Goal: Task Accomplishment & Management: Complete application form

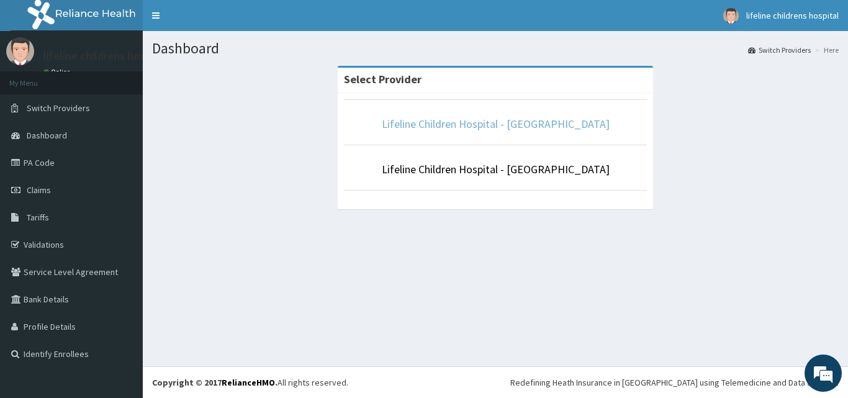
click at [487, 120] on link "Lifeline Children Hospital - [GEOGRAPHIC_DATA]" at bounding box center [496, 124] width 228 height 14
click at [606, 291] on div "Dashboard Switch Providers Here Select Provider Lifeline Children Hospital - Le…" at bounding box center [495, 198] width 705 height 335
click at [536, 124] on link "Lifeline Children Hospital - [GEOGRAPHIC_DATA]" at bounding box center [496, 124] width 228 height 14
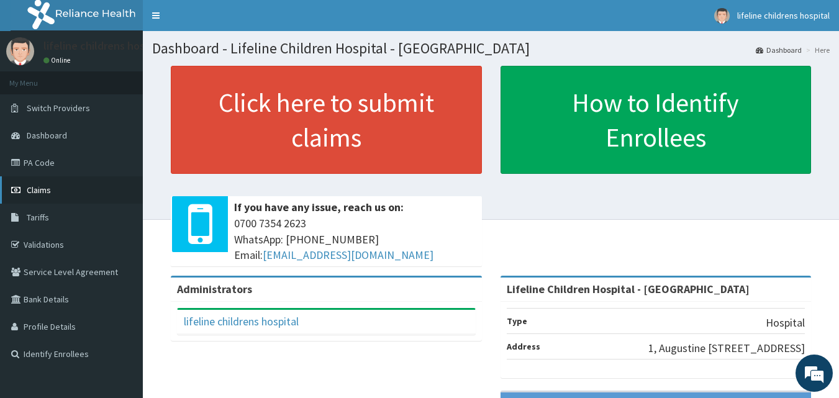
click at [70, 186] on link "Claims" at bounding box center [71, 189] width 143 height 27
click at [32, 162] on link "PA Code" at bounding box center [71, 162] width 143 height 27
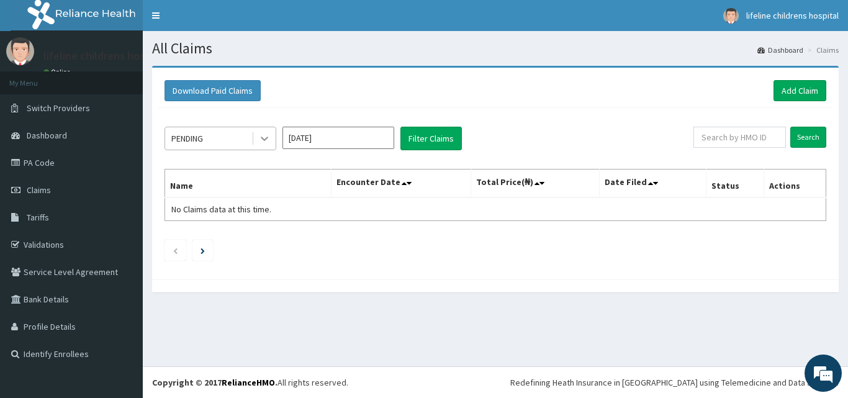
click at [266, 139] on icon at bounding box center [264, 139] width 7 height 4
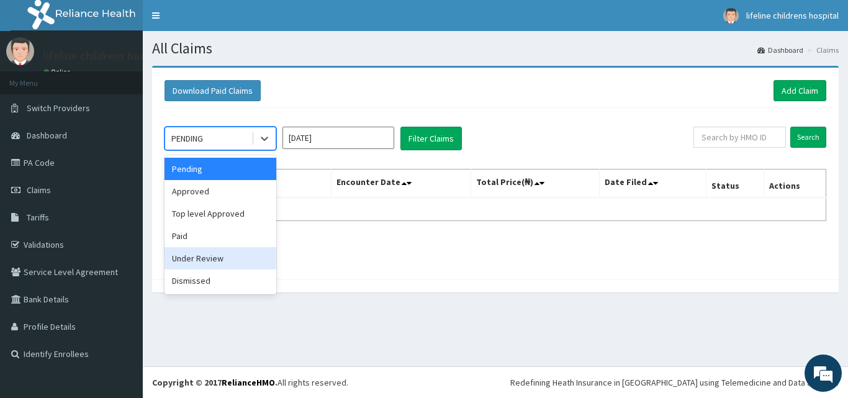
click at [232, 252] on div "Under Review" at bounding box center [221, 258] width 112 height 22
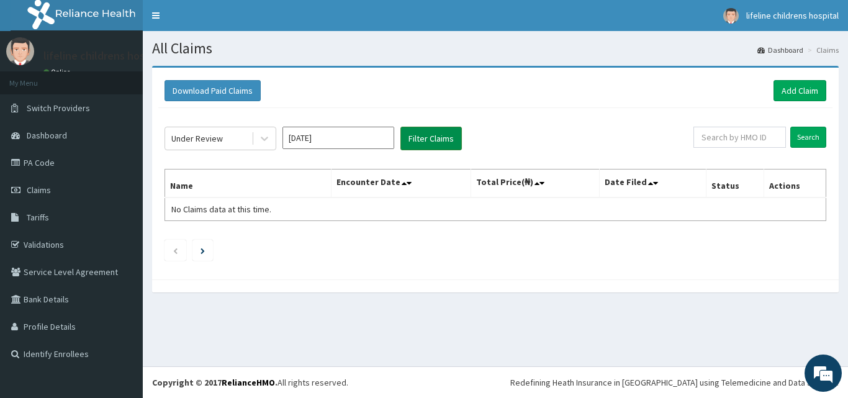
click at [425, 136] on button "Filter Claims" at bounding box center [431, 139] width 61 height 24
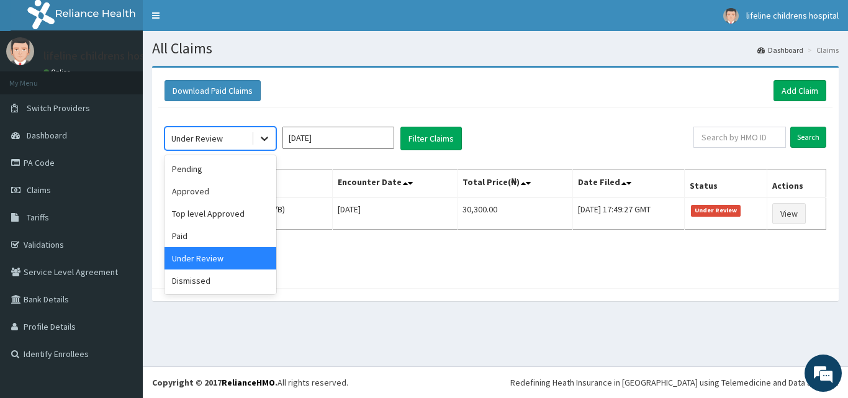
click at [260, 143] on icon at bounding box center [264, 138] width 12 height 12
click at [191, 196] on div "Approved" at bounding box center [221, 191] width 112 height 22
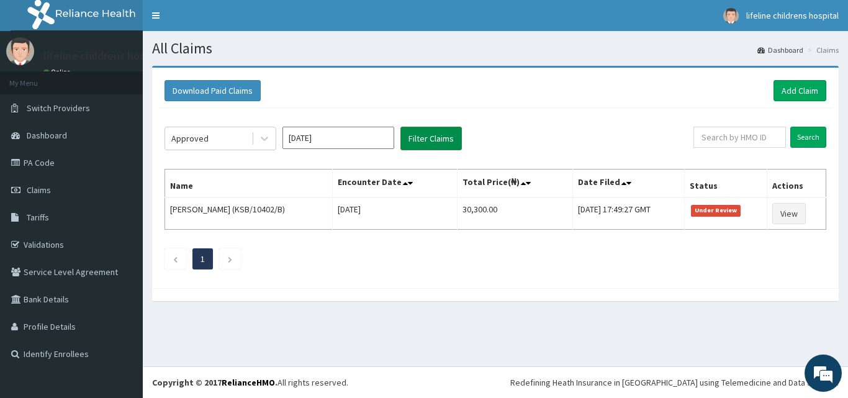
click at [427, 132] on button "Filter Claims" at bounding box center [431, 139] width 61 height 24
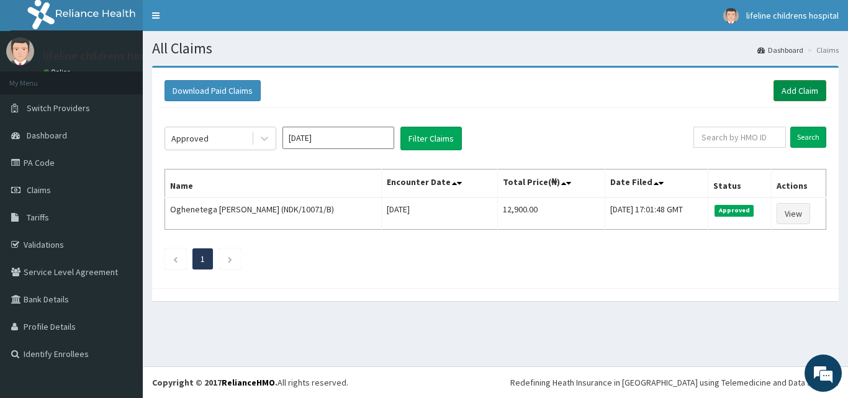
click at [785, 92] on link "Add Claim" at bounding box center [800, 90] width 53 height 21
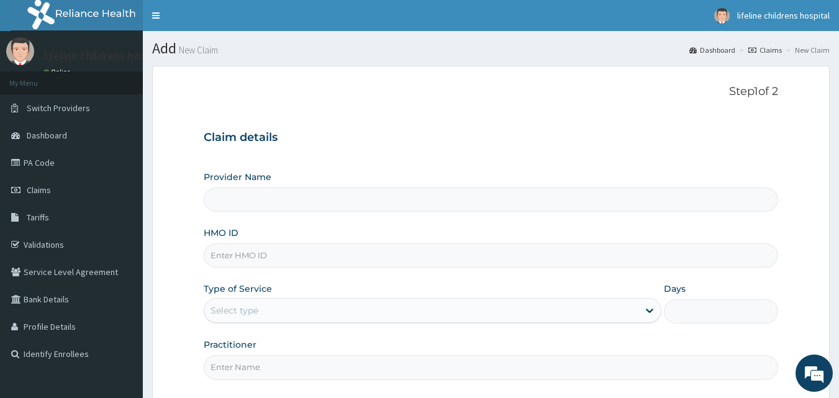
type input "Lifeline Children Hospital - [GEOGRAPHIC_DATA]"
click at [396, 257] on input "HMO ID" at bounding box center [491, 255] width 575 height 24
type input "XIT/10001/D"
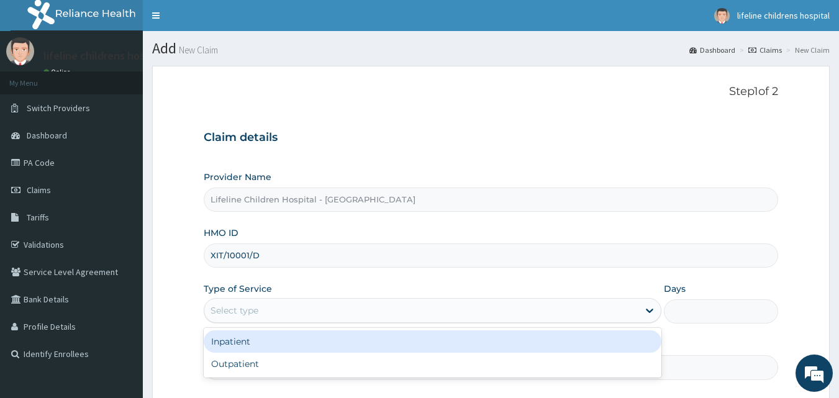
click at [286, 304] on div "Select type" at bounding box center [421, 311] width 434 height 20
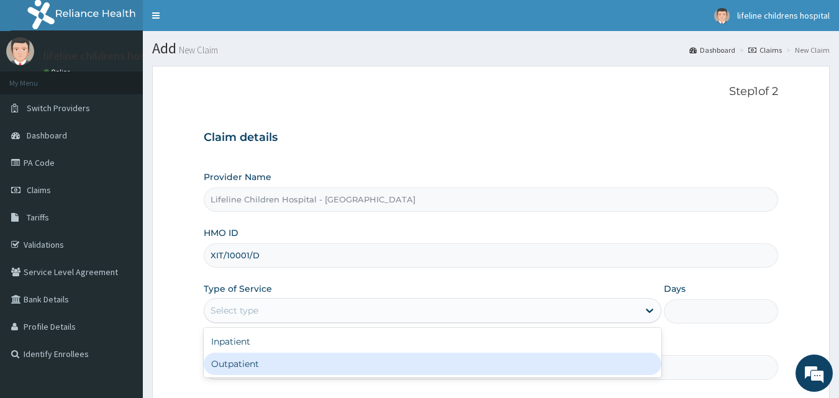
click at [274, 361] on div "Outpatient" at bounding box center [433, 364] width 458 height 22
type input "1"
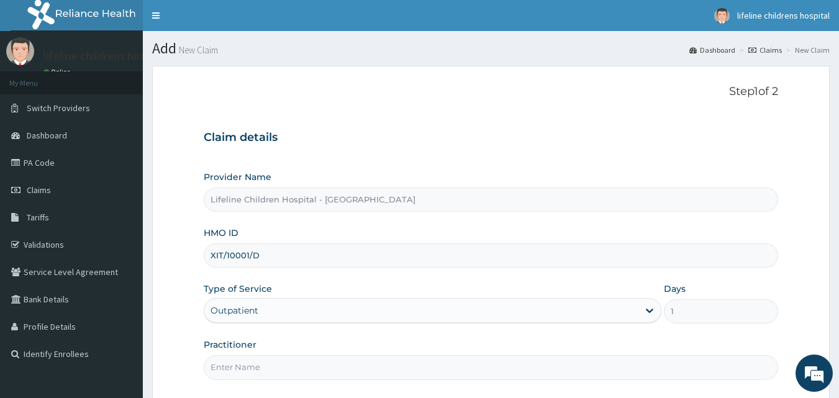
click at [274, 361] on input "Practitioner" at bounding box center [491, 367] width 575 height 24
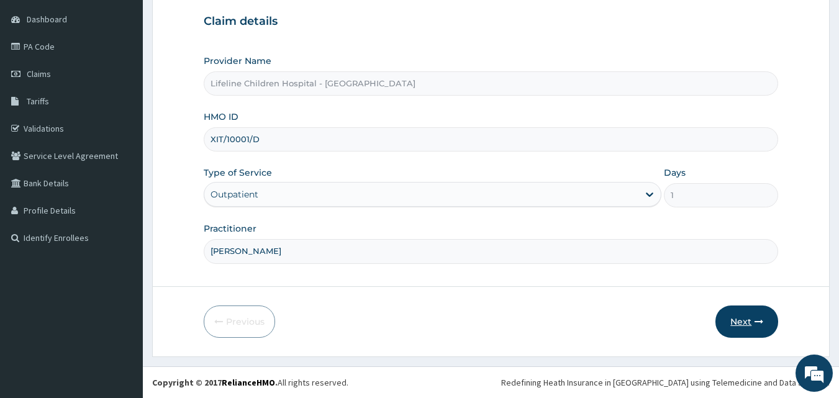
type input "[PERSON_NAME]"
click at [749, 323] on button "Next" at bounding box center [746, 322] width 63 height 32
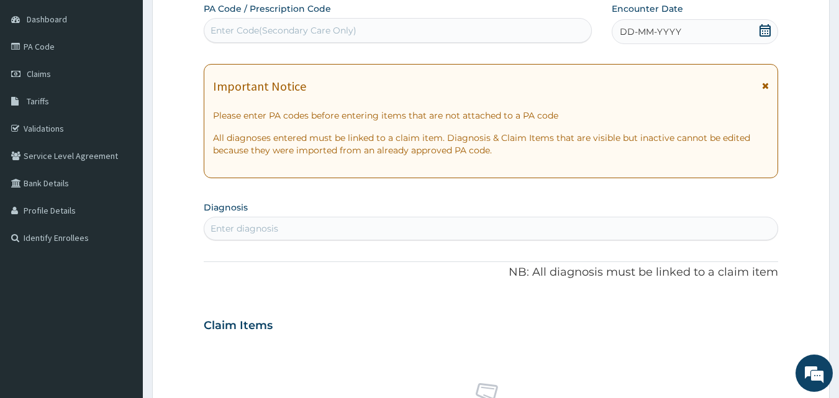
click at [763, 86] on icon at bounding box center [765, 85] width 7 height 9
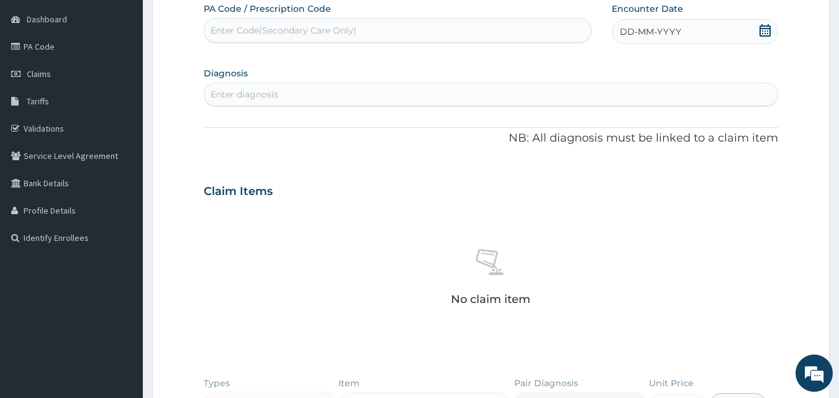
click at [766, 31] on icon at bounding box center [764, 30] width 11 height 12
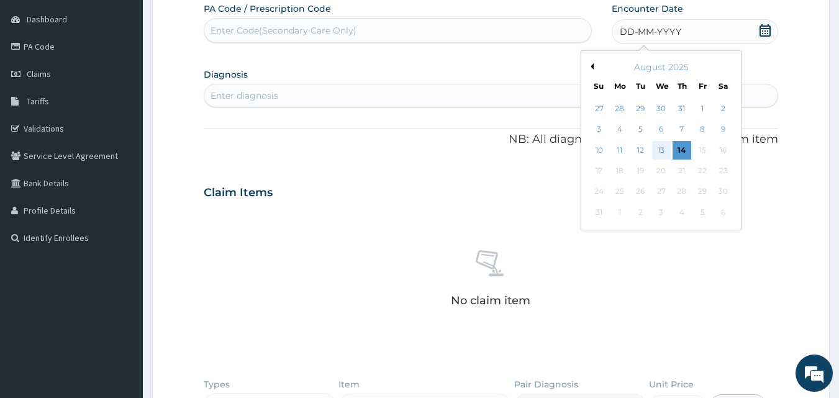
click at [658, 146] on div "13" at bounding box center [661, 150] width 19 height 19
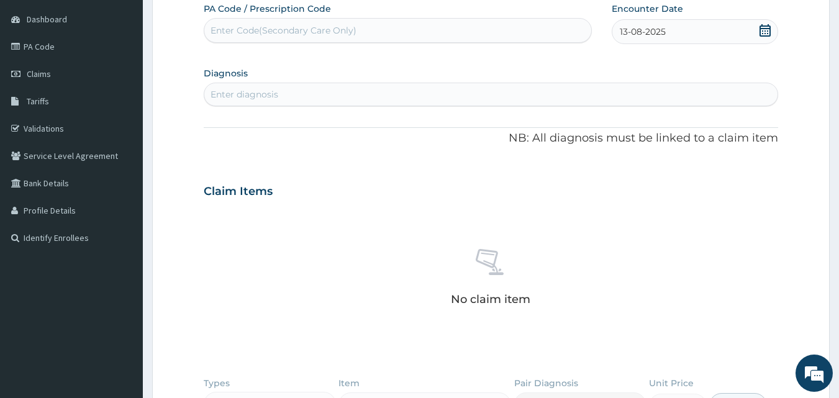
click at [340, 90] on div "Enter diagnosis" at bounding box center [491, 94] width 574 height 20
type input "URINARY TRACT"
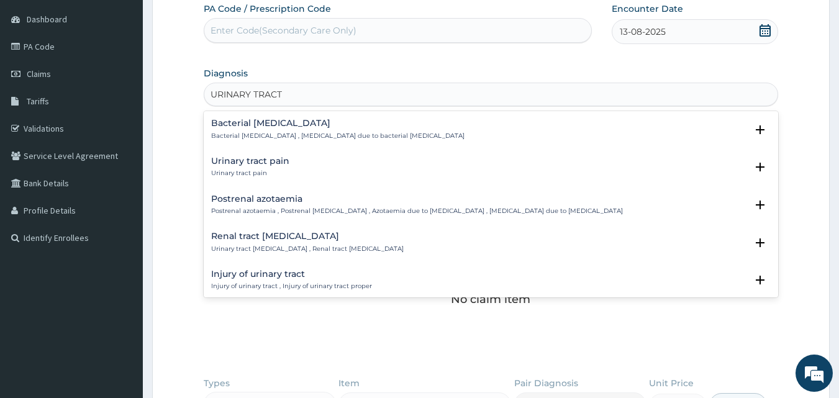
click at [274, 124] on h4 "Bacterial [MEDICAL_DATA]" at bounding box center [337, 123] width 253 height 9
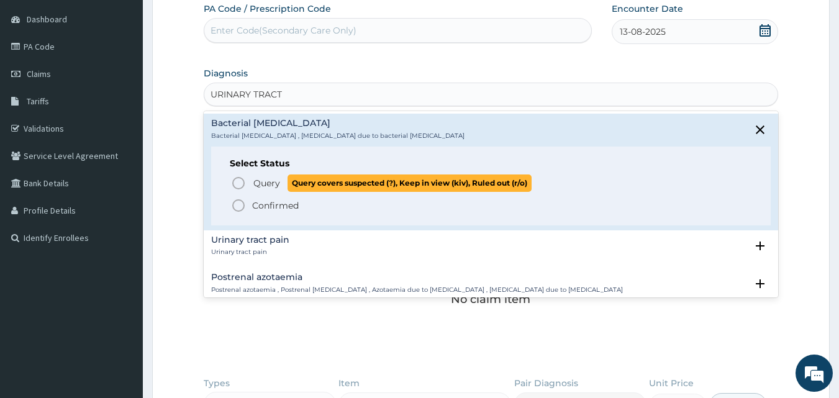
click at [265, 188] on span "Query" at bounding box center [266, 183] width 27 height 12
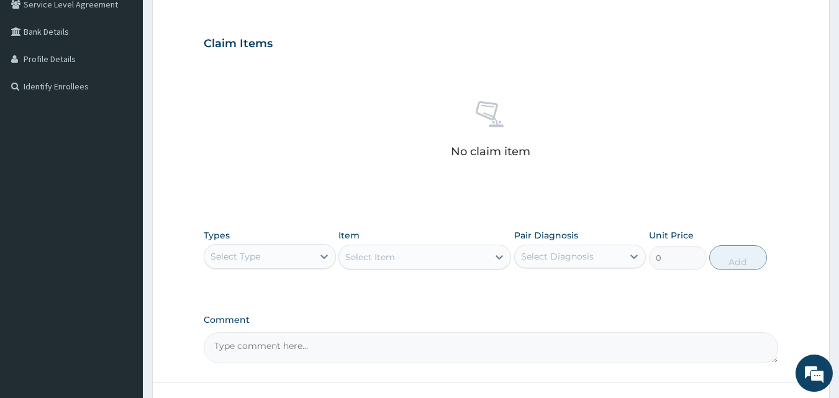
scroll to position [363, 0]
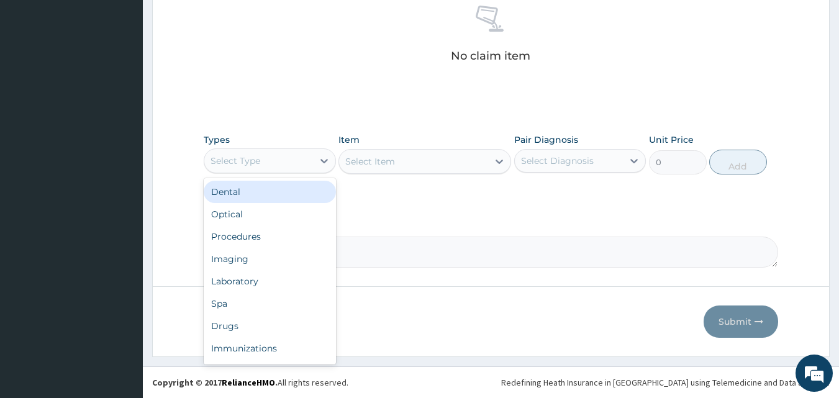
click at [265, 161] on div "Select Type" at bounding box center [258, 161] width 109 height 20
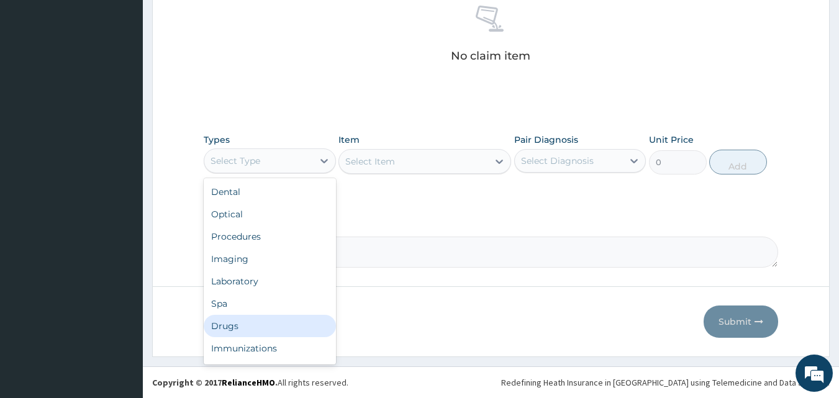
click at [246, 323] on div "Drugs" at bounding box center [270, 326] width 132 height 22
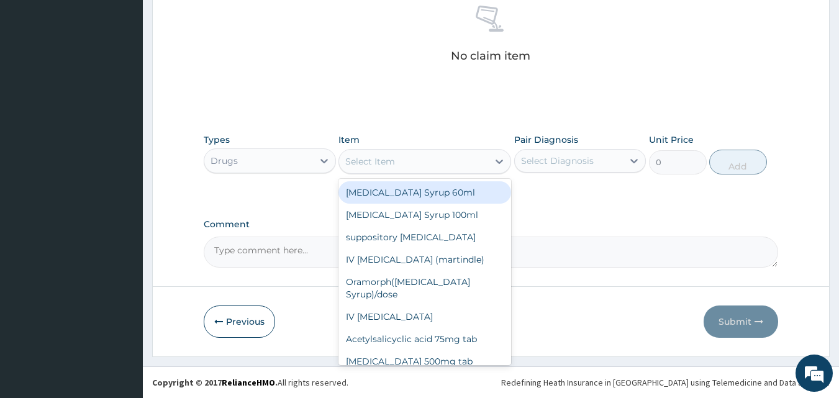
click at [372, 158] on div "Select Item" at bounding box center [370, 161] width 50 height 12
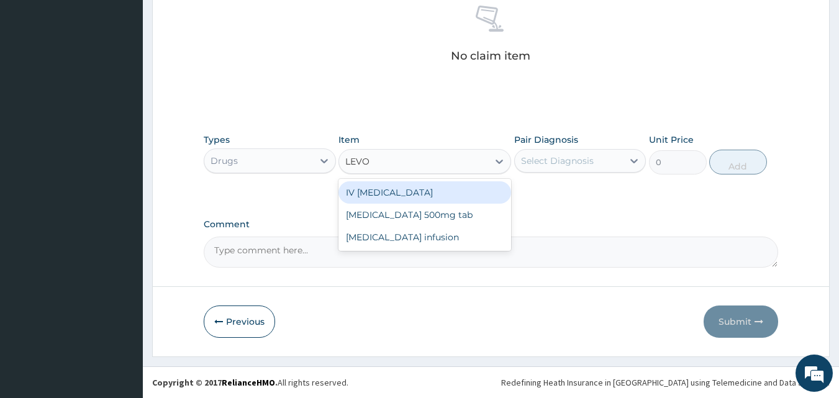
type input "LEVOF"
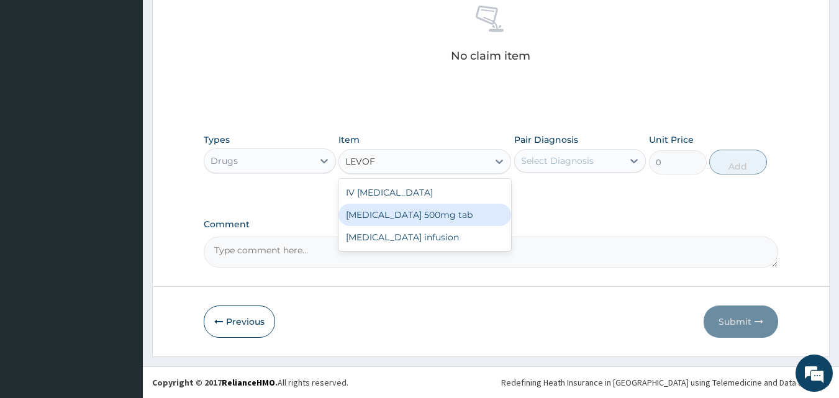
click at [366, 210] on div "levofloxacin 500mg tab" at bounding box center [424, 215] width 173 height 22
type input "500"
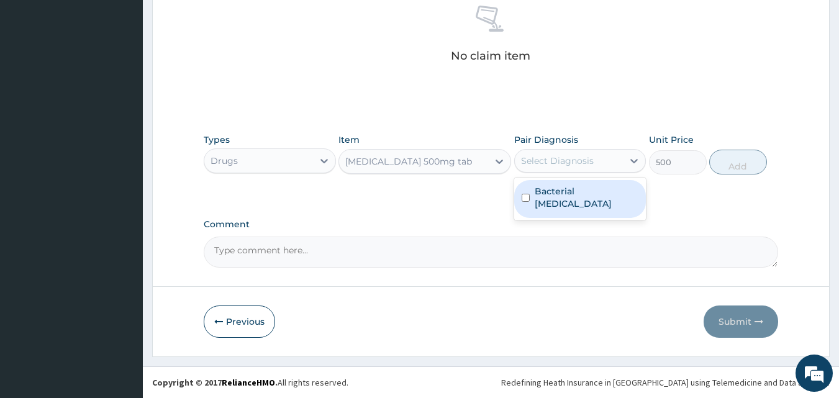
click at [568, 165] on div "Select Diagnosis" at bounding box center [557, 161] width 73 height 12
click at [569, 191] on label "Bacterial pyuria" at bounding box center [587, 197] width 104 height 25
checkbox input "true"
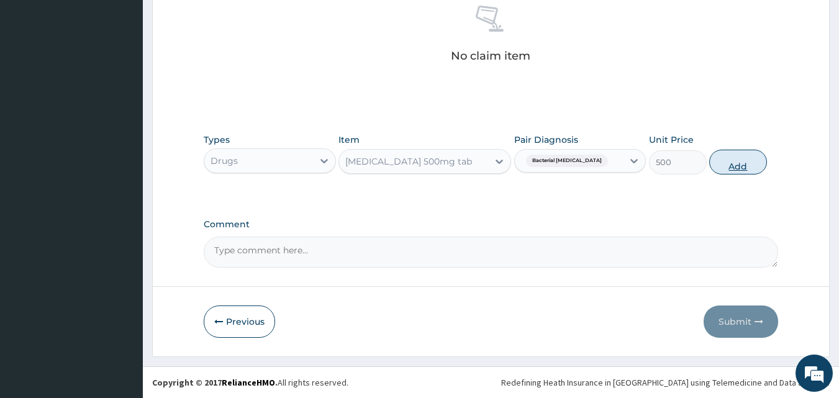
click at [741, 167] on button "Add" at bounding box center [738, 162] width 58 height 25
type input "0"
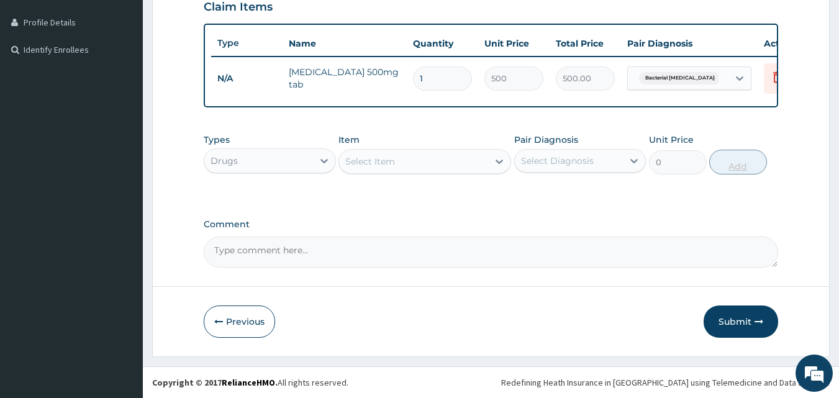
scroll to position [314, 0]
type input "0.00"
type input "7"
type input "3500.00"
type input "7"
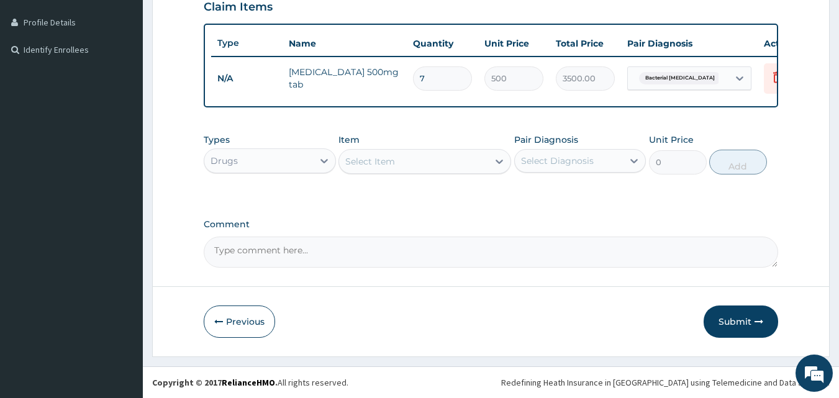
click at [441, 163] on div "Select Item" at bounding box center [413, 162] width 149 height 20
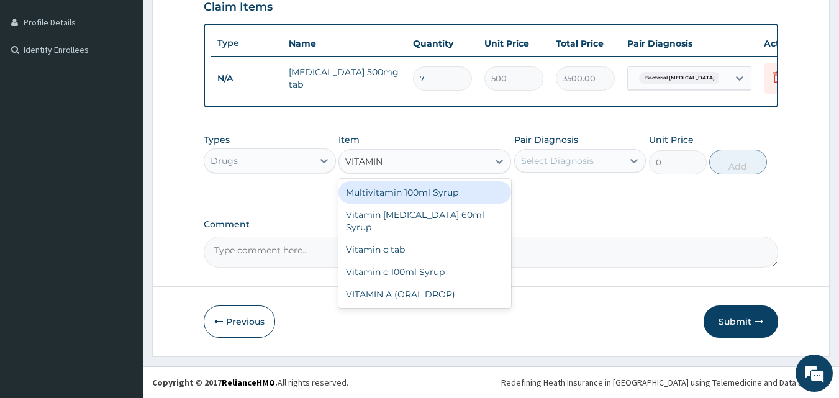
type input "VITAMIN B"
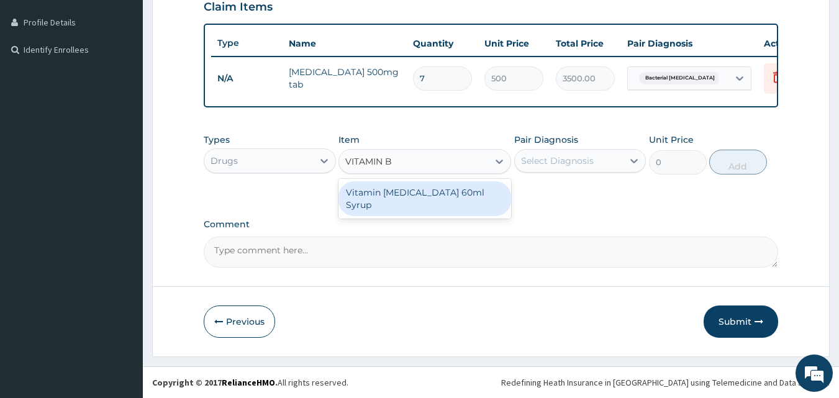
click at [433, 200] on div "Vitamin b complex 60ml Syrup" at bounding box center [424, 198] width 173 height 35
type input "1000"
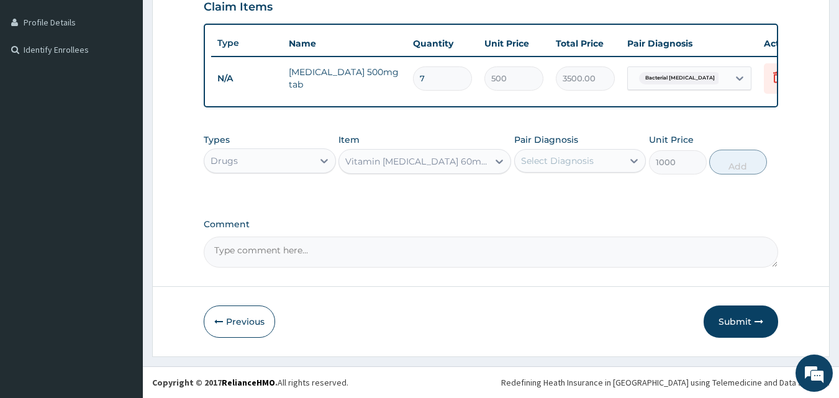
click at [604, 168] on div "Select Diagnosis" at bounding box center [569, 161] width 109 height 20
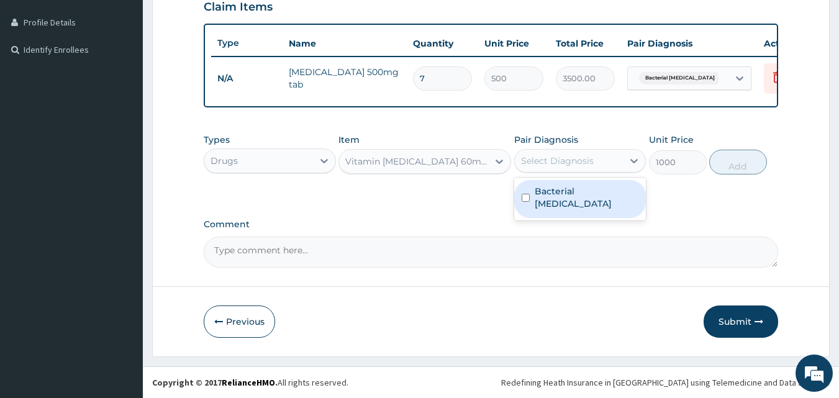
click at [770, 219] on label "Comment" at bounding box center [491, 224] width 575 height 11
click at [770, 237] on textarea "Comment" at bounding box center [491, 252] width 575 height 31
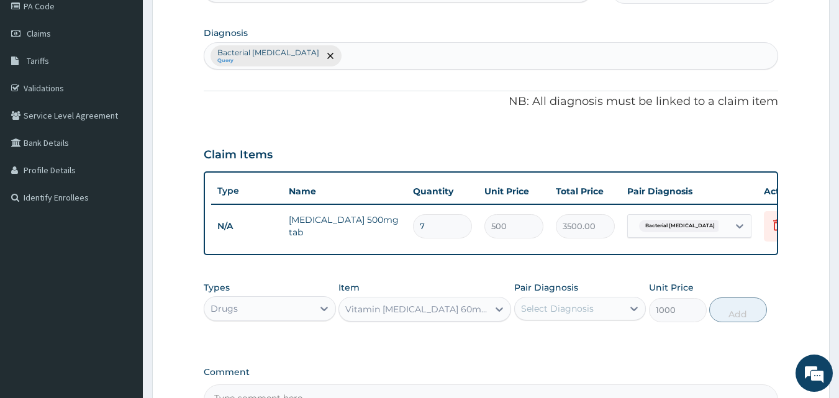
scroll to position [156, 0]
click at [469, 50] on div "Bacterial pyuria Query" at bounding box center [491, 56] width 574 height 26
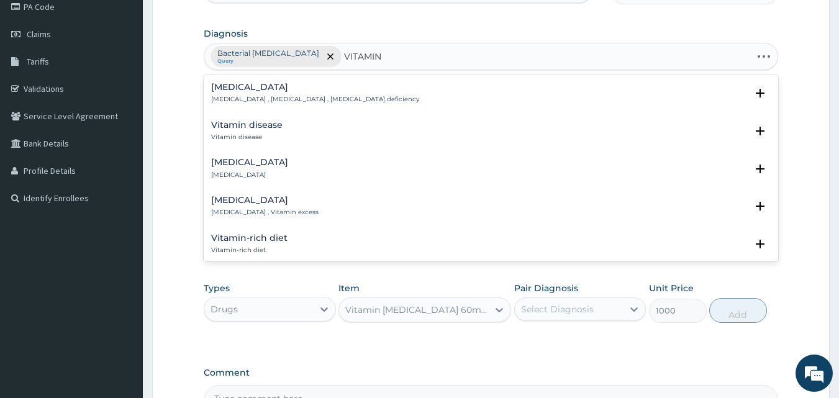
type input "VITAMIN B"
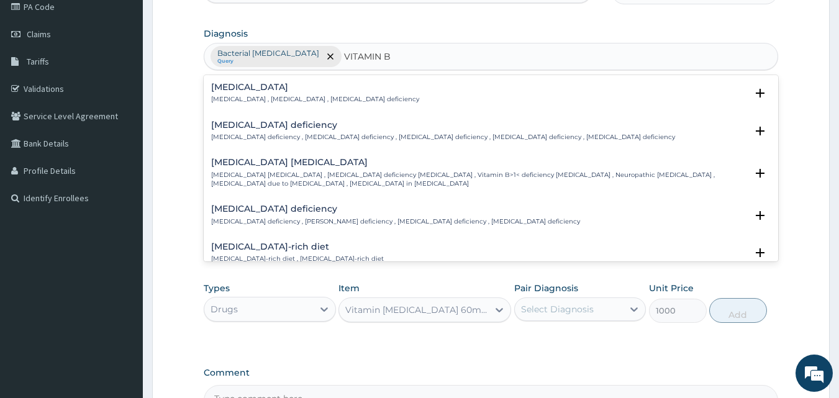
click at [298, 90] on h4 "[MEDICAL_DATA]" at bounding box center [315, 87] width 208 height 9
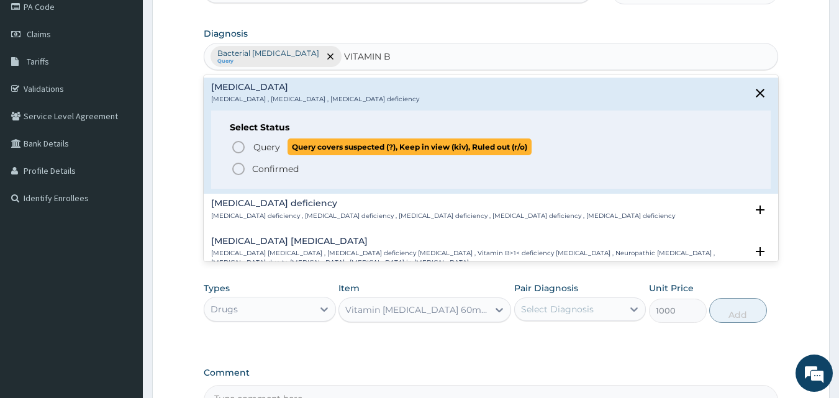
click at [267, 145] on span "Query" at bounding box center [266, 147] width 27 height 12
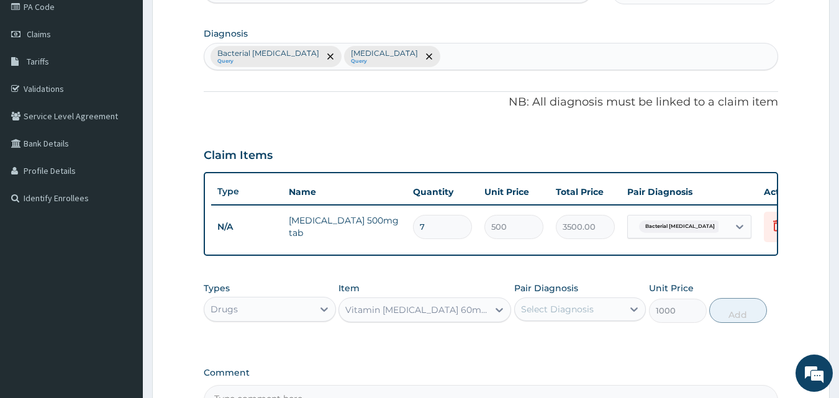
scroll to position [295, 0]
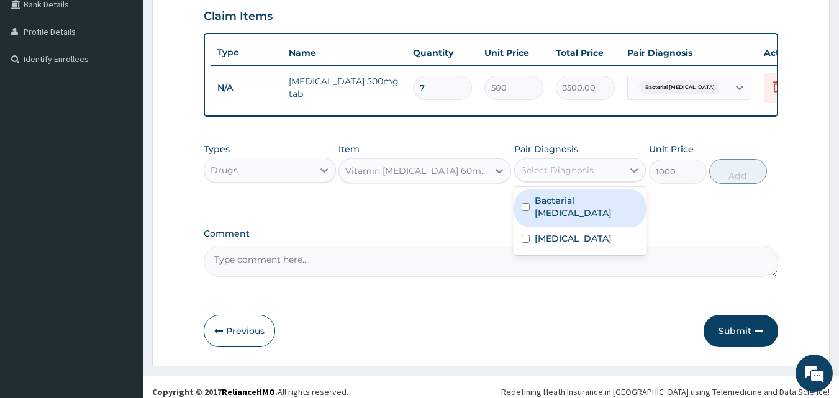
click at [536, 173] on div "Select Diagnosis" at bounding box center [557, 170] width 73 height 12
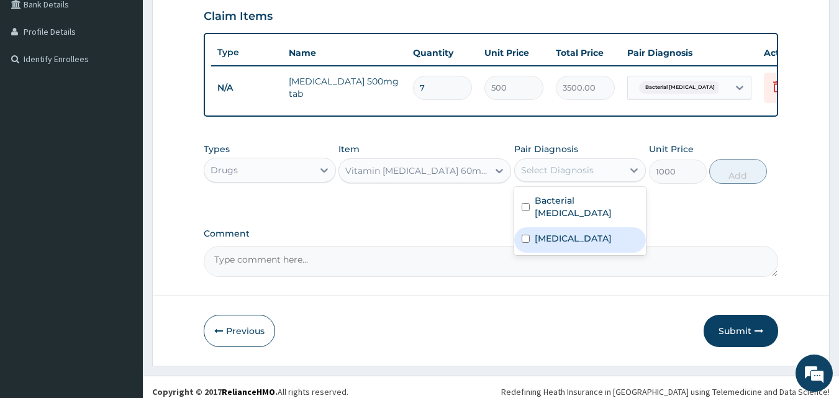
click at [551, 242] on div "[MEDICAL_DATA]" at bounding box center [580, 239] width 132 height 25
checkbox input "true"
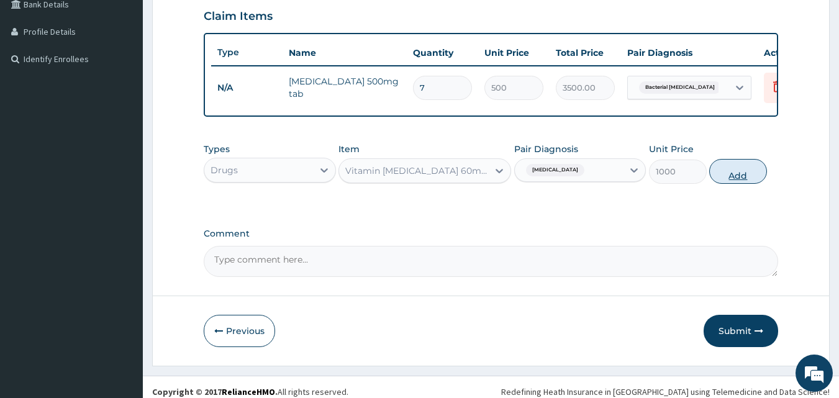
click at [729, 179] on button "Add" at bounding box center [738, 171] width 58 height 25
type input "0"
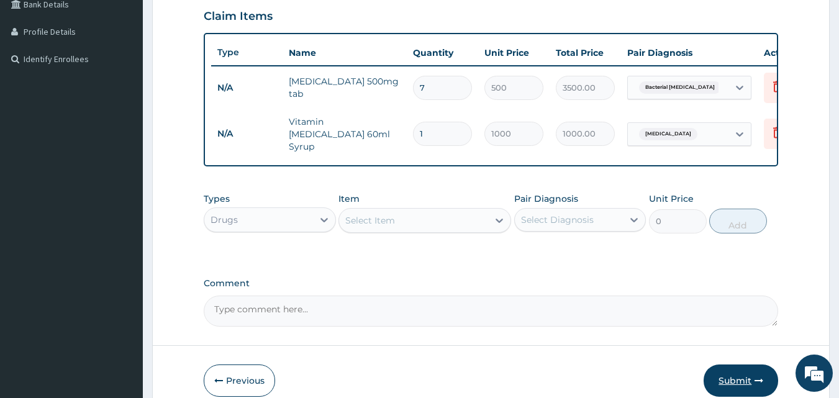
click at [730, 387] on button "Submit" at bounding box center [741, 380] width 75 height 32
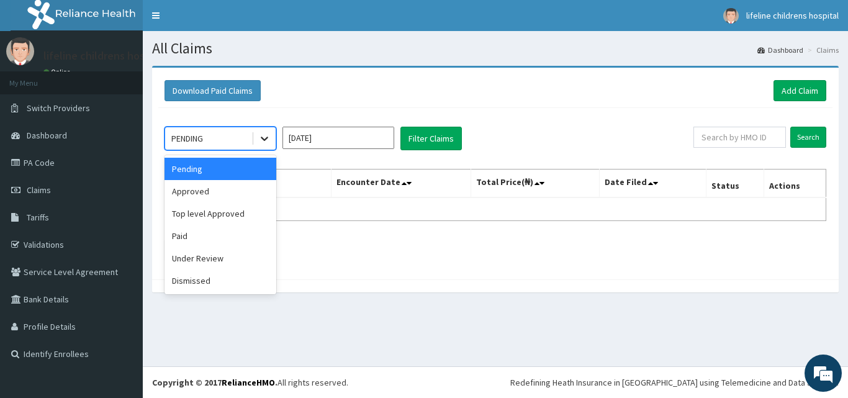
click at [259, 137] on icon at bounding box center [264, 138] width 12 height 12
click at [243, 189] on div "Approved" at bounding box center [221, 191] width 112 height 22
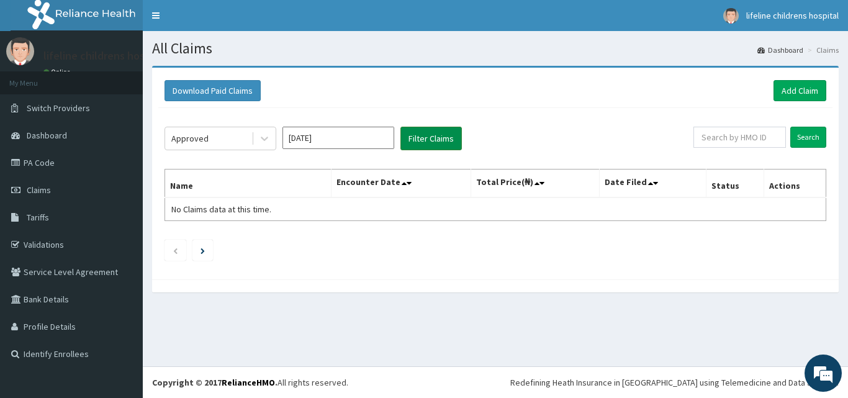
click at [441, 137] on button "Filter Claims" at bounding box center [431, 139] width 61 height 24
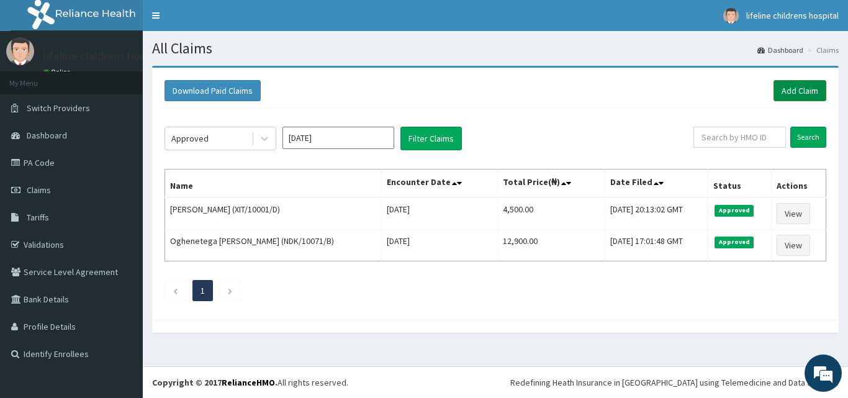
click at [808, 96] on link "Add Claim" at bounding box center [800, 90] width 53 height 21
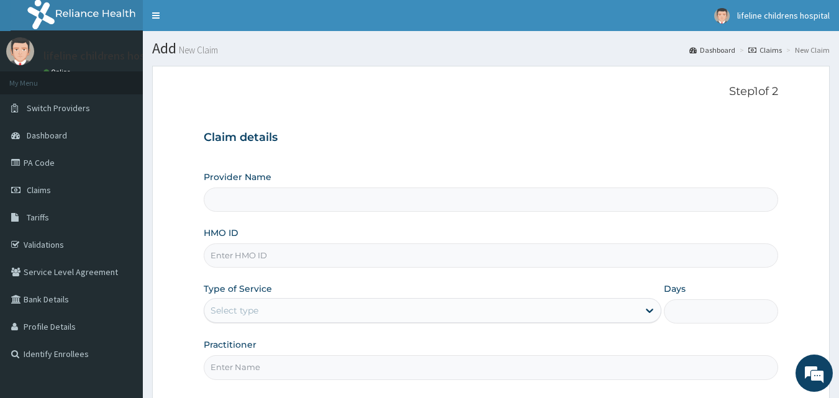
type input "Lifeline Children Hospital - Lekki"
click at [371, 259] on input "HMO ID" at bounding box center [491, 255] width 575 height 24
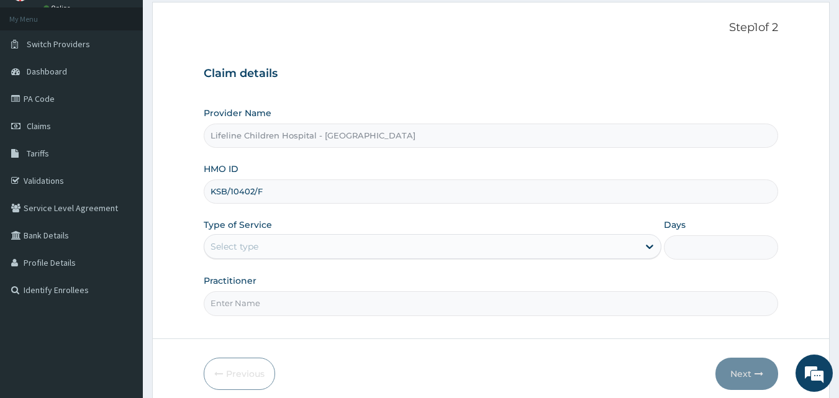
scroll to position [70, 0]
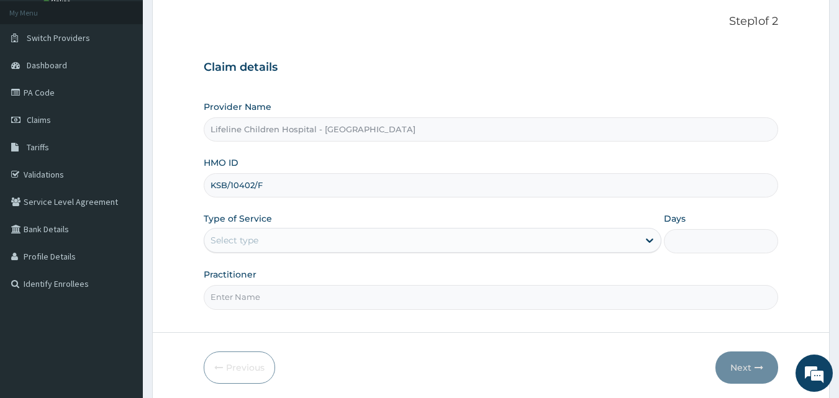
type input "KSB/10402/F"
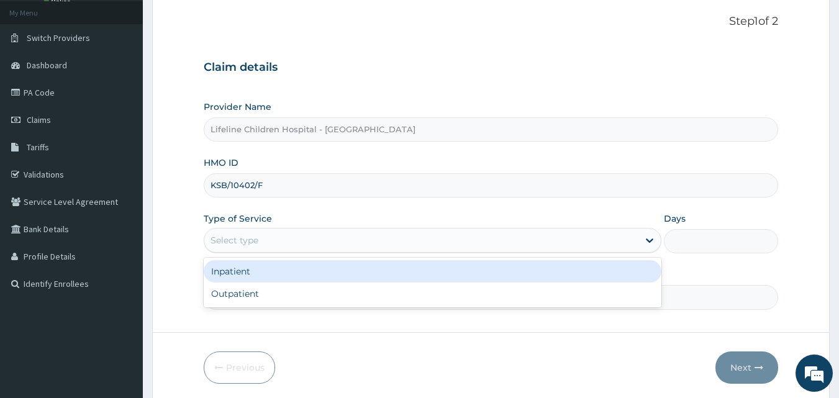
click at [366, 242] on div "Select type" at bounding box center [421, 240] width 434 height 20
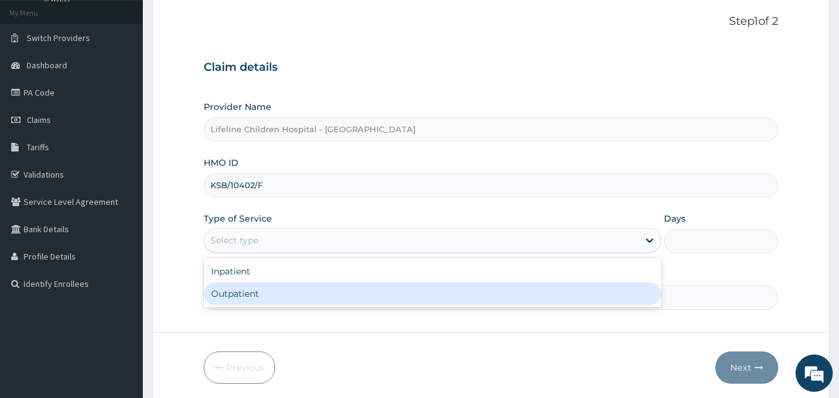
click at [304, 291] on div "Outpatient" at bounding box center [433, 294] width 458 height 22
type input "1"
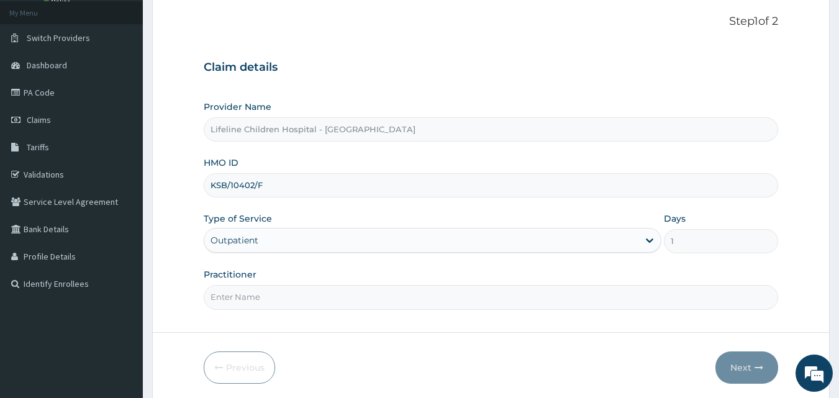
click at [304, 291] on input "Practitioner" at bounding box center [491, 297] width 575 height 24
type input "DR ELIZABETH"
click at [736, 369] on button "Next" at bounding box center [746, 367] width 63 height 32
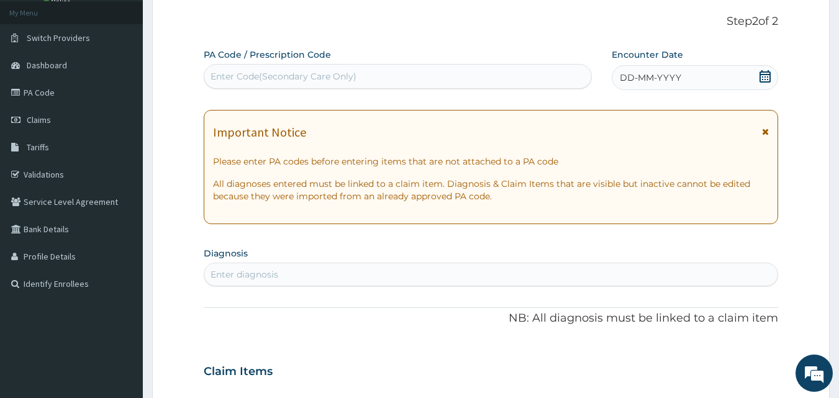
click at [767, 132] on icon at bounding box center [765, 131] width 7 height 9
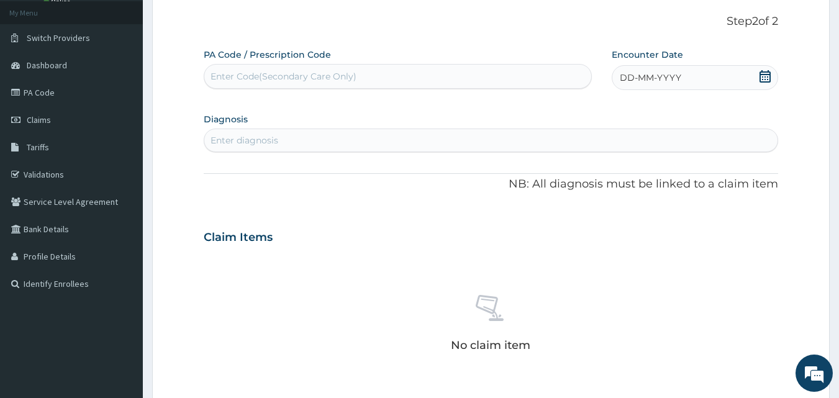
click at [765, 76] on icon at bounding box center [765, 76] width 12 height 12
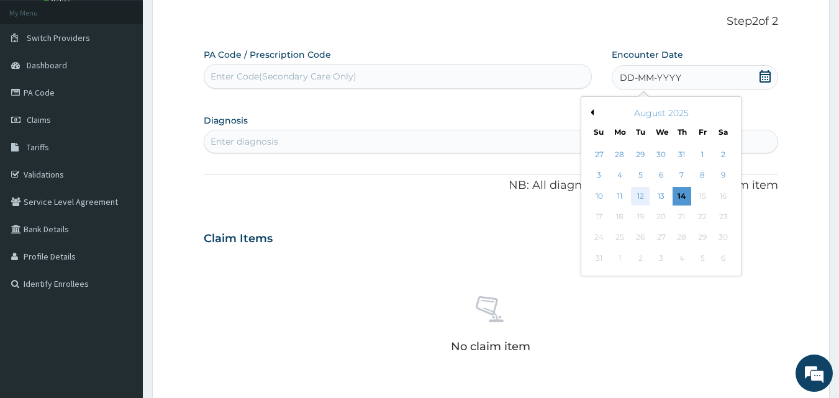
click at [643, 194] on div "12" at bounding box center [640, 196] width 19 height 19
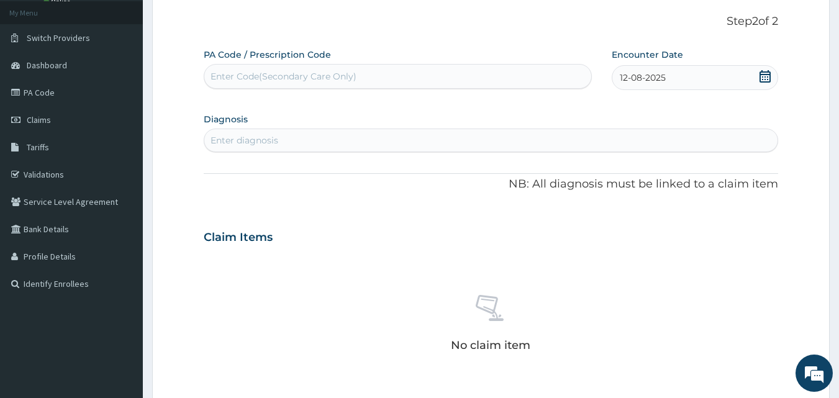
click at [461, 138] on div "Enter diagnosis" at bounding box center [491, 140] width 574 height 20
type input "DIAPER RASH"
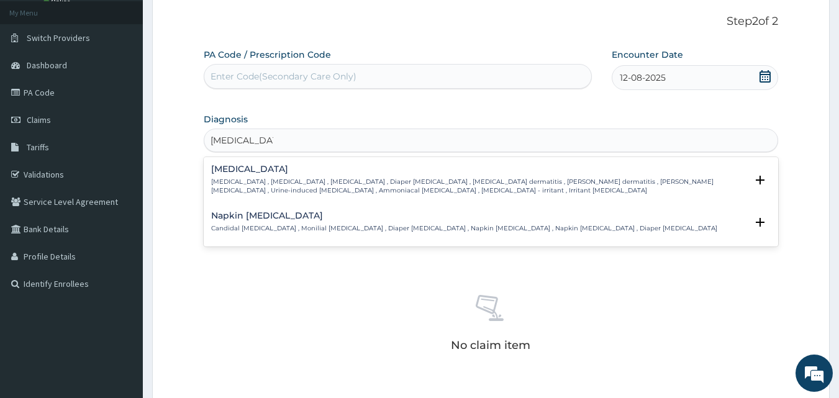
click at [268, 173] on h4 "Diaper rash" at bounding box center [479, 169] width 536 height 9
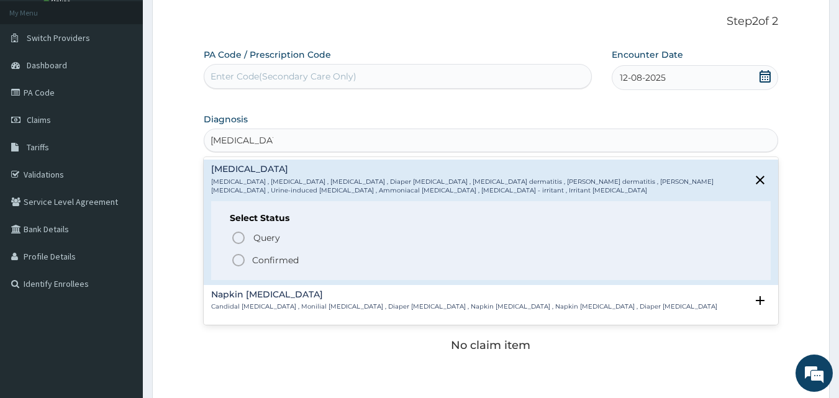
click at [265, 257] on p "Confirmed" at bounding box center [275, 260] width 47 height 12
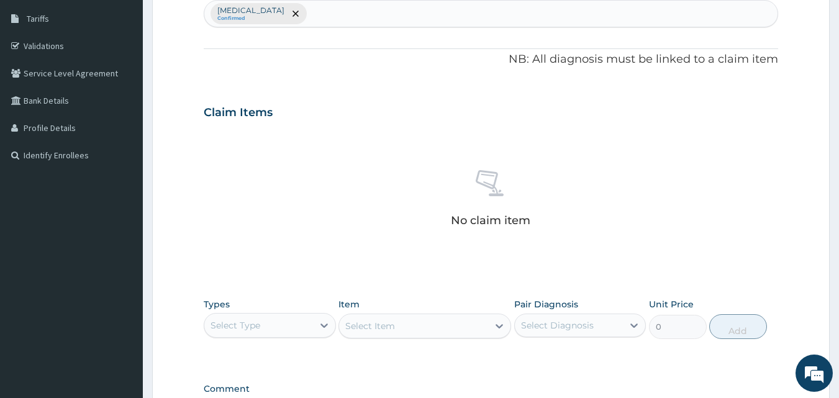
scroll to position [194, 0]
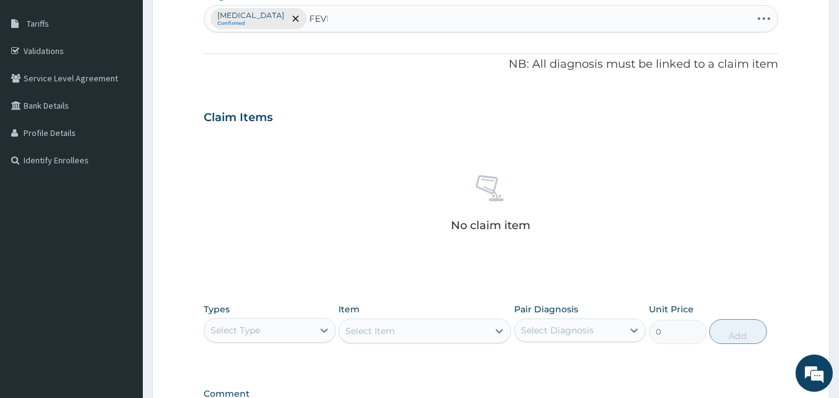
type input "FEVER"
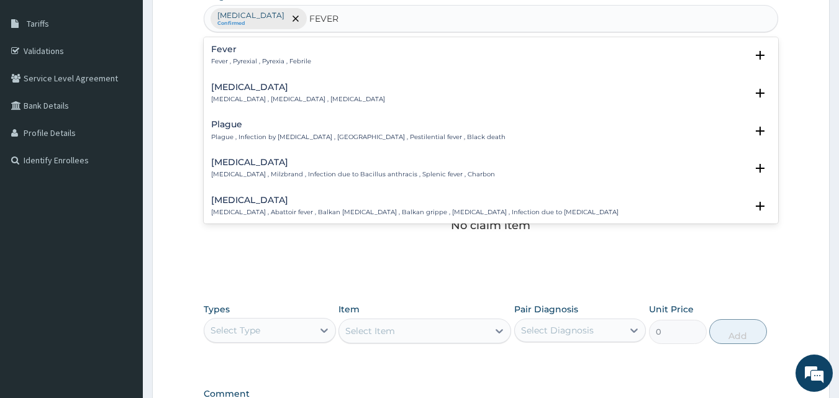
click at [231, 63] on p "Fever , Pyrexial , Pyrexia , Febrile" at bounding box center [261, 61] width 100 height 9
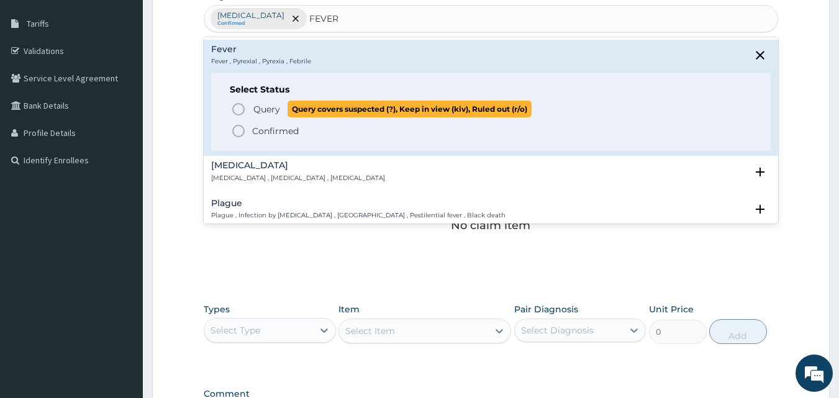
click at [258, 109] on span "Query" at bounding box center [266, 109] width 27 height 12
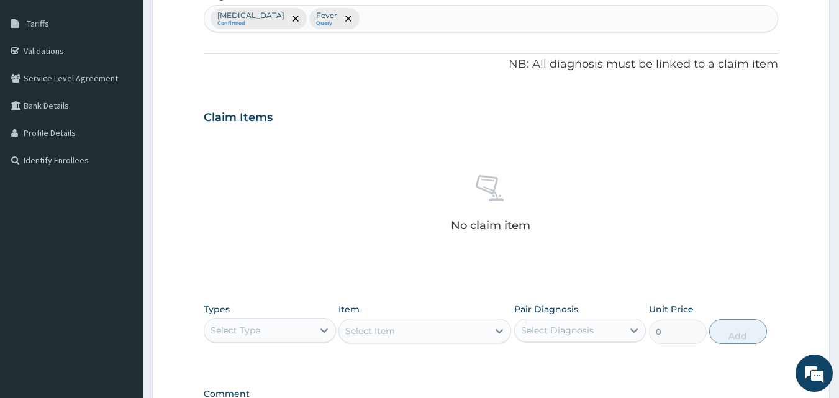
scroll to position [363, 0]
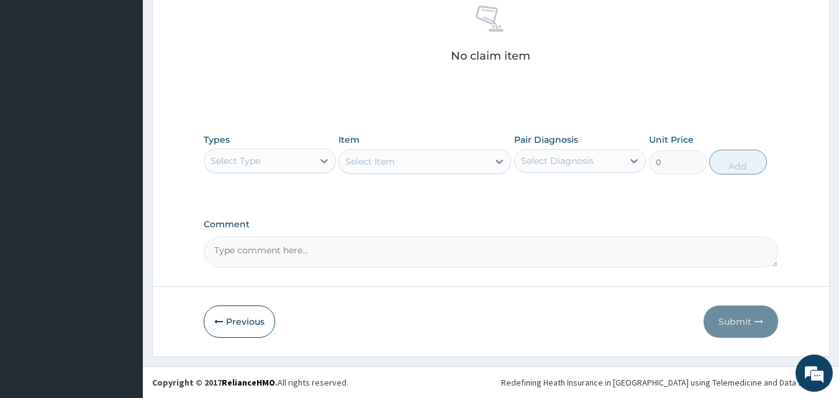
click at [273, 158] on div "Select Type" at bounding box center [258, 161] width 109 height 20
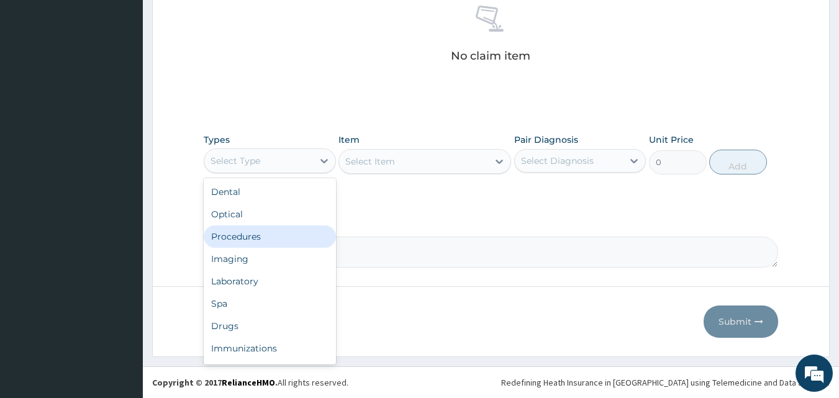
click at [255, 233] on div "Procedures" at bounding box center [270, 236] width 132 height 22
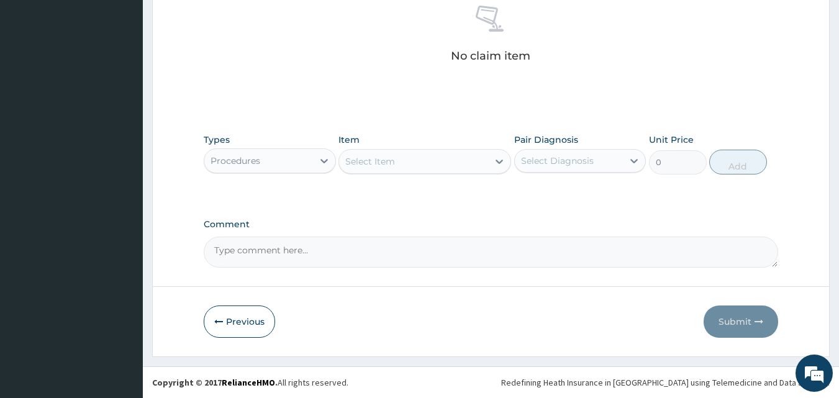
click at [384, 162] on div "Select Item" at bounding box center [370, 161] width 50 height 12
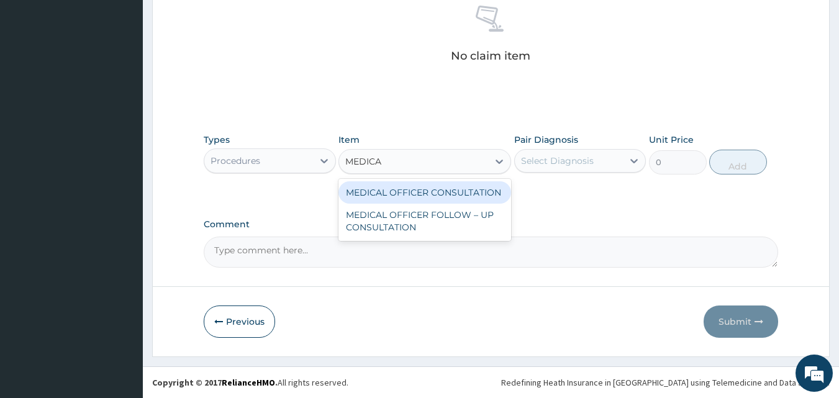
type input "MEDICAL"
click at [389, 193] on div "MEDICAL OFFICER CONSULTATION" at bounding box center [424, 192] width 173 height 22
type input "10500"
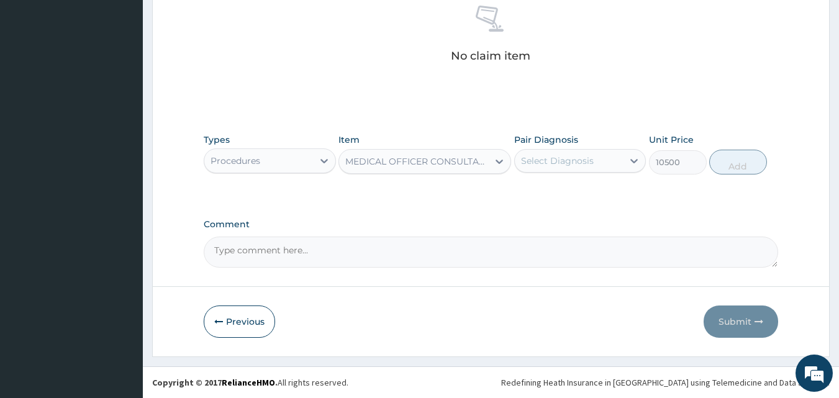
click at [581, 163] on div "Select Diagnosis" at bounding box center [557, 161] width 73 height 12
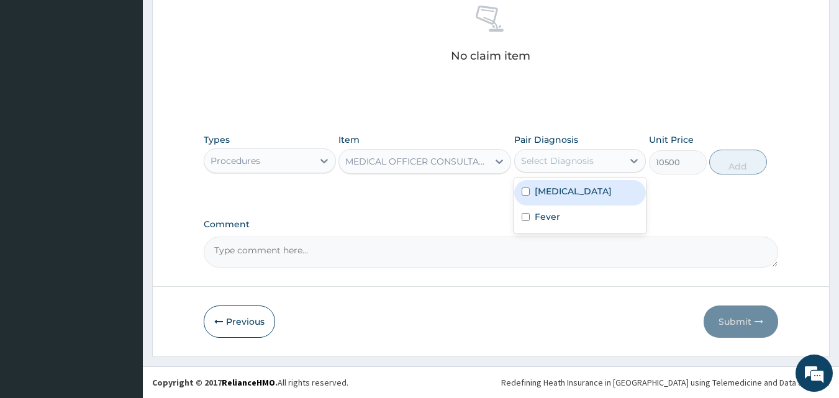
click at [553, 189] on label "Diaper rash" at bounding box center [573, 191] width 77 height 12
checkbox input "true"
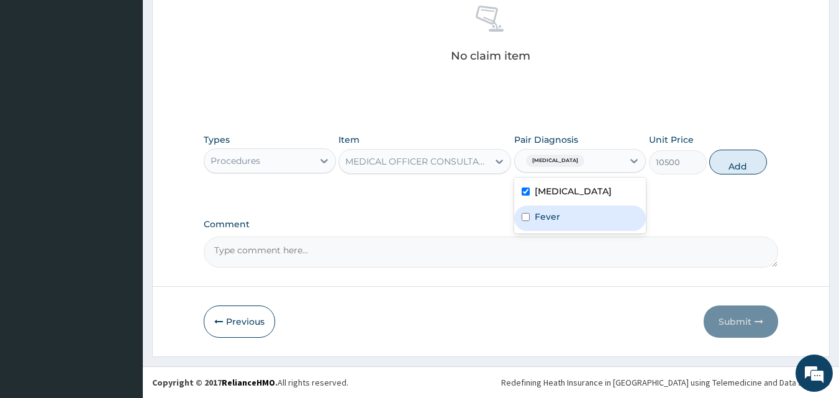
click at [561, 214] on div "Fever" at bounding box center [580, 218] width 132 height 25
checkbox input "true"
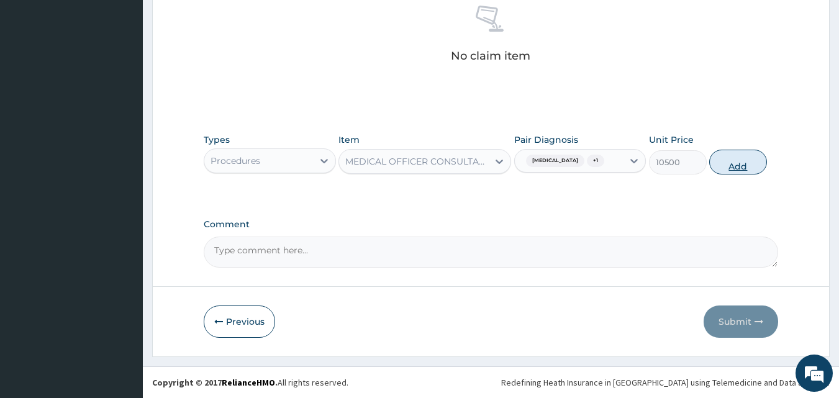
click at [731, 165] on button "Add" at bounding box center [738, 162] width 58 height 25
type input "0"
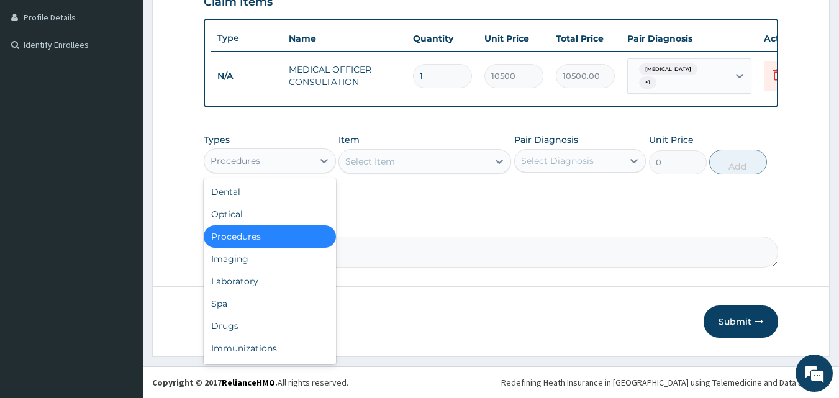
click at [283, 165] on div "Procedures" at bounding box center [258, 161] width 109 height 20
click at [232, 323] on div "Drugs" at bounding box center [270, 326] width 132 height 22
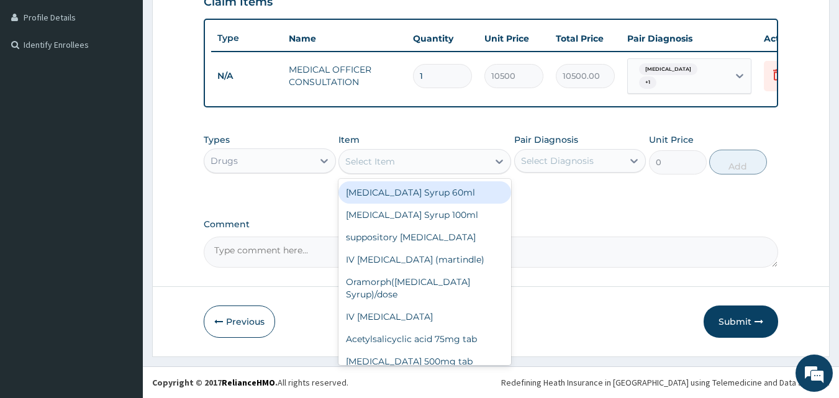
click at [358, 154] on div "Select Item" at bounding box center [413, 162] width 149 height 20
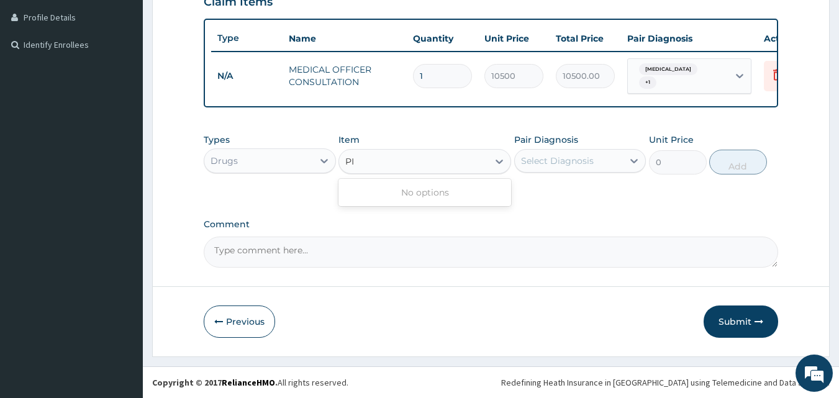
type input "P"
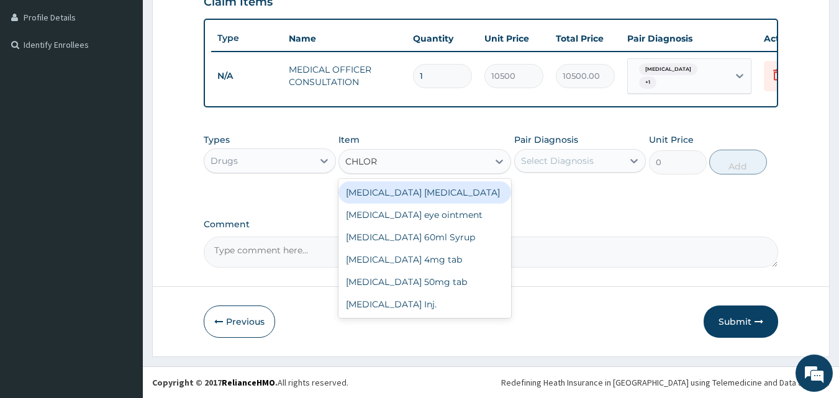
type input "CHLORP"
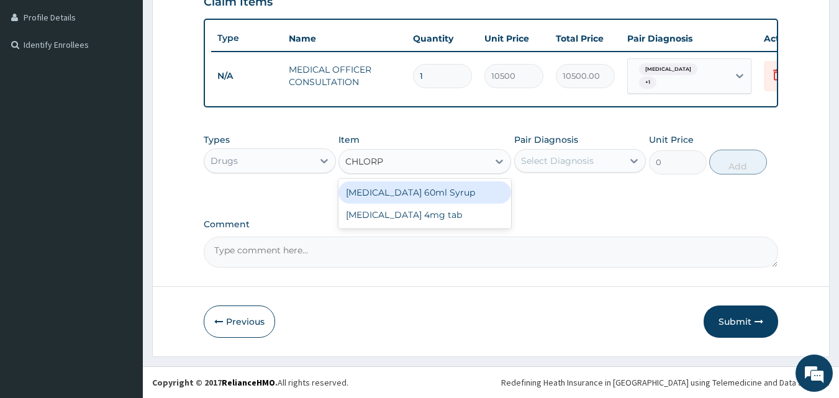
click at [419, 194] on div "Chlorpheniramine 60ml Syrup" at bounding box center [424, 192] width 173 height 22
type input "975"
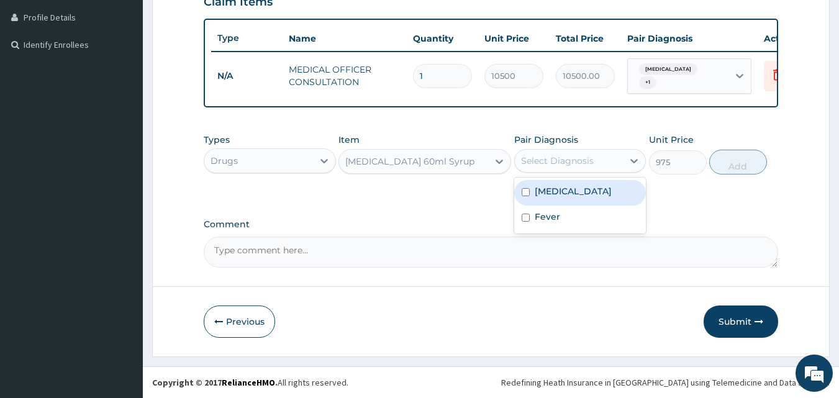
click at [582, 166] on div "Select Diagnosis" at bounding box center [557, 161] width 73 height 12
click at [569, 193] on label "Diaper rash" at bounding box center [573, 191] width 77 height 12
checkbox input "true"
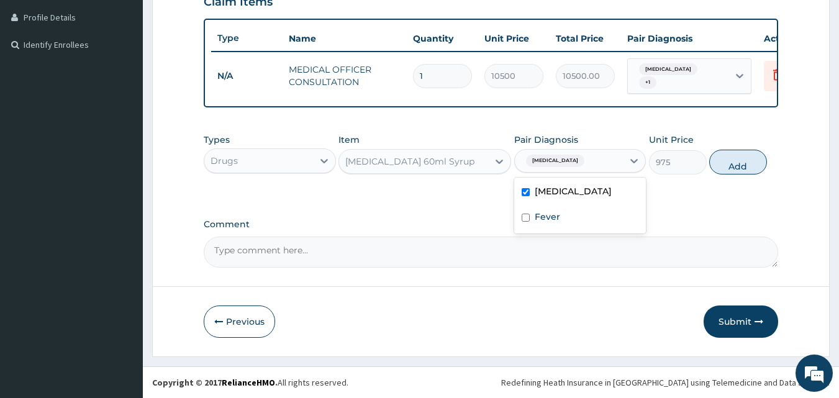
click at [731, 219] on div "Types Drugs Item Chlorpheniramine 60ml Syrup Pair Diagnosis option Diaper rash,…" at bounding box center [491, 243] width 575 height 48
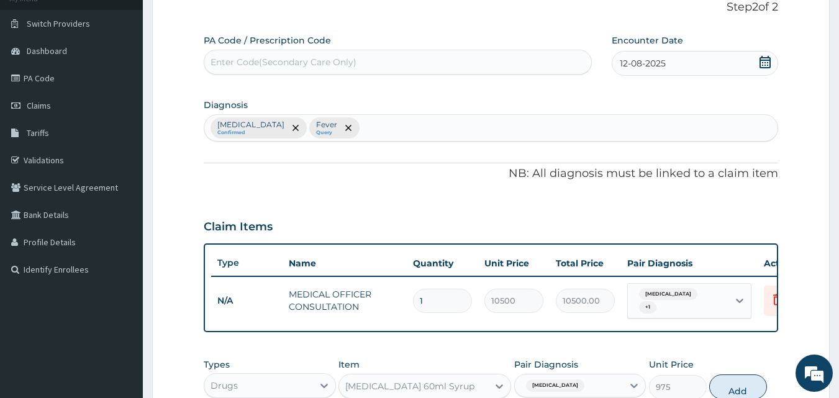
scroll to position [83, 0]
click at [597, 123] on div "Diaper rash Confirmed Fever Query" at bounding box center [491, 129] width 574 height 26
type input "RASH"
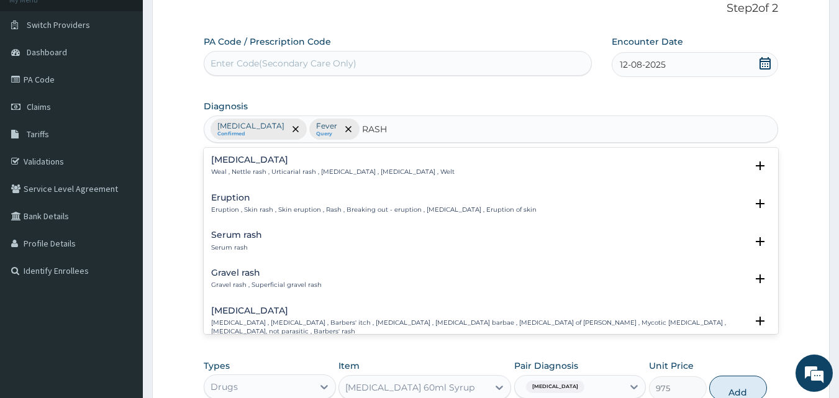
click at [361, 163] on h4 "Wheal" at bounding box center [332, 159] width 243 height 9
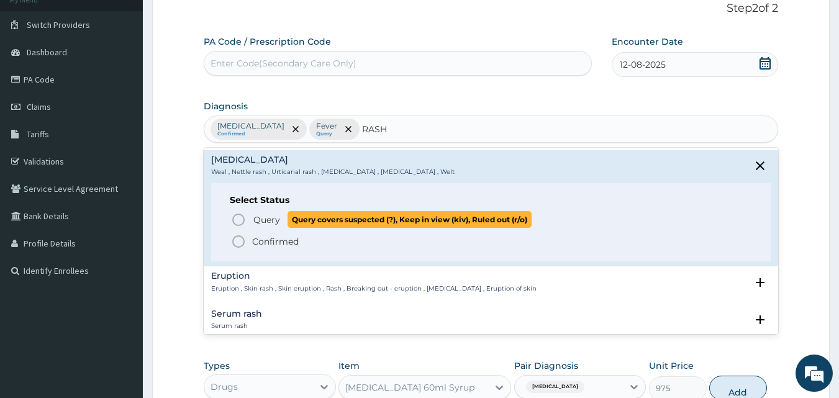
click at [266, 218] on span "Query" at bounding box center [266, 220] width 27 height 12
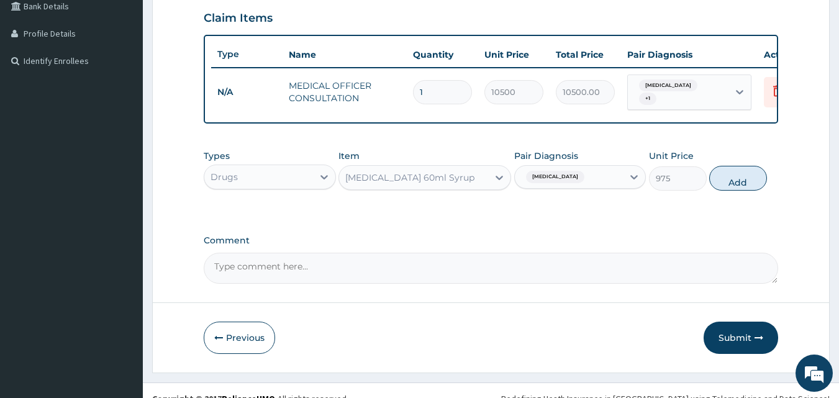
scroll to position [314, 0]
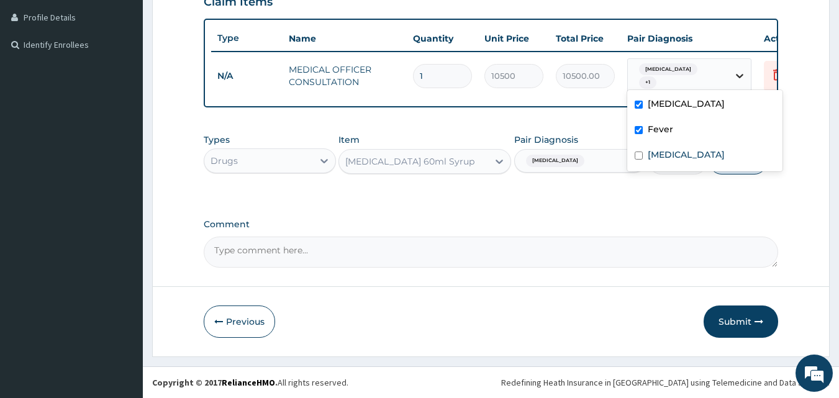
click at [738, 70] on icon at bounding box center [739, 76] width 12 height 12
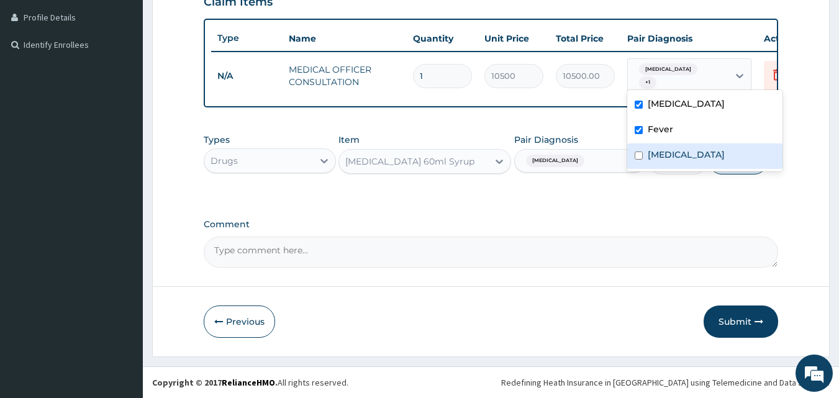
click at [657, 149] on label "Wheal" at bounding box center [686, 154] width 77 height 12
checkbox input "true"
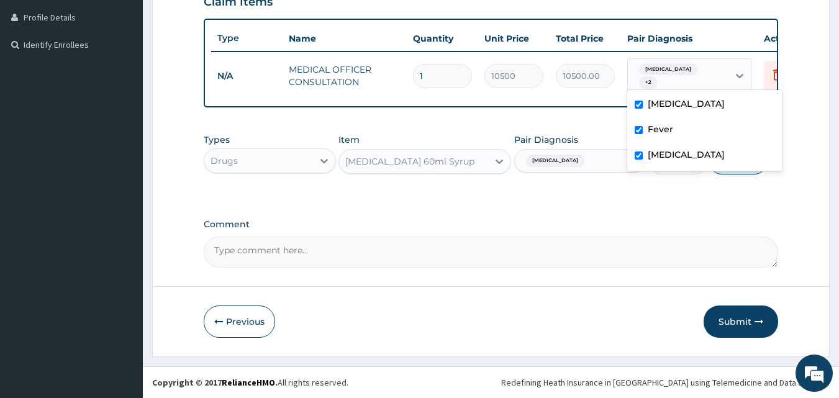
click at [657, 100] on label "Diaper rash" at bounding box center [686, 103] width 77 height 12
checkbox input "false"
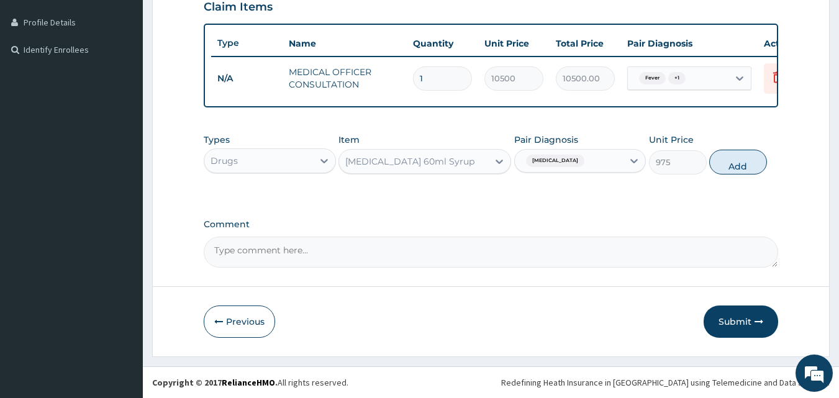
click at [617, 250] on textarea "Comment" at bounding box center [491, 252] width 575 height 31
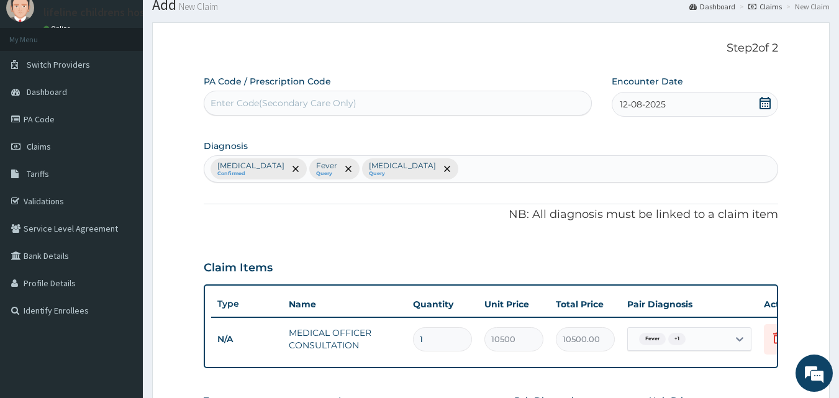
scroll to position [40, 0]
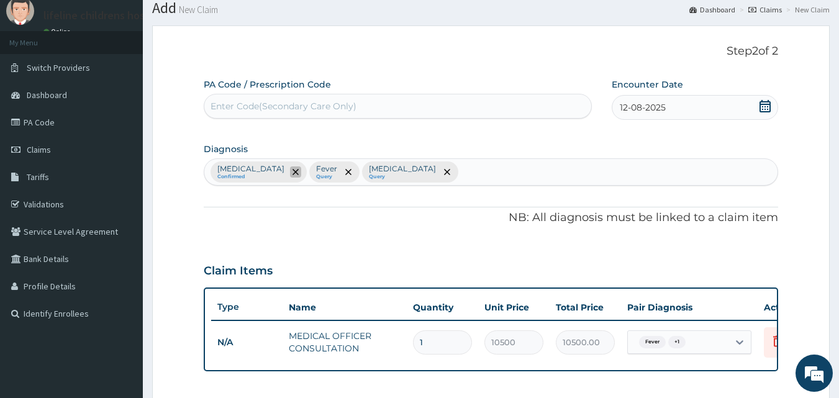
click at [292, 173] on icon "remove selection option" at bounding box center [295, 172] width 6 height 6
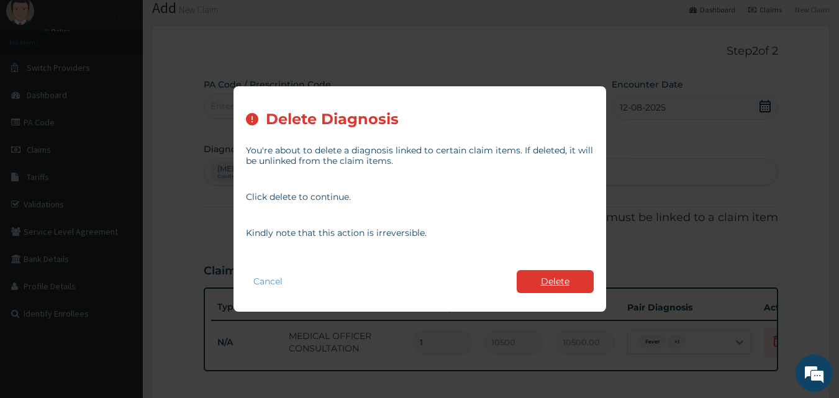
click at [577, 277] on button "Delete" at bounding box center [555, 281] width 77 height 23
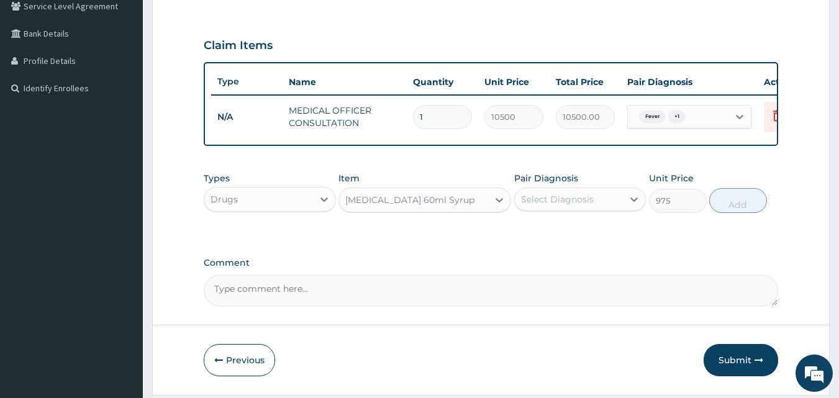
scroll to position [266, 0]
click at [563, 209] on div "Select Diagnosis" at bounding box center [569, 199] width 109 height 20
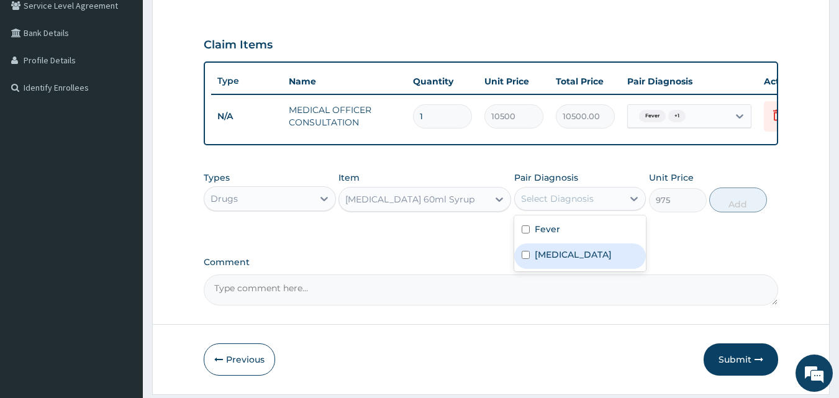
click at [561, 261] on label "Wheal" at bounding box center [573, 254] width 77 height 12
checkbox input "true"
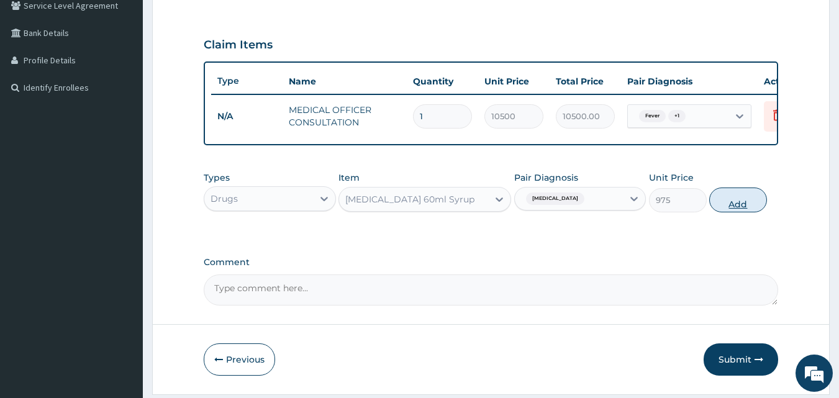
click at [747, 212] on button "Add" at bounding box center [738, 200] width 58 height 25
type input "0"
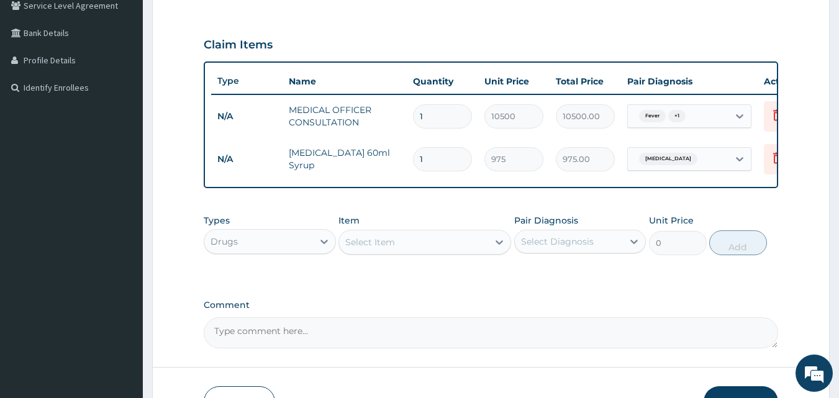
click at [266, 251] on div "Drugs" at bounding box center [258, 242] width 109 height 20
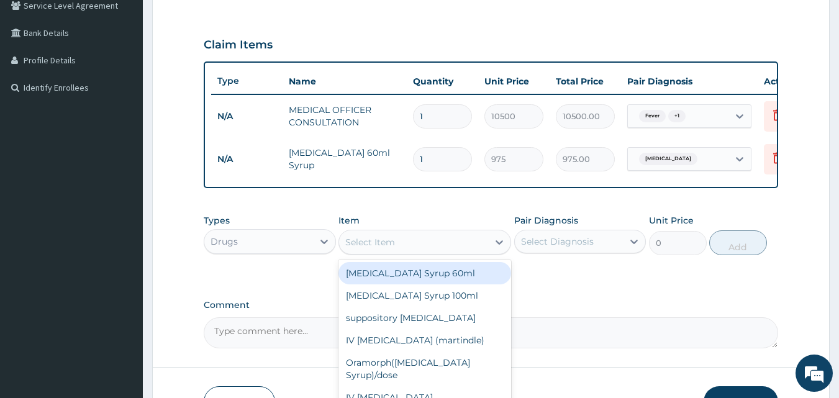
click at [390, 248] on div "Select Item" at bounding box center [370, 242] width 50 height 12
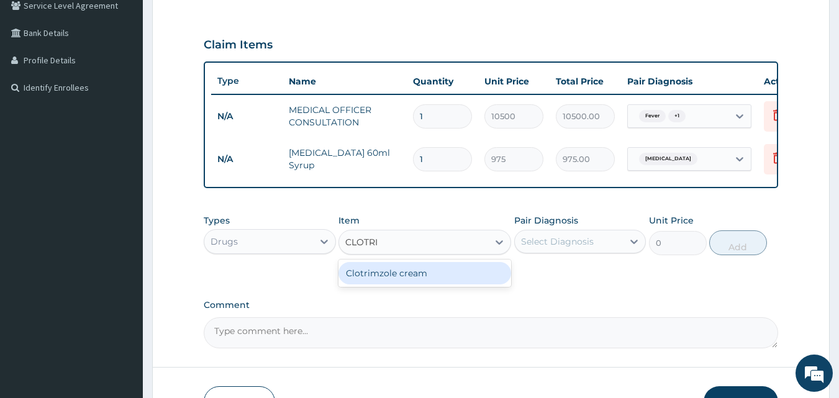
type input "CLOTRIM"
click at [422, 284] on div "Clotrimzole cream" at bounding box center [424, 273] width 173 height 22
type input "1300"
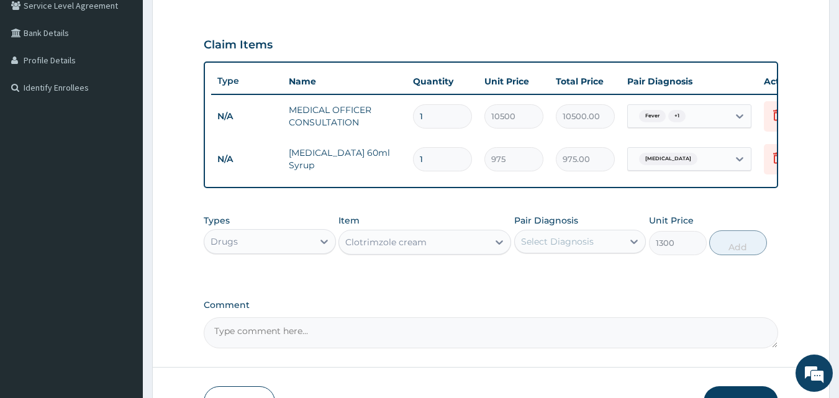
click at [544, 248] on div "Select Diagnosis" at bounding box center [557, 241] width 73 height 12
click at [552, 304] on label "Wheal" at bounding box center [573, 297] width 77 height 12
checkbox input "true"
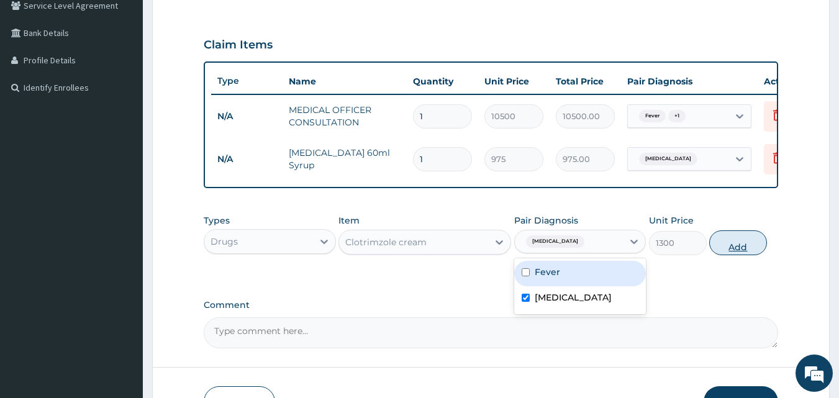
click at [743, 254] on button "Add" at bounding box center [738, 242] width 58 height 25
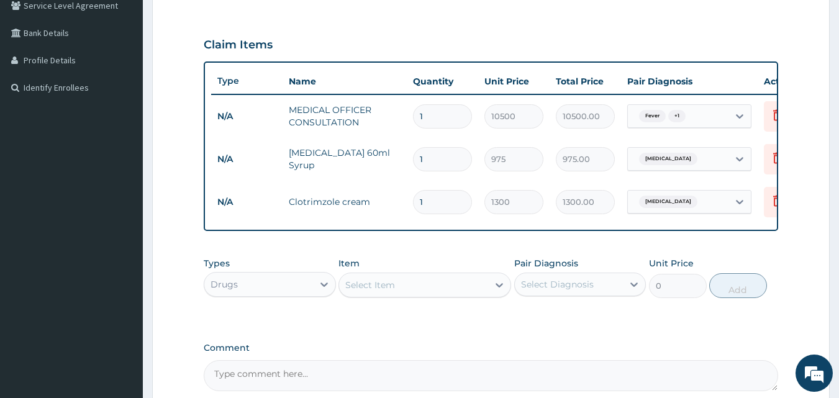
click at [278, 279] on div "Types Drugs" at bounding box center [270, 277] width 132 height 41
click at [281, 294] on div "Drugs" at bounding box center [258, 284] width 109 height 20
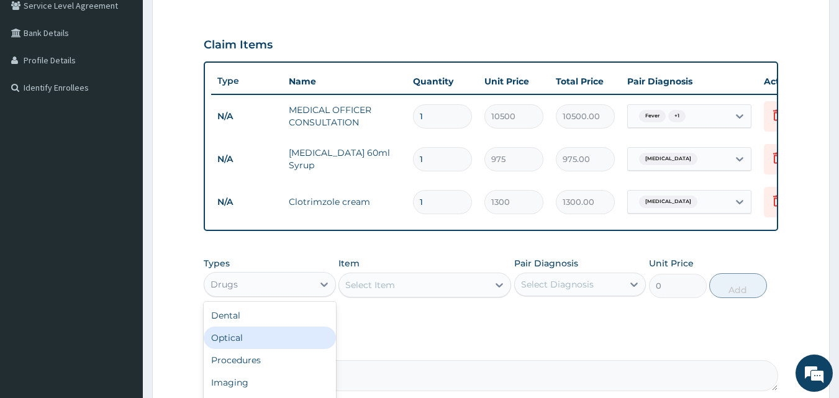
scroll to position [399, 0]
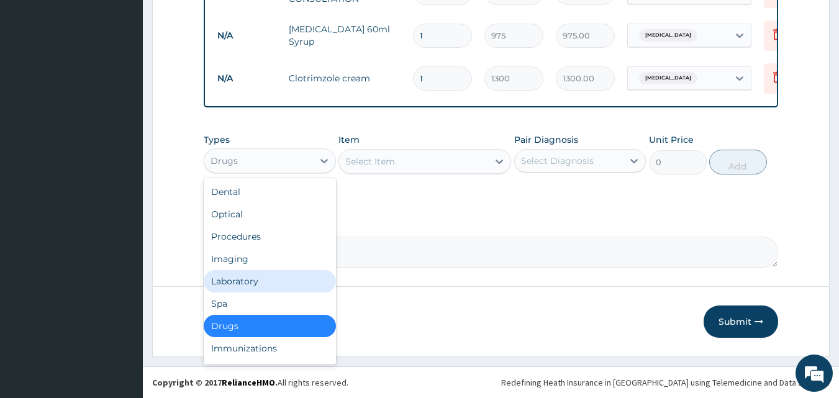
click at [251, 279] on div "Laboratory" at bounding box center [270, 281] width 132 height 22
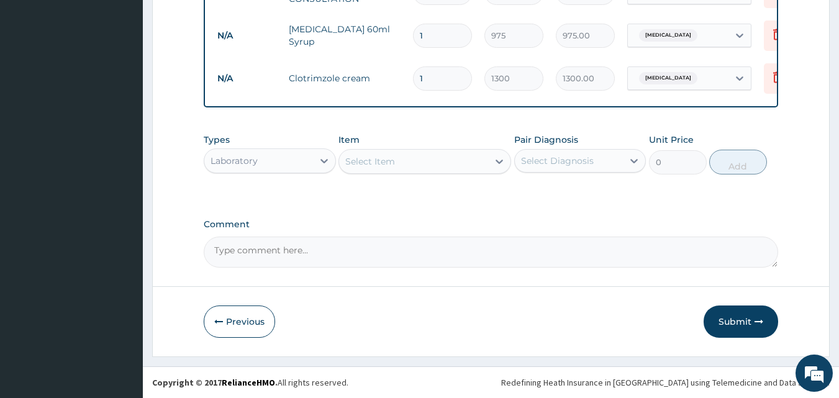
click at [427, 165] on div "Select Item" at bounding box center [413, 162] width 149 height 20
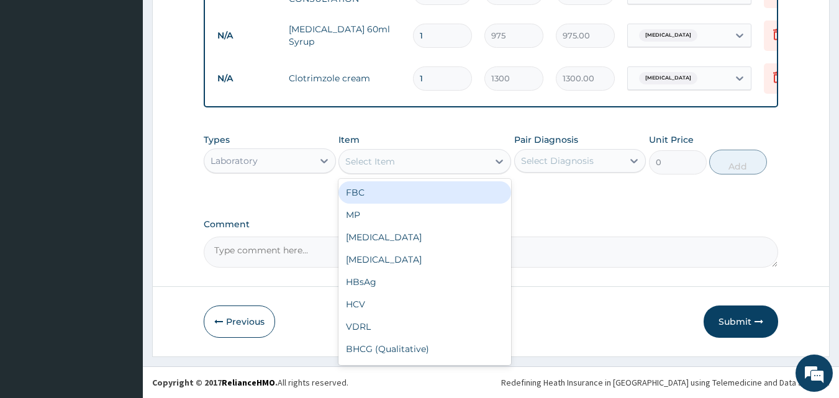
click at [414, 200] on div "FBC" at bounding box center [424, 192] width 173 height 22
type input "4500"
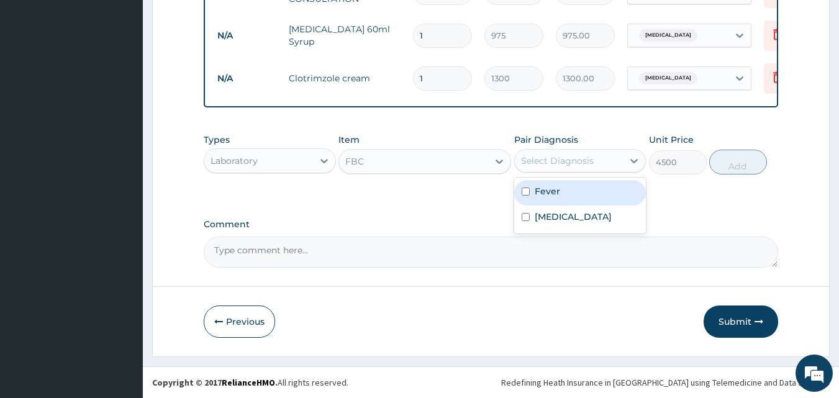
click at [547, 160] on div "Select Diagnosis" at bounding box center [557, 161] width 73 height 12
click at [551, 191] on label "Fever" at bounding box center [547, 191] width 25 height 12
checkbox input "true"
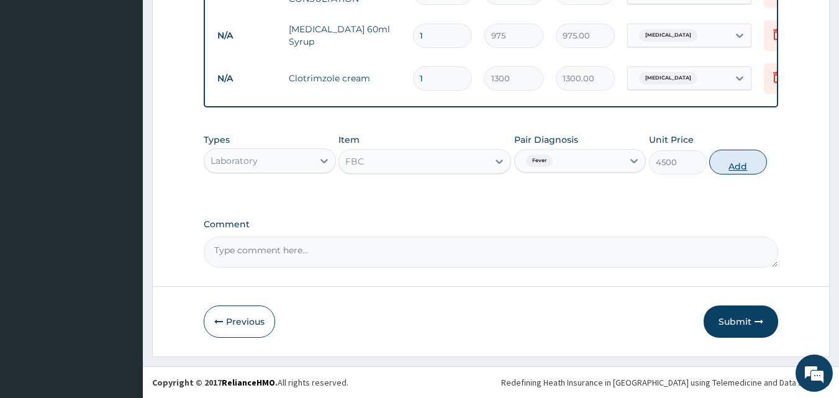
click at [750, 158] on button "Add" at bounding box center [738, 162] width 58 height 25
type input "0"
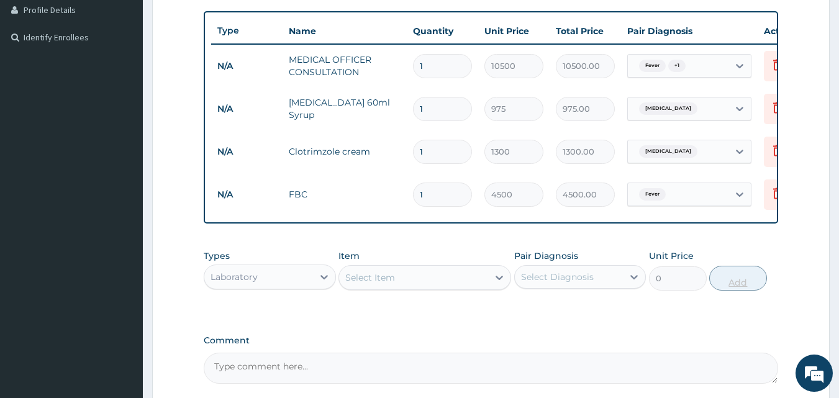
scroll to position [442, 0]
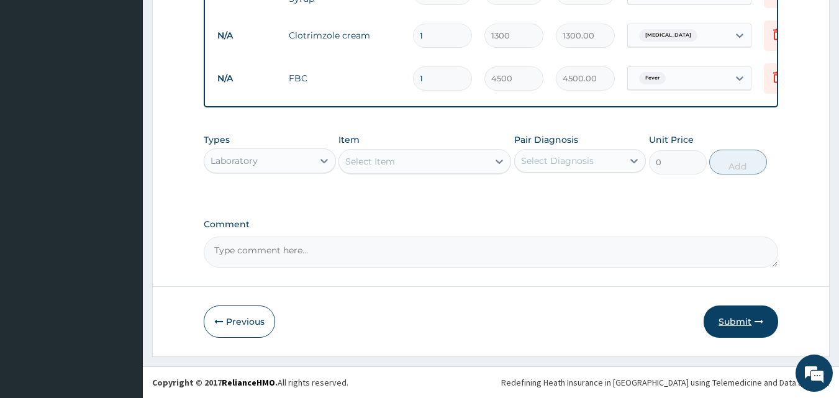
click at [749, 332] on button "Submit" at bounding box center [741, 322] width 75 height 32
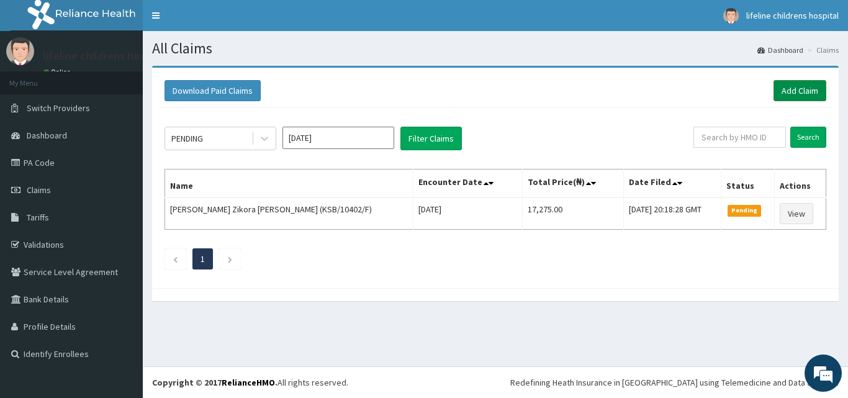
click at [807, 91] on link "Add Claim" at bounding box center [800, 90] width 53 height 21
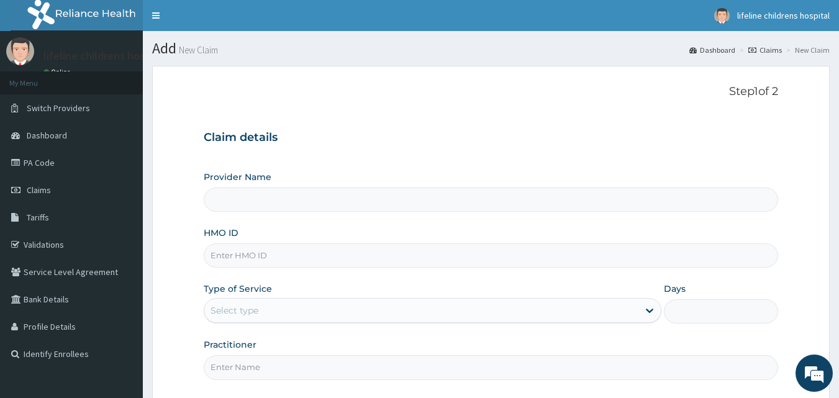
type input "Lifeline Children Hospital - [GEOGRAPHIC_DATA]"
click at [307, 261] on input "HMO ID" at bounding box center [491, 255] width 575 height 24
type input "NDK/10071/B"
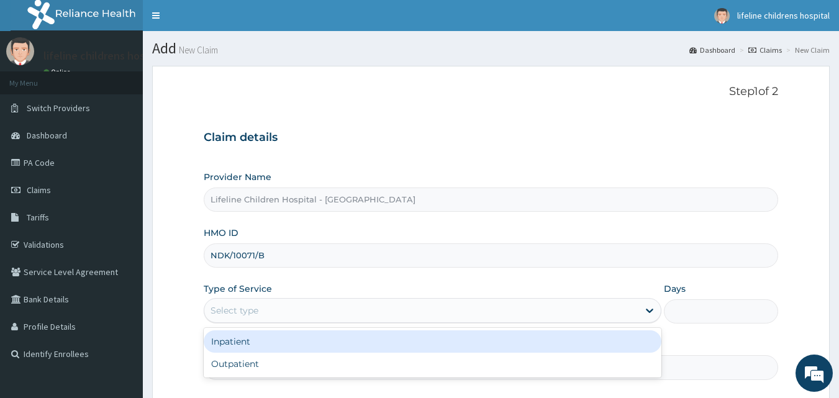
click at [302, 307] on div "Select type" at bounding box center [421, 311] width 434 height 20
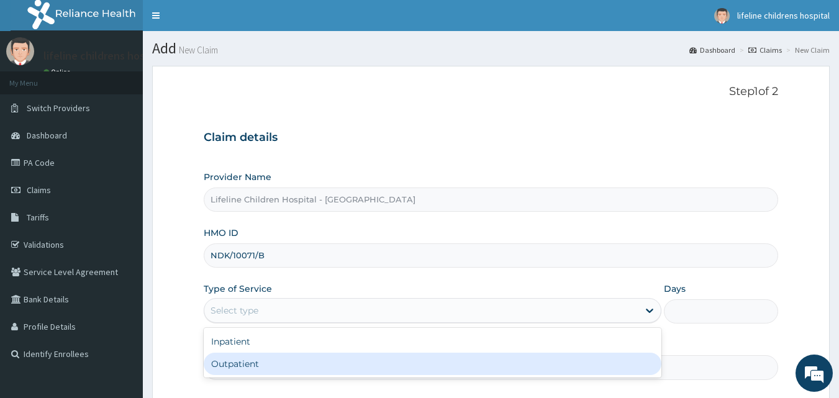
click at [287, 368] on div "Outpatient" at bounding box center [433, 364] width 458 height 22
type input "1"
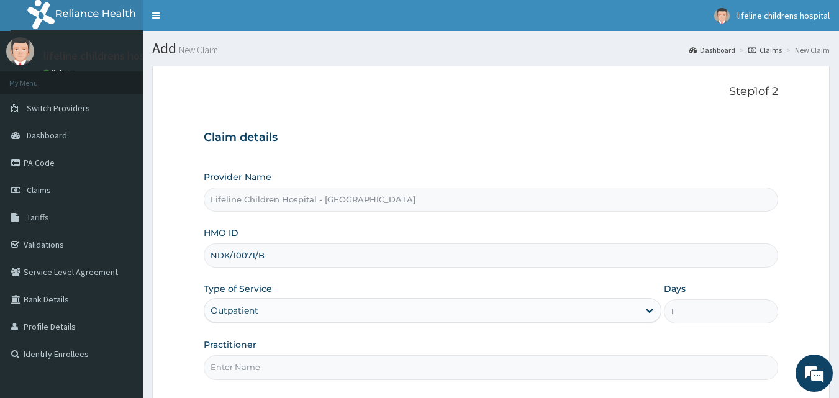
scroll to position [116, 0]
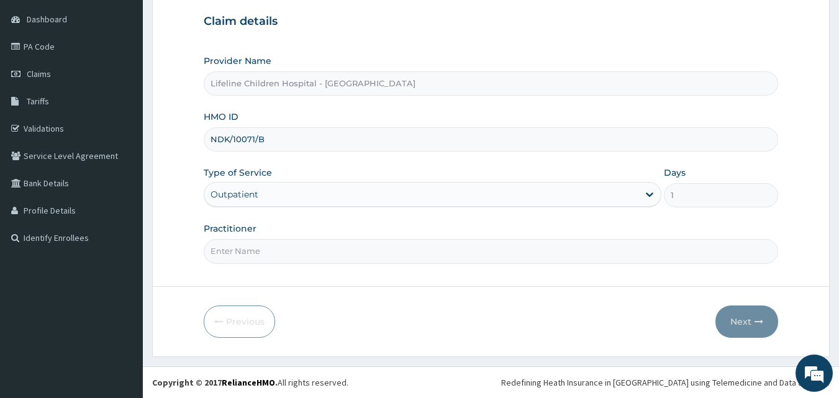
click at [274, 249] on input "Practitioner" at bounding box center [491, 251] width 575 height 24
type input "[PERSON_NAME]"
click at [737, 322] on button "Next" at bounding box center [746, 322] width 63 height 32
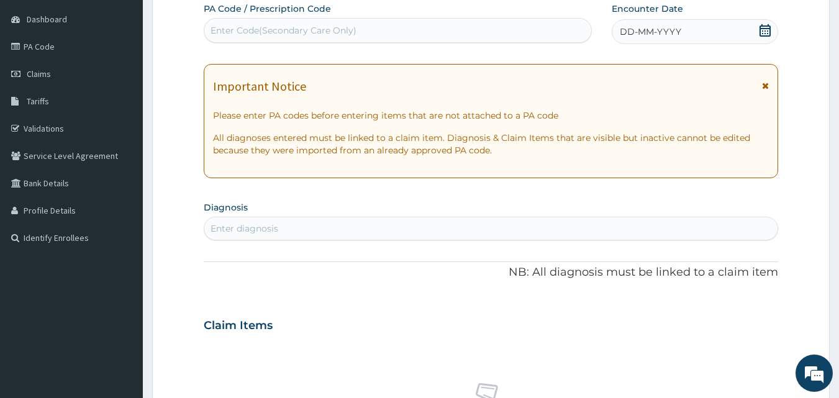
click at [767, 86] on icon at bounding box center [765, 85] width 7 height 9
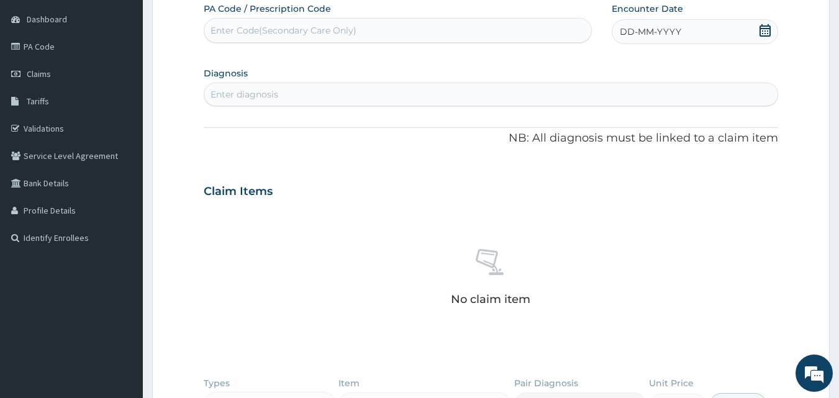
click at [764, 33] on icon at bounding box center [765, 30] width 12 height 12
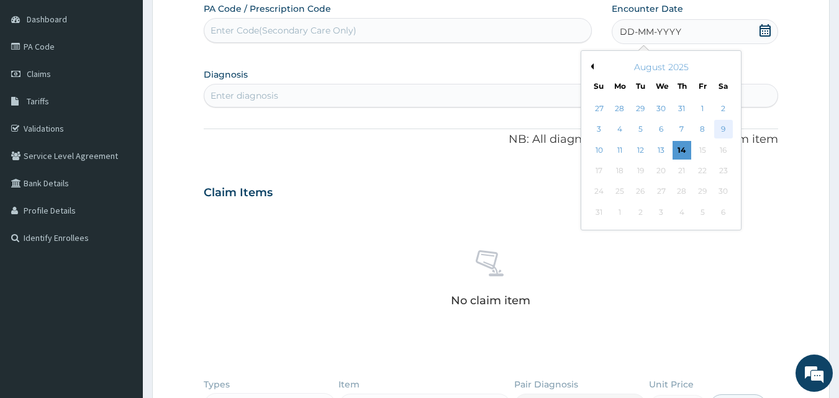
click at [720, 132] on div "9" at bounding box center [723, 129] width 19 height 19
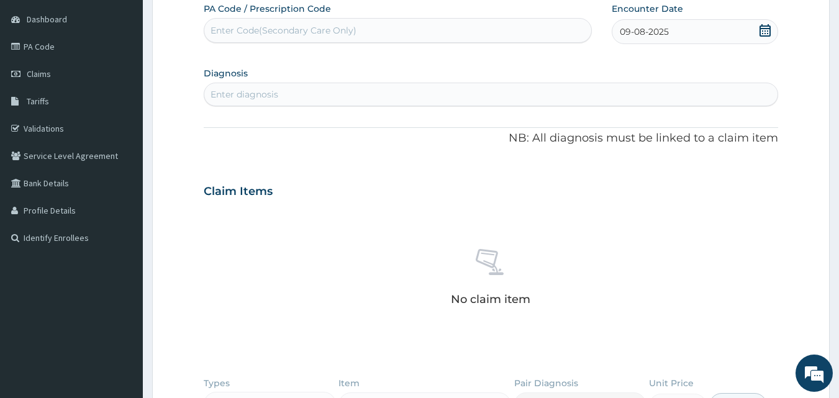
click at [446, 93] on div "Enter diagnosis" at bounding box center [491, 94] width 574 height 20
type input "FEVER"
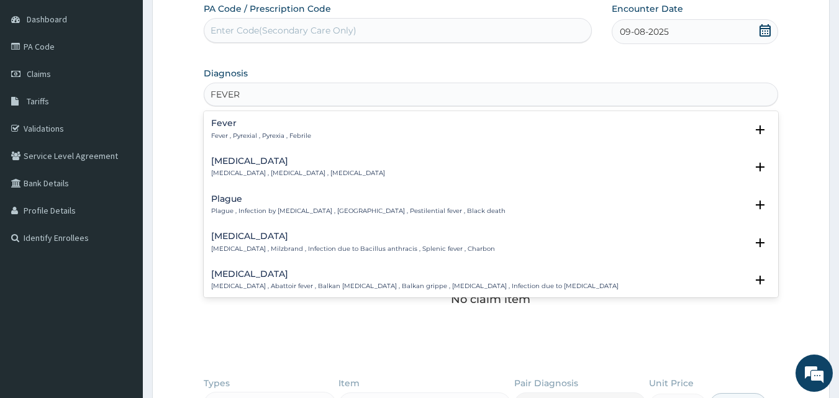
click at [243, 124] on h4 "Fever" at bounding box center [261, 123] width 100 height 9
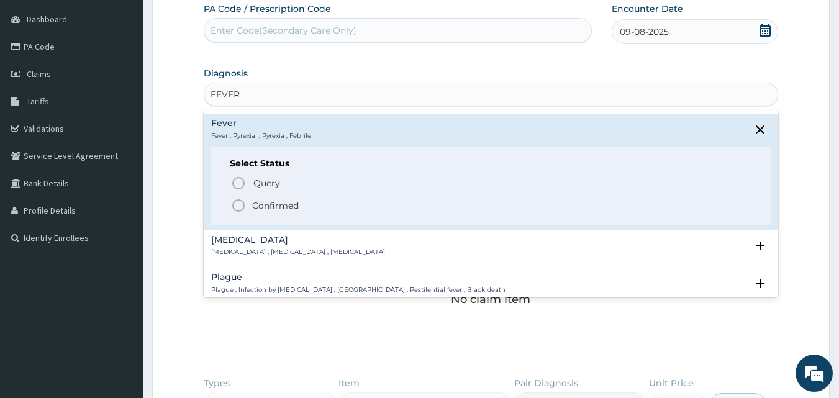
click at [261, 206] on p "Confirmed" at bounding box center [275, 205] width 47 height 12
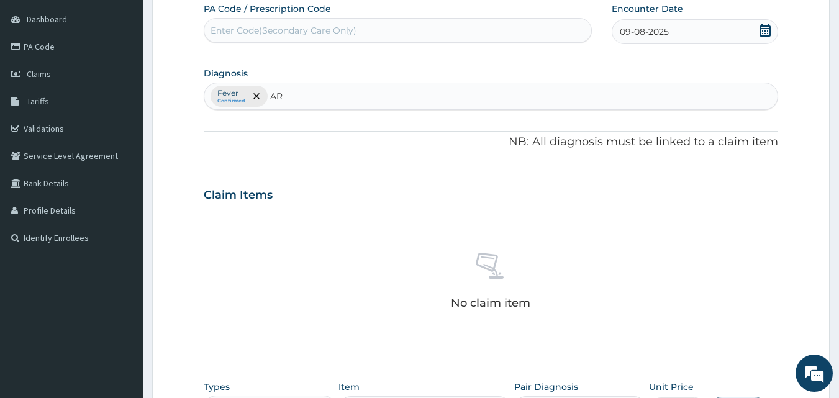
type input "ARI"
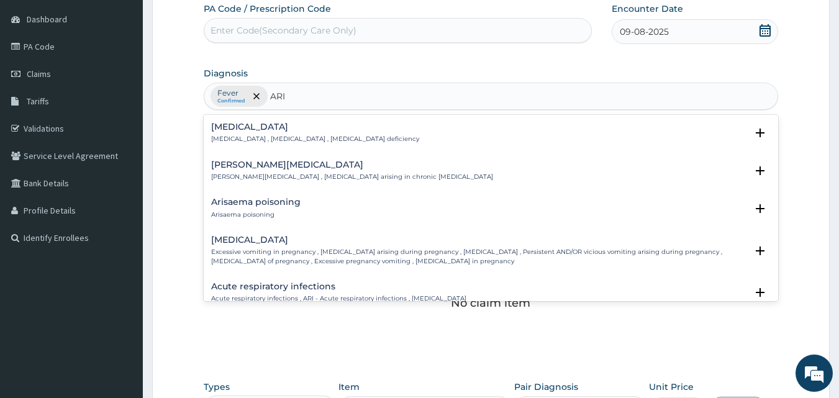
click at [301, 284] on h4 "Acute respiratory infections" at bounding box center [338, 286] width 255 height 9
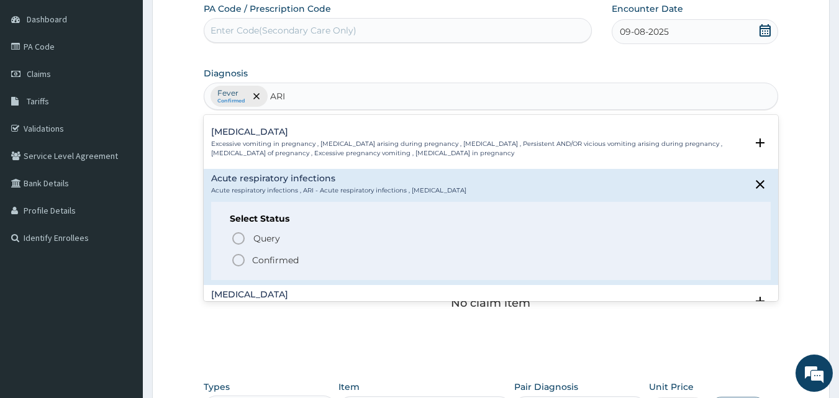
scroll to position [109, 0]
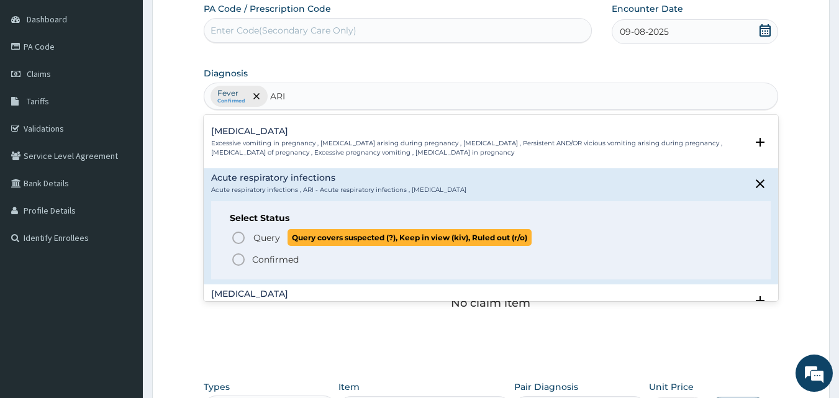
click at [270, 237] on span "Query" at bounding box center [266, 238] width 27 height 12
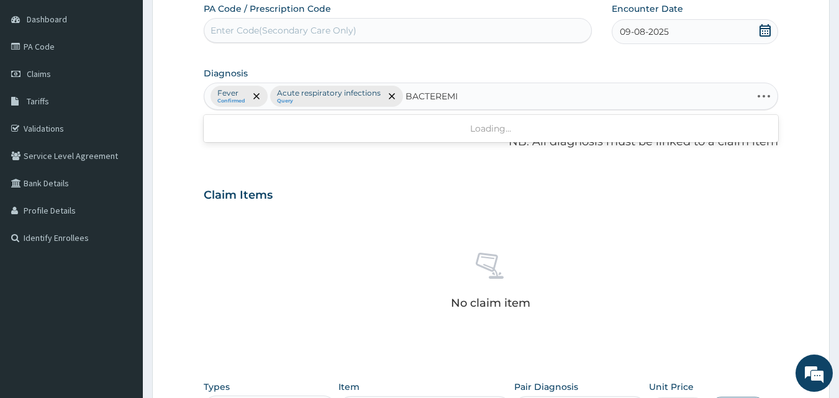
type input "BACTEREMIA"
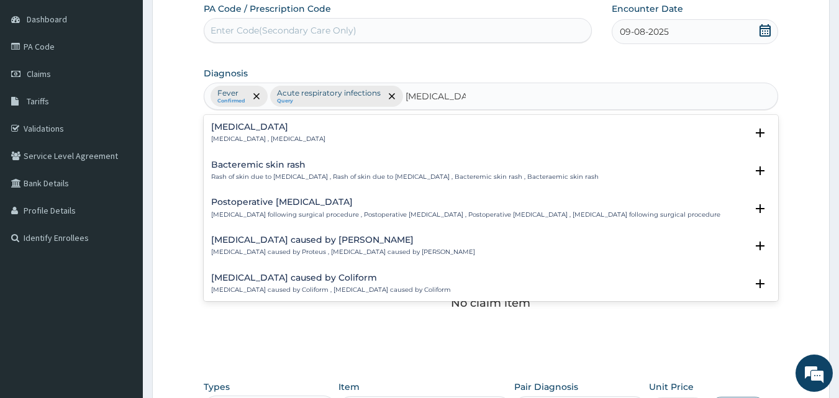
click at [227, 131] on h4 "Bacteremia" at bounding box center [268, 126] width 114 height 9
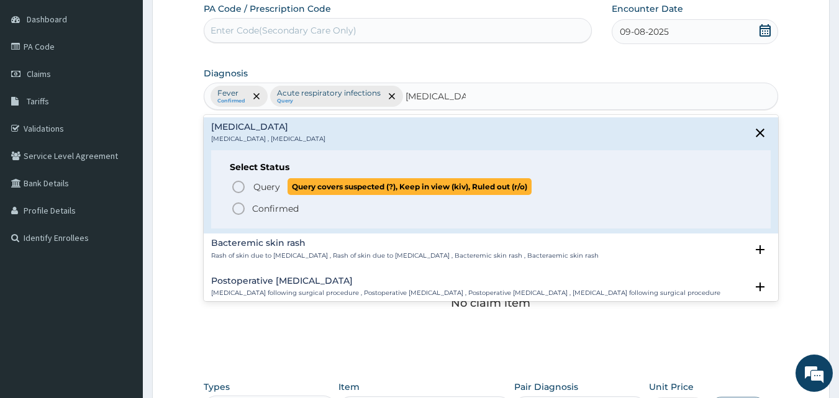
click at [261, 186] on span "Query" at bounding box center [266, 187] width 27 height 12
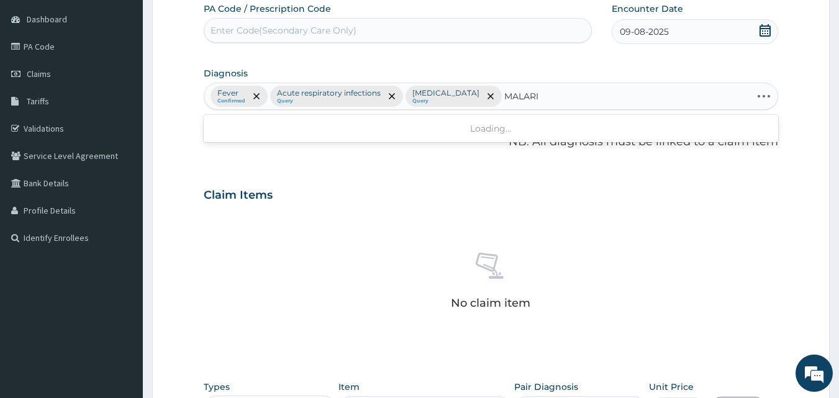
type input "MALARIA"
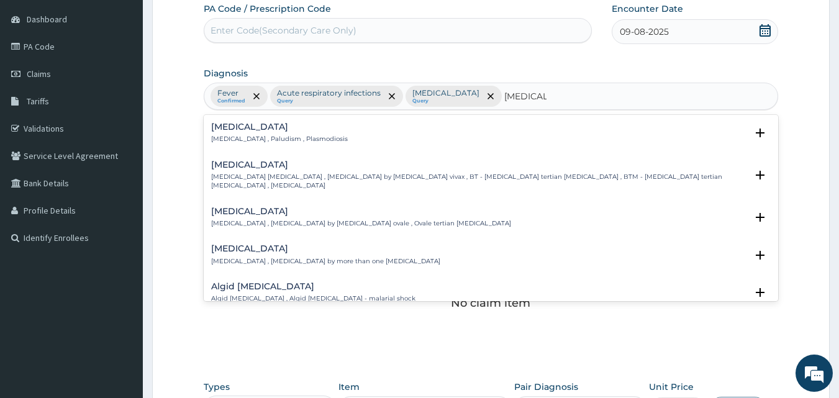
click at [247, 130] on h4 "Malaria" at bounding box center [279, 126] width 137 height 9
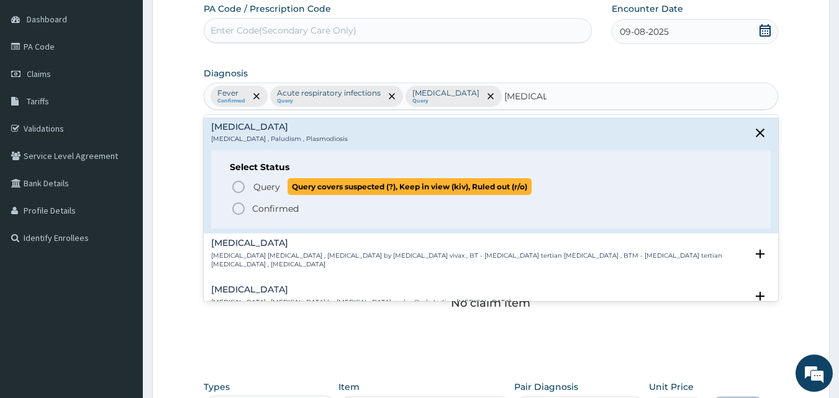
click at [265, 186] on span "Query" at bounding box center [266, 187] width 27 height 12
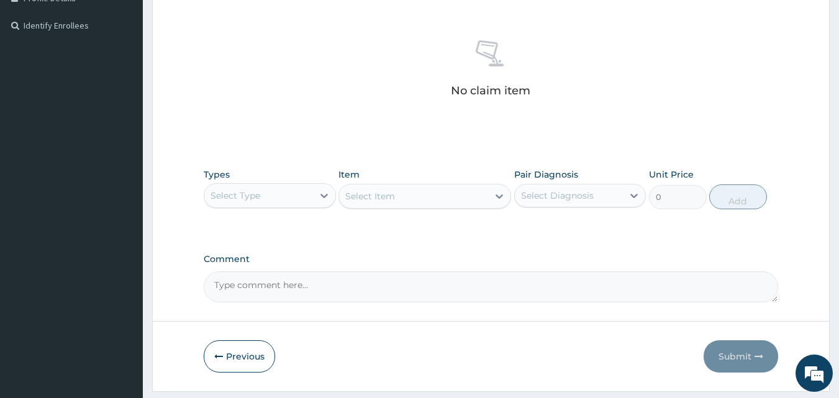
scroll to position [363, 0]
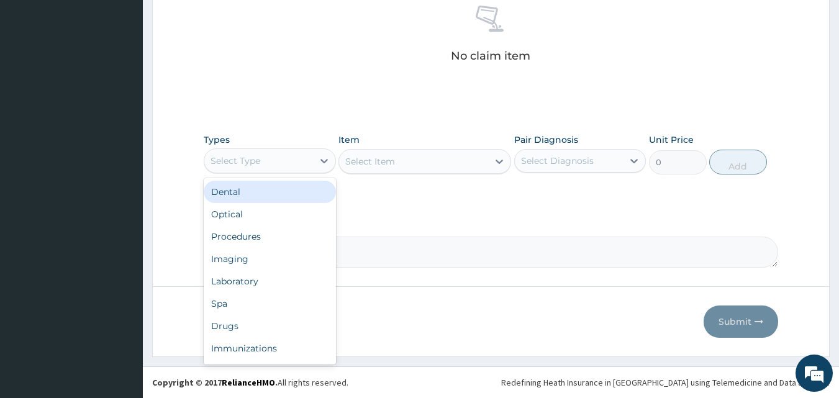
click at [265, 162] on div "Select Type" at bounding box center [258, 161] width 109 height 20
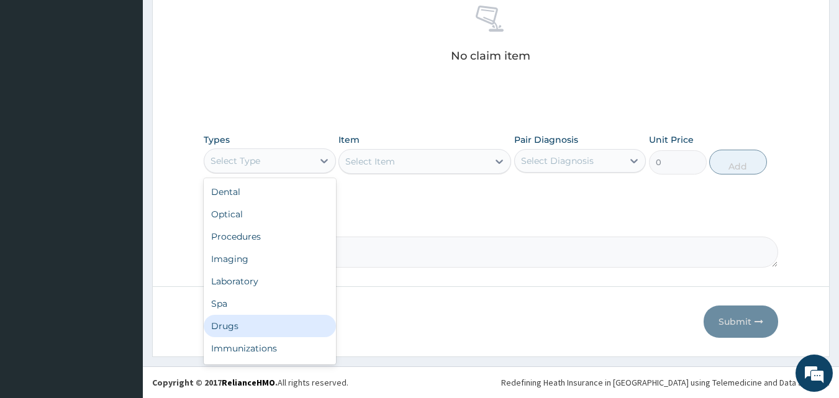
click at [250, 328] on div "Drugs" at bounding box center [270, 326] width 132 height 22
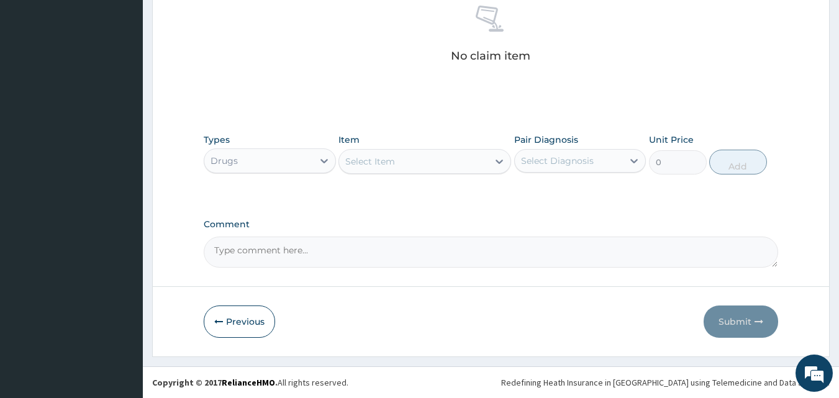
click at [390, 153] on div "Select Item" at bounding box center [413, 162] width 149 height 20
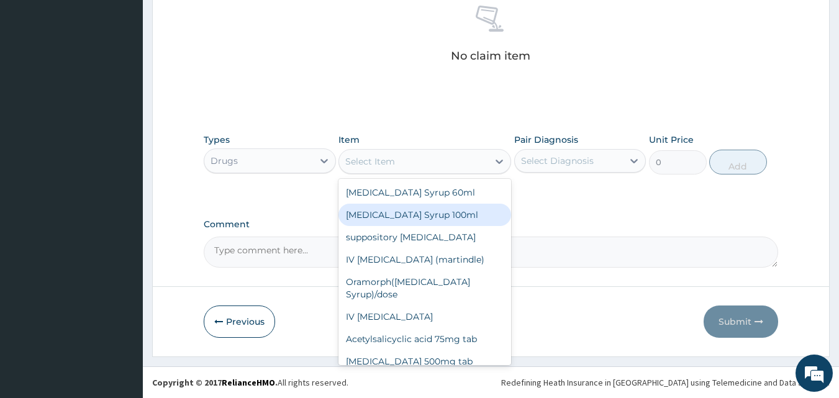
click at [404, 215] on div "Ibuprofen Syrup 100ml" at bounding box center [424, 215] width 173 height 22
type input "1700"
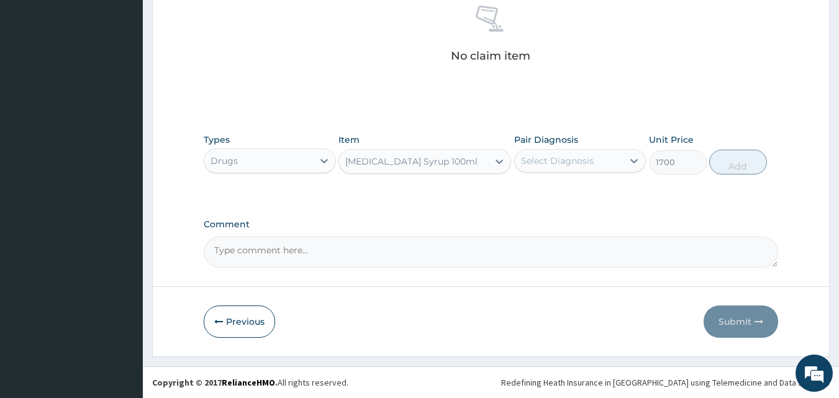
click at [542, 162] on div "Select Diagnosis" at bounding box center [557, 161] width 73 height 12
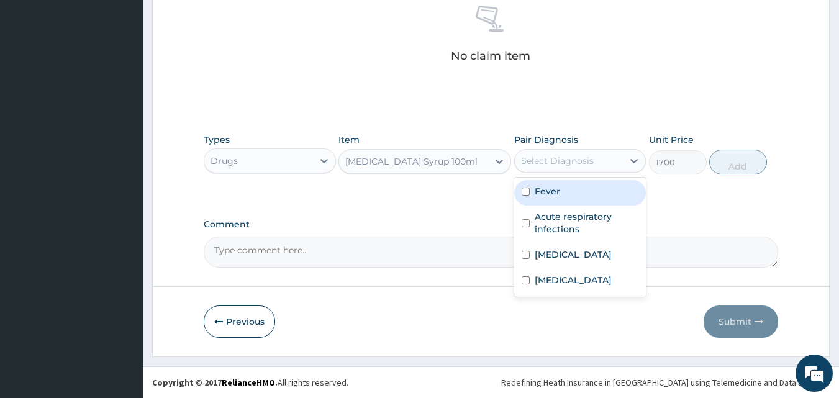
click at [545, 183] on div "Fever" at bounding box center [580, 192] width 132 height 25
checkbox input "true"
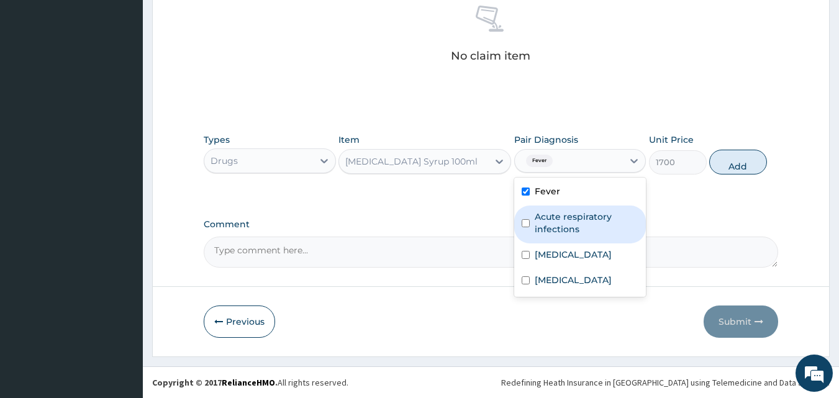
click at [556, 218] on label "Acute respiratory infections" at bounding box center [587, 222] width 104 height 25
checkbox input "true"
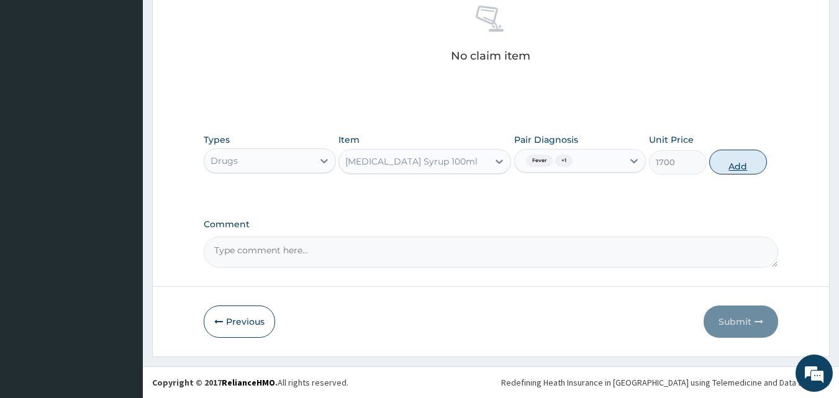
click at [728, 166] on button "Add" at bounding box center [738, 162] width 58 height 25
type input "0"
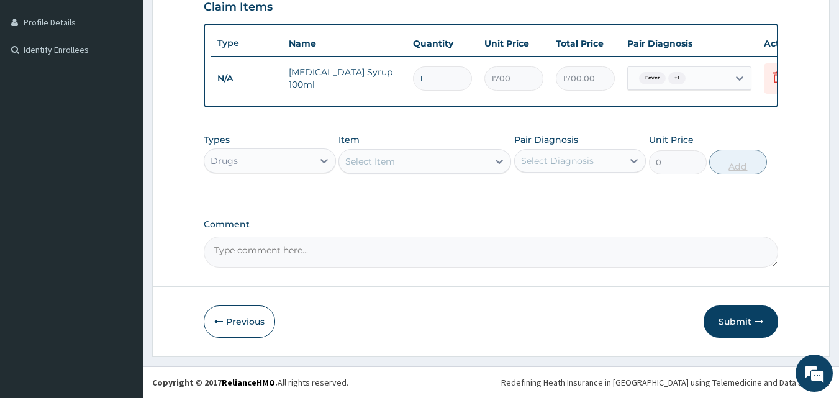
scroll to position [314, 0]
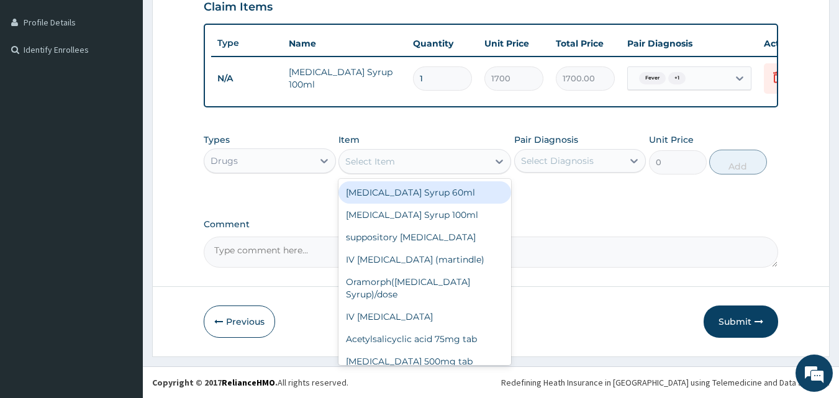
click at [435, 169] on div "Select Item" at bounding box center [413, 162] width 149 height 20
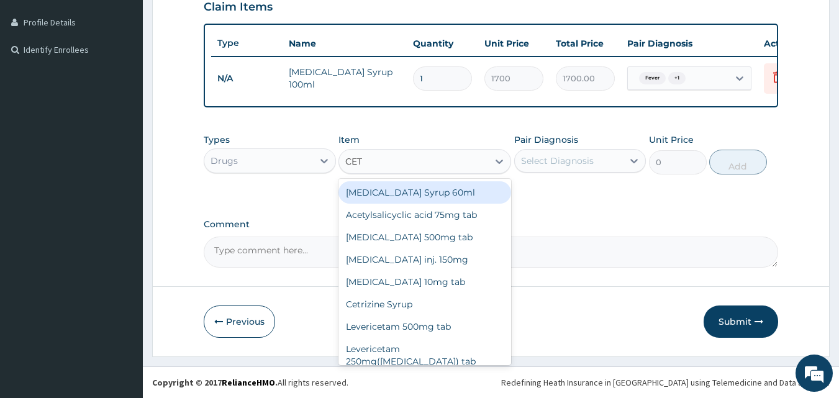
type input "CETR"
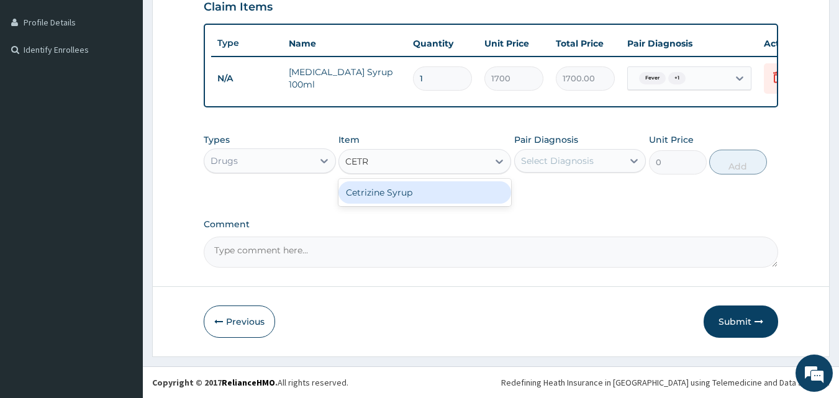
click at [433, 191] on div "Cetrizine Syrup" at bounding box center [424, 192] width 173 height 22
type input "2000"
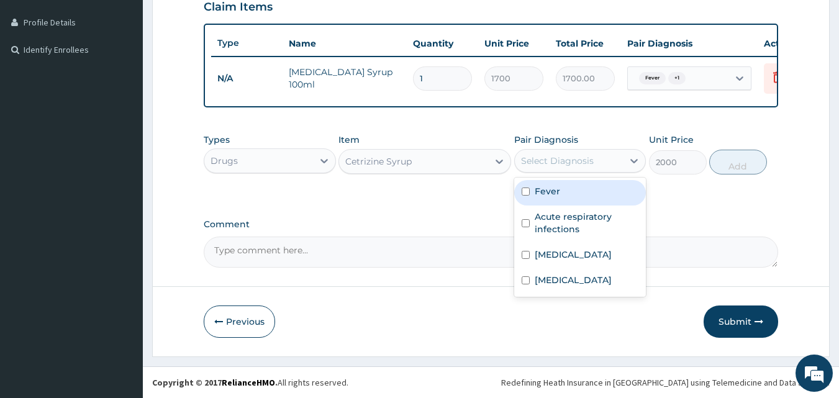
click at [543, 156] on div "Select Diagnosis" at bounding box center [557, 161] width 73 height 12
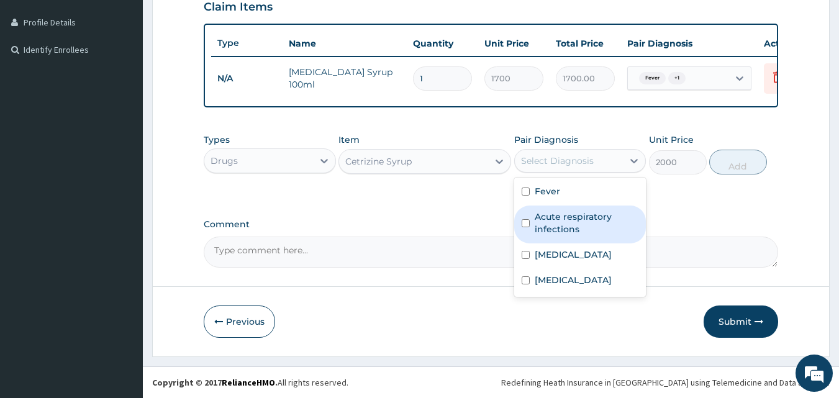
click at [556, 233] on label "Acute respiratory infections" at bounding box center [587, 222] width 104 height 25
checkbox input "true"
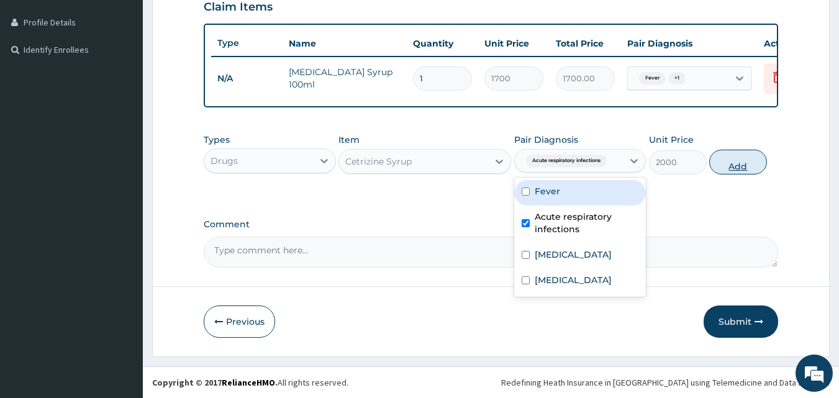
click at [731, 164] on button "Add" at bounding box center [738, 162] width 58 height 25
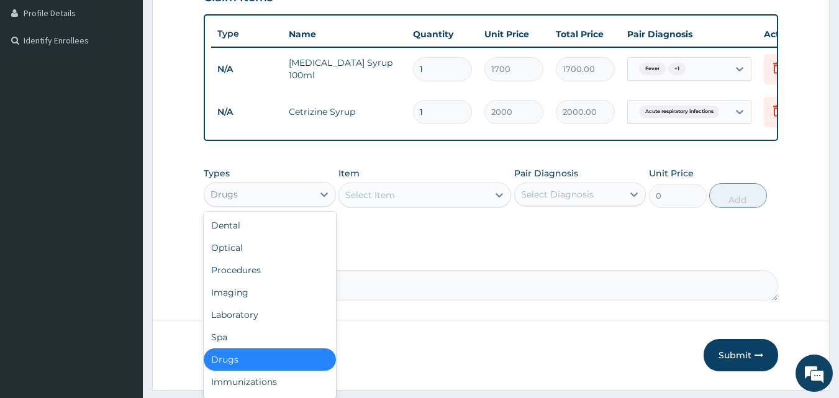
click at [284, 204] on div "Drugs" at bounding box center [258, 194] width 109 height 20
click at [263, 322] on div "Laboratory" at bounding box center [270, 315] width 132 height 22
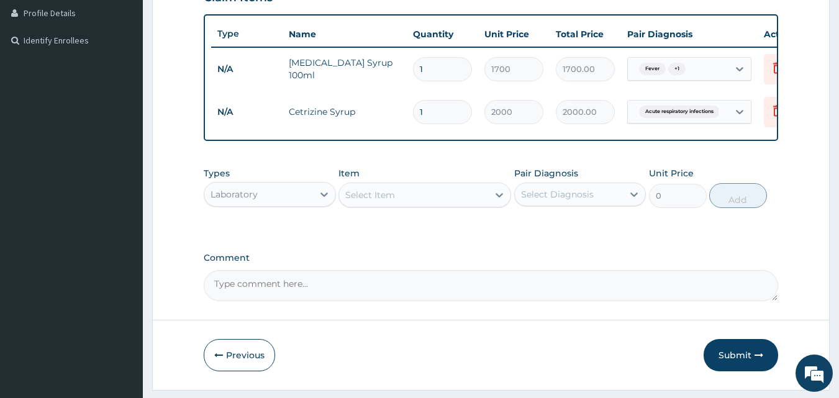
click at [401, 205] on div "Select Item" at bounding box center [413, 195] width 149 height 20
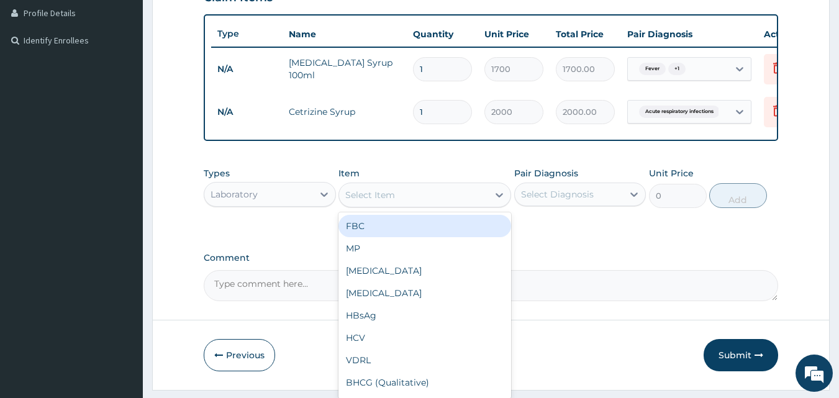
click at [391, 233] on div "FBC" at bounding box center [424, 226] width 173 height 22
type input "4500"
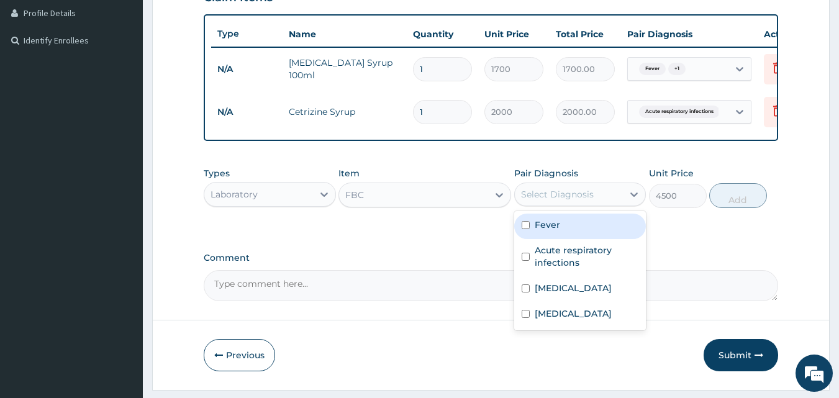
click at [533, 201] on div "Select Diagnosis" at bounding box center [557, 194] width 73 height 12
click at [537, 231] on label "Fever" at bounding box center [547, 225] width 25 height 12
checkbox input "true"
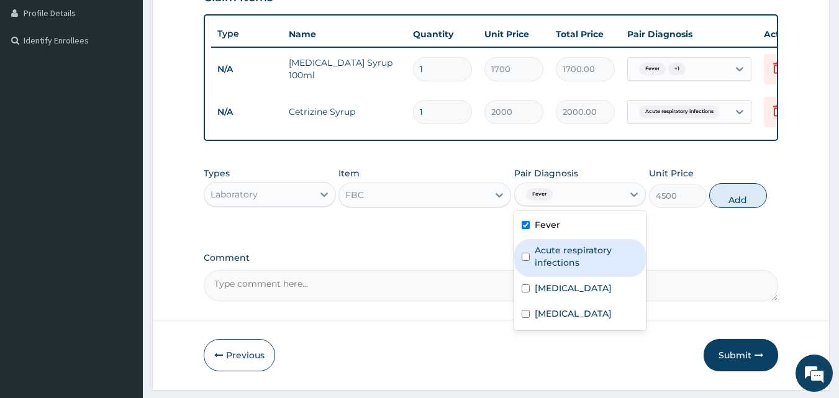
click at [544, 262] on label "Acute respiratory infections" at bounding box center [587, 256] width 104 height 25
checkbox input "true"
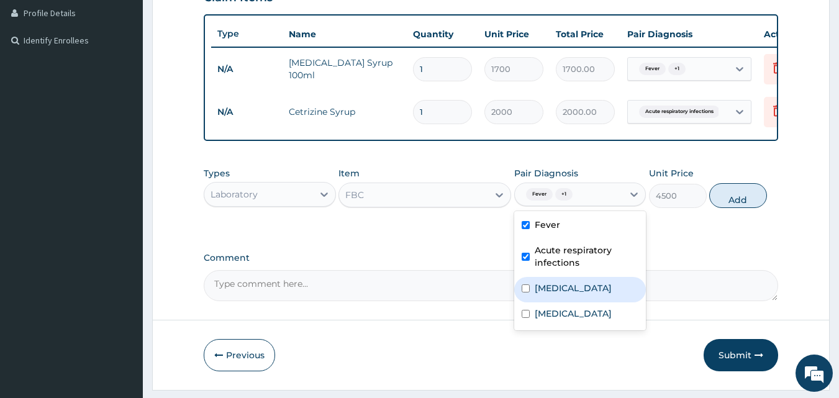
click at [574, 294] on label "Bacteremia" at bounding box center [573, 288] width 77 height 12
checkbox input "true"
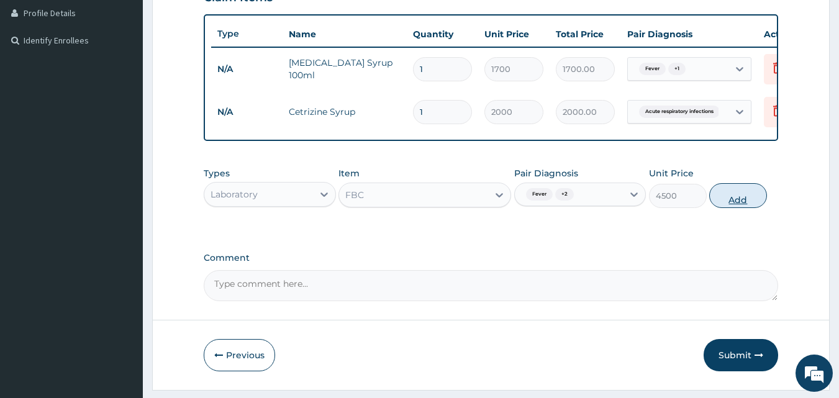
click at [727, 208] on button "Add" at bounding box center [738, 195] width 58 height 25
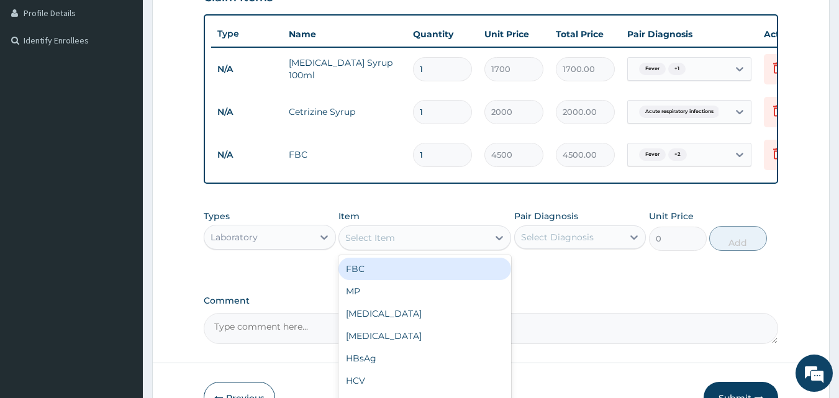
click at [462, 250] on div "Select Item" at bounding box center [424, 237] width 173 height 25
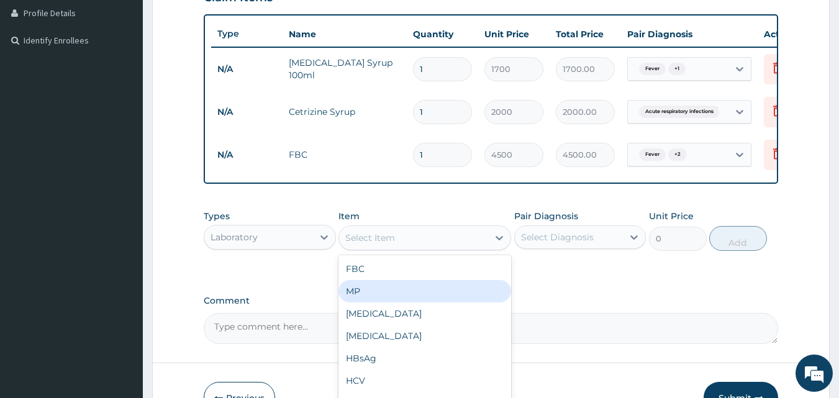
click at [436, 291] on div "MP" at bounding box center [424, 291] width 173 height 22
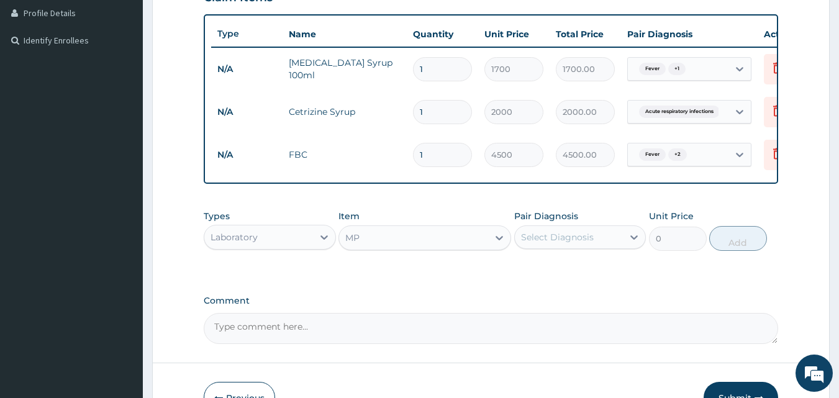
type input "4000"
click at [574, 242] on div "Select Diagnosis" at bounding box center [557, 237] width 73 height 12
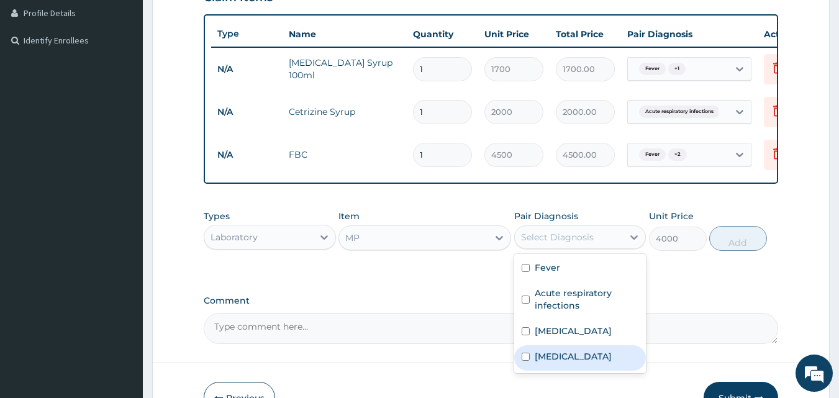
click at [560, 363] on label "Malaria" at bounding box center [573, 356] width 77 height 12
checkbox input "true"
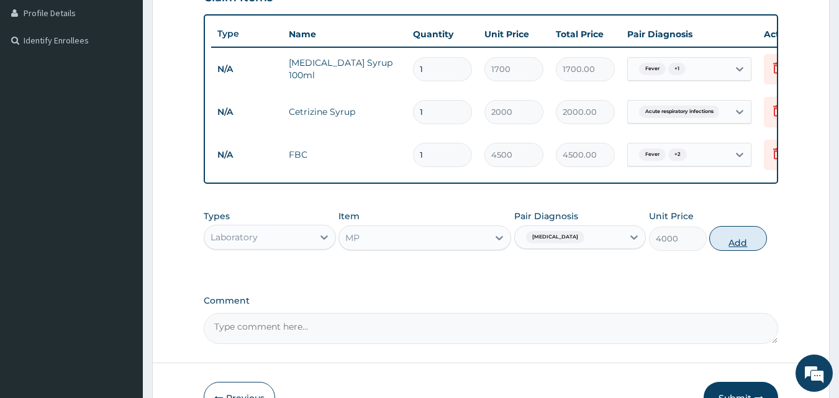
click at [746, 250] on button "Add" at bounding box center [738, 238] width 58 height 25
type input "0"
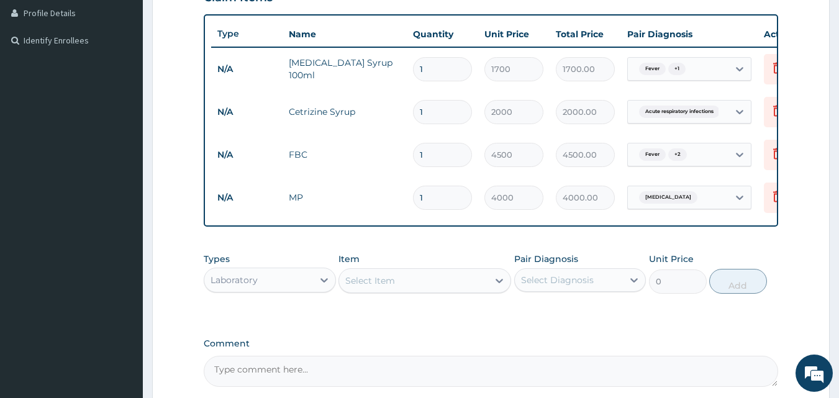
click at [302, 292] on div "Laboratory" at bounding box center [270, 280] width 132 height 25
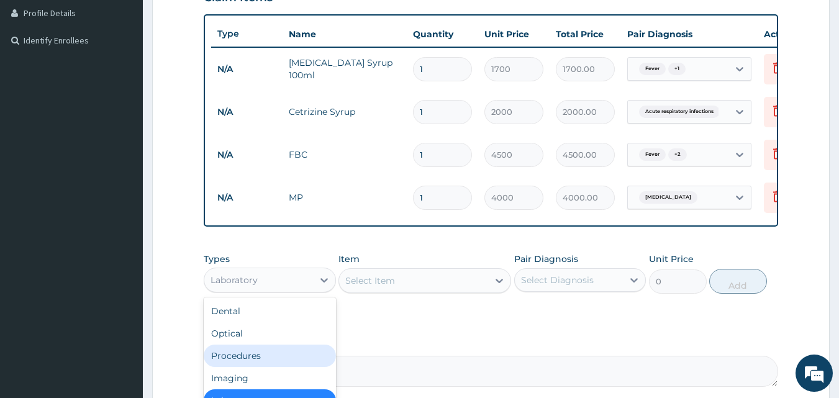
click at [284, 364] on div "Procedures" at bounding box center [270, 356] width 132 height 22
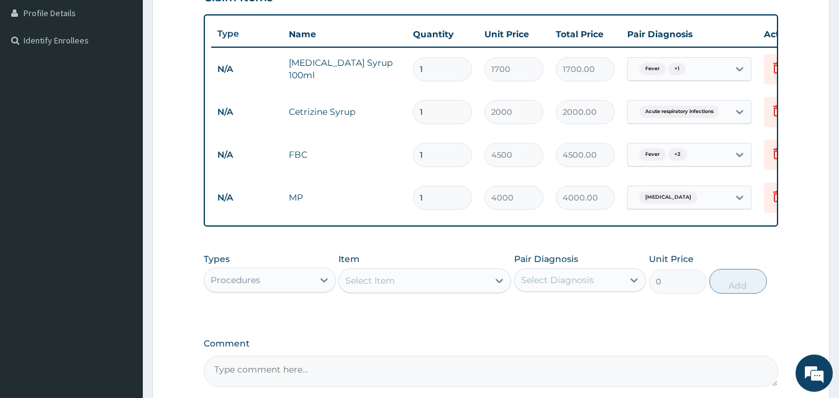
scroll to position [442, 0]
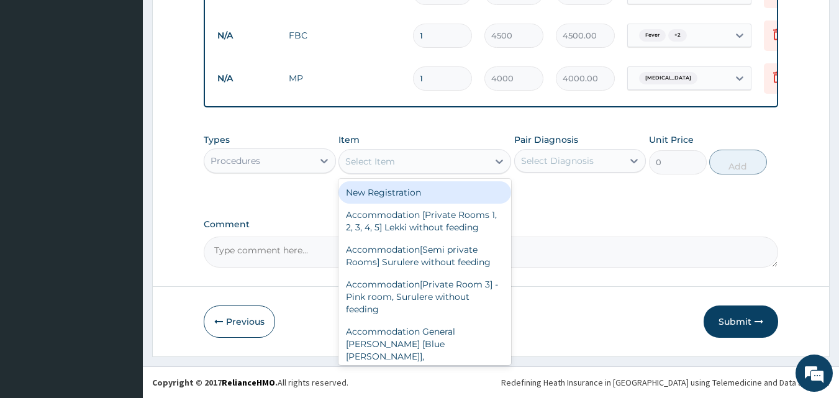
click at [384, 158] on div "Select Item" at bounding box center [370, 161] width 50 height 12
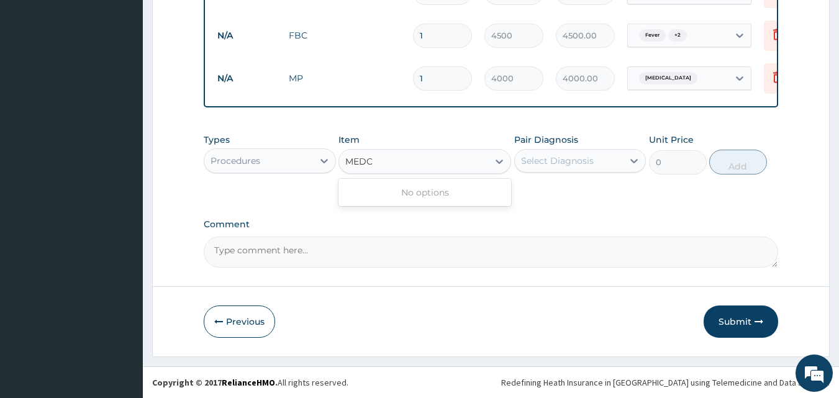
type input "MED"
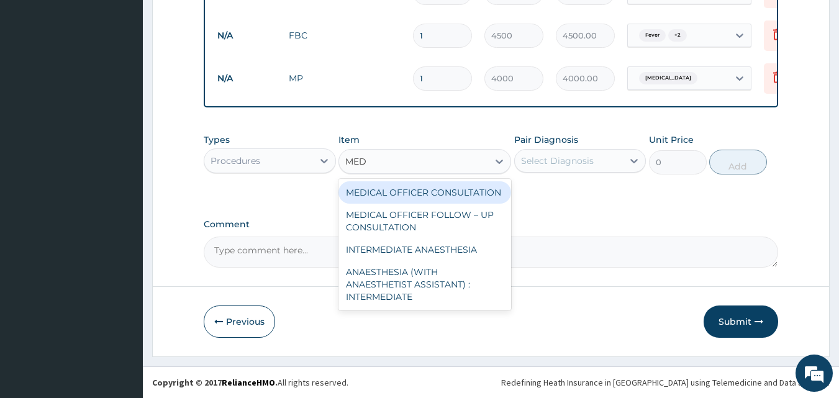
click at [408, 189] on div "MEDICAL OFFICER CONSULTATION" at bounding box center [424, 192] width 173 height 22
type input "10500"
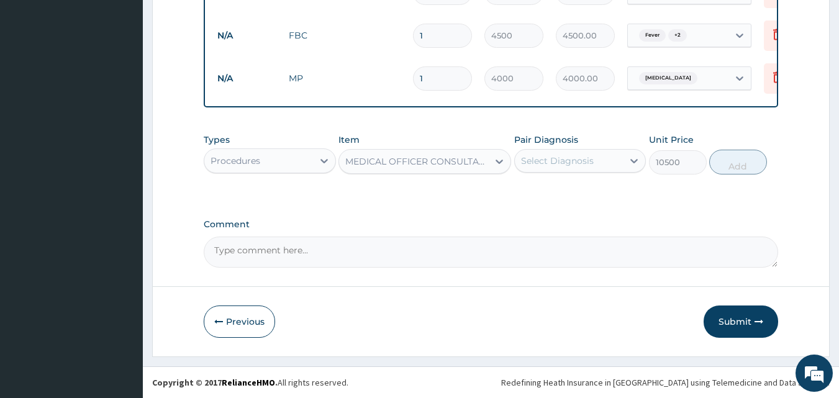
click at [580, 160] on div "Select Diagnosis" at bounding box center [557, 161] width 73 height 12
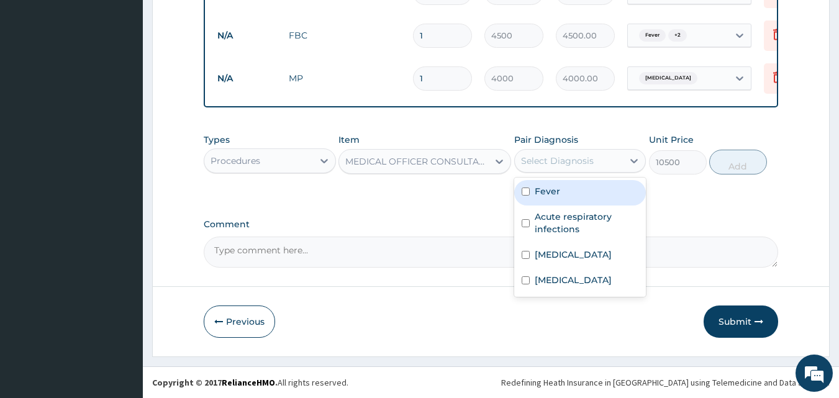
click at [546, 188] on label "Fever" at bounding box center [547, 191] width 25 height 12
checkbox input "true"
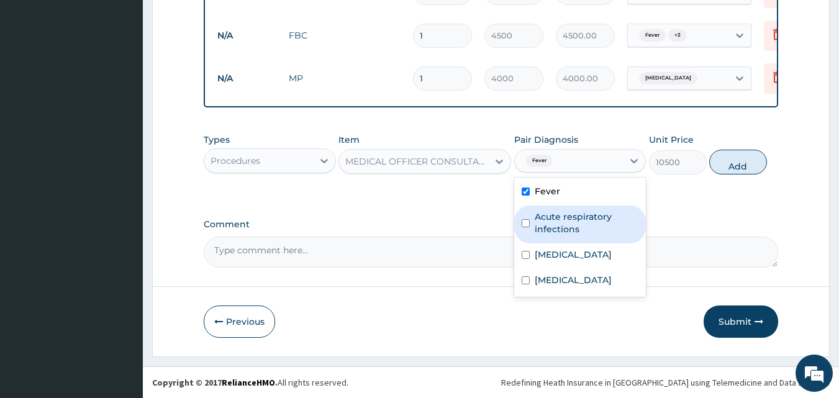
click at [548, 212] on label "Acute respiratory infections" at bounding box center [587, 222] width 104 height 25
checkbox input "true"
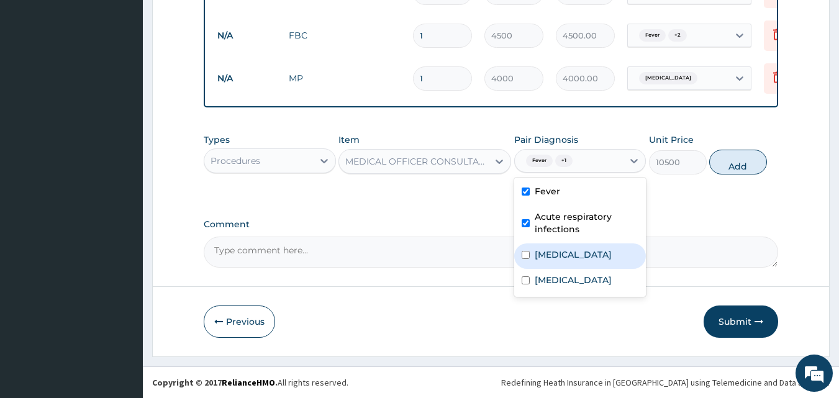
click at [553, 257] on label "Bacteremia" at bounding box center [573, 254] width 77 height 12
checkbox input "true"
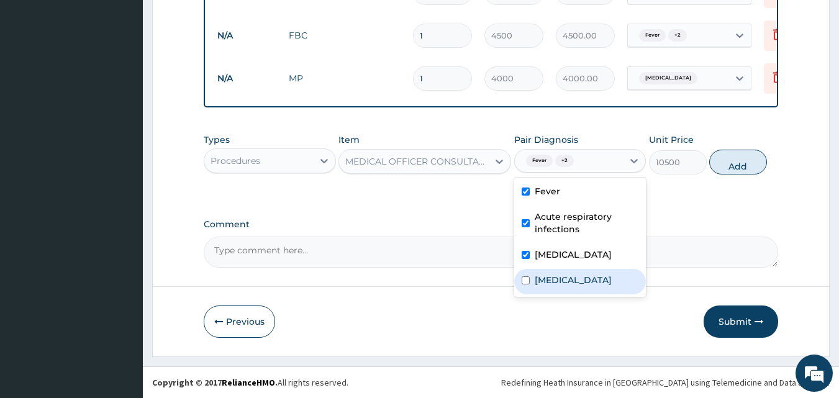
click at [551, 283] on label "Malaria" at bounding box center [573, 280] width 77 height 12
checkbox input "true"
click at [725, 167] on button "Add" at bounding box center [738, 162] width 58 height 25
type input "0"
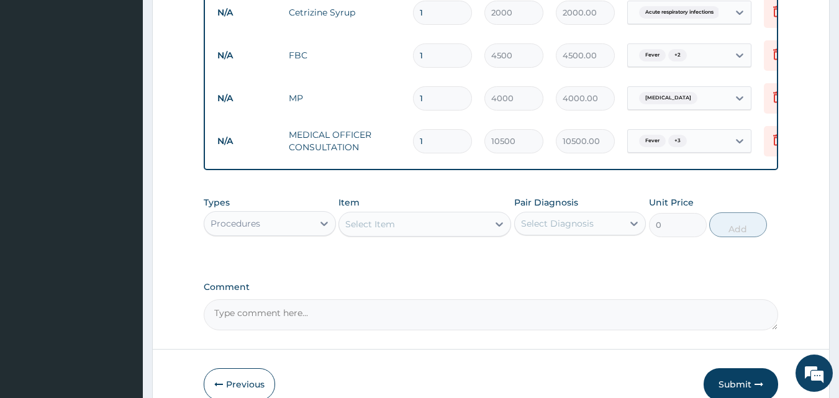
scroll to position [485, 0]
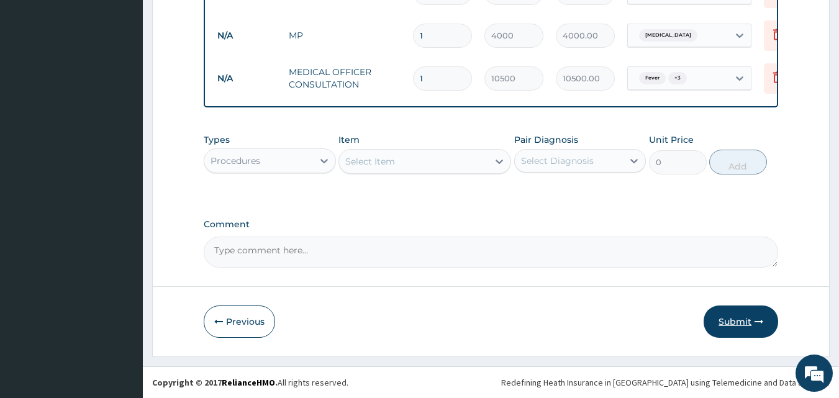
click at [726, 314] on button "Submit" at bounding box center [741, 322] width 75 height 32
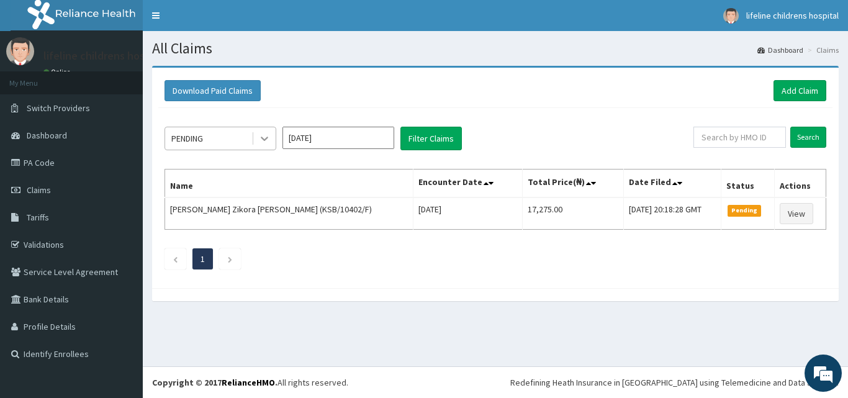
click at [270, 139] on icon at bounding box center [264, 138] width 12 height 12
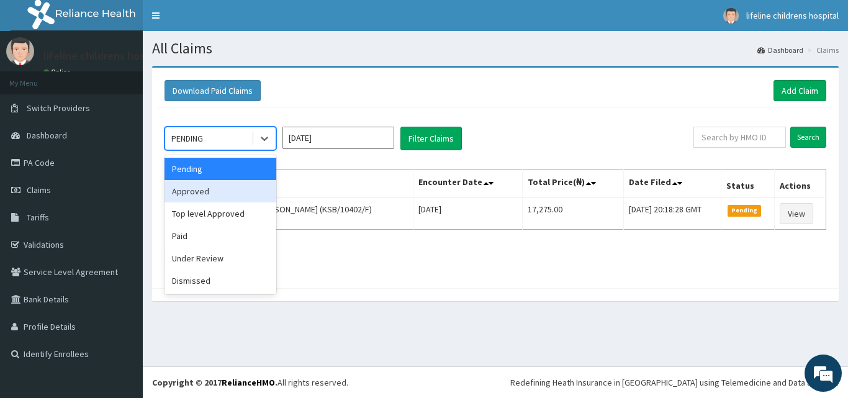
click at [225, 194] on div "Approved" at bounding box center [221, 191] width 112 height 22
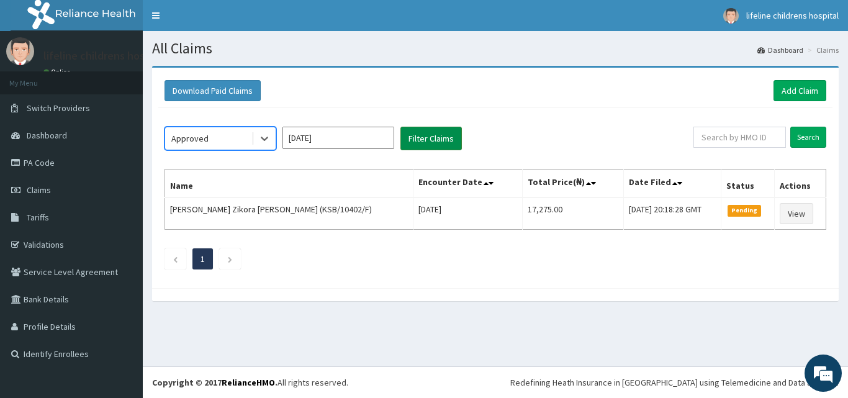
click at [438, 135] on button "Filter Claims" at bounding box center [431, 139] width 61 height 24
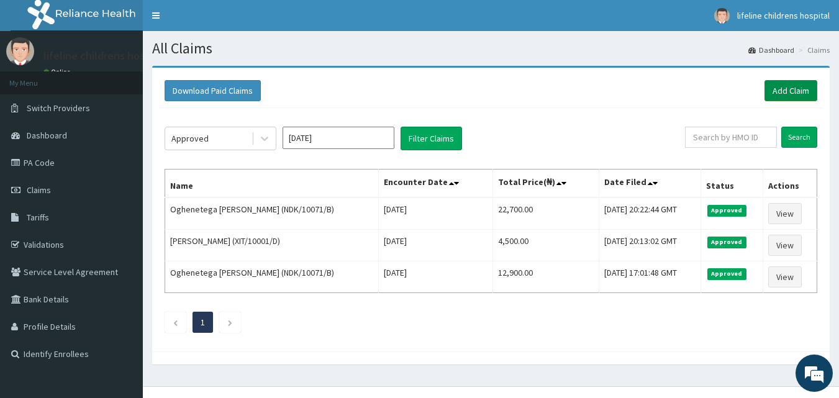
click at [783, 86] on link "Add Claim" at bounding box center [790, 90] width 53 height 21
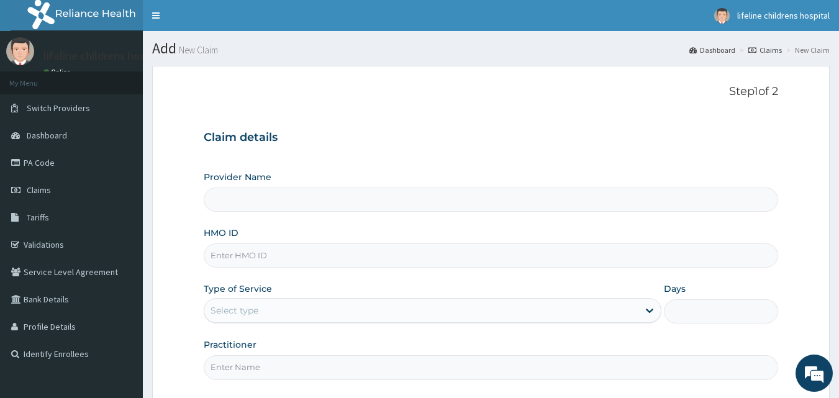
type input "Lifeline Children Hospital - [GEOGRAPHIC_DATA]"
click at [409, 253] on input "HMO ID" at bounding box center [491, 255] width 575 height 24
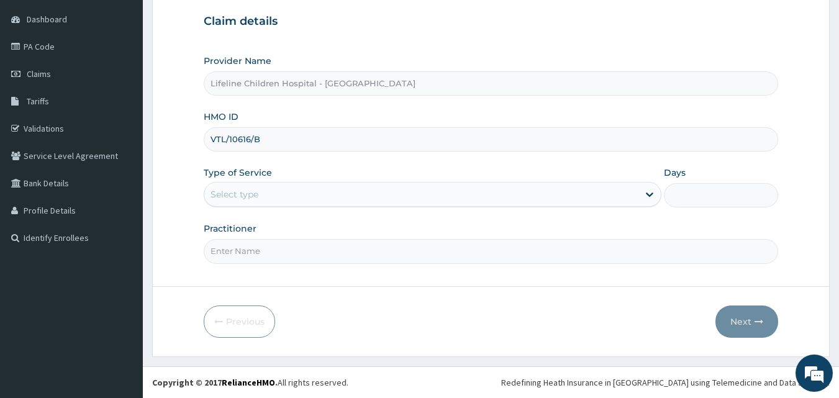
type input "VTL/10616/B"
click at [354, 198] on div "Select type" at bounding box center [421, 194] width 434 height 20
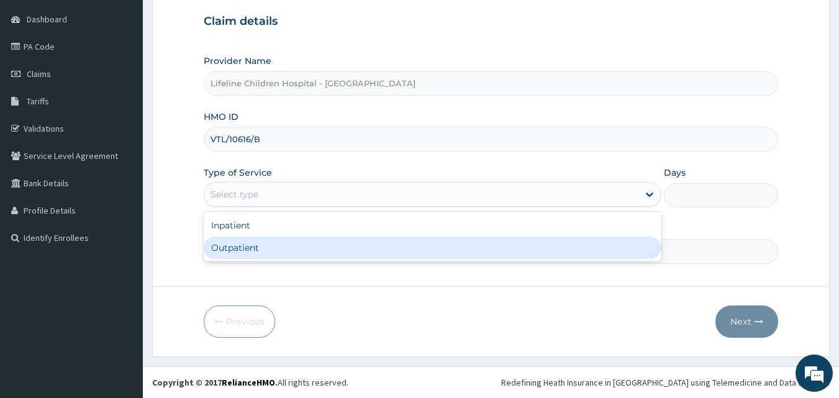
click at [327, 253] on div "Outpatient" at bounding box center [433, 248] width 458 height 22
type input "1"
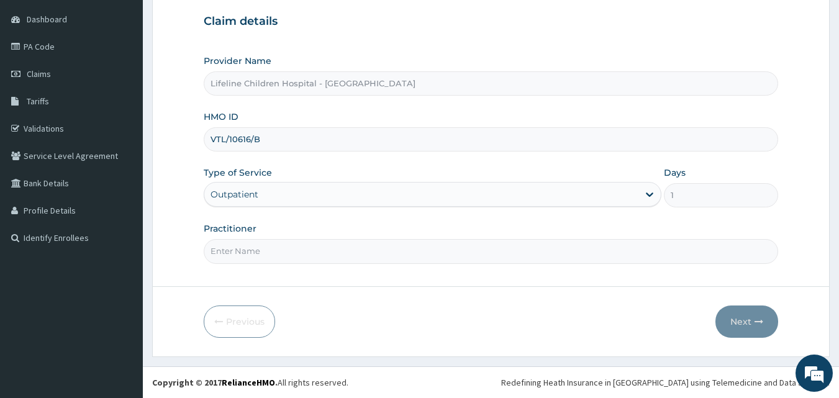
click at [327, 253] on input "Practitioner" at bounding box center [491, 251] width 575 height 24
type input "[PERSON_NAME]"
click at [743, 315] on button "Next" at bounding box center [746, 322] width 63 height 32
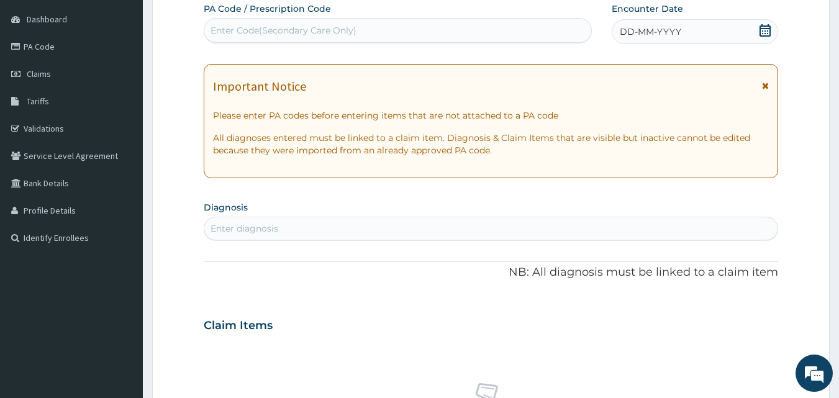
click at [762, 88] on icon at bounding box center [765, 85] width 7 height 9
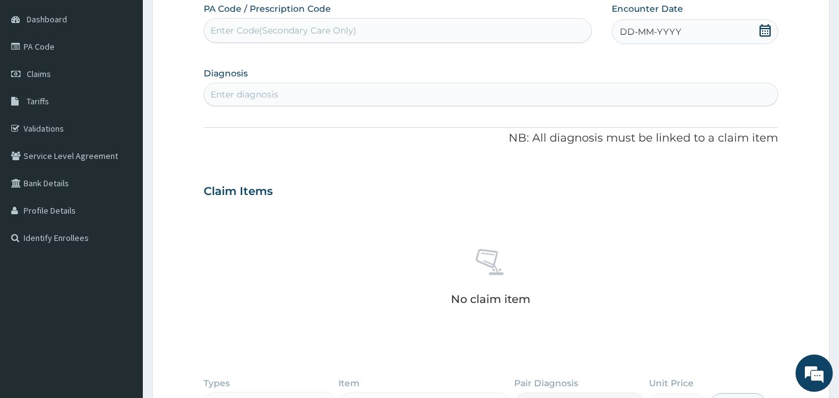
click at [773, 34] on div "DD-MM-YYYY" at bounding box center [695, 31] width 166 height 25
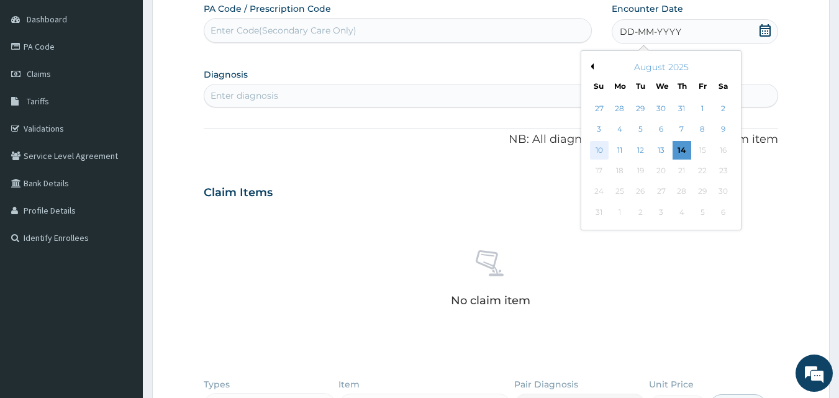
click at [604, 153] on div "10" at bounding box center [599, 150] width 19 height 19
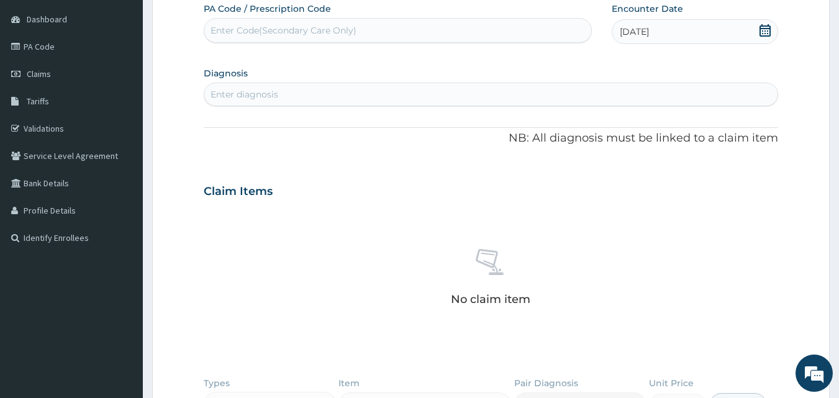
click at [309, 93] on div "Enter diagnosis" at bounding box center [491, 94] width 574 height 20
type input "ARI"
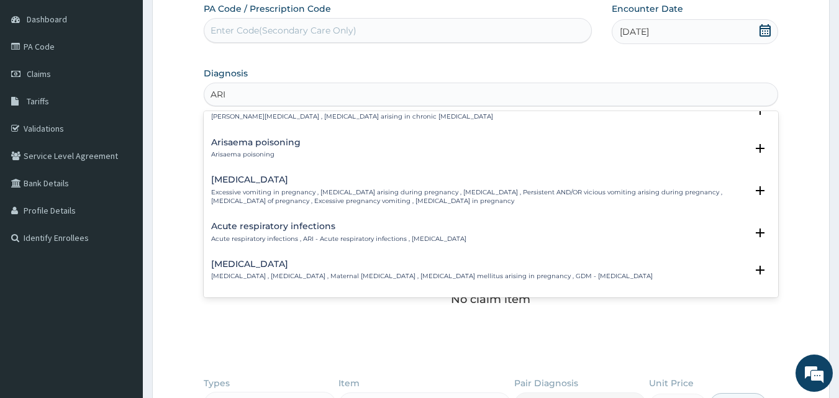
scroll to position [57, 0]
click at [304, 228] on h4 "Acute respiratory infections" at bounding box center [338, 225] width 255 height 9
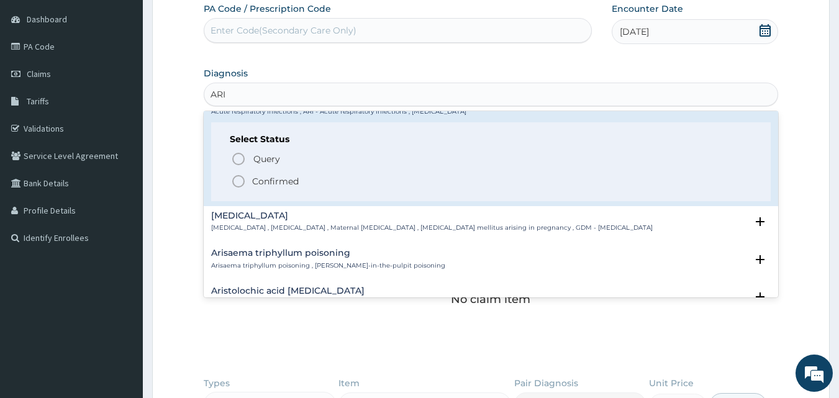
scroll to position [184, 0]
click at [270, 177] on p "Confirmed" at bounding box center [275, 180] width 47 height 12
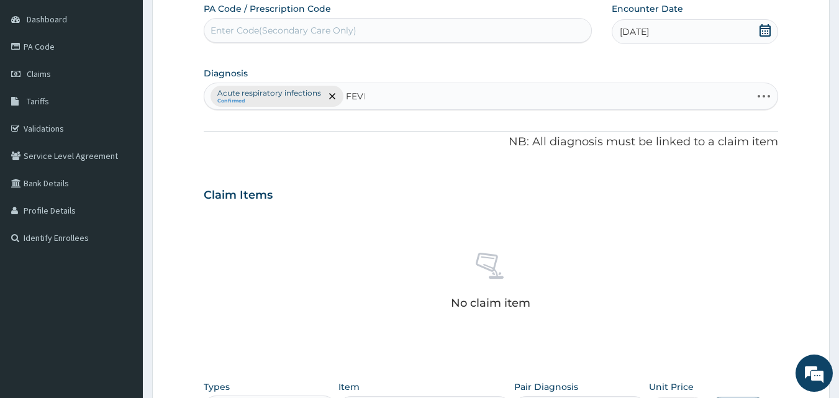
type input "FEVER"
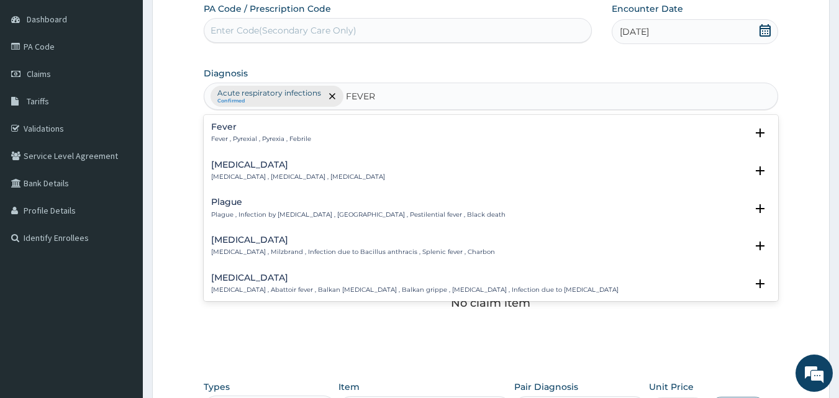
click at [232, 129] on h4 "Fever" at bounding box center [261, 126] width 100 height 9
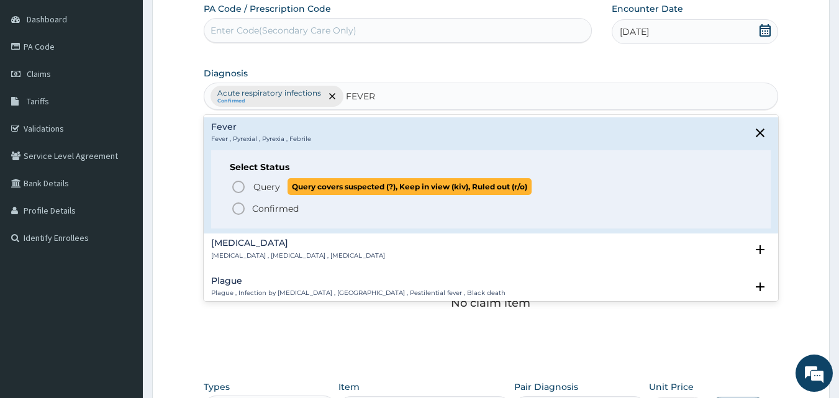
click at [260, 187] on span "Query" at bounding box center [266, 187] width 27 height 12
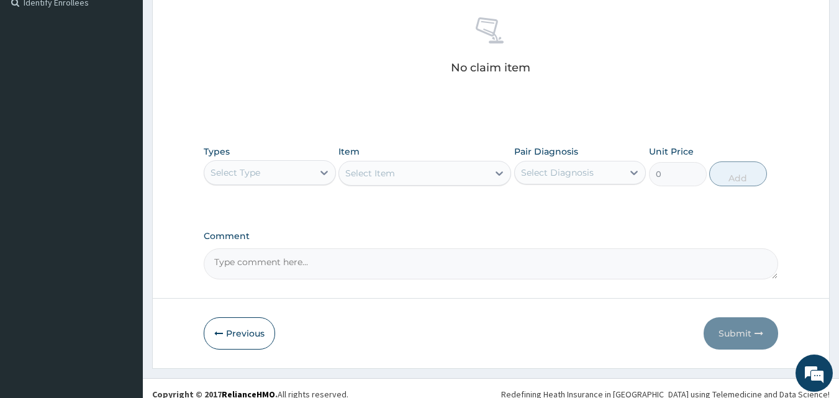
scroll to position [352, 0]
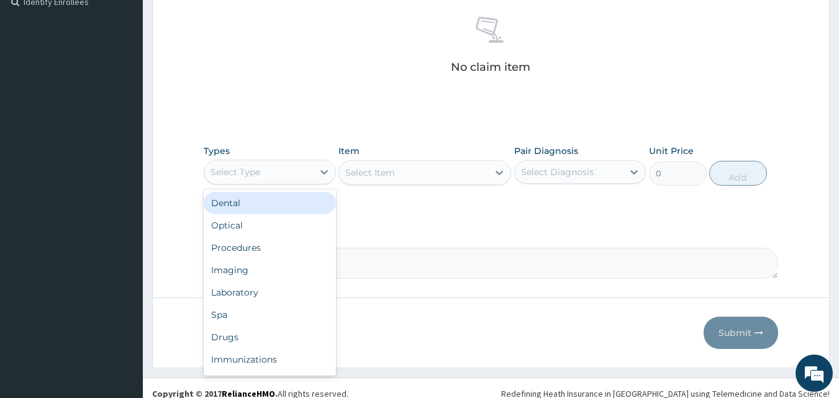
click at [247, 168] on div "Select Type" at bounding box center [235, 172] width 50 height 12
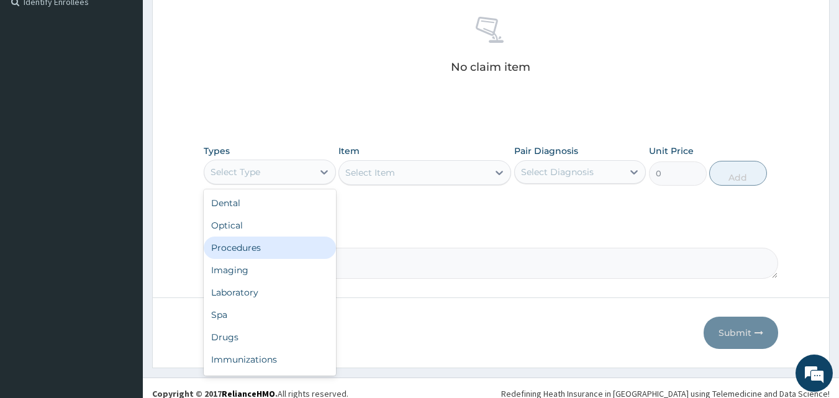
click at [260, 242] on div "Procedures" at bounding box center [270, 248] width 132 height 22
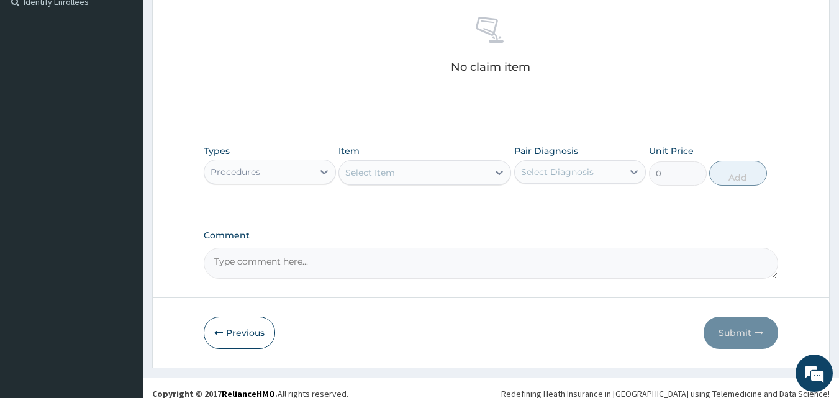
scroll to position [363, 0]
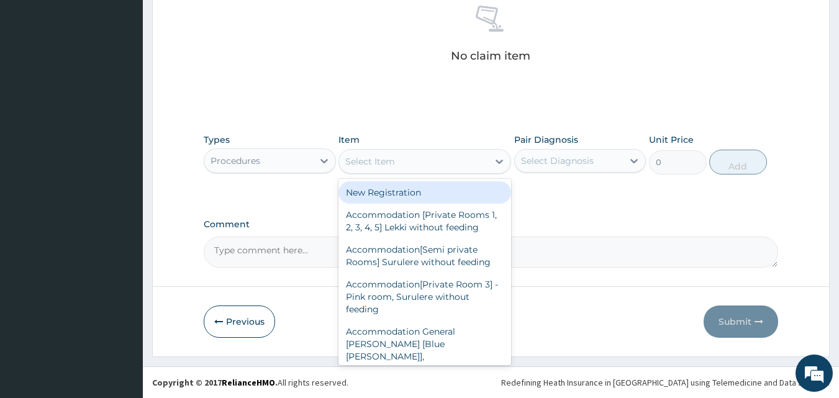
click at [374, 155] on div "Select Item" at bounding box center [370, 161] width 50 height 12
click at [384, 199] on div "New Registration" at bounding box center [424, 192] width 173 height 22
type input "7350"
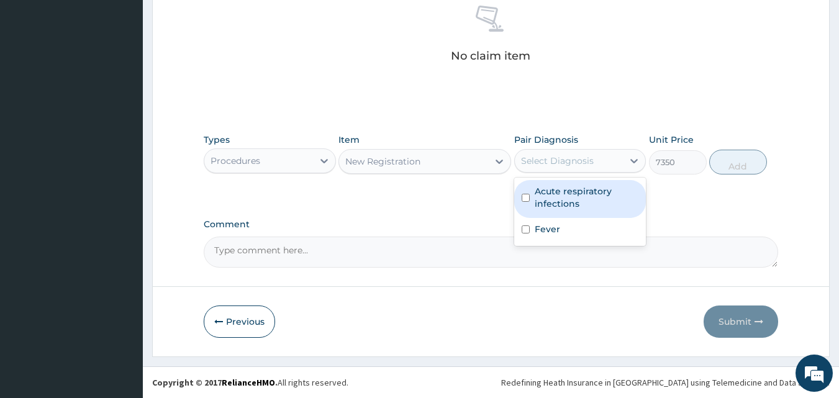
click at [540, 155] on div "Select Diagnosis" at bounding box center [557, 161] width 73 height 12
click at [533, 202] on div "Acute respiratory infections" at bounding box center [580, 199] width 132 height 38
checkbox input "true"
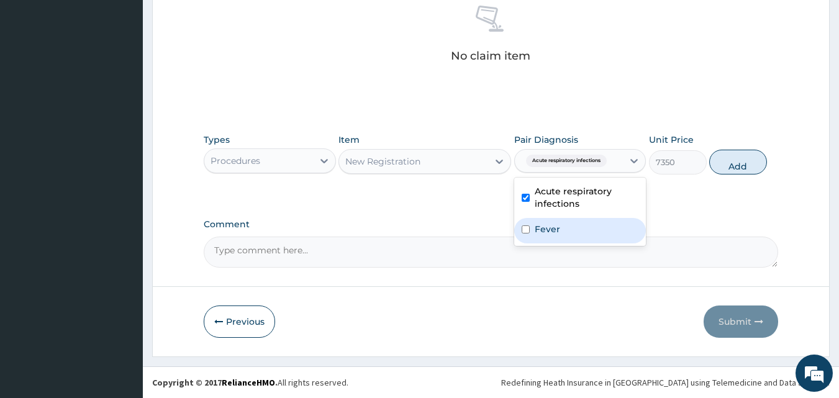
click at [543, 235] on div "Fever" at bounding box center [580, 230] width 132 height 25
checkbox input "true"
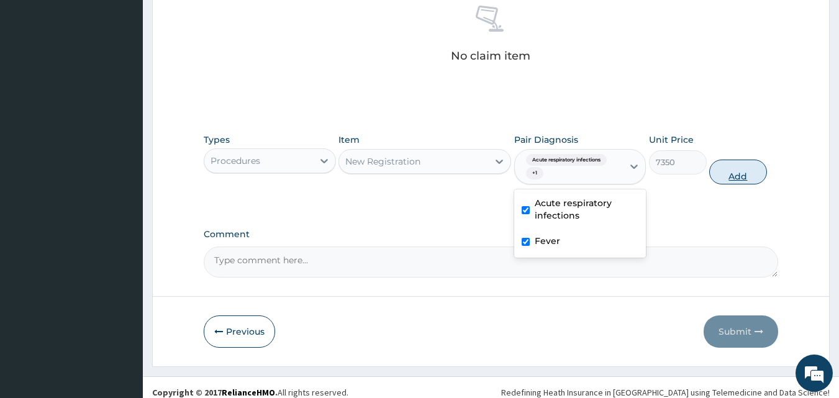
click at [750, 179] on button "Add" at bounding box center [738, 172] width 58 height 25
type input "0"
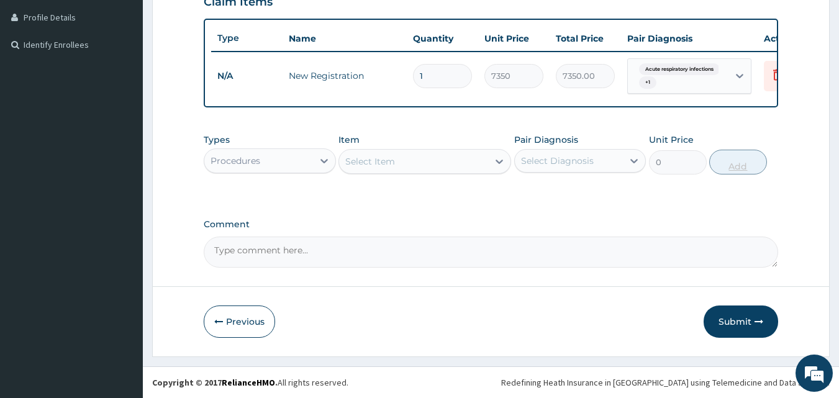
scroll to position [319, 0]
click at [400, 165] on div "Select Item" at bounding box center [413, 162] width 149 height 20
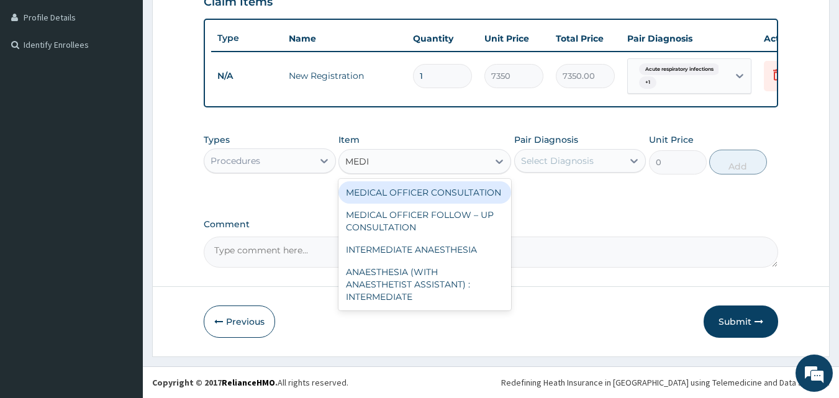
type input "MEDIC"
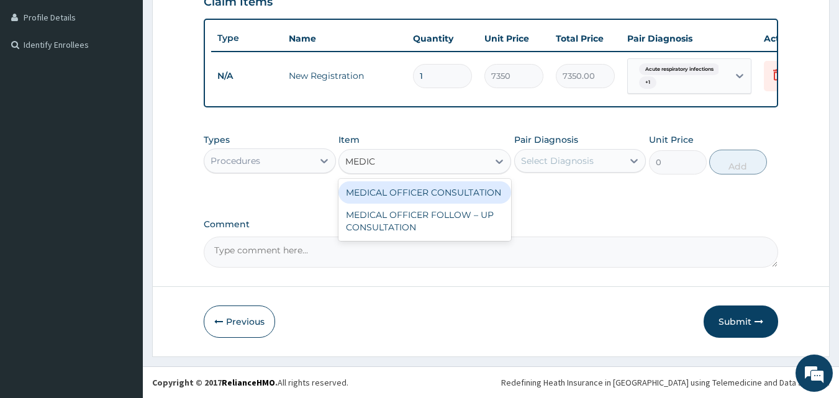
click at [391, 192] on div "MEDICAL OFFICER CONSULTATION" at bounding box center [424, 192] width 173 height 22
type input "10500"
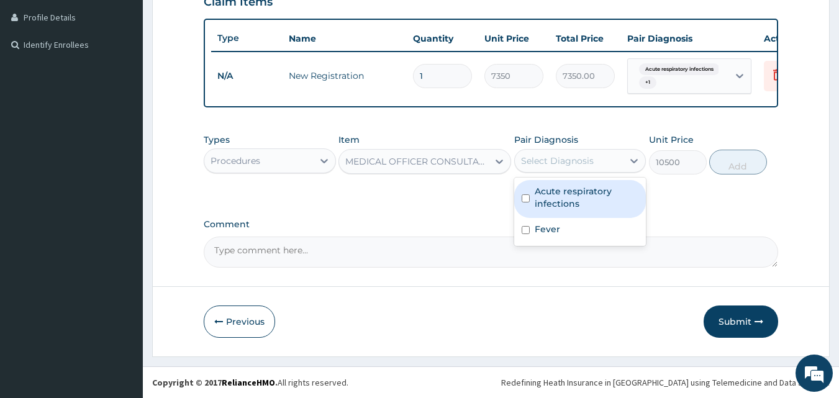
click at [532, 158] on div "Select Diagnosis" at bounding box center [557, 161] width 73 height 12
click at [573, 203] on label "Acute respiratory infections" at bounding box center [587, 197] width 104 height 25
checkbox input "true"
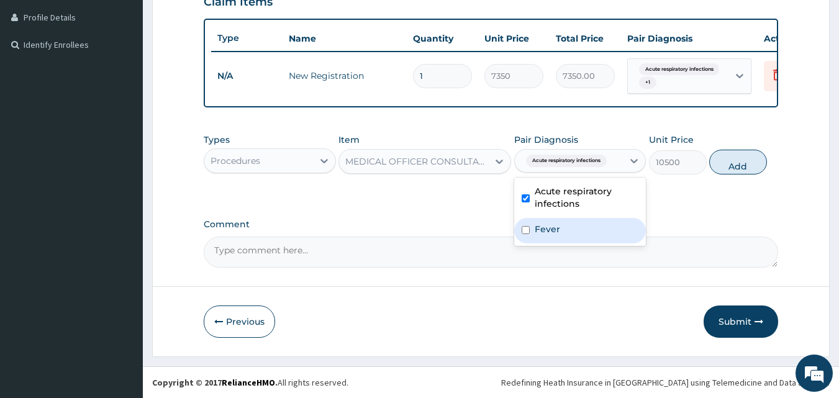
click at [572, 230] on div "Fever" at bounding box center [580, 230] width 132 height 25
checkbox input "true"
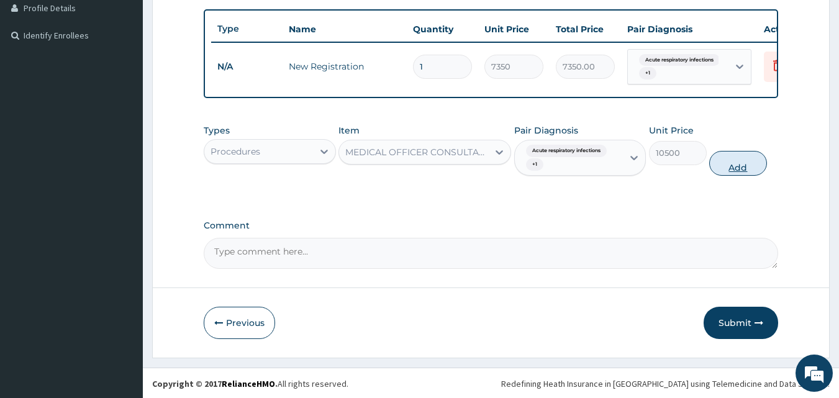
click at [739, 171] on button "Add" at bounding box center [738, 163] width 58 height 25
type input "0"
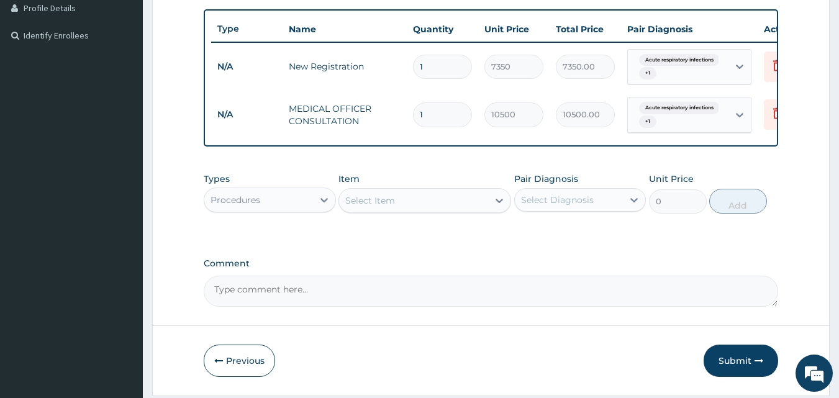
click at [301, 206] on div "Procedures" at bounding box center [258, 200] width 109 height 20
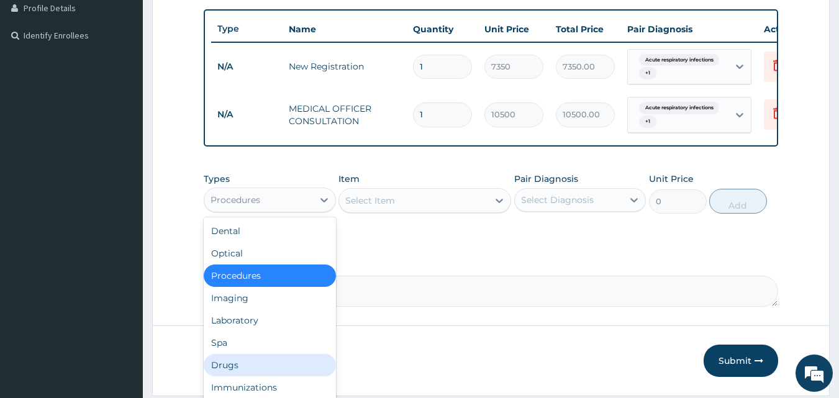
click at [252, 373] on div "Drugs" at bounding box center [270, 365] width 132 height 22
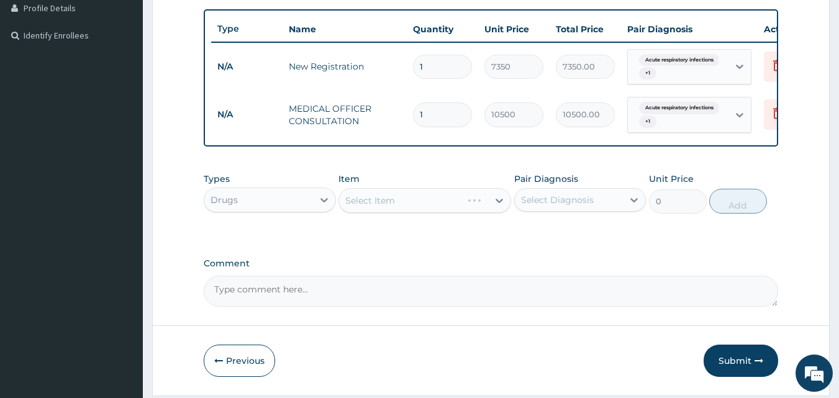
click at [420, 213] on div "Select Item" at bounding box center [424, 200] width 173 height 25
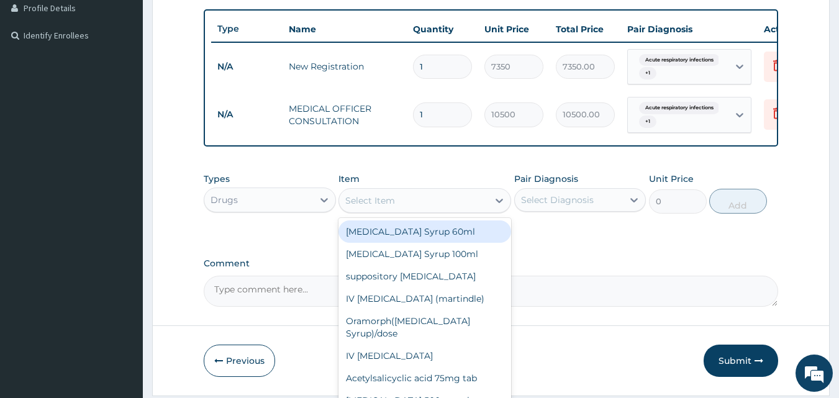
click at [420, 210] on div "Select Item" at bounding box center [413, 201] width 149 height 20
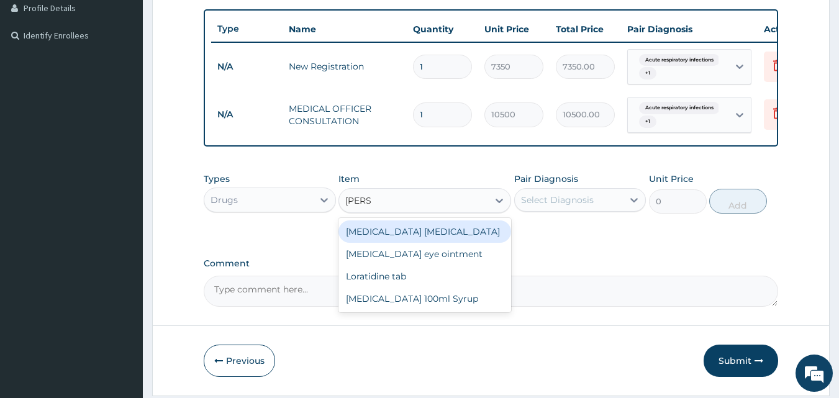
type input "LORAT"
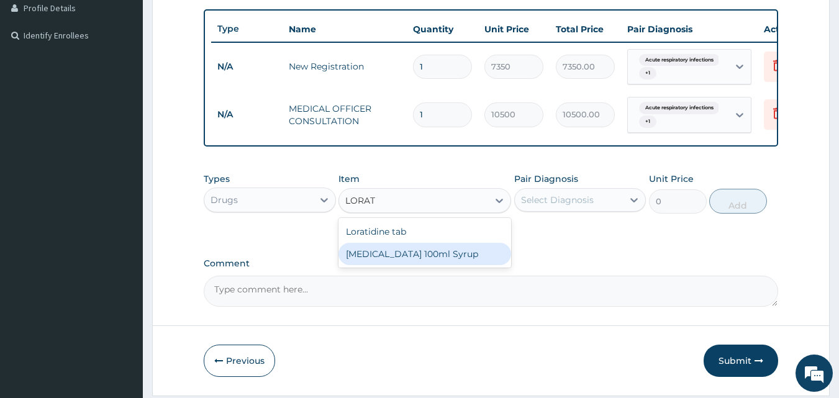
click at [432, 265] on div "Loratadine 100ml Syrup" at bounding box center [424, 254] width 173 height 22
type input "1500"
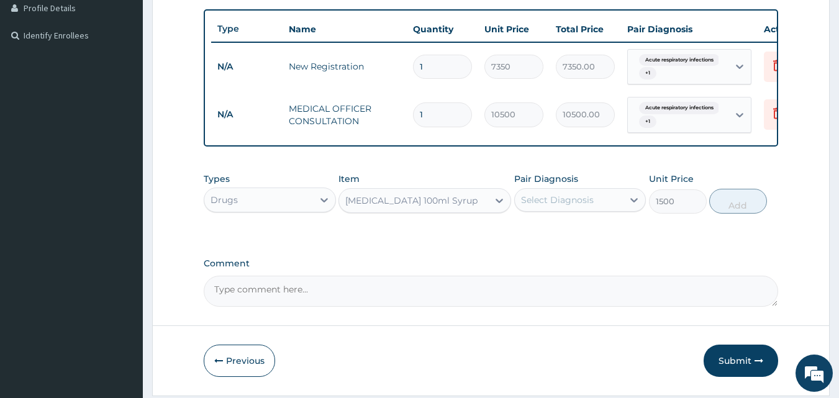
click at [568, 206] on div "Select Diagnosis" at bounding box center [557, 200] width 73 height 12
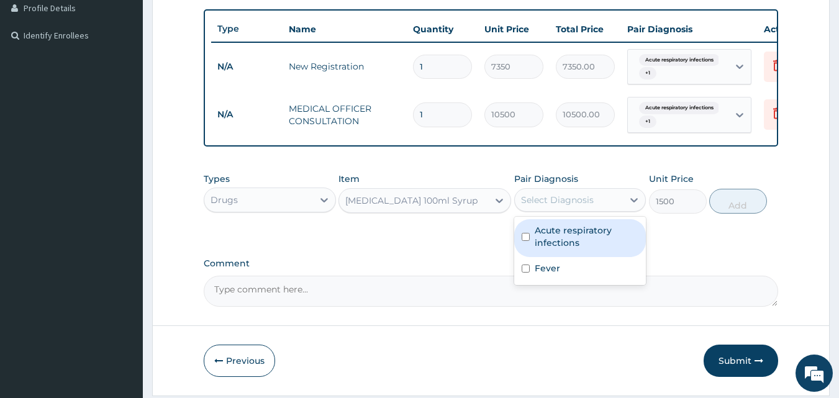
click at [559, 248] on label "Acute respiratory infections" at bounding box center [587, 236] width 104 height 25
checkbox input "true"
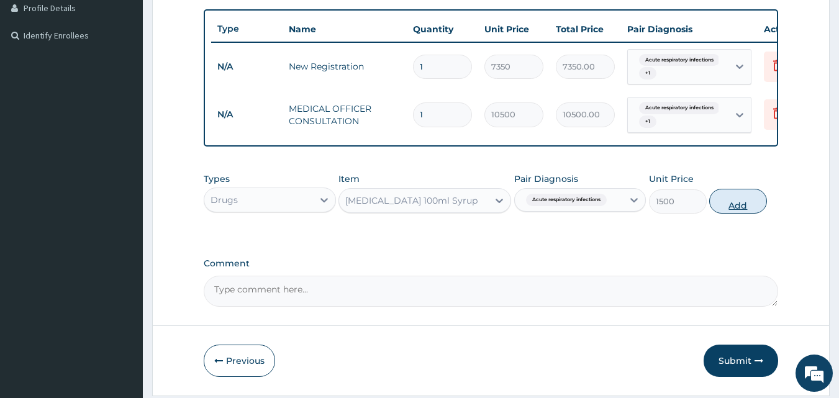
click at [739, 209] on button "Add" at bounding box center [738, 201] width 58 height 25
type input "0"
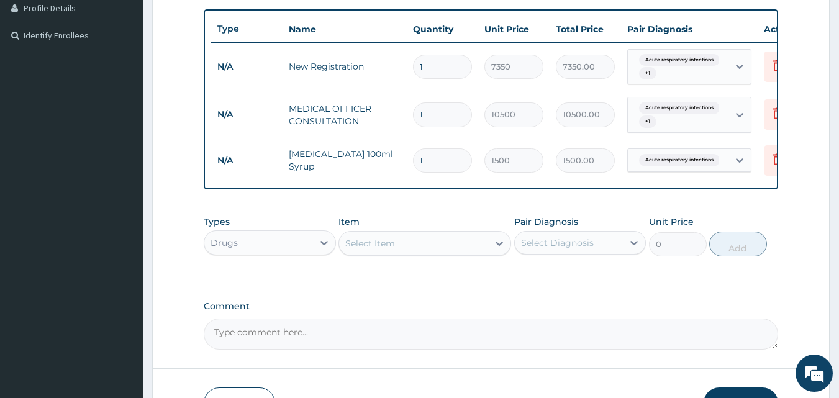
click at [269, 253] on div "Drugs" at bounding box center [258, 243] width 109 height 20
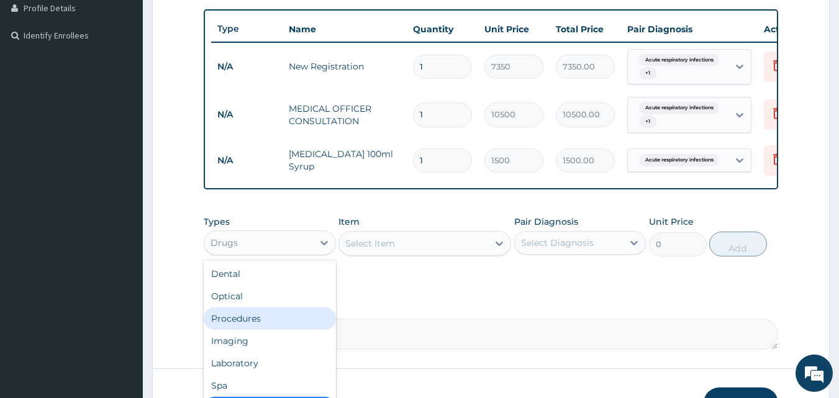
click at [247, 324] on div "Procedures" at bounding box center [270, 318] width 132 height 22
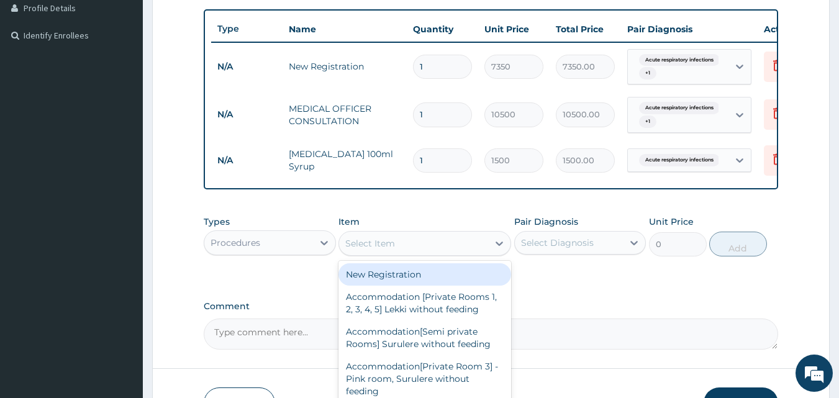
click at [368, 250] on div "Select Item" at bounding box center [370, 243] width 50 height 12
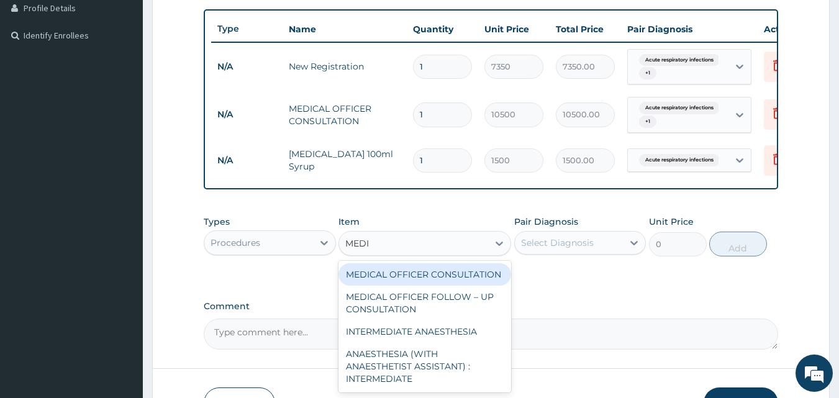
type input "MEDIC"
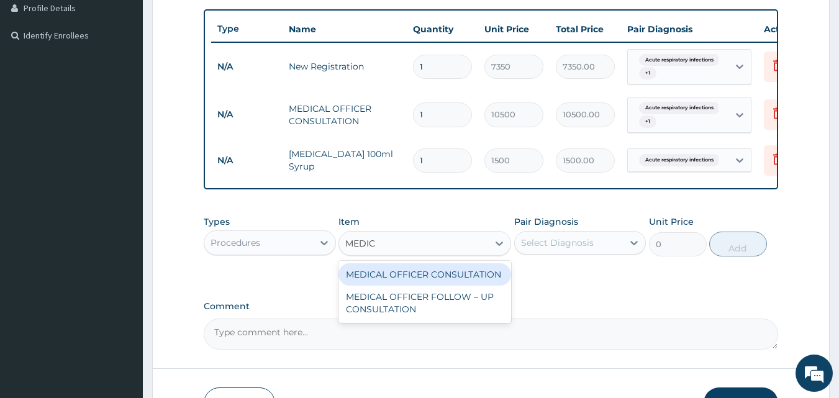
click at [420, 285] on div "MEDICAL OFFICER CONSULTATION" at bounding box center [424, 274] width 173 height 22
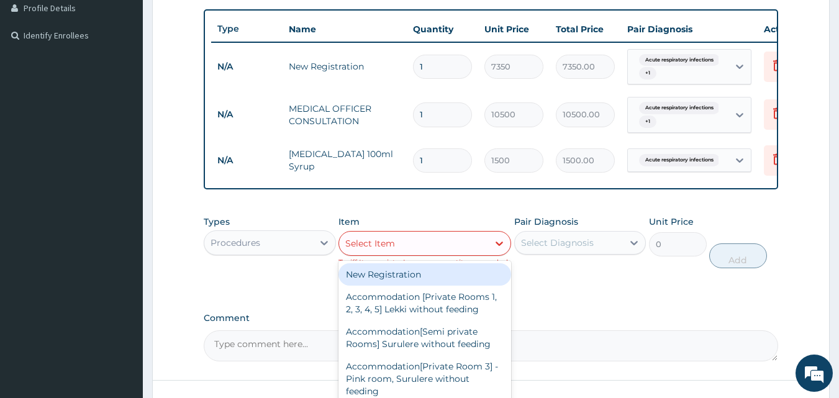
click at [425, 253] on div "Select Item" at bounding box center [413, 243] width 149 height 20
click at [291, 253] on div "Procedures" at bounding box center [258, 243] width 109 height 20
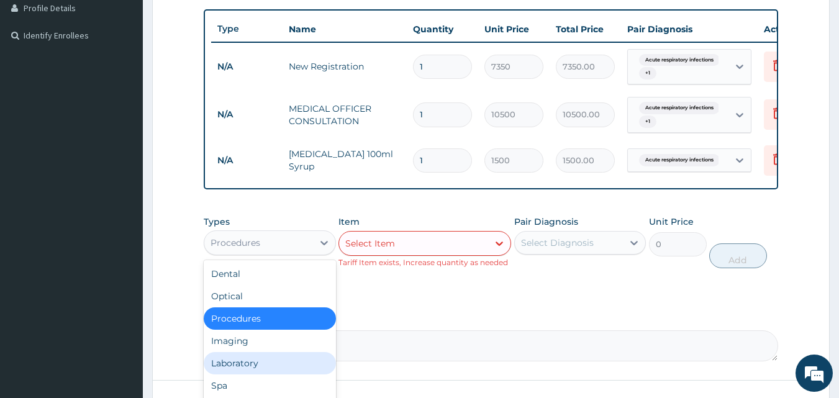
click at [248, 368] on div "Laboratory" at bounding box center [270, 363] width 132 height 22
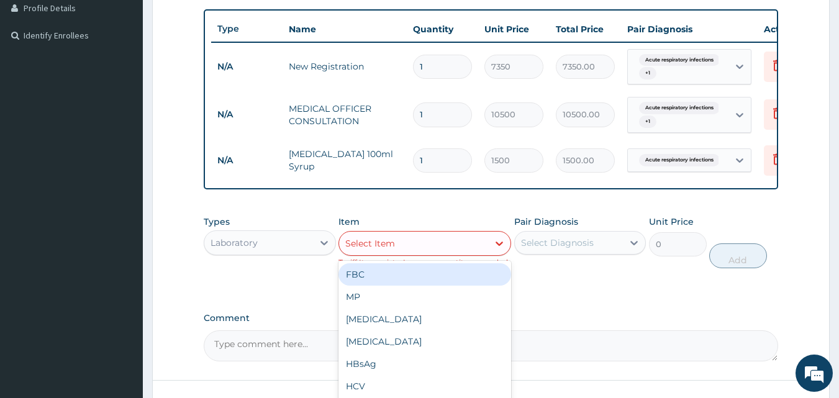
click at [417, 249] on div "Select Item" at bounding box center [413, 243] width 149 height 20
click at [401, 282] on div "FBC" at bounding box center [424, 274] width 173 height 22
type input "4500"
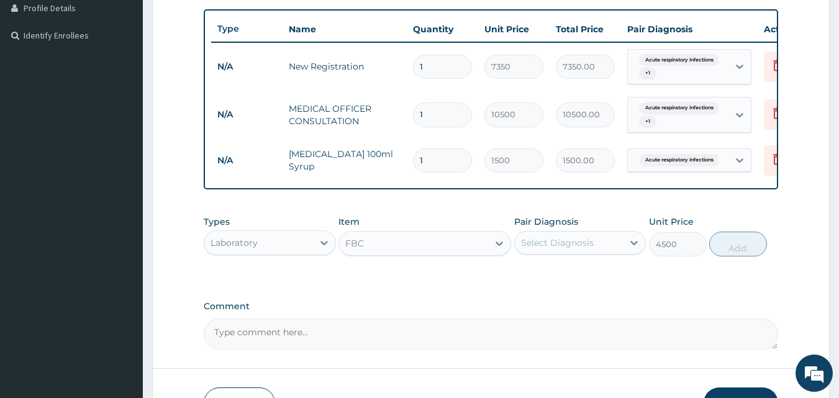
click at [567, 247] on div "Select Diagnosis" at bounding box center [557, 243] width 73 height 12
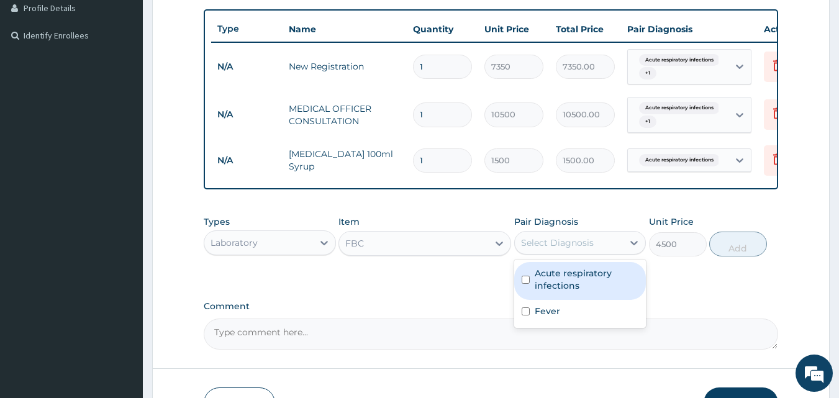
click at [562, 274] on div "Acute respiratory infections" at bounding box center [580, 281] width 132 height 38
checkbox input "true"
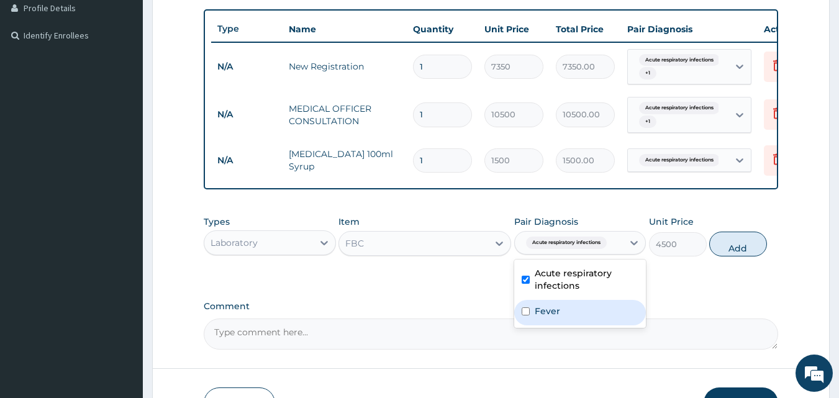
click at [558, 317] on label "Fever" at bounding box center [547, 311] width 25 height 12
checkbox input "true"
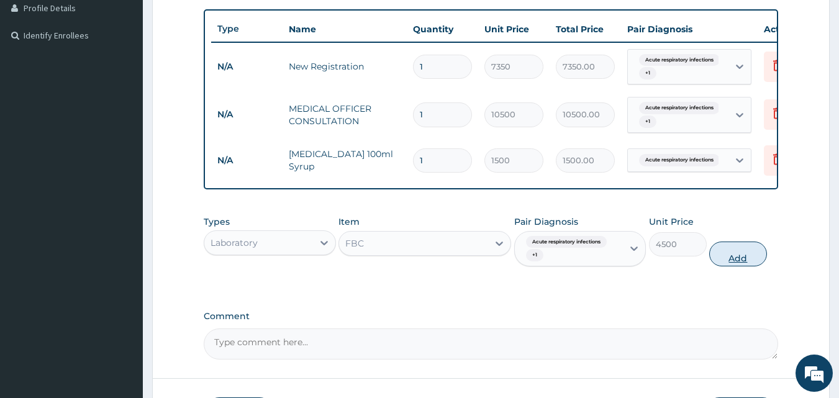
click at [749, 264] on button "Add" at bounding box center [738, 254] width 58 height 25
type input "0"
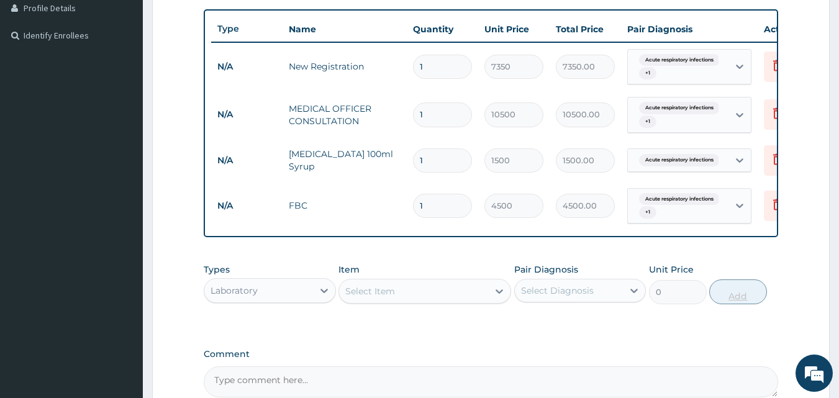
scroll to position [458, 0]
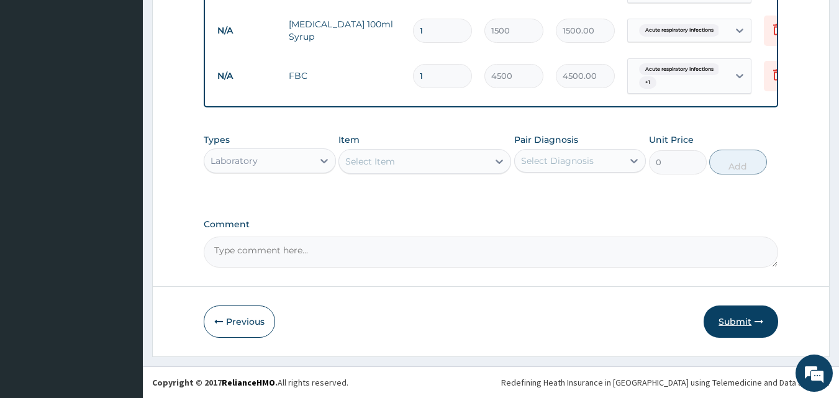
click at [748, 317] on button "Submit" at bounding box center [741, 322] width 75 height 32
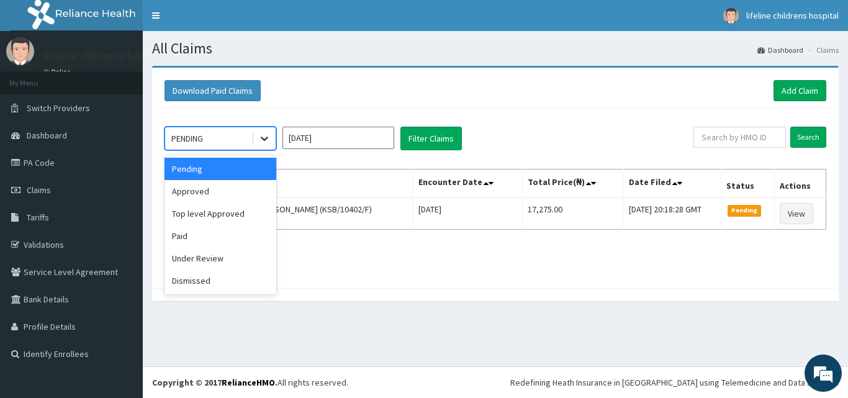
click at [261, 132] on div at bounding box center [264, 138] width 22 height 22
click at [240, 186] on div "Approved" at bounding box center [221, 191] width 112 height 22
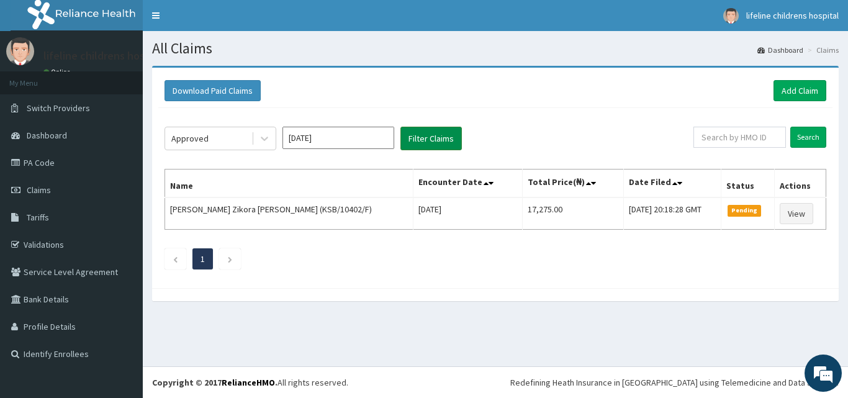
click at [437, 138] on button "Filter Claims" at bounding box center [431, 139] width 61 height 24
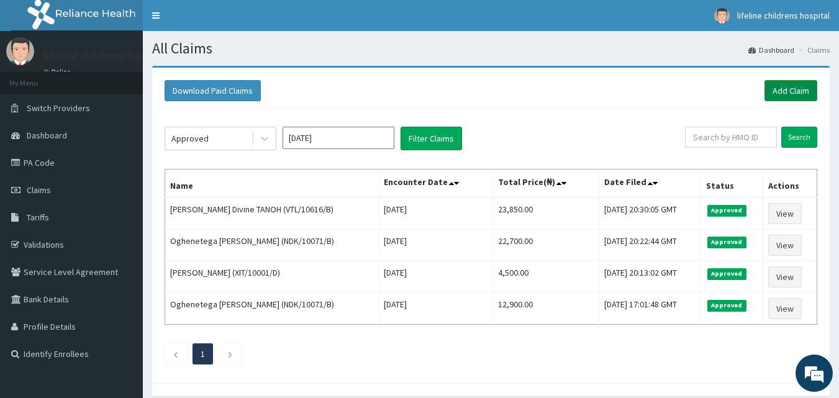
click at [792, 88] on link "Add Claim" at bounding box center [790, 90] width 53 height 21
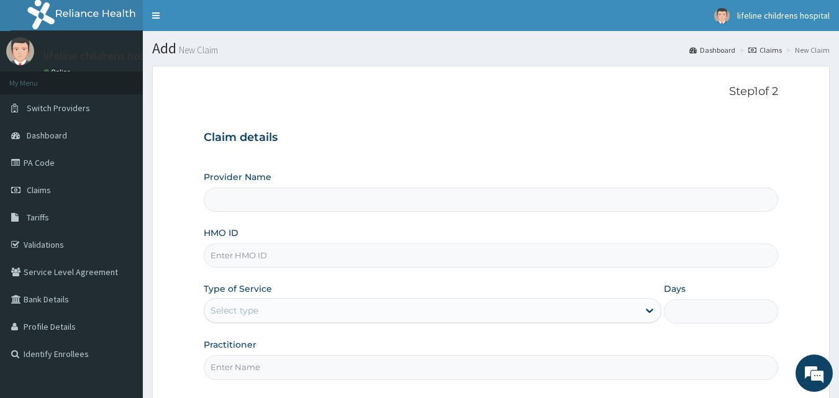
type input "Lifeline Children Hospital - Lekki"
click at [357, 257] on input "HMO ID" at bounding box center [491, 255] width 575 height 24
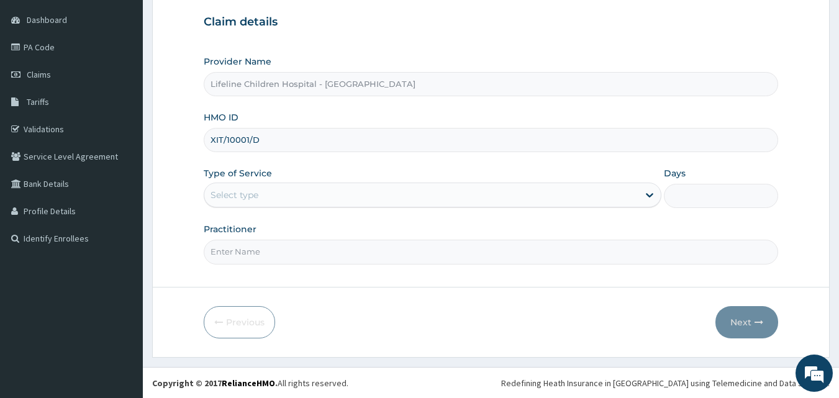
scroll to position [116, 0]
type input "XIT/10001/D"
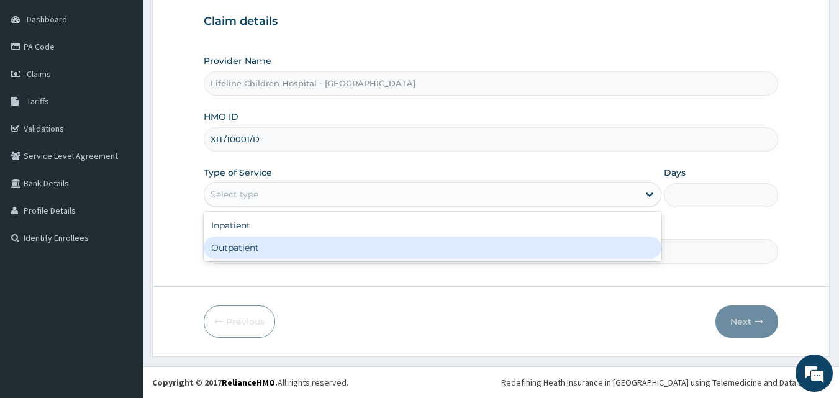
drag, startPoint x: 304, startPoint y: 191, endPoint x: 294, endPoint y: 243, distance: 53.1
click at [294, 207] on div "option Outpatient focused, 2 of 2. 2 results available. Use Up and Down to choo…" at bounding box center [433, 194] width 458 height 25
click at [294, 243] on div "Outpatient" at bounding box center [433, 248] width 458 height 22
type input "1"
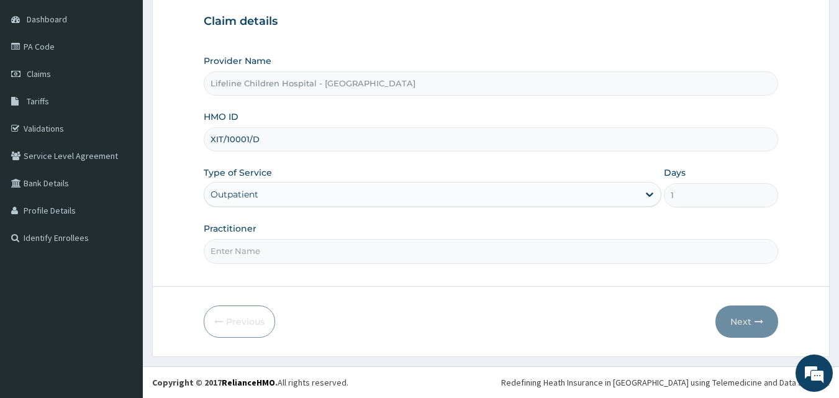
click at [258, 253] on input "Practitioner" at bounding box center [491, 251] width 575 height 24
type input "DR OPEYEMI"
click at [735, 325] on button "Next" at bounding box center [746, 322] width 63 height 32
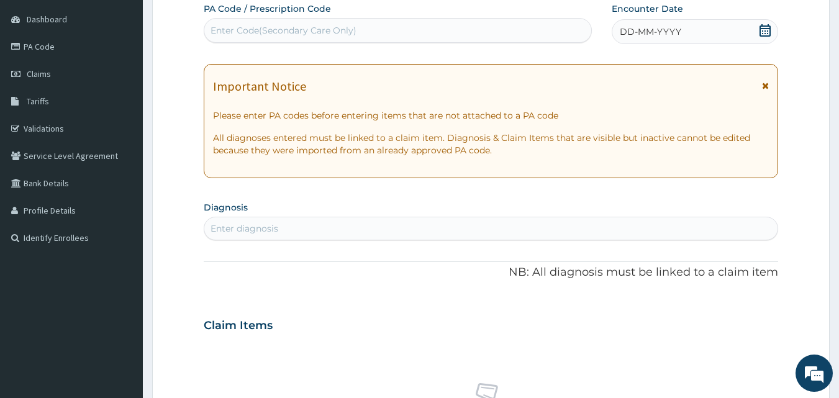
click at [764, 87] on icon at bounding box center [765, 85] width 7 height 9
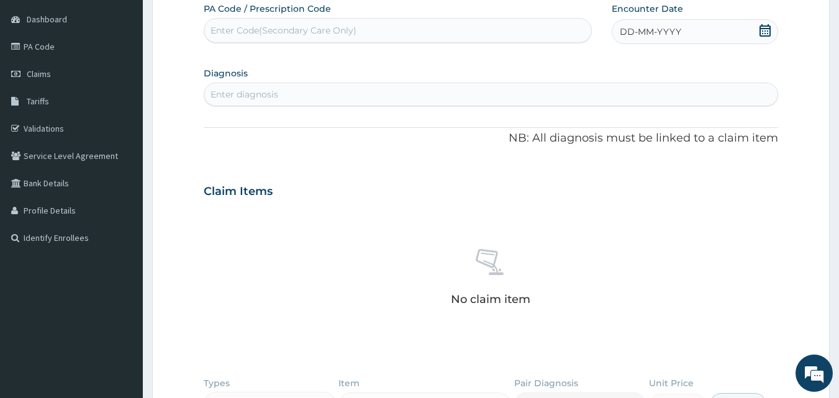
click at [763, 26] on icon at bounding box center [764, 30] width 11 height 12
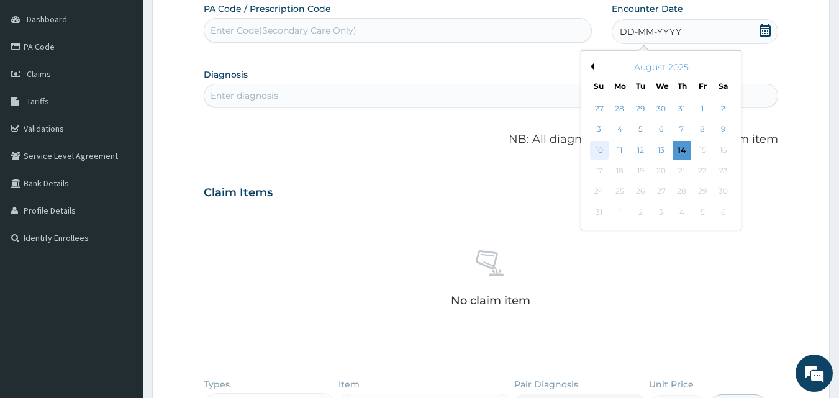
click at [597, 152] on div "10" at bounding box center [599, 150] width 19 height 19
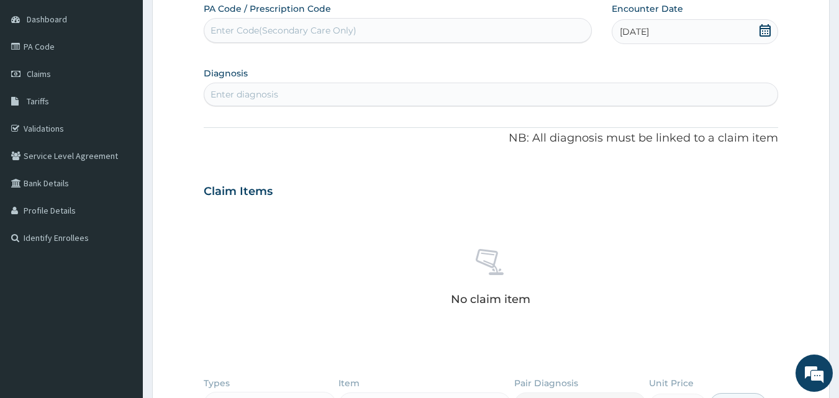
click at [577, 96] on div "Enter diagnosis" at bounding box center [491, 94] width 574 height 20
click at [404, 34] on div "Enter Code(Secondary Care Only)" at bounding box center [397, 30] width 387 height 20
paste input "PA/221995"
type input "PA/221995"
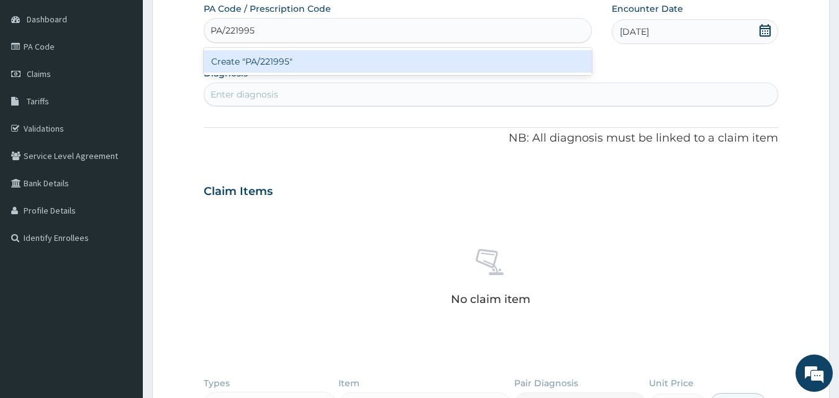
click at [363, 69] on div "Create "PA/221995"" at bounding box center [398, 61] width 389 height 22
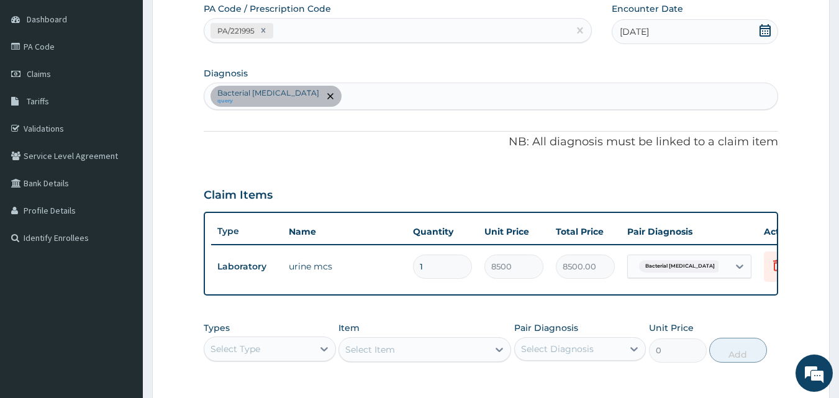
click at [335, 91] on div "Bacterial pyuria query" at bounding box center [491, 96] width 574 height 26
type input "ABDOMINAL PAIN"
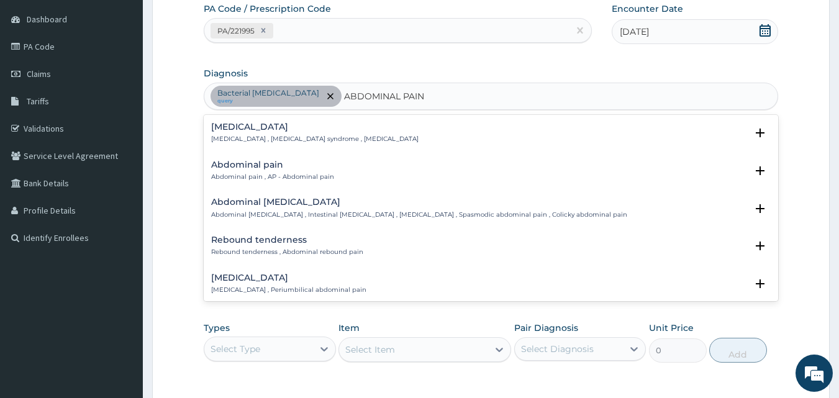
click at [296, 166] on h4 "Abdominal pain" at bounding box center [272, 164] width 123 height 9
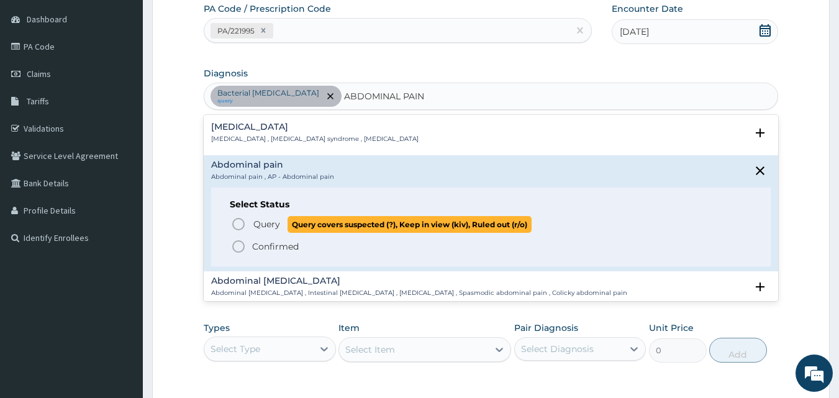
click at [278, 223] on span "Query" at bounding box center [266, 224] width 27 height 12
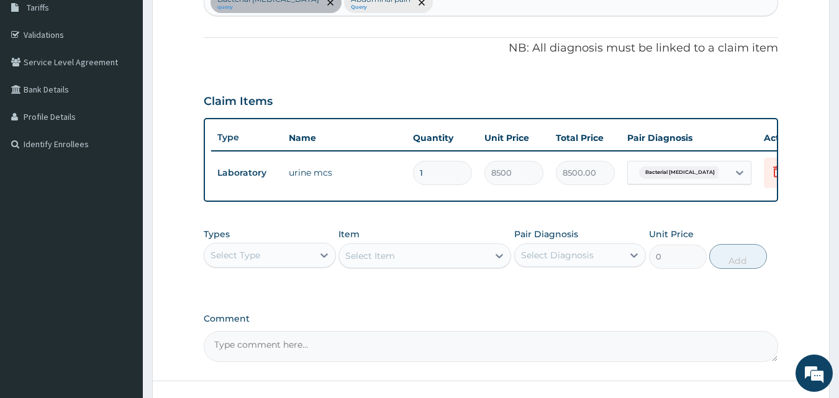
scroll to position [210, 0]
click at [237, 261] on div "Select Type" at bounding box center [235, 254] width 50 height 12
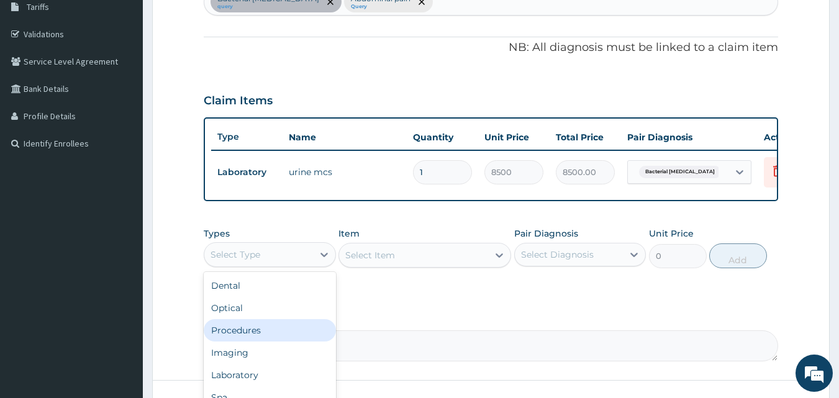
drag, startPoint x: 224, startPoint y: 327, endPoint x: 224, endPoint y: 335, distance: 8.1
click at [224, 335] on div "Dental Optical Procedures Imaging Laboratory Spa Drugs Immunizations Others Gym" at bounding box center [270, 365] width 132 height 186
click at [224, 335] on div "Procedures" at bounding box center [270, 330] width 132 height 22
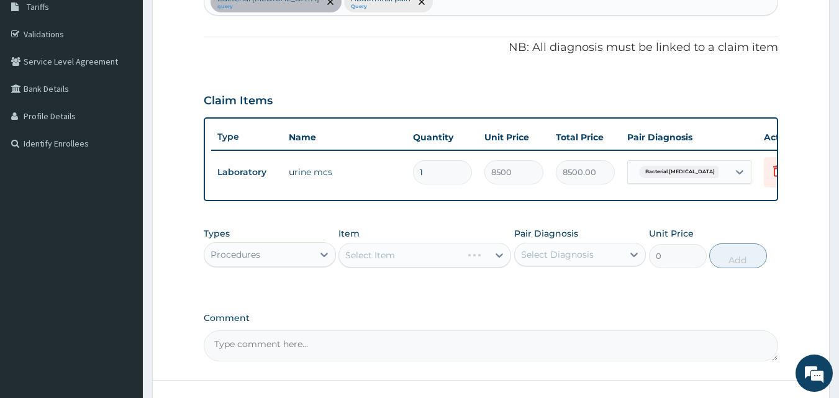
scroll to position [314, 0]
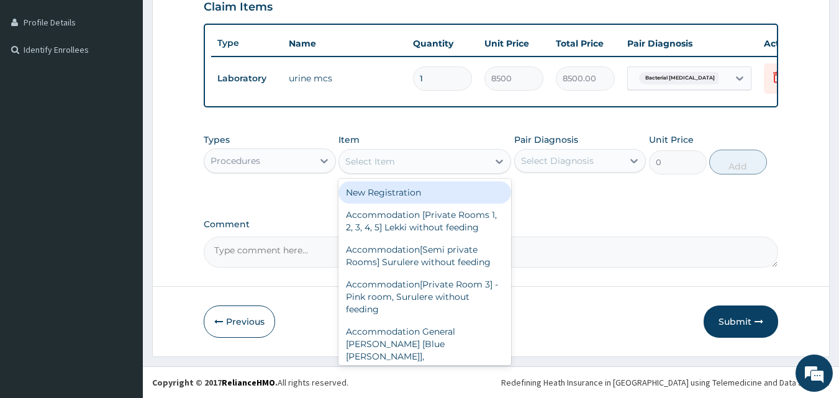
click at [442, 157] on div "Select Item" at bounding box center [413, 162] width 149 height 20
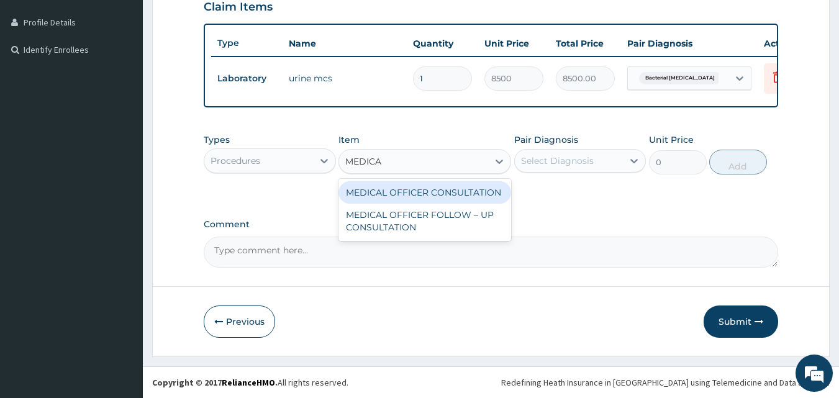
type input "MEDICAL"
click at [438, 192] on div "MEDICAL OFFICER CONSULTATION" at bounding box center [424, 192] width 173 height 22
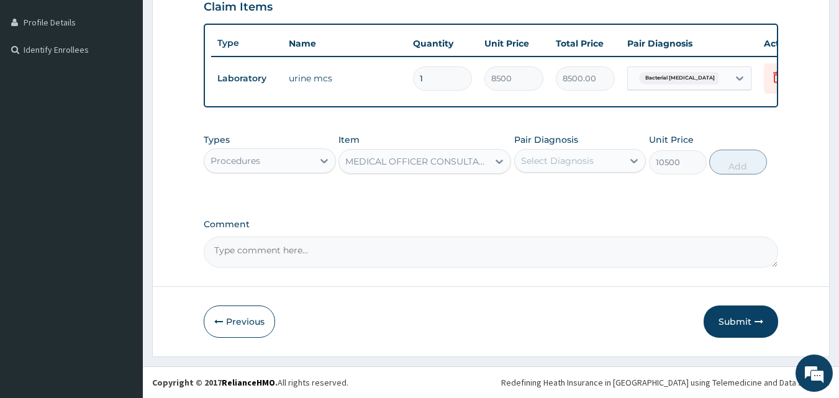
type input "10500"
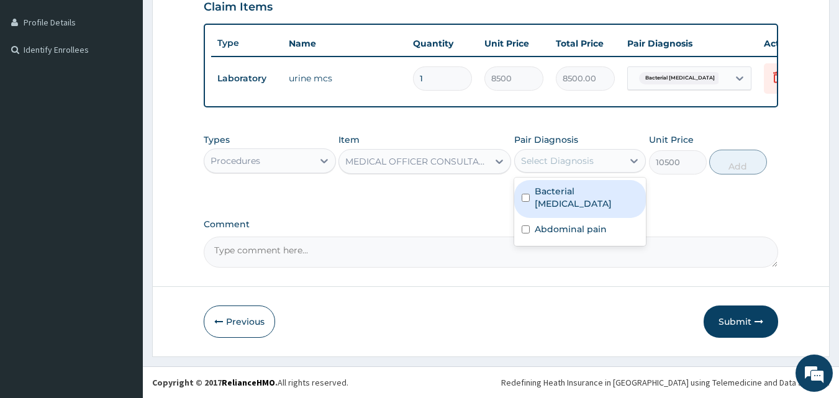
click at [543, 161] on div "Select Diagnosis" at bounding box center [557, 161] width 73 height 12
click at [542, 188] on label "Bacterial pyuria" at bounding box center [587, 197] width 104 height 25
checkbox input "true"
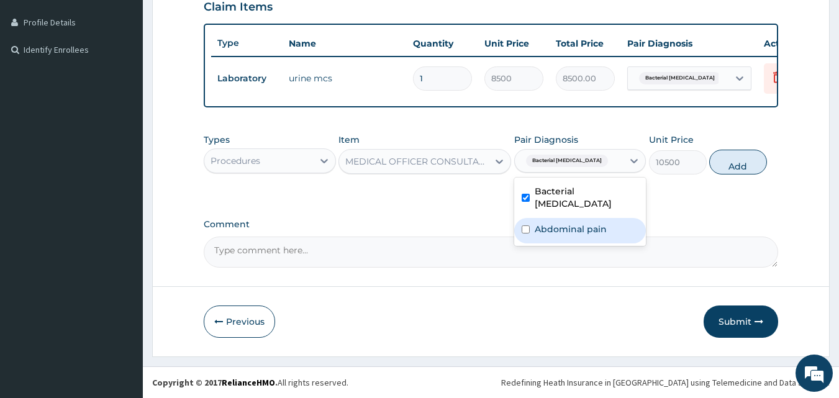
click at [551, 225] on div "Abdominal pain" at bounding box center [580, 230] width 132 height 25
checkbox input "true"
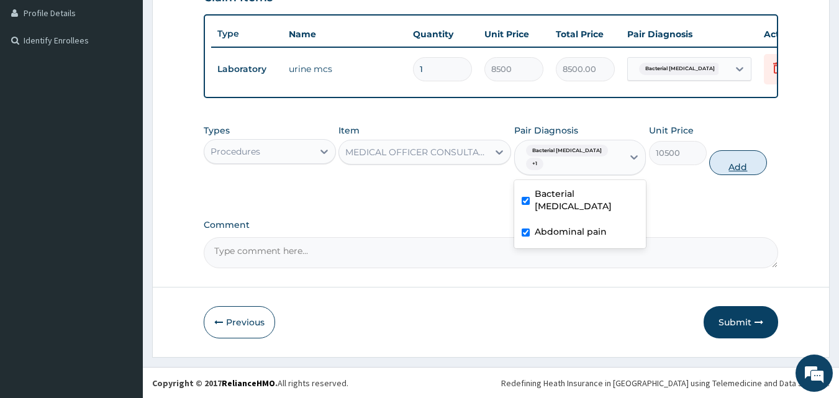
click at [752, 163] on button "Add" at bounding box center [738, 162] width 58 height 25
type input "0"
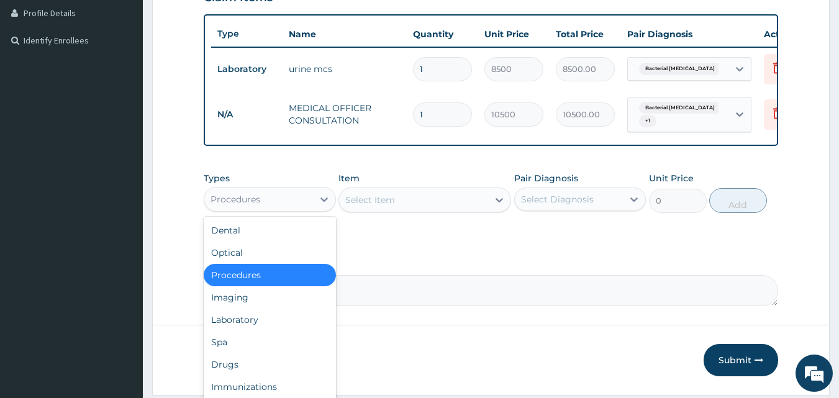
click at [306, 200] on div "Procedures" at bounding box center [258, 199] width 109 height 20
click at [225, 369] on div "Drugs" at bounding box center [270, 364] width 132 height 22
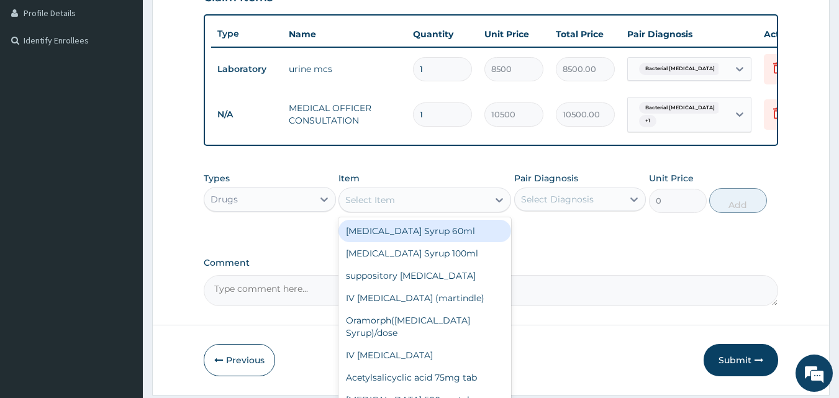
click at [364, 201] on div "Select Item" at bounding box center [370, 200] width 50 height 12
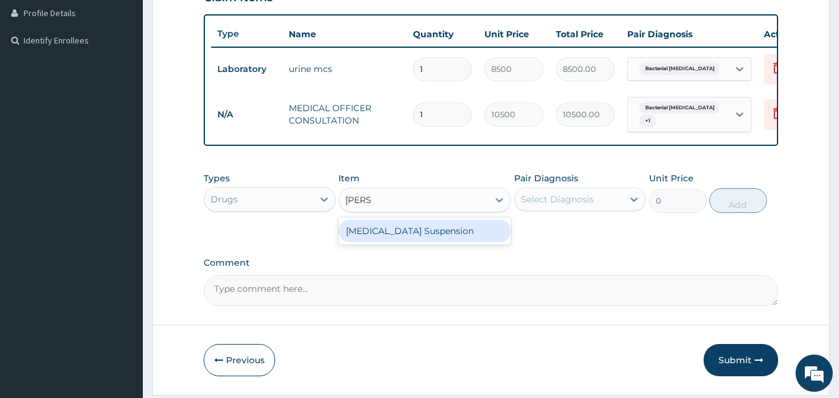
type input "RULOX"
click at [386, 233] on div "Rulox Suspension" at bounding box center [424, 231] width 173 height 22
type input "1600"
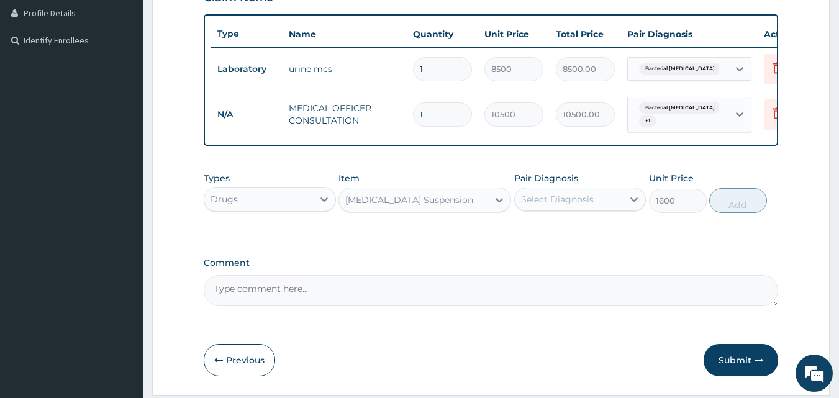
click at [555, 206] on div "Select Diagnosis" at bounding box center [557, 199] width 73 height 12
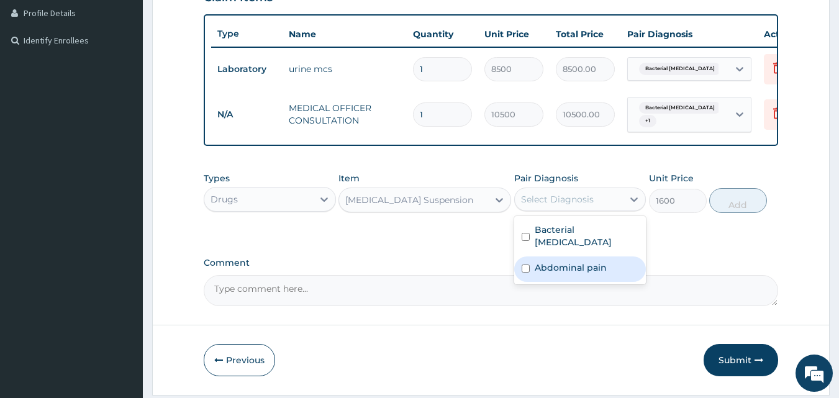
click at [563, 266] on div "Abdominal pain" at bounding box center [580, 268] width 132 height 25
checkbox input "true"
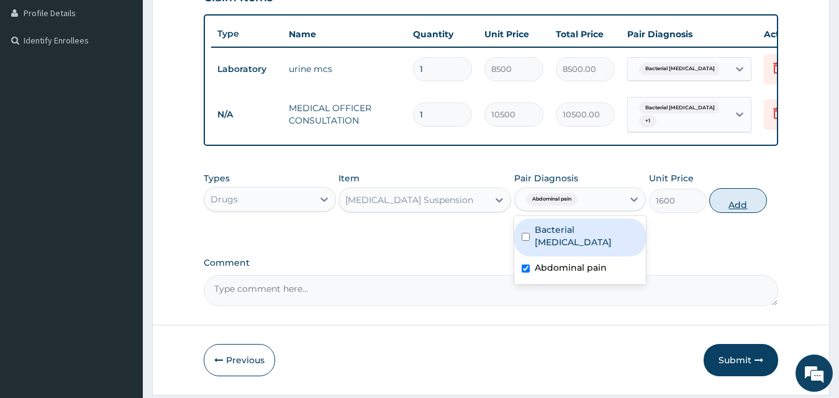
click at [744, 202] on button "Add" at bounding box center [738, 200] width 58 height 25
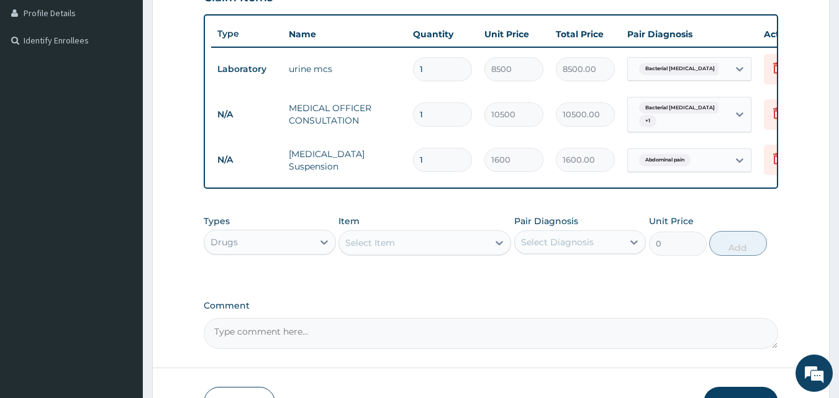
click at [289, 247] on div "Drugs" at bounding box center [258, 242] width 109 height 20
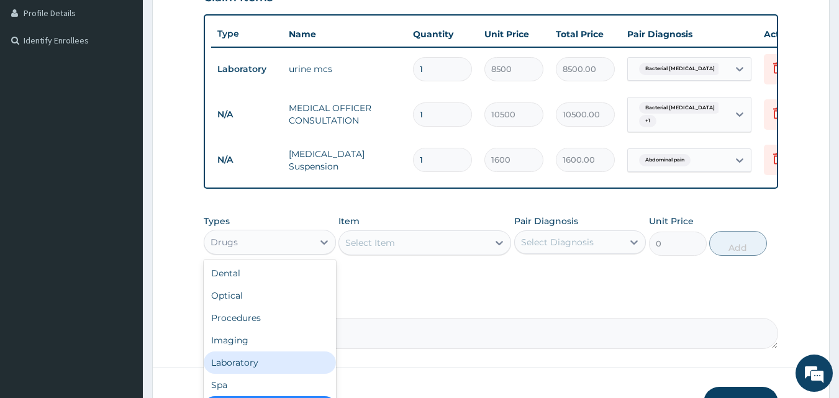
click at [246, 364] on div "Laboratory" at bounding box center [270, 362] width 132 height 22
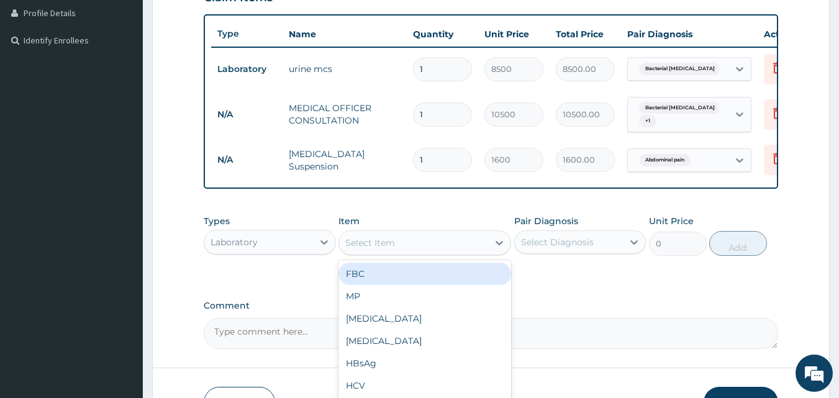
click at [391, 249] on div "Select Item" at bounding box center [370, 243] width 50 height 12
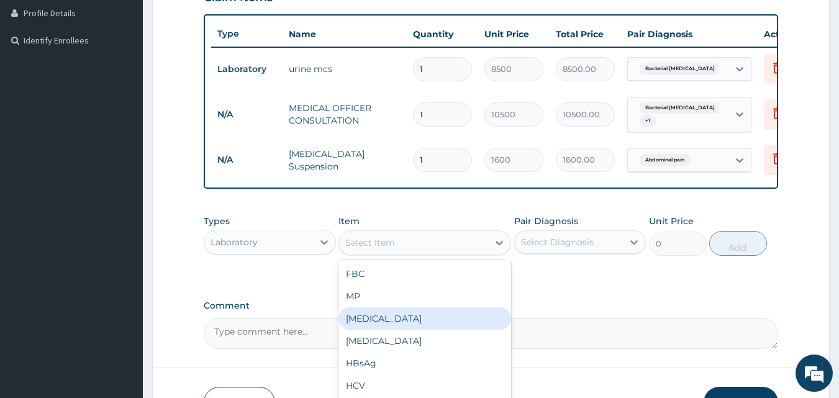
click at [385, 322] on div "URINALYSIS" at bounding box center [424, 318] width 173 height 22
type input "2000"
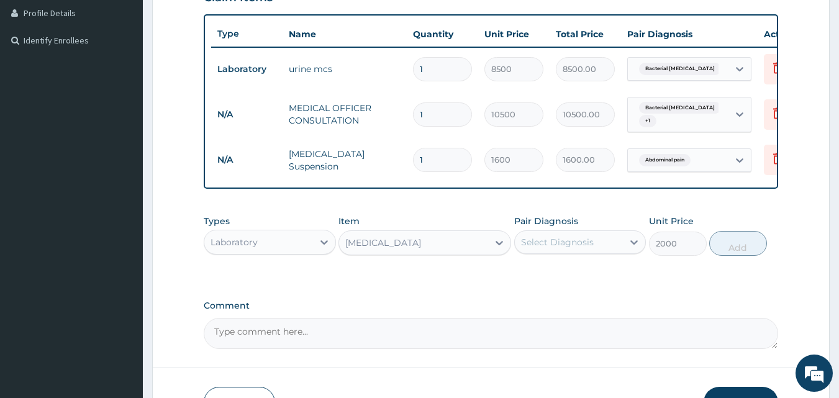
click at [559, 252] on div "Select Diagnosis" at bounding box center [569, 242] width 109 height 20
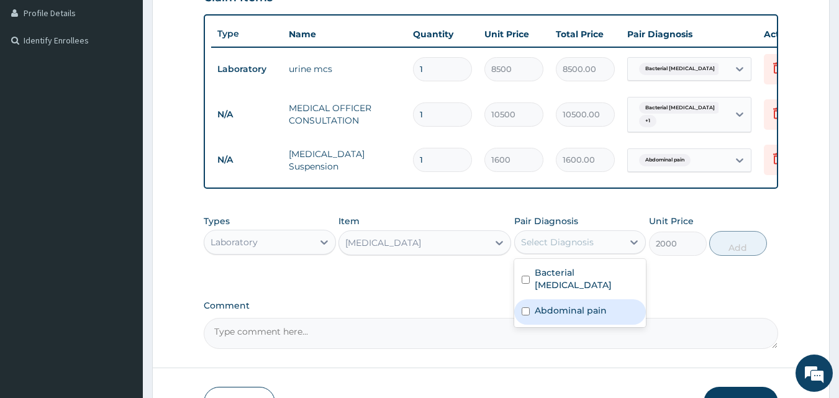
click at [563, 304] on label "Abdominal pain" at bounding box center [571, 310] width 72 height 12
checkbox input "true"
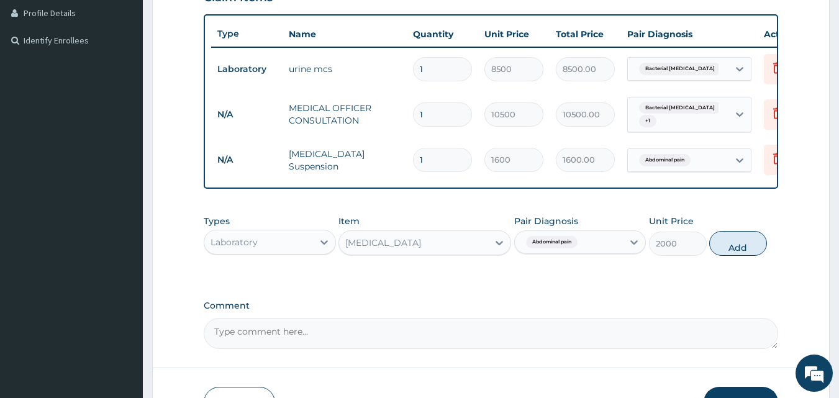
click at [767, 250] on div "Types Laboratory Item URINALYSIS Pair Diagnosis Abdominal pain Unit Price 2000 …" at bounding box center [491, 235] width 575 height 53
click at [714, 250] on button "Add" at bounding box center [738, 243] width 58 height 25
type input "0"
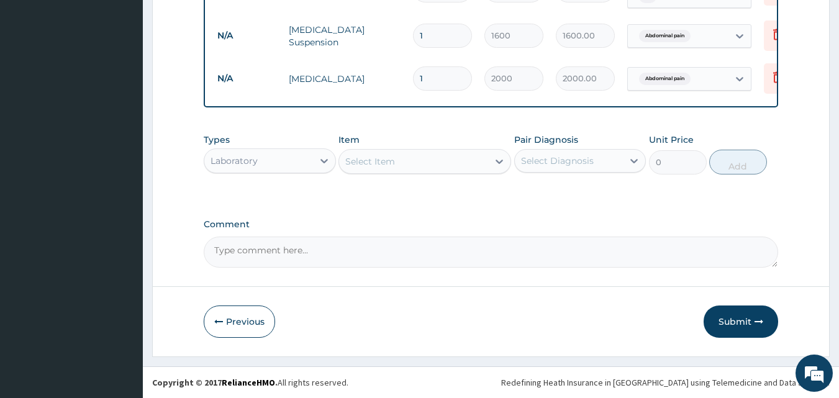
scroll to position [442, 0]
click at [731, 312] on button "Submit" at bounding box center [741, 322] width 75 height 32
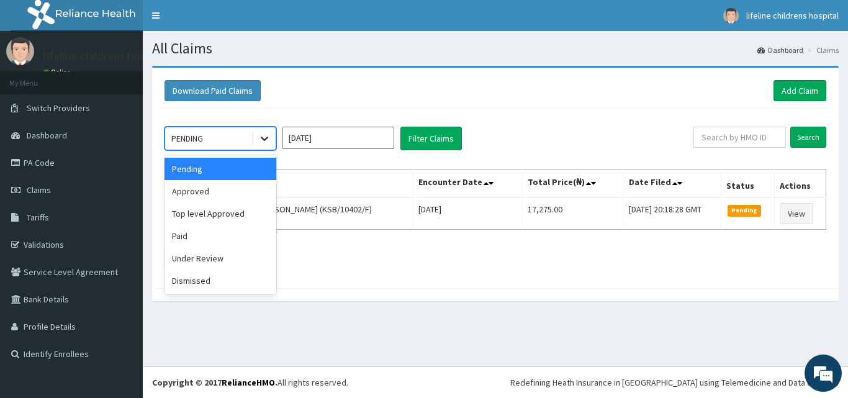
click at [261, 143] on icon at bounding box center [264, 138] width 12 height 12
click at [257, 185] on div "Approved" at bounding box center [221, 191] width 112 height 22
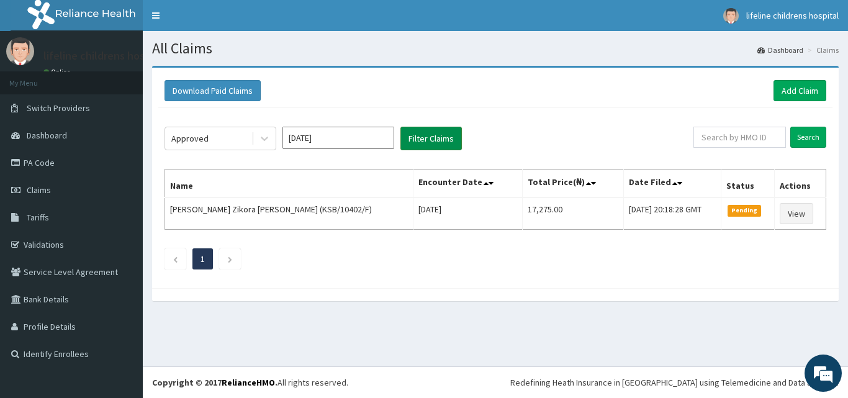
click at [416, 143] on button "Filter Claims" at bounding box center [431, 139] width 61 height 24
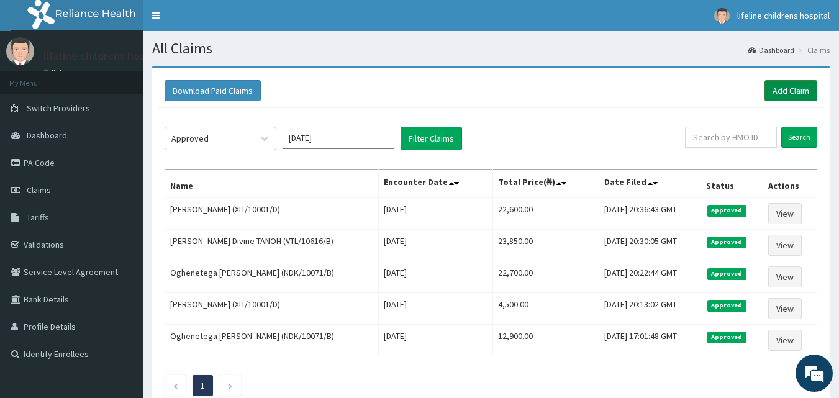
click at [784, 94] on link "Add Claim" at bounding box center [790, 90] width 53 height 21
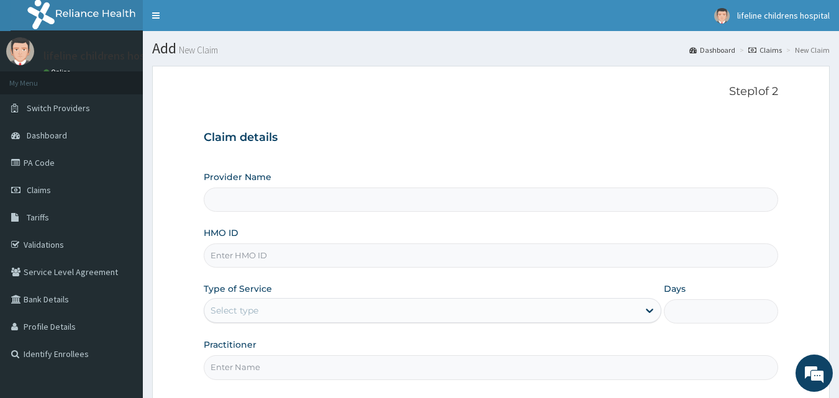
type input "Lifeline Children Hospital - [GEOGRAPHIC_DATA]"
click at [373, 258] on input "HMO ID" at bounding box center [491, 255] width 575 height 24
click at [328, 251] on input "HMO ID" at bounding box center [491, 255] width 575 height 24
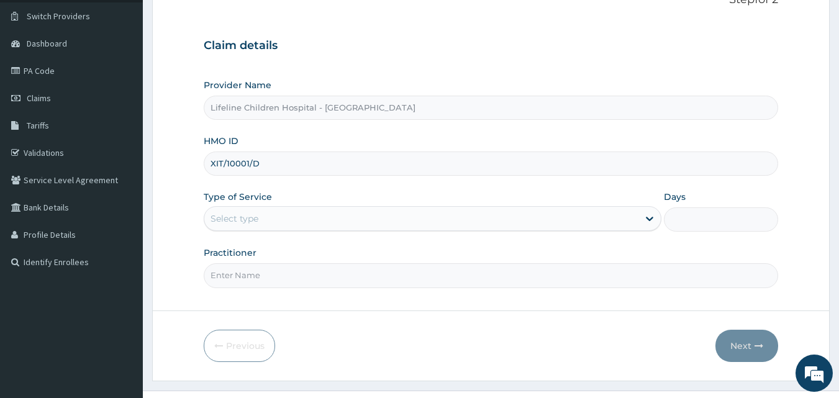
scroll to position [116, 0]
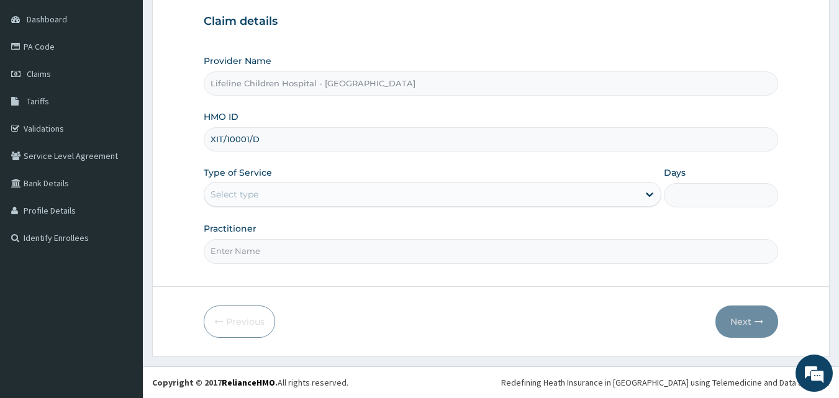
type input "XIT/10001/D"
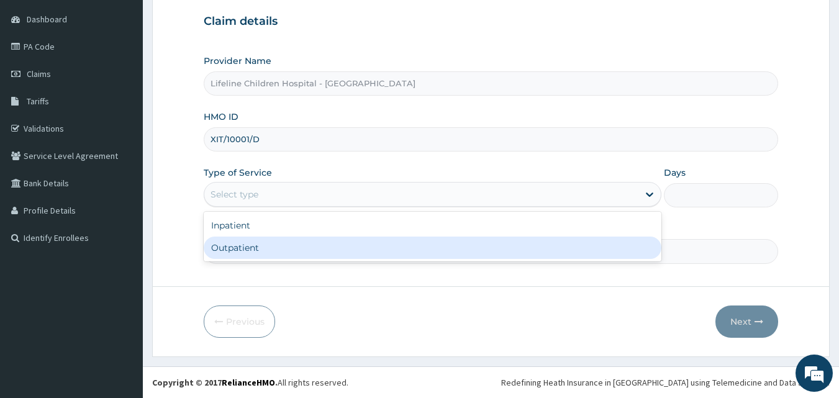
drag, startPoint x: 254, startPoint y: 189, endPoint x: 268, endPoint y: 250, distance: 62.4
click at [268, 207] on div "option Outpatient focused, 2 of 2. 2 results available. Use Up and Down to choo…" at bounding box center [433, 194] width 458 height 25
click at [268, 250] on div "Outpatient" at bounding box center [433, 248] width 458 height 22
type input "1"
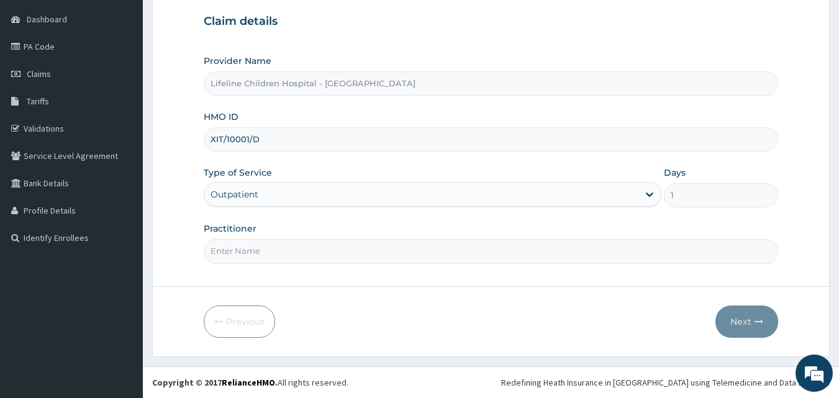
click at [268, 250] on input "Practitioner" at bounding box center [491, 251] width 575 height 24
type input "S"
type input "DR OPEYEMI"
click at [738, 324] on button "Next" at bounding box center [746, 322] width 63 height 32
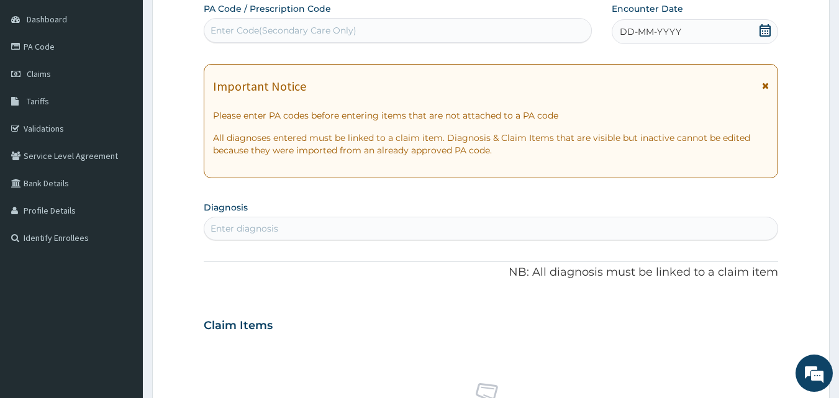
click at [562, 27] on div "Enter Code(Secondary Care Only)" at bounding box center [397, 30] width 387 height 20
paste input "XIT/10001/D"
type input "XIT/10001/D"
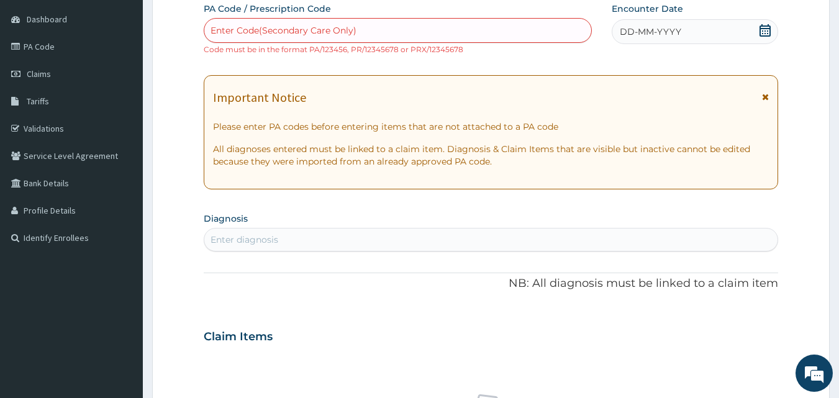
paste input "PA/6395F7"
type input "PA/6395F7"
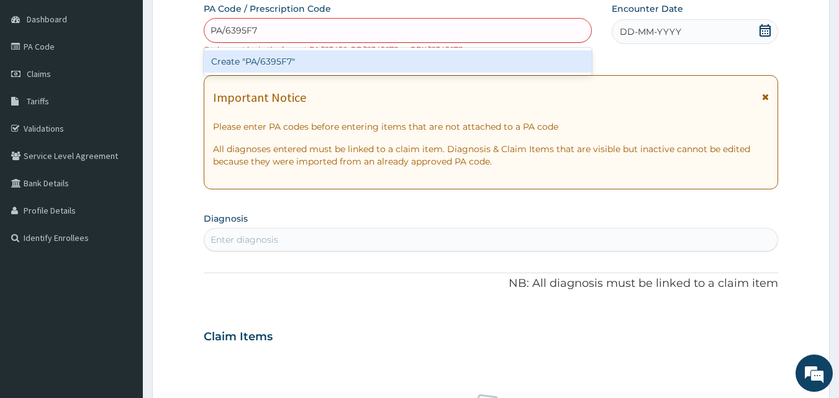
click at [317, 60] on div "Create "PA/6395F7"" at bounding box center [398, 61] width 389 height 22
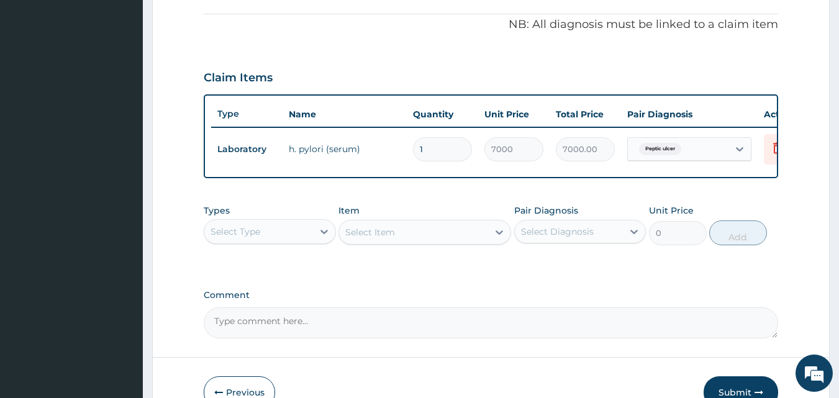
scroll to position [448, 0]
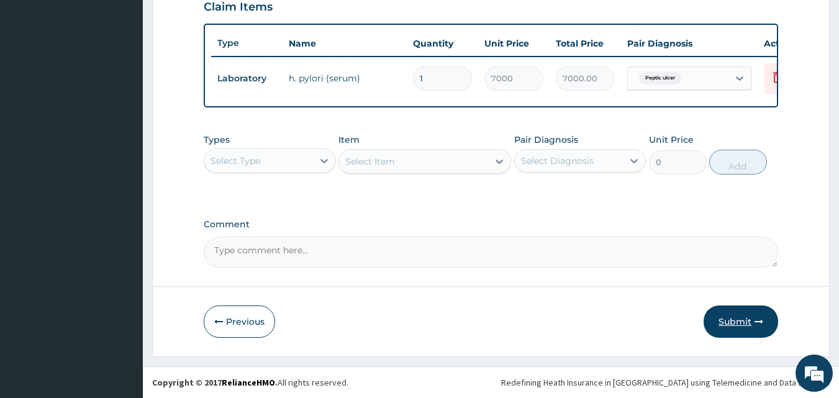
click at [731, 324] on button "Submit" at bounding box center [741, 322] width 75 height 32
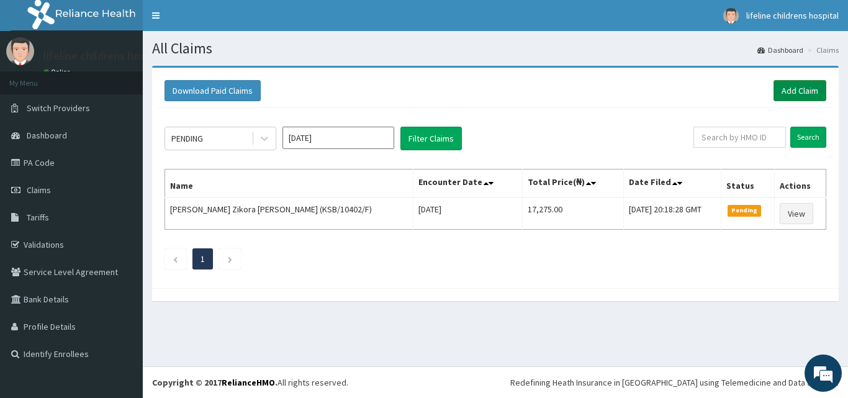
click at [815, 84] on link "Add Claim" at bounding box center [800, 90] width 53 height 21
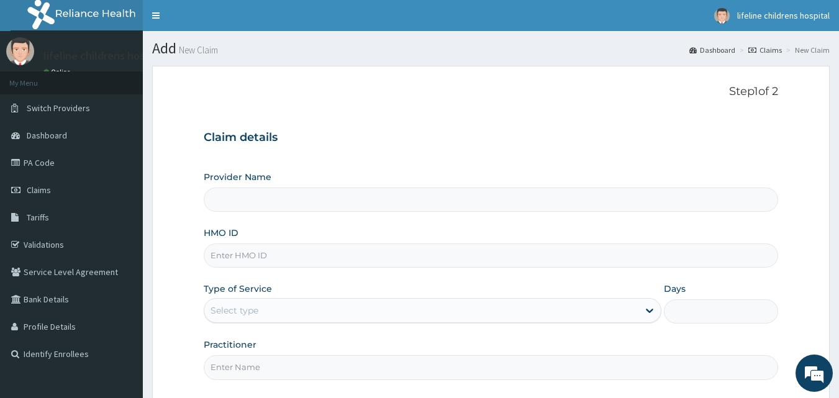
type input "Lifeline Children Hospital - [GEOGRAPHIC_DATA]"
click at [527, 258] on input "HMO ID" at bounding box center [491, 255] width 575 height 24
click at [232, 252] on input "HMO ID" at bounding box center [491, 255] width 575 height 24
type input "VTL/10616/C"
click at [263, 304] on div "Select type" at bounding box center [421, 311] width 434 height 20
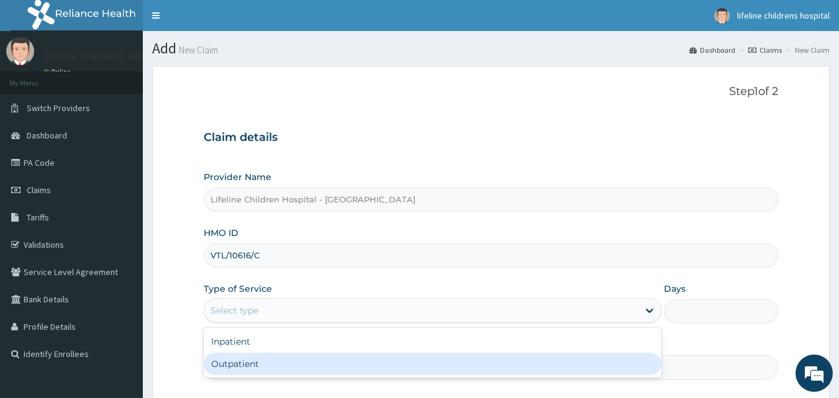
click at [261, 363] on div "Outpatient" at bounding box center [433, 364] width 458 height 22
type input "1"
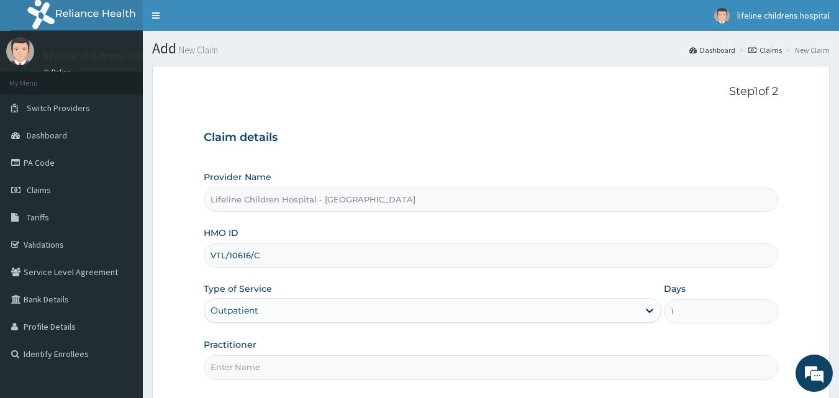
scroll to position [116, 0]
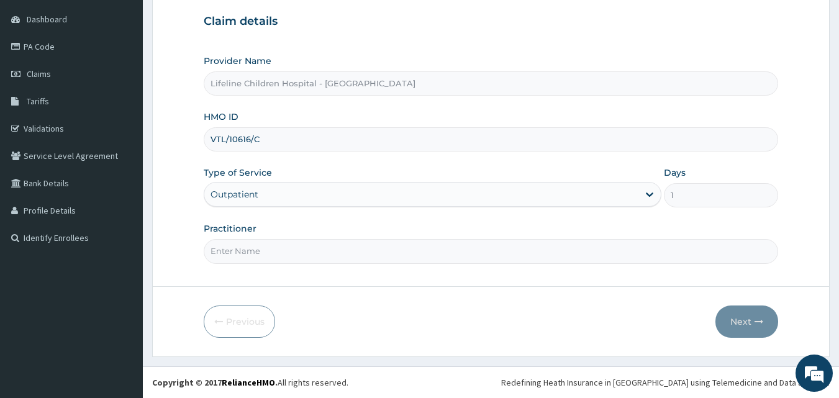
click at [273, 250] on input "Practitioner" at bounding box center [491, 251] width 575 height 24
type input "d"
type input "DR WILLIAMS"
click at [754, 317] on icon "button" at bounding box center [758, 321] width 9 height 9
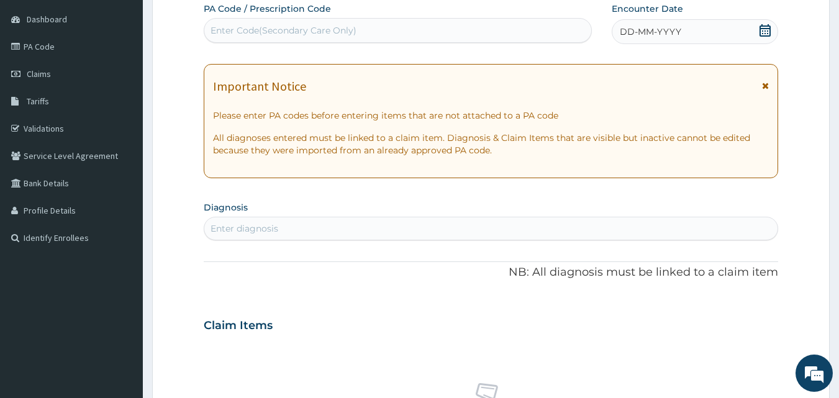
click at [765, 34] on icon at bounding box center [764, 30] width 11 height 12
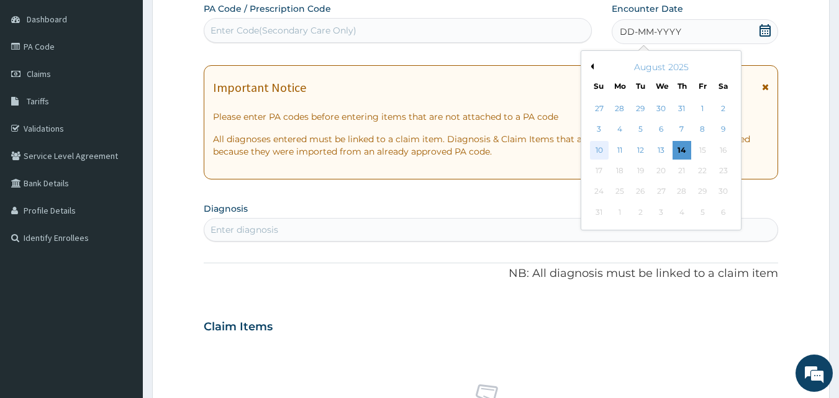
click at [595, 154] on div "10" at bounding box center [599, 150] width 19 height 19
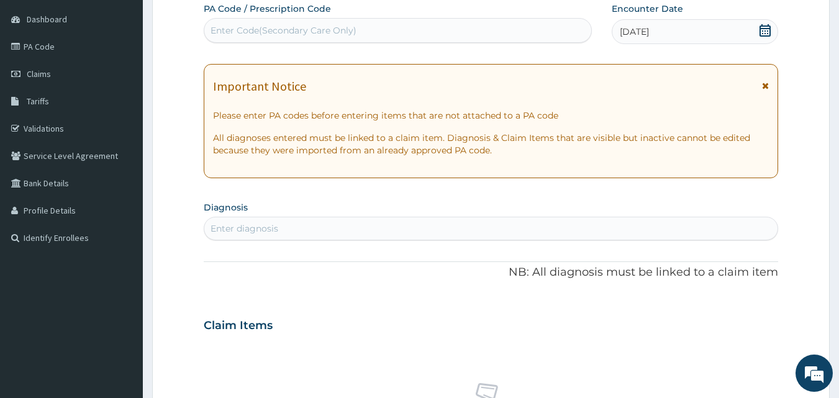
click at [765, 84] on icon at bounding box center [765, 85] width 7 height 9
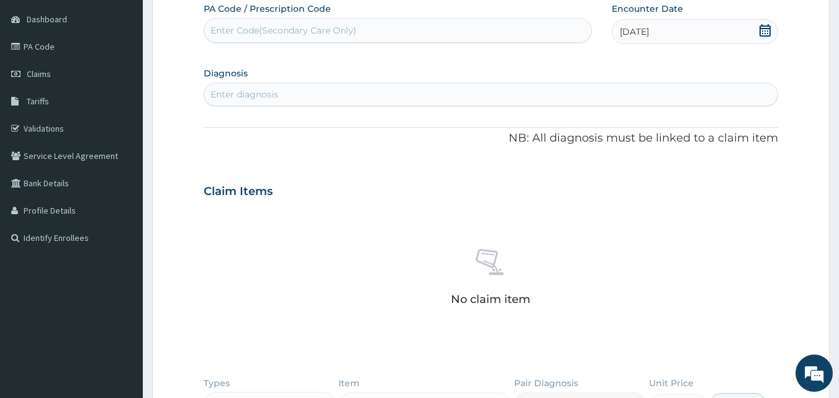
click at [414, 93] on div "Enter diagnosis" at bounding box center [491, 94] width 574 height 20
type input "ARI"
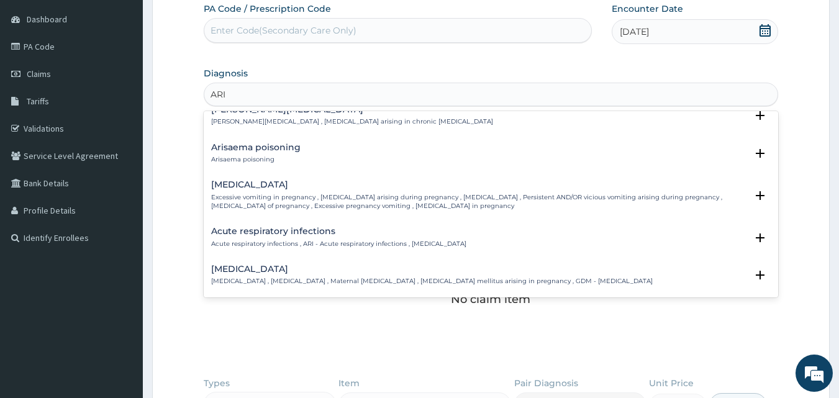
scroll to position [52, 0]
click at [274, 227] on h4 "Acute respiratory infections" at bounding box center [338, 230] width 255 height 9
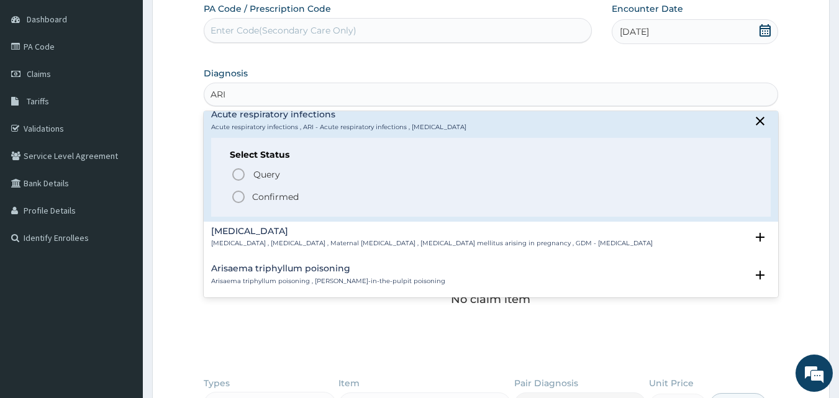
scroll to position [170, 0]
click at [269, 188] on span "Confirmed" at bounding box center [492, 195] width 522 height 15
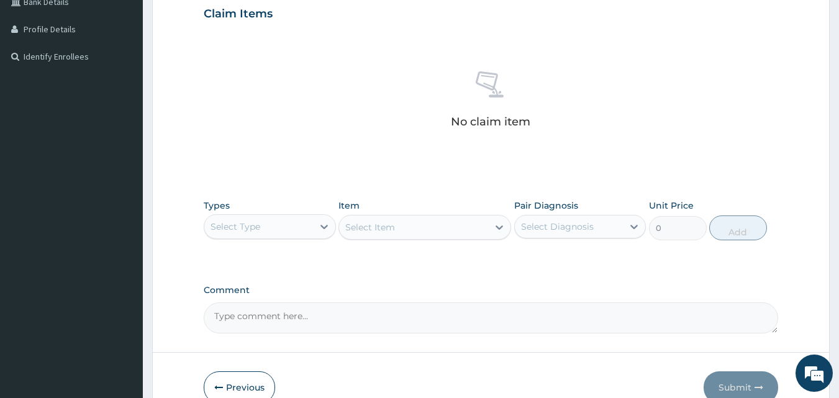
scroll to position [300, 0]
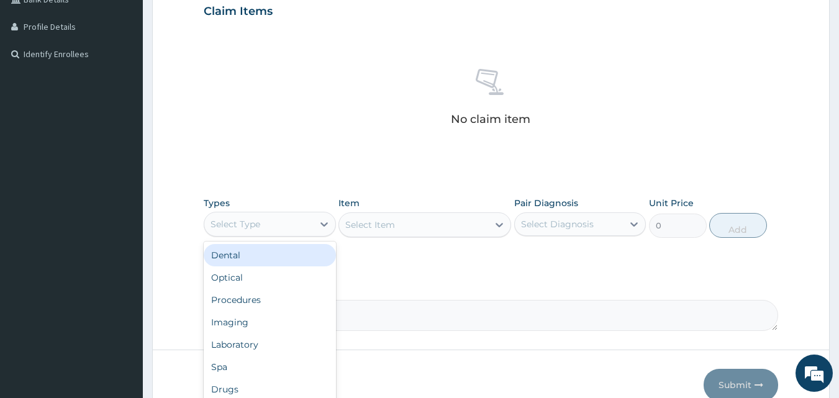
click at [284, 222] on div "Select Type" at bounding box center [258, 224] width 109 height 20
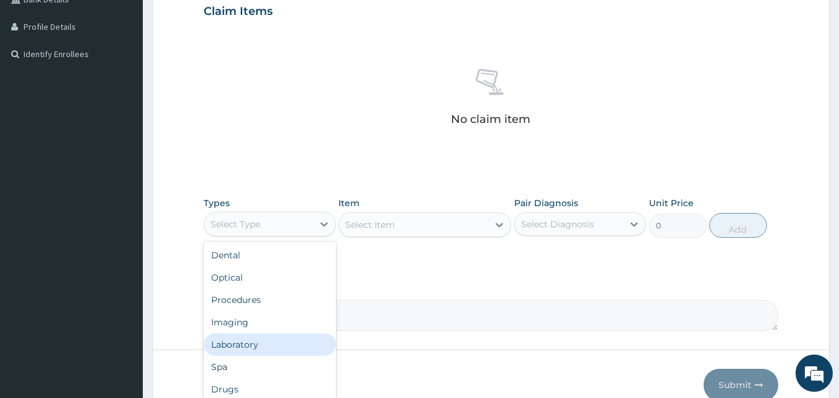
click at [270, 340] on div "Laboratory" at bounding box center [270, 344] width 132 height 22
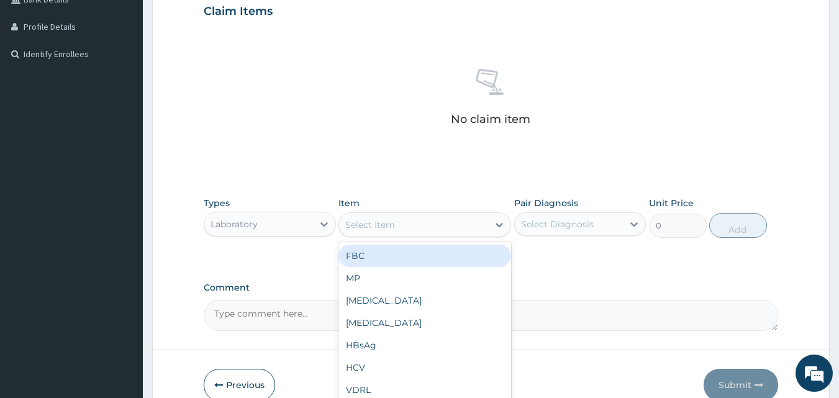
click at [441, 233] on div "Select Item" at bounding box center [413, 225] width 149 height 20
click at [423, 253] on div "FBC" at bounding box center [424, 256] width 173 height 22
type input "4500"
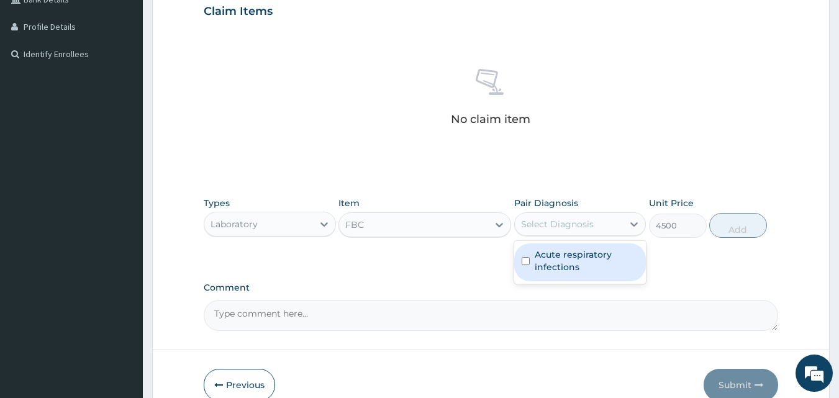
click at [586, 220] on div "Select Diagnosis" at bounding box center [557, 224] width 73 height 12
click at [579, 258] on label "Acute respiratory infections" at bounding box center [587, 260] width 104 height 25
checkbox input "true"
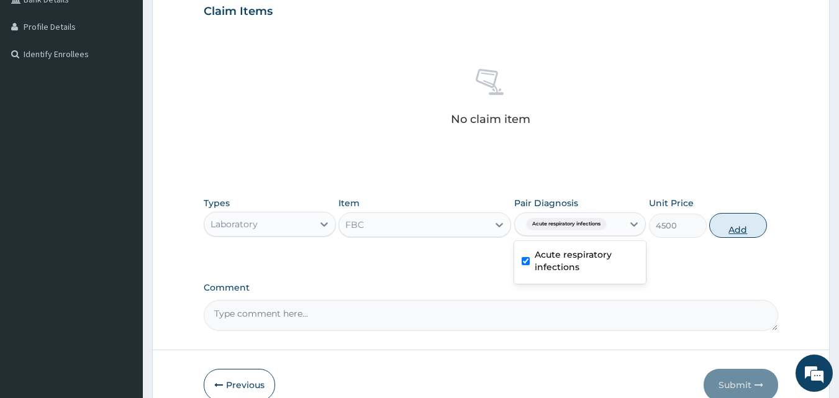
click at [746, 220] on button "Add" at bounding box center [738, 225] width 58 height 25
type input "0"
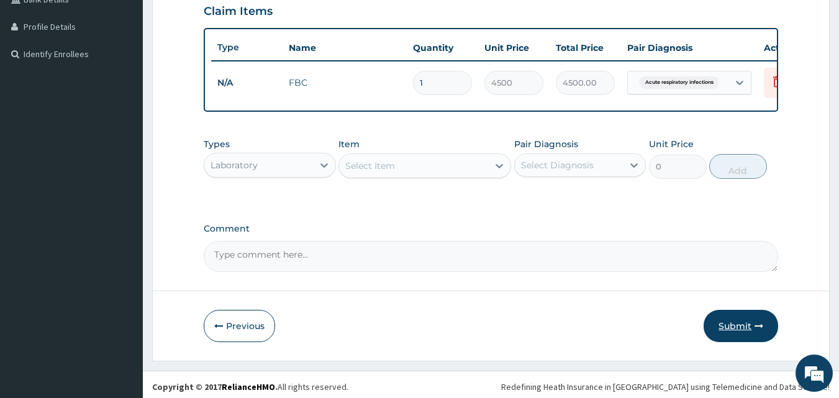
click at [743, 326] on button "Submit" at bounding box center [741, 326] width 75 height 32
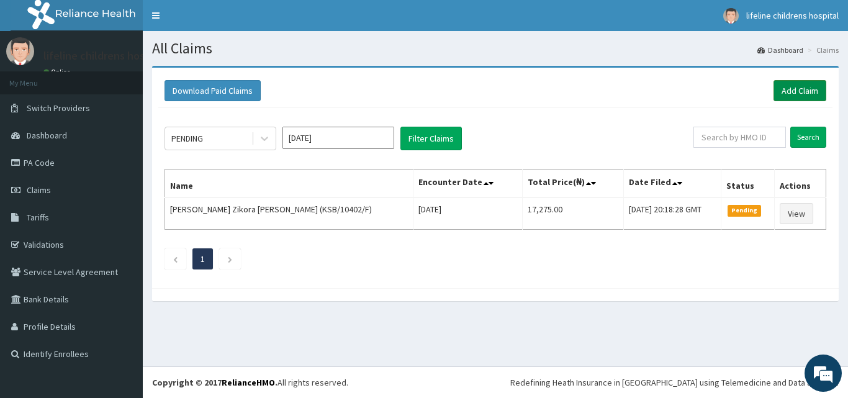
click at [819, 87] on link "Add Claim" at bounding box center [800, 90] width 53 height 21
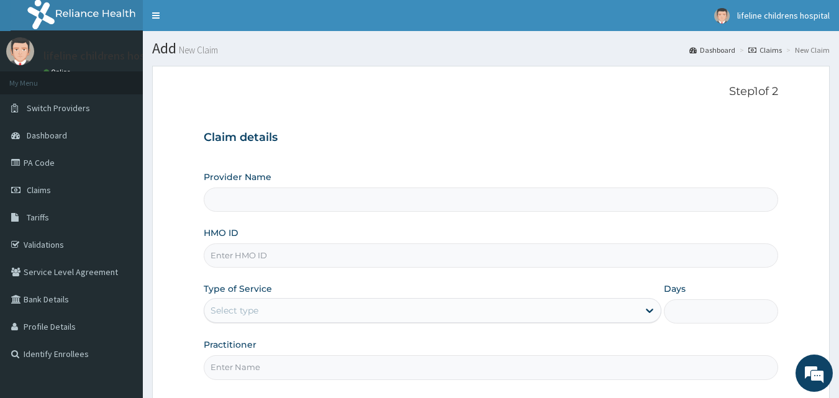
type input "Lifeline Children Hospital - [GEOGRAPHIC_DATA]"
click at [278, 253] on input "HMO ID" at bounding box center [491, 255] width 575 height 24
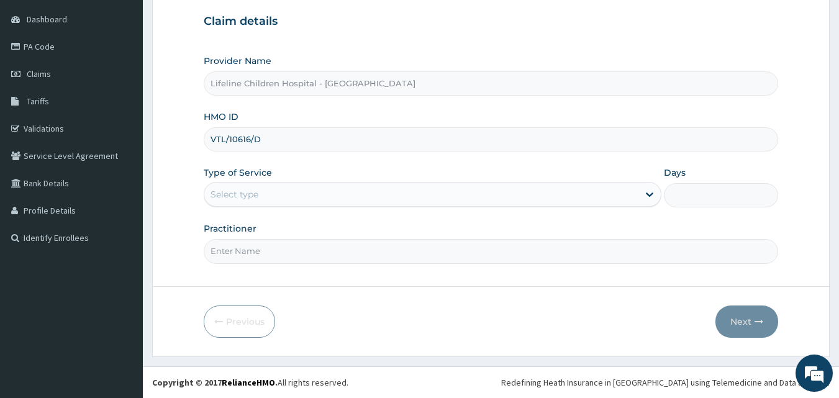
type input "VTL/10616/D"
click at [264, 186] on div "Select type" at bounding box center [421, 194] width 434 height 20
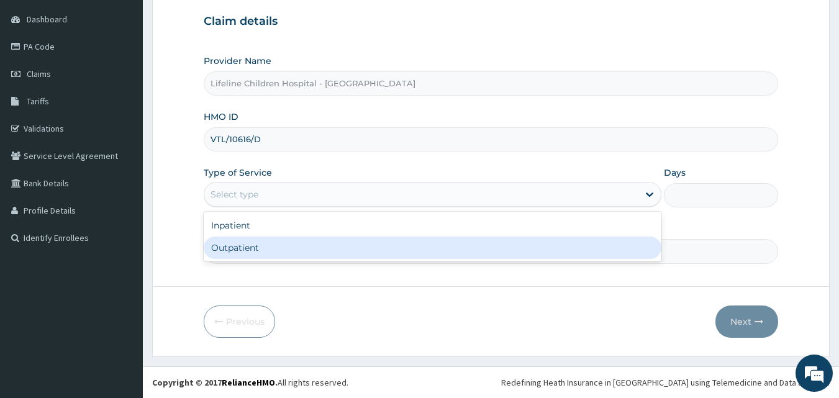
click at [273, 244] on div "Outpatient" at bounding box center [433, 248] width 458 height 22
type input "1"
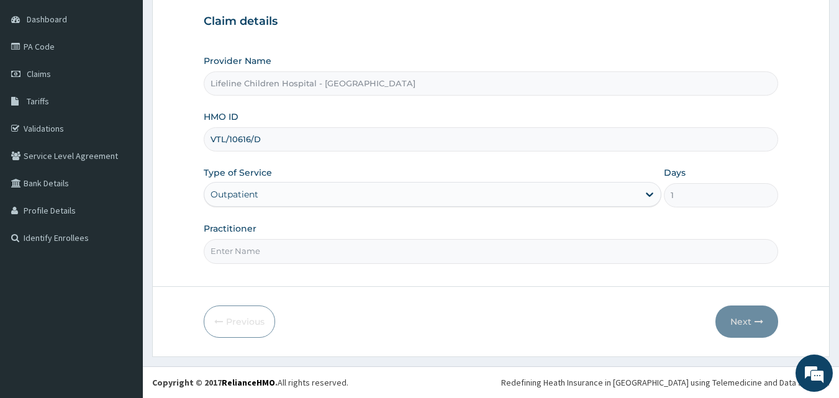
click at [273, 244] on input "Practitioner" at bounding box center [491, 251] width 575 height 24
type input "[PERSON_NAME]"
click at [745, 322] on button "Next" at bounding box center [746, 322] width 63 height 32
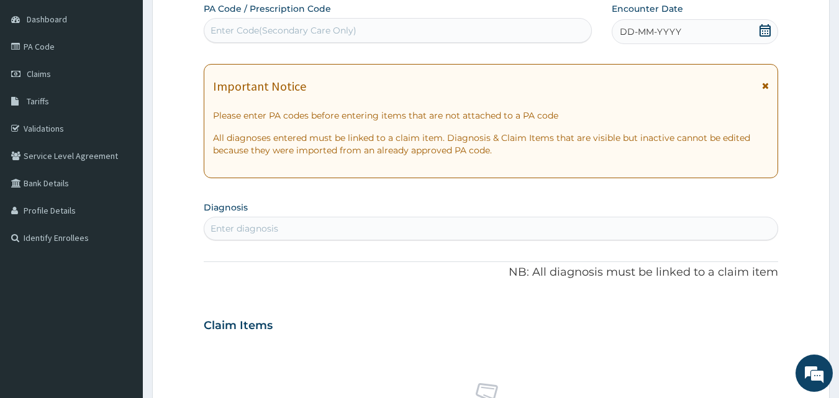
click at [765, 86] on icon at bounding box center [765, 85] width 7 height 9
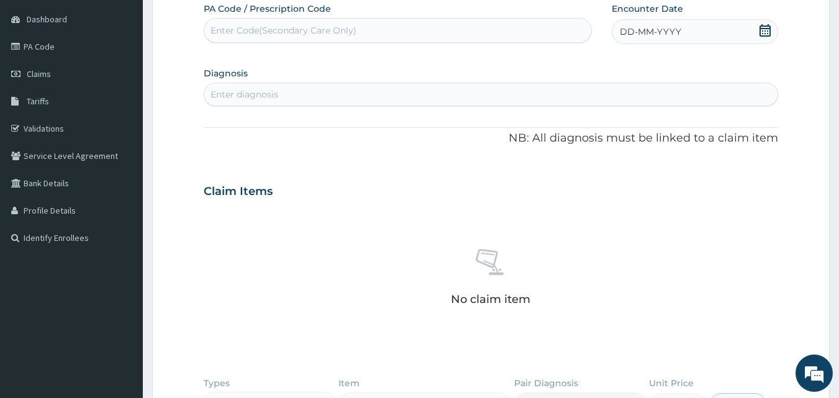
click at [767, 31] on icon at bounding box center [765, 30] width 12 height 12
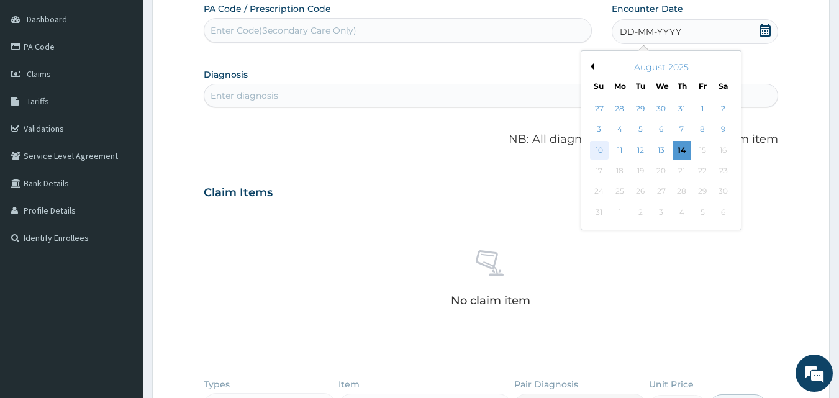
click at [597, 148] on div "10" at bounding box center [599, 150] width 19 height 19
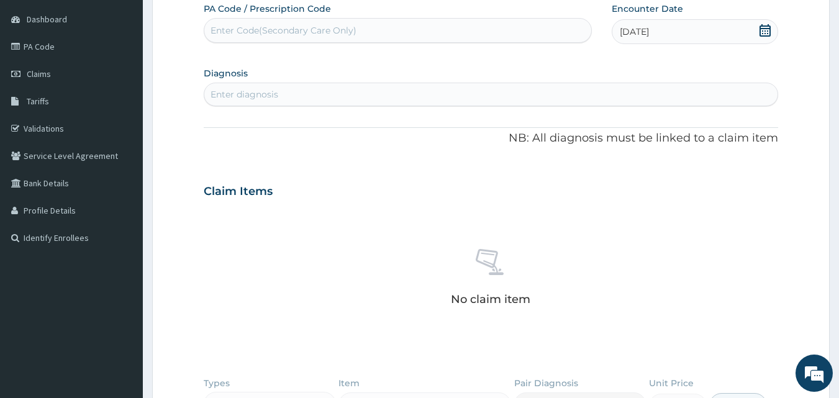
click at [518, 95] on div "Enter diagnosis" at bounding box center [491, 94] width 574 height 20
type input "ARI"
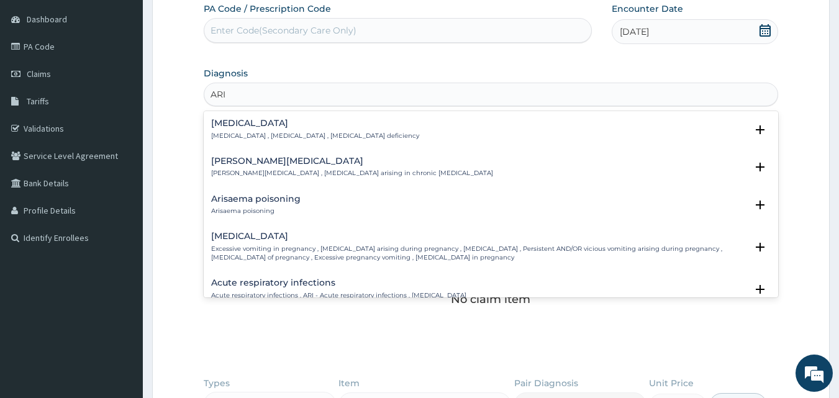
scroll to position [75, 0]
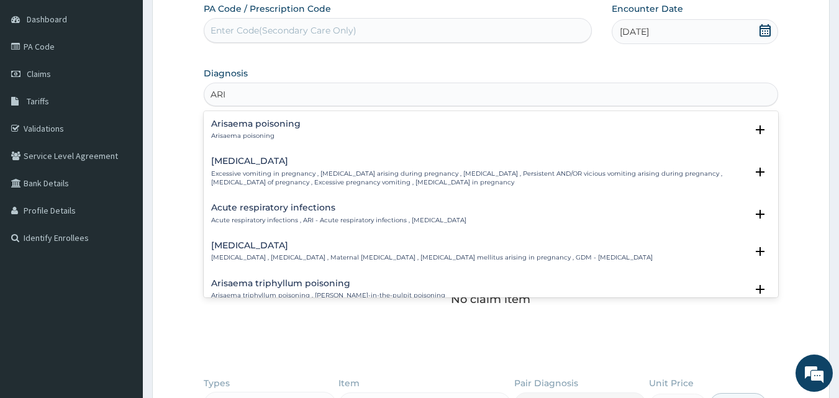
click at [304, 209] on h4 "Acute respiratory infections" at bounding box center [338, 207] width 255 height 9
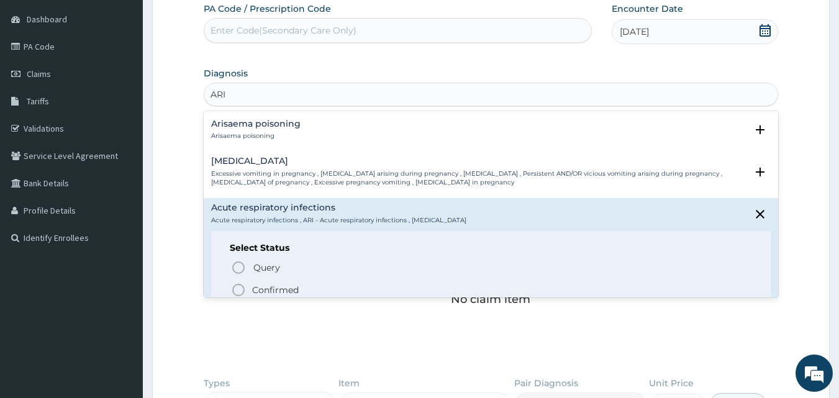
click at [278, 292] on p "Confirmed" at bounding box center [275, 290] width 47 height 12
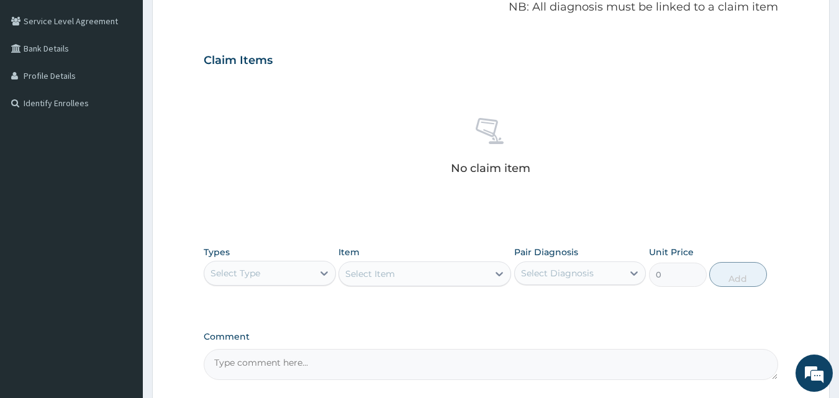
scroll to position [253, 0]
click at [287, 269] on div "Select Type" at bounding box center [258, 271] width 109 height 20
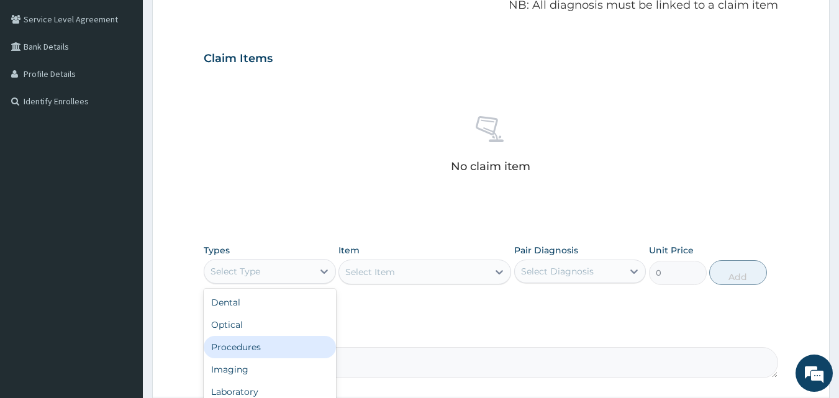
click at [245, 348] on div "Procedures" at bounding box center [270, 347] width 132 height 22
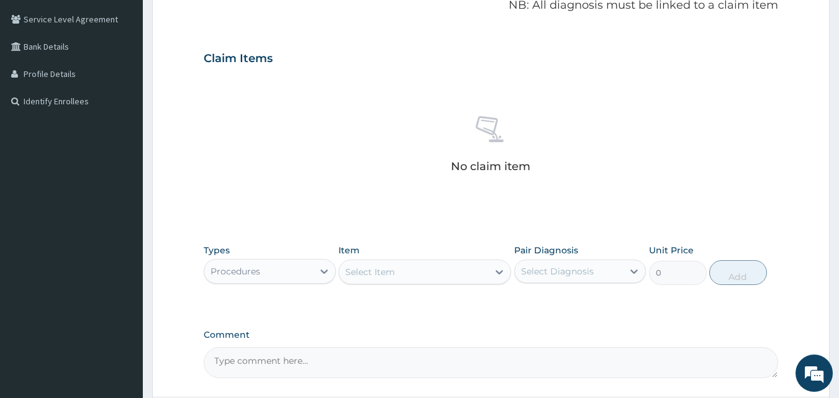
scroll to position [363, 0]
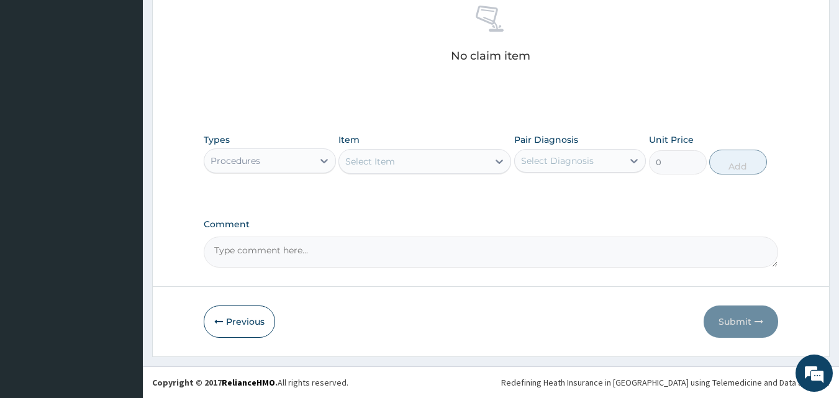
click at [403, 168] on div "Select Item" at bounding box center [413, 162] width 149 height 20
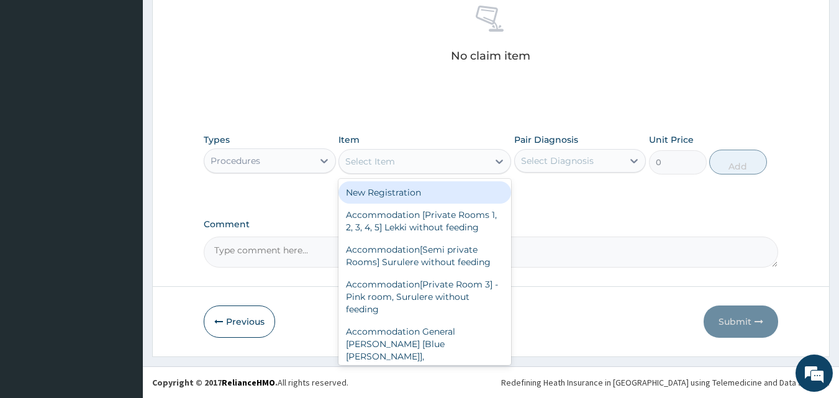
click at [395, 190] on div "New Registration" at bounding box center [424, 192] width 173 height 22
type input "7350"
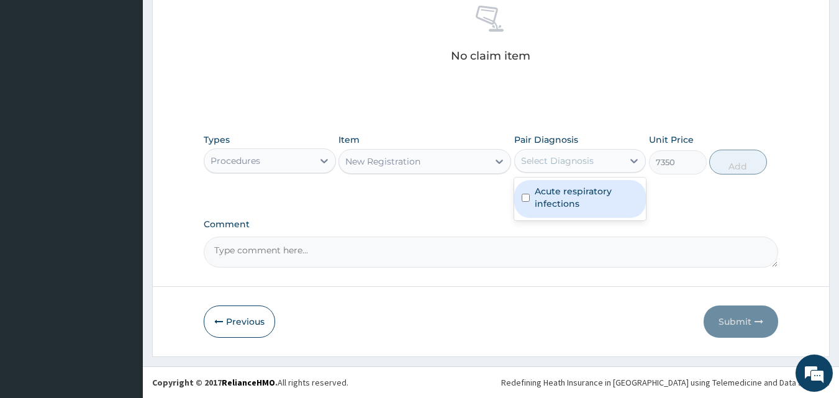
click at [556, 166] on div "Select Diagnosis" at bounding box center [557, 161] width 73 height 12
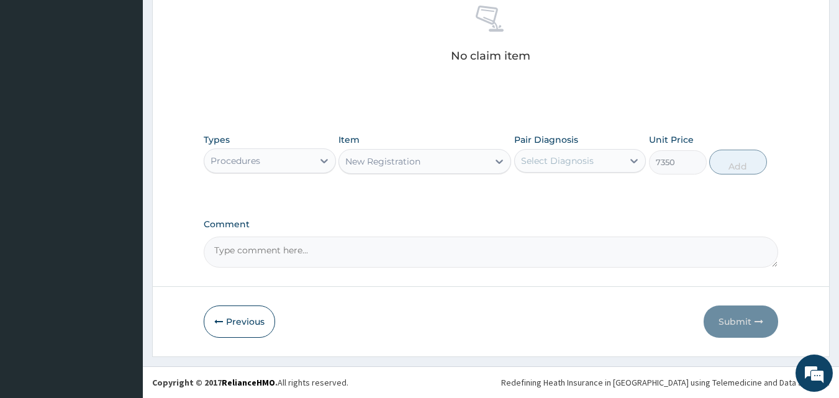
drag, startPoint x: 530, startPoint y: 225, endPoint x: 525, endPoint y: 212, distance: 13.4
click at [525, 212] on div "PA Code / Prescription Code Enter Code(Secondary Care Only) Encounter Date 10-0…" at bounding box center [491, 11] width 575 height 512
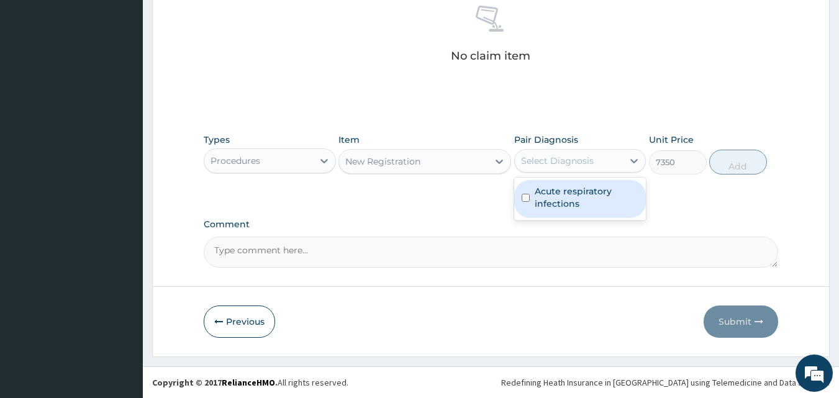
click at [615, 165] on div "Select Diagnosis" at bounding box center [569, 161] width 109 height 20
click at [576, 203] on label "Acute respiratory infections" at bounding box center [587, 197] width 104 height 25
checkbox input "true"
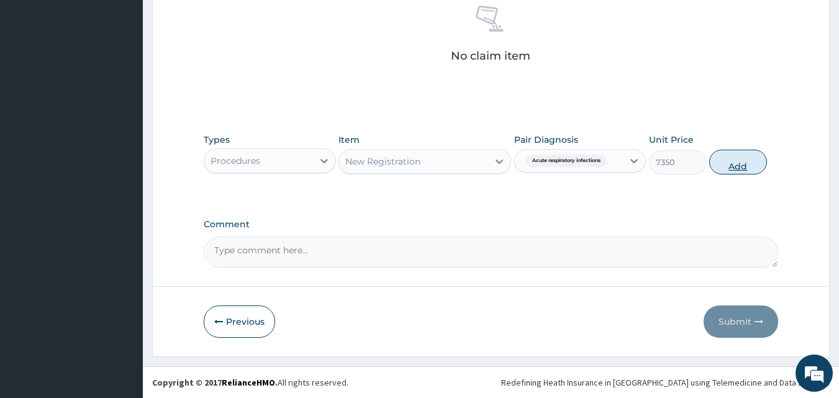
click at [734, 156] on button "Add" at bounding box center [738, 162] width 58 height 25
type input "0"
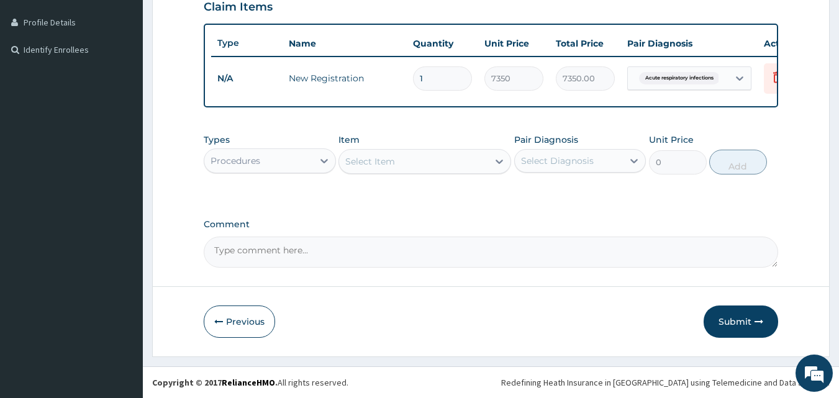
click at [384, 161] on div "Select Item" at bounding box center [370, 161] width 50 height 12
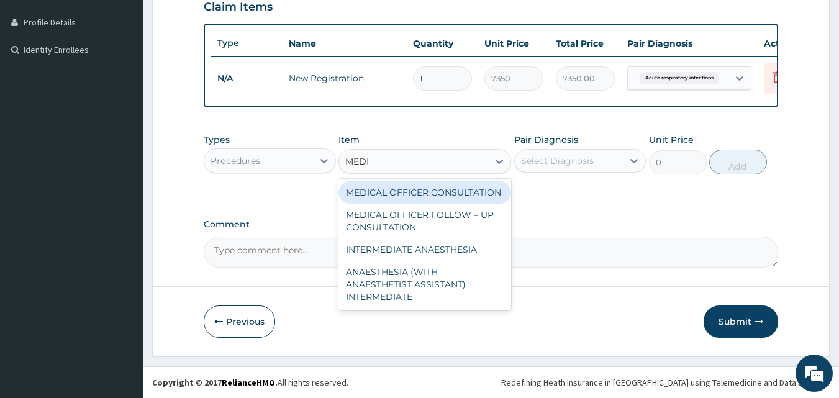
type input "MEDIC"
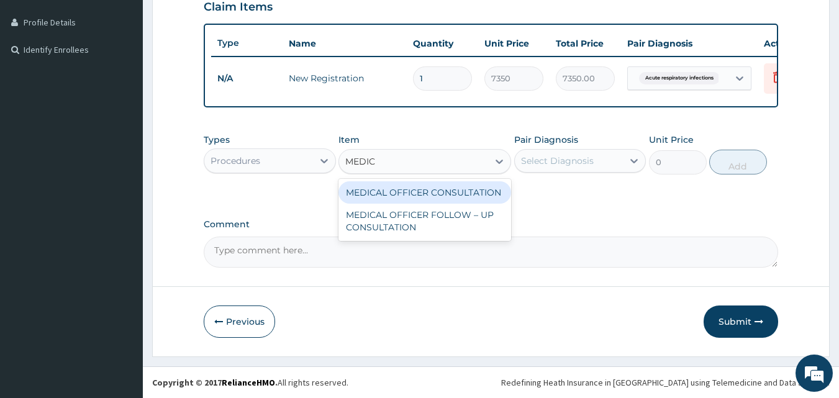
click at [399, 191] on div "MEDICAL OFFICER CONSULTATION" at bounding box center [424, 192] width 173 height 22
type input "10500"
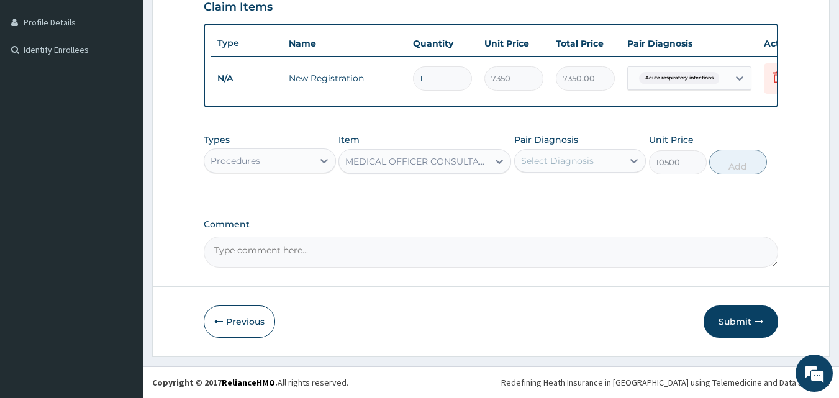
click at [541, 164] on div "Select Diagnosis" at bounding box center [557, 161] width 73 height 12
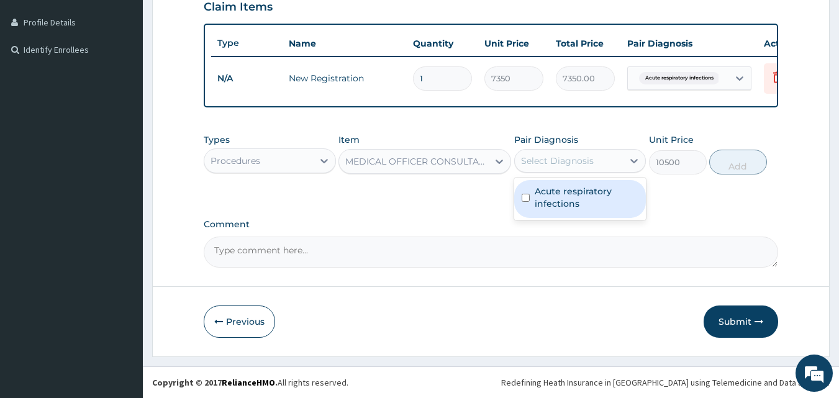
click at [584, 193] on label "Acute respiratory infections" at bounding box center [587, 197] width 104 height 25
checkbox input "true"
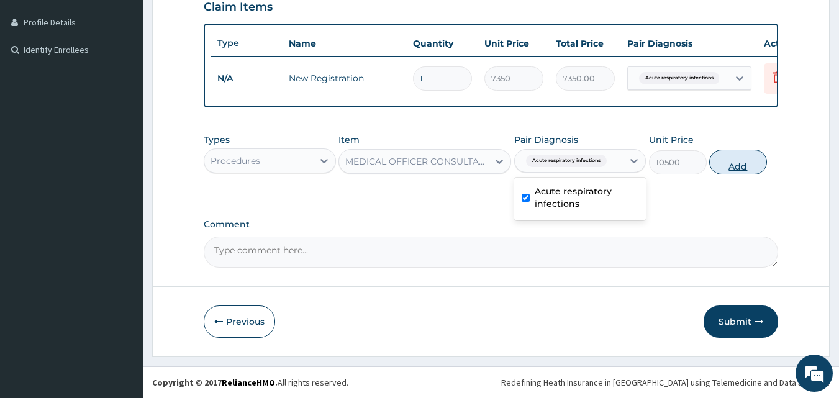
click at [733, 170] on button "Add" at bounding box center [738, 162] width 58 height 25
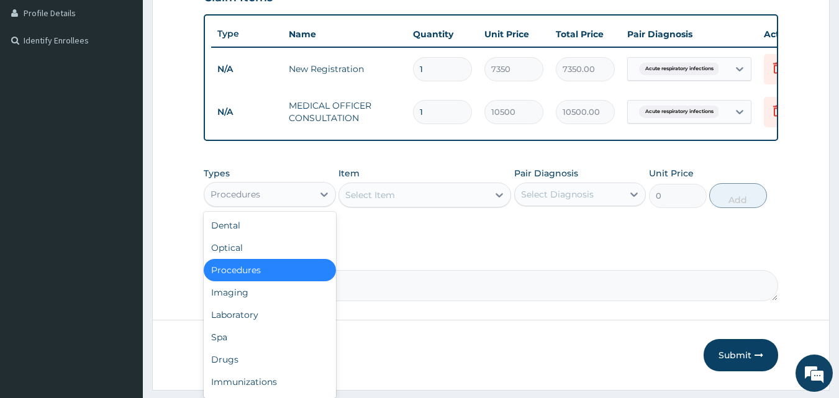
click at [273, 199] on div "Procedures" at bounding box center [258, 194] width 109 height 20
click at [257, 323] on div "Laboratory" at bounding box center [270, 315] width 132 height 22
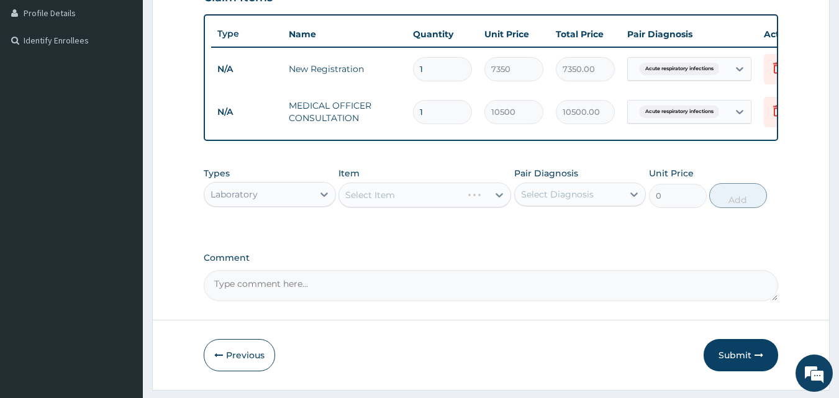
click at [441, 207] on div "Select Item" at bounding box center [424, 195] width 173 height 25
click at [441, 205] on div "Select Item" at bounding box center [413, 195] width 149 height 20
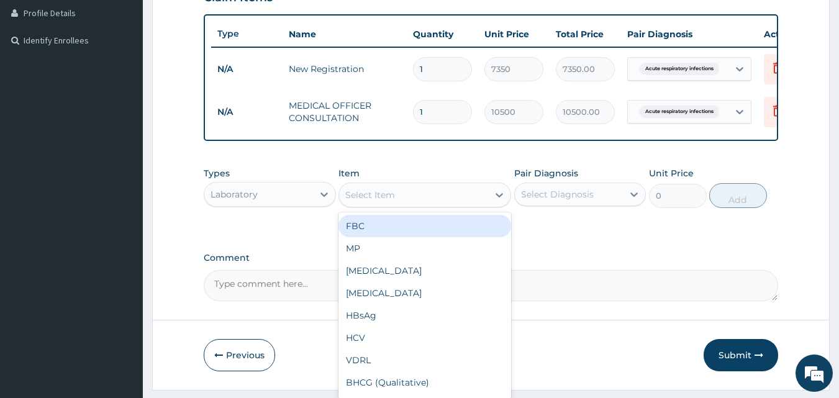
click at [425, 229] on div "FBC" at bounding box center [424, 226] width 173 height 22
type input "4500"
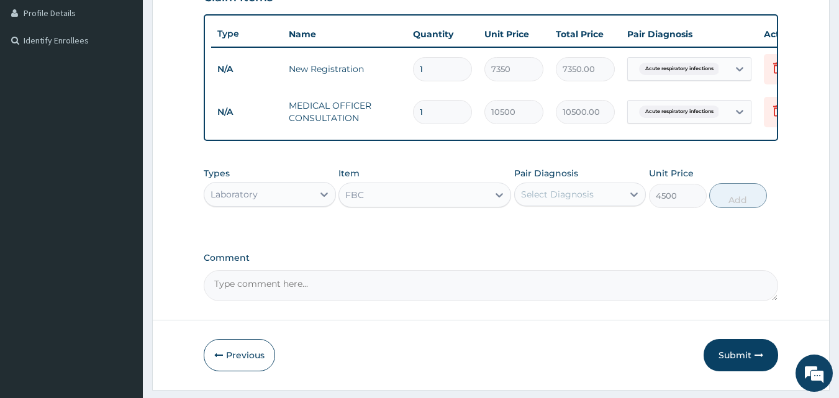
click at [557, 201] on div "Select Diagnosis" at bounding box center [557, 194] width 73 height 12
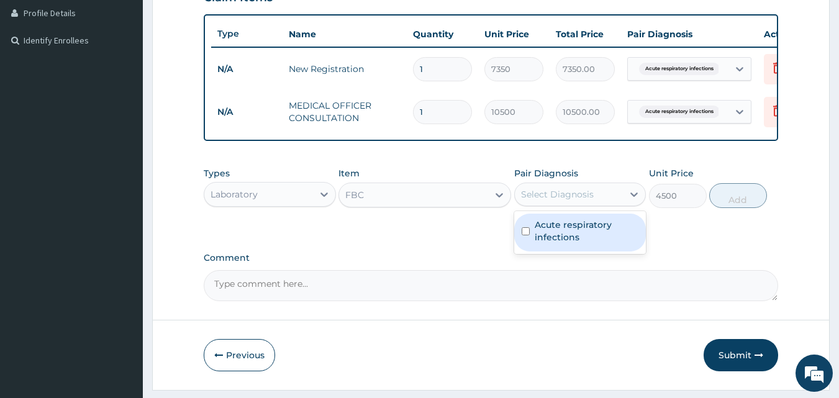
click at [549, 241] on label "Acute respiratory infections" at bounding box center [587, 231] width 104 height 25
checkbox input "true"
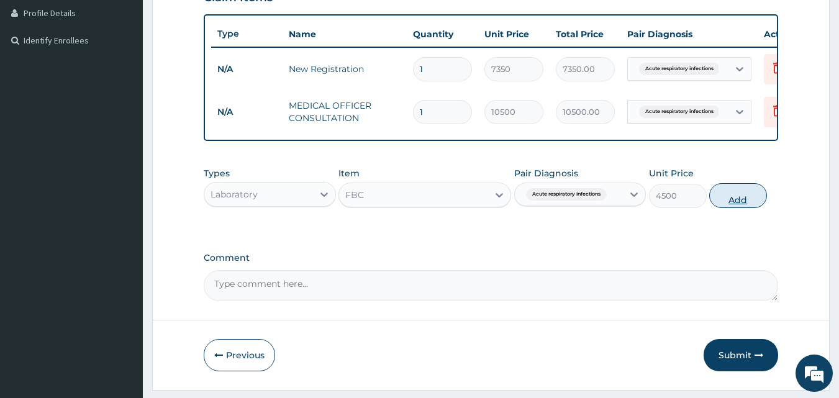
click at [741, 201] on button "Add" at bounding box center [738, 195] width 58 height 25
type input "0"
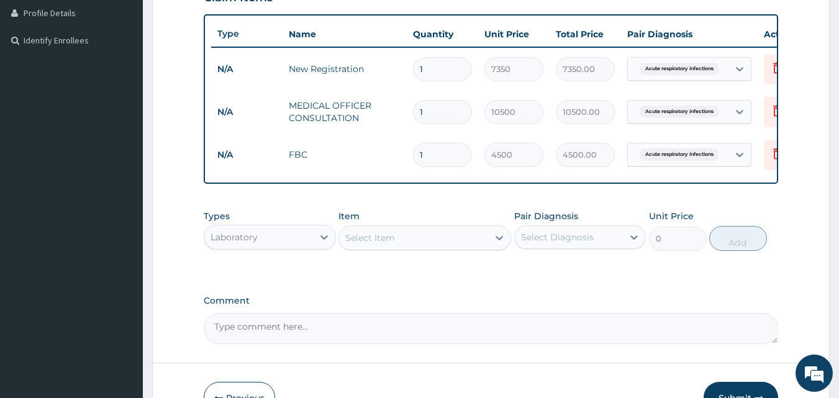
click at [305, 243] on div "Laboratory" at bounding box center [258, 237] width 109 height 20
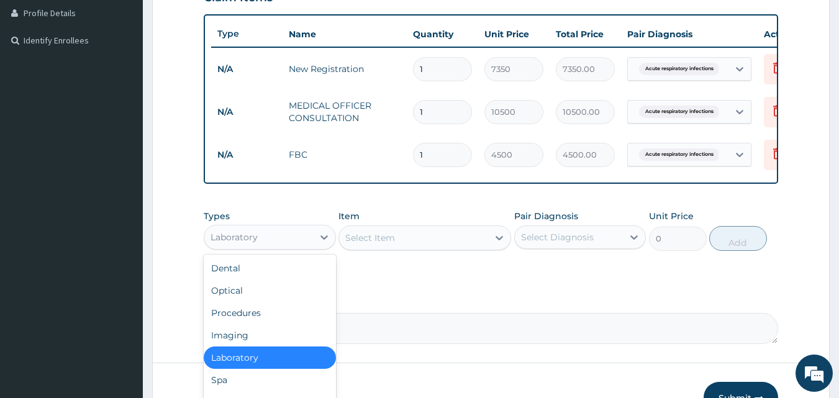
scroll to position [42, 0]
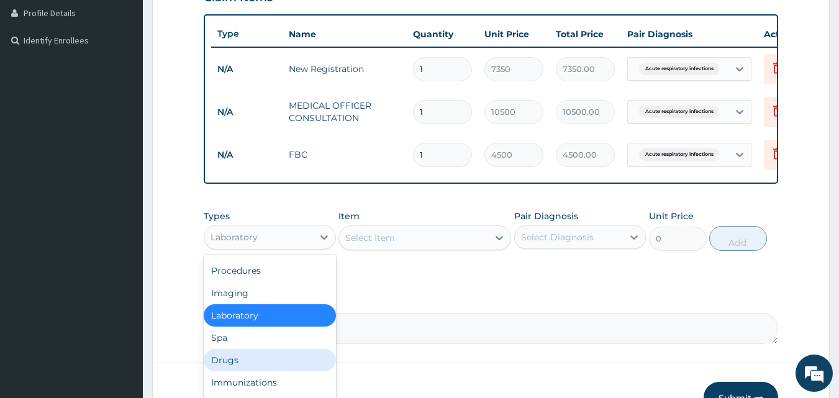
click at [251, 371] on div "Drugs" at bounding box center [270, 360] width 132 height 22
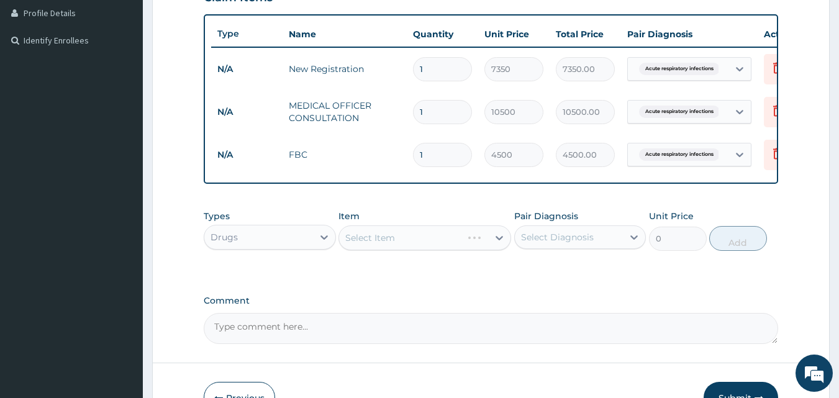
scroll to position [399, 0]
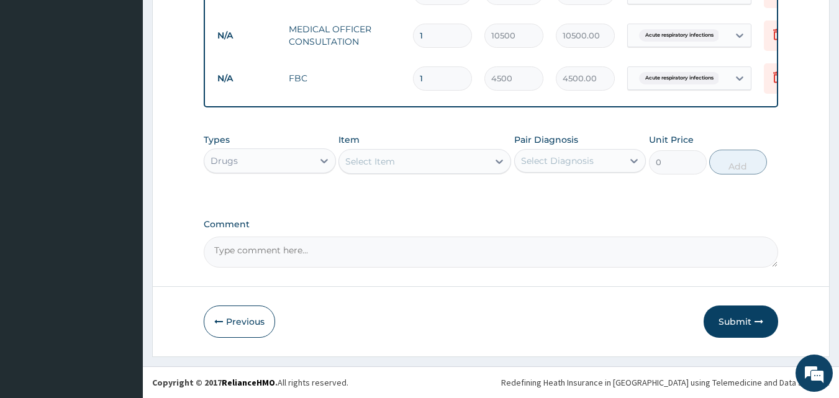
click at [434, 160] on div "Select Item" at bounding box center [413, 162] width 149 height 20
type input "CETR"
click at [435, 195] on div "Cetrizine Syrup" at bounding box center [424, 192] width 173 height 22
type input "2000"
click at [591, 157] on div "Select Diagnosis" at bounding box center [557, 161] width 73 height 12
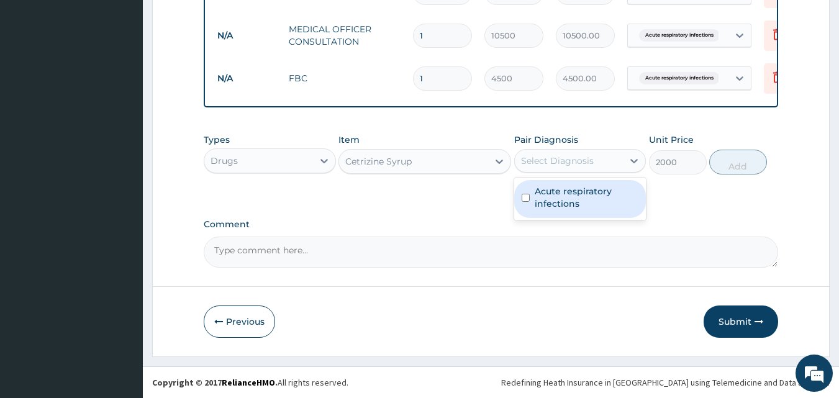
click at [569, 192] on label "Acute respiratory infections" at bounding box center [587, 197] width 104 height 25
checkbox input "true"
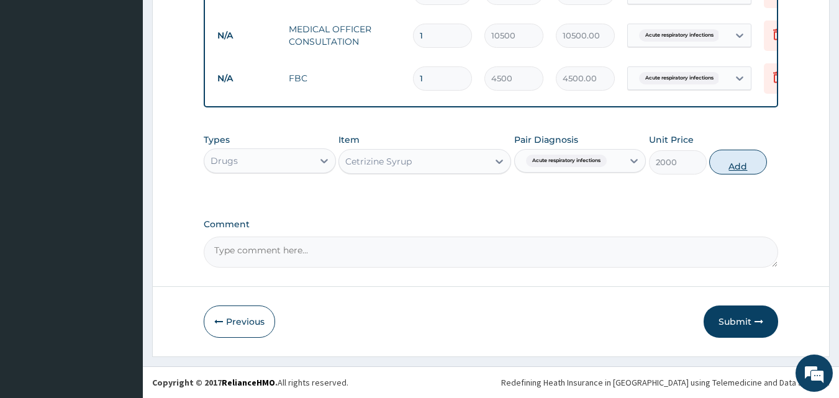
click at [742, 166] on button "Add" at bounding box center [738, 162] width 58 height 25
type input "0"
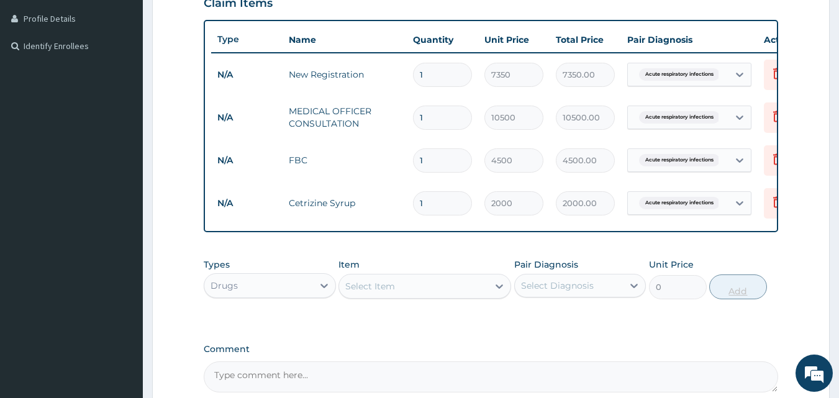
scroll to position [442, 0]
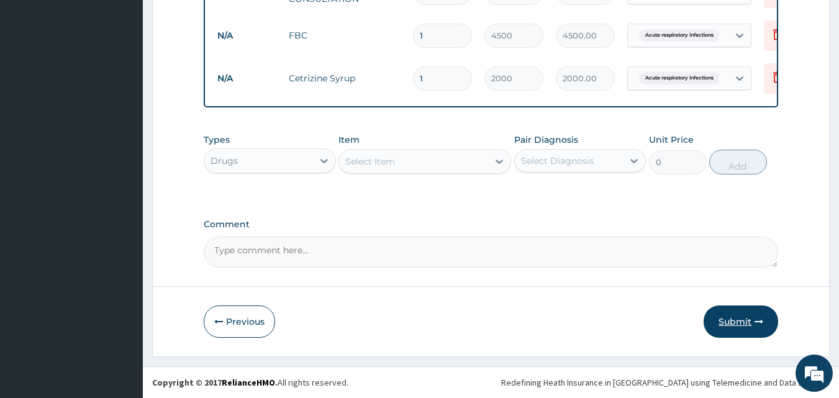
click at [746, 320] on button "Submit" at bounding box center [741, 322] width 75 height 32
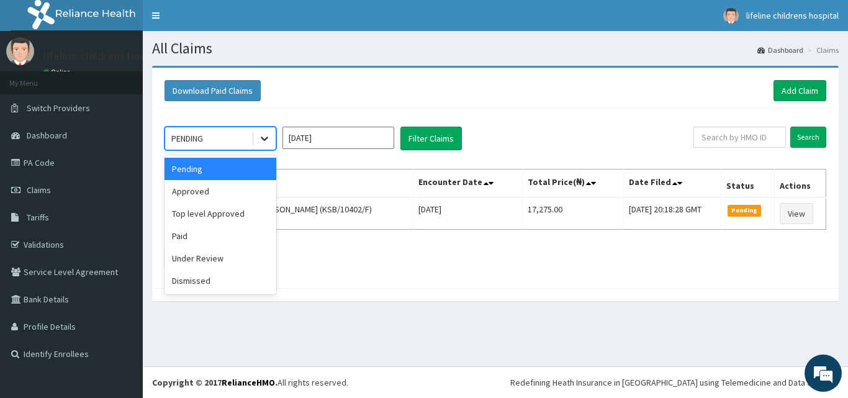
click at [266, 137] on icon at bounding box center [264, 138] width 12 height 12
click at [227, 196] on div "Approved" at bounding box center [221, 191] width 112 height 22
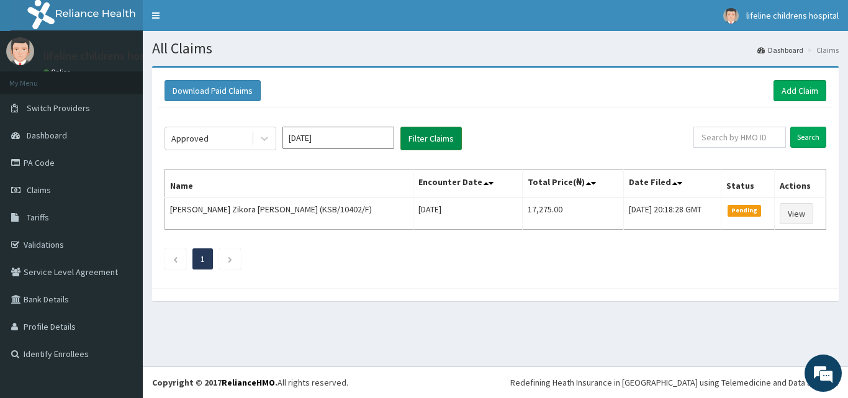
click at [435, 142] on button "Filter Claims" at bounding box center [431, 139] width 61 height 24
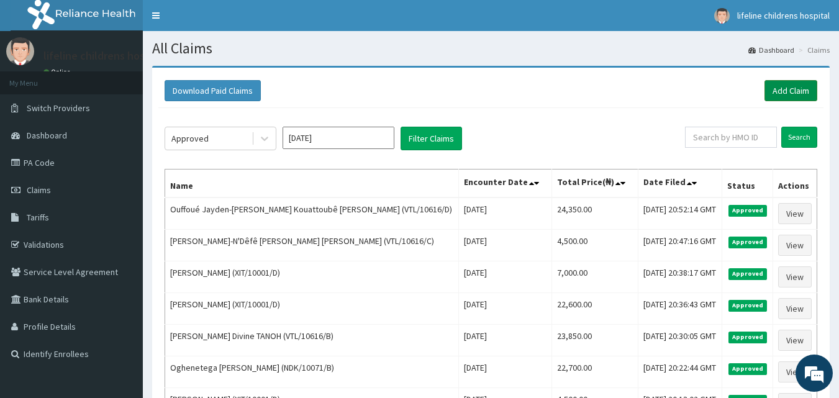
click at [795, 90] on link "Add Claim" at bounding box center [790, 90] width 53 height 21
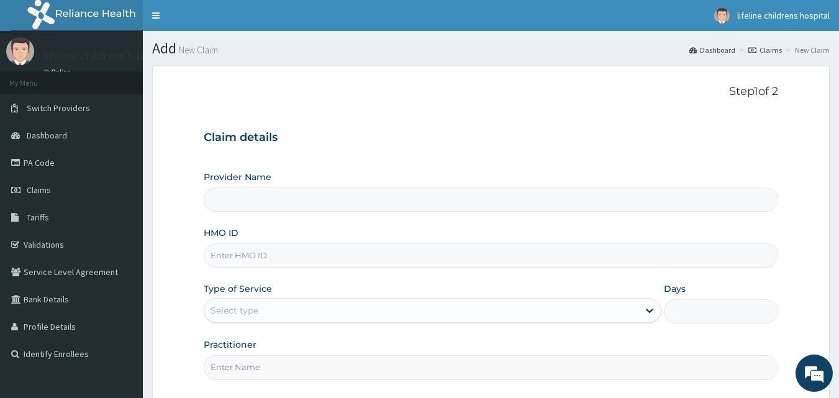
type input "Lifeline Children Hospital - [GEOGRAPHIC_DATA]"
click at [308, 255] on input "HMO ID" at bounding box center [491, 255] width 575 height 24
type input "MAX/10001/E"
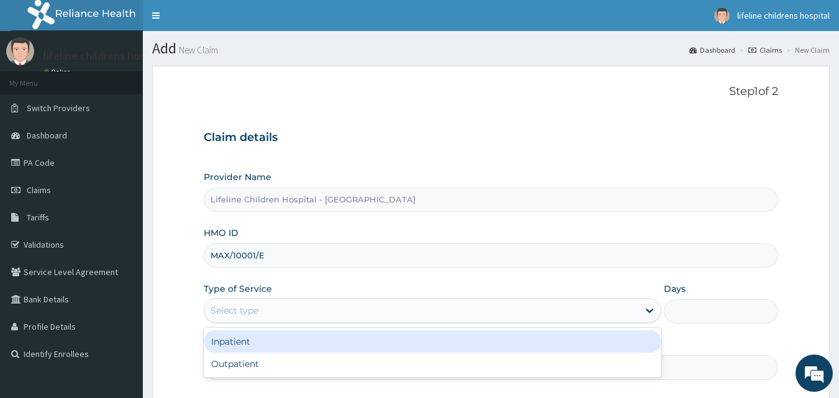
click at [273, 307] on div "Select type" at bounding box center [421, 311] width 434 height 20
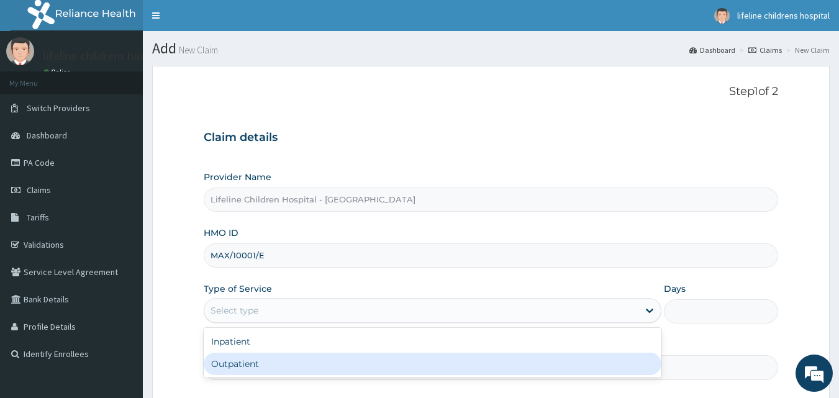
click at [268, 362] on div "Outpatient" at bounding box center [433, 364] width 458 height 22
type input "1"
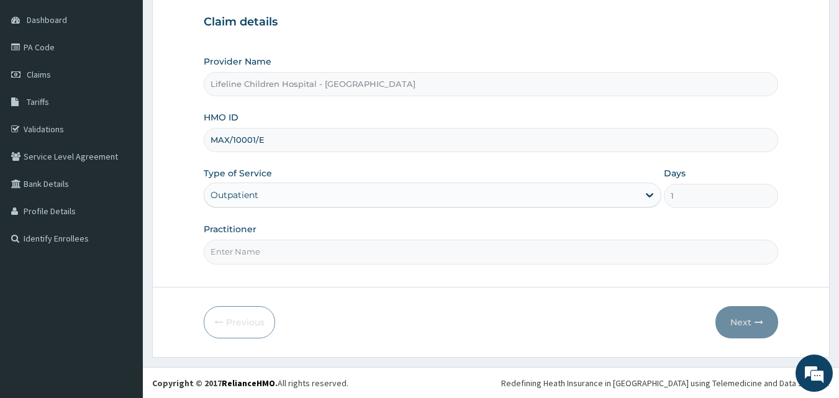
scroll to position [116, 0]
click at [288, 254] on input "Practitioner" at bounding box center [491, 251] width 575 height 24
type input "[PERSON_NAME]"
click at [745, 322] on button "Next" at bounding box center [746, 322] width 63 height 32
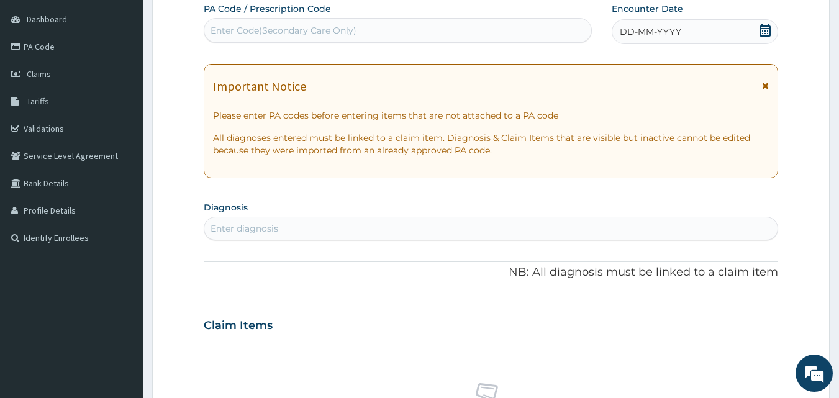
click at [764, 87] on icon at bounding box center [765, 85] width 7 height 9
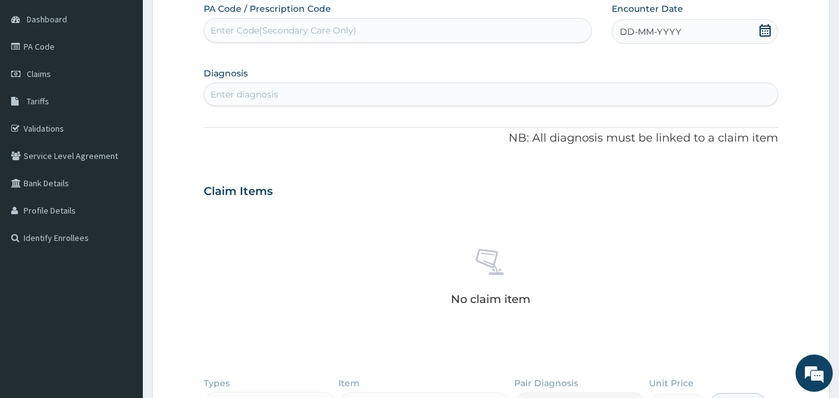
click at [763, 27] on icon at bounding box center [765, 30] width 12 height 12
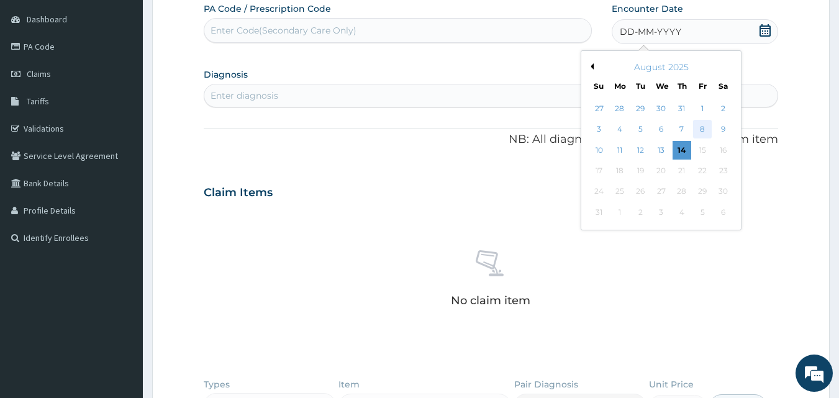
click at [700, 127] on div "8" at bounding box center [702, 129] width 19 height 19
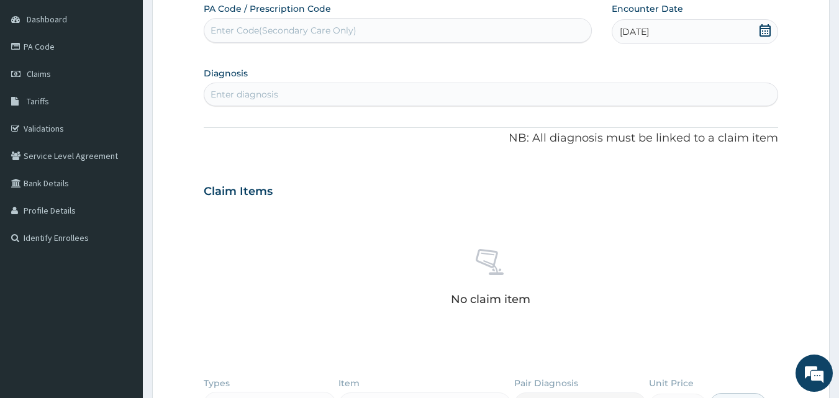
click at [514, 96] on div "Enter diagnosis" at bounding box center [491, 94] width 574 height 20
type input "FEVER"
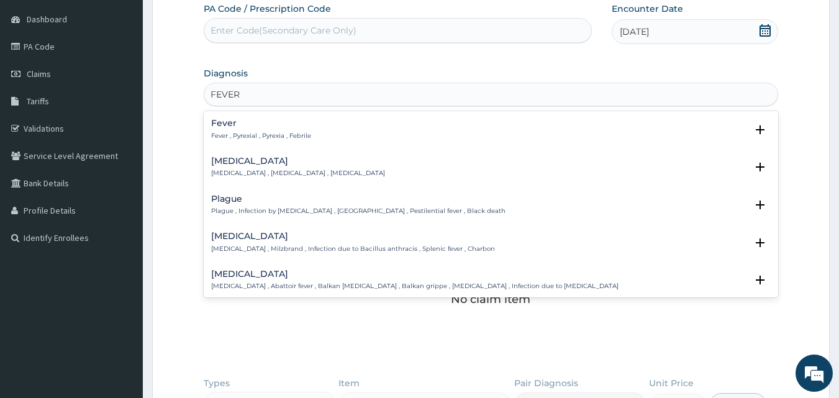
click at [232, 120] on h4 "Fever" at bounding box center [261, 123] width 100 height 9
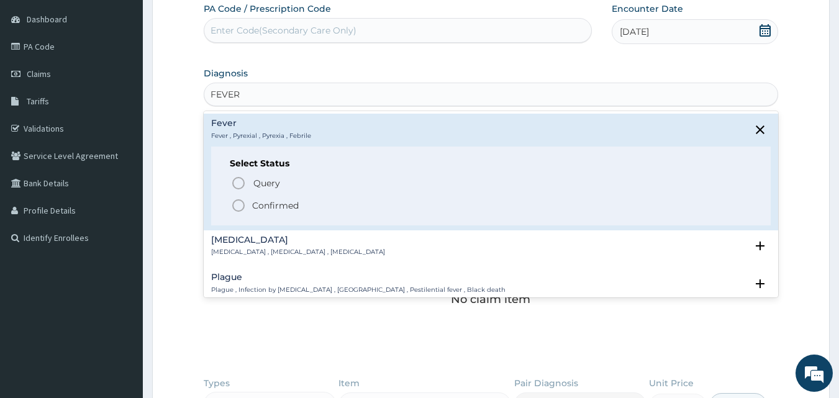
click at [262, 207] on p "Confirmed" at bounding box center [275, 205] width 47 height 12
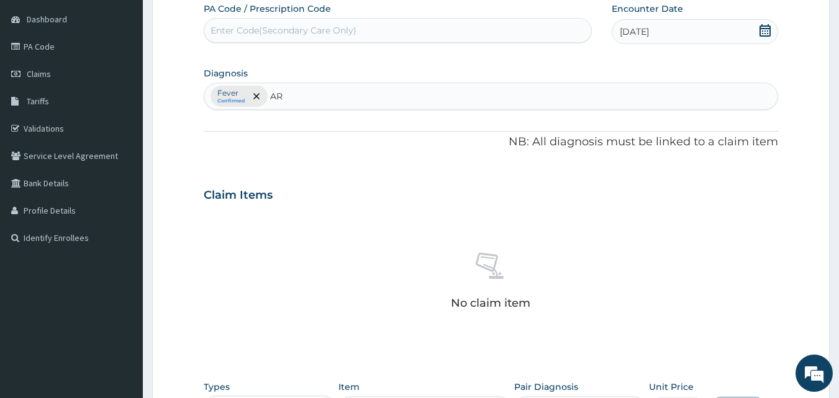
type input "ARI"
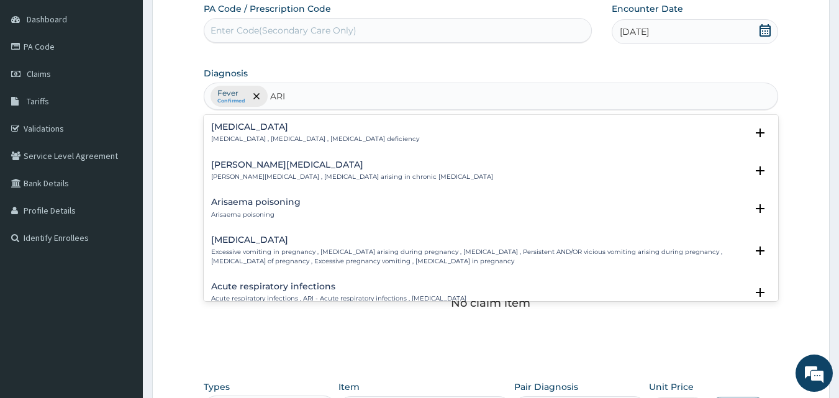
click at [278, 274] on div "Hyperemesis gravidarum Excessive vomiting in pregnancy , Hyperemesis arising du…" at bounding box center [491, 253] width 575 height 47
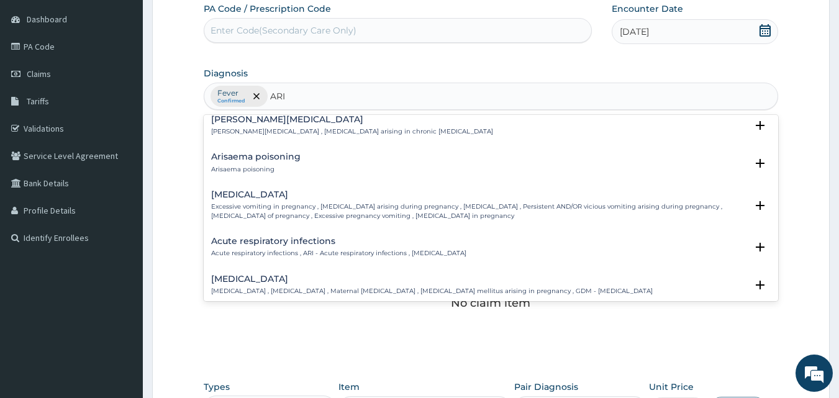
scroll to position [47, 0]
click at [276, 238] on h4 "Acute respiratory infections" at bounding box center [338, 239] width 255 height 9
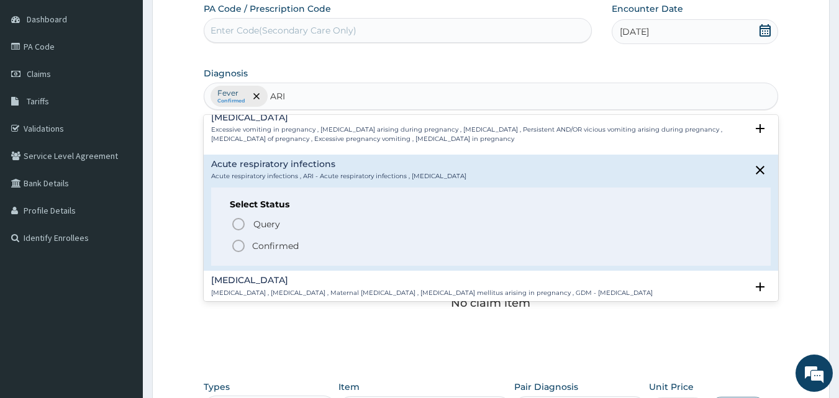
scroll to position [126, 0]
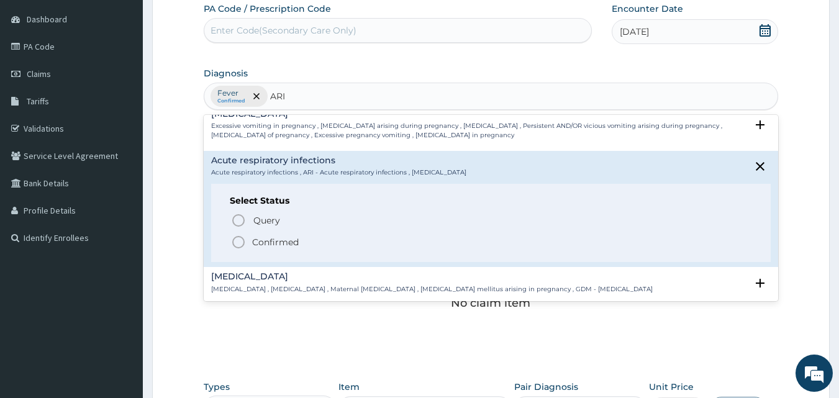
click at [276, 238] on p "Confirmed" at bounding box center [275, 242] width 47 height 12
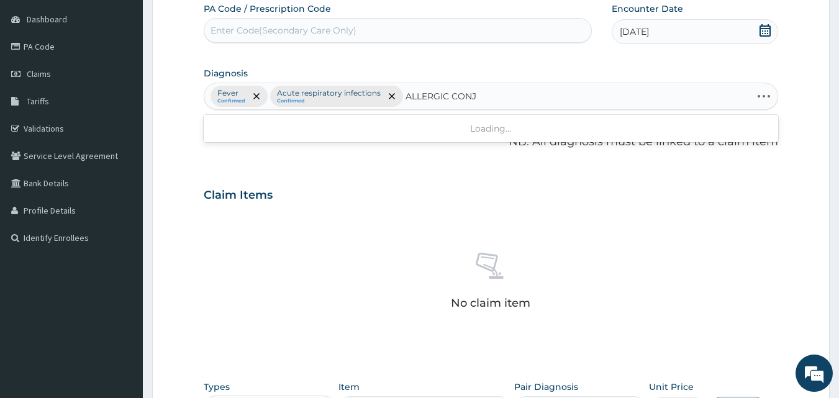
type input "ALLERGIC CONJU"
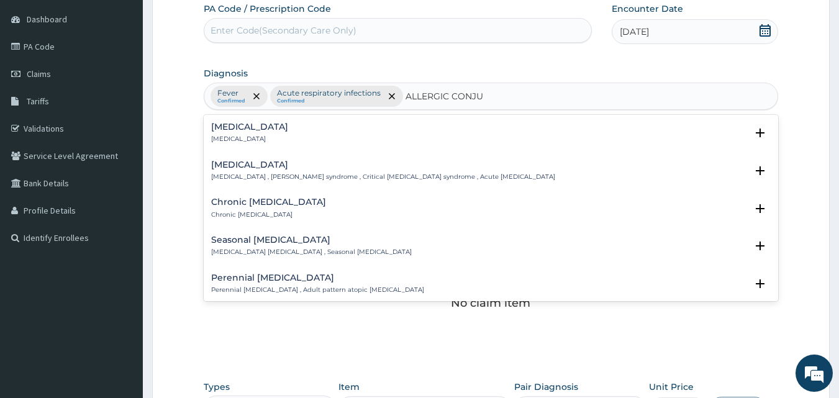
click at [266, 128] on h4 "Allergic conjunctivitis" at bounding box center [249, 126] width 77 height 9
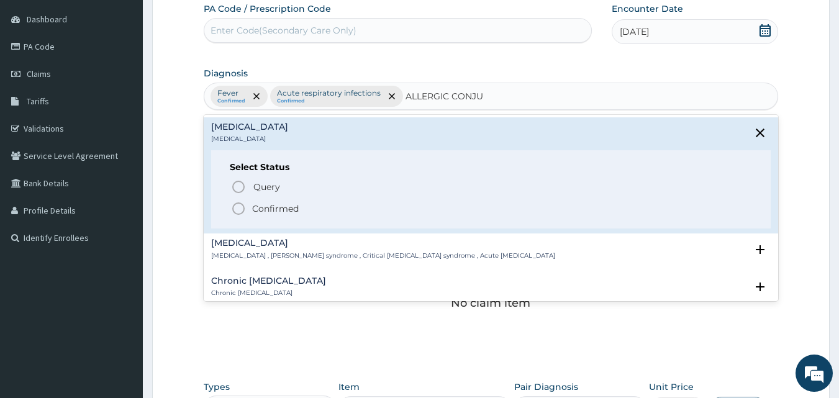
click at [272, 204] on p "Confirmed" at bounding box center [275, 208] width 47 height 12
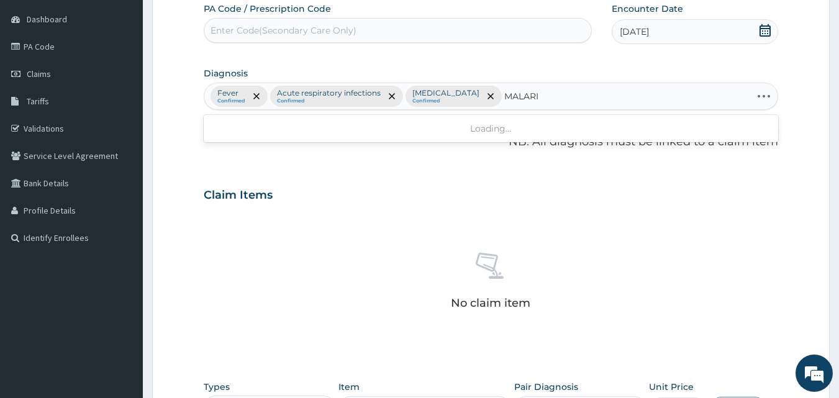
type input "MALARIA"
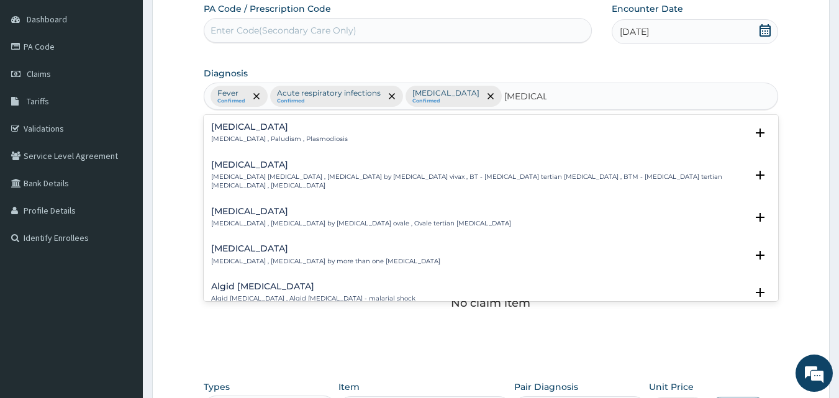
click at [248, 124] on h4 "Malaria" at bounding box center [279, 126] width 137 height 9
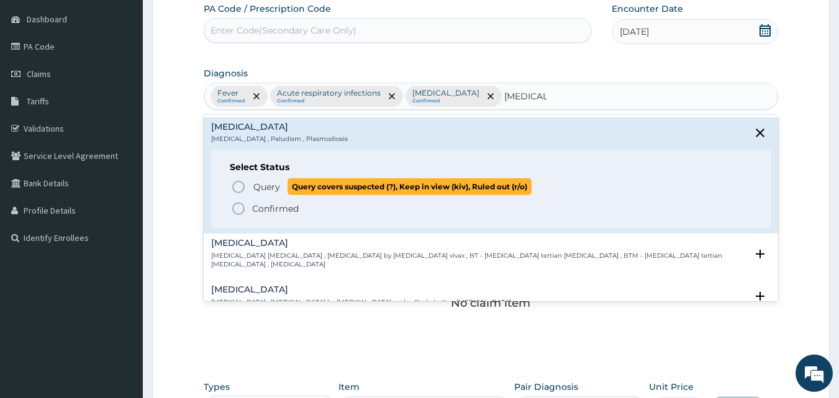
click at [270, 186] on span "Query" at bounding box center [266, 187] width 27 height 12
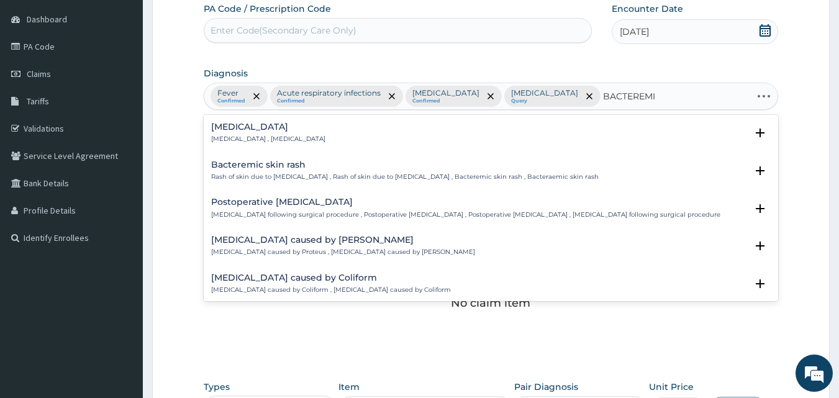
type input "BACTEREMIA"
click at [248, 129] on h4 "Bacteremia" at bounding box center [268, 126] width 114 height 9
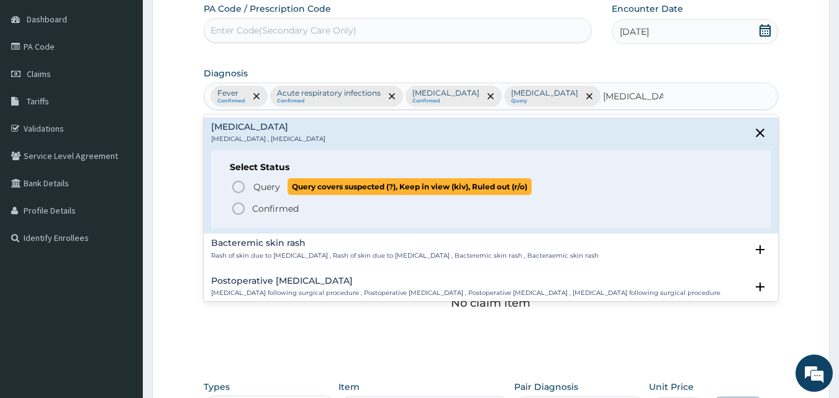
click at [268, 183] on span "Query" at bounding box center [266, 187] width 27 height 12
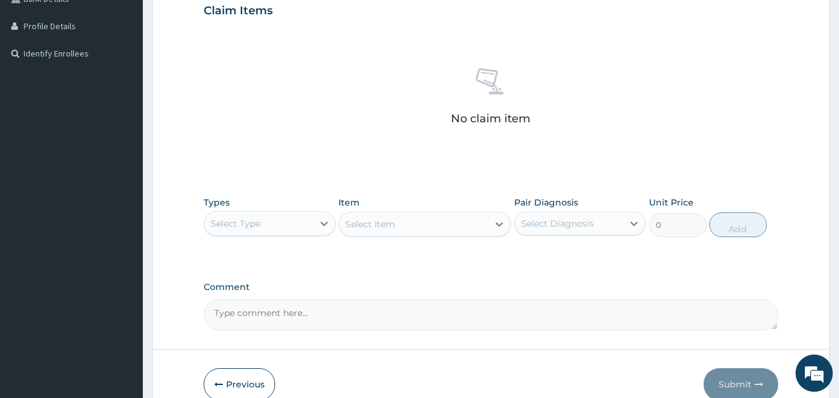
scroll to position [363, 0]
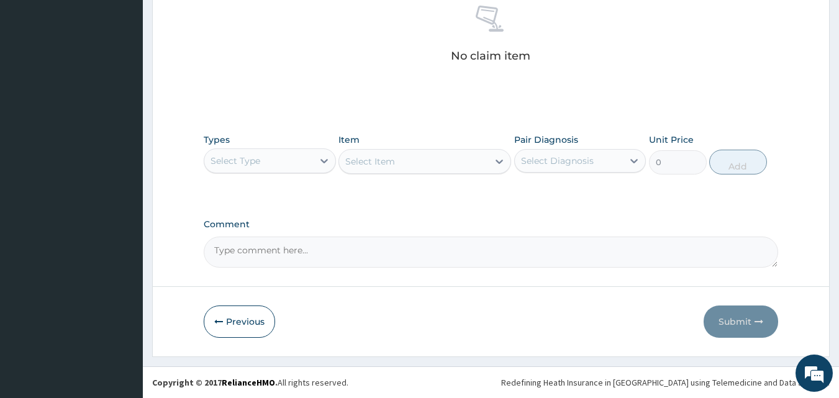
click at [258, 145] on div "Types Select Type" at bounding box center [270, 154] width 132 height 41
click at [284, 167] on div "Select Type" at bounding box center [258, 161] width 109 height 20
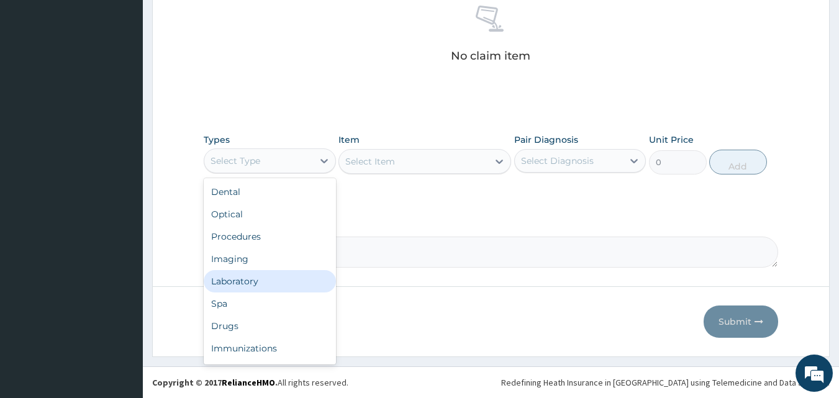
click at [258, 284] on div "Laboratory" at bounding box center [270, 281] width 132 height 22
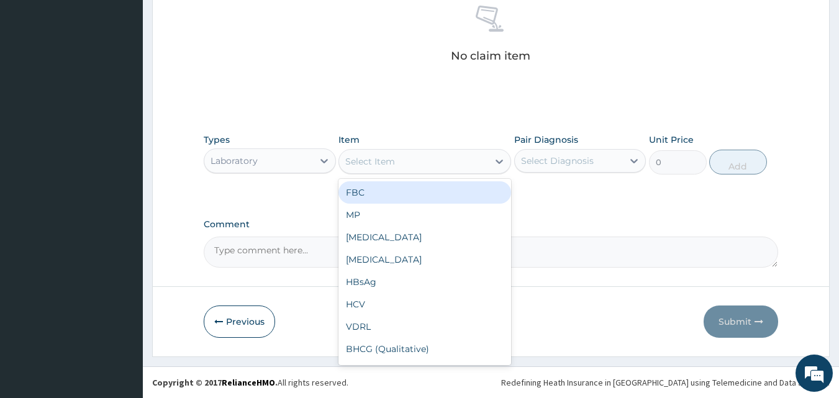
click at [451, 160] on div "Select Item" at bounding box center [413, 162] width 149 height 20
click at [443, 193] on div "FBC" at bounding box center [424, 192] width 173 height 22
type input "4500"
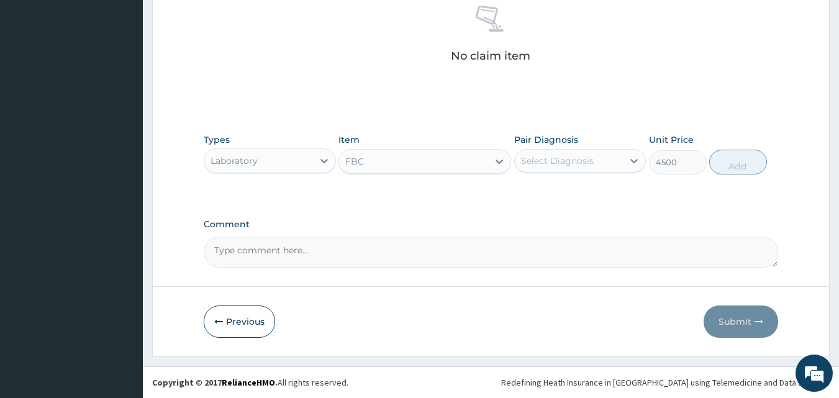
click at [561, 155] on div "Select Diagnosis" at bounding box center [557, 161] width 73 height 12
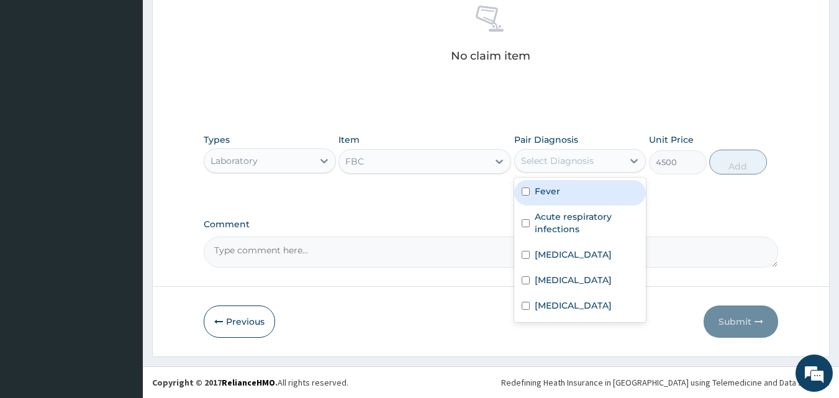
click at [558, 194] on label "Fever" at bounding box center [547, 191] width 25 height 12
checkbox input "true"
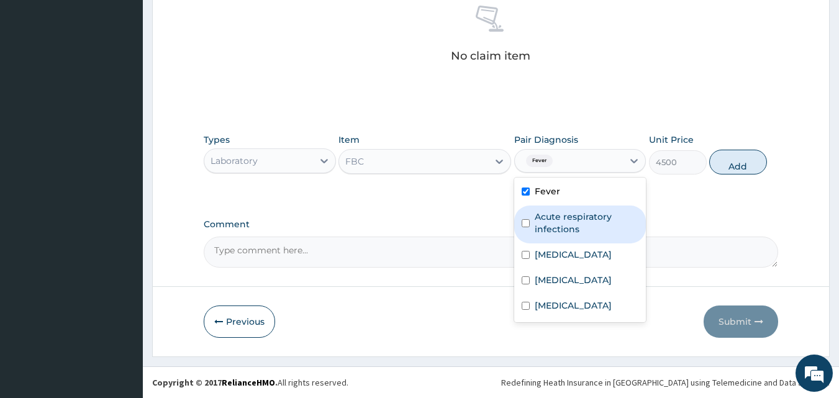
click at [559, 210] on label "Acute respiratory infections" at bounding box center [587, 222] width 104 height 25
checkbox input "true"
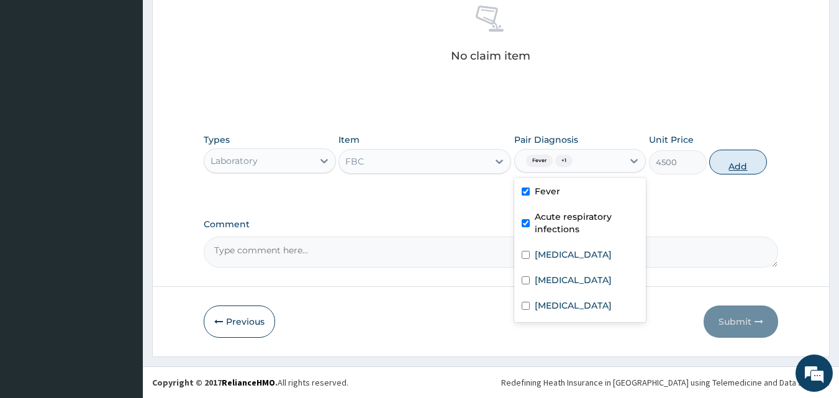
click at [743, 164] on button "Add" at bounding box center [738, 162] width 58 height 25
type input "0"
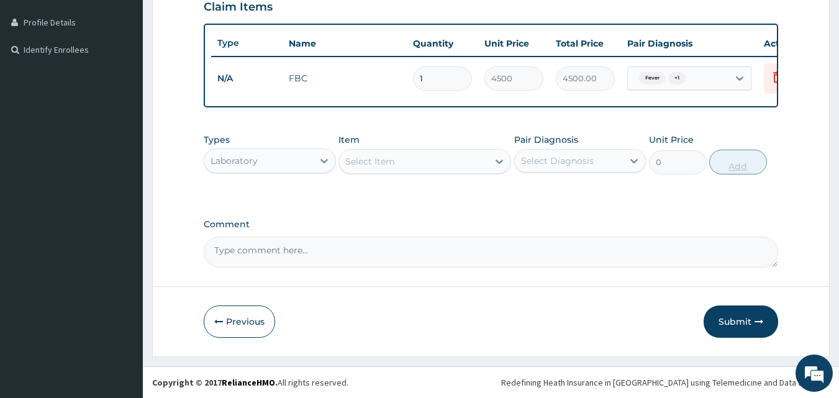
scroll to position [314, 0]
click at [290, 158] on div "Laboratory" at bounding box center [258, 161] width 109 height 20
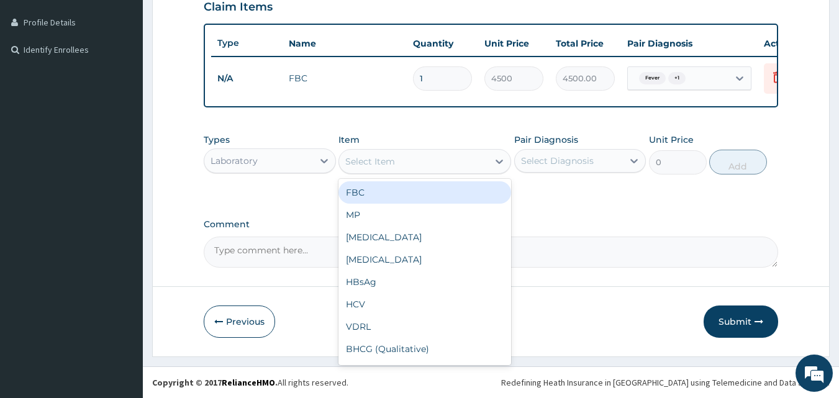
click at [405, 161] on div "Select Item" at bounding box center [413, 162] width 149 height 20
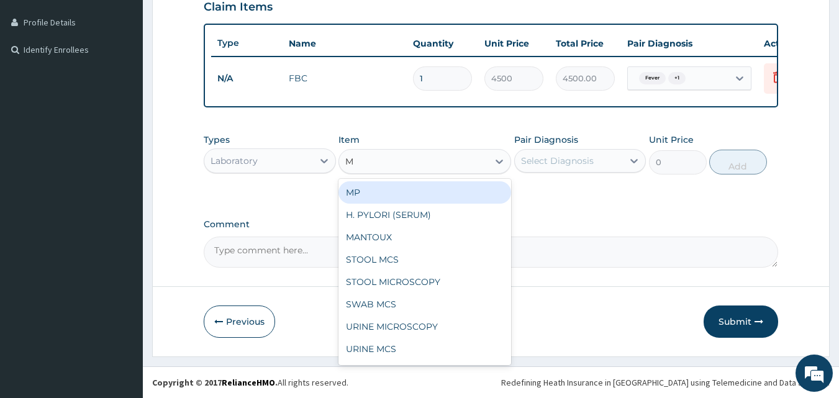
type input "MP"
click at [389, 198] on div "MP" at bounding box center [424, 192] width 173 height 22
type input "4000"
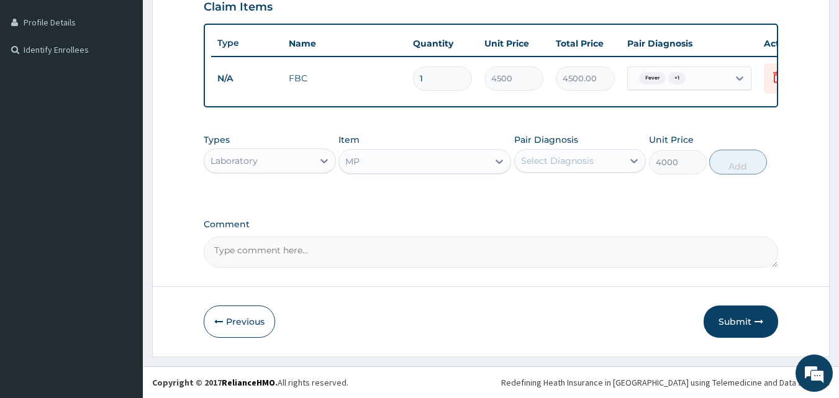
click at [566, 160] on div "Select Diagnosis" at bounding box center [557, 161] width 73 height 12
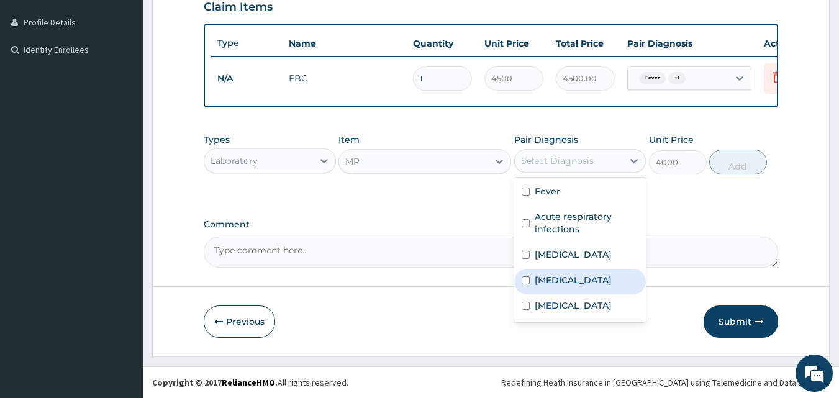
click at [574, 279] on div "[MEDICAL_DATA]" at bounding box center [580, 281] width 132 height 25
checkbox input "true"
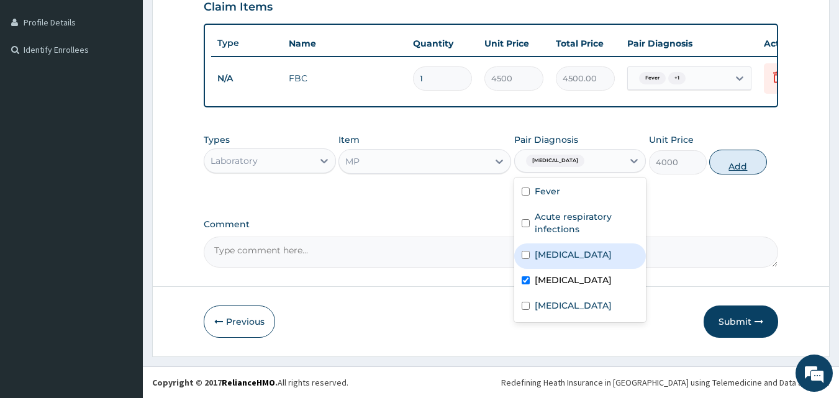
click at [735, 166] on button "Add" at bounding box center [738, 162] width 58 height 25
type input "0"
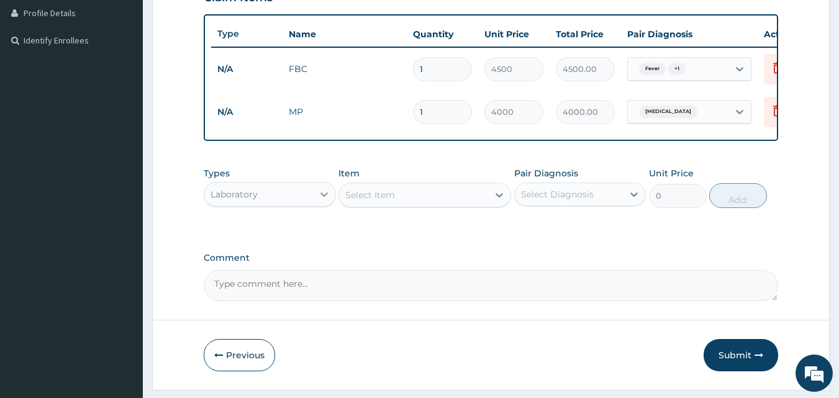
click at [318, 201] on icon at bounding box center [324, 194] width 12 height 12
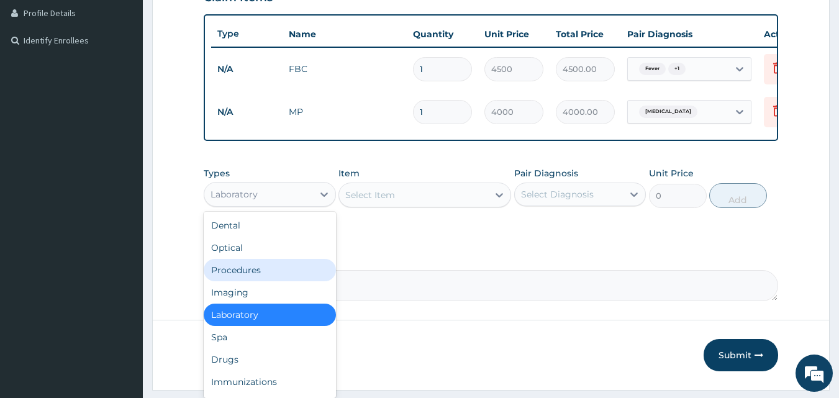
click at [278, 276] on div "Procedures" at bounding box center [270, 270] width 132 height 22
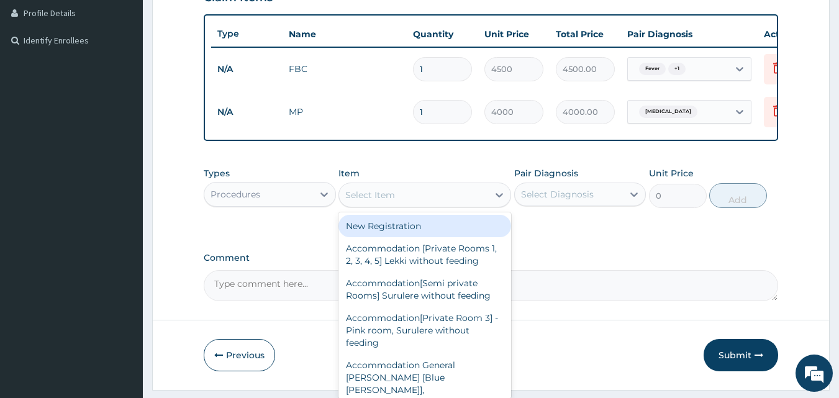
click at [459, 204] on div "Select Item" at bounding box center [413, 195] width 149 height 20
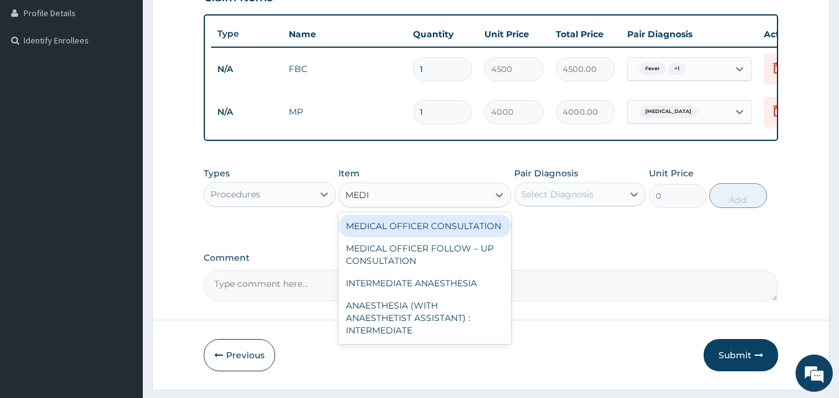
type input "MEDIC"
click at [413, 237] on div "MEDICAL OFFICER CONSULTATION" at bounding box center [424, 226] width 173 height 22
type input "10500"
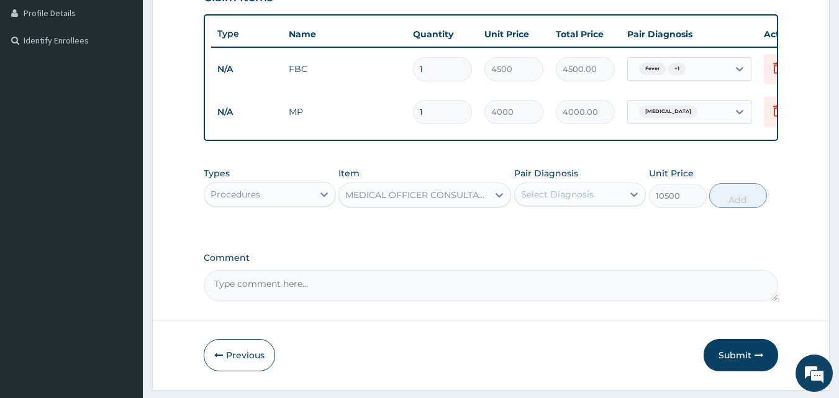
click at [558, 201] on div "Select Diagnosis" at bounding box center [557, 194] width 73 height 12
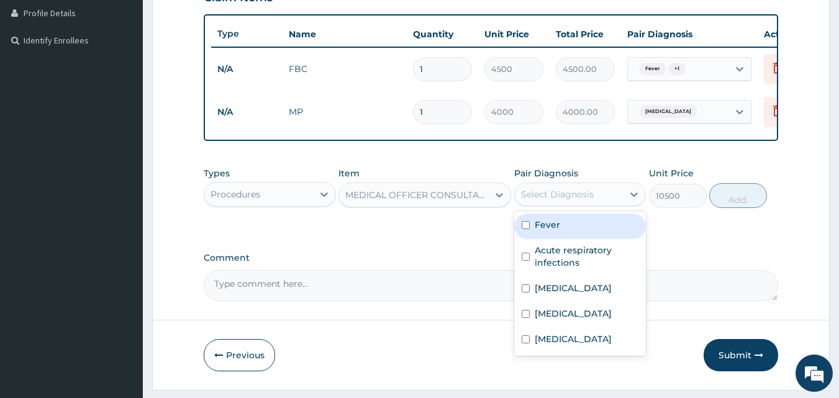
click at [555, 231] on label "Fever" at bounding box center [547, 225] width 25 height 12
checkbox input "true"
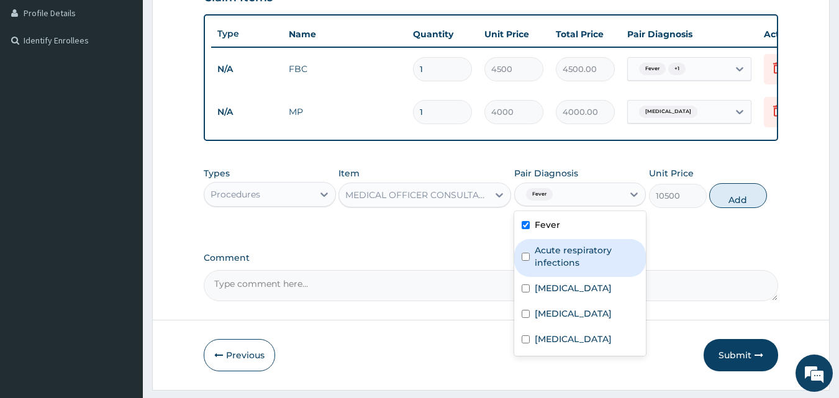
click at [556, 261] on label "Acute respiratory infections" at bounding box center [587, 256] width 104 height 25
checkbox input "true"
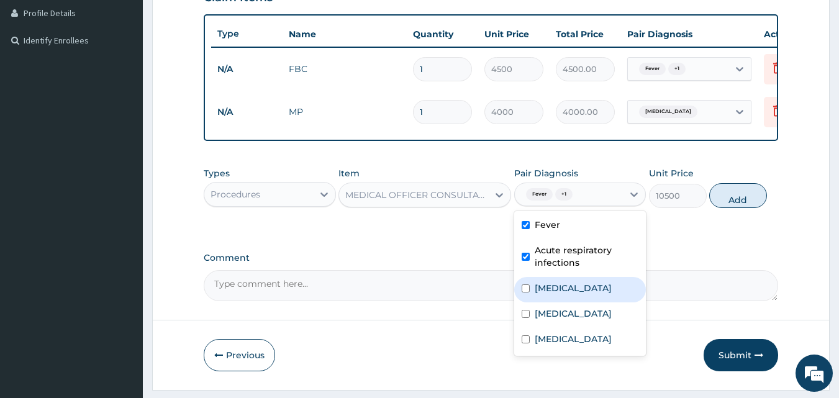
click at [559, 294] on label "Allergic conjunctivitis" at bounding box center [573, 288] width 77 height 12
checkbox input "true"
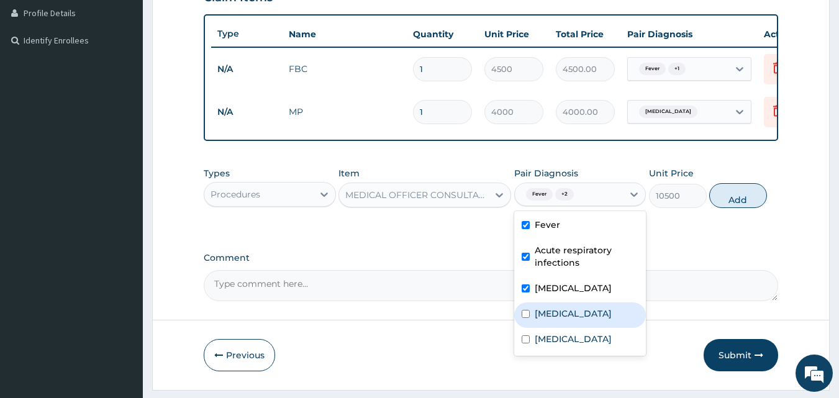
click at [555, 320] on label "Malaria" at bounding box center [573, 313] width 77 height 12
checkbox input "true"
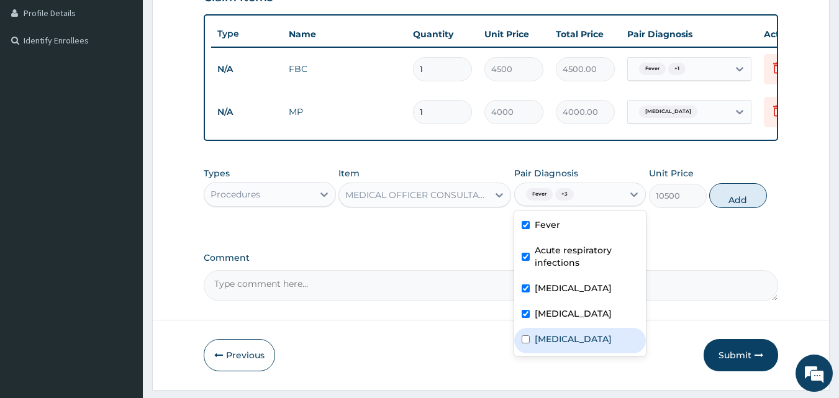
click at [558, 345] on label "[MEDICAL_DATA]" at bounding box center [573, 339] width 77 height 12
checkbox input "true"
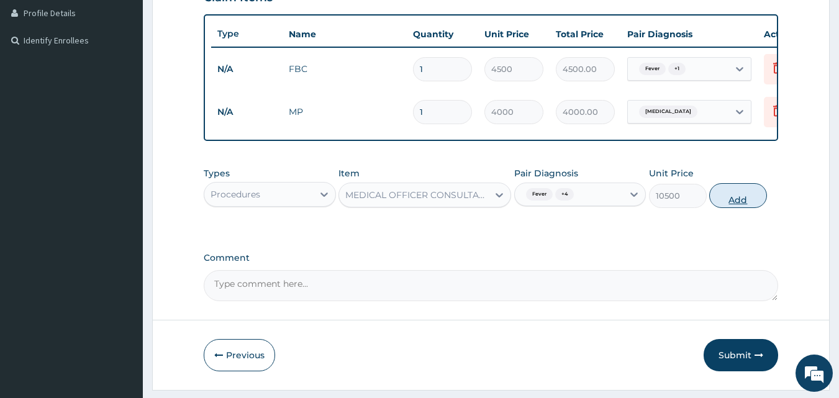
click at [723, 208] on button "Add" at bounding box center [738, 195] width 58 height 25
type input "0"
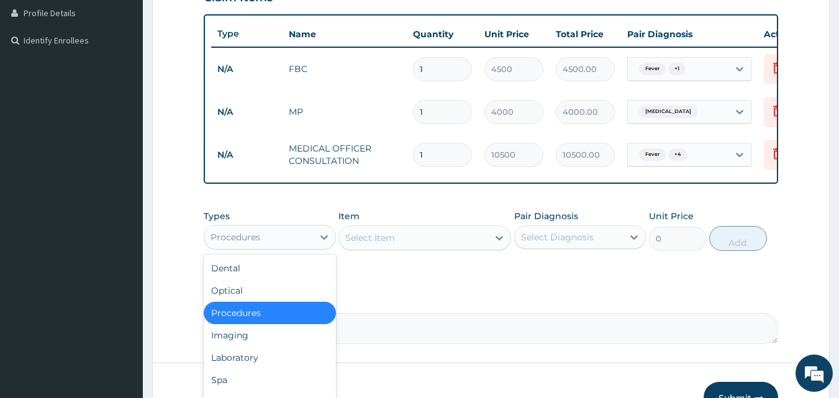
click at [302, 247] on div "Procedures" at bounding box center [258, 237] width 109 height 20
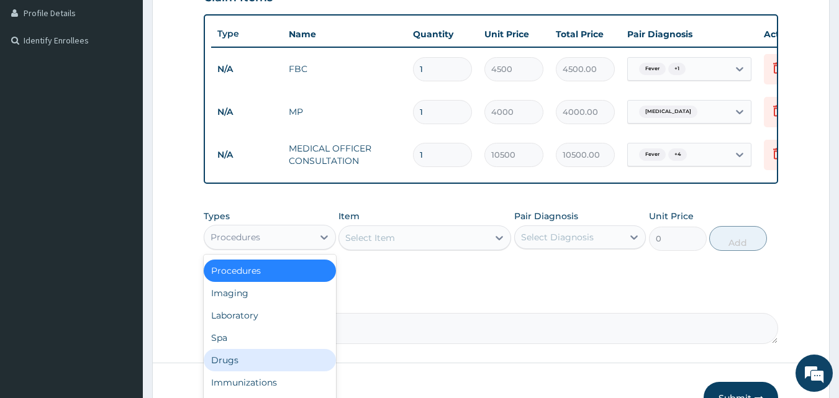
click at [263, 363] on div "Drugs" at bounding box center [270, 360] width 132 height 22
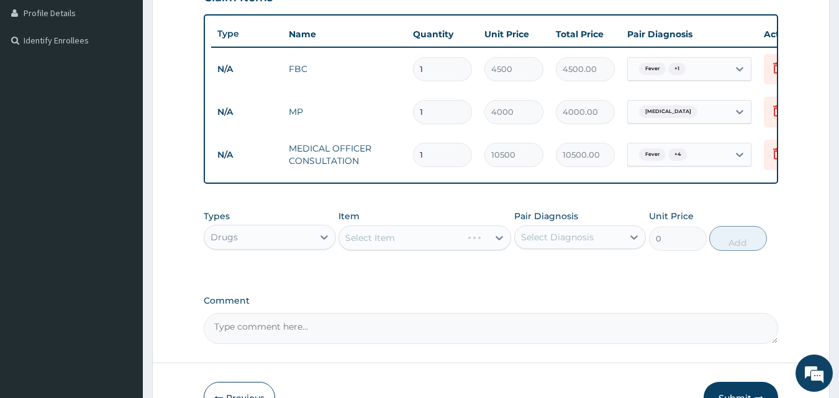
scroll to position [399, 0]
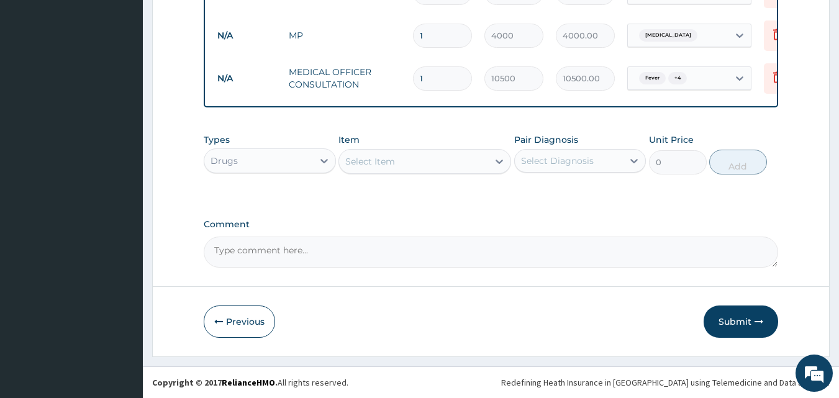
click at [410, 169] on div "Select Item" at bounding box center [413, 162] width 149 height 20
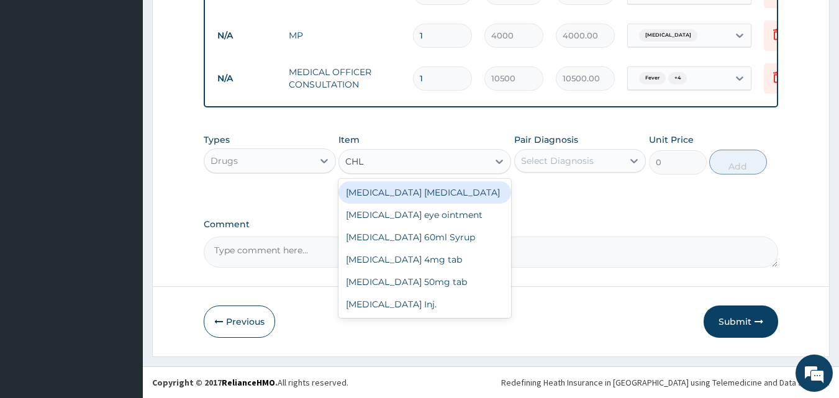
type input "CHLO"
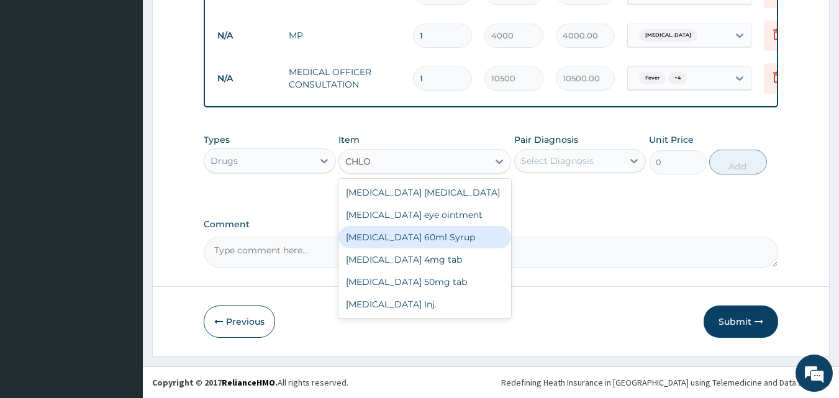
click at [422, 237] on div "[MEDICAL_DATA] 60ml Syrup" at bounding box center [424, 237] width 173 height 22
type input "975"
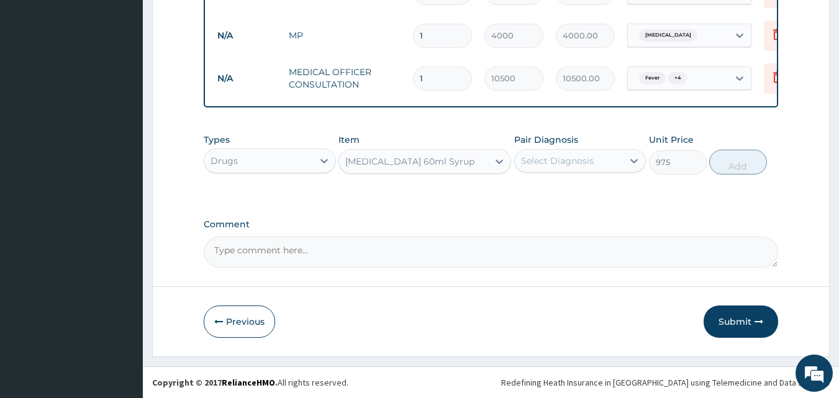
click at [604, 160] on div "Select Diagnosis" at bounding box center [569, 161] width 109 height 20
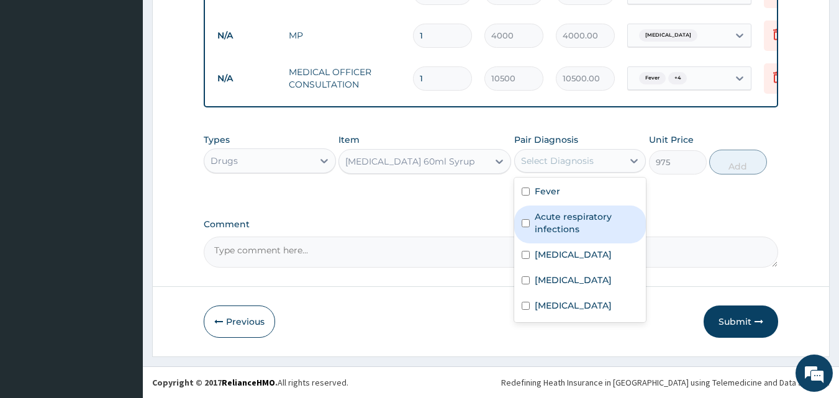
click at [573, 224] on label "Acute respiratory infections" at bounding box center [587, 222] width 104 height 25
checkbox input "true"
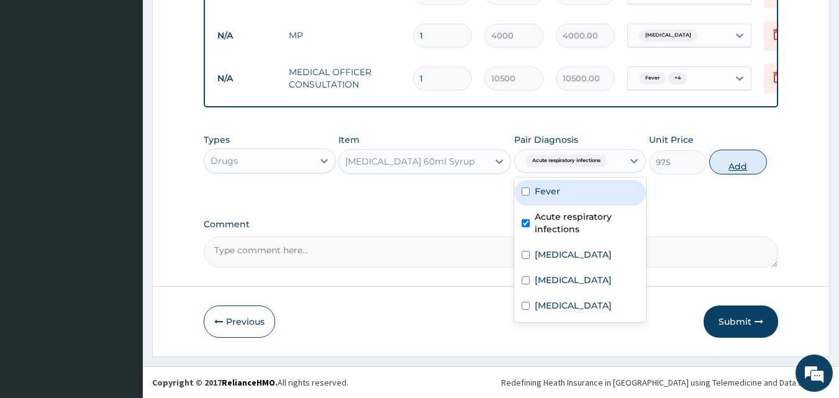
click at [740, 160] on button "Add" at bounding box center [738, 162] width 58 height 25
type input "0"
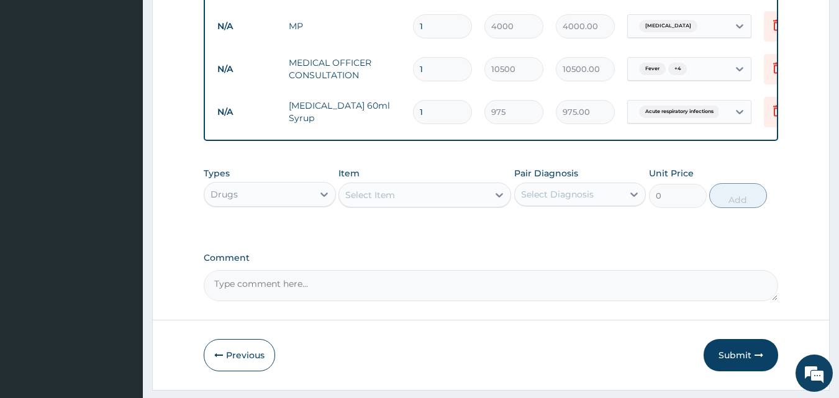
click at [444, 196] on div "Select Item" at bounding box center [413, 195] width 149 height 20
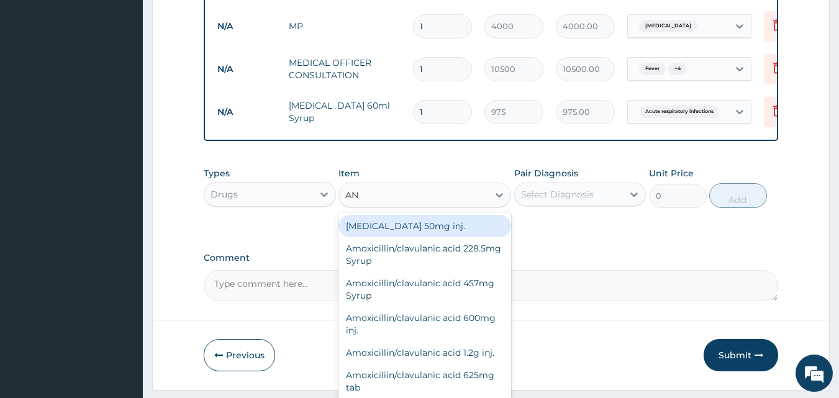
type input "ANT"
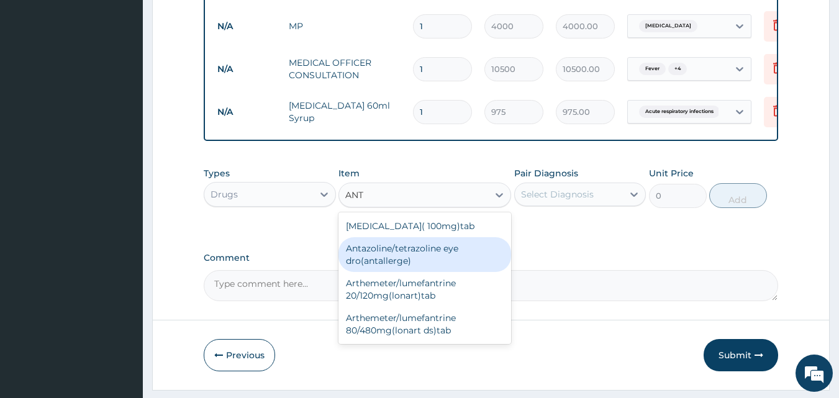
click at [419, 256] on div "Antazoline/tetrazoline eye dro(antallerge)" at bounding box center [424, 254] width 173 height 35
type input "1800"
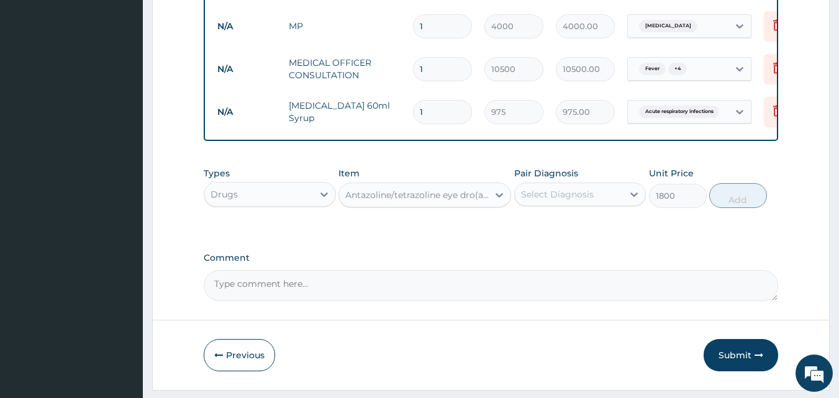
click at [559, 201] on div "Select Diagnosis" at bounding box center [557, 194] width 73 height 12
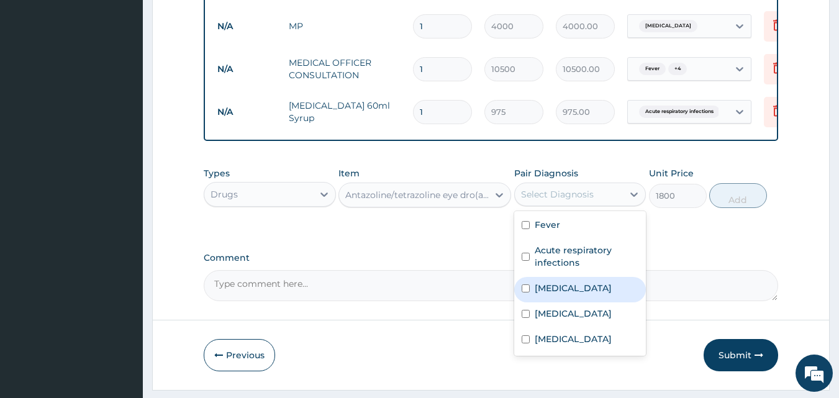
click at [566, 291] on label "Allergic conjunctivitis" at bounding box center [573, 288] width 77 height 12
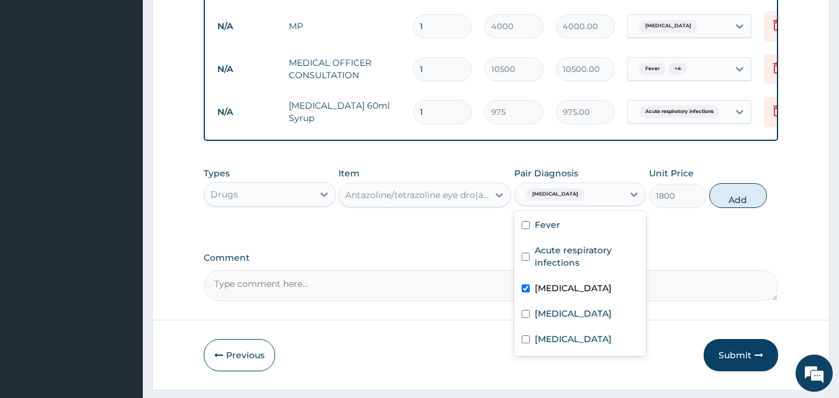
checkbox input "true"
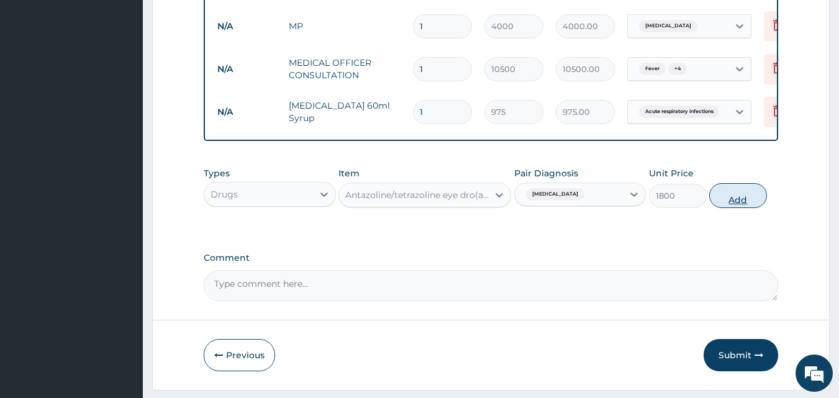
click at [752, 208] on button "Add" at bounding box center [738, 195] width 58 height 25
type input "0"
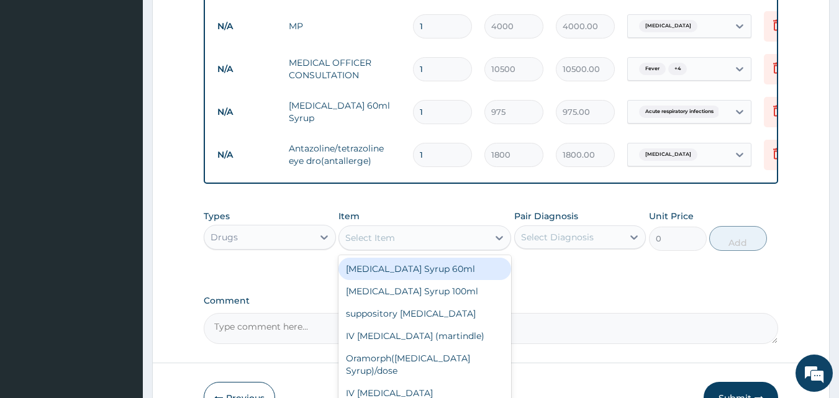
click at [443, 250] on div "Select Item" at bounding box center [424, 237] width 173 height 25
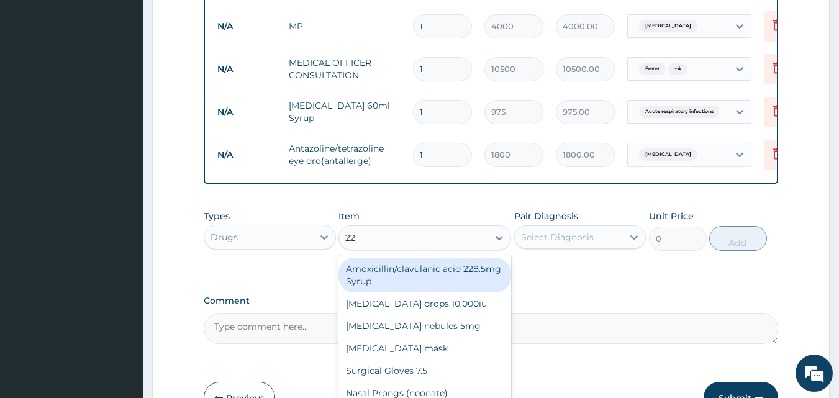
type input "228"
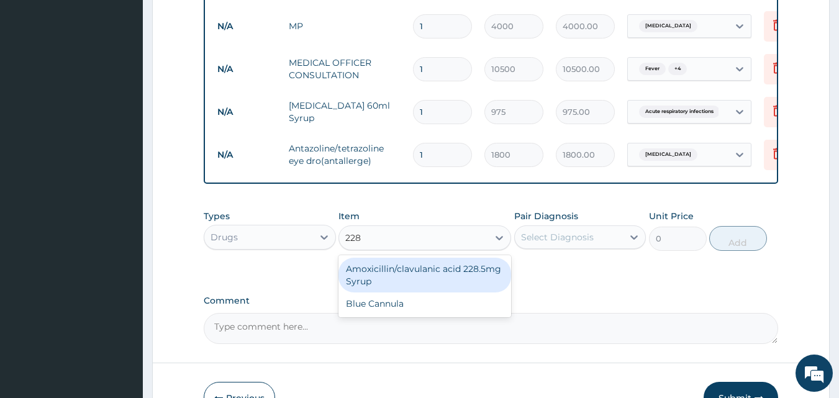
click at [437, 279] on div "Amoxicillin/clavulanic acid 228.5mg Syrup" at bounding box center [424, 275] width 173 height 35
type input "3500"
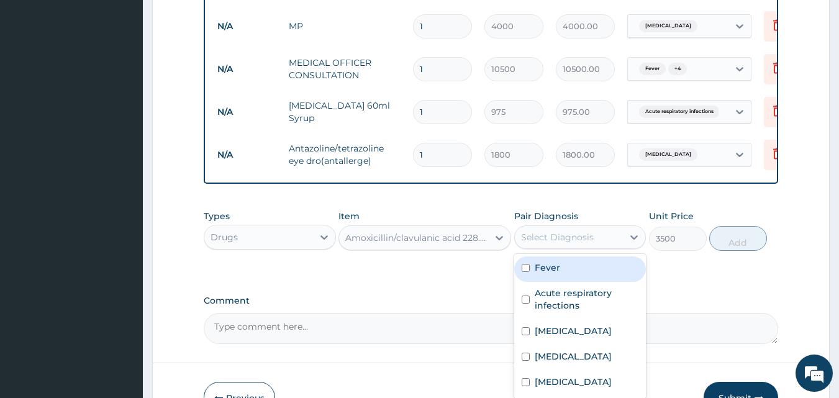
click at [535, 243] on div "Select Diagnosis" at bounding box center [557, 237] width 73 height 12
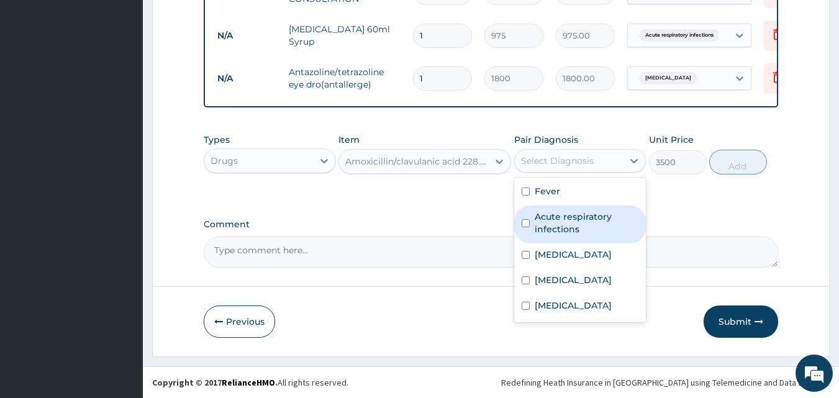
click at [582, 212] on label "Acute respiratory infections" at bounding box center [587, 222] width 104 height 25
checkbox input "true"
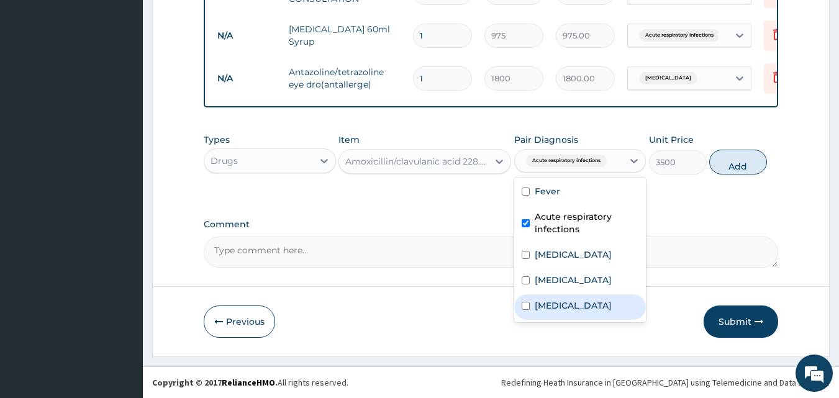
click at [586, 306] on div "Bacteremia" at bounding box center [580, 306] width 132 height 25
checkbox input "true"
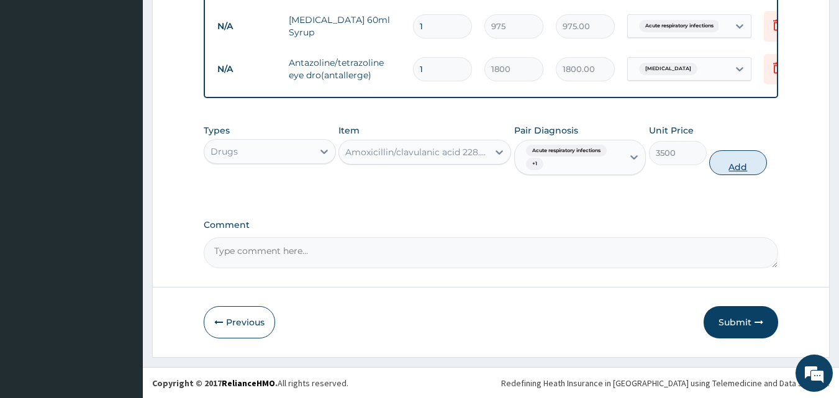
click at [729, 173] on button "Add" at bounding box center [738, 162] width 58 height 25
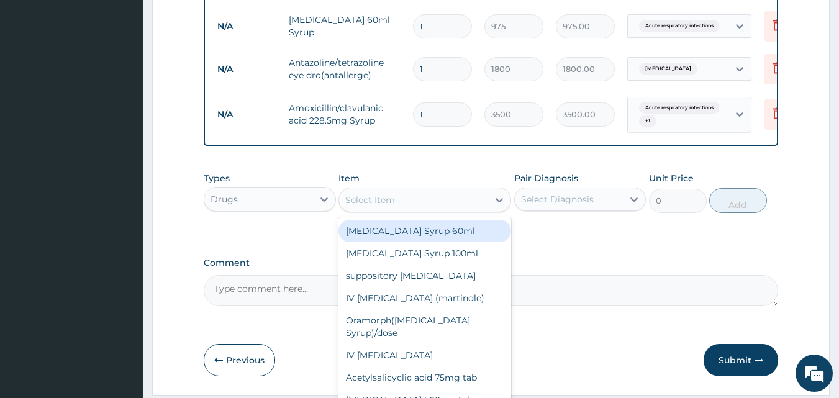
click at [455, 205] on div "Select Item" at bounding box center [413, 200] width 149 height 20
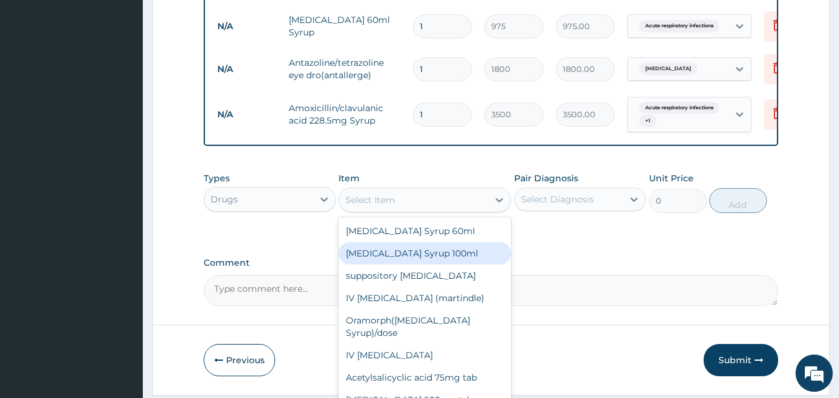
click at [430, 265] on div "Ibuprofen Syrup 100ml" at bounding box center [424, 253] width 173 height 22
type input "1700"
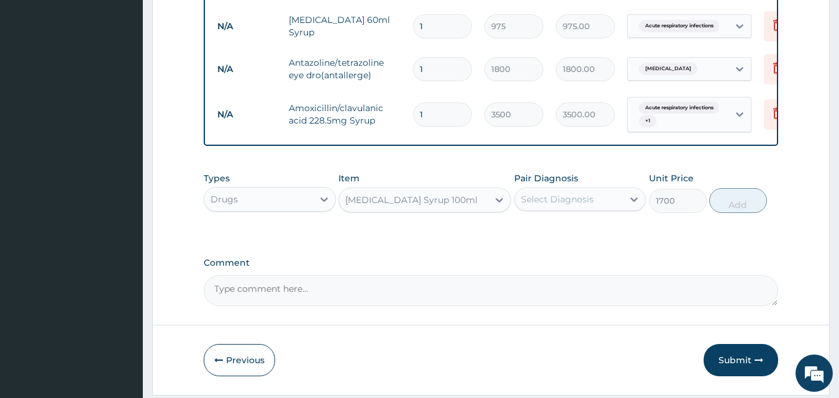
click at [563, 206] on div "Select Diagnosis" at bounding box center [557, 199] width 73 height 12
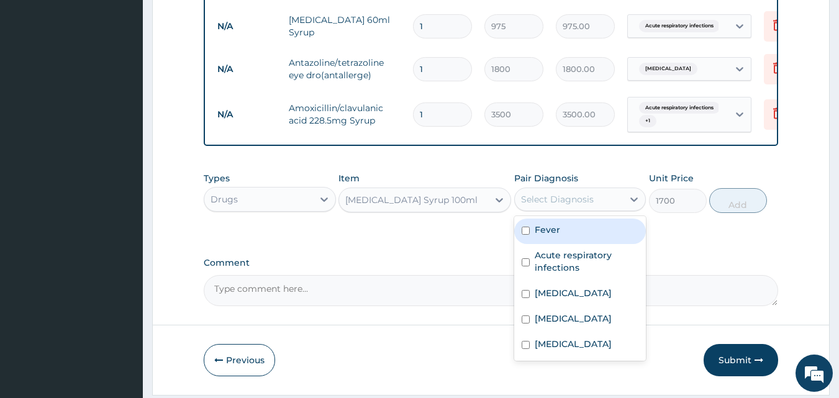
click at [565, 237] on div "Fever" at bounding box center [580, 231] width 132 height 25
checkbox input "true"
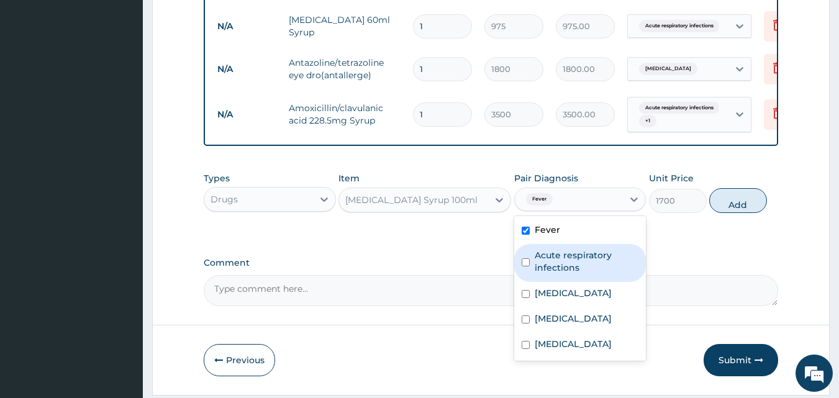
click at [565, 274] on label "Acute respiratory infections" at bounding box center [587, 261] width 104 height 25
checkbox input "true"
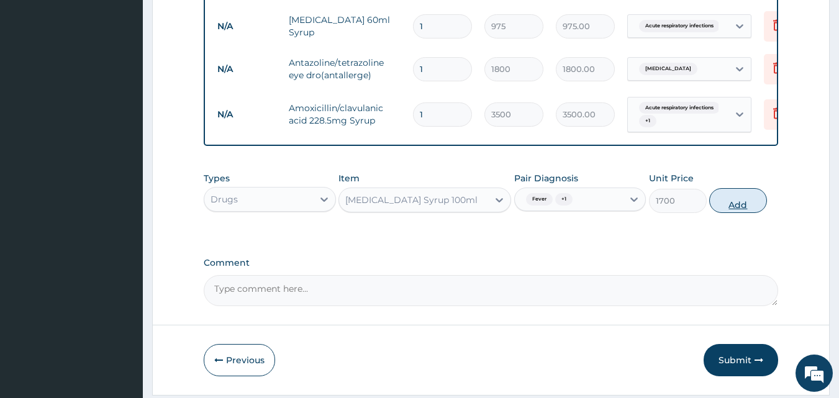
click at [738, 209] on button "Add" at bounding box center [738, 200] width 58 height 25
type input "0"
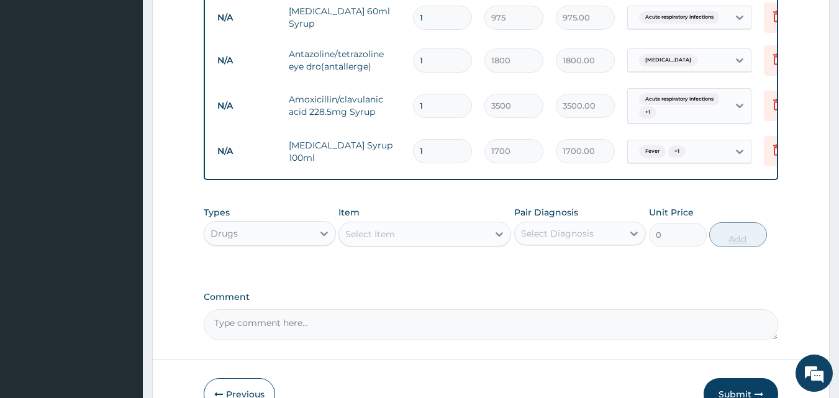
scroll to position [576, 0]
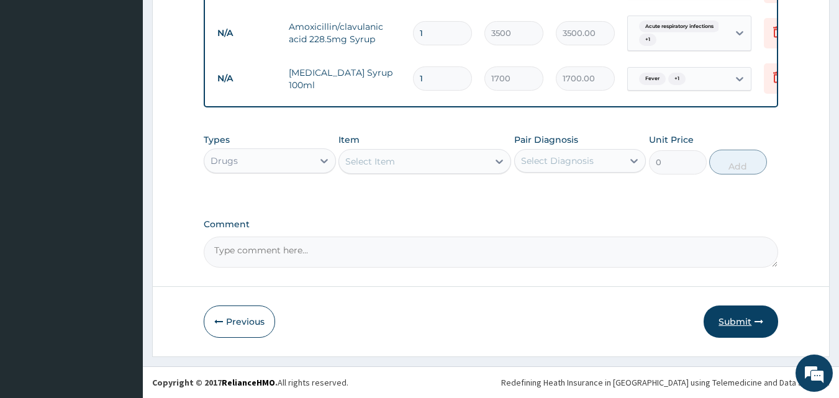
click at [743, 317] on button "Submit" at bounding box center [741, 322] width 75 height 32
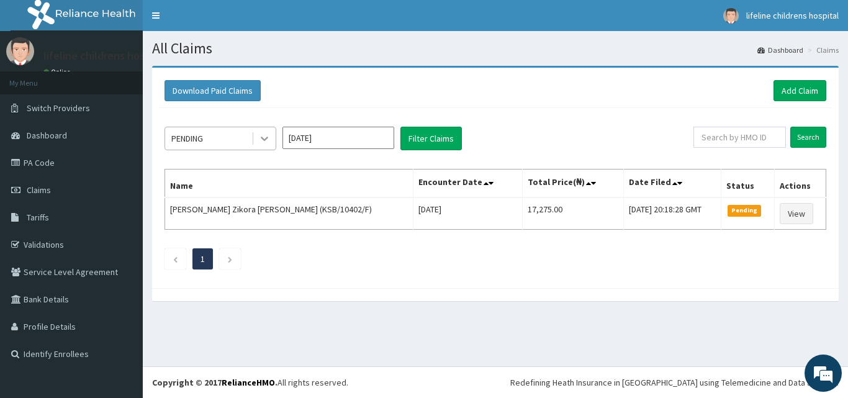
click at [260, 142] on icon at bounding box center [264, 138] width 12 height 12
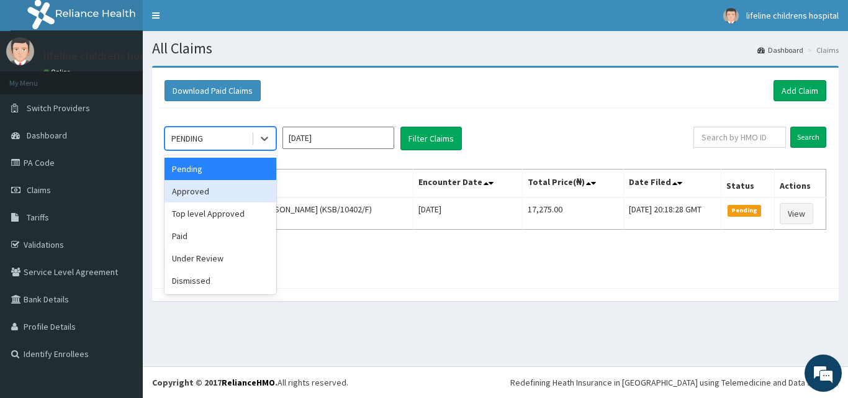
click at [222, 191] on div "Approved" at bounding box center [221, 191] width 112 height 22
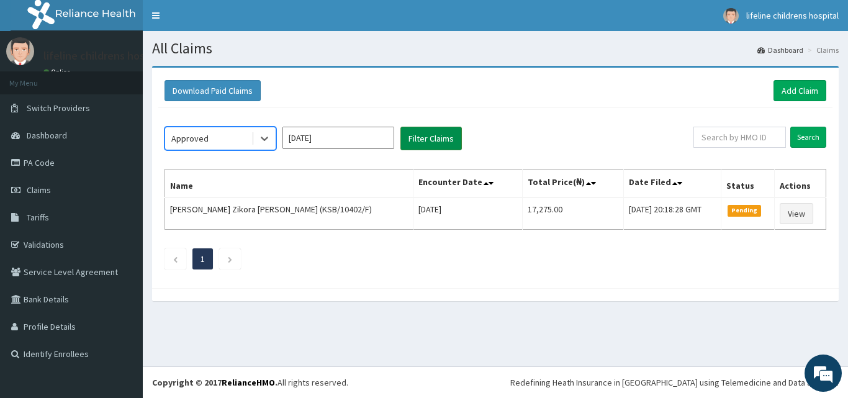
click at [430, 137] on button "Filter Claims" at bounding box center [431, 139] width 61 height 24
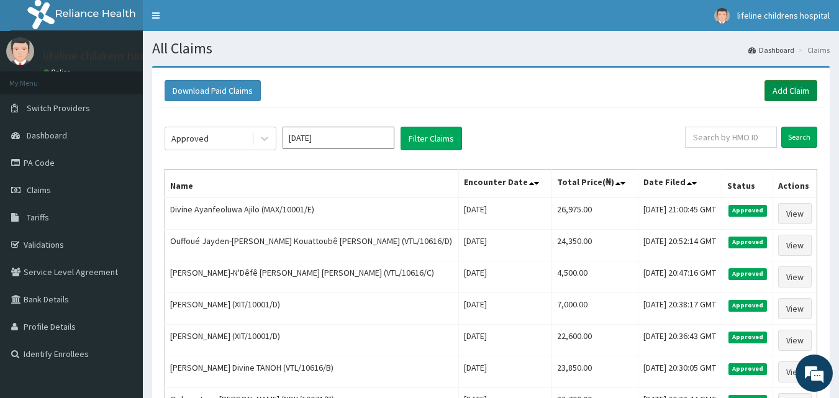
click at [786, 89] on link "Add Claim" at bounding box center [790, 90] width 53 height 21
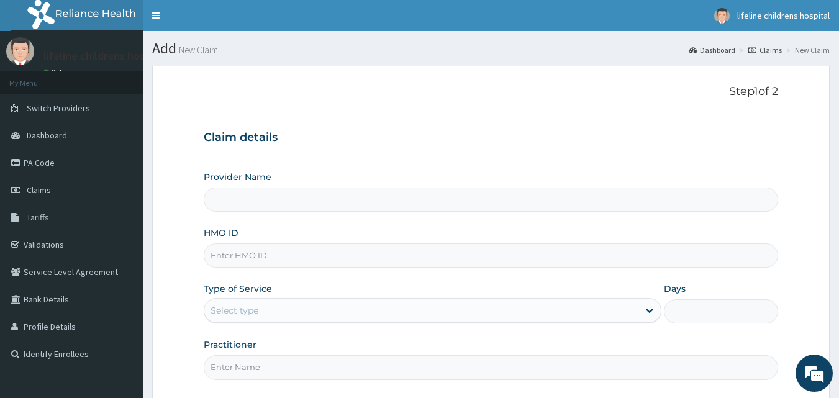
type input "Lifeline Children Hospital - [GEOGRAPHIC_DATA]"
click at [507, 260] on input "HMO ID" at bounding box center [491, 255] width 575 height 24
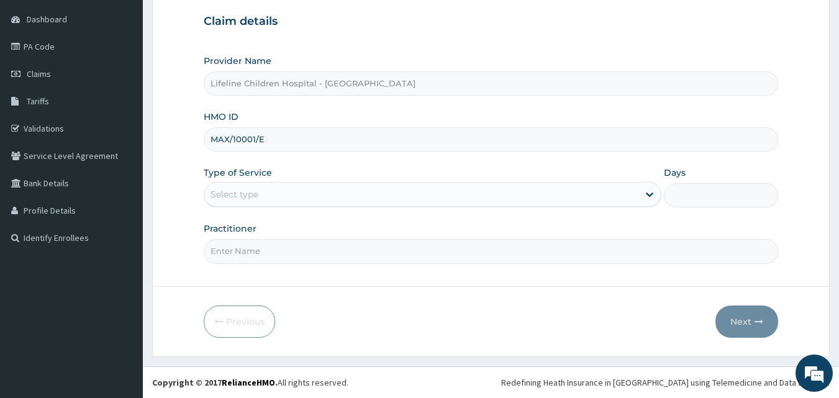
type input "MAX/10001/E"
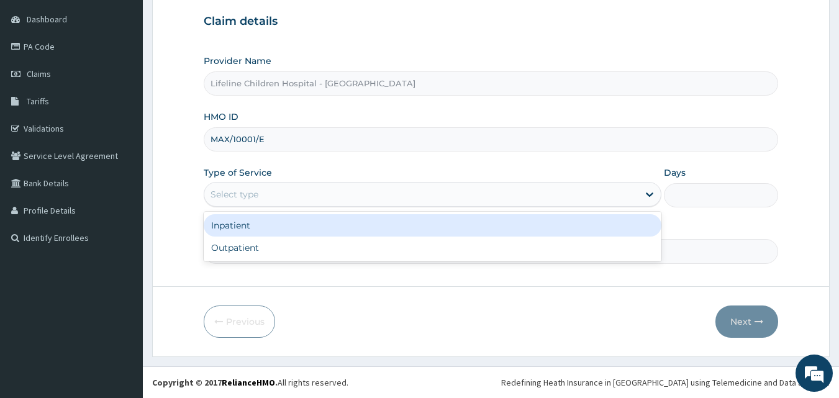
click at [423, 193] on div "Select type" at bounding box center [421, 194] width 434 height 20
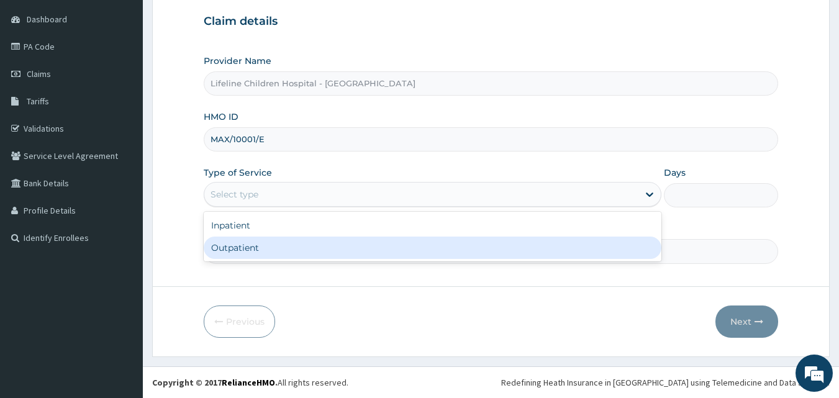
click at [366, 249] on div "Outpatient" at bounding box center [433, 248] width 458 height 22
type input "1"
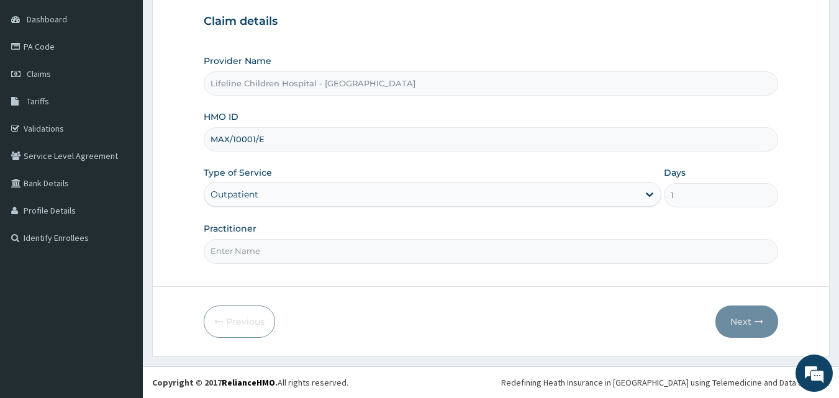
click at [366, 249] on input "Practitioner" at bounding box center [491, 251] width 575 height 24
type input "[PERSON_NAME]"
click at [744, 322] on button "Next" at bounding box center [746, 322] width 63 height 32
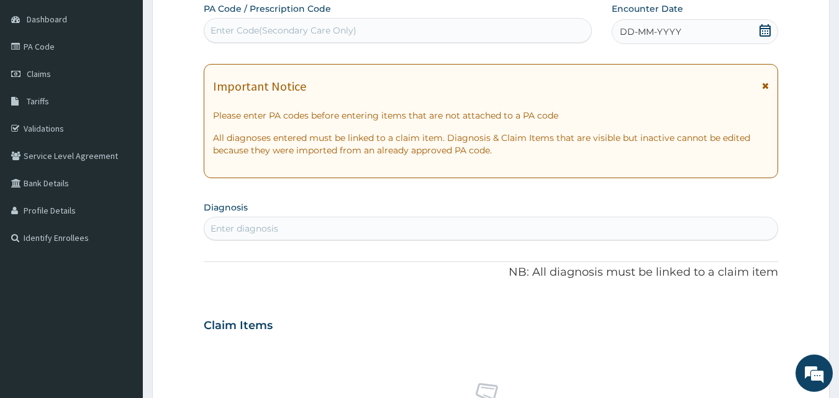
click at [766, 32] on icon at bounding box center [765, 30] width 12 height 12
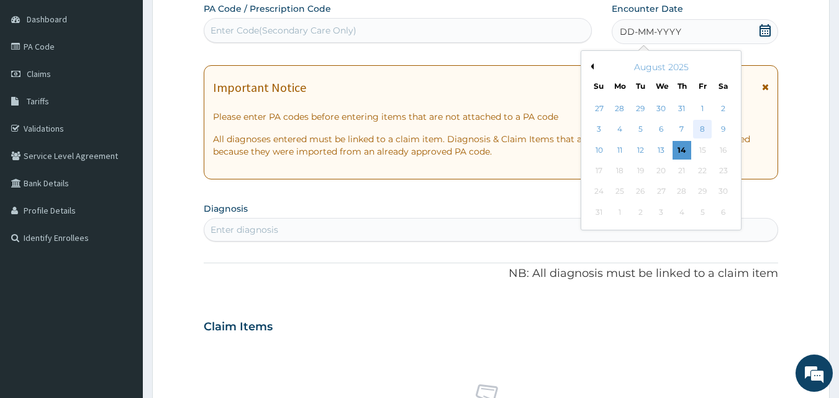
click at [700, 126] on div "8" at bounding box center [702, 129] width 19 height 19
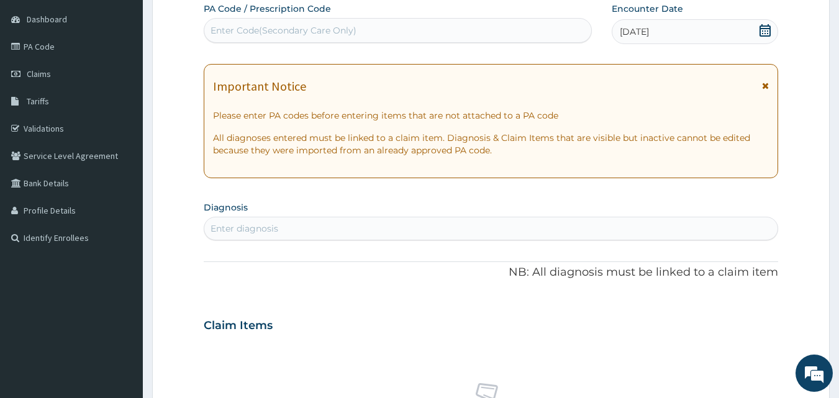
click at [764, 85] on icon at bounding box center [765, 85] width 7 height 9
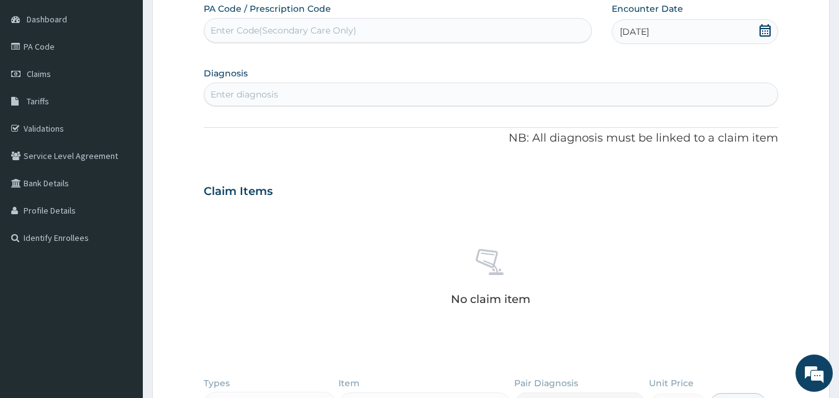
click at [546, 91] on div "Enter diagnosis" at bounding box center [491, 94] width 574 height 20
type input "ALLERGIC CONJ"
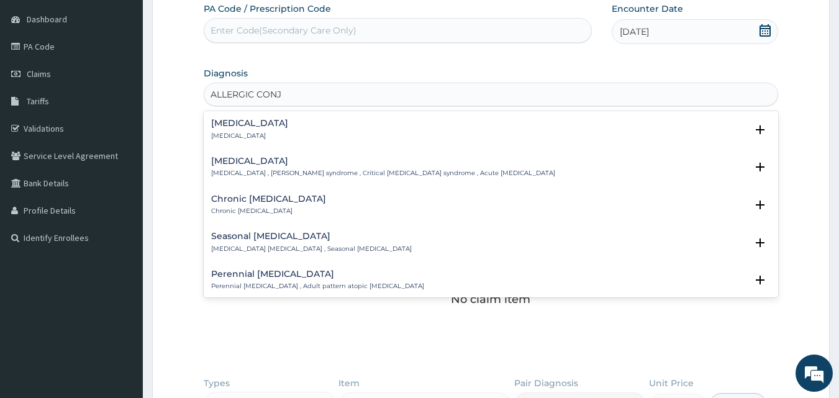
click at [279, 119] on h4 "[MEDICAL_DATA]" at bounding box center [249, 123] width 77 height 9
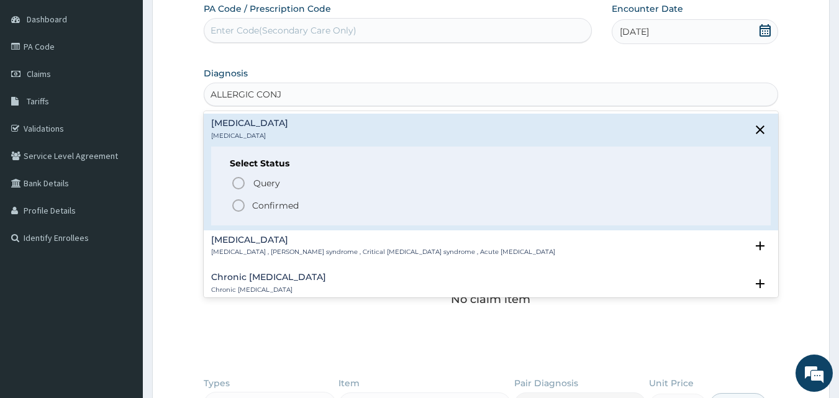
click at [286, 204] on p "Confirmed" at bounding box center [275, 205] width 47 height 12
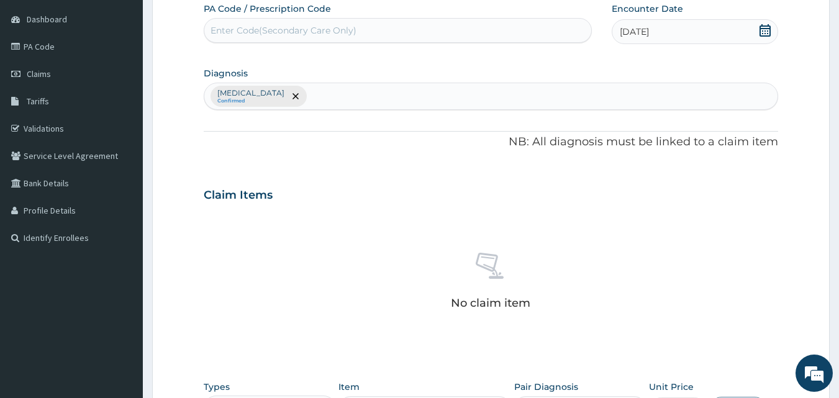
scroll to position [363, 0]
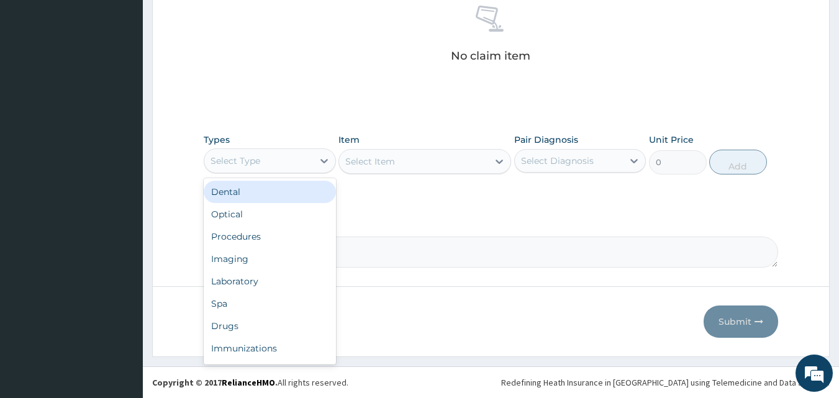
click at [282, 156] on div "Select Type" at bounding box center [258, 161] width 109 height 20
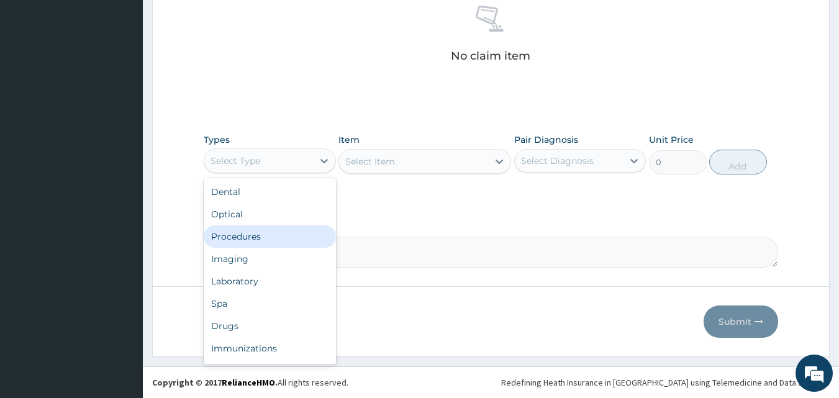
click at [271, 235] on div "Procedures" at bounding box center [270, 236] width 132 height 22
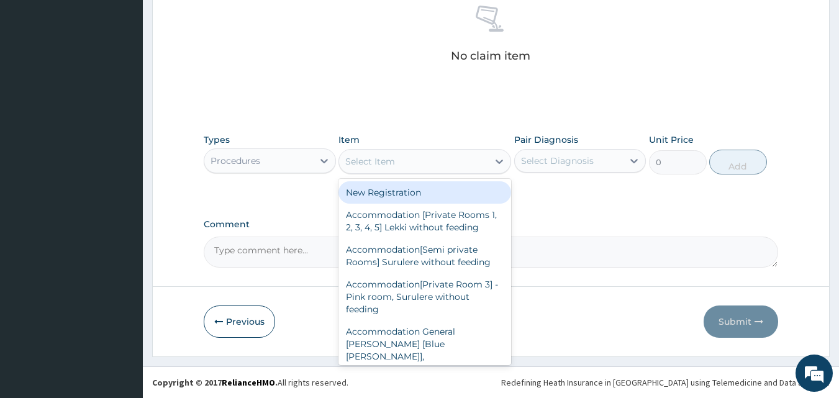
click at [396, 157] on div "Select Item" at bounding box center [413, 162] width 149 height 20
click at [404, 194] on div "New Registration" at bounding box center [424, 192] width 173 height 22
type input "7350"
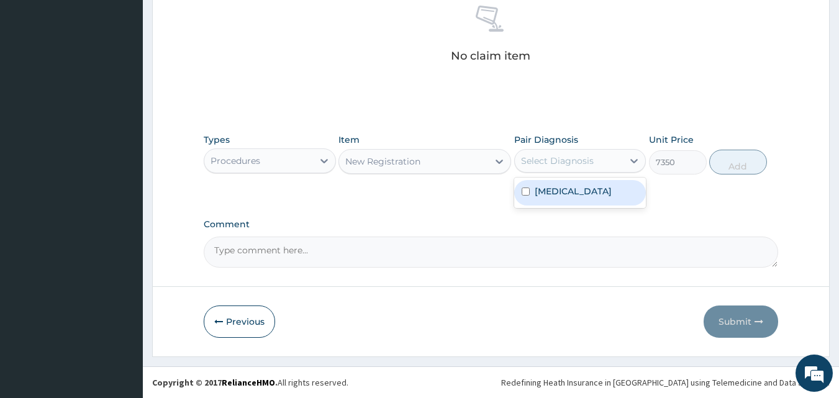
click at [542, 157] on div "Select Diagnosis" at bounding box center [557, 161] width 73 height 12
click at [548, 191] on label "[MEDICAL_DATA]" at bounding box center [573, 191] width 77 height 12
checkbox input "true"
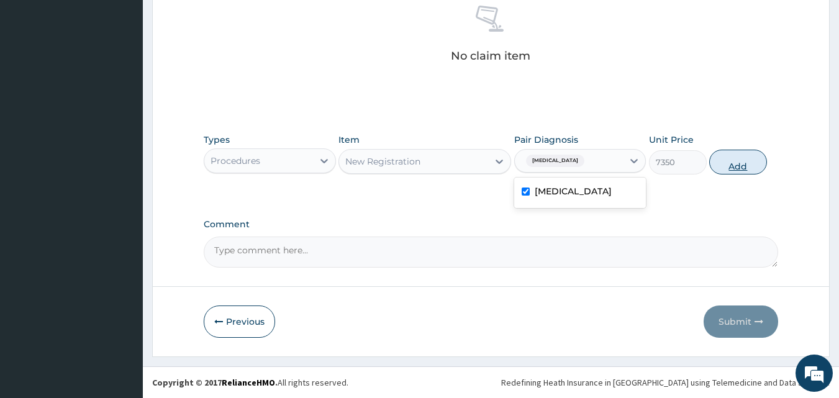
click at [752, 163] on button "Add" at bounding box center [738, 162] width 58 height 25
type input "0"
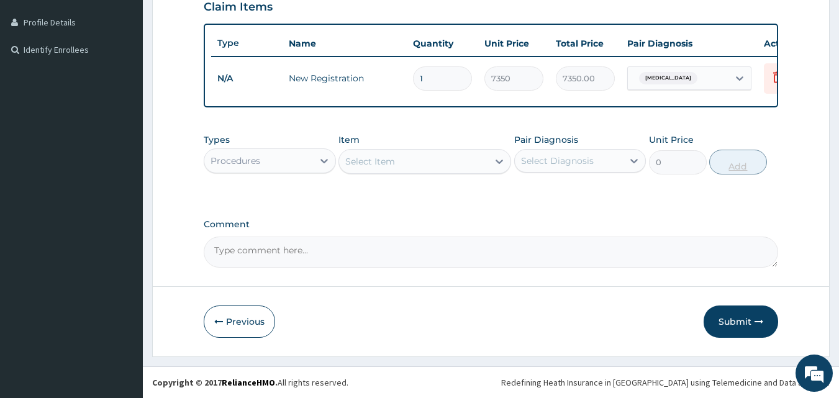
scroll to position [314, 0]
click at [729, 314] on button "Submit" at bounding box center [741, 322] width 75 height 32
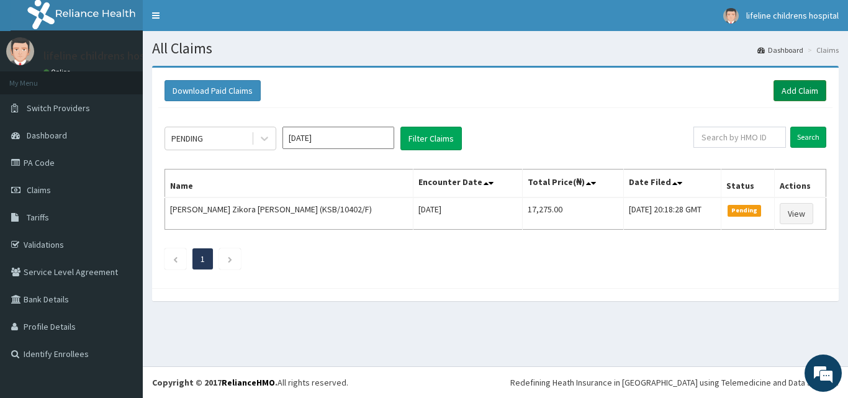
click at [798, 90] on link "Add Claim" at bounding box center [800, 90] width 53 height 21
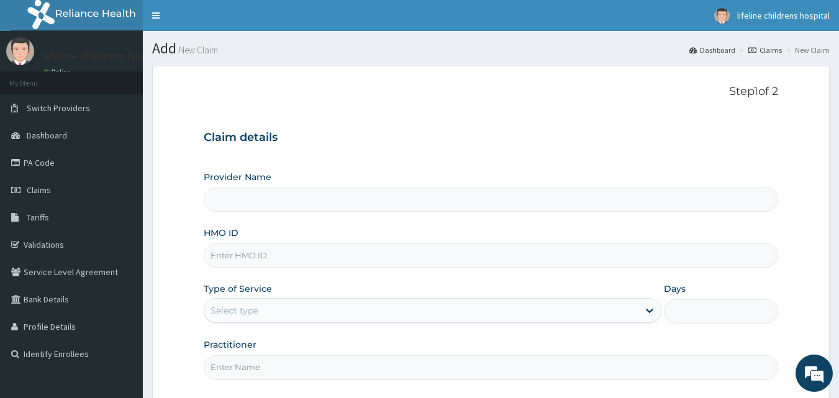
type input "Lifeline Children Hospital - Lekki"
click at [439, 258] on input "HMO ID" at bounding box center [491, 255] width 575 height 24
type input "GAL/10451/B"
click at [330, 307] on div "Select type" at bounding box center [421, 311] width 434 height 20
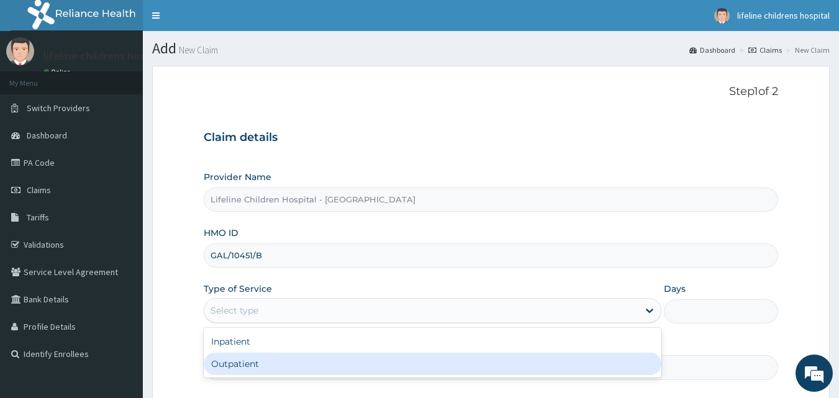
click at [294, 360] on div "Outpatient" at bounding box center [433, 364] width 458 height 22
type input "1"
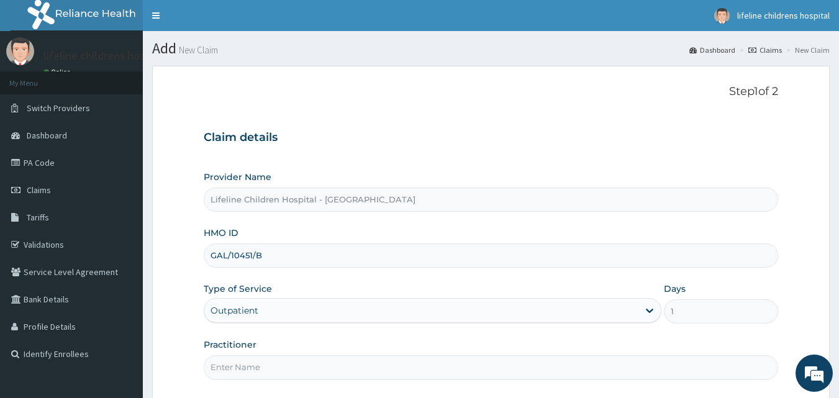
click at [330, 363] on input "Practitioner" at bounding box center [491, 367] width 575 height 24
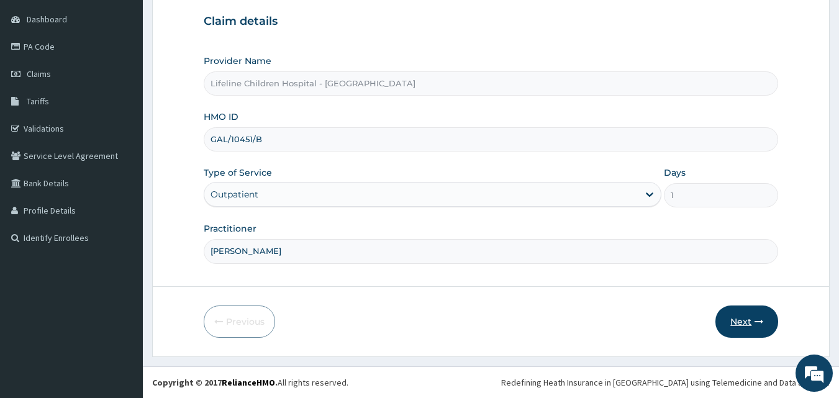
type input "DR HOLLOWAY"
click at [738, 317] on button "Next" at bounding box center [746, 322] width 63 height 32
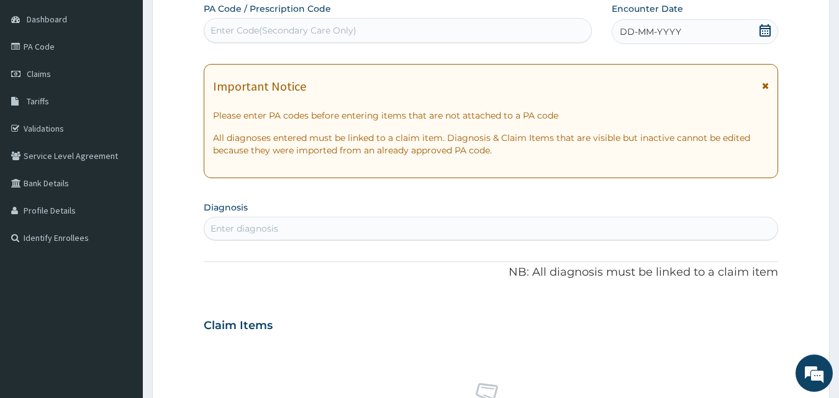
click at [763, 32] on icon at bounding box center [765, 30] width 12 height 12
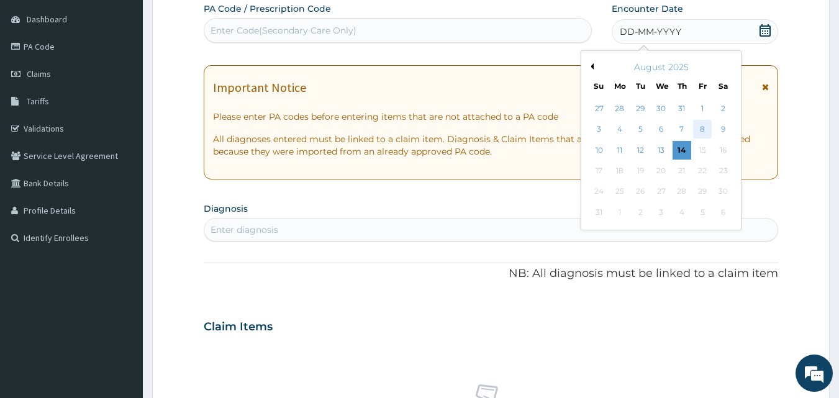
click at [702, 129] on div "8" at bounding box center [702, 129] width 19 height 19
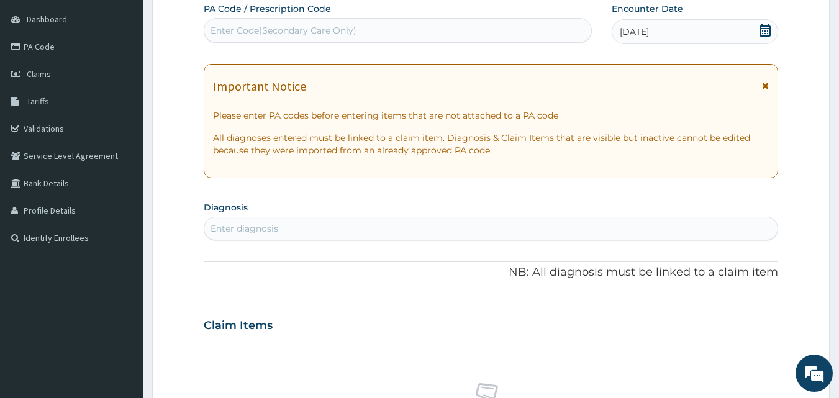
click at [764, 86] on icon at bounding box center [765, 85] width 7 height 9
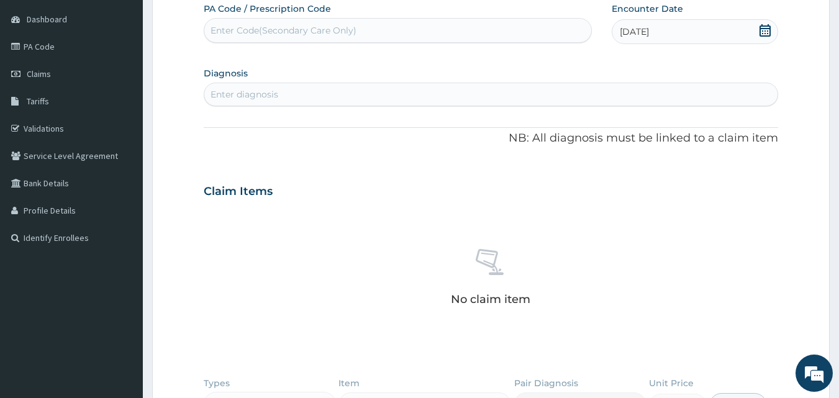
click at [586, 89] on div "Enter diagnosis" at bounding box center [491, 94] width 574 height 20
type input "U"
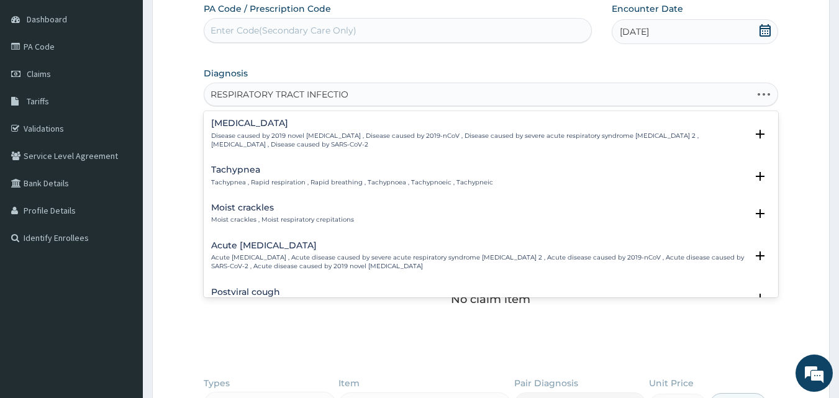
type input "RESPIRATORY TRACT INFECTION"
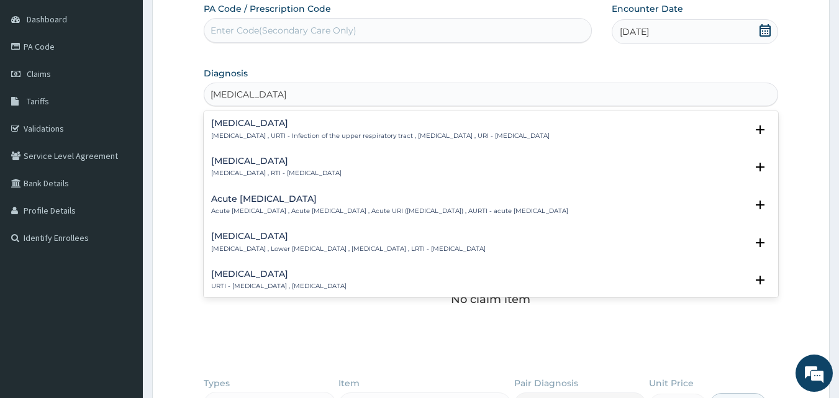
click at [384, 114] on div "Upper respiratory infection Upper respiratory infection , URTI - Infection of t…" at bounding box center [491, 133] width 575 height 38
click at [287, 122] on h4 "Upper respiratory infection" at bounding box center [380, 123] width 338 height 9
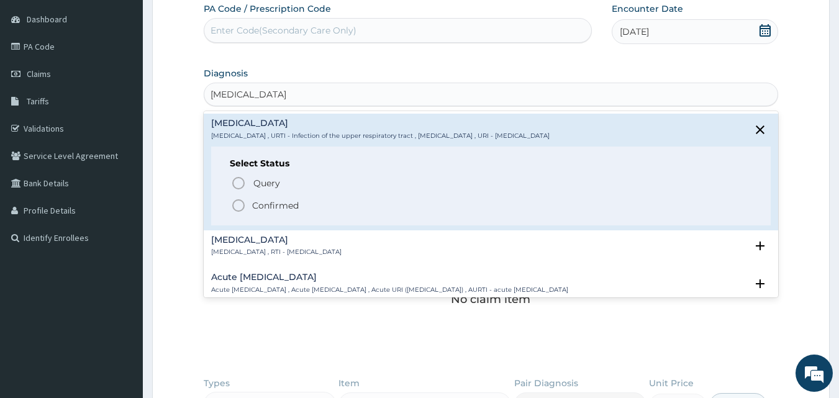
click at [276, 203] on p "Confirmed" at bounding box center [275, 205] width 47 height 12
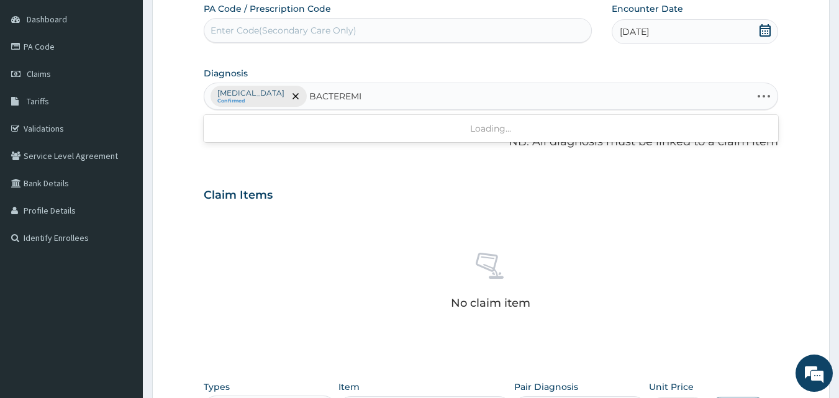
type input "[MEDICAL_DATA]"
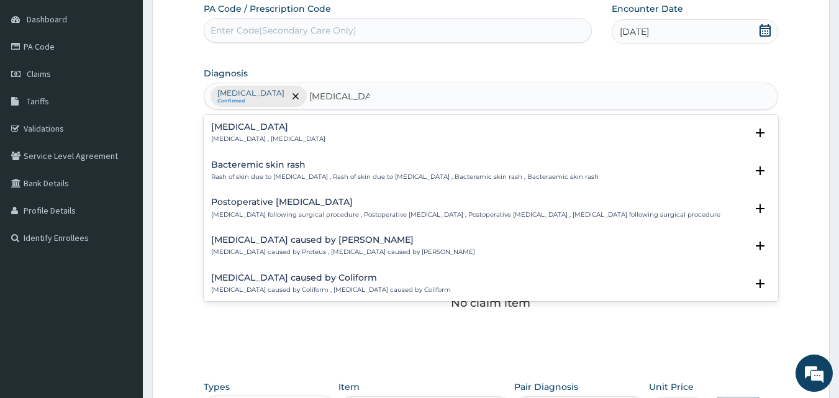
click at [229, 127] on h4 "[MEDICAL_DATA]" at bounding box center [268, 126] width 114 height 9
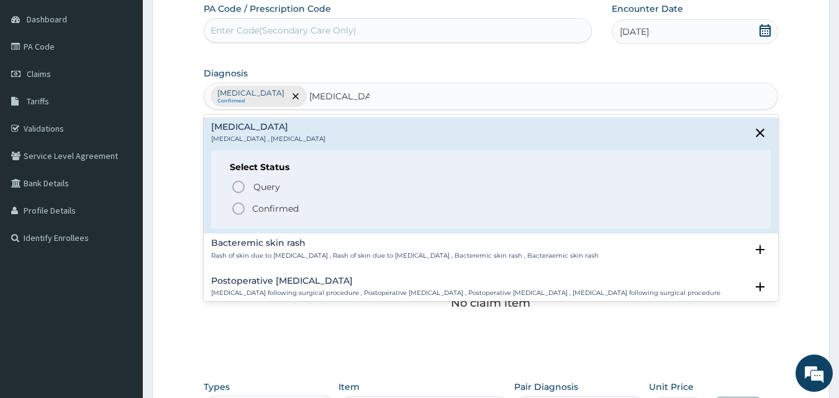
click at [266, 204] on p "Confirmed" at bounding box center [275, 208] width 47 height 12
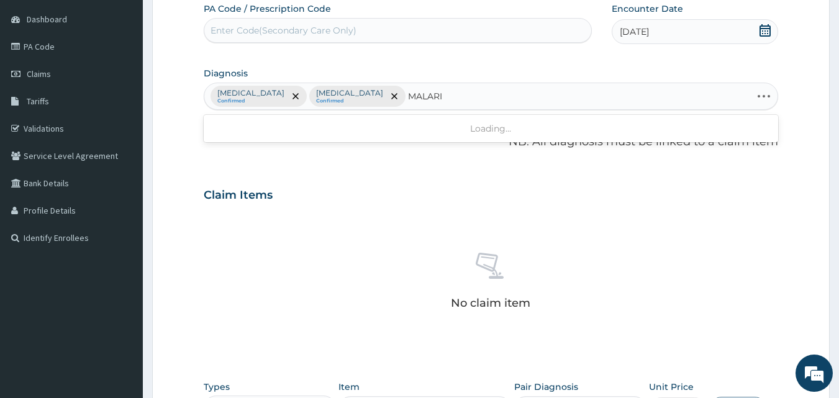
type input "MALARIA"
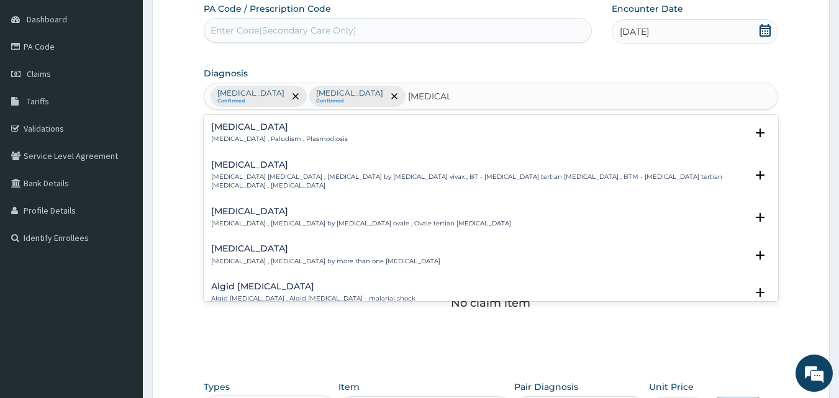
click at [237, 130] on h4 "Malaria" at bounding box center [279, 126] width 137 height 9
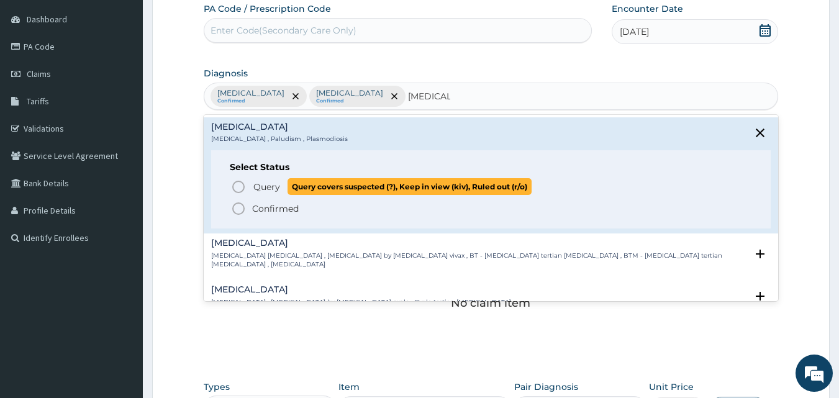
click at [268, 187] on span "Query" at bounding box center [266, 187] width 27 height 12
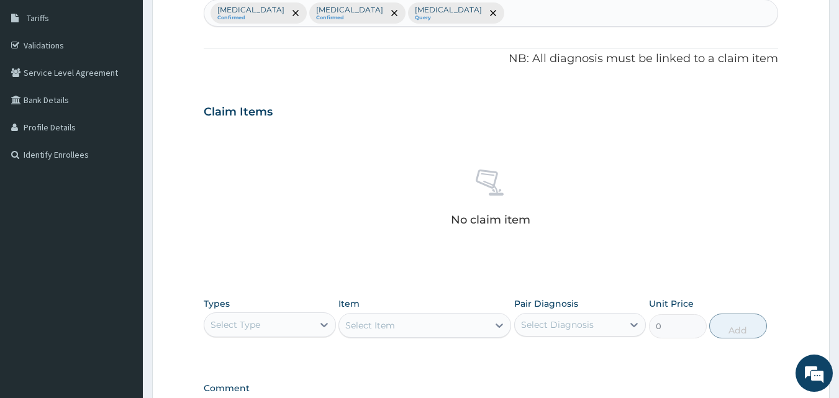
scroll to position [363, 0]
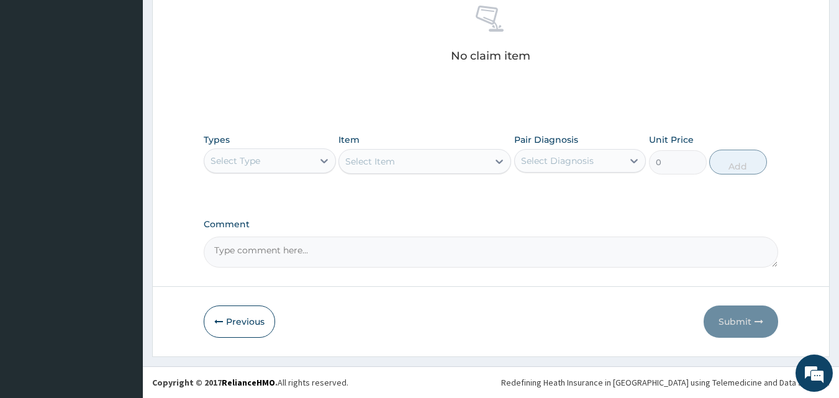
click at [296, 163] on div "Select Type" at bounding box center [258, 161] width 109 height 20
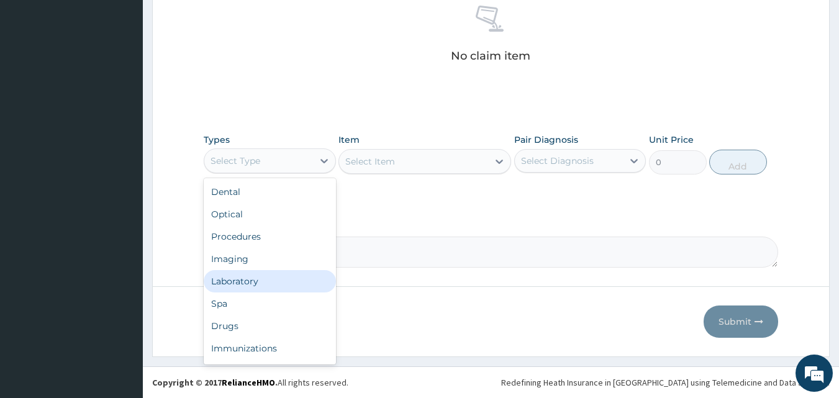
click at [240, 278] on div "Laboratory" at bounding box center [270, 281] width 132 height 22
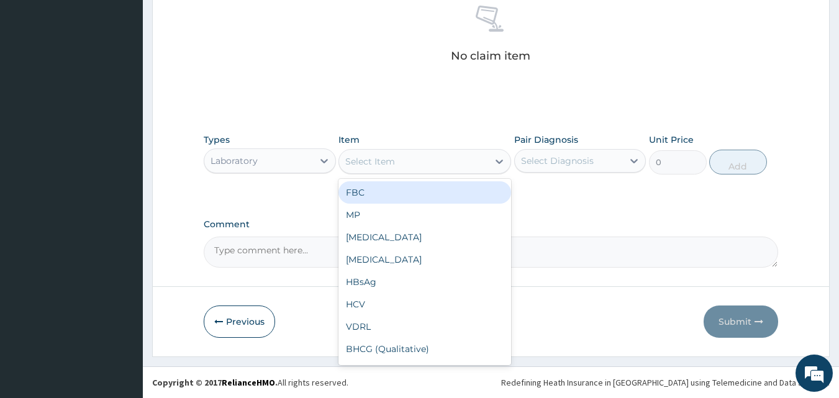
click at [395, 153] on div "Select Item" at bounding box center [413, 162] width 149 height 20
click at [394, 192] on div "FBC" at bounding box center [424, 192] width 173 height 22
type input "4500"
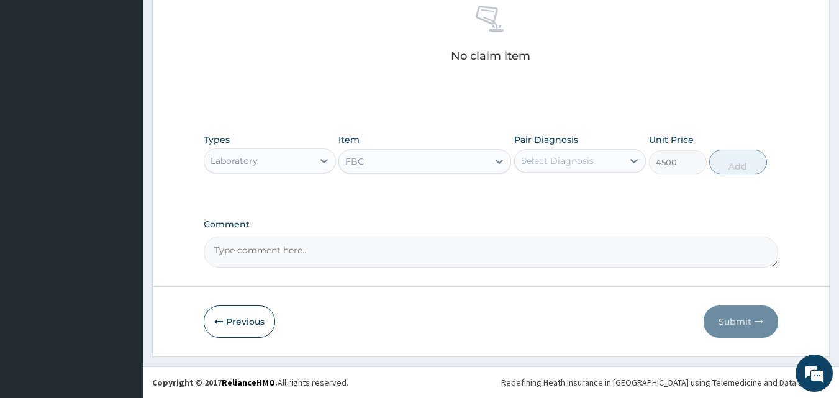
click at [545, 162] on div "Select Diagnosis" at bounding box center [557, 161] width 73 height 12
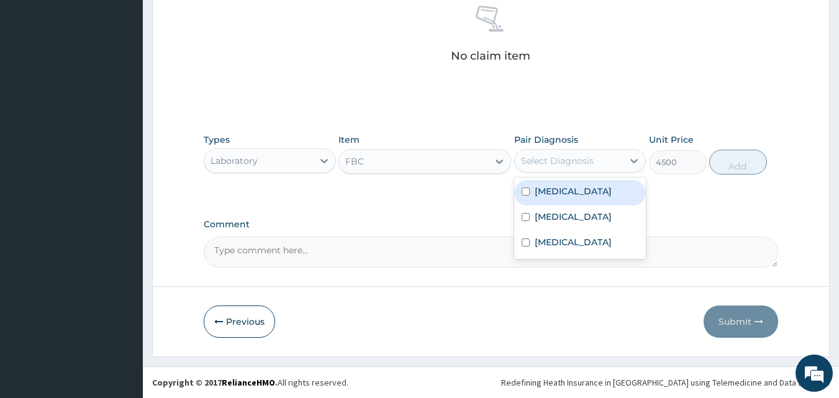
click at [550, 195] on label "Upper respiratory infection" at bounding box center [573, 191] width 77 height 12
checkbox input "true"
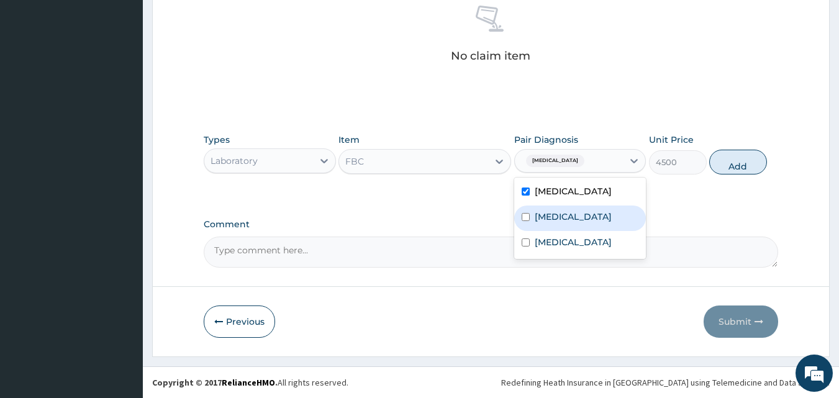
click at [557, 231] on div "Bacteremia" at bounding box center [580, 218] width 132 height 25
checkbox input "true"
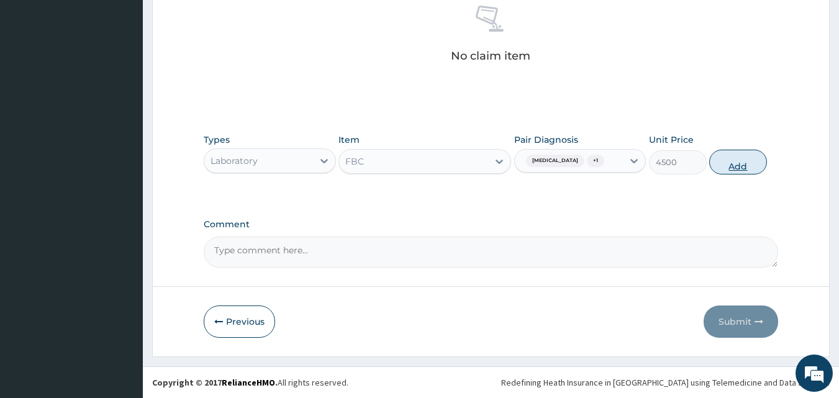
click at [745, 172] on button "Add" at bounding box center [738, 162] width 58 height 25
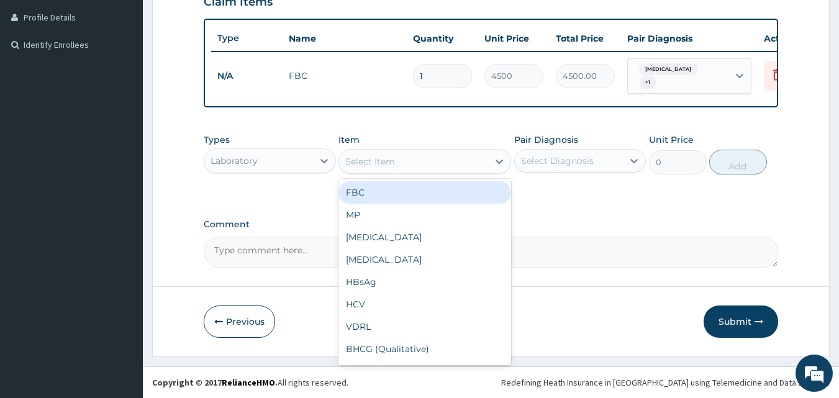
click at [414, 161] on div "Select Item" at bounding box center [413, 162] width 149 height 20
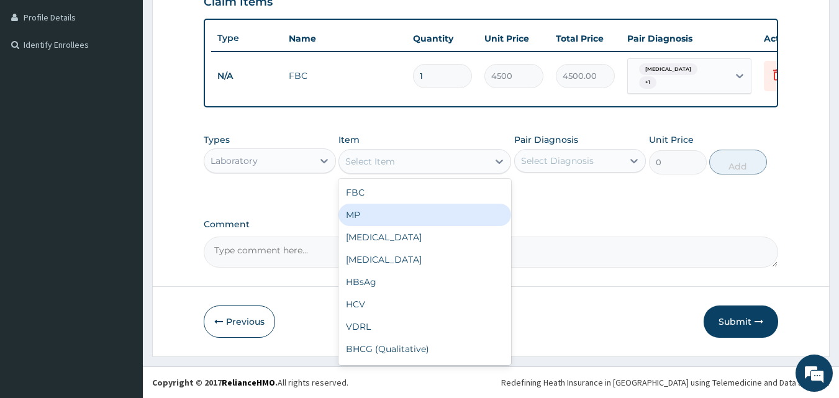
click at [409, 210] on div "MP" at bounding box center [424, 215] width 173 height 22
type input "4000"
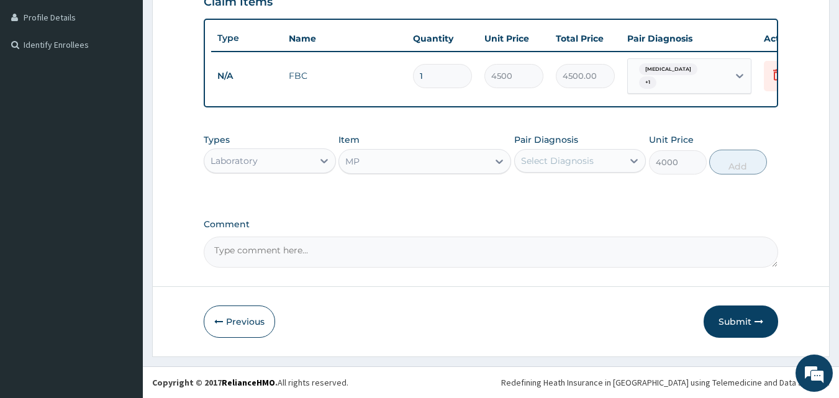
click at [554, 161] on div "Select Diagnosis" at bounding box center [557, 161] width 73 height 12
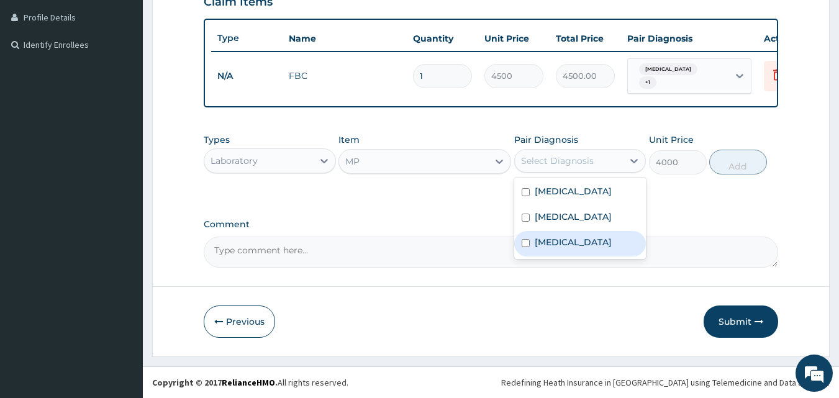
click at [556, 248] on label "Malaria" at bounding box center [573, 242] width 77 height 12
checkbox input "true"
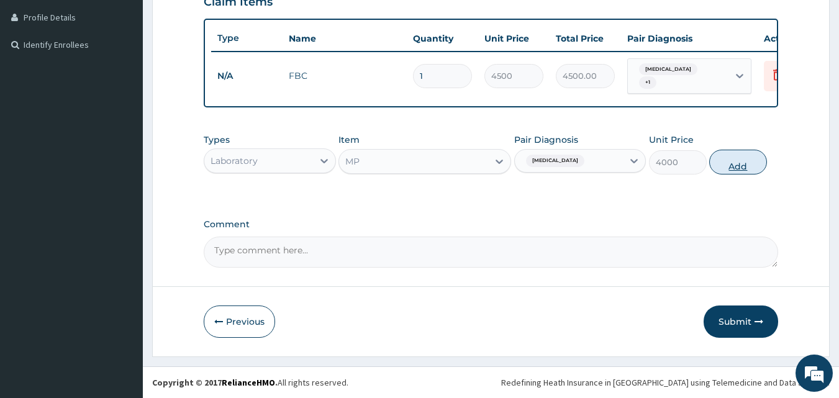
click at [737, 166] on button "Add" at bounding box center [738, 162] width 58 height 25
type input "0"
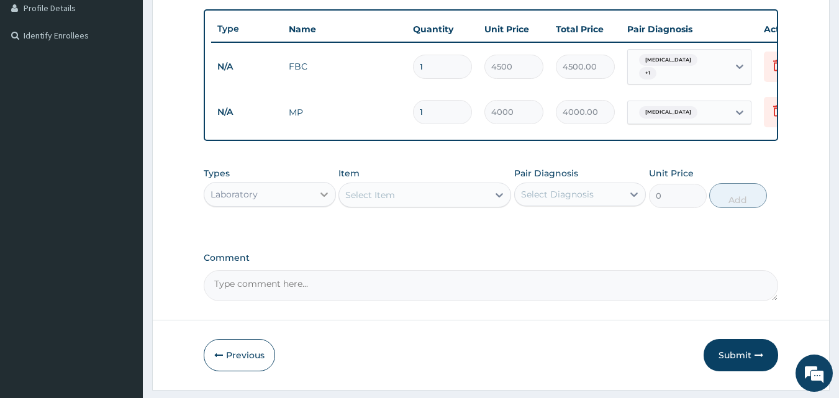
click at [324, 201] on icon at bounding box center [324, 194] width 12 height 12
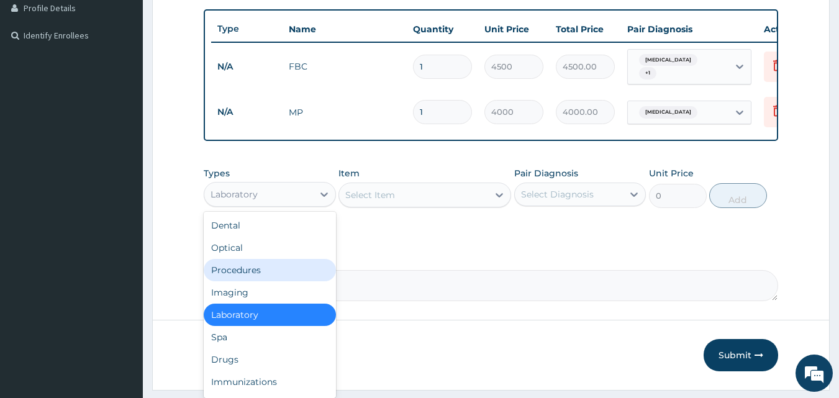
click at [265, 278] on div "Procedures" at bounding box center [270, 270] width 132 height 22
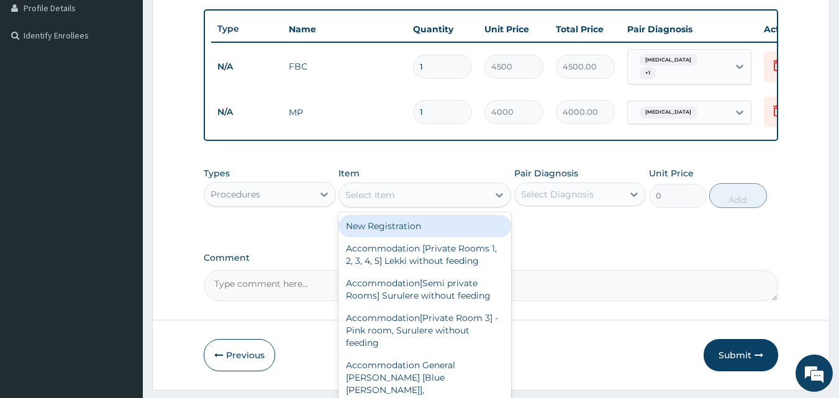
click at [457, 205] on div "Select Item" at bounding box center [413, 195] width 149 height 20
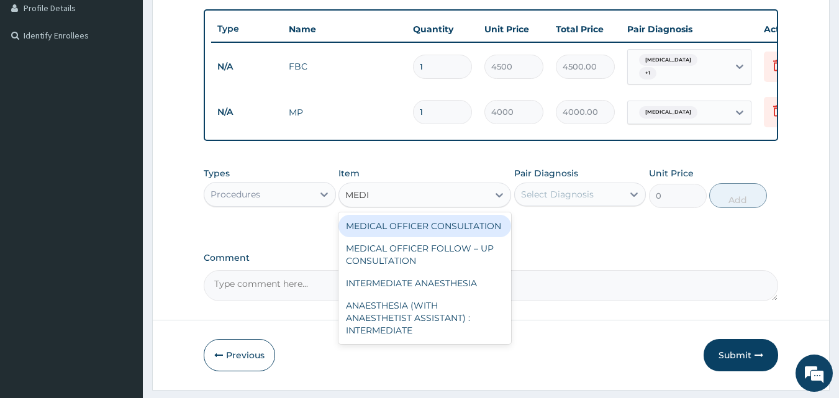
type input "MEDIC"
click at [476, 237] on div "MEDICAL OFFICER CONSULTATION" at bounding box center [424, 226] width 173 height 22
type input "10500"
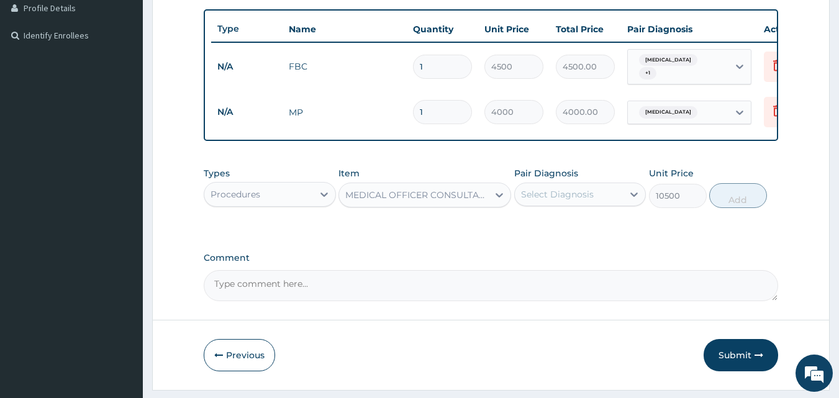
click at [556, 201] on div "Select Diagnosis" at bounding box center [557, 194] width 73 height 12
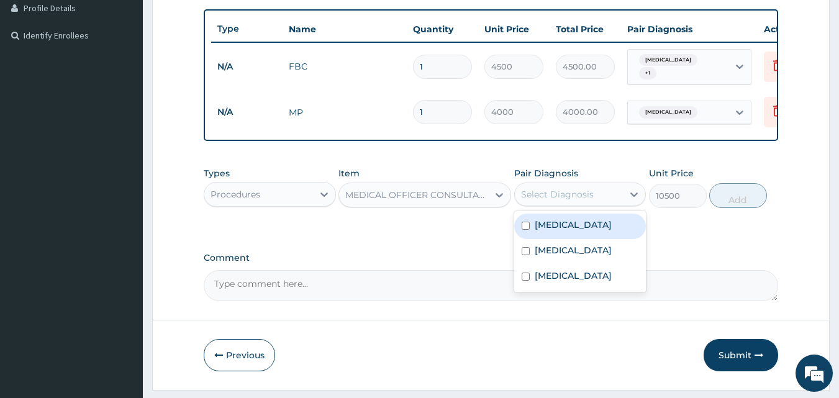
click at [568, 231] on label "Upper respiratory infection" at bounding box center [573, 225] width 77 height 12
checkbox input "true"
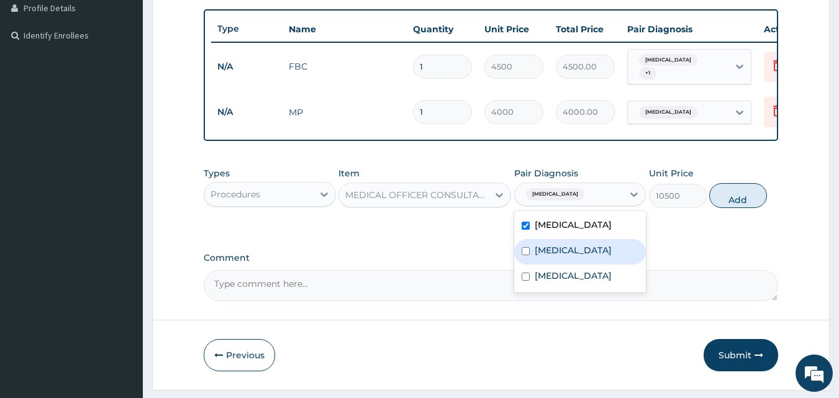
click at [571, 256] on label "Bacteremia" at bounding box center [573, 250] width 77 height 12
checkbox input "true"
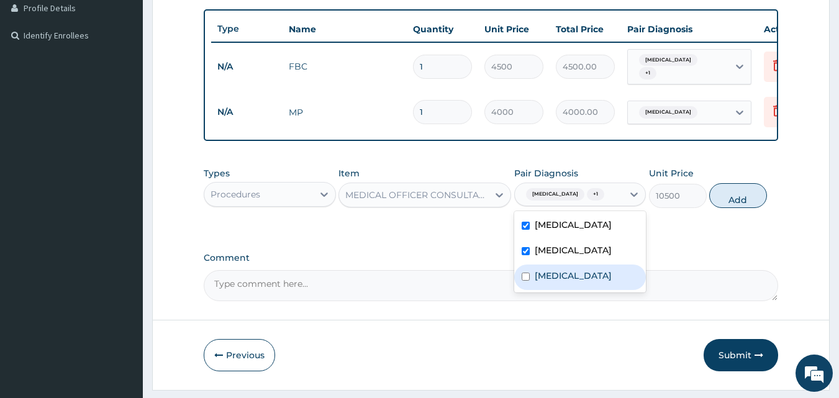
click at [574, 290] on div "Malaria" at bounding box center [580, 277] width 132 height 25
checkbox input "true"
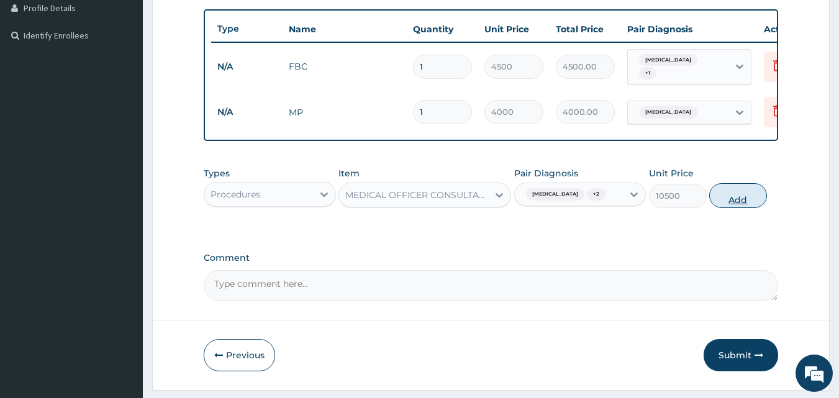
click at [728, 208] on button "Add" at bounding box center [738, 195] width 58 height 25
type input "0"
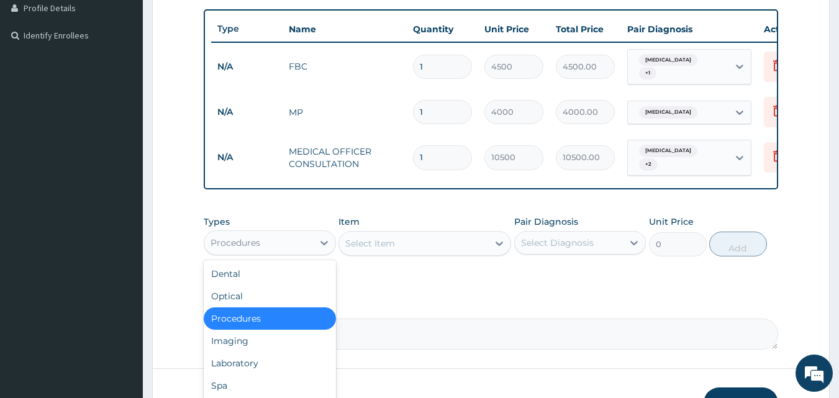
click at [302, 253] on div "Procedures" at bounding box center [258, 243] width 109 height 20
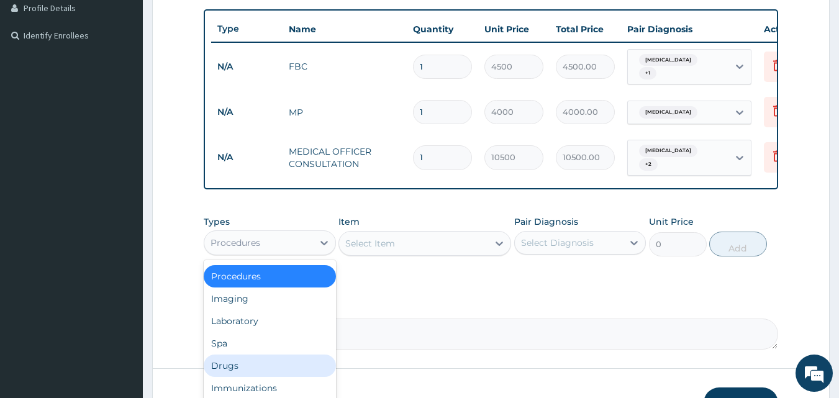
click at [243, 376] on div "Drugs" at bounding box center [270, 366] width 132 height 22
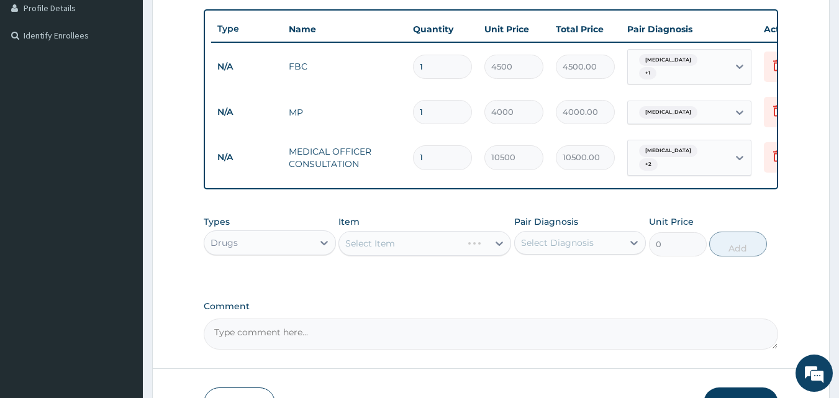
scroll to position [410, 0]
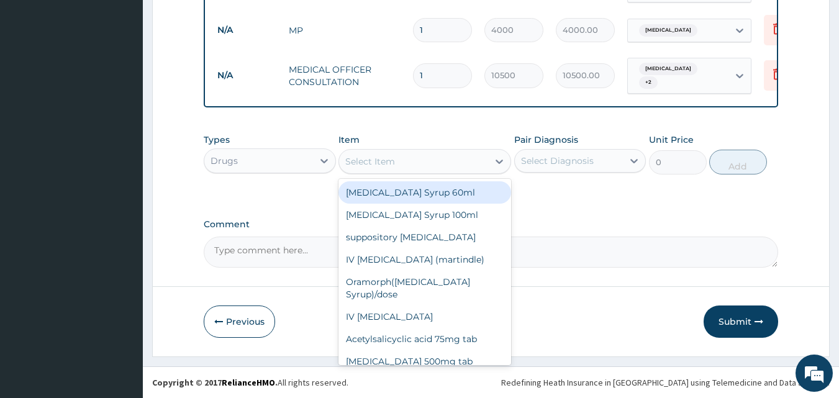
click at [432, 159] on div "Select Item" at bounding box center [413, 162] width 149 height 20
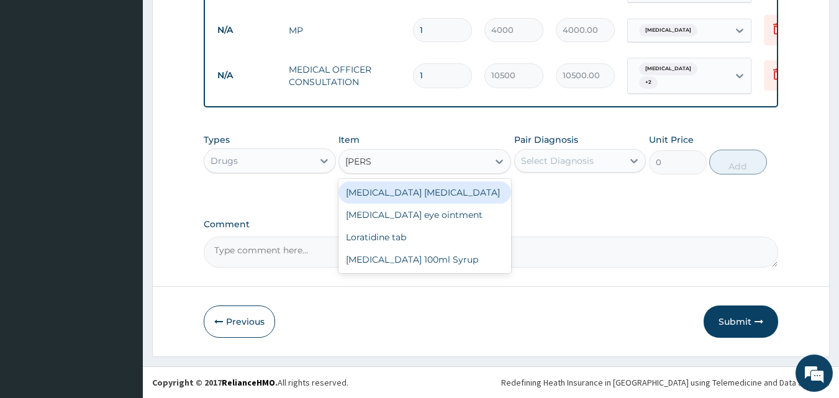
type input "LORAT"
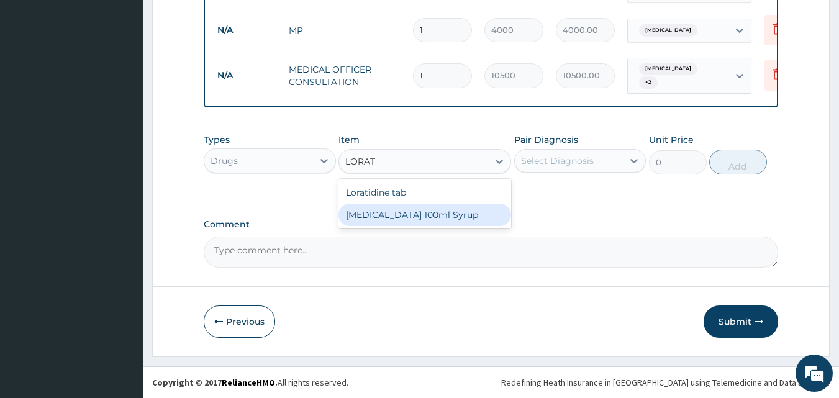
click at [412, 215] on div "Loratadine 100ml Syrup" at bounding box center [424, 215] width 173 height 22
type input "1500"
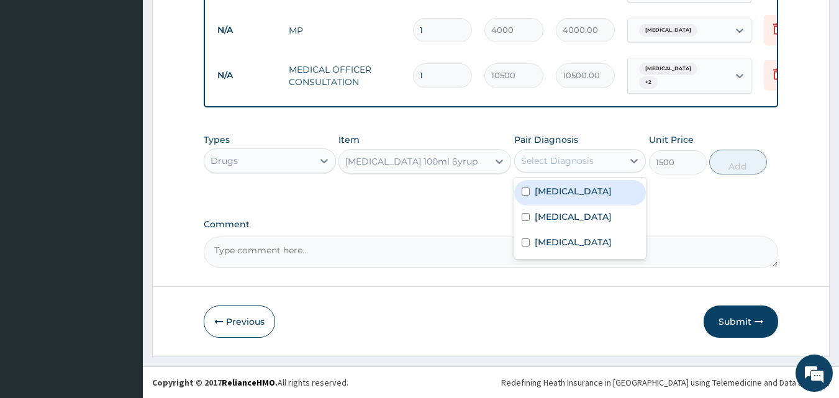
click at [546, 170] on div "Select Diagnosis" at bounding box center [569, 161] width 109 height 20
click at [555, 187] on label "Upper respiratory infection" at bounding box center [573, 191] width 77 height 12
checkbox input "true"
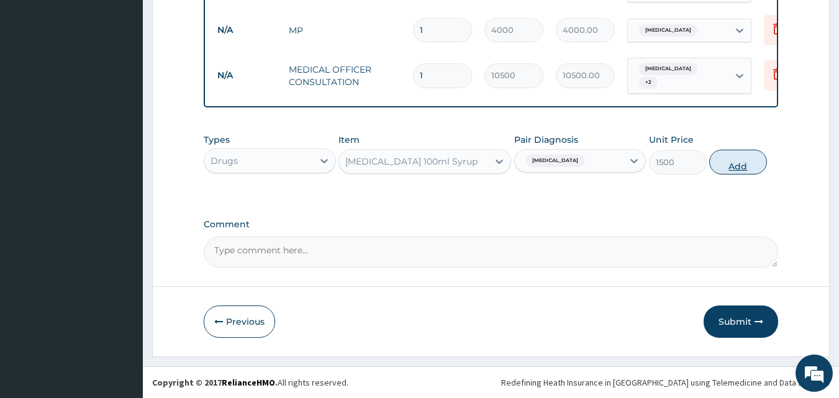
click at [729, 164] on button "Add" at bounding box center [738, 162] width 58 height 25
type input "0"
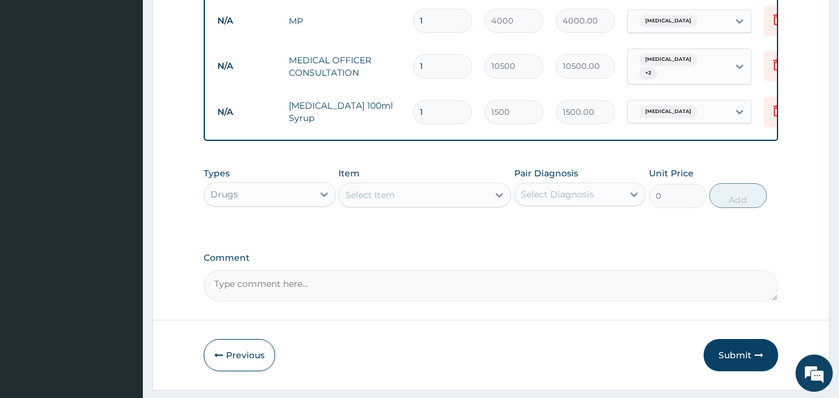
click at [448, 203] on div "Select Item" at bounding box center [413, 195] width 149 height 20
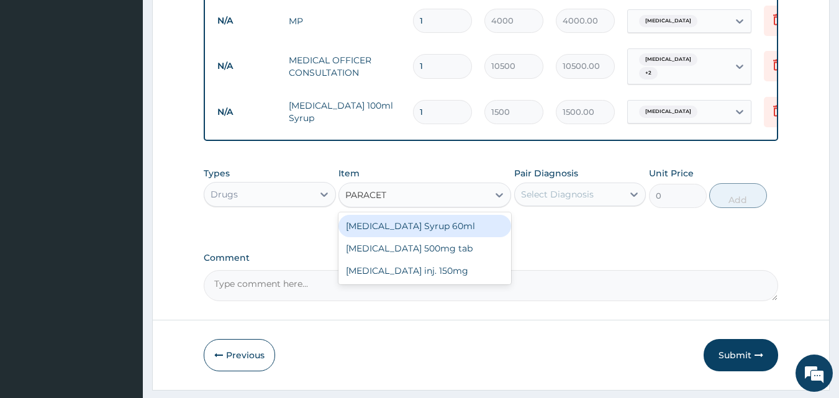
type input "PARACETA"
click at [432, 232] on div "paracetamol Syrup 60ml" at bounding box center [424, 226] width 173 height 22
type input "900"
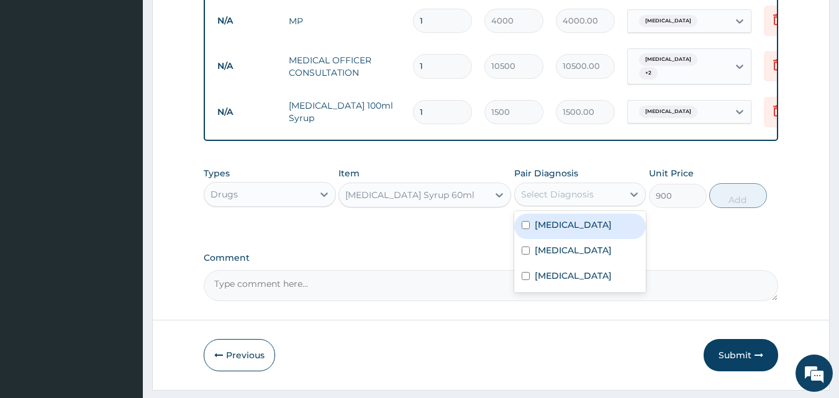
click at [551, 201] on div "Select Diagnosis" at bounding box center [557, 194] width 73 height 12
click at [552, 231] on label "Upper respiratory infection" at bounding box center [573, 225] width 77 height 12
checkbox input "true"
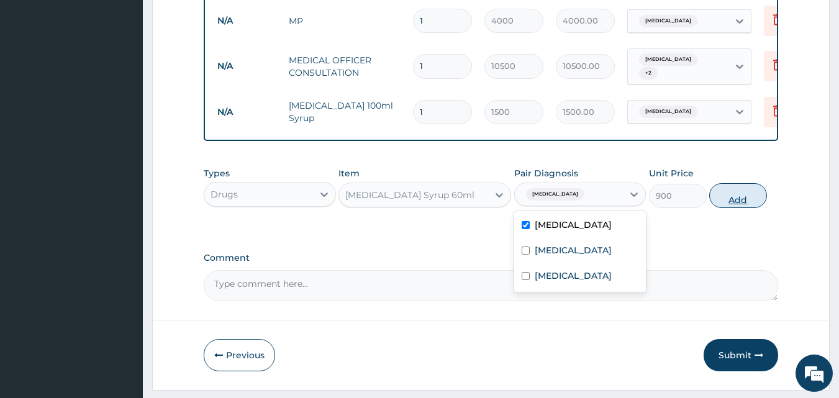
click at [733, 206] on button "Add" at bounding box center [738, 195] width 58 height 25
type input "0"
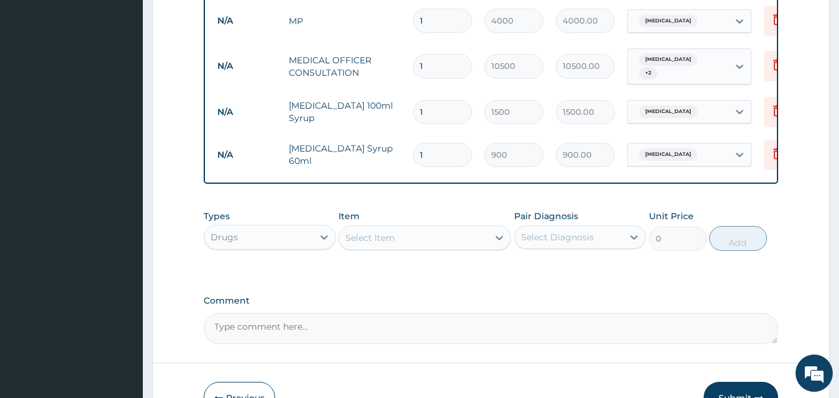
click at [438, 247] on div "Select Item" at bounding box center [413, 238] width 149 height 20
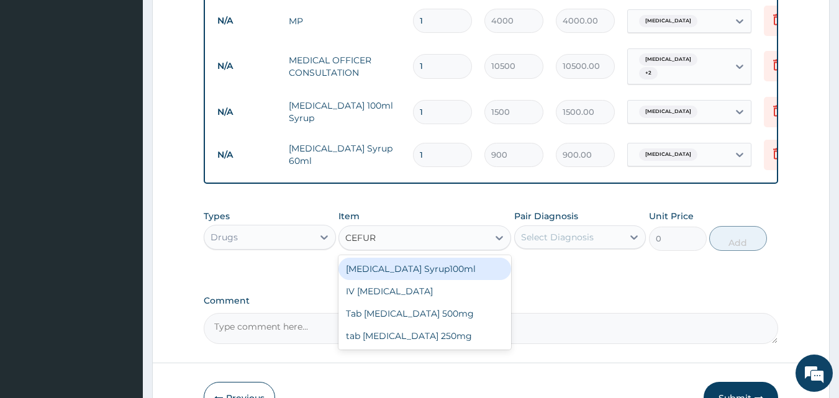
type input "CEFURO"
click at [428, 278] on div "Cefuroxime Syrup100ml" at bounding box center [424, 269] width 173 height 22
type input "5000"
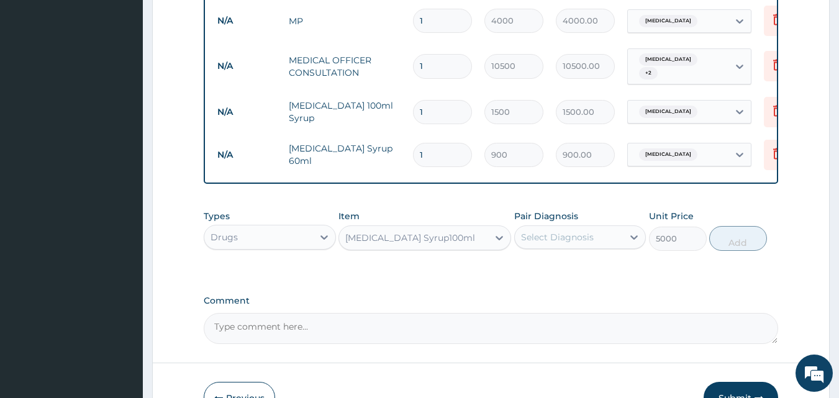
click at [553, 247] on div "Select Diagnosis" at bounding box center [569, 237] width 109 height 20
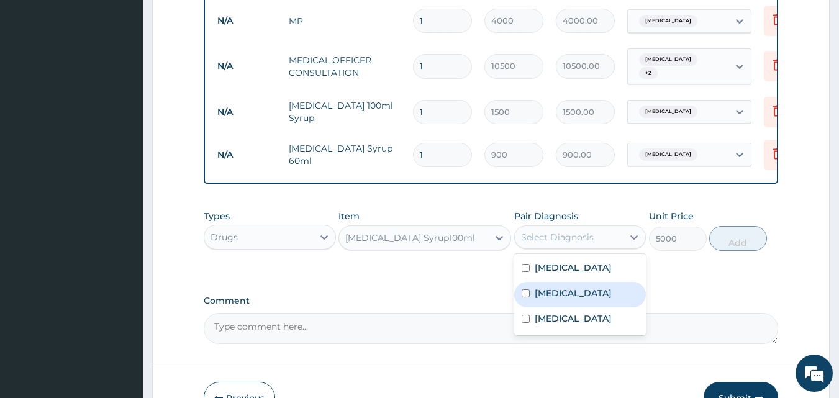
click at [551, 299] on label "Bacteremia" at bounding box center [573, 293] width 77 height 12
checkbox input "true"
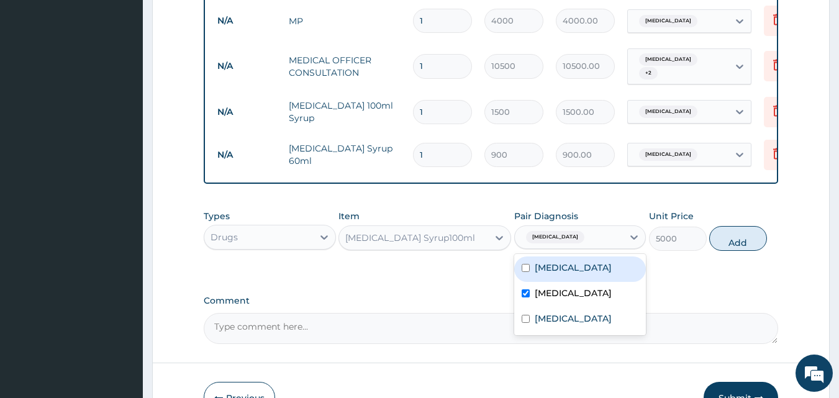
click at [567, 274] on label "Upper respiratory infection" at bounding box center [573, 267] width 77 height 12
checkbox input "true"
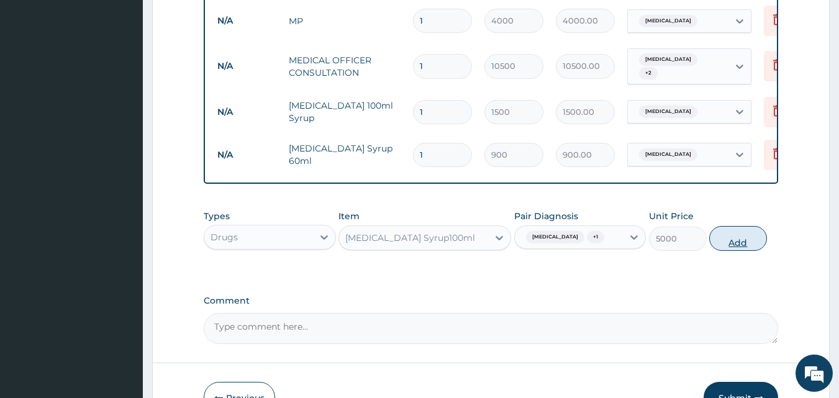
click at [730, 250] on button "Add" at bounding box center [738, 238] width 58 height 25
type input "0"
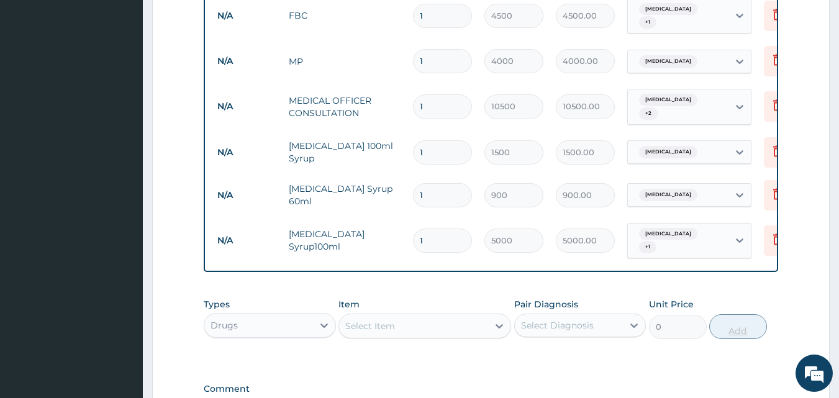
scroll to position [538, 0]
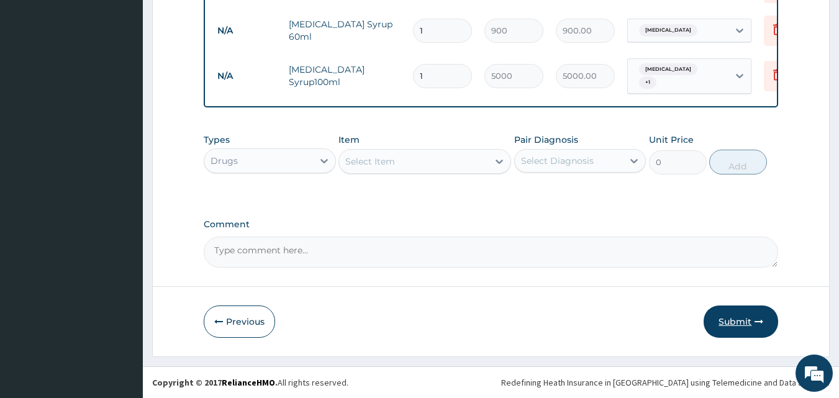
click at [732, 317] on button "Submit" at bounding box center [741, 322] width 75 height 32
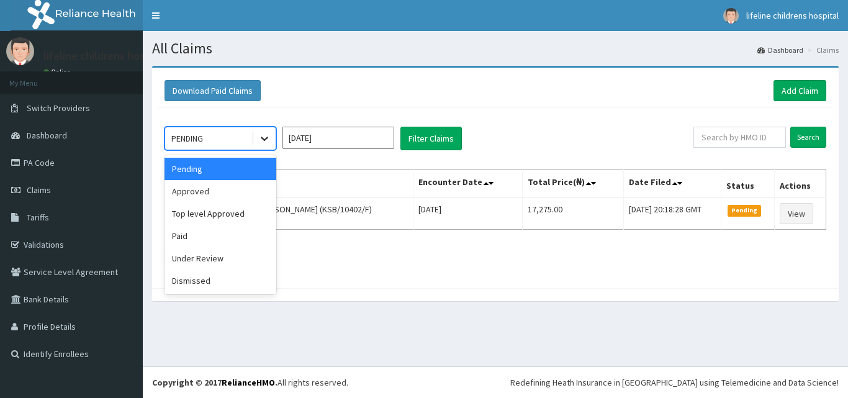
click at [266, 140] on icon at bounding box center [264, 138] width 12 height 12
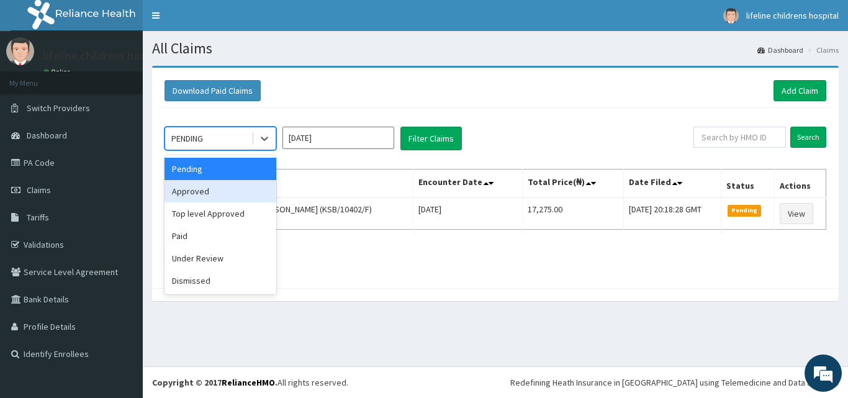
click at [235, 188] on div "Approved" at bounding box center [221, 191] width 112 height 22
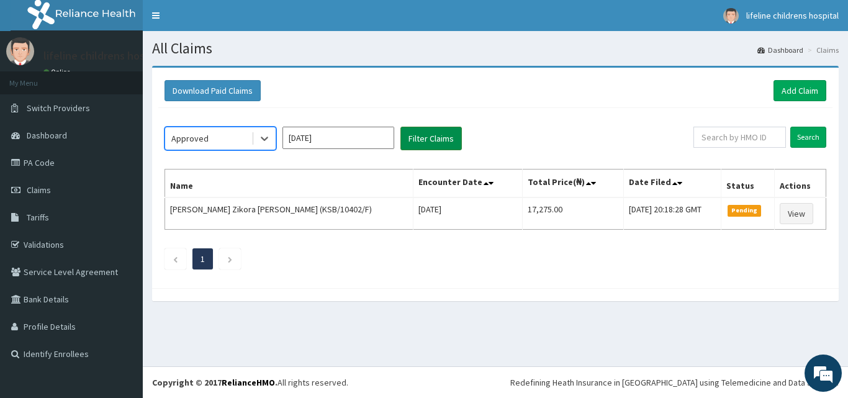
click at [437, 138] on button "Filter Claims" at bounding box center [431, 139] width 61 height 24
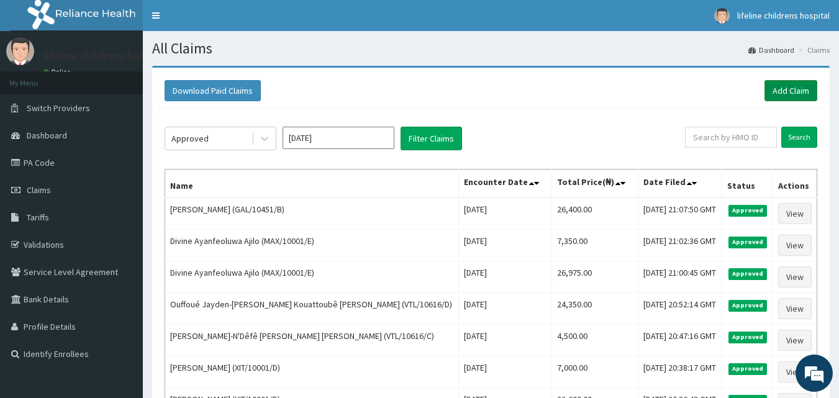
click at [794, 88] on link "Add Claim" at bounding box center [790, 90] width 53 height 21
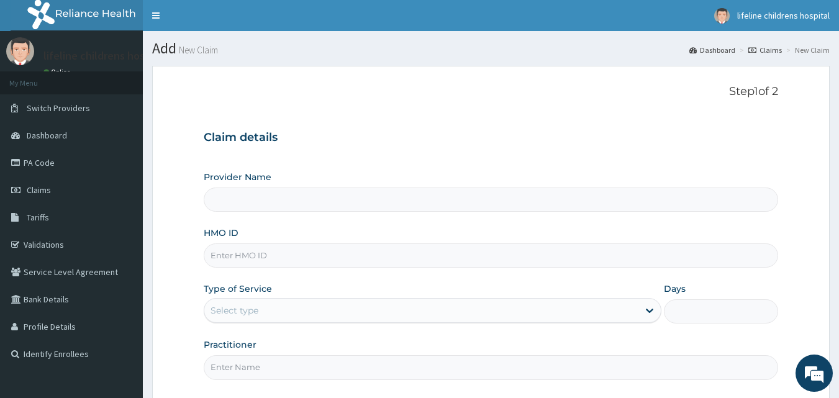
type input "Lifeline Children Hospital - [GEOGRAPHIC_DATA]"
click at [274, 258] on input "HMO ID" at bounding box center [491, 255] width 575 height 24
type input "GAL/10451/C"
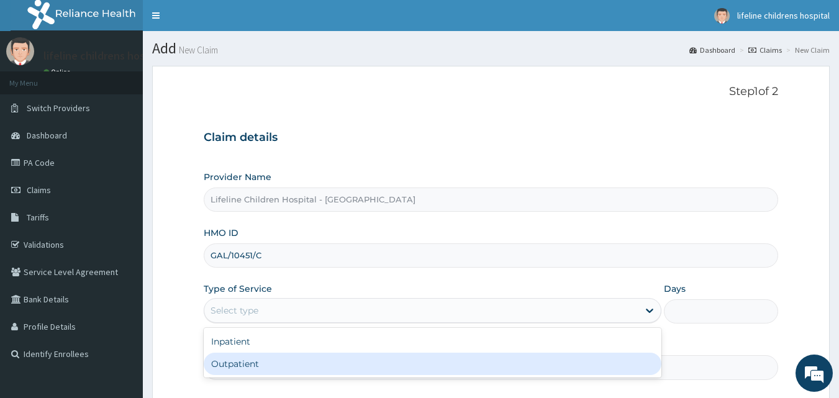
drag, startPoint x: 286, startPoint y: 303, endPoint x: 264, endPoint y: 361, distance: 61.7
click at [264, 323] on div "option Outpatient focused, 2 of 2. 2 results available. Use Up and Down to choo…" at bounding box center [433, 310] width 458 height 25
click at [264, 361] on div "Outpatient" at bounding box center [433, 364] width 458 height 22
type input "1"
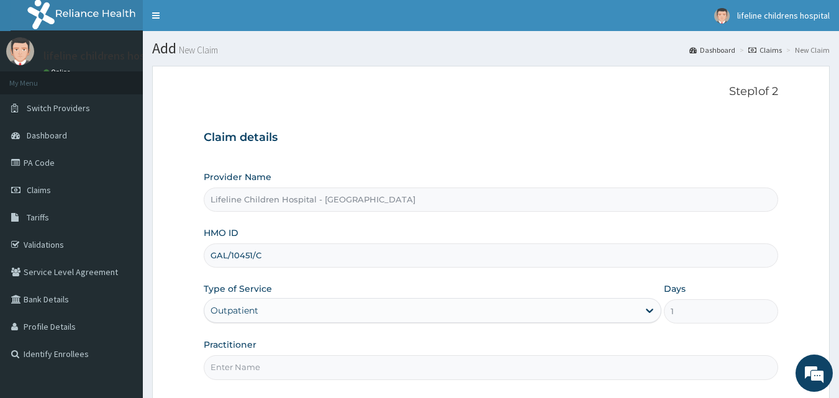
scroll to position [116, 0]
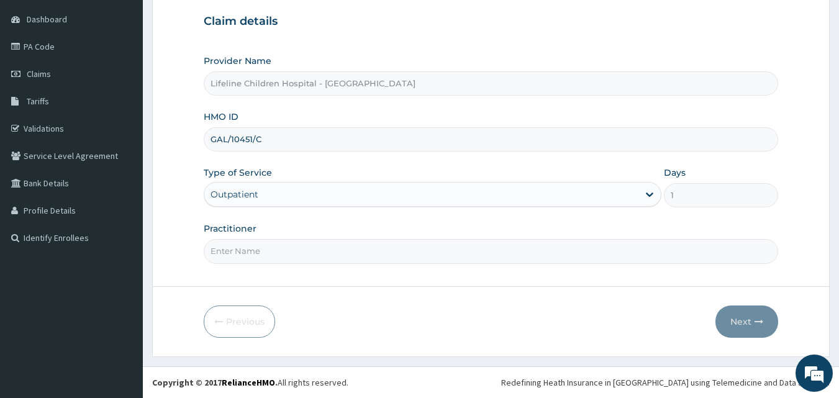
click at [268, 251] on input "Practitioner" at bounding box center [491, 251] width 575 height 24
type input "[PERSON_NAME]"
click at [747, 319] on button "Next" at bounding box center [746, 322] width 63 height 32
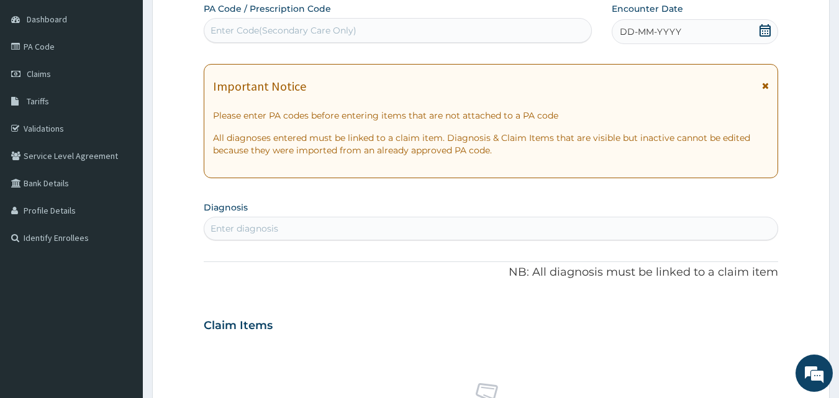
click at [766, 83] on icon at bounding box center [765, 85] width 7 height 9
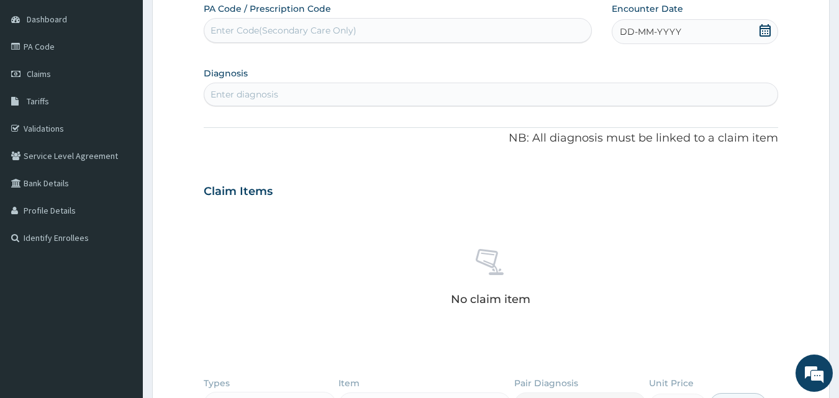
click at [763, 32] on icon at bounding box center [765, 30] width 12 height 12
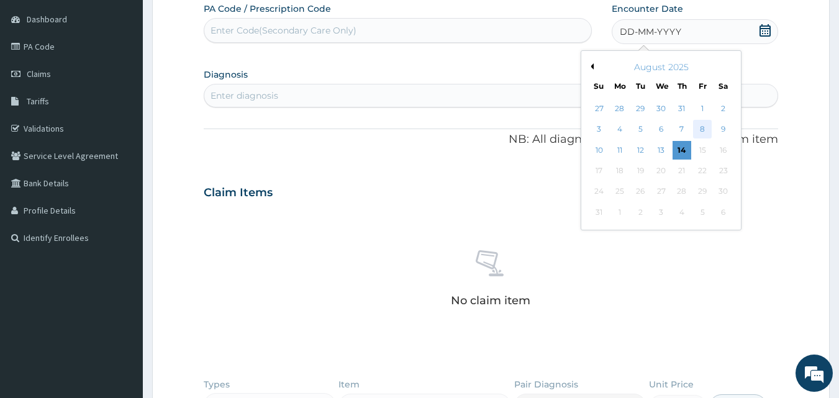
click at [702, 127] on div "8" at bounding box center [702, 129] width 19 height 19
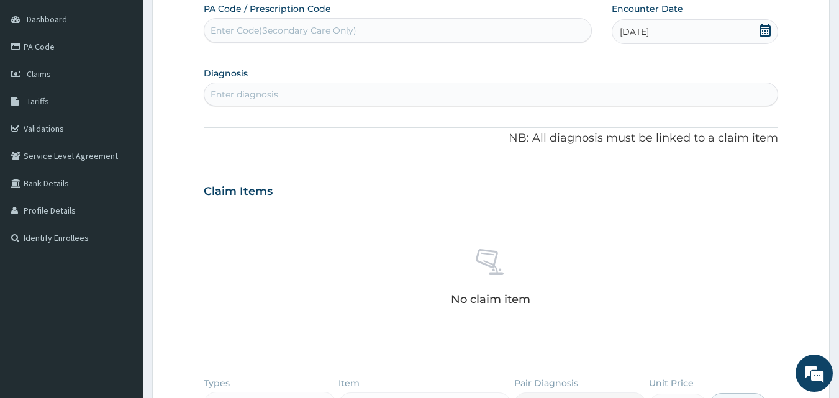
click at [401, 96] on div "Enter diagnosis" at bounding box center [491, 94] width 574 height 20
type input "ARI"
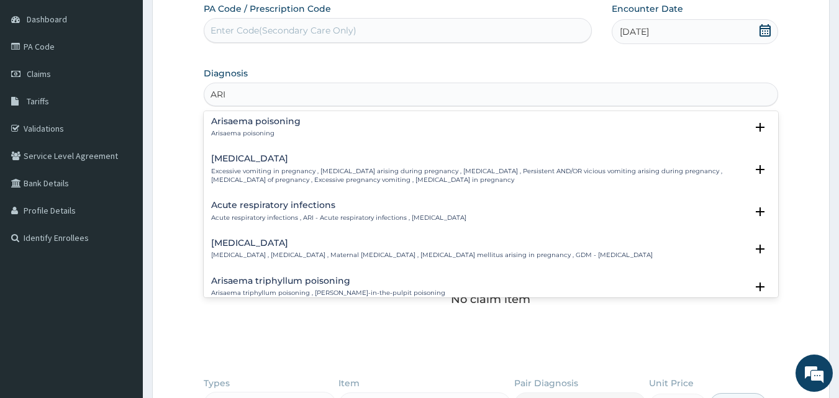
scroll to position [97, 0]
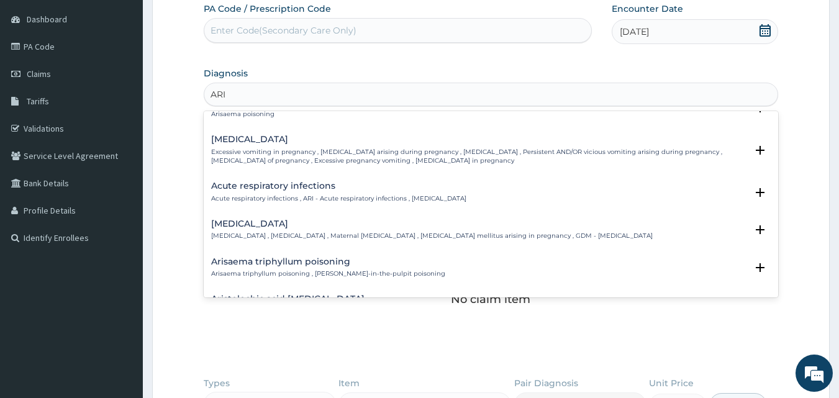
click at [278, 193] on div "Acute respiratory infections Acute respiratory infections , ARI - Acute respira…" at bounding box center [338, 192] width 255 height 22
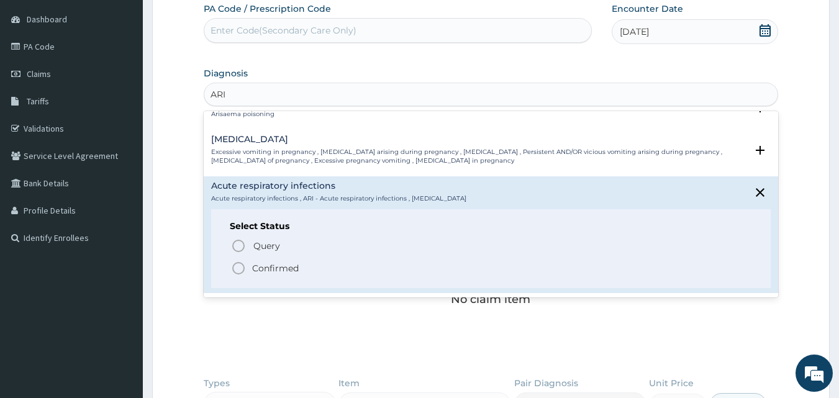
click at [282, 262] on p "Confirmed" at bounding box center [275, 268] width 47 height 12
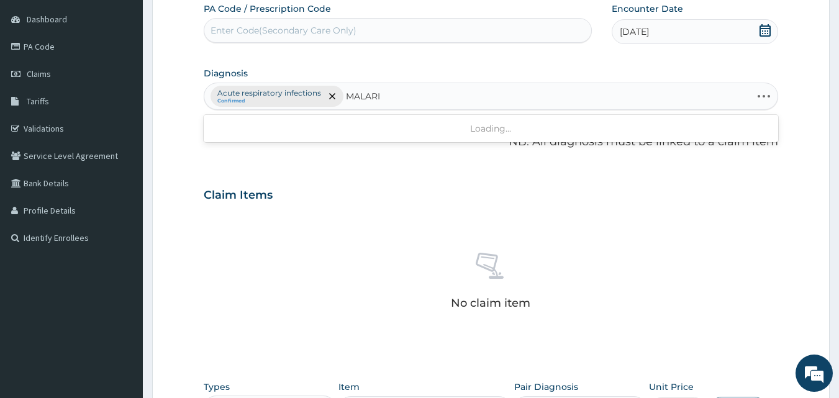
type input "[MEDICAL_DATA]"
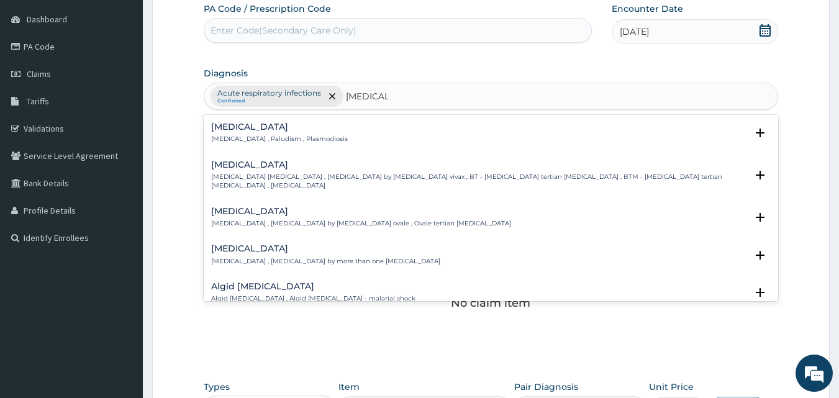
click at [251, 127] on h4 "Malaria" at bounding box center [279, 126] width 137 height 9
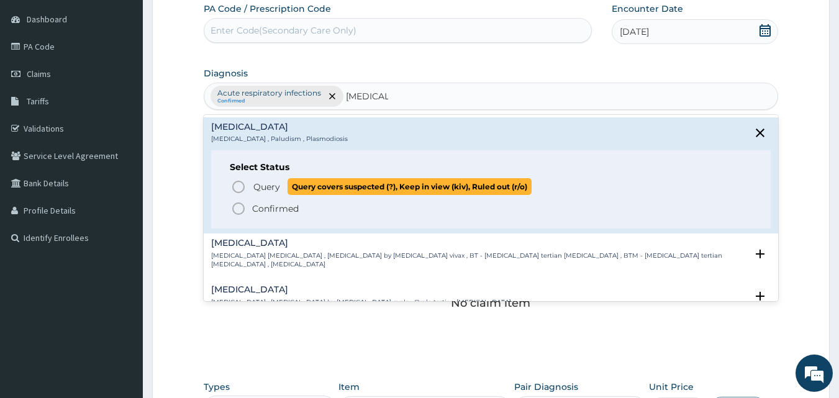
click at [252, 185] on p "Query Query covers suspected (?), Keep in view (kiv), Ruled out (r/o)" at bounding box center [391, 186] width 279 height 17
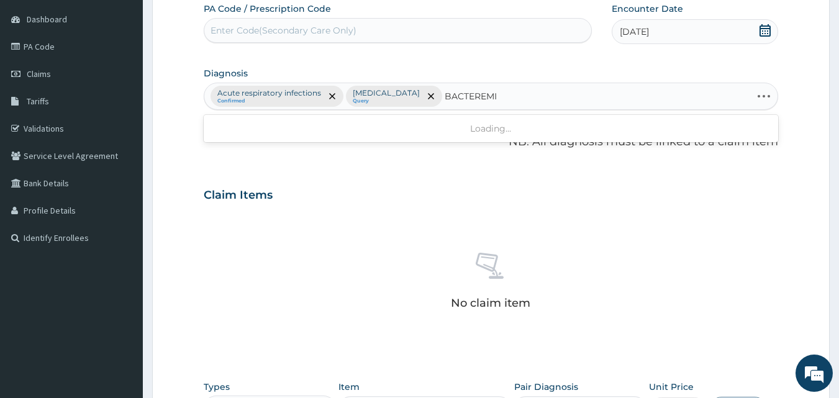
type input "BACTEREMIA"
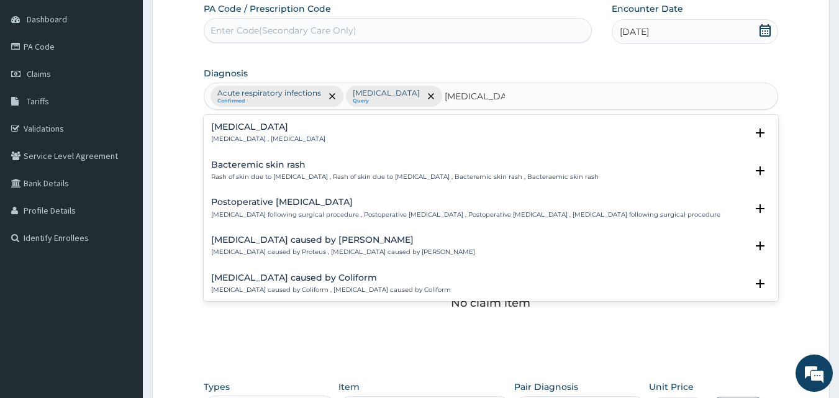
click at [262, 131] on h4 "[MEDICAL_DATA]" at bounding box center [268, 126] width 114 height 9
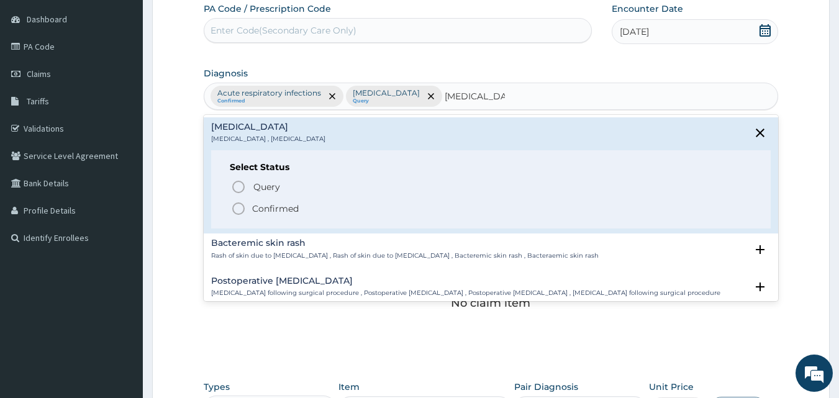
click at [262, 207] on p "Confirmed" at bounding box center [275, 208] width 47 height 12
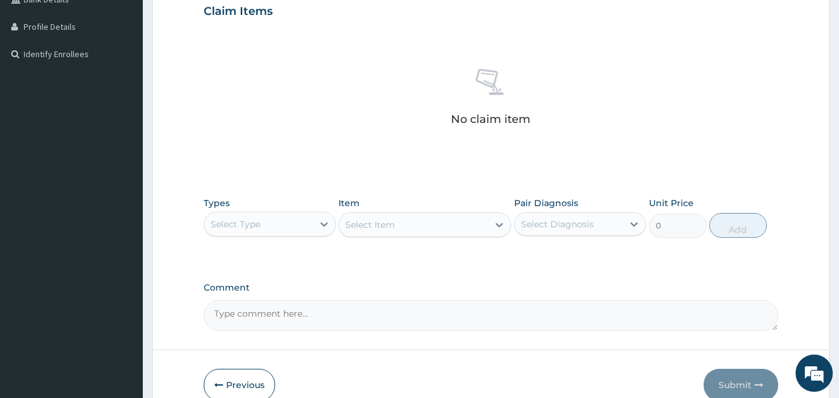
scroll to position [324, 0]
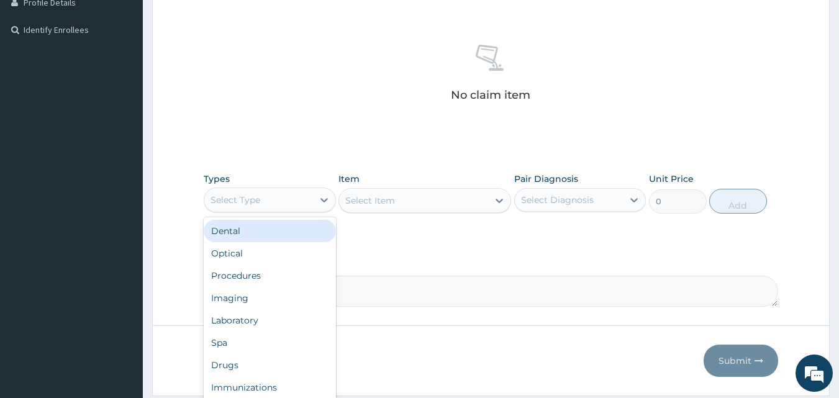
click at [262, 207] on div "Select Type" at bounding box center [258, 200] width 109 height 20
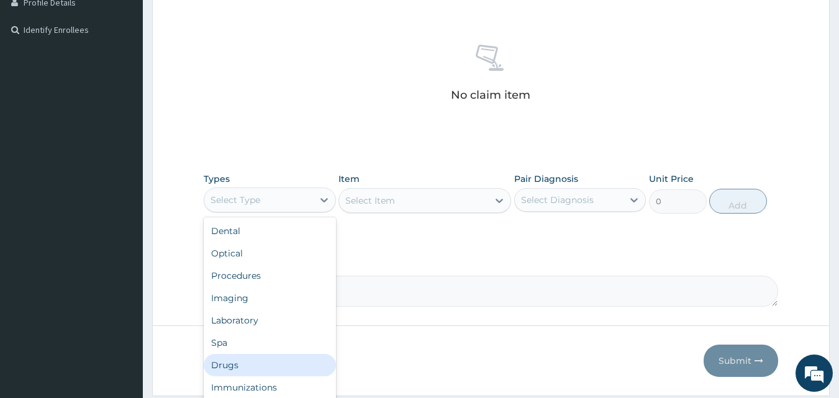
click at [229, 364] on div "Drugs" at bounding box center [270, 365] width 132 height 22
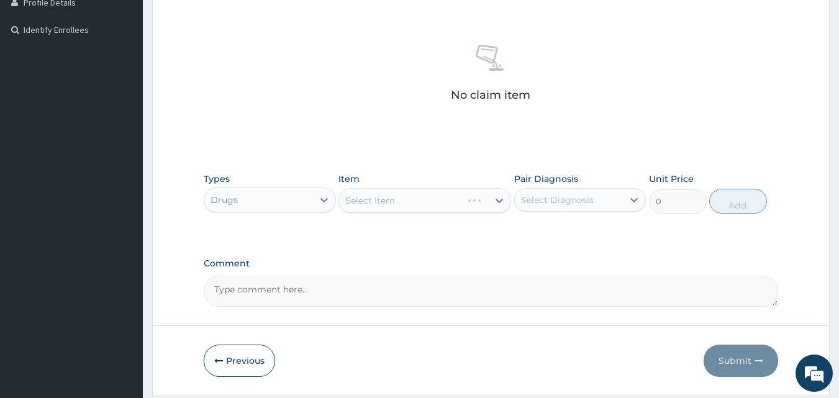
scroll to position [363, 0]
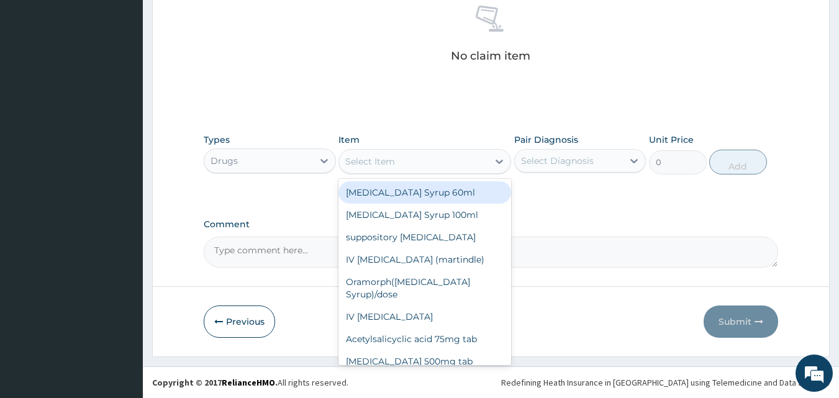
click at [385, 162] on div "Select Item" at bounding box center [370, 161] width 50 height 12
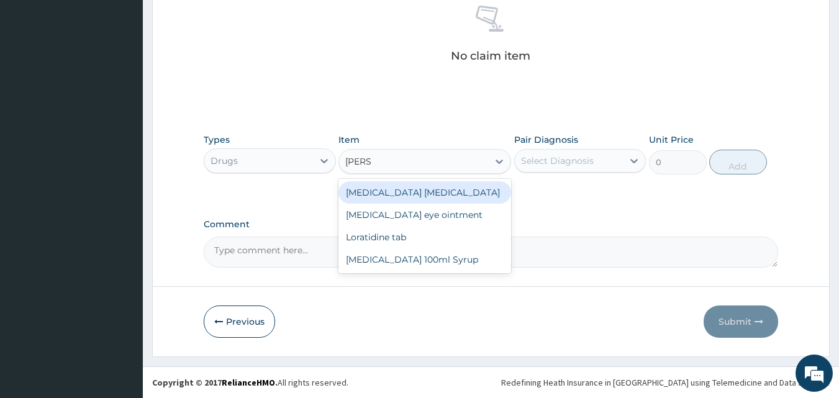
type input "LORAT"
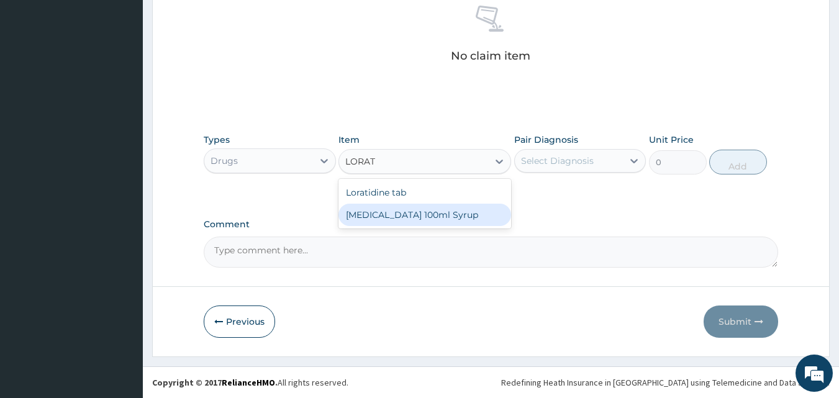
click at [389, 213] on div "[MEDICAL_DATA] 100ml Syrup" at bounding box center [424, 215] width 173 height 22
type input "1500"
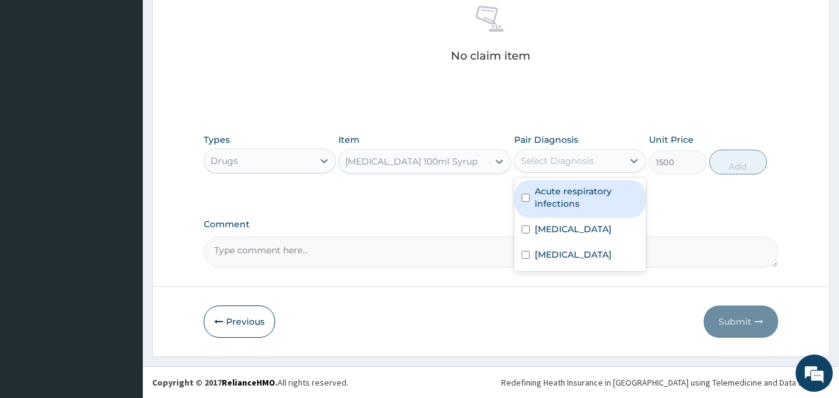
click at [548, 155] on div "Select Diagnosis" at bounding box center [557, 161] width 73 height 12
click at [563, 191] on label "Acute respiratory infections" at bounding box center [587, 197] width 104 height 25
checkbox input "true"
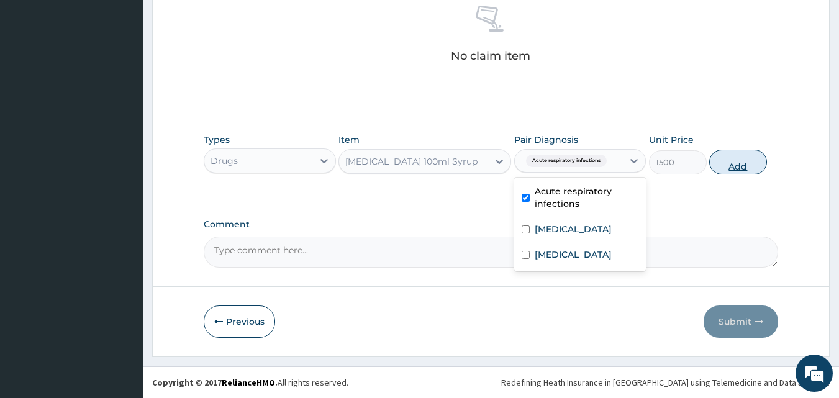
click at [729, 161] on button "Add" at bounding box center [738, 162] width 58 height 25
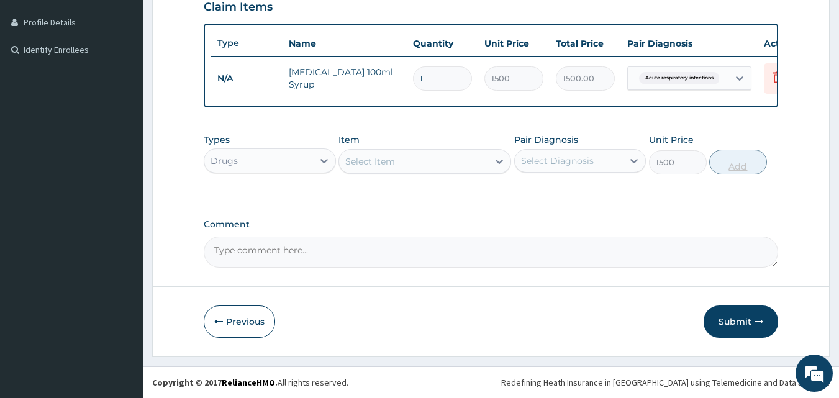
type input "0"
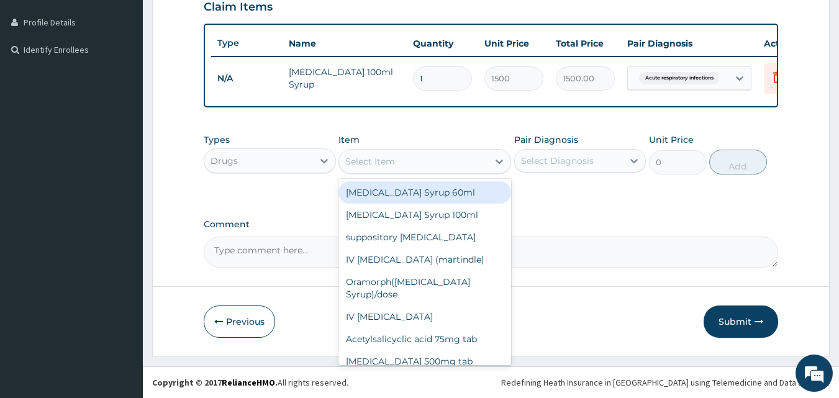
click at [430, 161] on div "Select Item" at bounding box center [413, 162] width 149 height 20
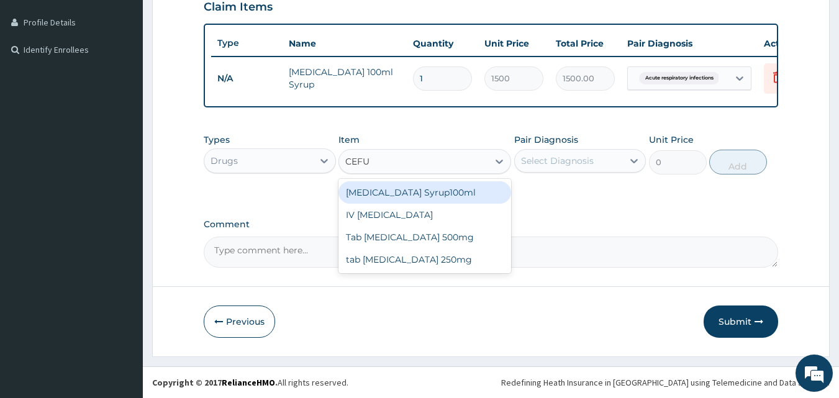
type input "CEFUR"
click at [414, 191] on div "[MEDICAL_DATA] Syrup100ml" at bounding box center [424, 192] width 173 height 22
type input "5000"
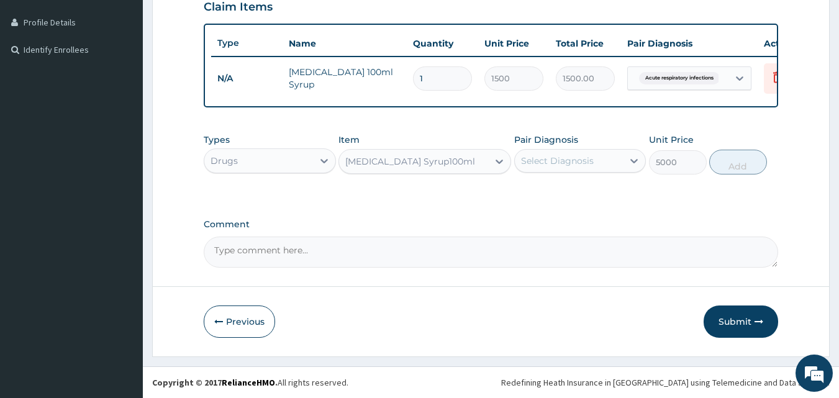
click at [545, 156] on div "Select Diagnosis" at bounding box center [557, 161] width 73 height 12
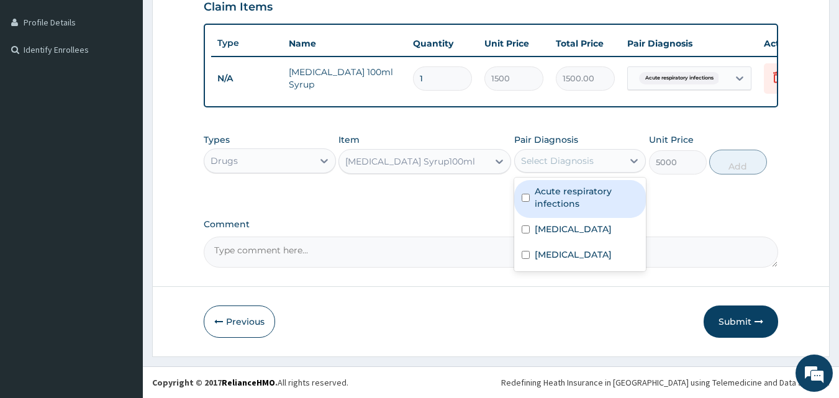
click at [561, 189] on label "Acute respiratory infections" at bounding box center [587, 197] width 104 height 25
checkbox input "true"
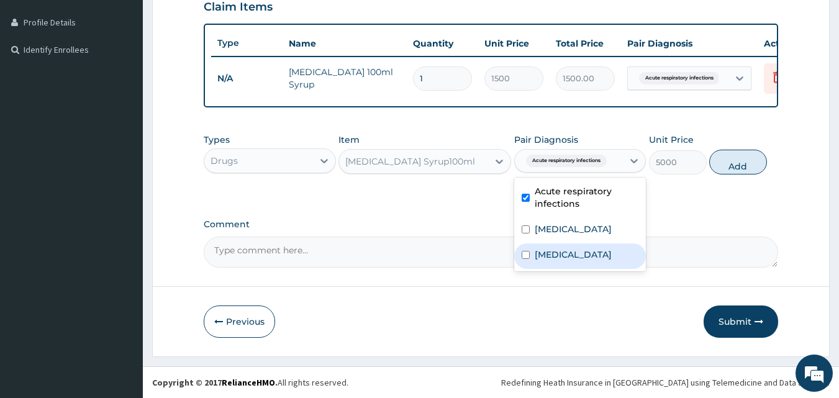
click at [553, 251] on label "Bacteremia" at bounding box center [573, 254] width 77 height 12
checkbox input "true"
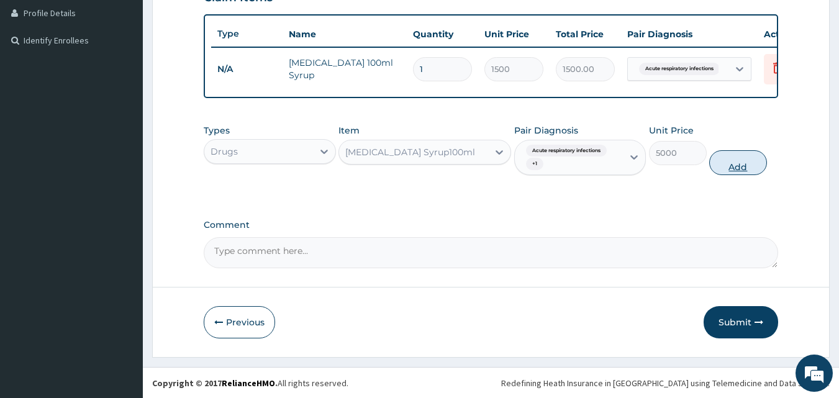
click at [730, 175] on button "Add" at bounding box center [738, 162] width 58 height 25
type input "0"
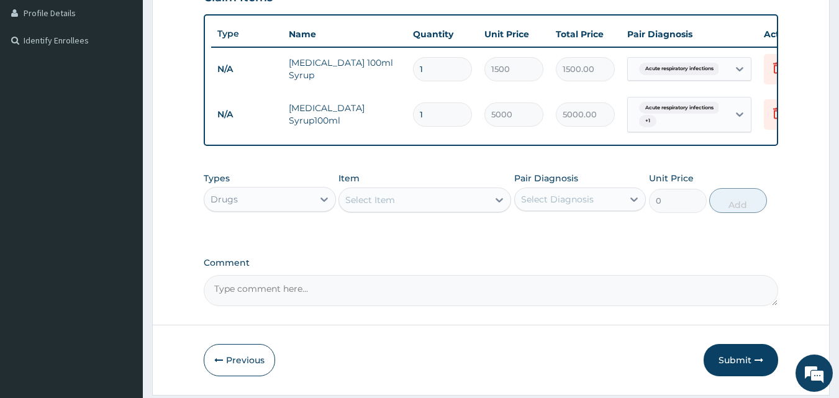
type input "0.00"
type input "2"
type input "10000.00"
type input "2"
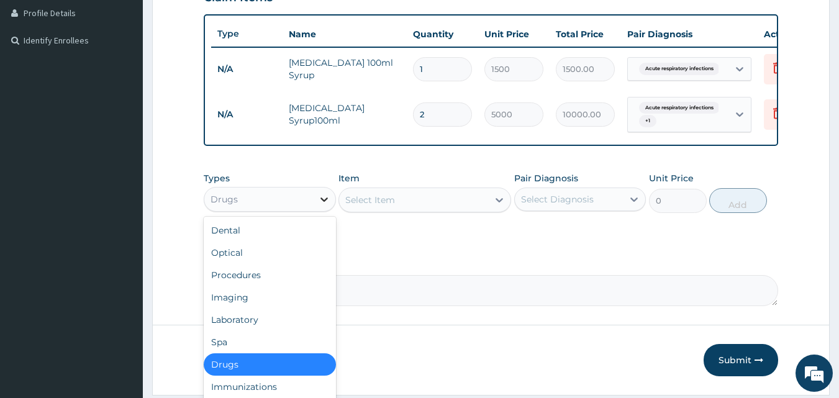
click at [314, 208] on div at bounding box center [324, 199] width 22 height 22
click at [267, 280] on div "Procedures" at bounding box center [270, 275] width 132 height 22
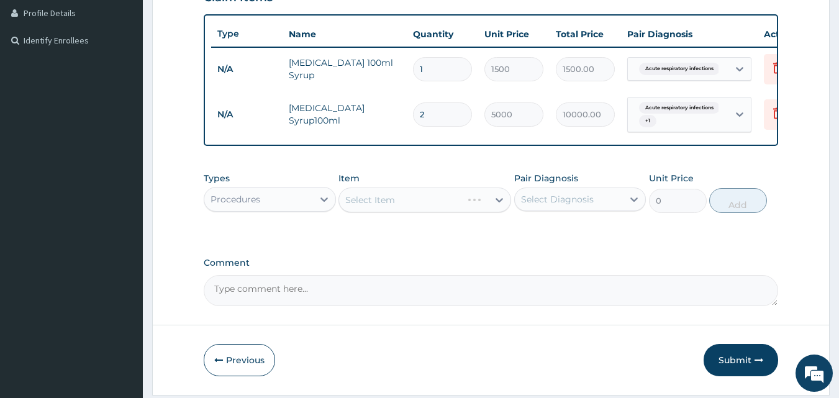
click at [418, 212] on div "Select Item" at bounding box center [424, 200] width 173 height 25
click at [418, 210] on div "Select Item" at bounding box center [413, 200] width 149 height 20
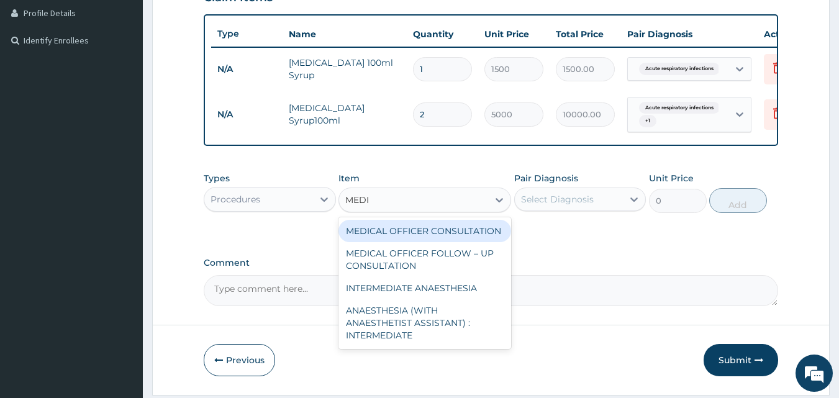
type input "MEDIC"
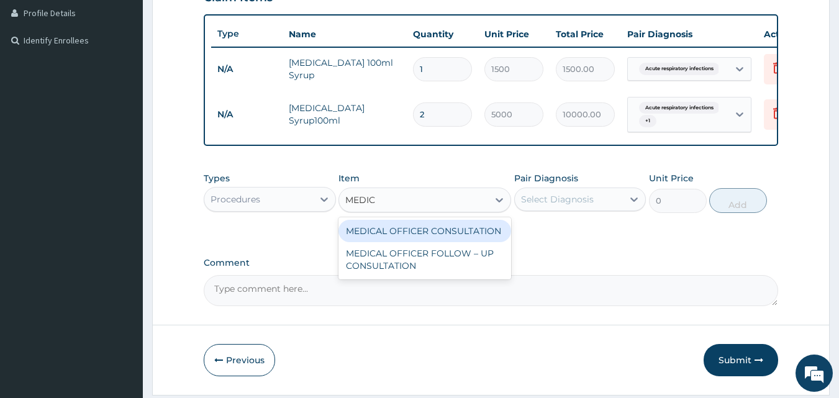
click at [419, 242] on div "MEDICAL OFFICER CONSULTATION" at bounding box center [424, 231] width 173 height 22
type input "10500"
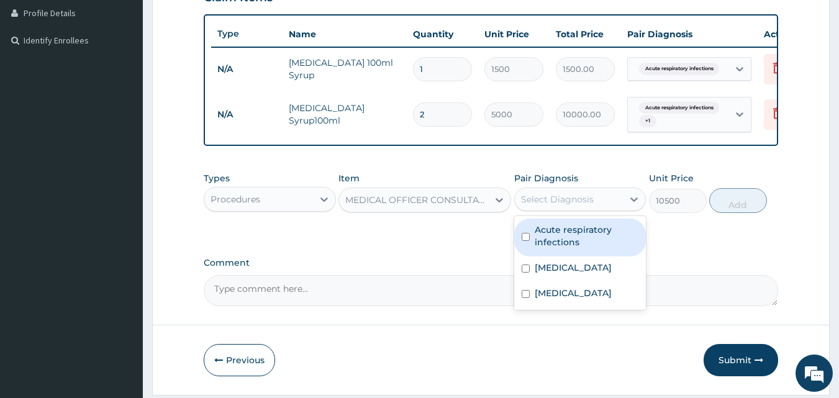
click at [565, 206] on div "Select Diagnosis" at bounding box center [557, 199] width 73 height 12
click at [560, 242] on label "Acute respiratory infections" at bounding box center [587, 236] width 104 height 25
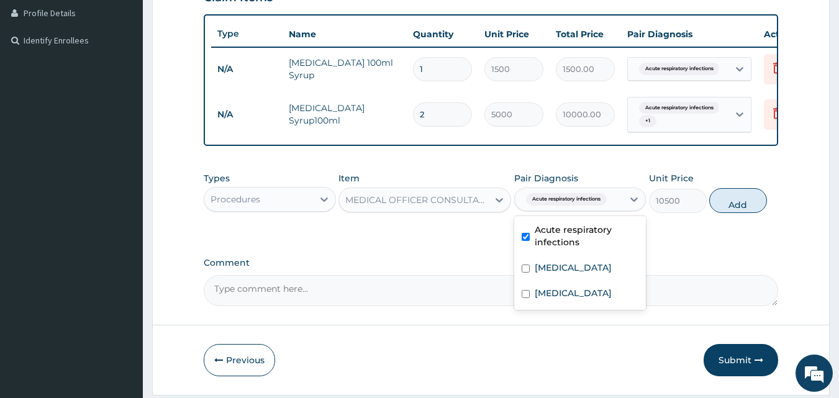
click at [559, 256] on div "Acute respiratory infections" at bounding box center [580, 238] width 132 height 38
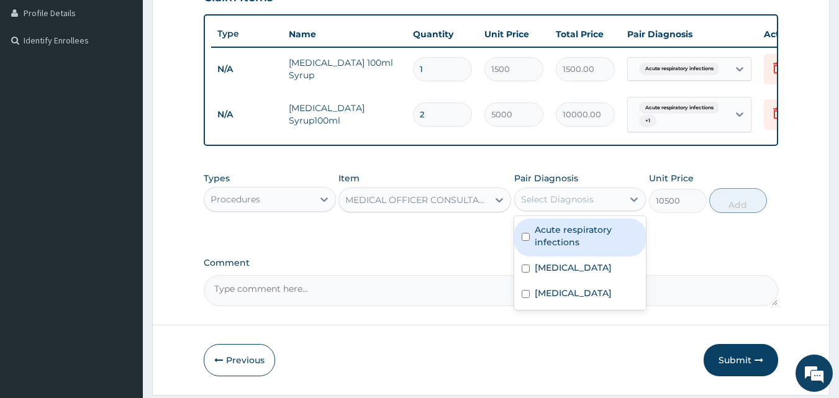
click at [555, 246] on label "Acute respiratory infections" at bounding box center [587, 236] width 104 height 25
checkbox input "true"
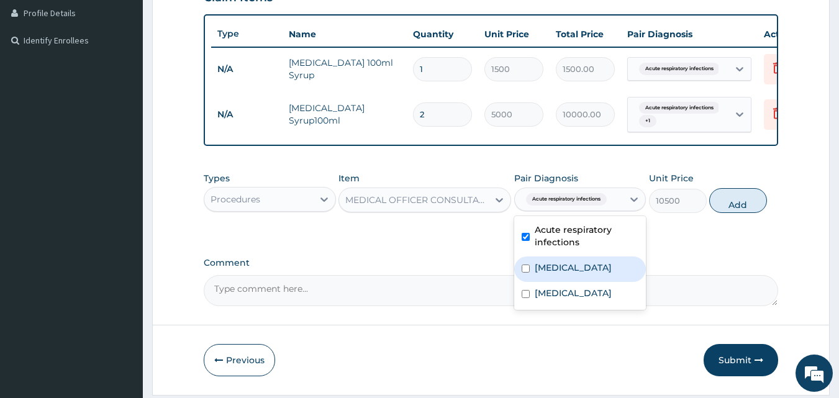
click at [554, 274] on label "[MEDICAL_DATA]" at bounding box center [573, 267] width 77 height 12
checkbox input "true"
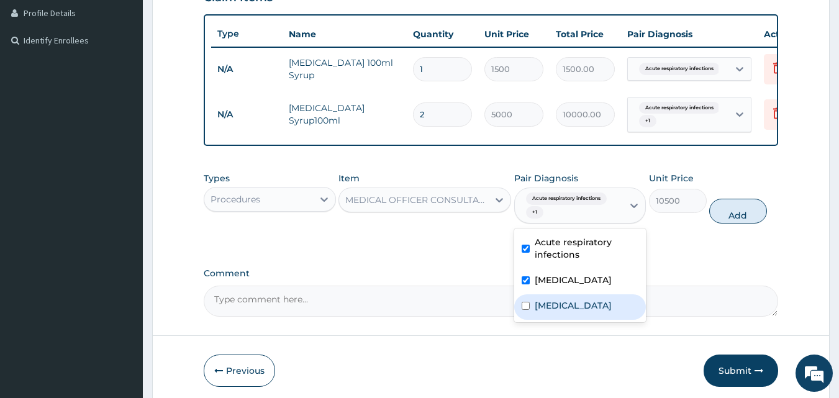
click at [556, 312] on label "Bacteremia" at bounding box center [573, 305] width 77 height 12
checkbox input "true"
click at [726, 222] on button "Add" at bounding box center [738, 211] width 58 height 25
type input "0"
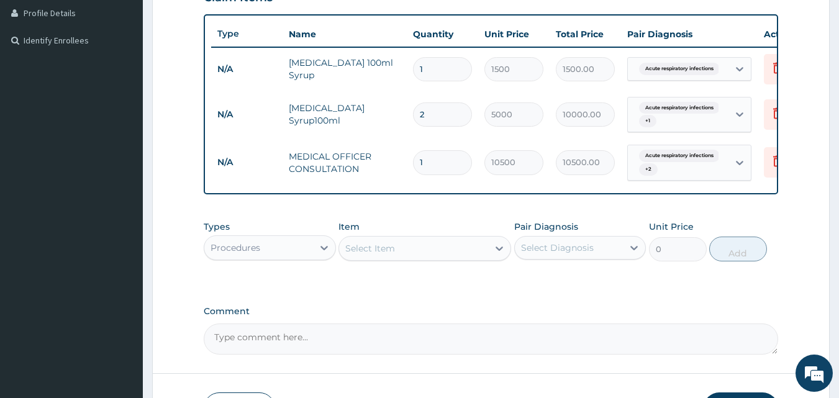
click at [303, 240] on div "Types Procedures" at bounding box center [270, 240] width 132 height 41
click at [299, 252] on div "Procedures" at bounding box center [258, 248] width 109 height 20
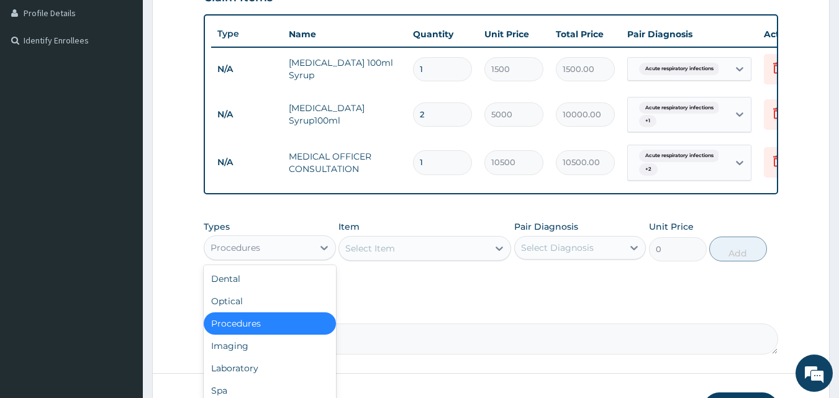
scroll to position [410, 0]
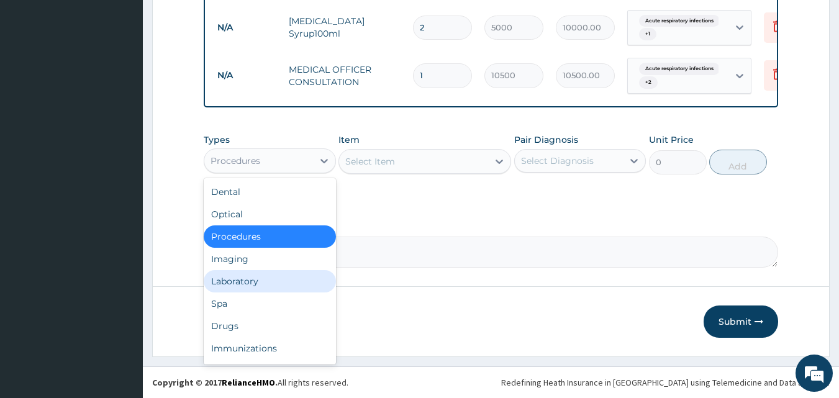
click at [269, 286] on div "Laboratory" at bounding box center [270, 281] width 132 height 22
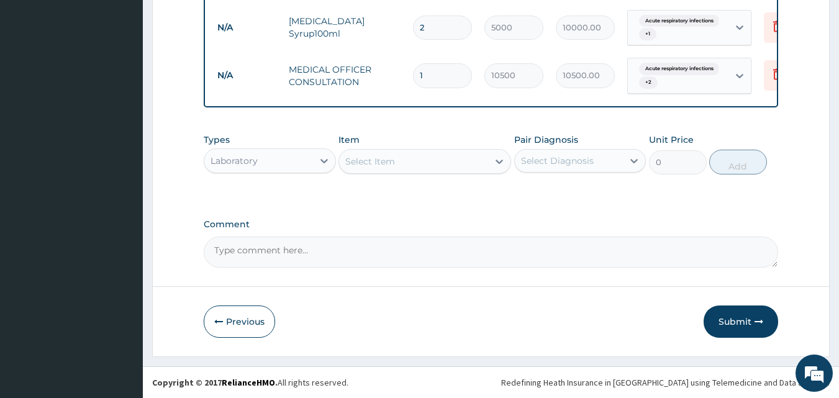
click at [368, 161] on div "Select Item" at bounding box center [370, 161] width 50 height 12
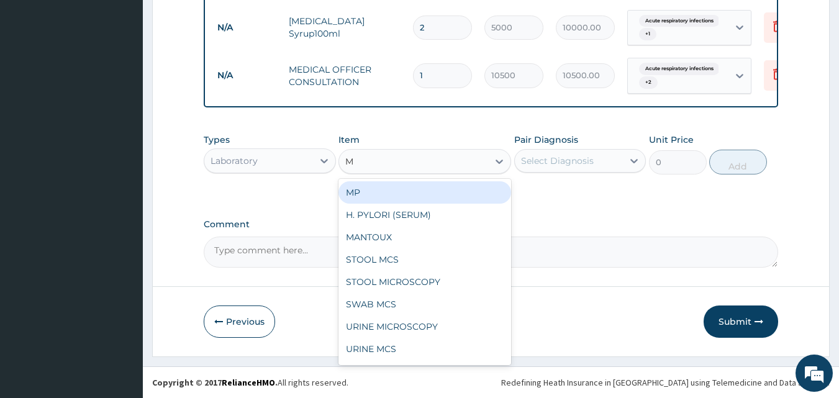
type input "MP"
click at [367, 192] on div "MP" at bounding box center [424, 192] width 173 height 22
type input "4000"
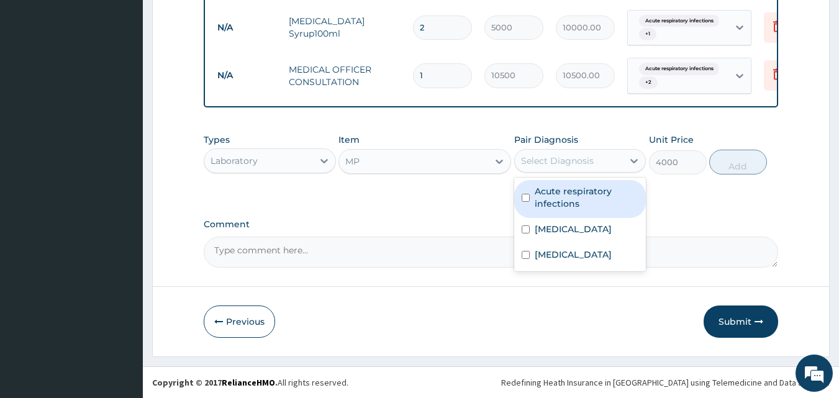
click at [565, 161] on div "Select Diagnosis" at bounding box center [557, 161] width 73 height 12
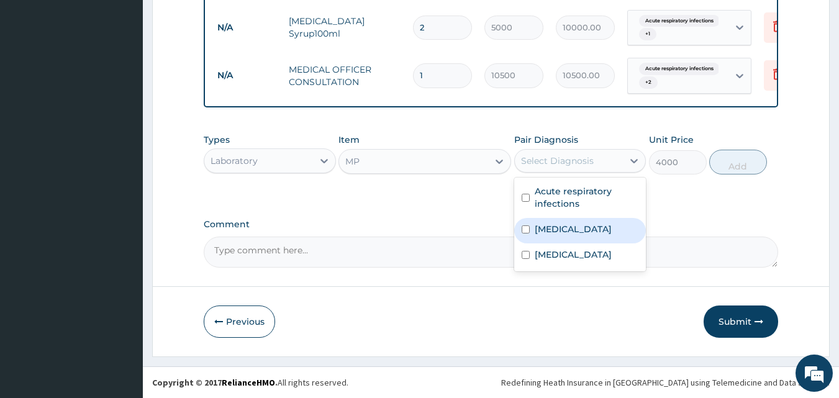
click at [559, 233] on label "[MEDICAL_DATA]" at bounding box center [573, 229] width 77 height 12
checkbox input "true"
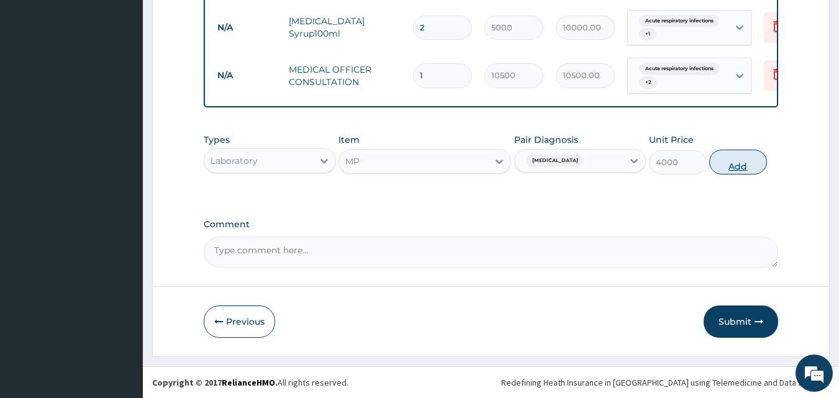
click at [744, 161] on button "Add" at bounding box center [738, 162] width 58 height 25
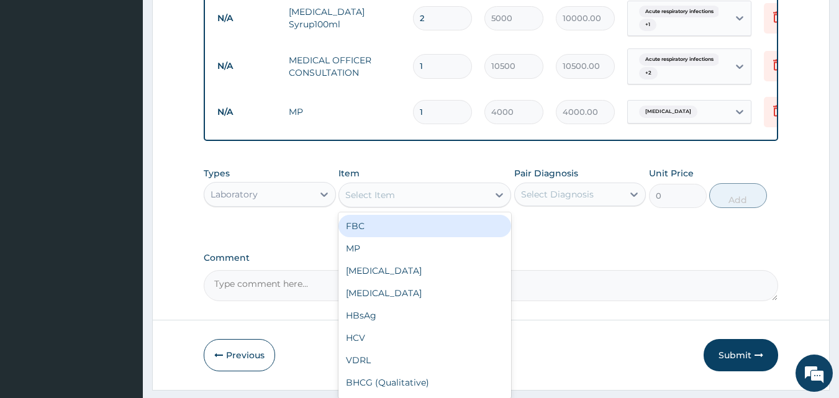
click at [414, 205] on div "Select Item" at bounding box center [413, 195] width 149 height 20
click at [384, 237] on div "FBC" at bounding box center [424, 226] width 173 height 22
type input "4500"
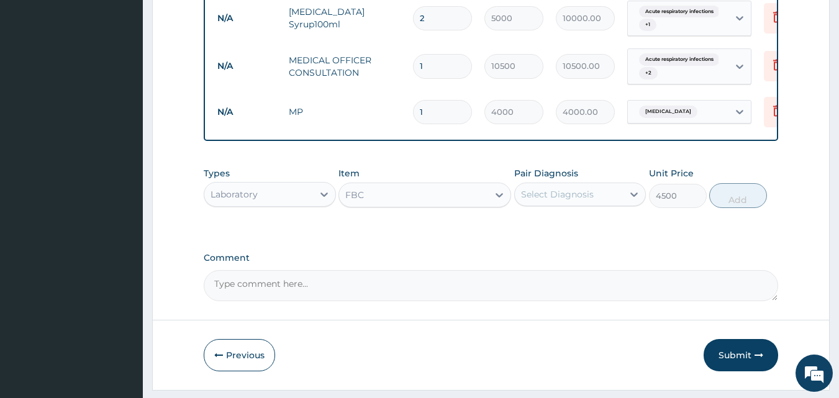
click at [572, 200] on div "Select Diagnosis" at bounding box center [557, 194] width 73 height 12
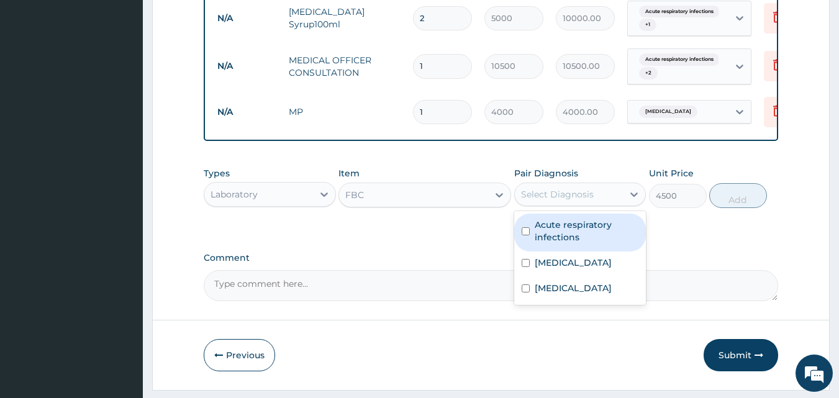
click at [571, 251] on div "Acute respiratory infections" at bounding box center [580, 233] width 132 height 38
checkbox input "true"
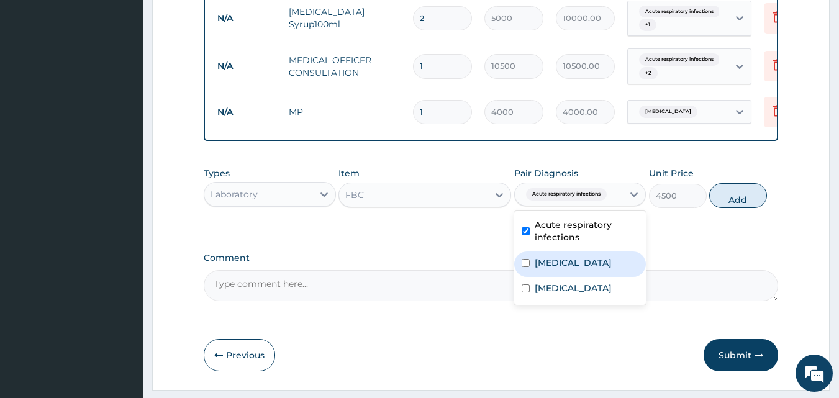
click at [562, 269] on label "[MEDICAL_DATA]" at bounding box center [573, 262] width 77 height 12
checkbox input "true"
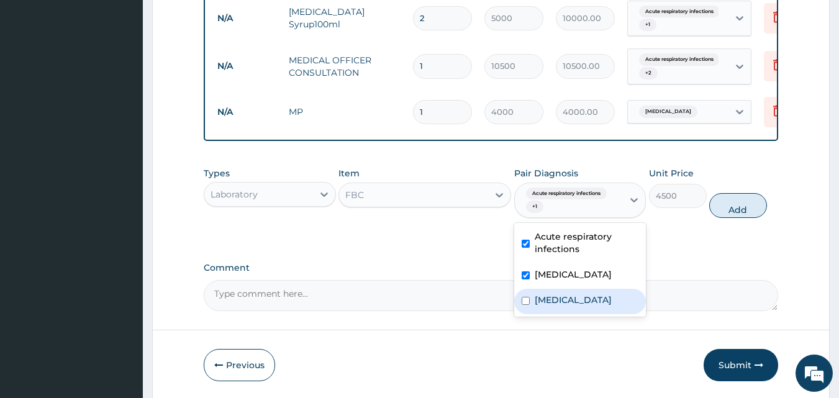
click at [564, 306] on label "Bacteremia" at bounding box center [573, 300] width 77 height 12
checkbox input "true"
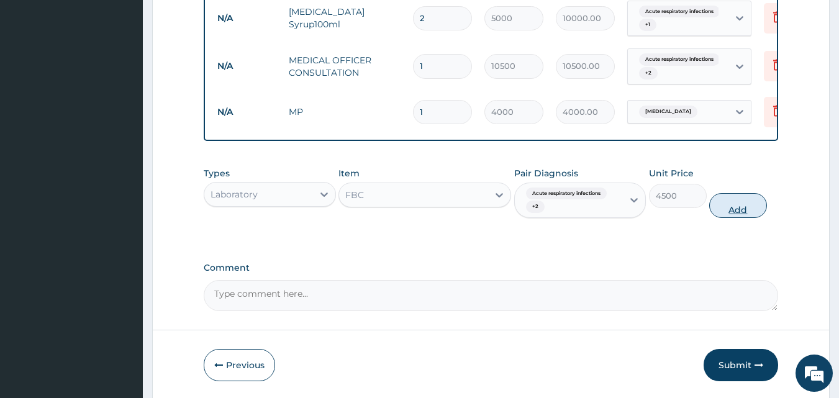
click at [743, 217] on button "Add" at bounding box center [738, 205] width 58 height 25
type input "0"
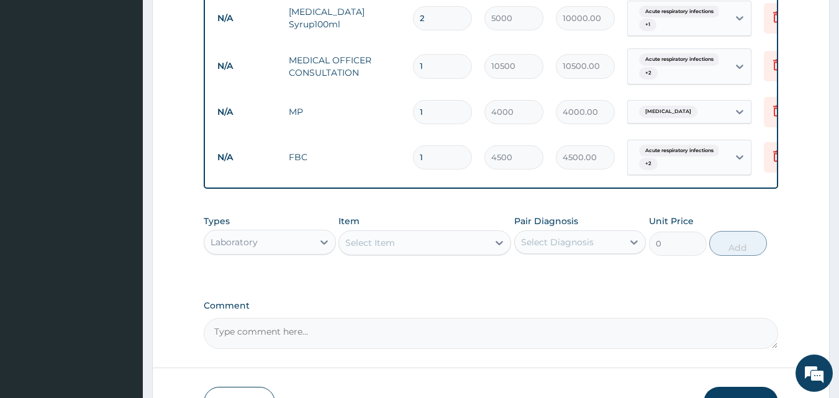
click at [302, 250] on div "Laboratory" at bounding box center [258, 242] width 109 height 20
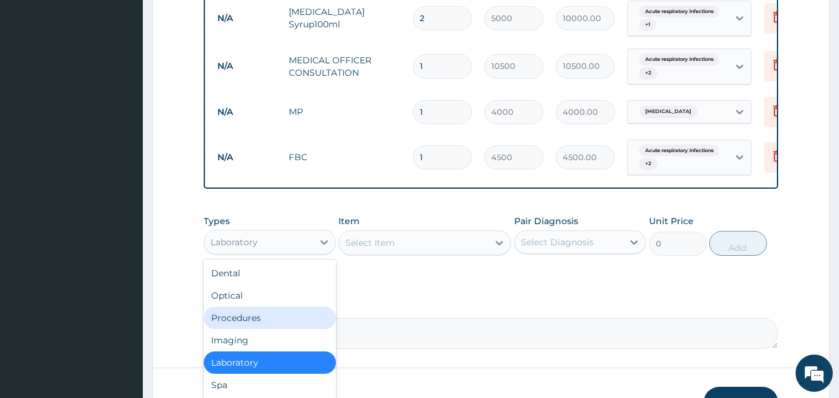
click at [279, 326] on div "Procedures" at bounding box center [270, 318] width 132 height 22
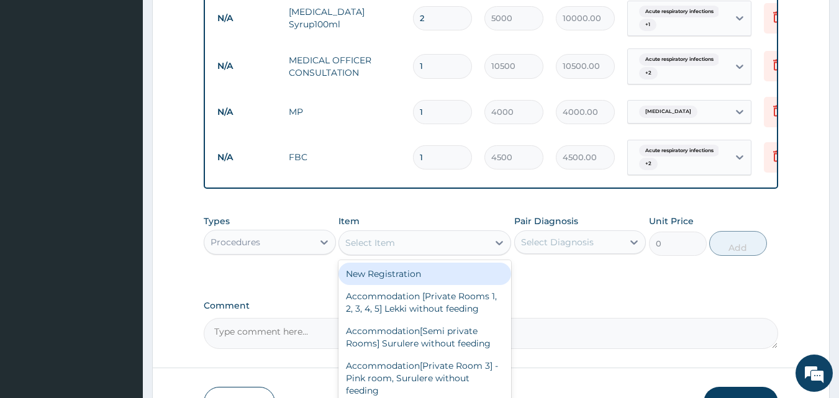
click at [432, 253] on div "Select Item" at bounding box center [413, 243] width 149 height 20
type input "M"
click at [432, 283] on div "New Registration" at bounding box center [424, 274] width 173 height 22
type input "7350"
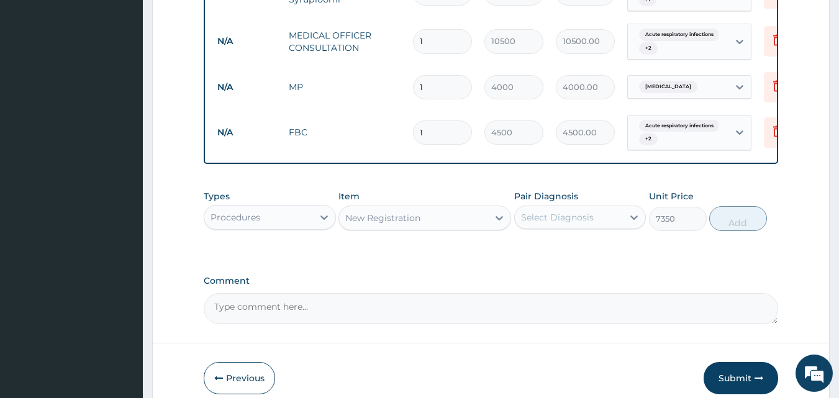
scroll to position [500, 0]
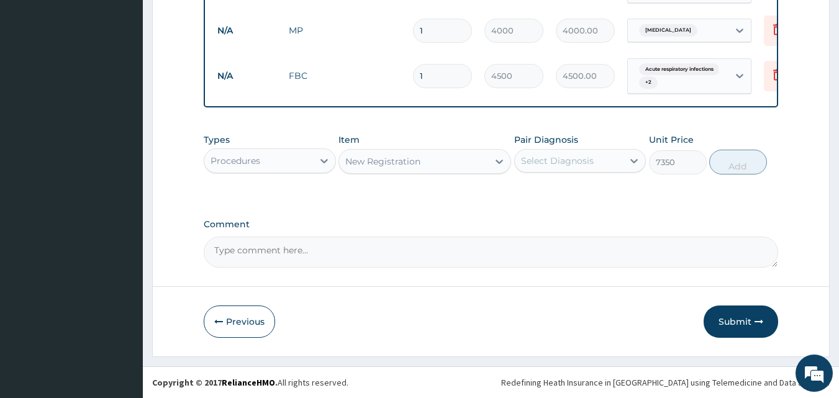
click at [566, 162] on div "Select Diagnosis" at bounding box center [557, 161] width 73 height 12
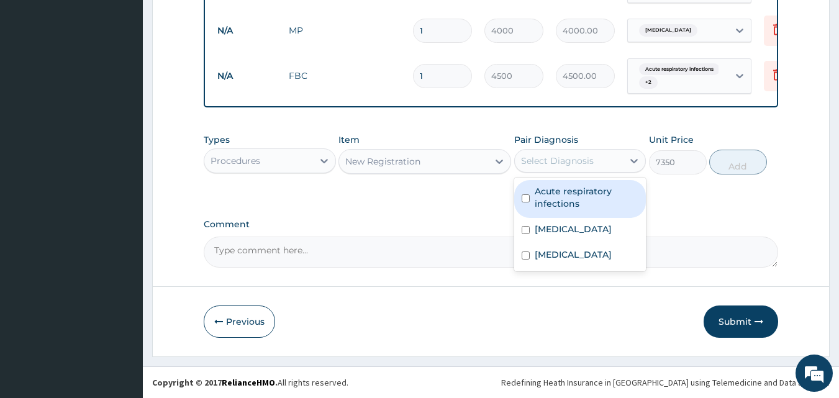
click at [548, 201] on label "Acute respiratory infections" at bounding box center [587, 197] width 104 height 25
checkbox input "true"
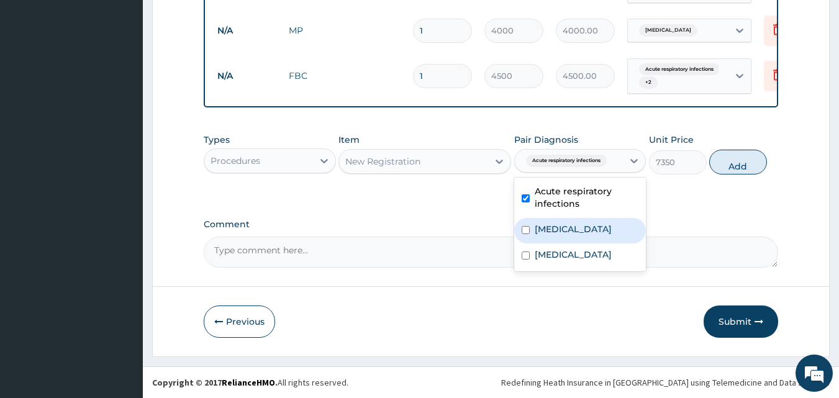
click at [548, 227] on label "[MEDICAL_DATA]" at bounding box center [573, 229] width 77 height 12
checkbox input "true"
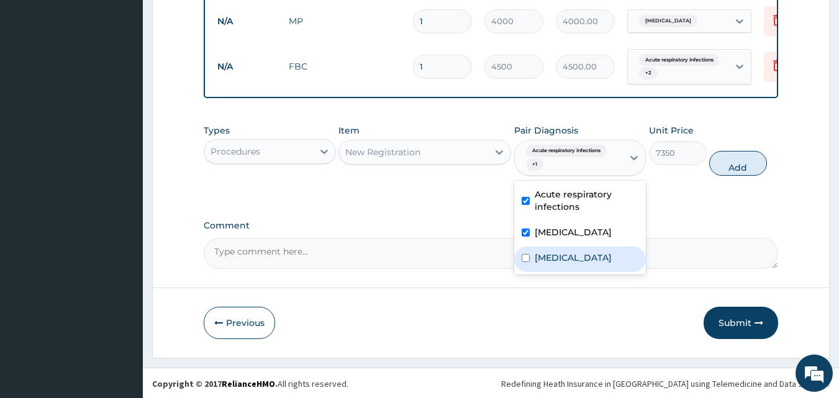
click at [554, 264] on label "[MEDICAL_DATA]" at bounding box center [573, 257] width 77 height 12
checkbox input "true"
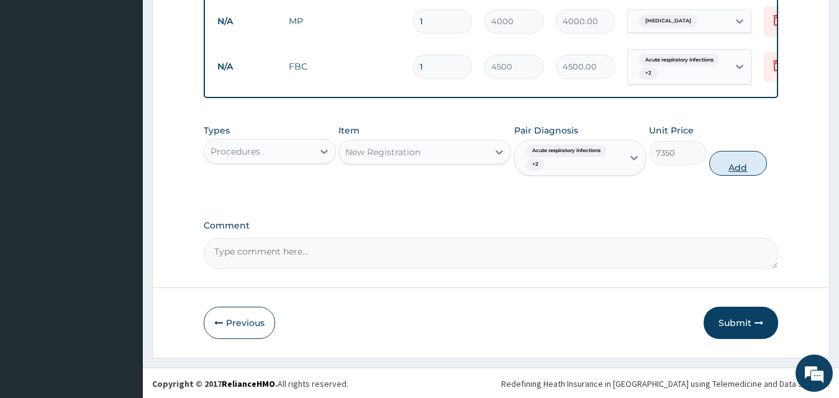
click at [734, 176] on button "Add" at bounding box center [738, 163] width 58 height 25
type input "0"
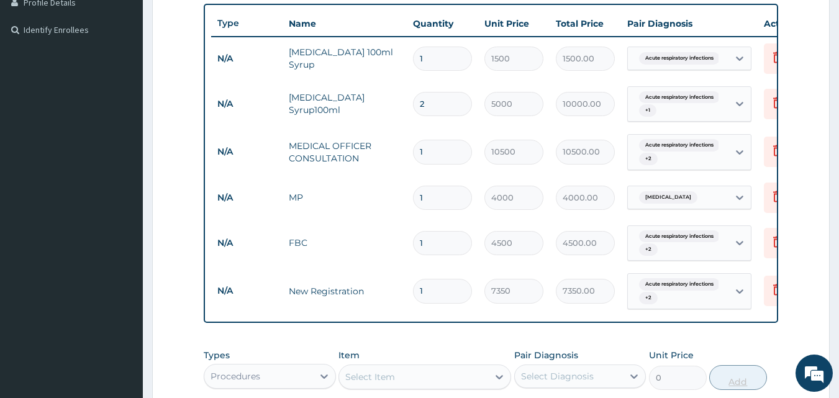
scroll to position [325, 0]
drag, startPoint x: 397, startPoint y: 104, endPoint x: 289, endPoint y: 98, distance: 108.2
click at [289, 98] on td "[MEDICAL_DATA] Syrup100ml" at bounding box center [345, 102] width 124 height 37
copy td "[MEDICAL_DATA] Syrup100ml"
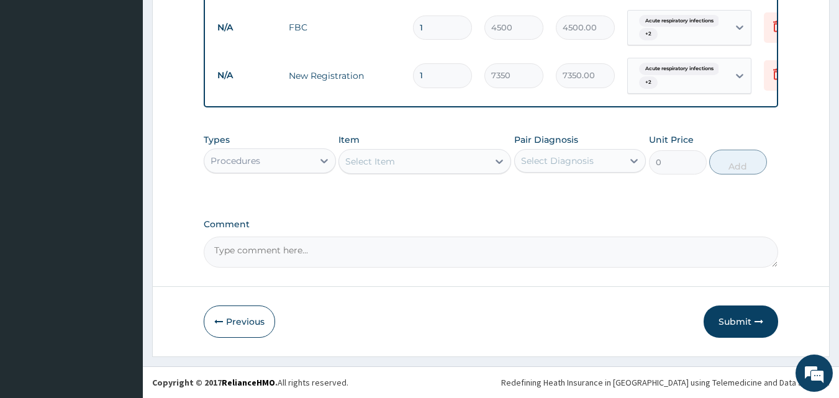
click at [266, 250] on textarea "Comment" at bounding box center [491, 252] width 575 height 31
paste textarea "[MEDICAL_DATA] Syrup100ml"
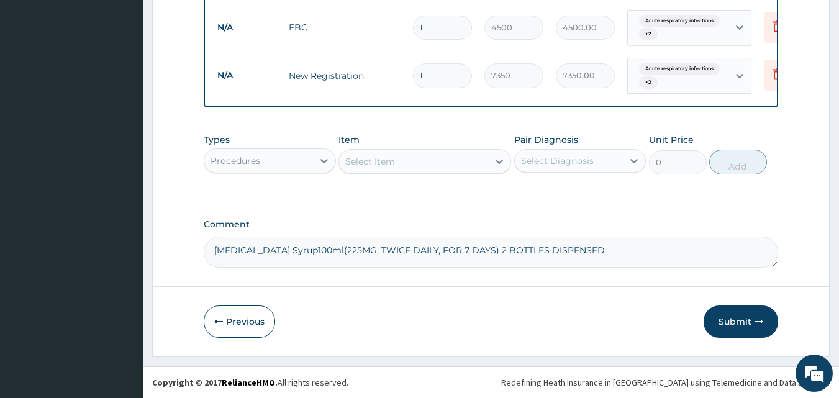
type textarea "Cefuroxime Syrup100ml(225MG, TWICE DAILY, FOR 7 DAYS) 2 BOTTLES DISPENSED"
click at [626, 219] on div "Types Procedures Item Select Item Pair Diagnosis Select Diagnosis Unit Price 0 …" at bounding box center [491, 243] width 575 height 48
click at [748, 320] on button "Submit" at bounding box center [741, 322] width 75 height 32
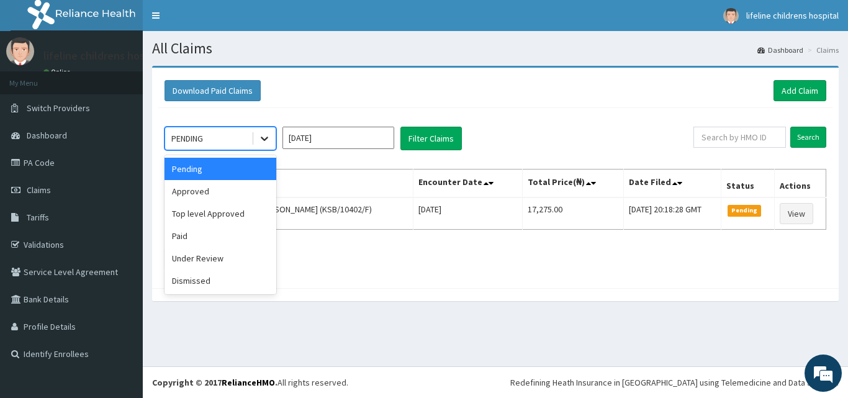
click at [265, 143] on icon at bounding box center [264, 138] width 12 height 12
click at [216, 190] on div "Approved" at bounding box center [221, 191] width 112 height 22
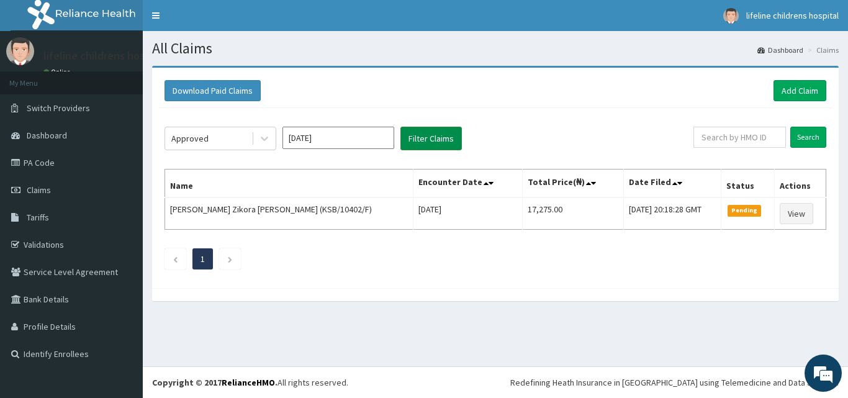
click at [427, 135] on button "Filter Claims" at bounding box center [431, 139] width 61 height 24
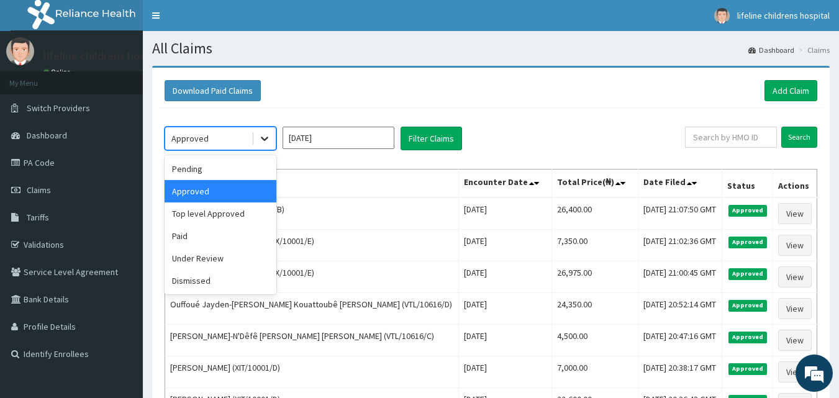
click at [264, 140] on icon at bounding box center [264, 139] width 7 height 4
click at [220, 256] on div "Under Review" at bounding box center [221, 258] width 112 height 22
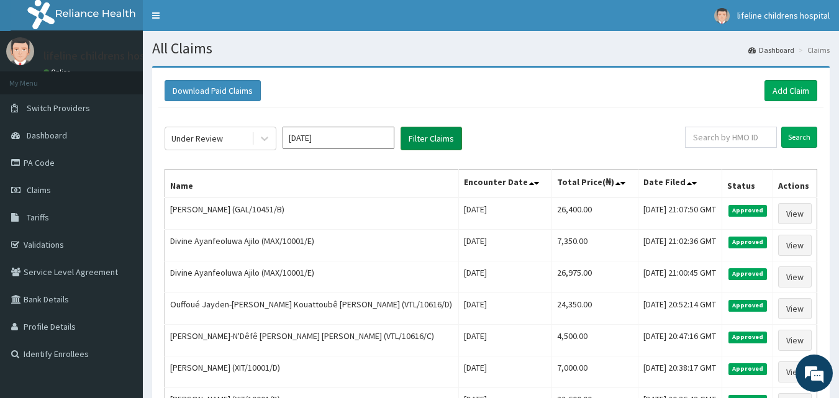
click at [435, 138] on button "Filter Claims" at bounding box center [431, 139] width 61 height 24
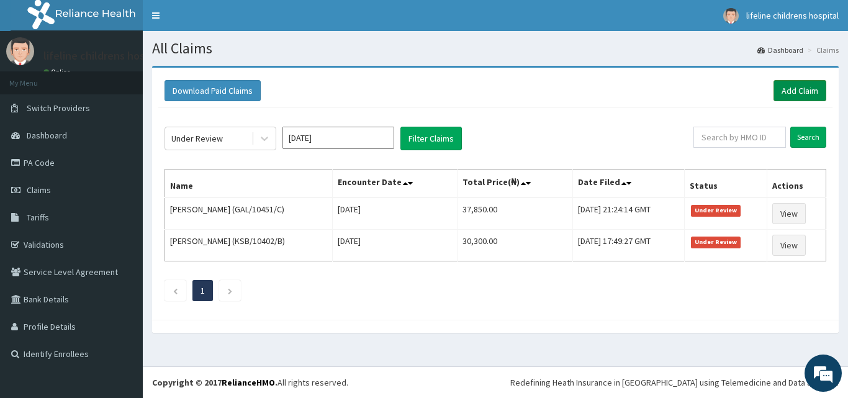
click at [800, 92] on link "Add Claim" at bounding box center [800, 90] width 53 height 21
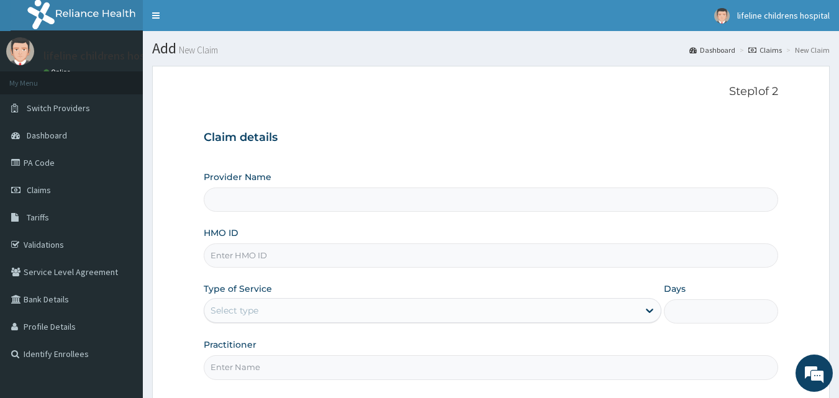
type input "Lifeline Children Hospital - [GEOGRAPHIC_DATA]"
click at [273, 258] on input "HMO ID" at bounding box center [491, 255] width 575 height 24
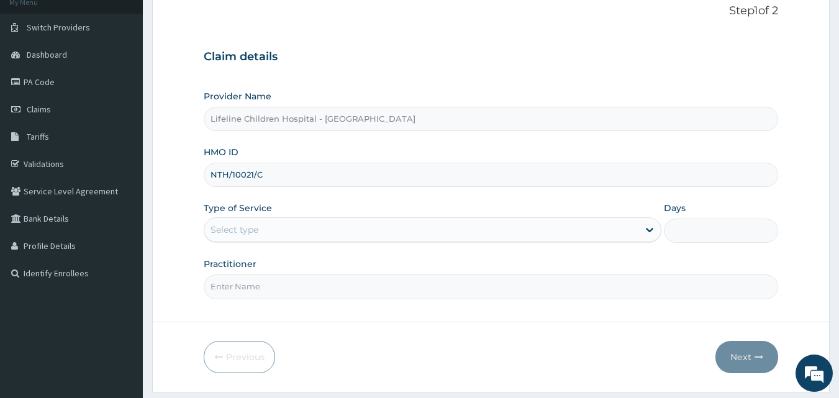
scroll to position [88, 0]
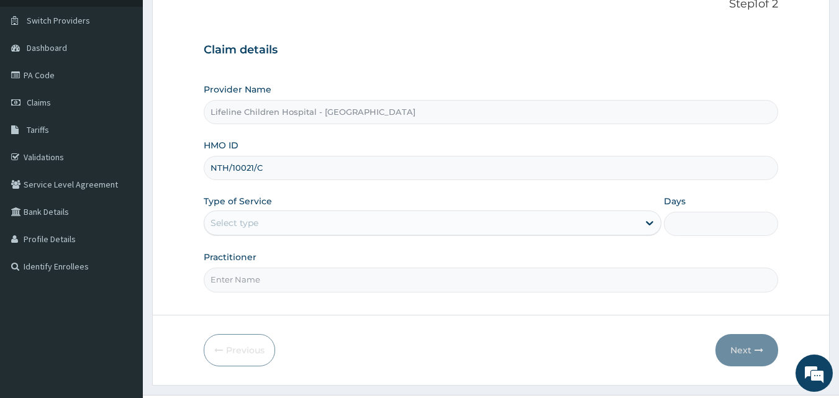
type input "NTH/10021/C"
click at [297, 224] on div "Select type" at bounding box center [421, 223] width 434 height 20
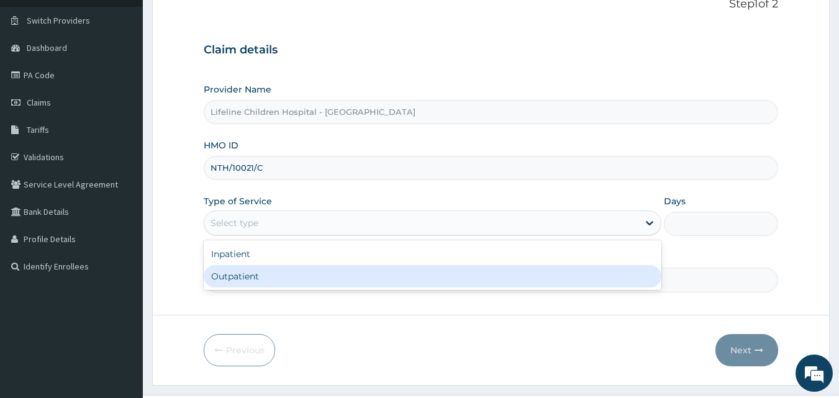
click at [288, 278] on div "Outpatient" at bounding box center [433, 276] width 458 height 22
type input "1"
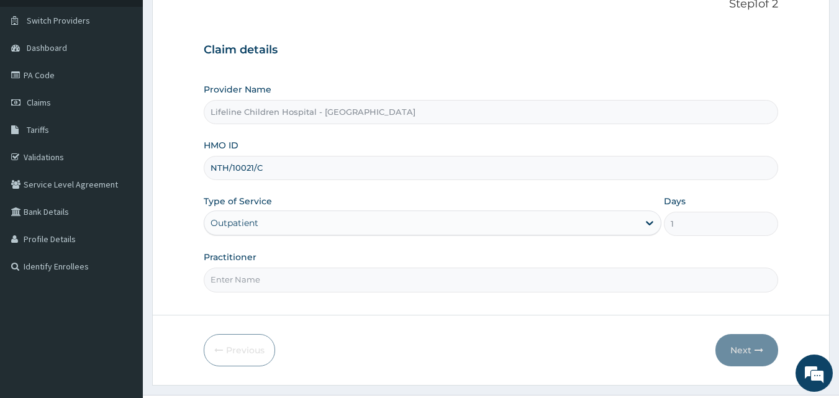
click at [346, 282] on input "Practitioner" at bounding box center [491, 280] width 575 height 24
type input "[PERSON_NAME]"
click at [736, 350] on button "Next" at bounding box center [746, 350] width 63 height 32
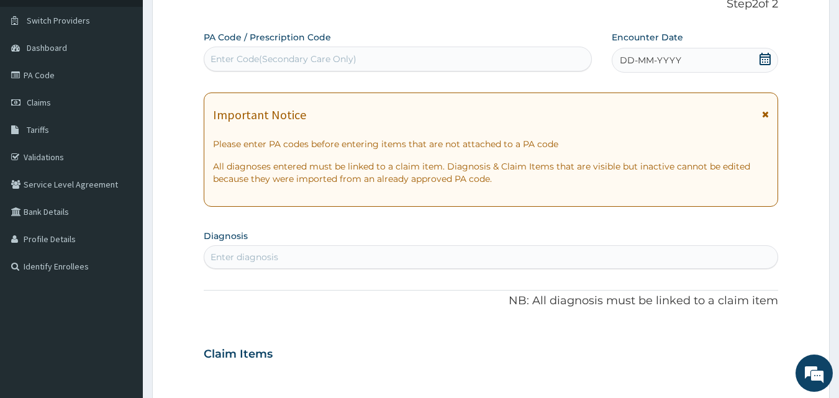
click at [765, 60] on icon at bounding box center [765, 59] width 12 height 12
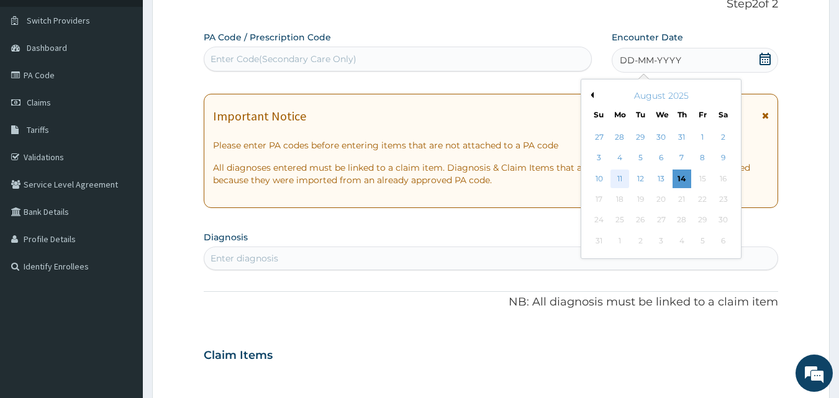
click at [617, 174] on div "11" at bounding box center [619, 179] width 19 height 19
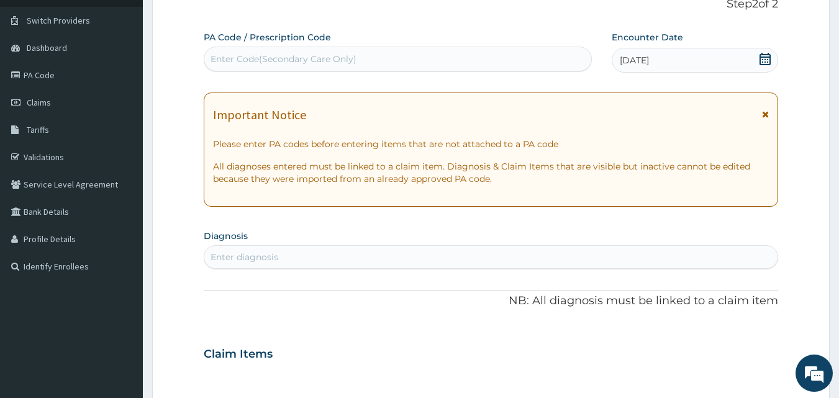
click at [766, 113] on icon at bounding box center [765, 114] width 7 height 9
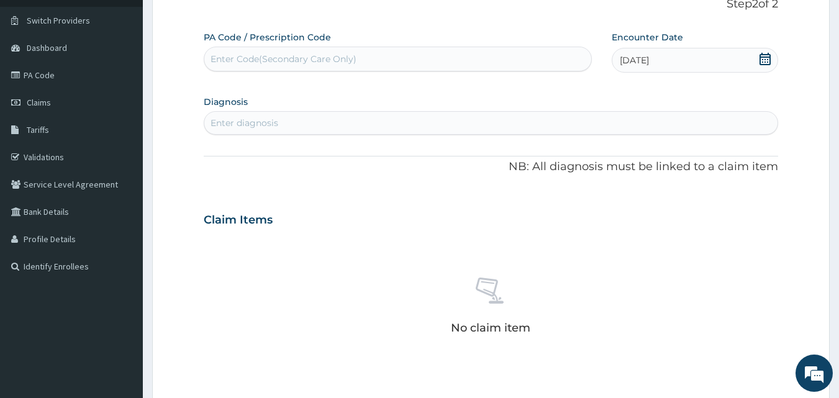
click at [500, 120] on div "Enter diagnosis" at bounding box center [491, 123] width 574 height 20
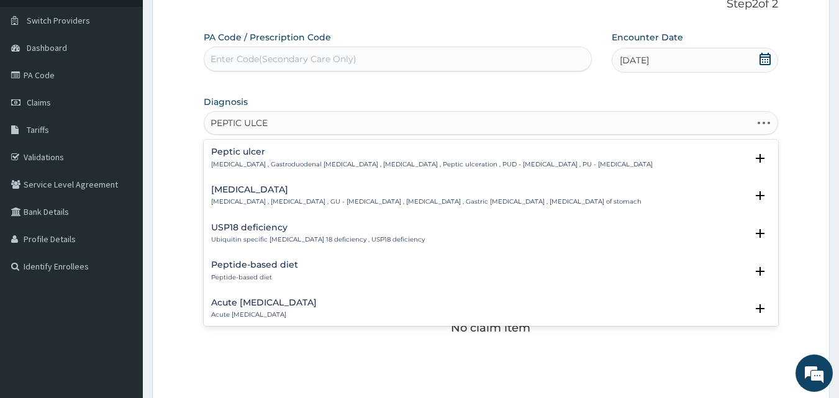
type input "[MEDICAL_DATA]"
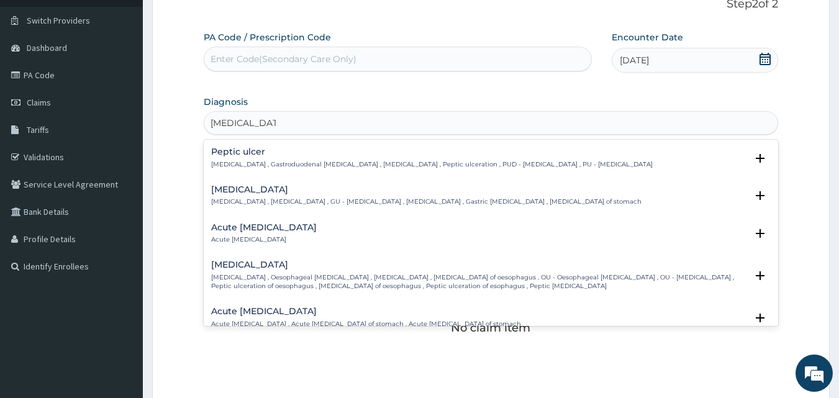
click at [268, 157] on div "[MEDICAL_DATA] [MEDICAL_DATA] , Gastroduodenal [MEDICAL_DATA] , [MEDICAL_DATA] …" at bounding box center [431, 158] width 441 height 22
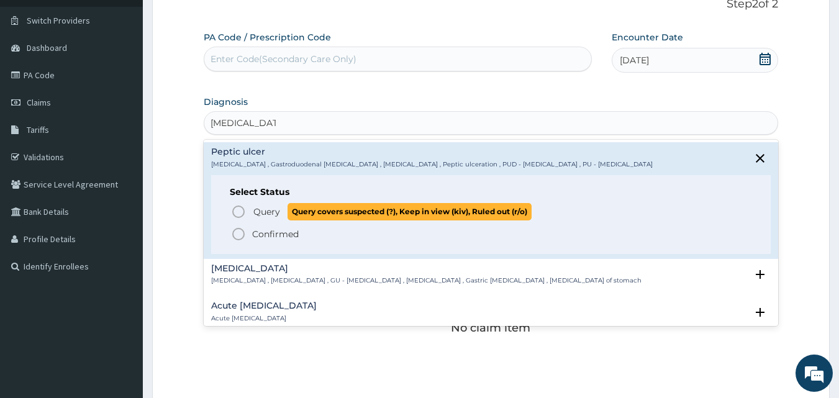
click at [265, 210] on span "Query" at bounding box center [266, 212] width 27 height 12
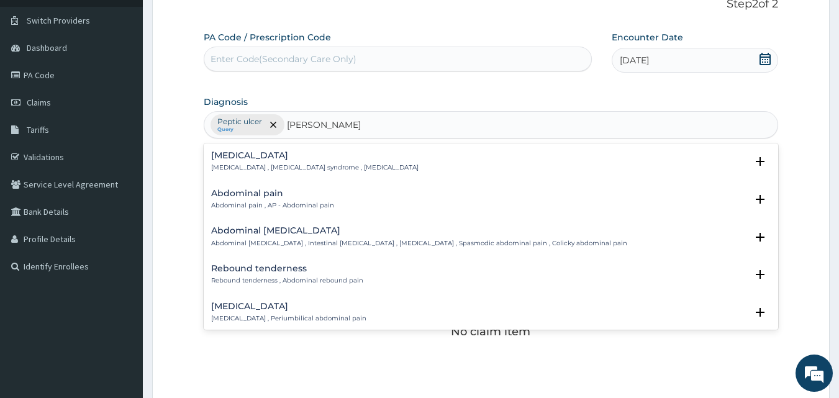
type input "ABDOMINAL PAIN"
click at [247, 161] on div "[MEDICAL_DATA] [MEDICAL_DATA] , [MEDICAL_DATA] syndrome , [MEDICAL_DATA]" at bounding box center [314, 162] width 207 height 22
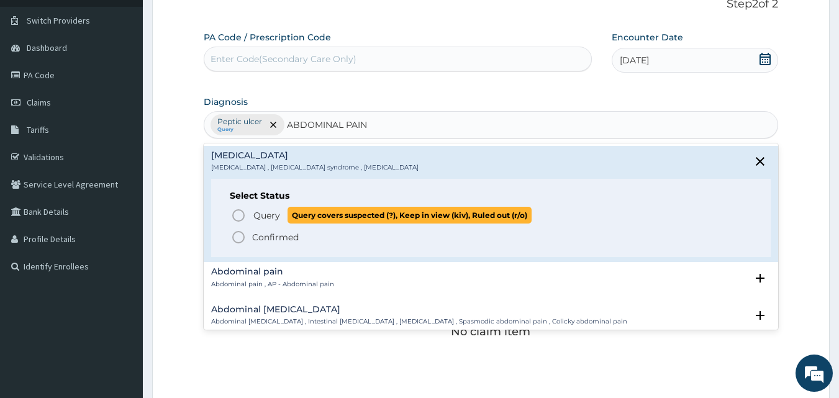
click at [259, 215] on span "Query" at bounding box center [266, 215] width 27 height 12
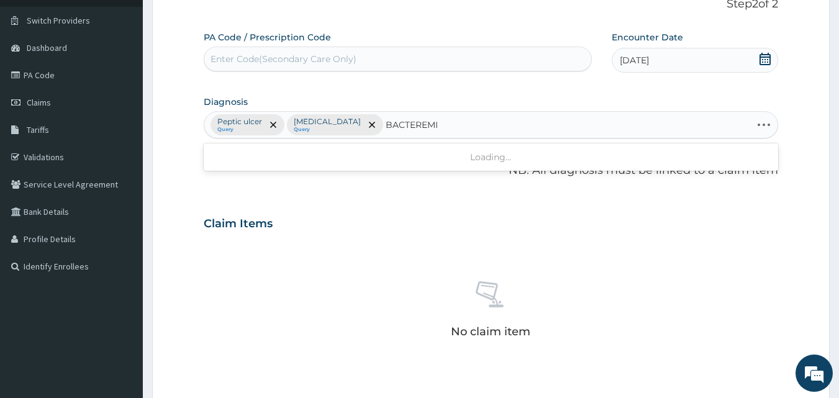
type input "[MEDICAL_DATA]"
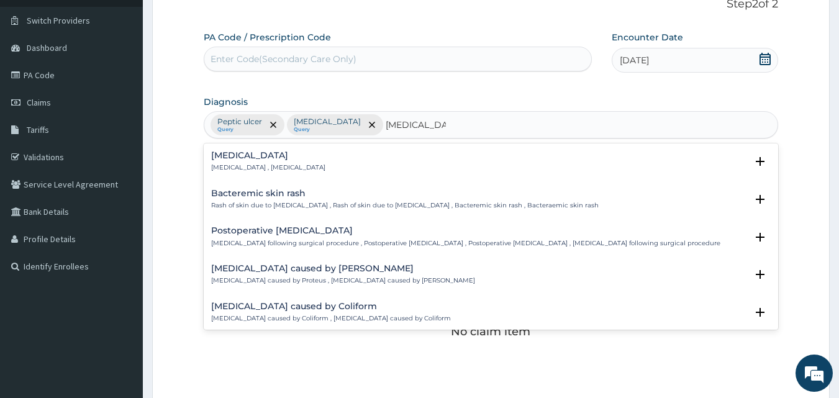
click at [250, 161] on div "[MEDICAL_DATA] [MEDICAL_DATA] , [MEDICAL_DATA]" at bounding box center [268, 162] width 114 height 22
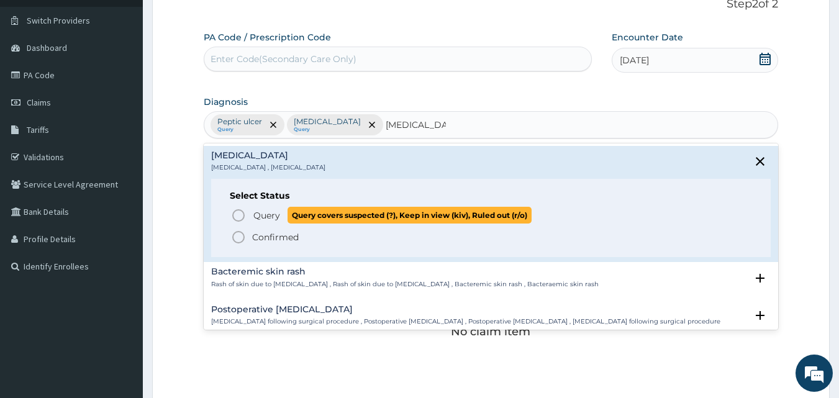
click at [256, 213] on span "Query" at bounding box center [266, 215] width 27 height 12
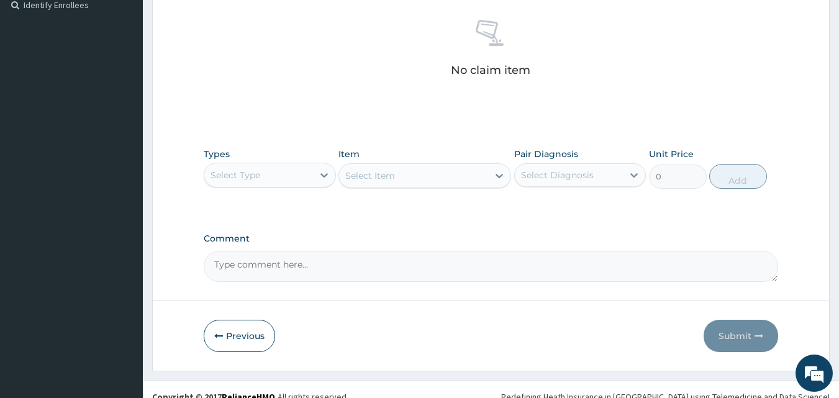
scroll to position [363, 0]
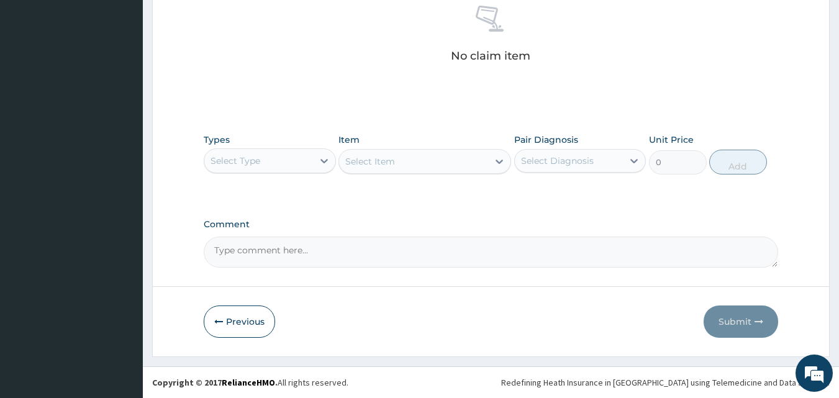
click at [265, 157] on div "Select Type" at bounding box center [258, 161] width 109 height 20
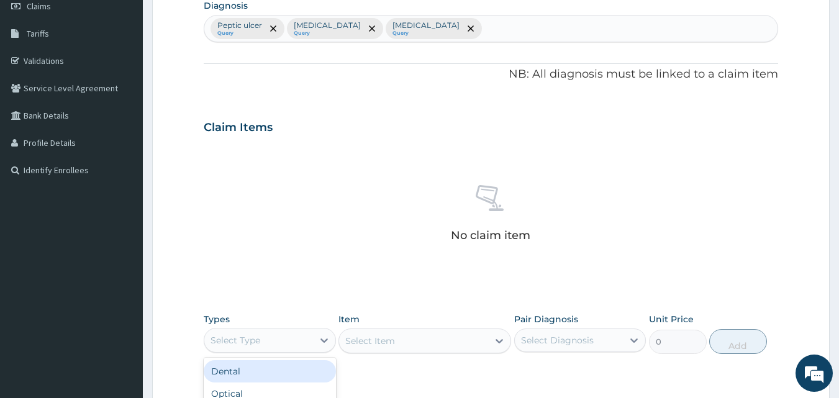
scroll to position [0, 0]
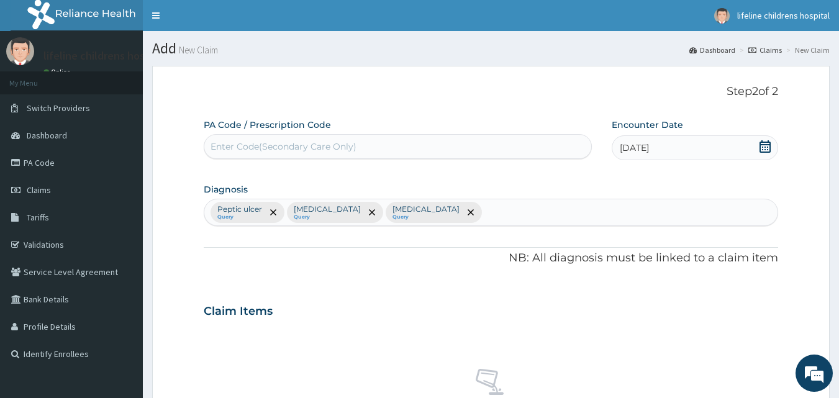
click at [472, 143] on div "Enter Code(Secondary Care Only)" at bounding box center [397, 147] width 387 height 20
paste input "PA/1EAE32"
type input "PA/1EAE32"
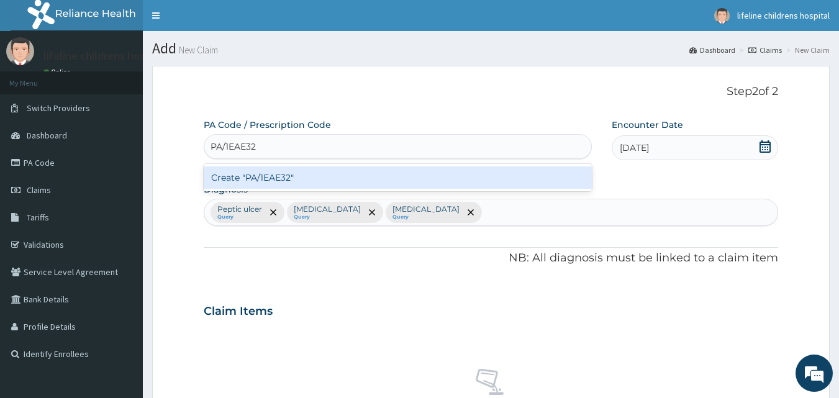
click at [376, 172] on div "Create "PA/1EAE32"" at bounding box center [398, 177] width 389 height 22
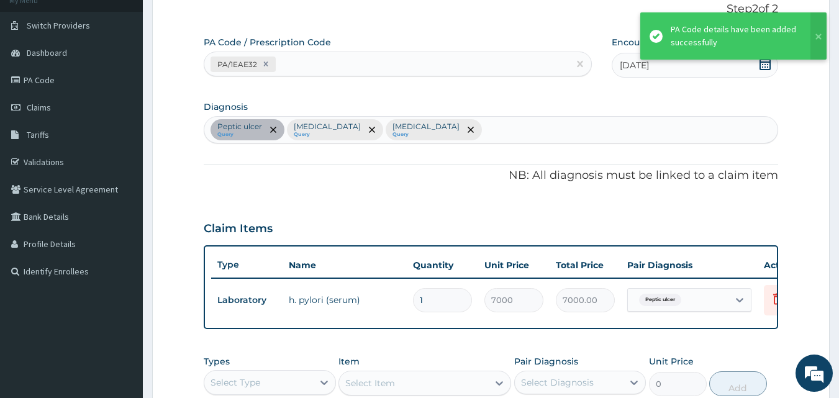
scroll to position [83, 0]
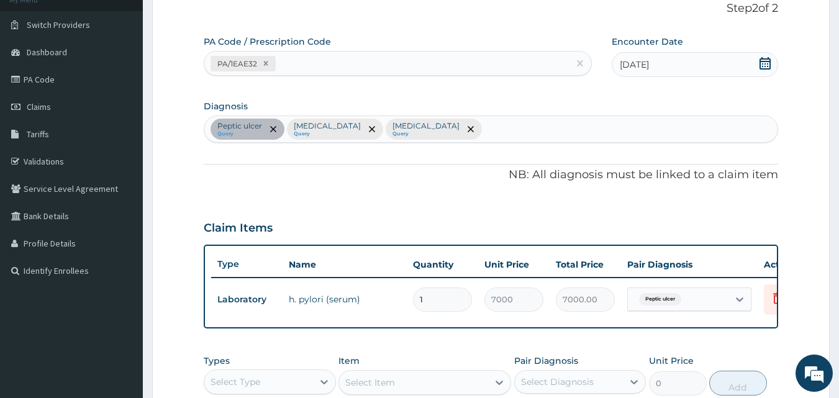
click at [432, 176] on p "NB: All diagnosis must be linked to a claim item" at bounding box center [491, 175] width 575 height 16
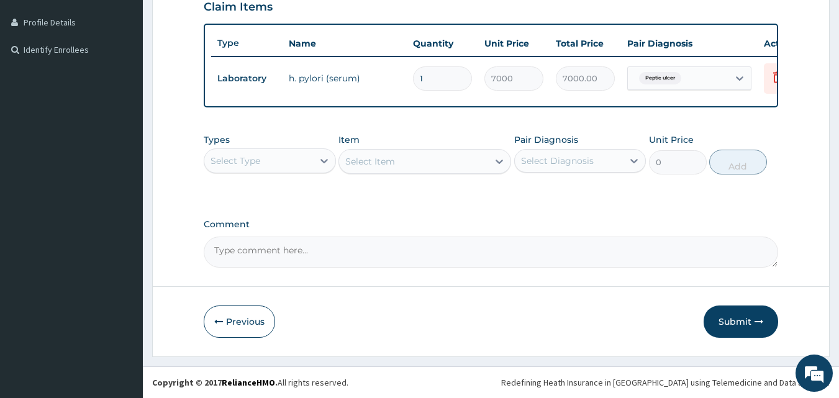
scroll to position [314, 0]
click at [294, 166] on div "Select Type" at bounding box center [258, 161] width 109 height 20
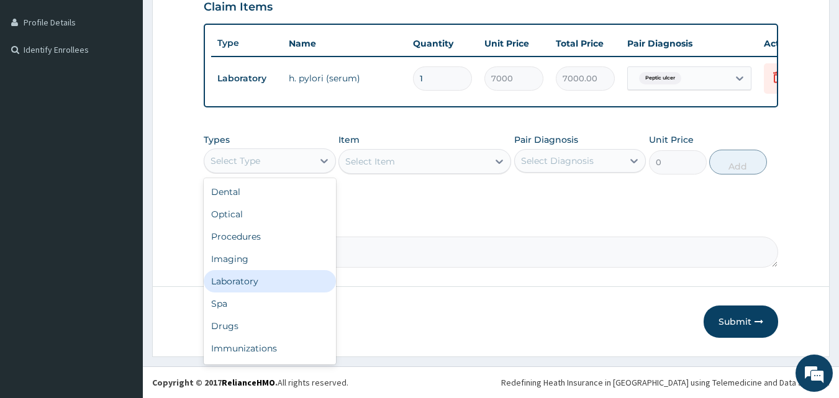
click at [266, 284] on div "Laboratory" at bounding box center [270, 281] width 132 height 22
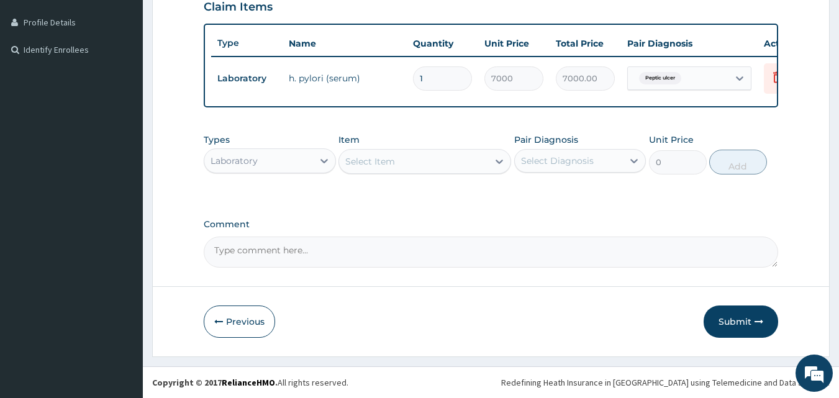
click at [368, 164] on div "Select Item" at bounding box center [370, 161] width 50 height 12
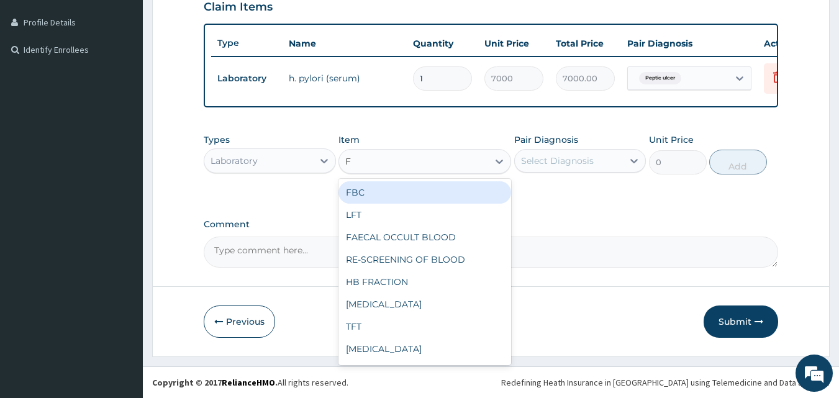
type input "FB"
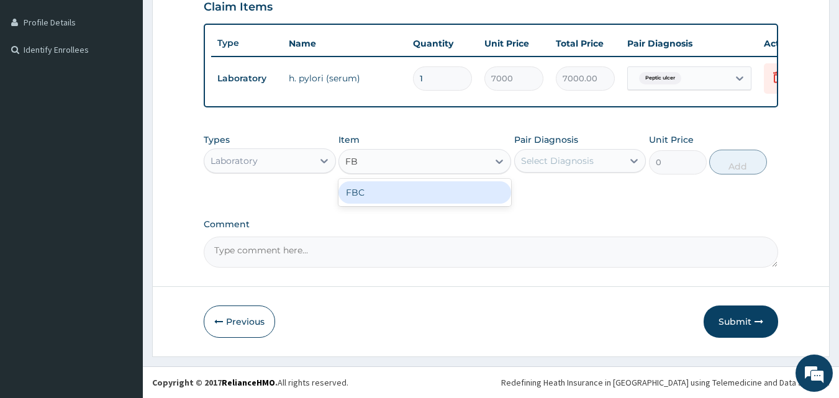
click at [382, 192] on div "FBC" at bounding box center [424, 192] width 173 height 22
type input "4500"
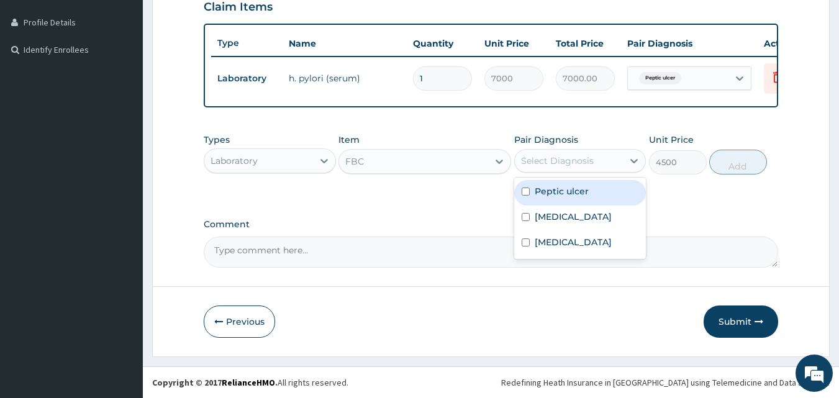
click at [551, 157] on div "Select Diagnosis" at bounding box center [557, 161] width 73 height 12
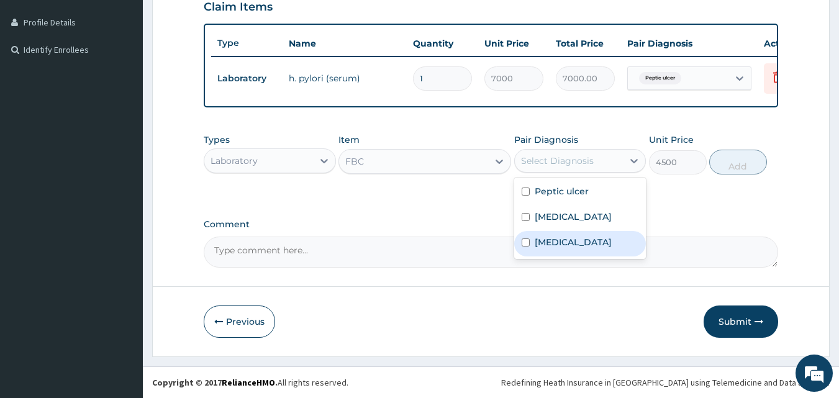
click at [563, 237] on label "[MEDICAL_DATA]" at bounding box center [573, 242] width 77 height 12
checkbox input "true"
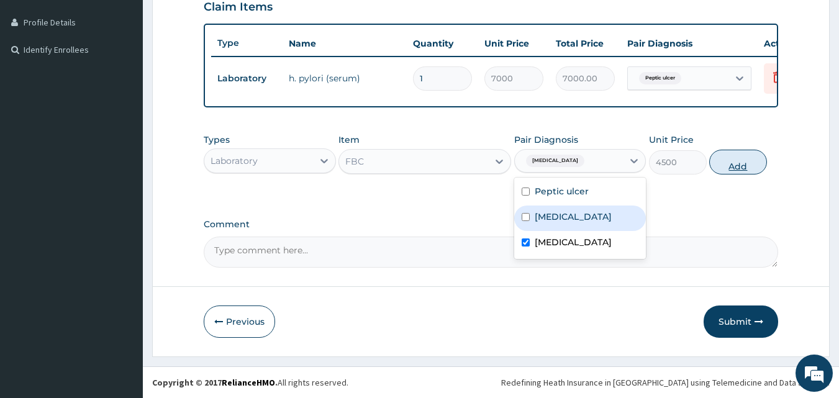
click at [740, 164] on button "Add" at bounding box center [738, 162] width 58 height 25
type input "0"
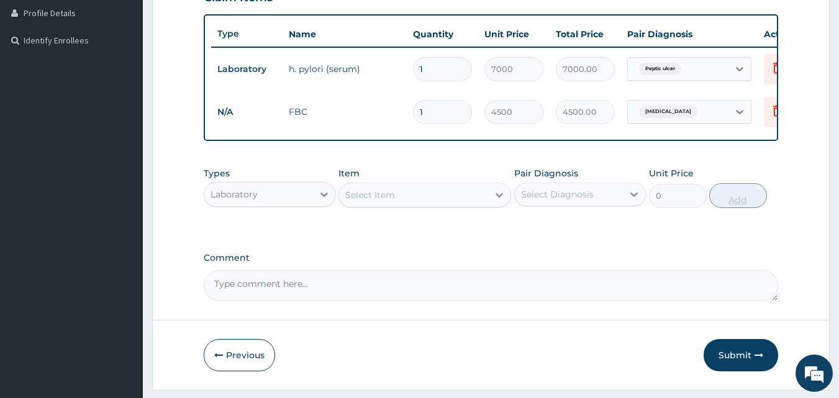
scroll to position [356, 0]
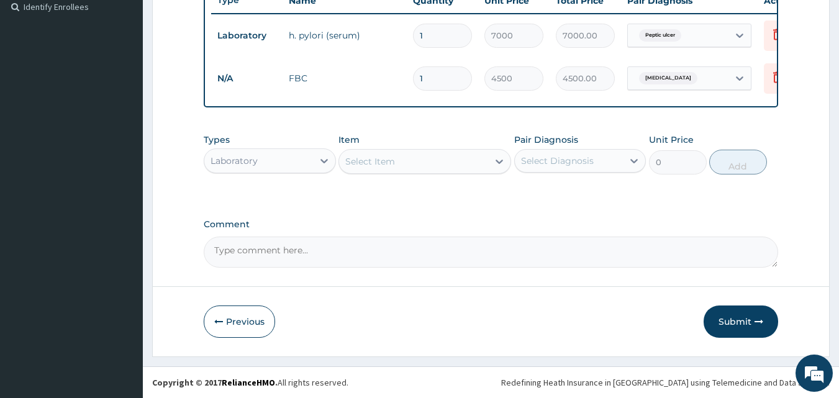
click at [302, 156] on div "Laboratory" at bounding box center [258, 161] width 109 height 20
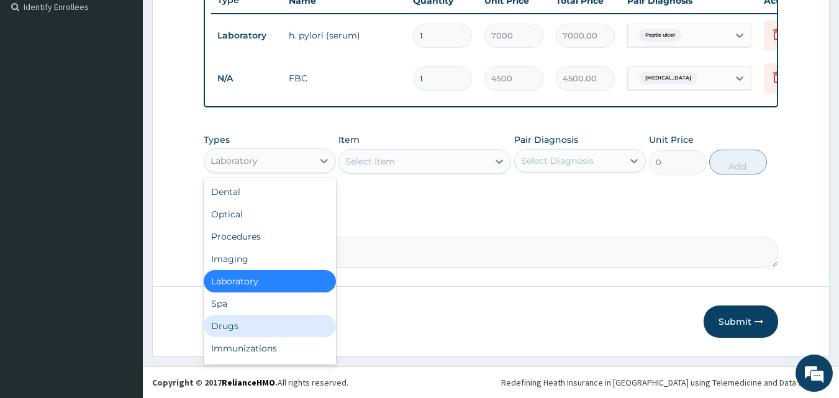
click at [255, 325] on div "Drugs" at bounding box center [270, 326] width 132 height 22
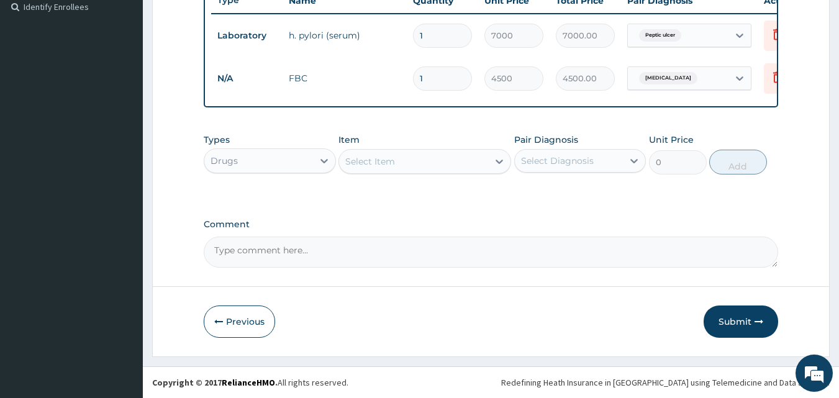
click at [378, 163] on div "Select Item" at bounding box center [370, 161] width 50 height 12
type input "[MEDICAL_DATA]"
click at [388, 191] on div "[MEDICAL_DATA] Suspension" at bounding box center [424, 192] width 173 height 22
type input "1600"
click at [569, 151] on div "Select Diagnosis" at bounding box center [569, 161] width 109 height 20
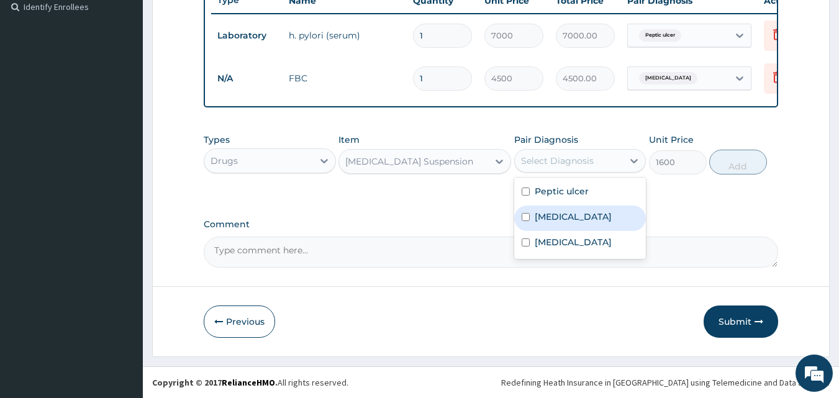
click at [562, 217] on label "[MEDICAL_DATA]" at bounding box center [573, 216] width 77 height 12
checkbox input "true"
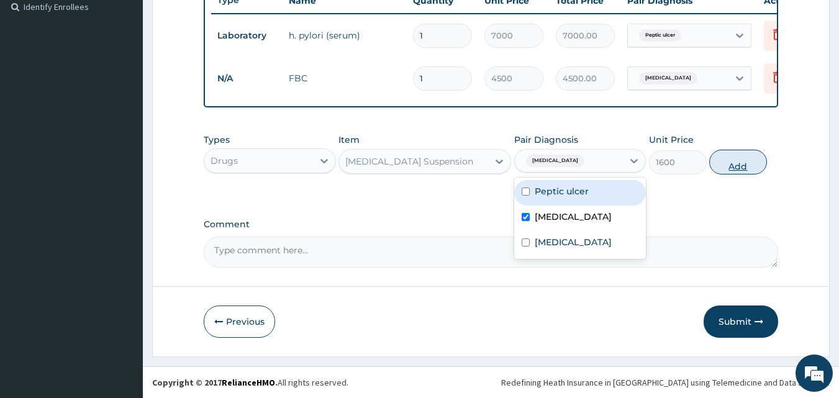
click at [726, 163] on button "Add" at bounding box center [738, 162] width 58 height 25
type input "0"
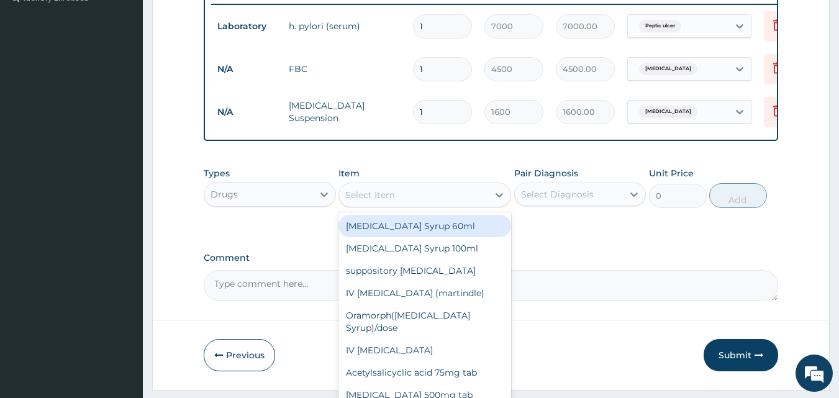
click at [420, 201] on div "Select Item" at bounding box center [413, 195] width 149 height 20
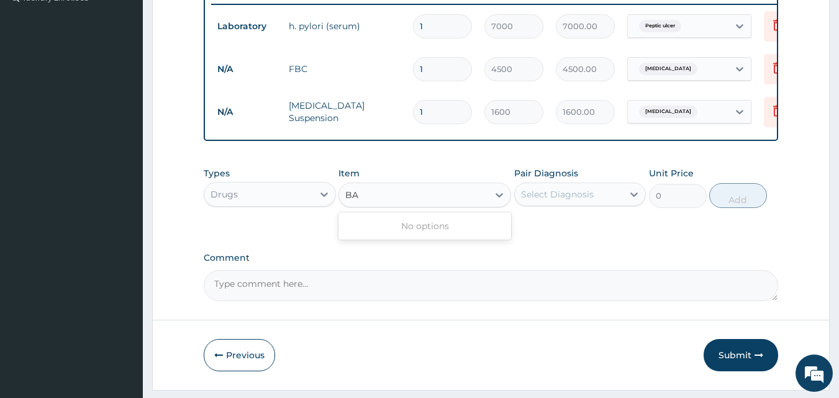
type input "B"
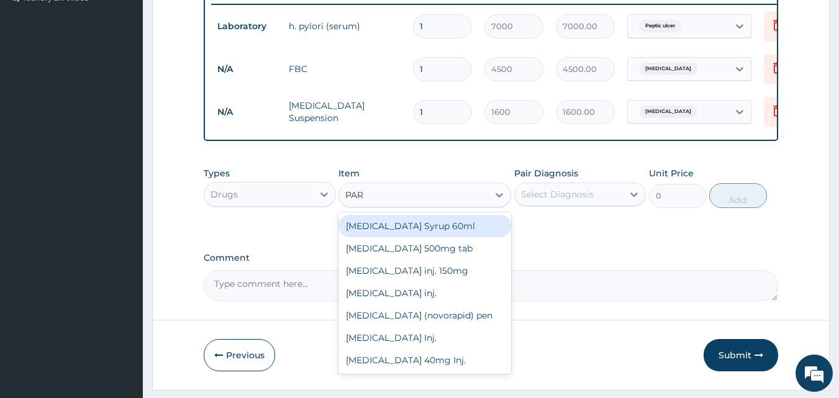
type input "PARA"
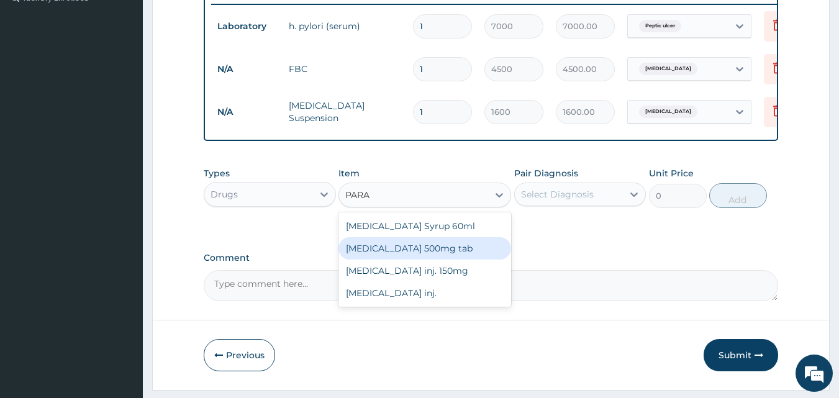
click at [428, 260] on div "[MEDICAL_DATA] 500mg tab" at bounding box center [424, 248] width 173 height 22
type input "50"
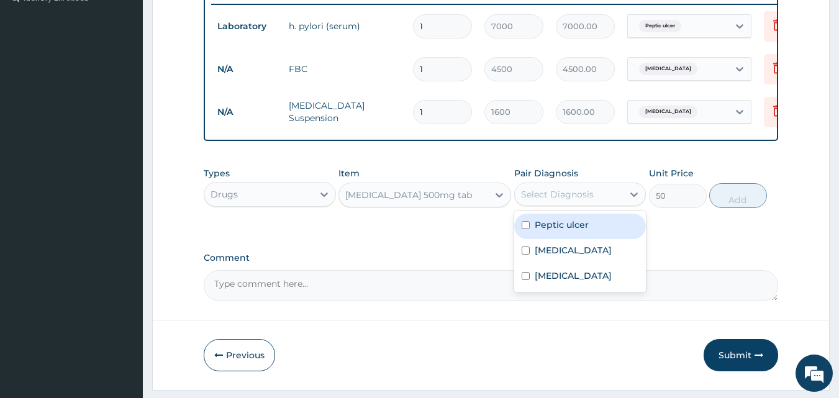
click at [587, 204] on div "Select Diagnosis" at bounding box center [569, 194] width 109 height 20
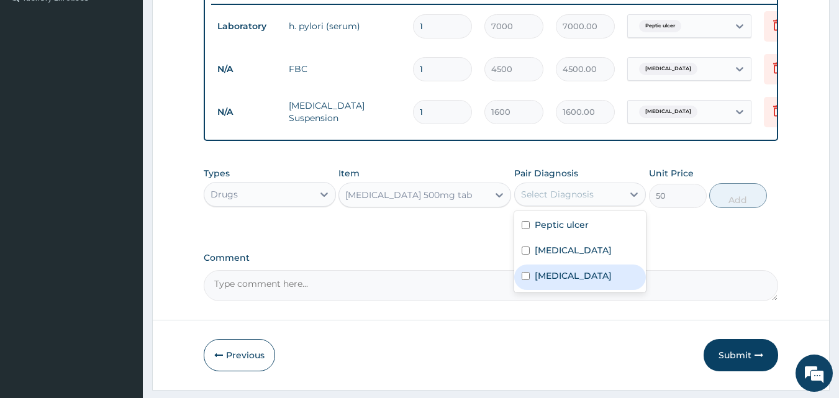
click at [382, 263] on label "Comment" at bounding box center [491, 258] width 575 height 11
click at [382, 270] on textarea "Comment" at bounding box center [491, 285] width 575 height 31
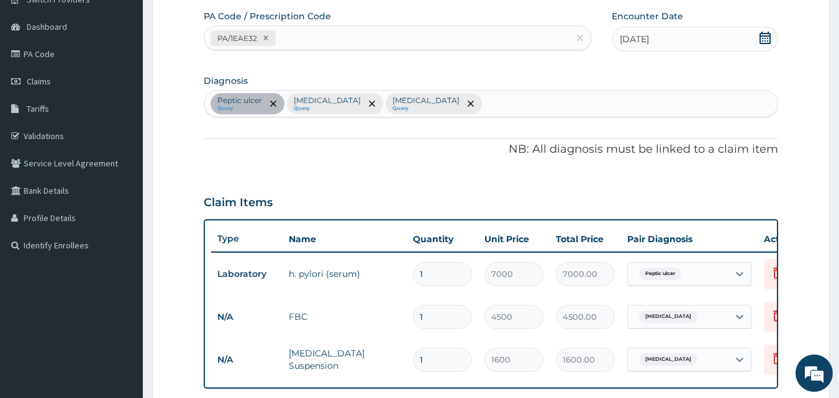
scroll to position [72, 0]
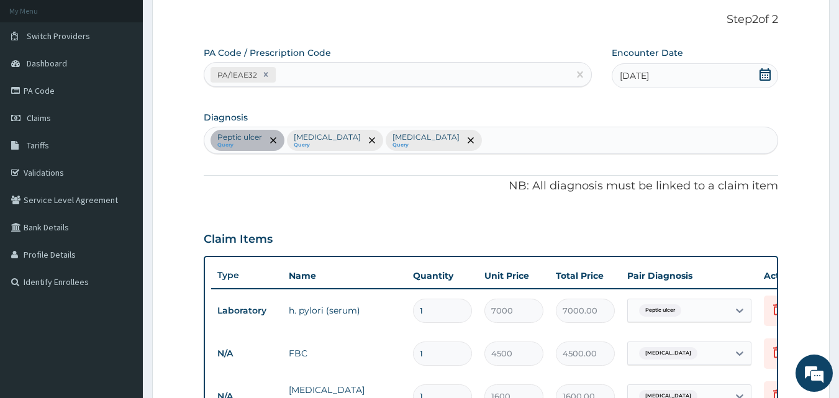
click at [480, 137] on div "[MEDICAL_DATA] Query [MEDICAL_DATA] Query [MEDICAL_DATA] Query" at bounding box center [491, 140] width 574 height 26
type input "FEVER"
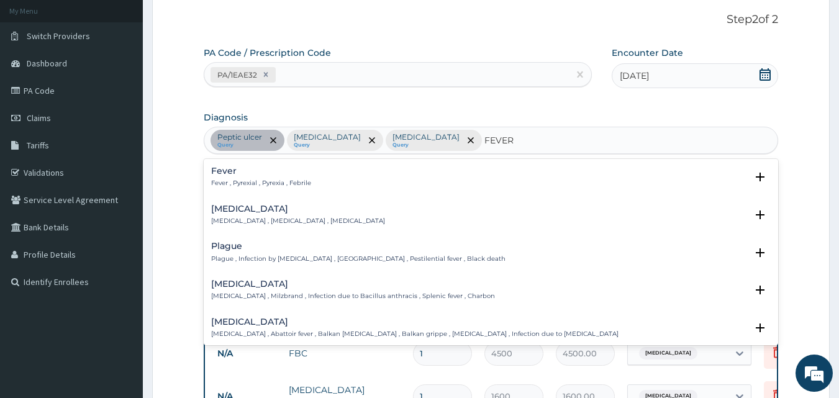
click at [235, 171] on h4 "Fever" at bounding box center [261, 170] width 100 height 9
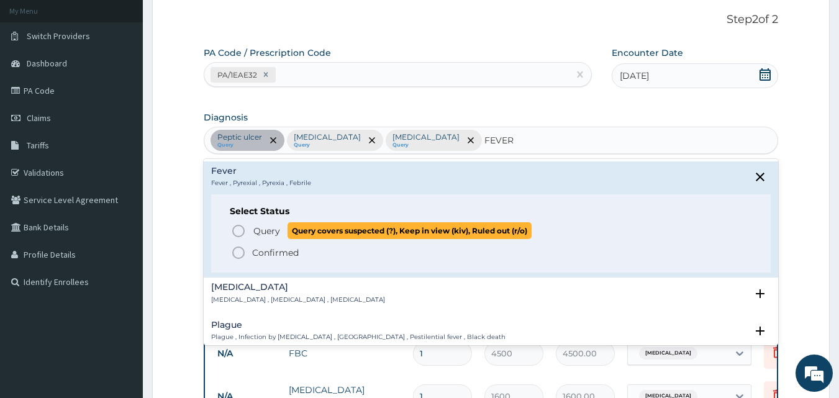
click at [260, 231] on span "Query" at bounding box center [266, 231] width 27 height 12
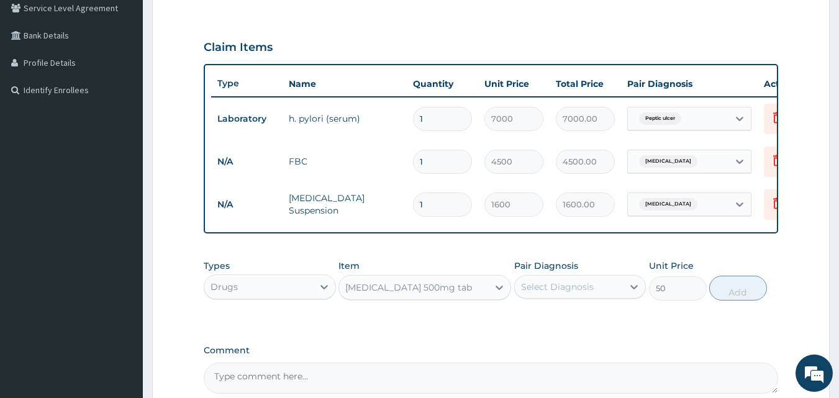
scroll to position [265, 0]
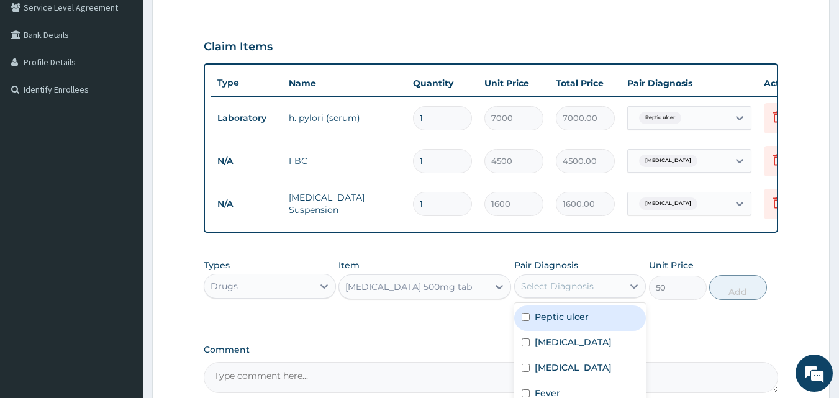
click at [553, 292] on div "Select Diagnosis" at bounding box center [557, 286] width 73 height 12
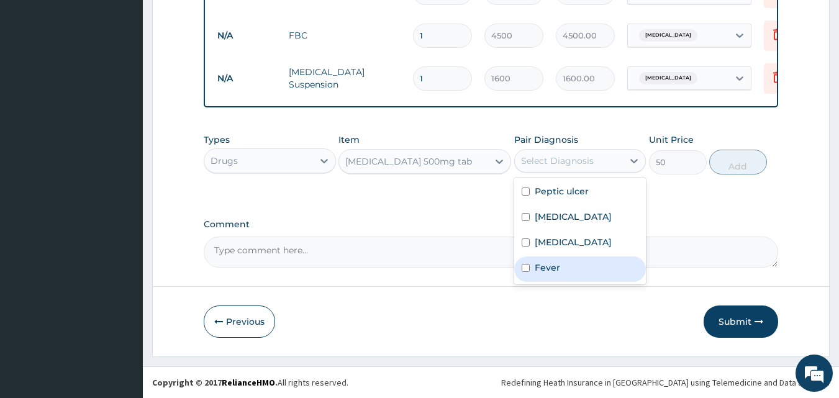
click at [540, 271] on label "Fever" at bounding box center [547, 267] width 25 height 12
checkbox input "true"
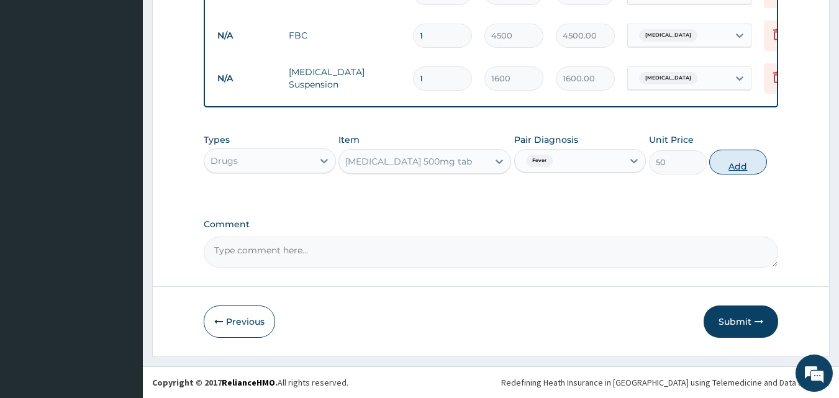
click at [736, 159] on button "Add" at bounding box center [738, 162] width 58 height 25
type input "0"
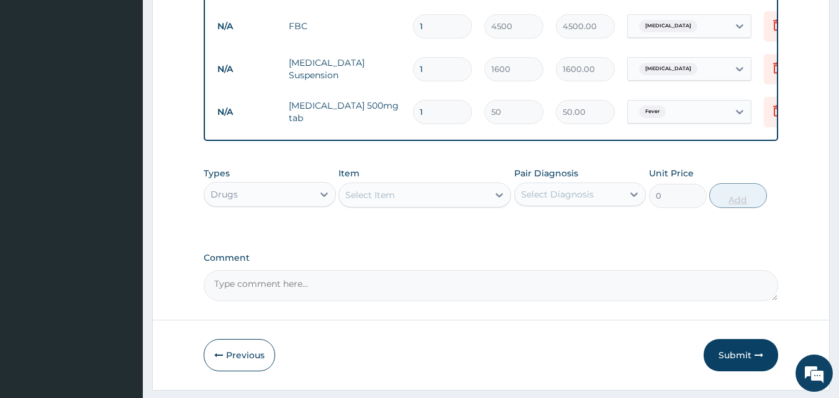
type input "0.00"
type input "9"
type input "450.00"
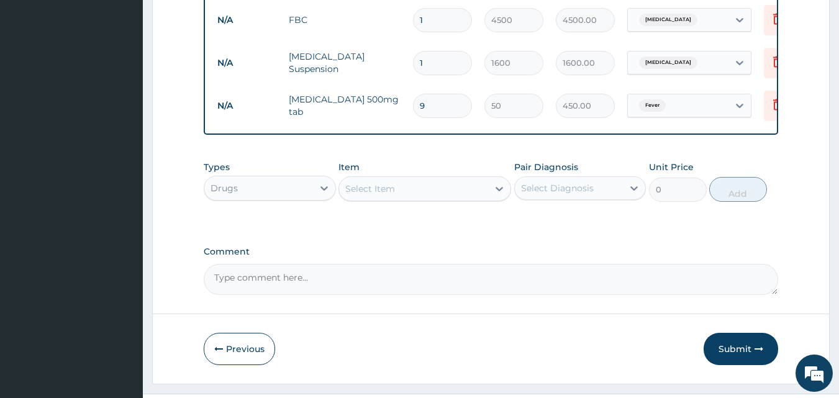
scroll to position [407, 0]
type input "9"
click at [300, 194] on div "Drugs" at bounding box center [258, 187] width 109 height 20
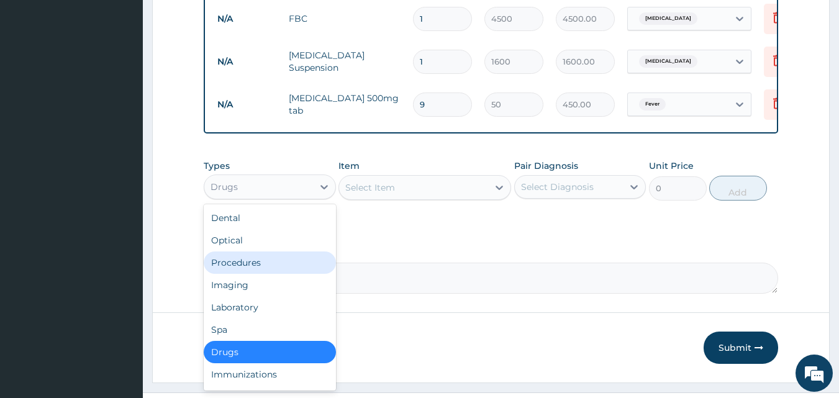
click at [266, 271] on div "Procedures" at bounding box center [270, 262] width 132 height 22
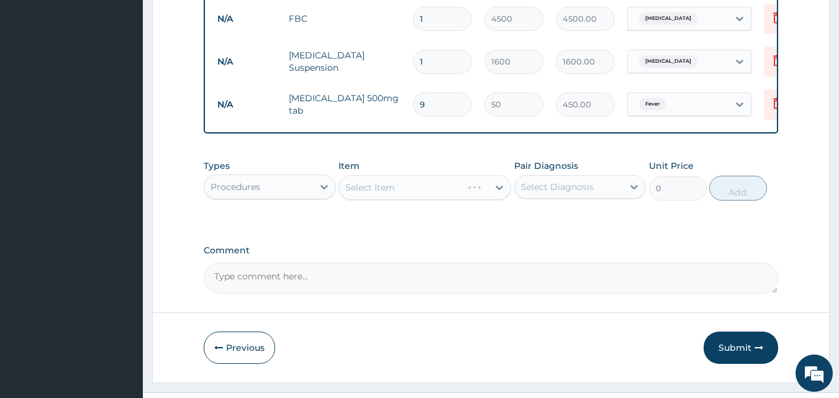
click at [435, 196] on div "Select Item" at bounding box center [424, 187] width 173 height 25
click at [433, 197] on div "Select Item" at bounding box center [413, 188] width 149 height 20
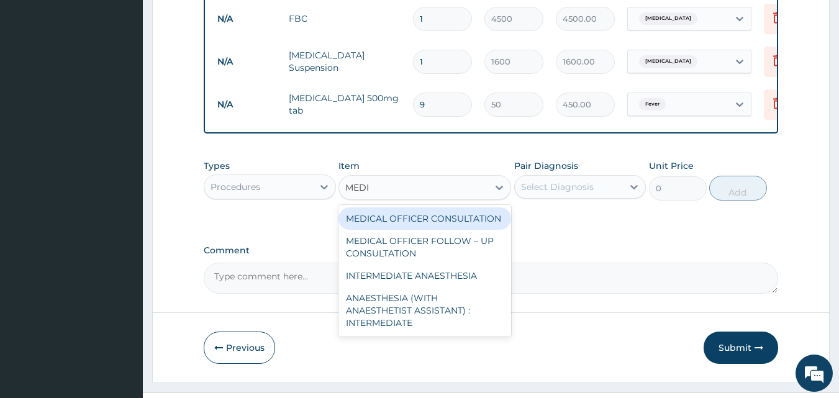
type input "MEDIC"
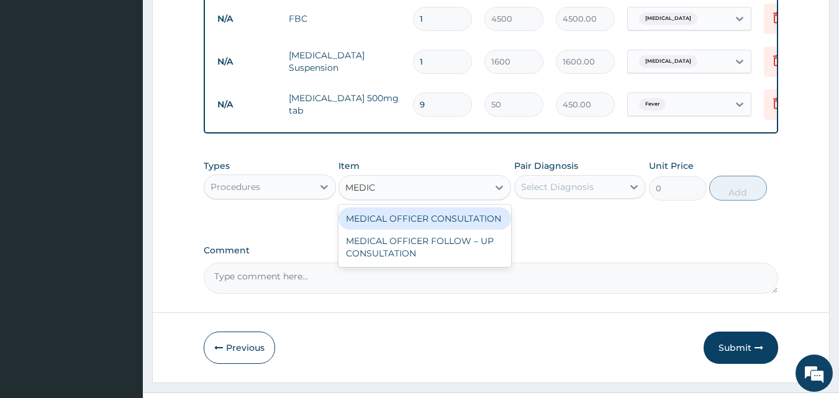
click at [433, 229] on div "MEDICAL OFFICER CONSULTATION" at bounding box center [424, 218] width 173 height 22
type input "10500"
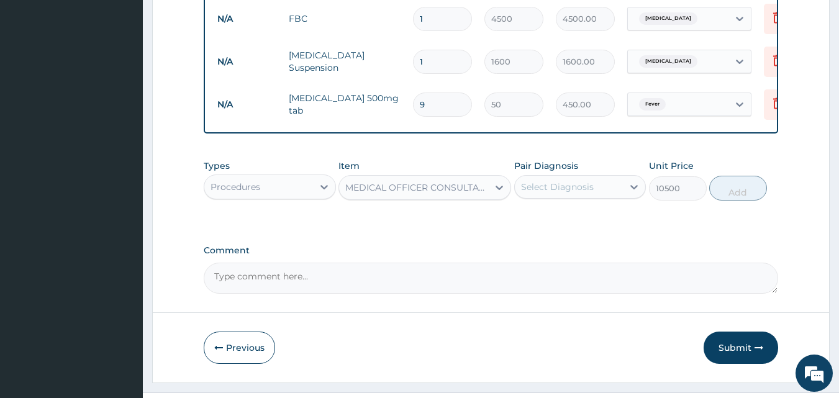
click at [559, 192] on div "Select Diagnosis" at bounding box center [557, 187] width 73 height 12
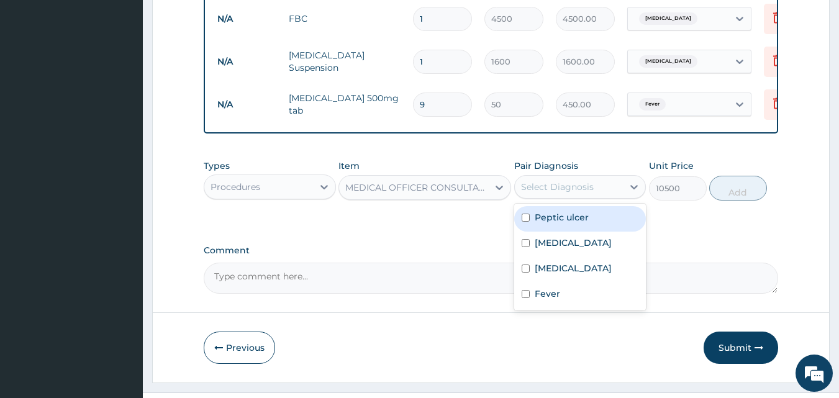
click at [564, 232] on div "Peptic ulcer" at bounding box center [580, 218] width 132 height 25
checkbox input "true"
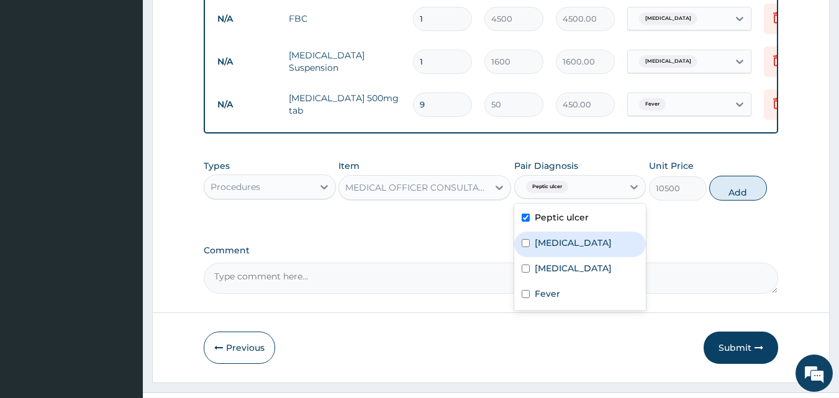
click at [568, 249] on label "[MEDICAL_DATA]" at bounding box center [573, 243] width 77 height 12
checkbox input "true"
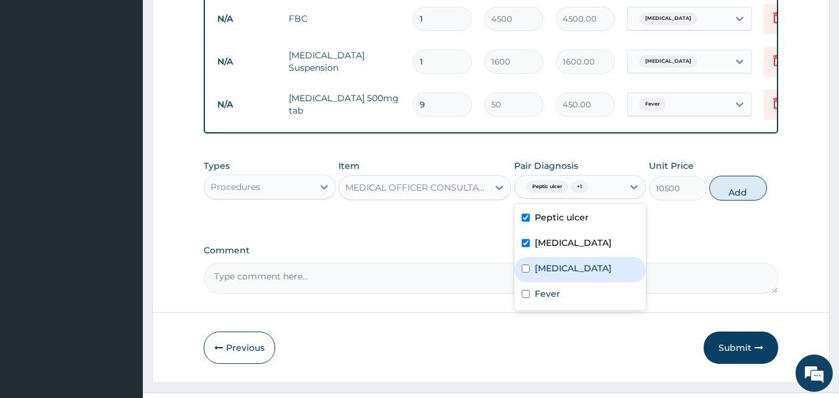
click at [568, 274] on label "[MEDICAL_DATA]" at bounding box center [573, 268] width 77 height 12
checkbox input "true"
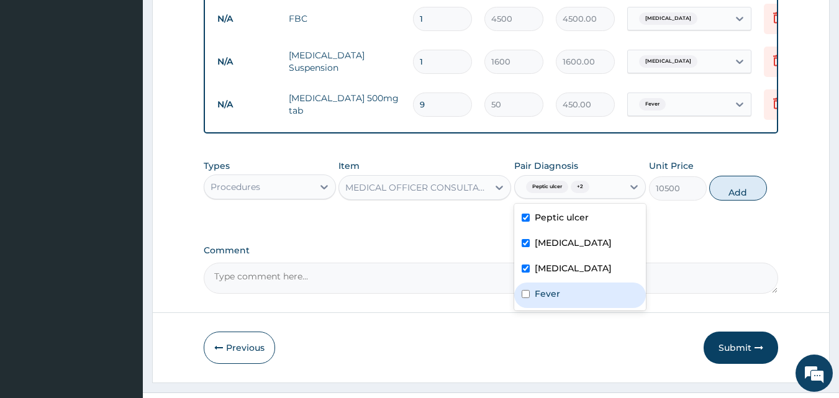
click at [567, 308] on div "Fever" at bounding box center [580, 295] width 132 height 25
checkbox input "true"
click at [754, 198] on button "Add" at bounding box center [738, 188] width 58 height 25
type input "0"
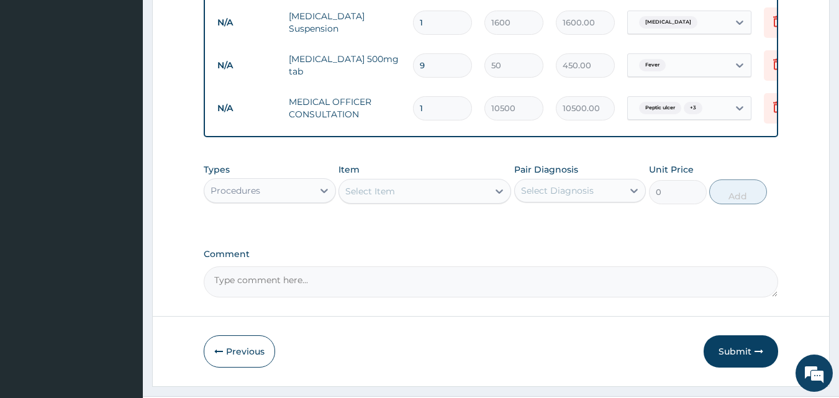
scroll to position [485, 0]
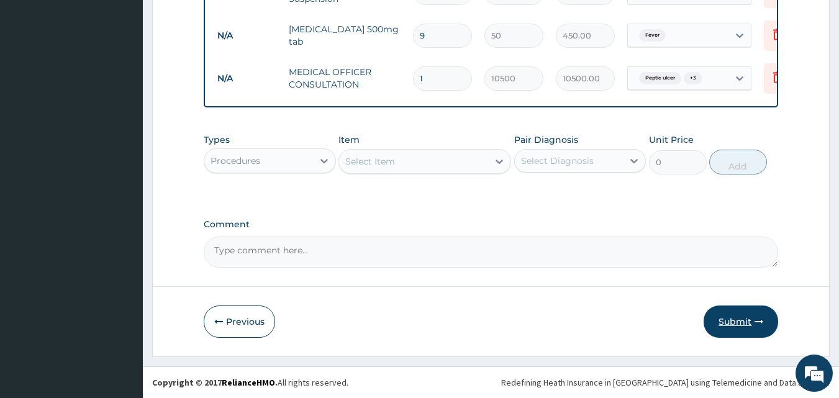
click at [745, 317] on button "Submit" at bounding box center [741, 322] width 75 height 32
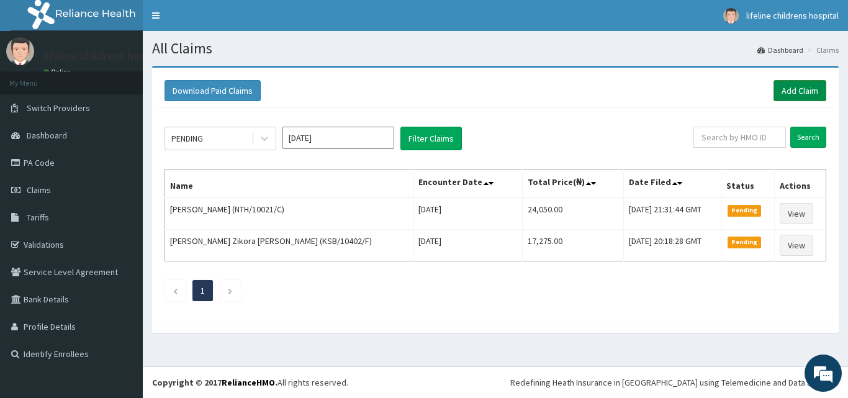
click at [810, 87] on link "Add Claim" at bounding box center [800, 90] width 53 height 21
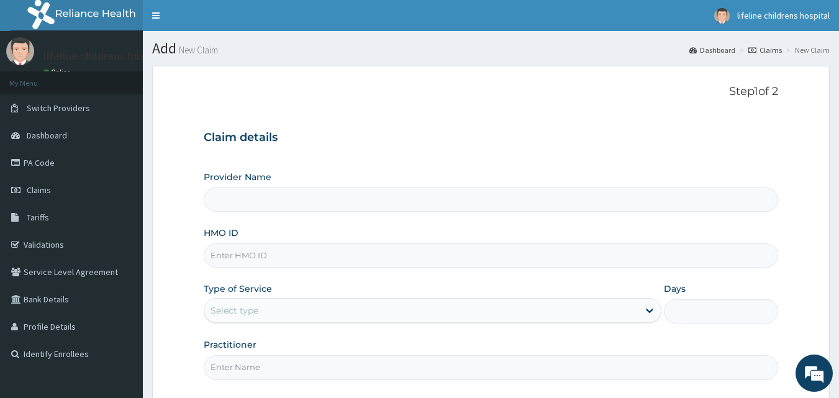
type input "Lifeline Children Hospital - [GEOGRAPHIC_DATA]"
click at [320, 256] on input "HMO ID" at bounding box center [491, 255] width 575 height 24
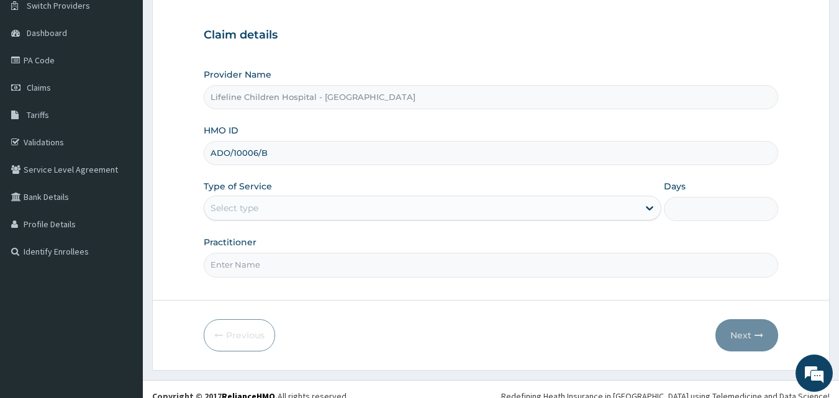
scroll to position [116, 0]
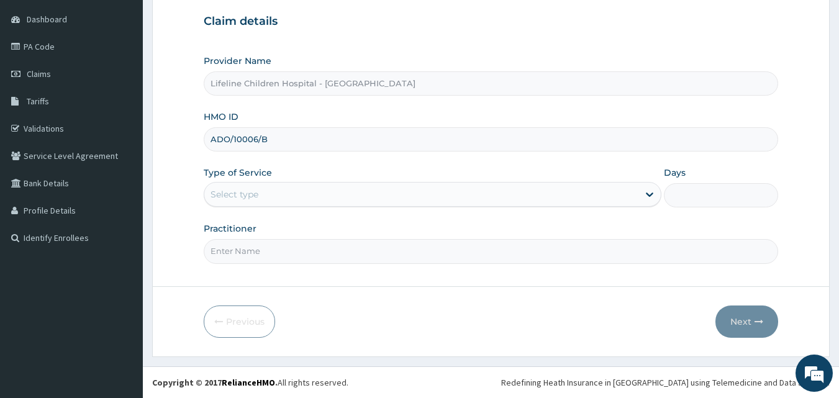
type input "ADO/10006/B"
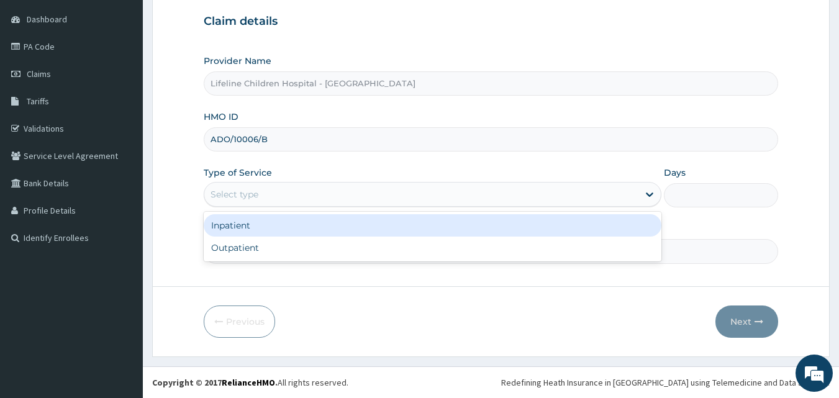
click at [310, 188] on div "Select type" at bounding box center [421, 194] width 434 height 20
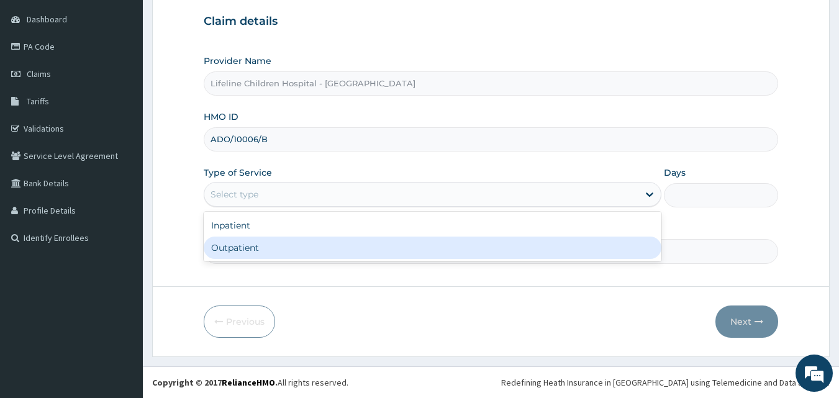
click at [264, 250] on div "Outpatient" at bounding box center [433, 248] width 458 height 22
type input "1"
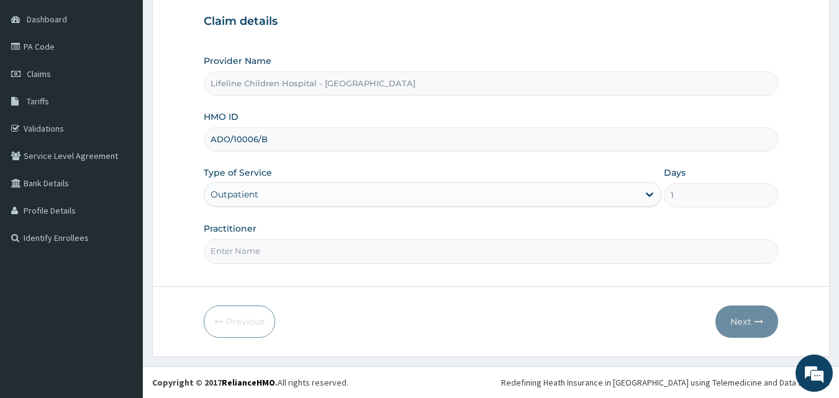
click at [265, 247] on input "Practitioner" at bounding box center [491, 251] width 575 height 24
type input "[PERSON_NAME]"
click at [748, 319] on button "Next" at bounding box center [746, 322] width 63 height 32
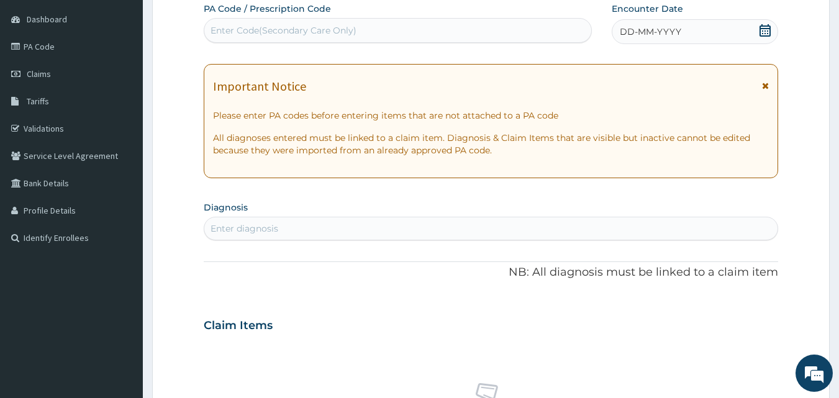
click at [356, 230] on div "Enter diagnosis" at bounding box center [491, 229] width 574 height 20
type input "[MEDICAL_DATA]"
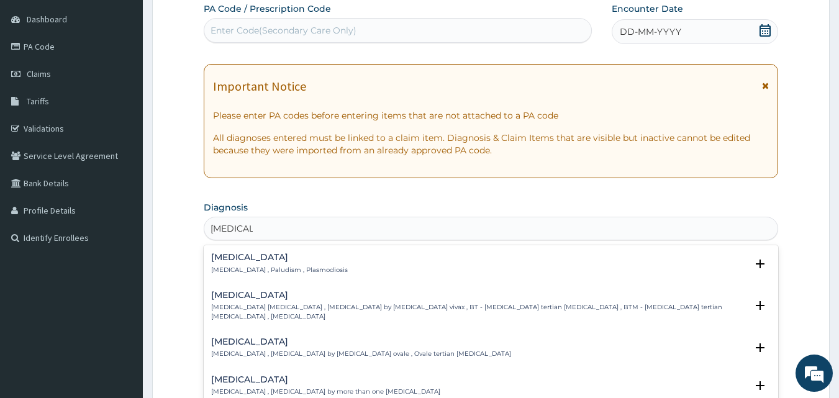
click at [242, 262] on h4 "Malaria" at bounding box center [279, 257] width 137 height 9
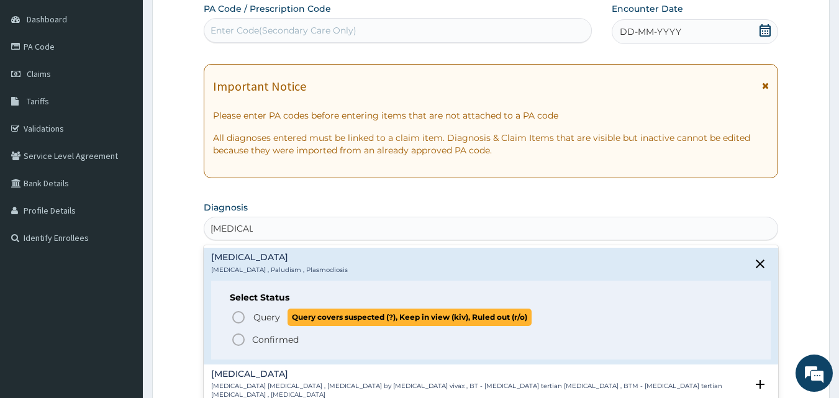
click at [263, 319] on span "Query" at bounding box center [266, 317] width 27 height 12
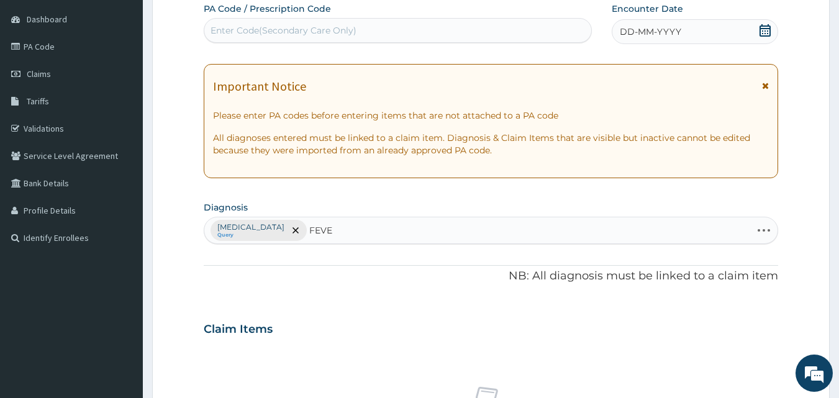
type input "FEVER"
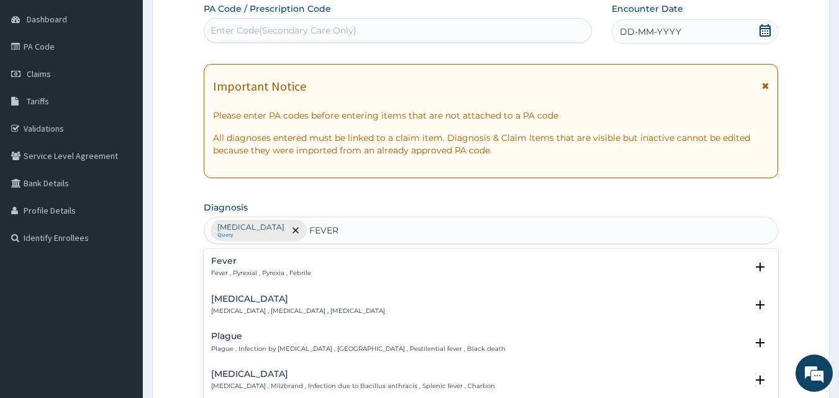
click at [222, 265] on h4 "Fever" at bounding box center [261, 260] width 100 height 9
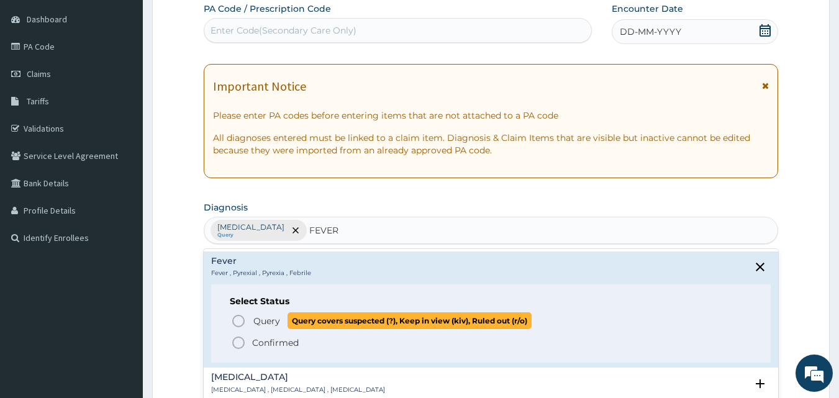
click at [252, 319] on p "Query Query covers suspected (?), Keep in view (kiv), Ruled out (r/o)" at bounding box center [391, 320] width 279 height 17
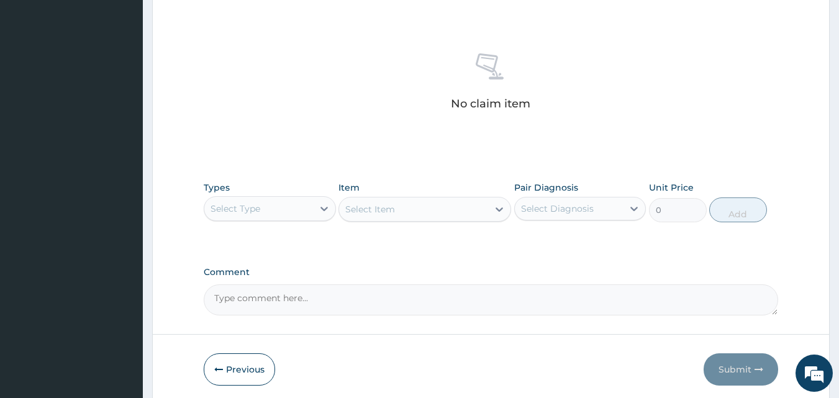
scroll to position [450, 0]
click at [257, 206] on div "Select Type" at bounding box center [235, 208] width 50 height 12
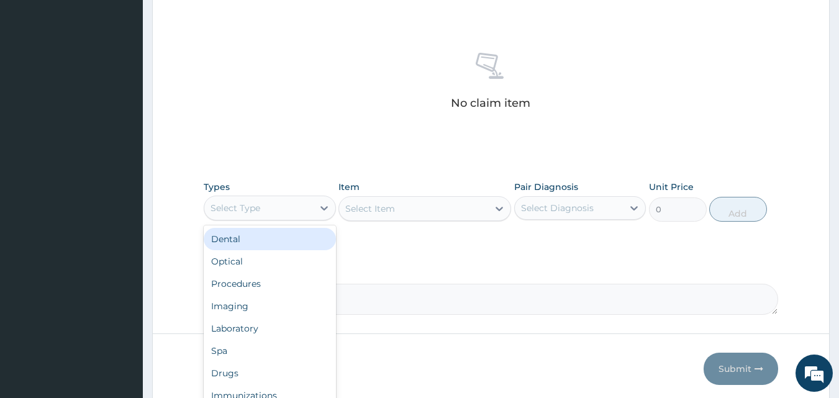
scroll to position [497, 0]
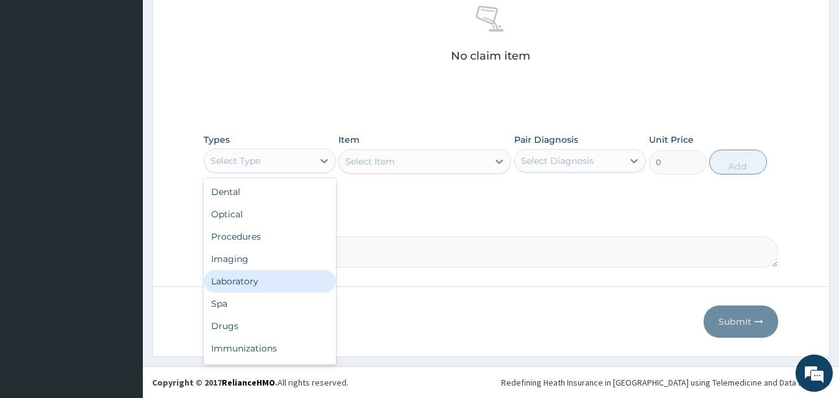
click at [253, 277] on div "Laboratory" at bounding box center [270, 281] width 132 height 22
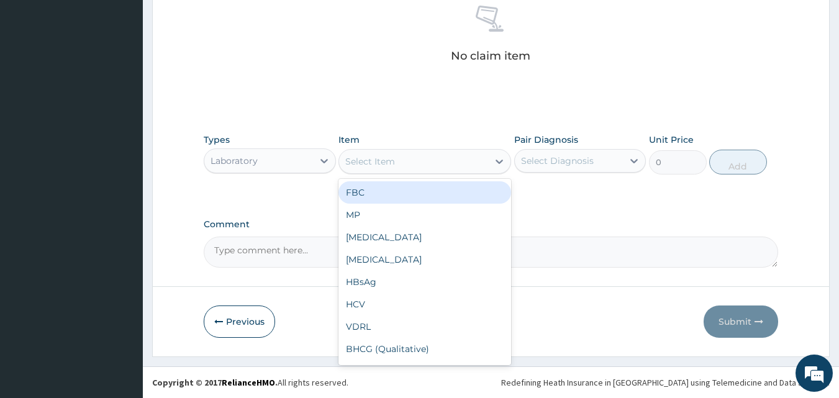
click at [451, 154] on div "Select Item" at bounding box center [413, 162] width 149 height 20
click at [401, 196] on div "FBC" at bounding box center [424, 192] width 173 height 22
type input "4500"
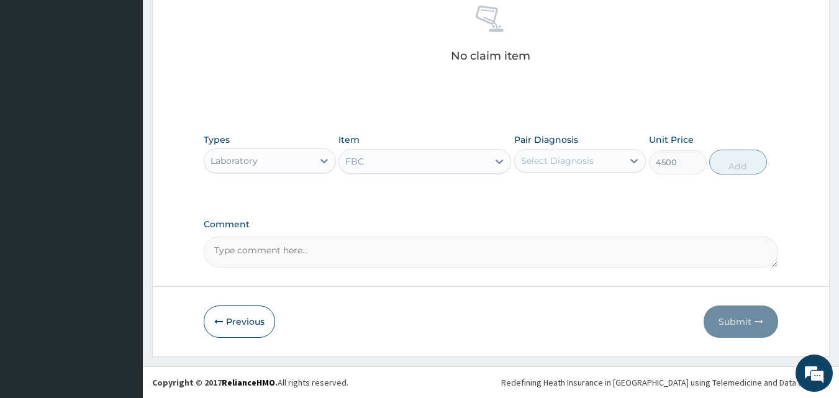
click at [587, 161] on div "Select Diagnosis" at bounding box center [557, 161] width 73 height 12
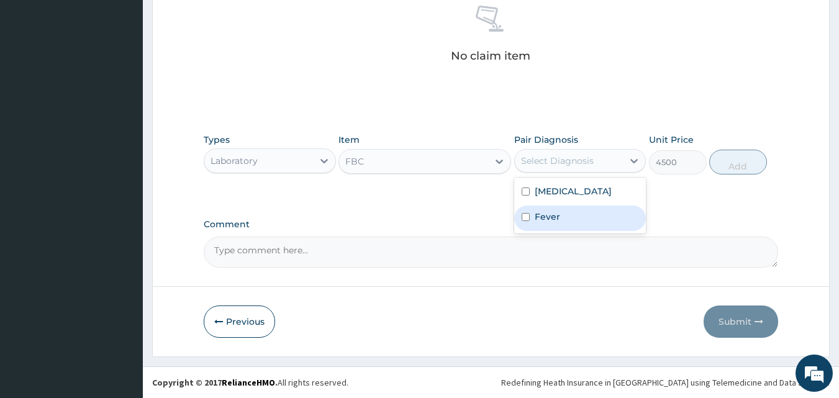
click at [573, 219] on div "Fever" at bounding box center [580, 218] width 132 height 25
checkbox input "true"
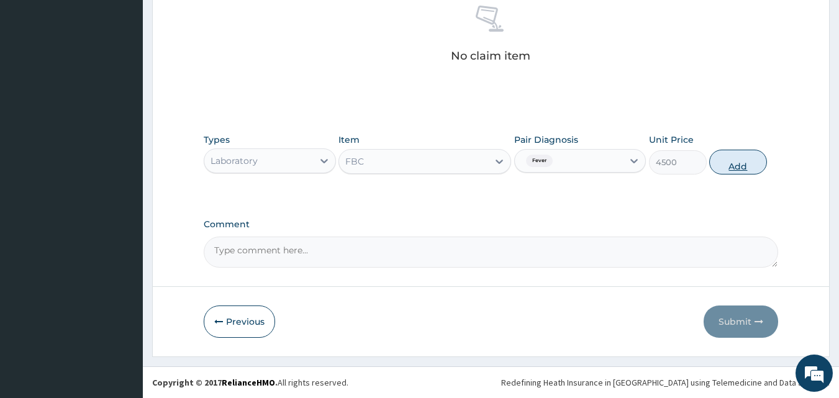
click at [741, 167] on button "Add" at bounding box center [738, 162] width 58 height 25
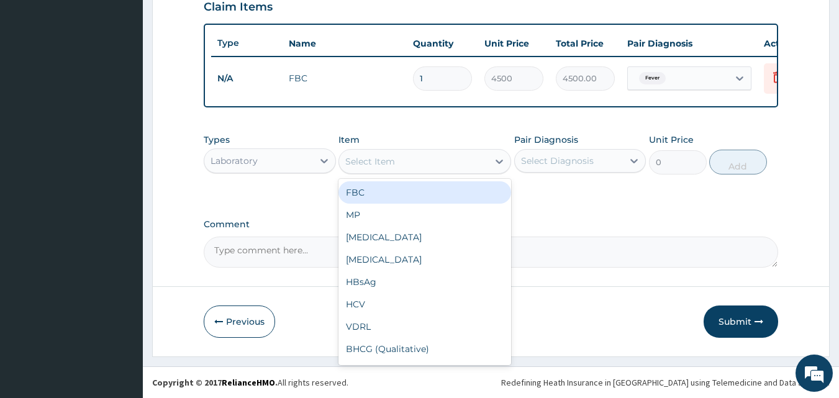
click at [419, 161] on div "Select Item" at bounding box center [413, 162] width 149 height 20
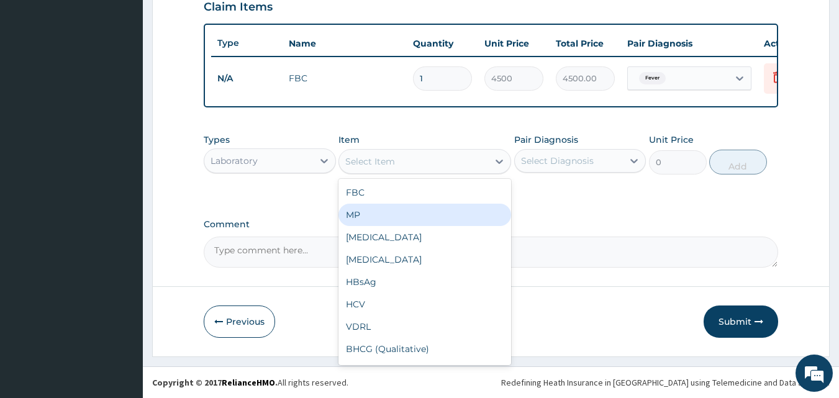
click at [394, 214] on div "MP" at bounding box center [424, 215] width 173 height 22
type input "4000"
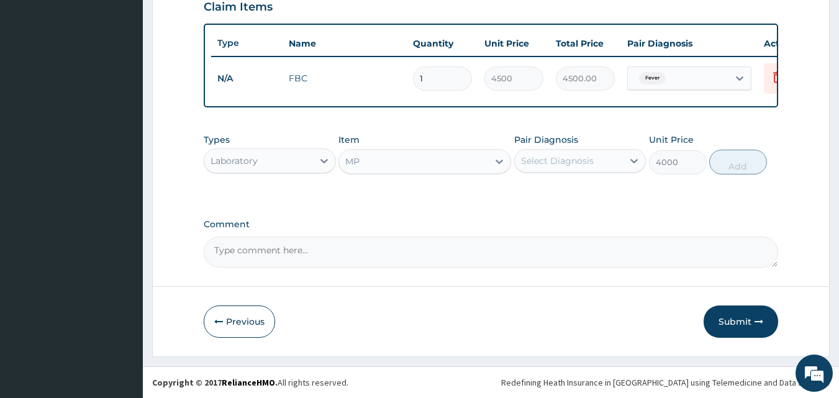
click at [583, 159] on div "Select Diagnosis" at bounding box center [557, 161] width 73 height 12
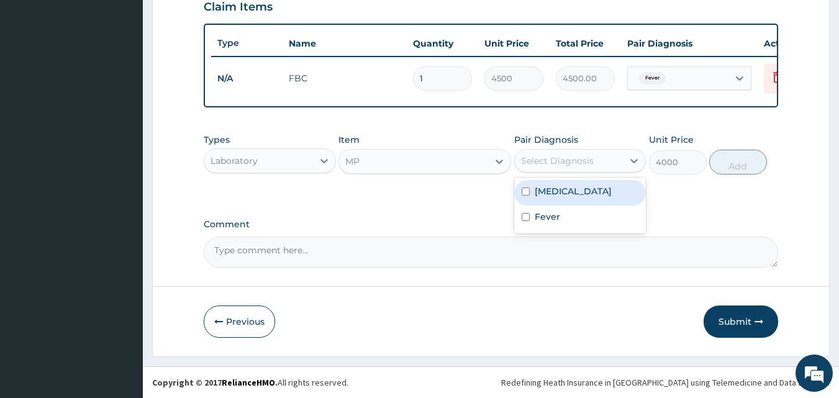
click at [555, 191] on label "Malaria" at bounding box center [573, 191] width 77 height 12
checkbox input "true"
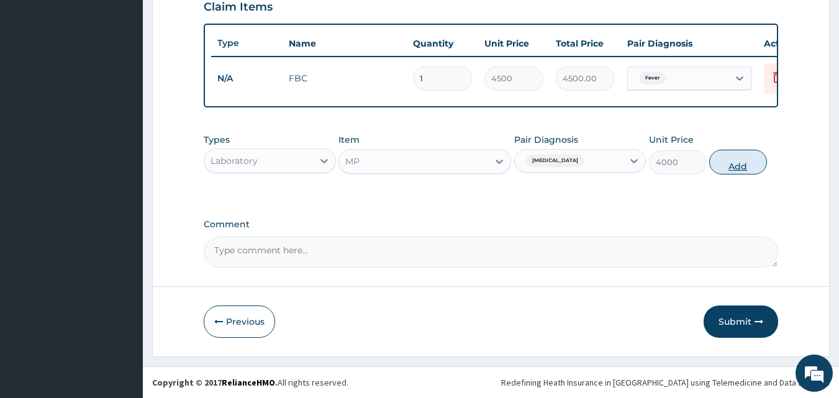
click at [733, 157] on button "Add" at bounding box center [738, 162] width 58 height 25
type input "0"
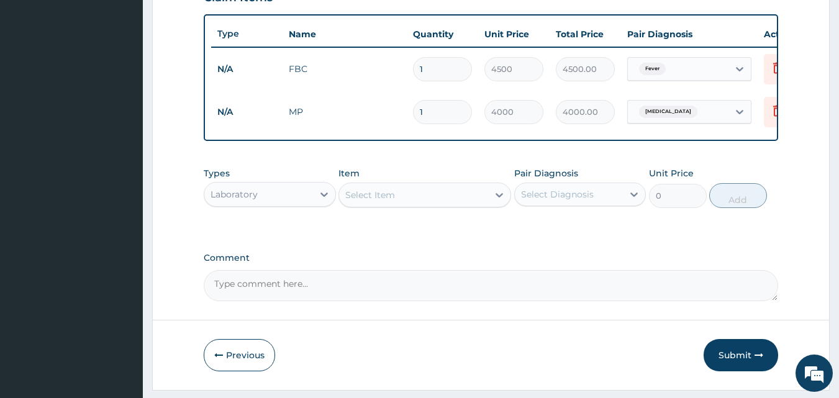
click at [279, 198] on div "Laboratory" at bounding box center [258, 194] width 109 height 20
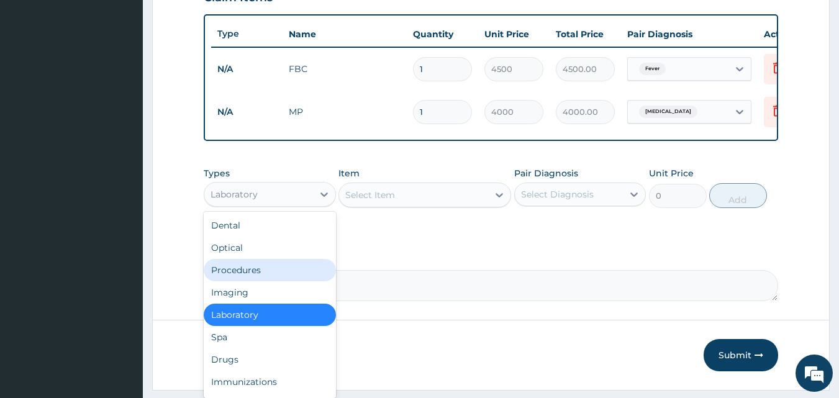
click at [276, 273] on div "Procedures" at bounding box center [270, 270] width 132 height 22
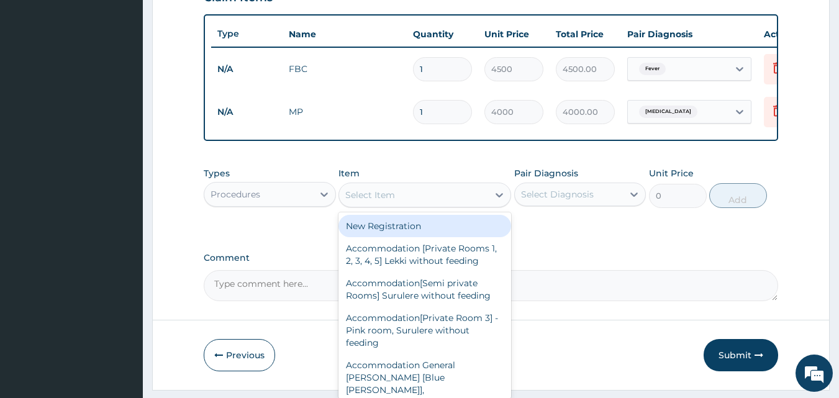
click at [464, 204] on div "Select Item" at bounding box center [413, 195] width 149 height 20
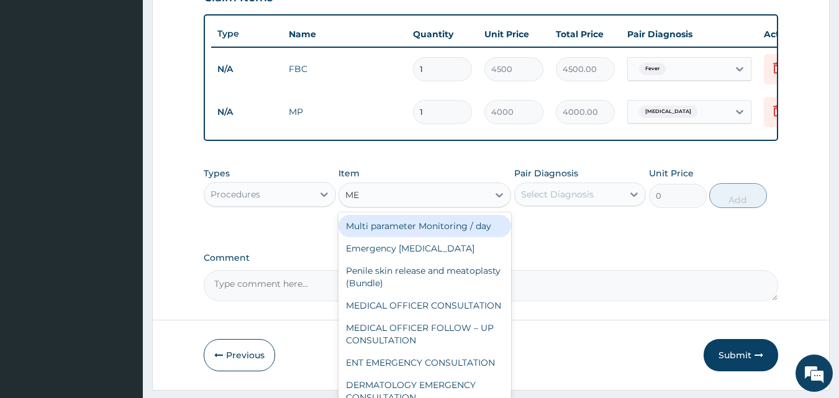
type input "MED"
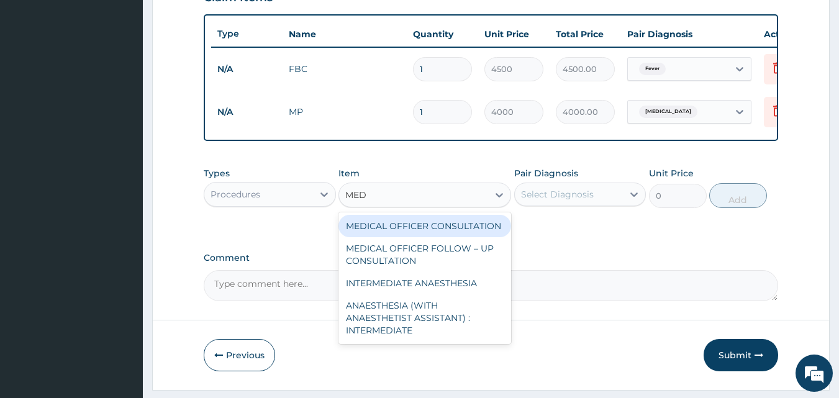
click at [443, 231] on div "MEDICAL OFFICER CONSULTATION" at bounding box center [424, 226] width 173 height 22
type input "10500"
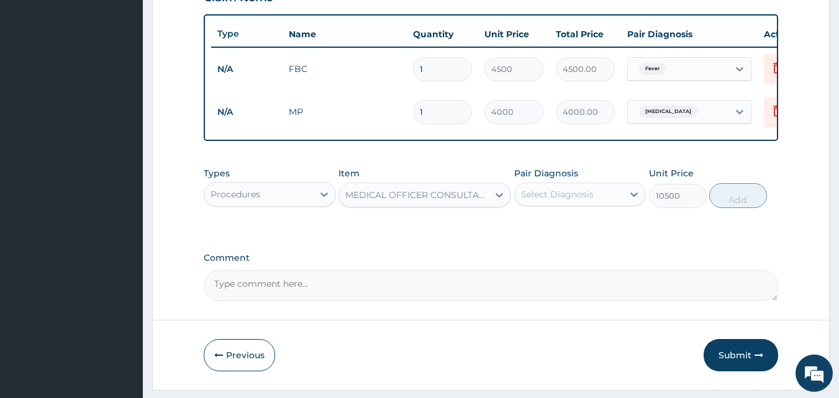
click at [567, 201] on div "Select Diagnosis" at bounding box center [557, 194] width 73 height 12
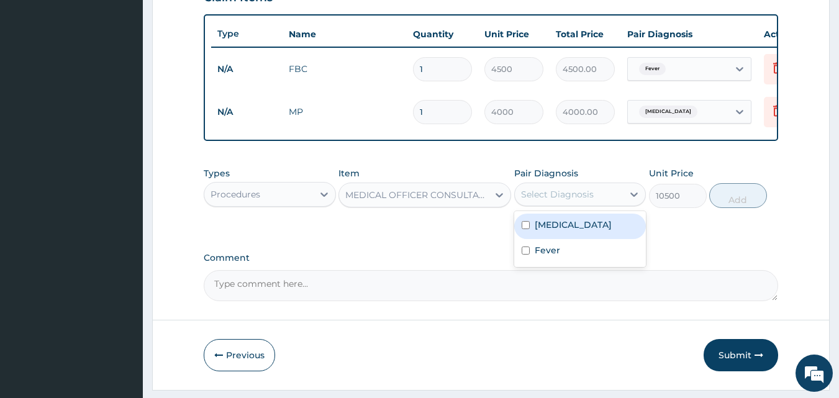
click at [566, 231] on label "Malaria" at bounding box center [573, 225] width 77 height 12
checkbox input "true"
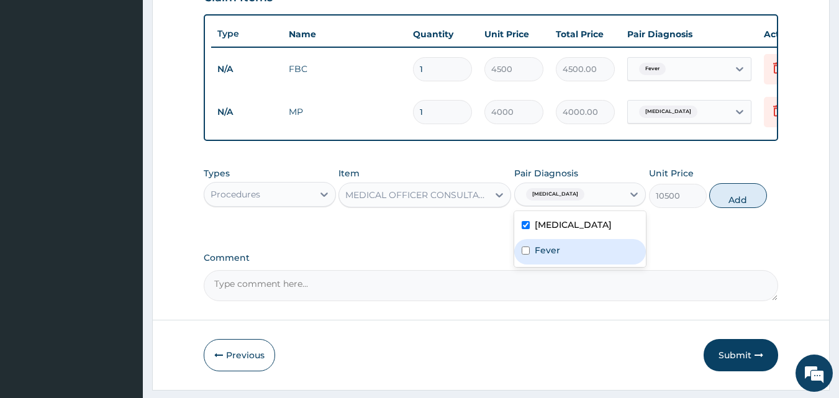
click at [570, 254] on div "Fever" at bounding box center [580, 251] width 132 height 25
checkbox input "true"
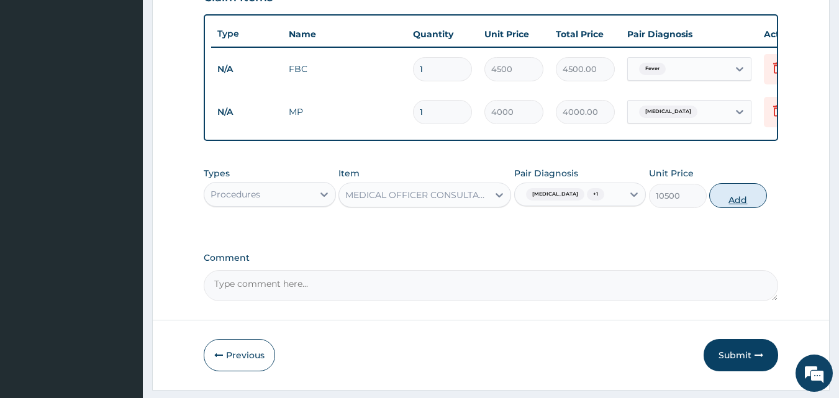
click at [741, 202] on button "Add" at bounding box center [738, 195] width 58 height 25
type input "0"
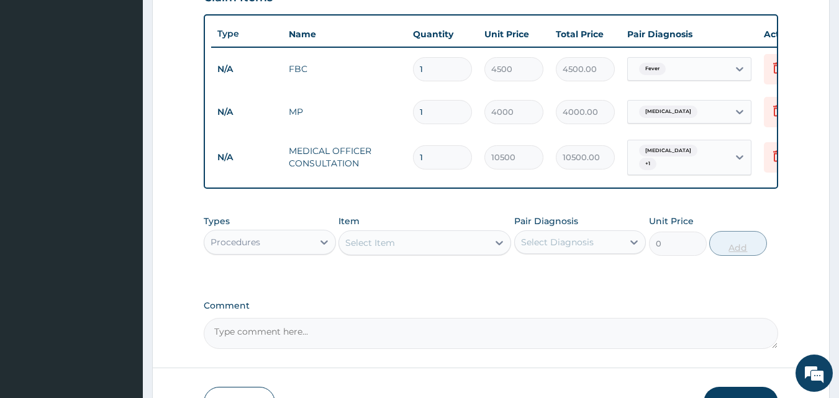
scroll to position [533, 0]
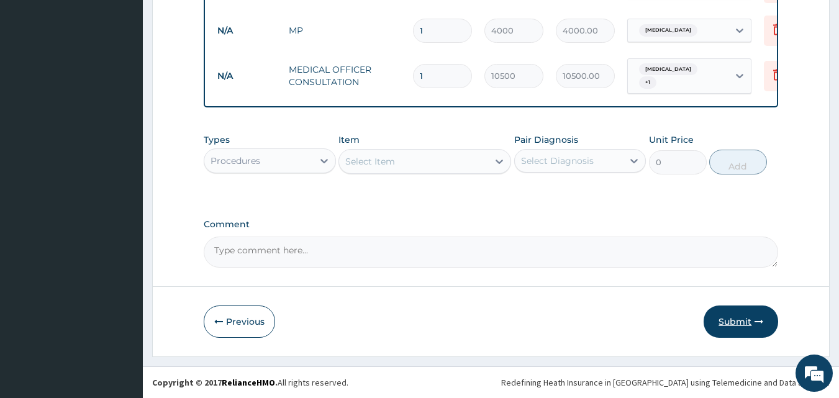
click at [746, 320] on button "Submit" at bounding box center [741, 322] width 75 height 32
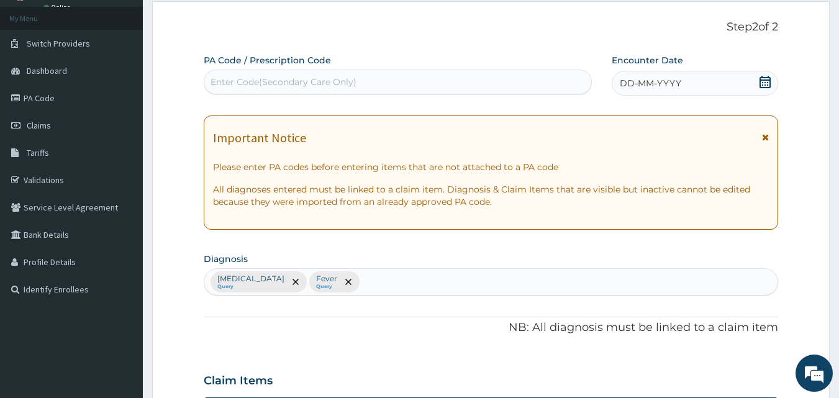
scroll to position [0, 0]
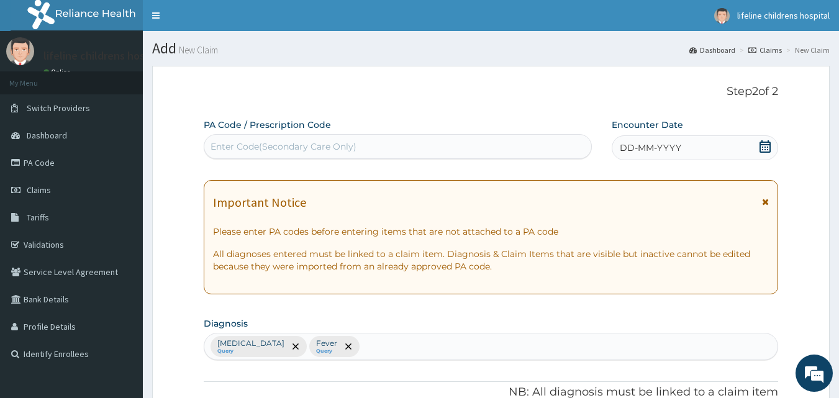
click at [765, 147] on icon at bounding box center [764, 146] width 11 height 12
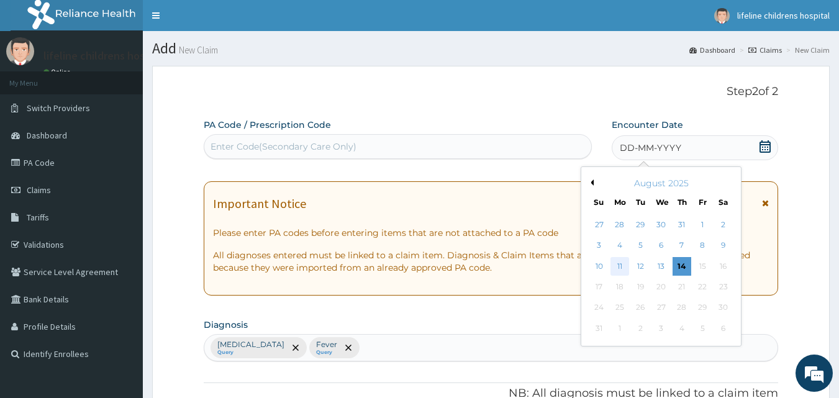
click at [621, 262] on div "11" at bounding box center [619, 266] width 19 height 19
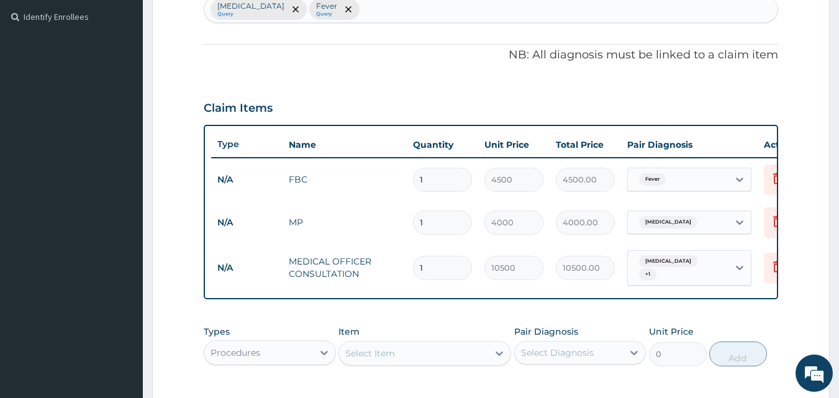
scroll to position [533, 0]
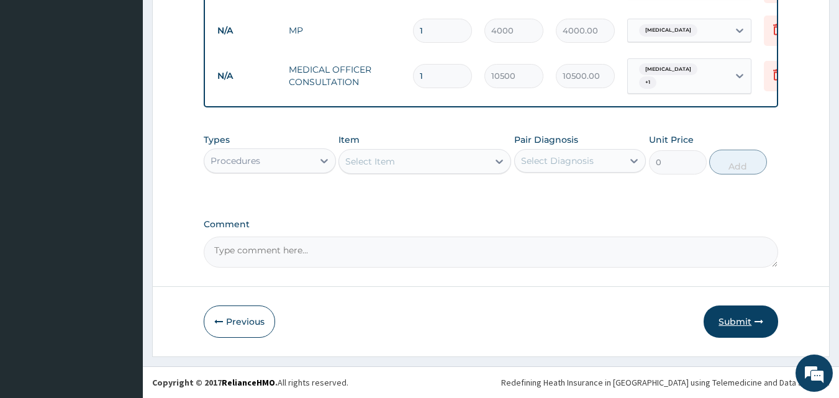
click at [740, 323] on button "Submit" at bounding box center [741, 322] width 75 height 32
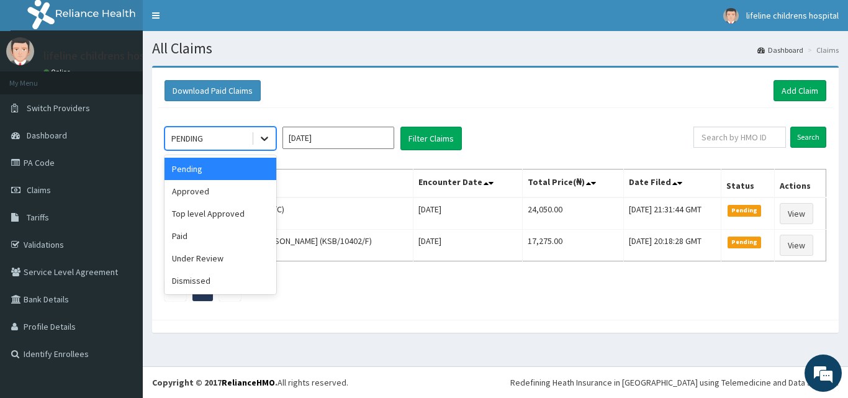
click at [265, 141] on icon at bounding box center [264, 139] width 7 height 4
click at [243, 192] on div "Approved" at bounding box center [221, 191] width 112 height 22
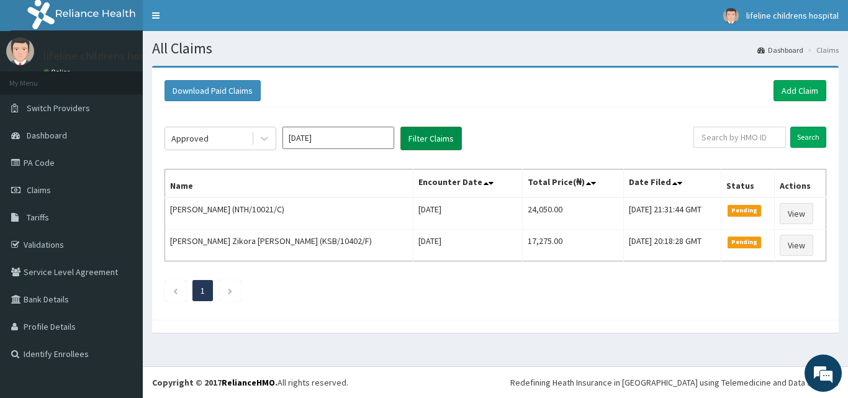
click at [415, 135] on button "Filter Claims" at bounding box center [431, 139] width 61 height 24
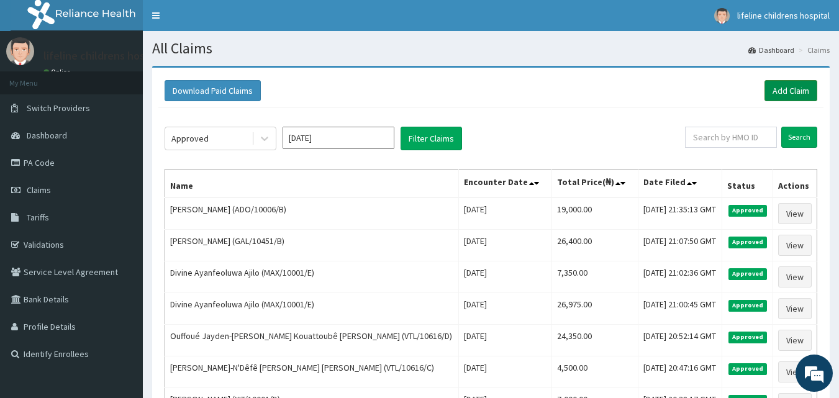
click at [794, 86] on link "Add Claim" at bounding box center [790, 90] width 53 height 21
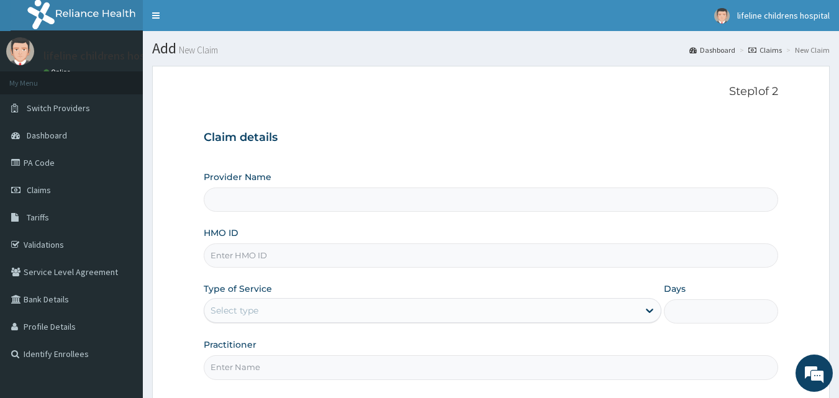
click at [307, 255] on input "HMO ID" at bounding box center [491, 255] width 575 height 24
type input "Lifeline Children Hospital - [GEOGRAPHIC_DATA]"
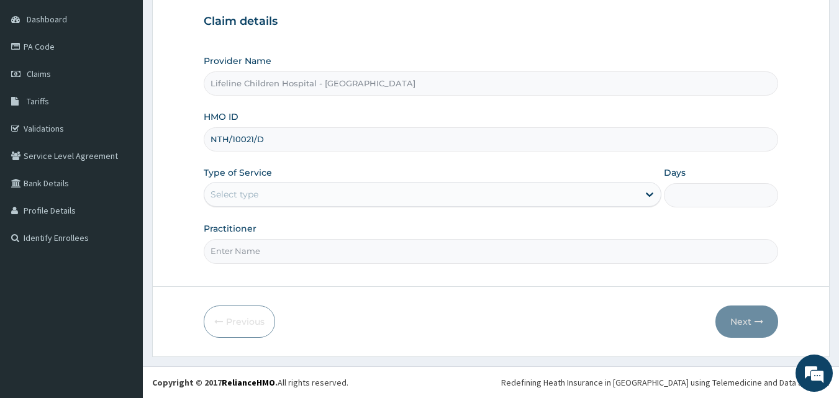
type input "NTH/10021/D"
click at [368, 189] on div "Select type" at bounding box center [421, 194] width 434 height 20
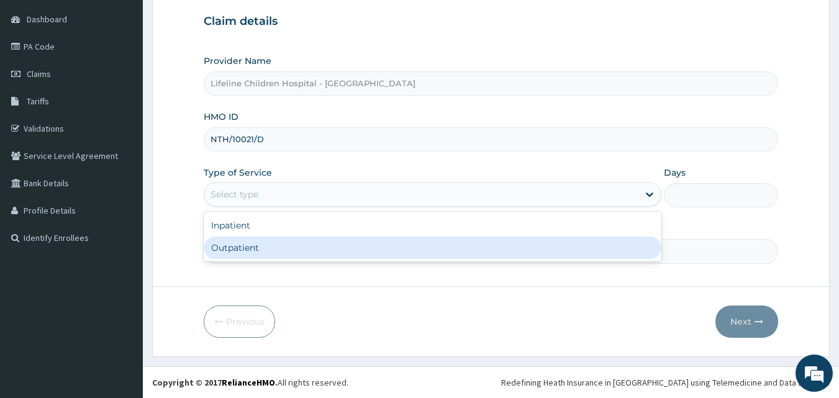
click at [345, 246] on div "Outpatient" at bounding box center [433, 248] width 458 height 22
type input "1"
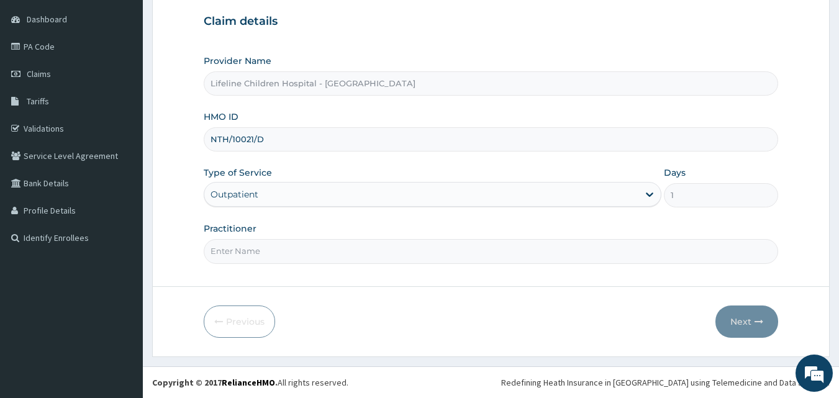
click at [284, 244] on input "Practitioner" at bounding box center [491, 251] width 575 height 24
type input "[PERSON_NAME]"
click at [736, 322] on button "Next" at bounding box center [746, 322] width 63 height 32
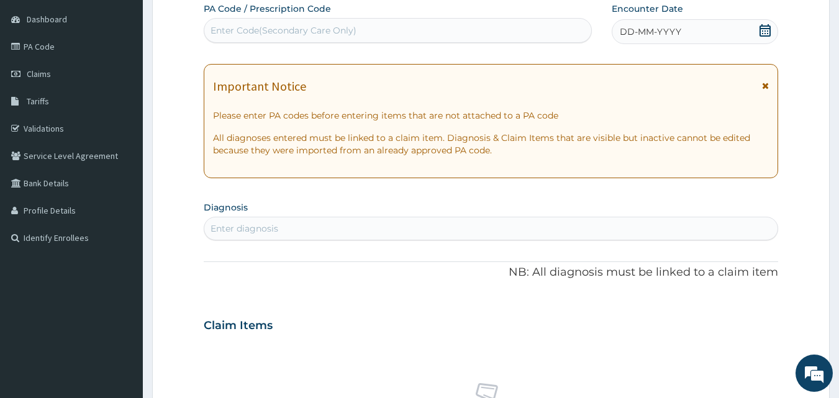
click at [768, 84] on icon at bounding box center [765, 85] width 7 height 9
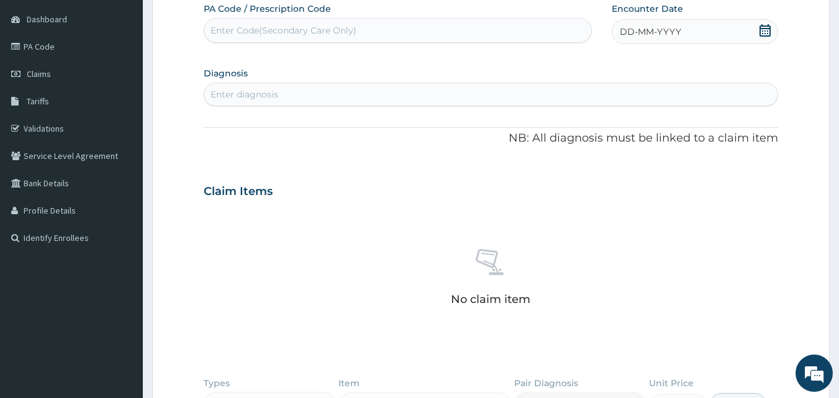
click at [766, 28] on icon at bounding box center [764, 30] width 11 height 12
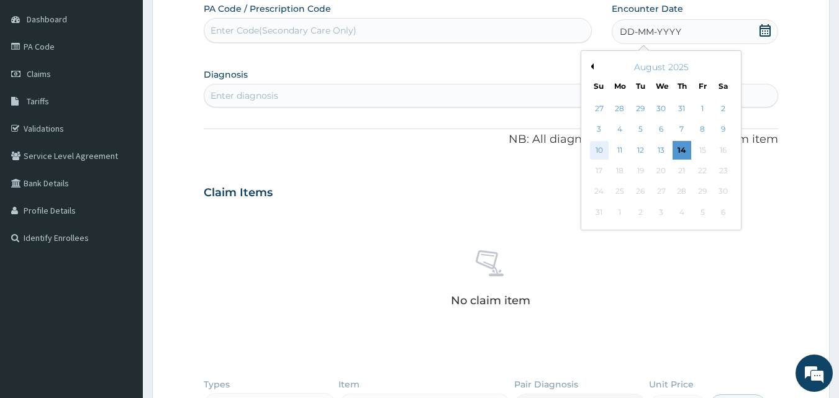
click at [602, 148] on div "10" at bounding box center [599, 150] width 19 height 19
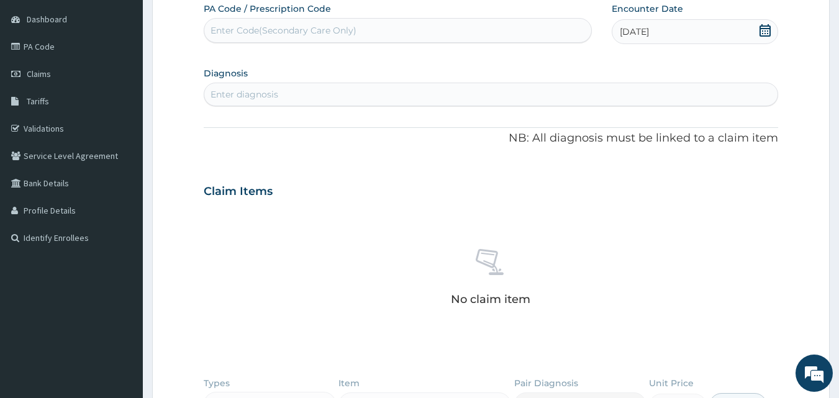
click at [355, 89] on div "Enter diagnosis" at bounding box center [491, 94] width 574 height 20
type input "[MEDICAL_DATA]"
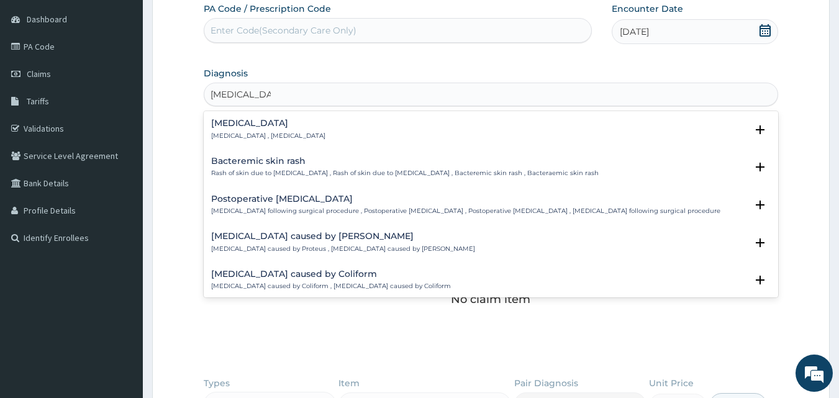
click at [253, 124] on h4 "[MEDICAL_DATA]" at bounding box center [268, 123] width 114 height 9
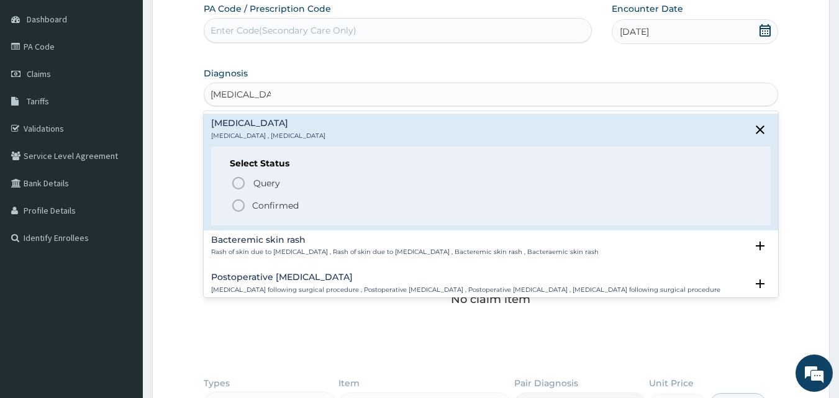
click at [274, 206] on p "Confirmed" at bounding box center [275, 205] width 47 height 12
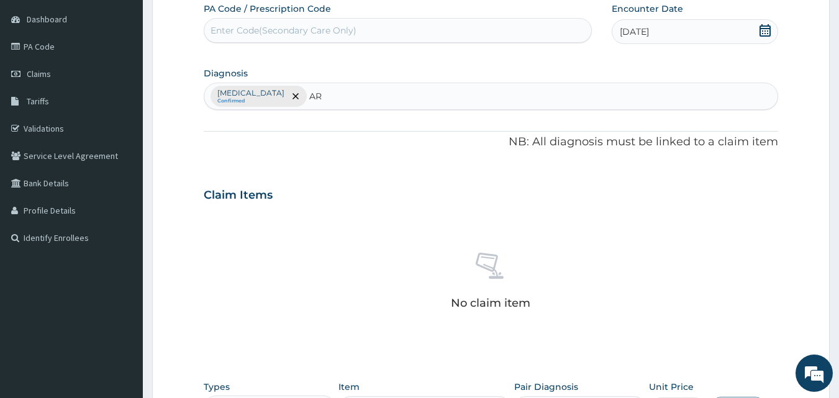
type input "ARI"
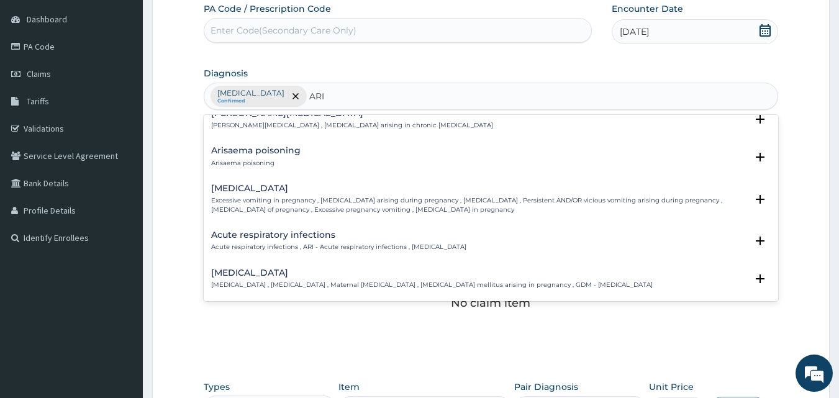
scroll to position [52, 0]
click at [307, 237] on h4 "Acute respiratory infections" at bounding box center [338, 234] width 255 height 9
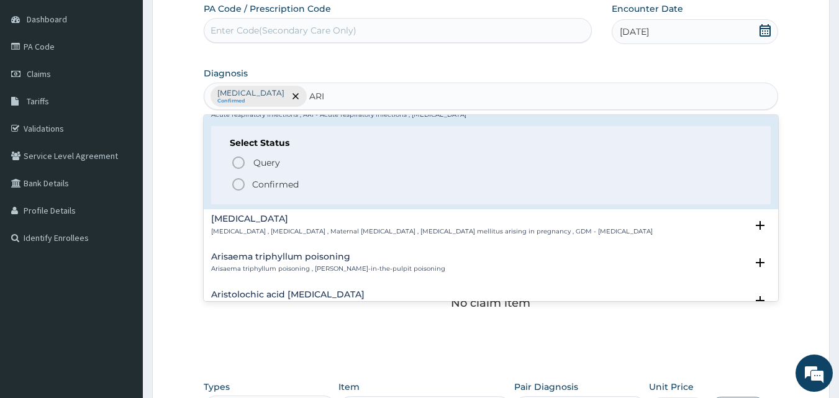
scroll to position [184, 0]
click at [278, 186] on p "Confirmed" at bounding box center [275, 184] width 47 height 12
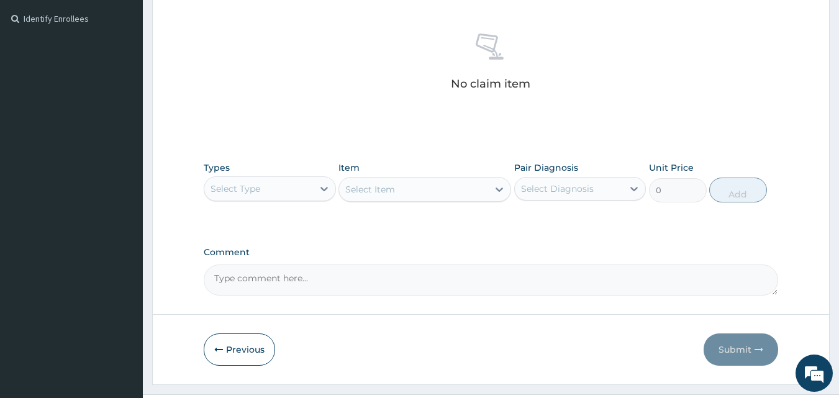
scroll to position [363, 0]
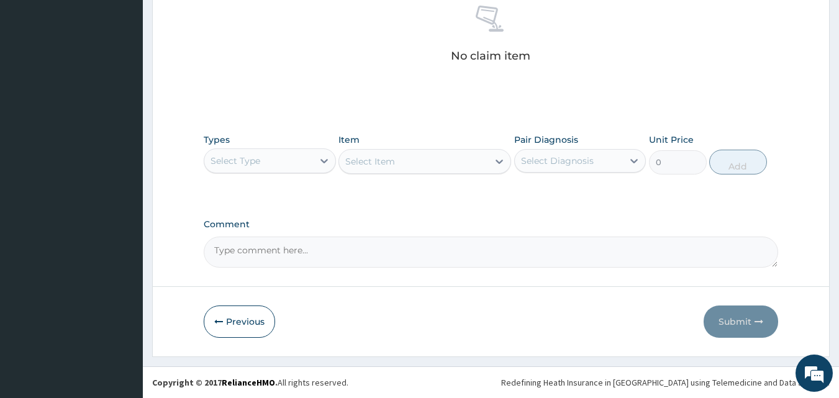
click at [278, 160] on div "Select Type" at bounding box center [258, 161] width 109 height 20
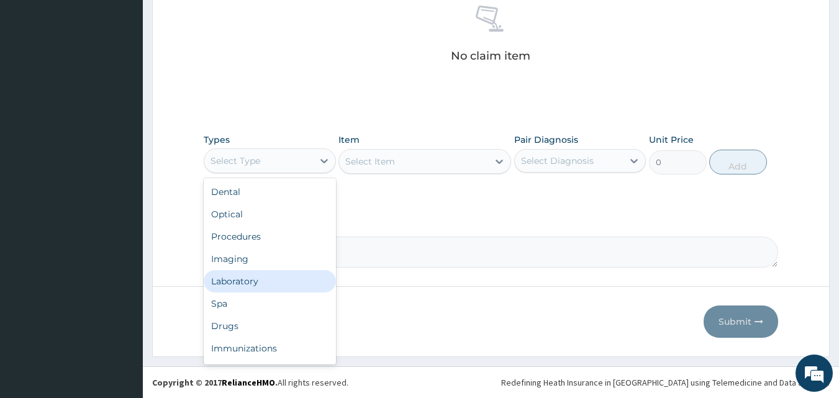
click at [264, 285] on div "Laboratory" at bounding box center [270, 281] width 132 height 22
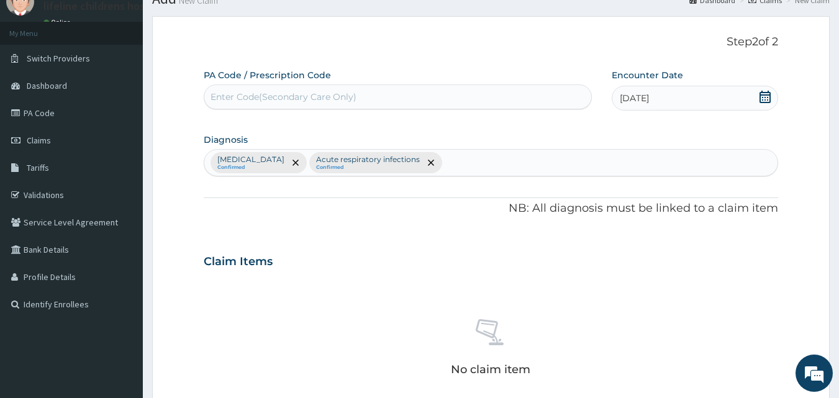
scroll to position [49, 0]
click at [480, 161] on div "Bacteremia Confirmed Acute respiratory infections Confirmed" at bounding box center [491, 163] width 574 height 26
type input "MALA"
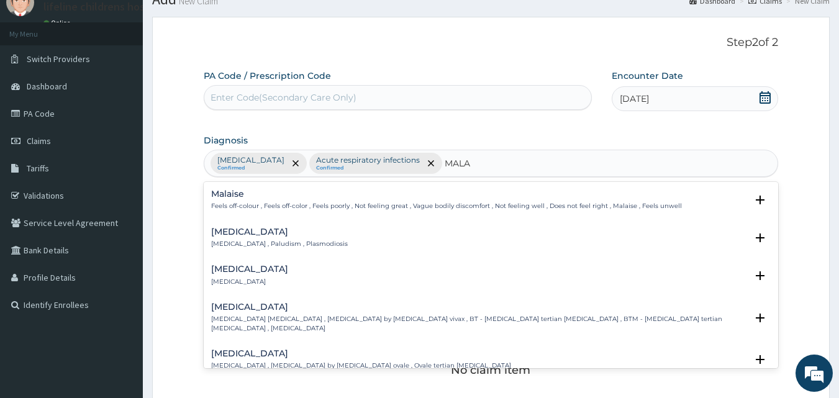
click at [240, 233] on h4 "Malaria" at bounding box center [279, 231] width 137 height 9
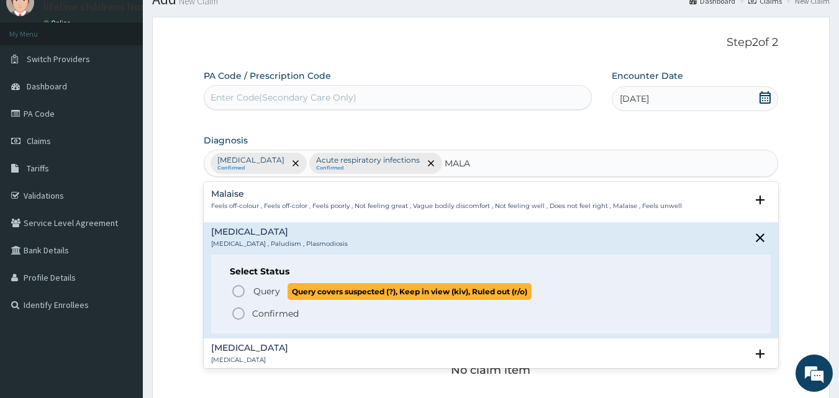
click at [261, 287] on span "Query" at bounding box center [266, 291] width 27 height 12
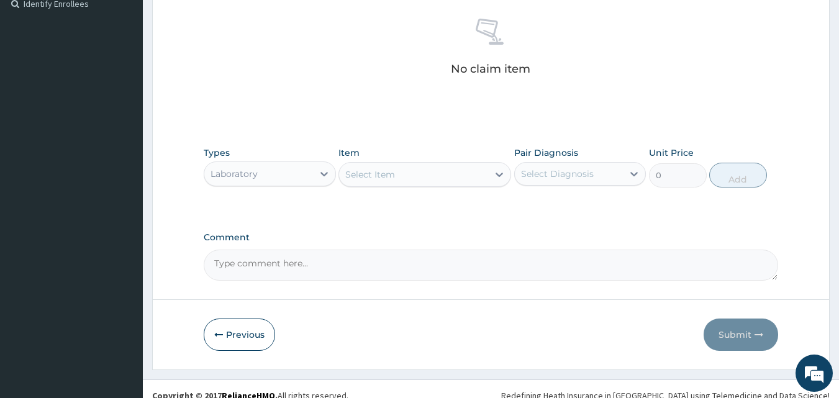
scroll to position [351, 0]
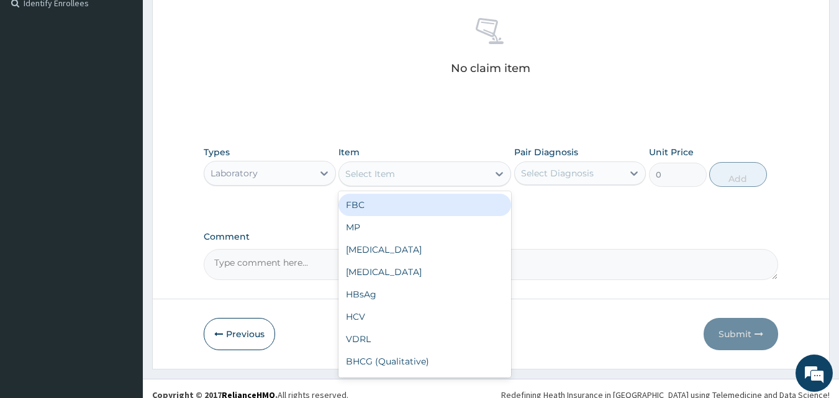
click at [420, 165] on div "Select Item" at bounding box center [413, 174] width 149 height 20
click at [389, 204] on div "FBC" at bounding box center [424, 205] width 173 height 22
type input "4500"
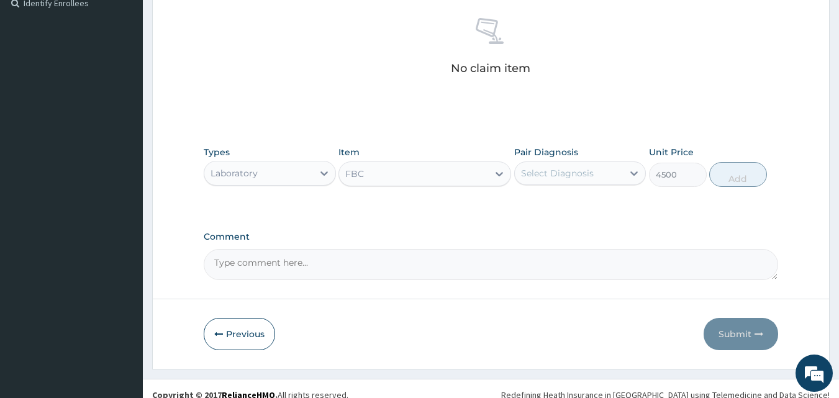
click at [582, 167] on div "Select Diagnosis" at bounding box center [557, 173] width 73 height 12
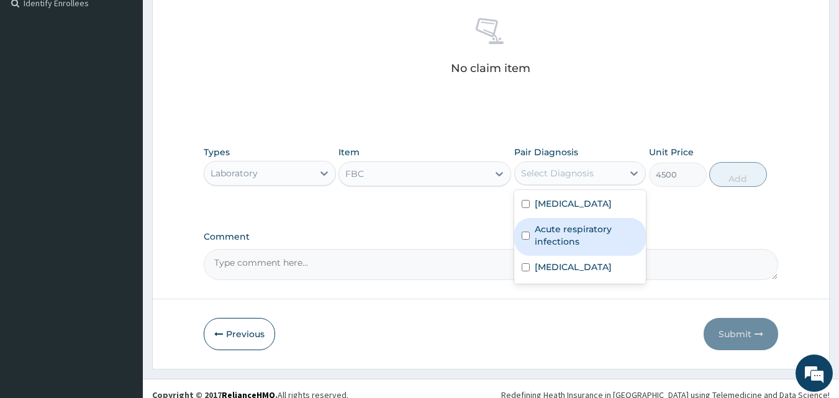
click at [565, 232] on label "Acute respiratory infections" at bounding box center [587, 235] width 104 height 25
checkbox input "true"
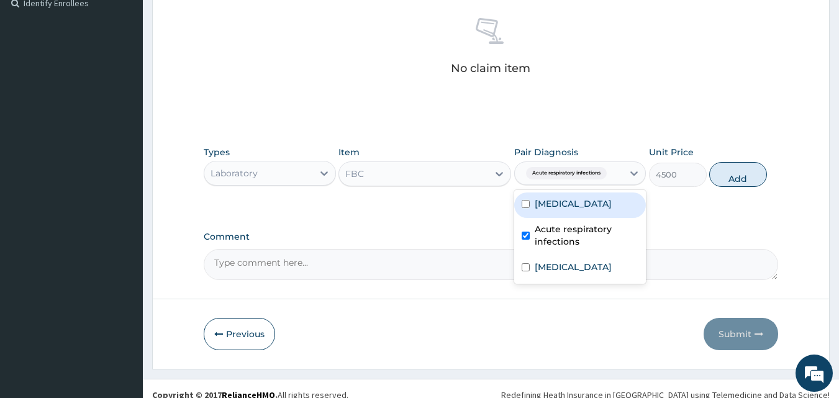
click at [575, 202] on label "Bacteremia" at bounding box center [573, 203] width 77 height 12
checkbox input "true"
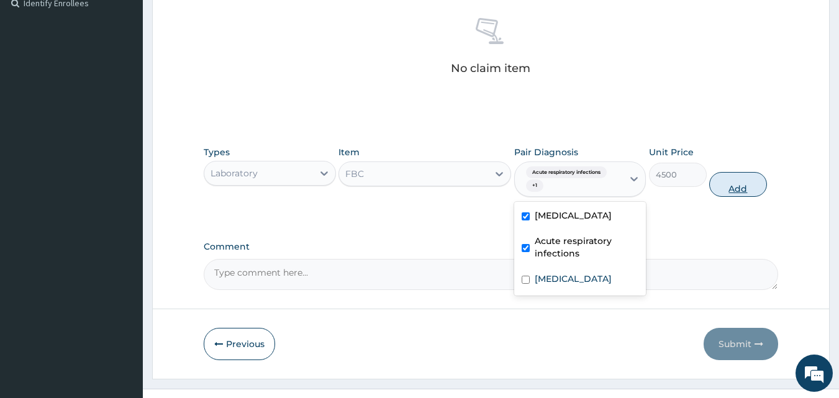
click at [743, 181] on button "Add" at bounding box center [738, 184] width 58 height 25
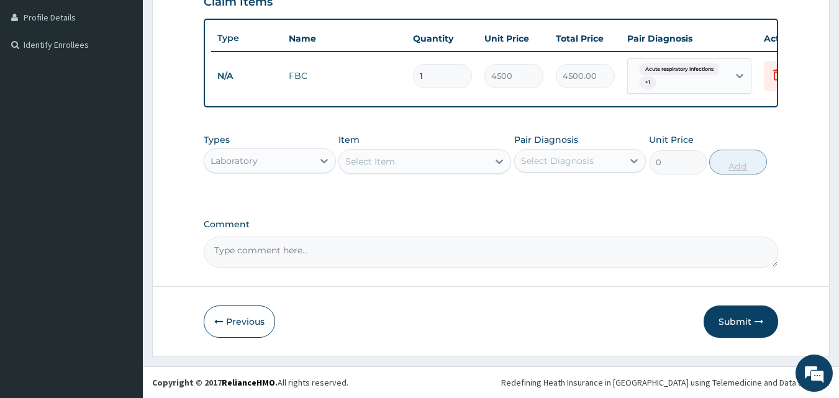
scroll to position [319, 0]
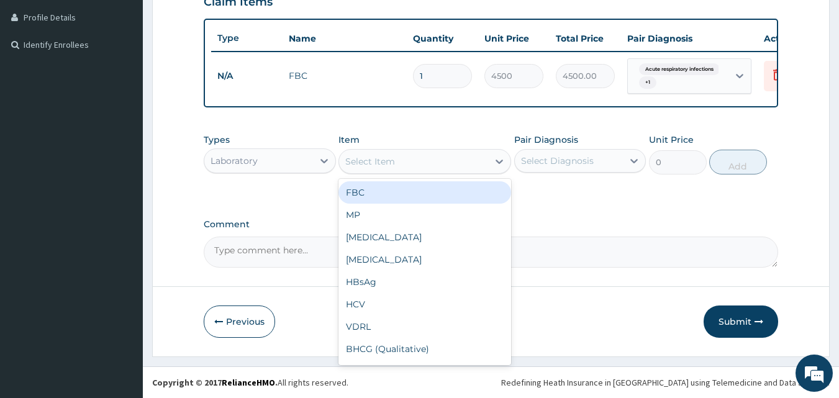
click at [481, 156] on div "Select Item" at bounding box center [413, 162] width 149 height 20
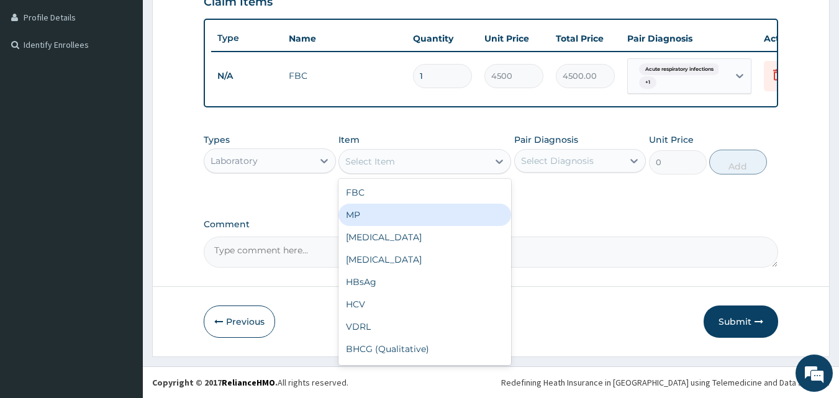
click at [435, 209] on div "MP" at bounding box center [424, 215] width 173 height 22
type input "4000"
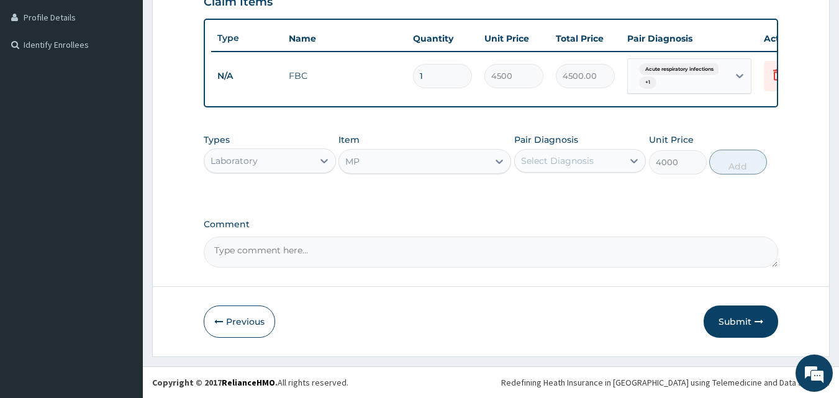
click at [565, 165] on div "Select Diagnosis" at bounding box center [557, 161] width 73 height 12
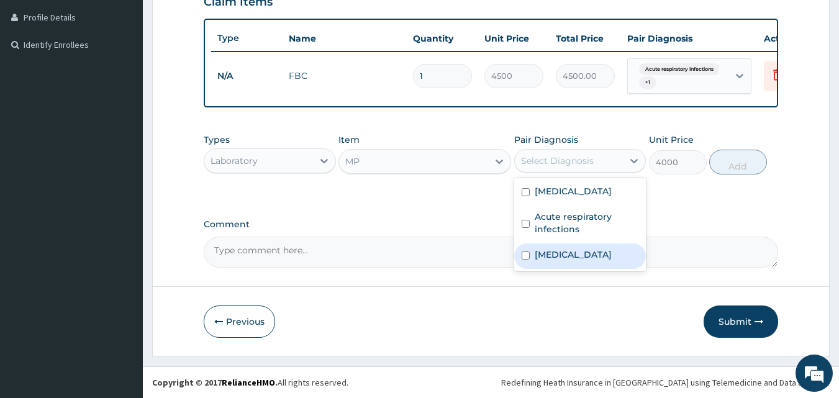
click at [561, 257] on label "Malaria" at bounding box center [573, 254] width 77 height 12
checkbox input "true"
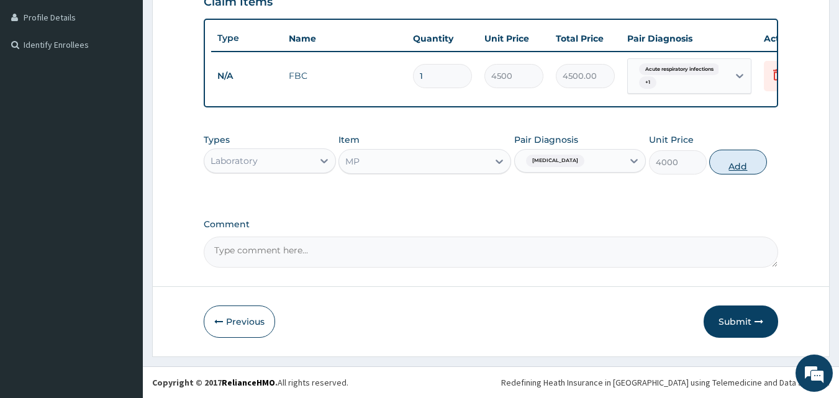
click at [741, 160] on button "Add" at bounding box center [738, 162] width 58 height 25
type input "0"
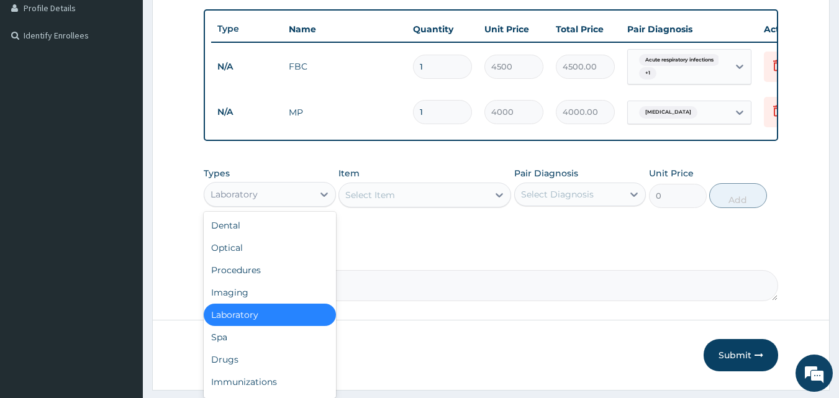
click at [278, 204] on div "Laboratory" at bounding box center [258, 194] width 109 height 20
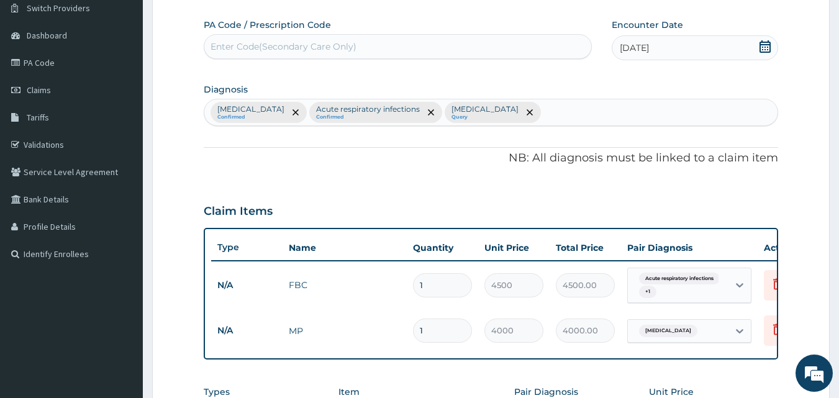
scroll to position [99, 0]
click at [520, 108] on div "Bacteremia Confirmed Acute respiratory infections Confirmed Malaria Query" at bounding box center [491, 113] width 574 height 26
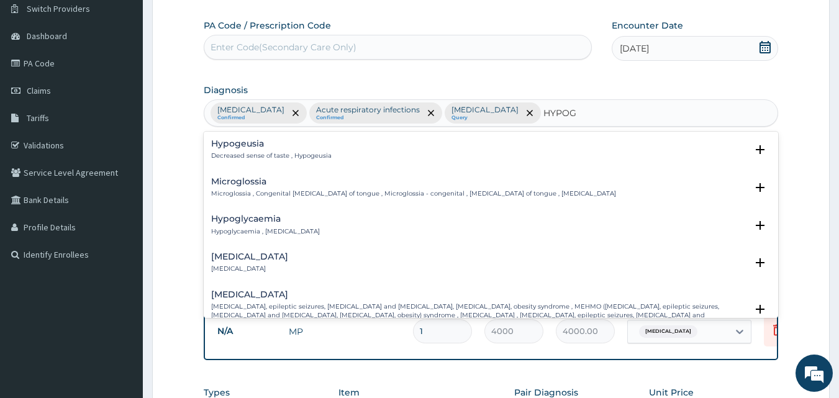
type input "HYPOGL"
click at [260, 220] on h4 "Hypoglycaemia" at bounding box center [265, 218] width 109 height 9
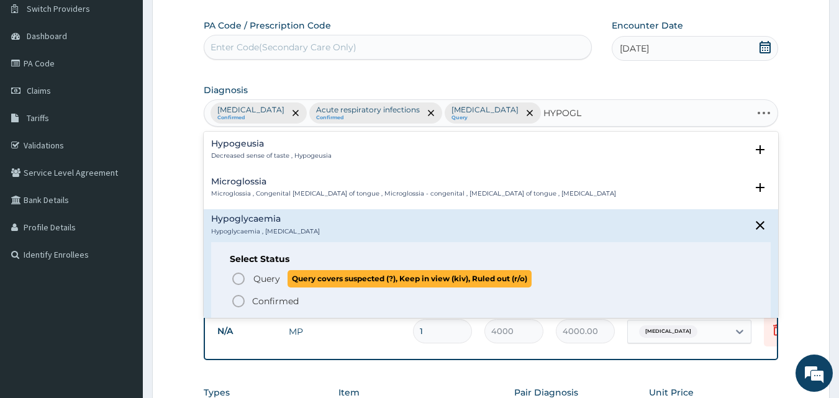
click at [273, 276] on span "Query" at bounding box center [266, 279] width 27 height 12
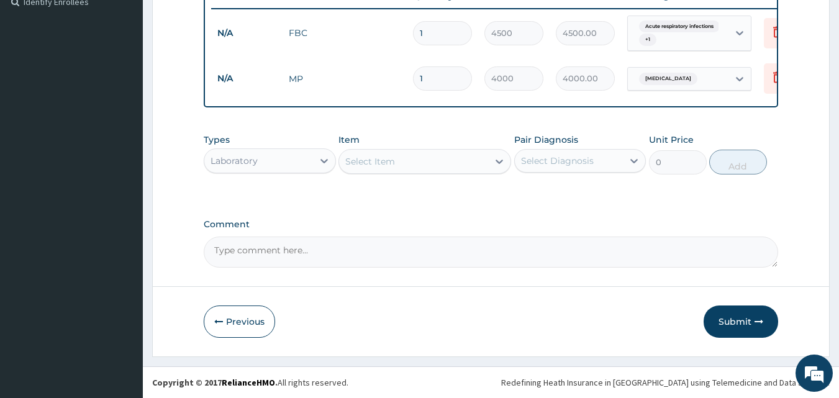
scroll to position [361, 0]
click at [378, 162] on div "Select Item" at bounding box center [370, 161] width 50 height 12
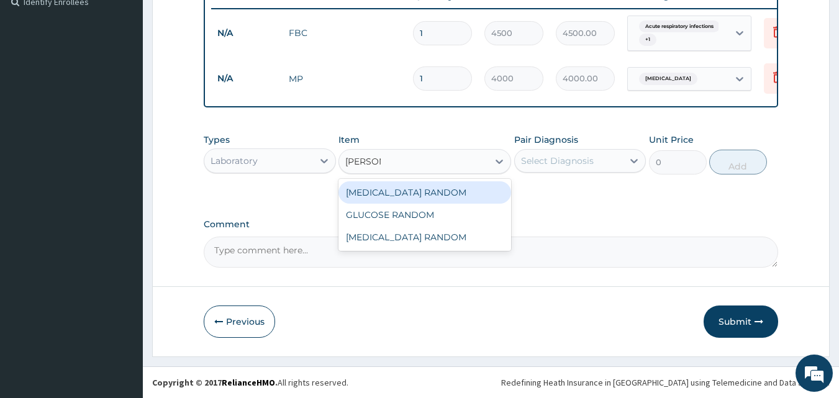
type input "RANDOM"
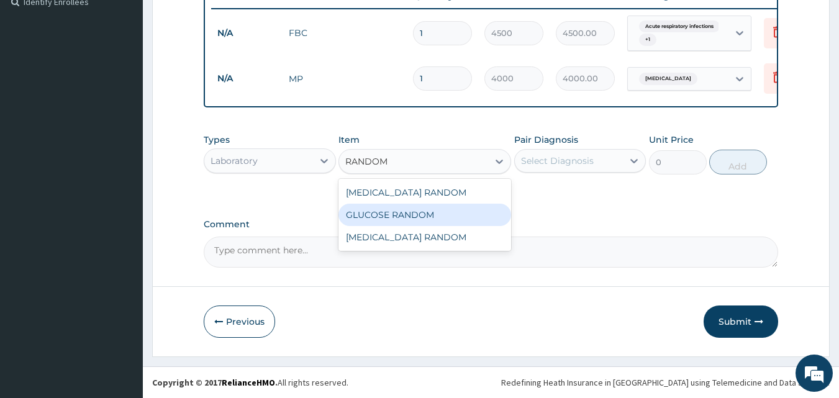
click at [425, 215] on div "GLUCOSE RANDOM" at bounding box center [424, 215] width 173 height 22
type input "3550"
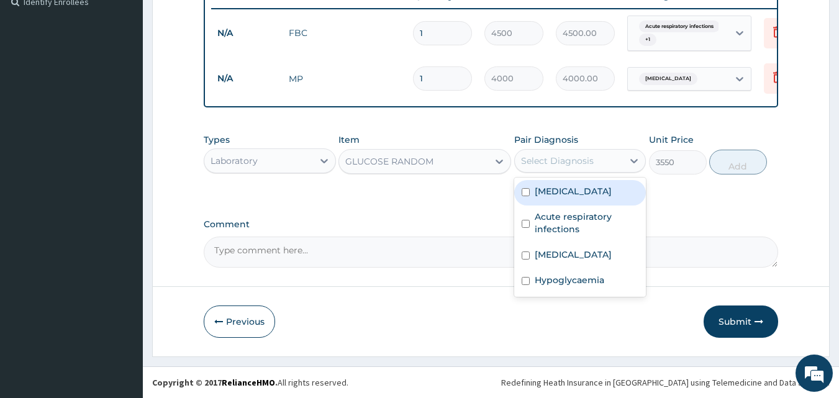
click at [574, 163] on div "Select Diagnosis" at bounding box center [557, 161] width 73 height 12
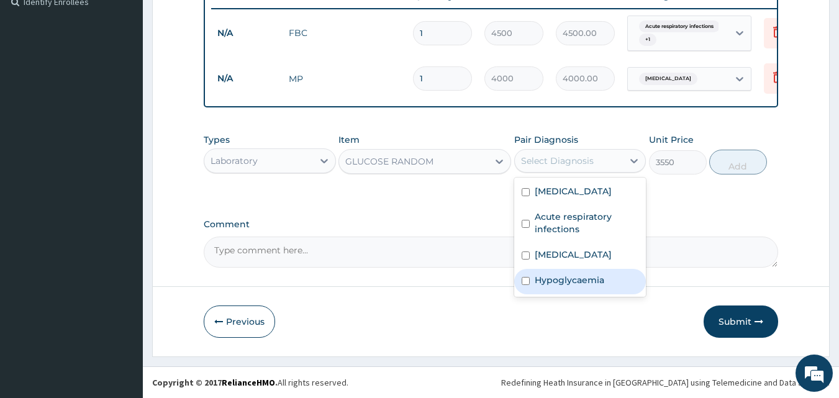
click at [569, 285] on label "Hypoglycaemia" at bounding box center [570, 280] width 70 height 12
checkbox input "true"
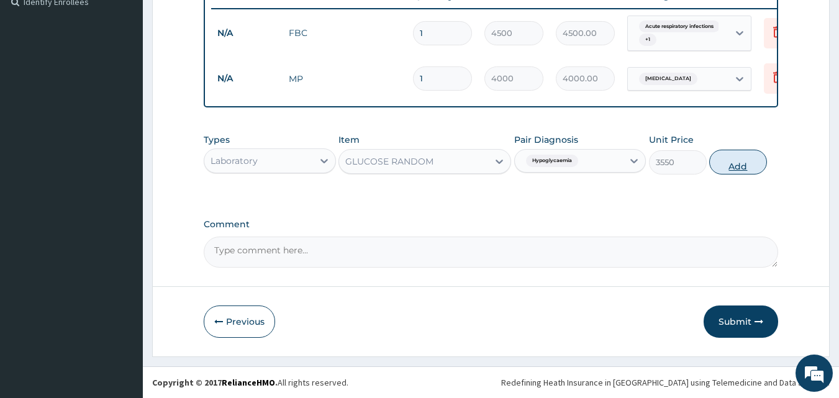
click at [736, 162] on button "Add" at bounding box center [738, 162] width 58 height 25
type input "0"
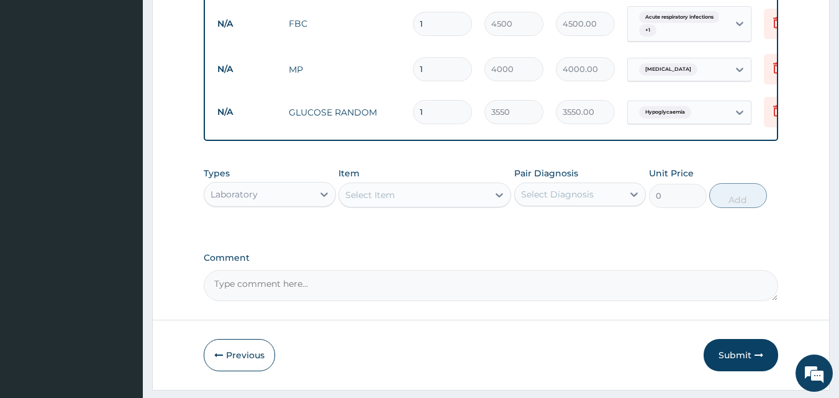
click at [299, 204] on div "Laboratory" at bounding box center [258, 194] width 109 height 20
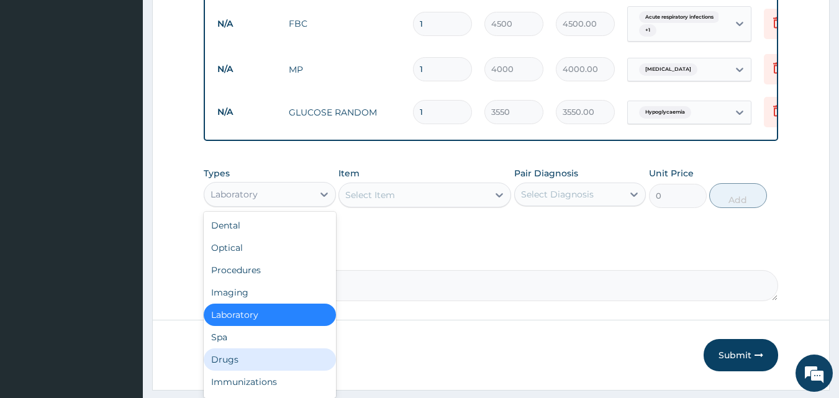
click at [234, 370] on div "Drugs" at bounding box center [270, 359] width 132 height 22
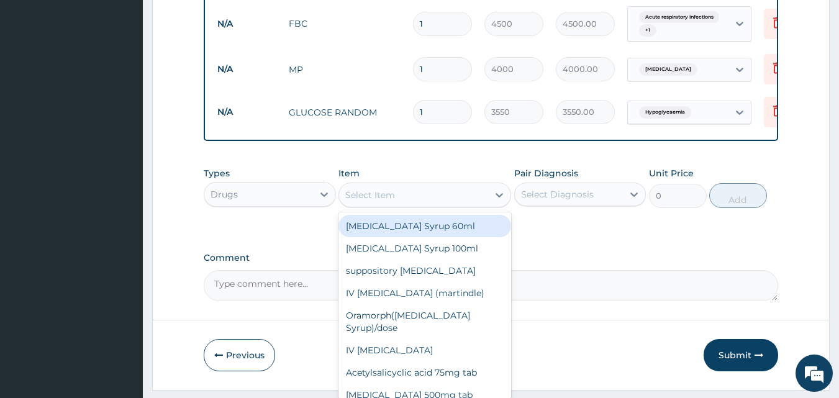
click at [404, 204] on div "Select Item" at bounding box center [413, 195] width 149 height 20
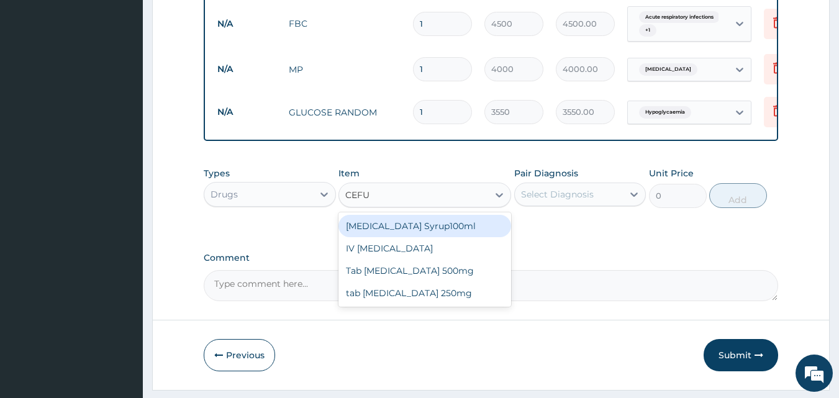
type input "CEFUR"
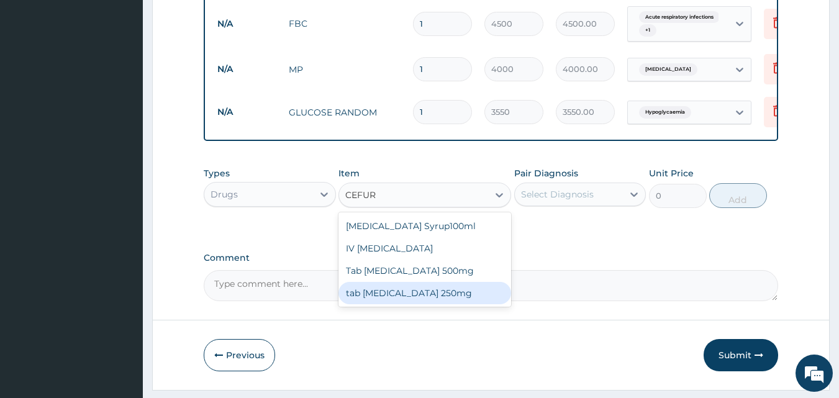
click at [400, 304] on div "tab cefuroxime 250mg" at bounding box center [424, 293] width 173 height 22
type input "400"
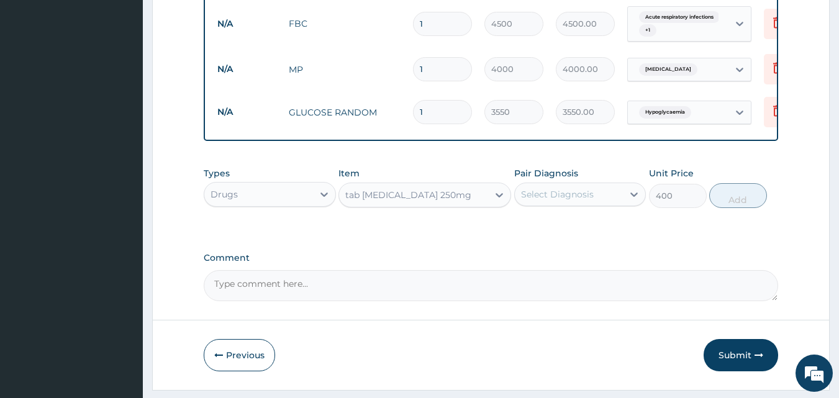
click at [585, 201] on div "Select Diagnosis" at bounding box center [557, 194] width 73 height 12
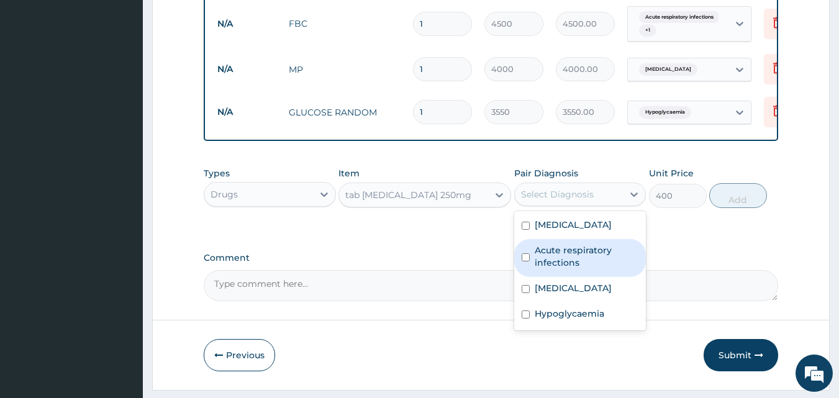
click at [574, 264] on label "Acute respiratory infections" at bounding box center [587, 256] width 104 height 25
checkbox input "true"
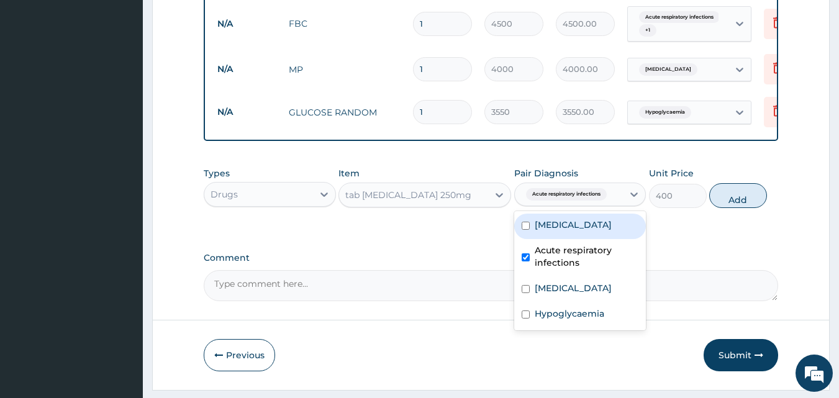
click at [579, 239] on div "Bacteremia" at bounding box center [580, 226] width 132 height 25
checkbox input "true"
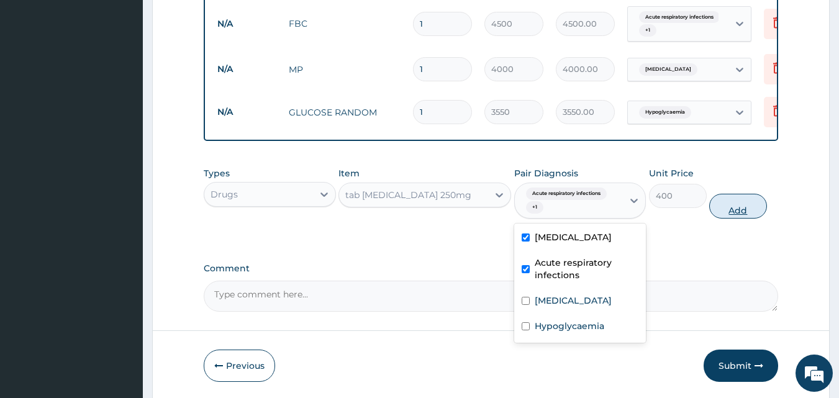
click at [740, 210] on button "Add" at bounding box center [738, 206] width 58 height 25
type input "0"
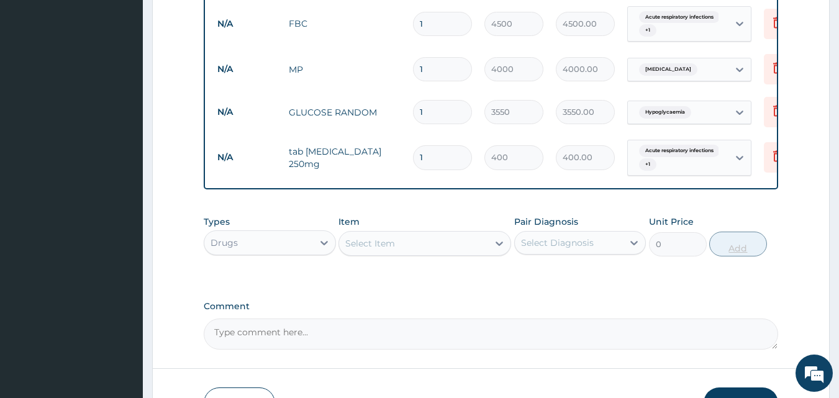
type input "10"
type input "4000.00"
type input "10"
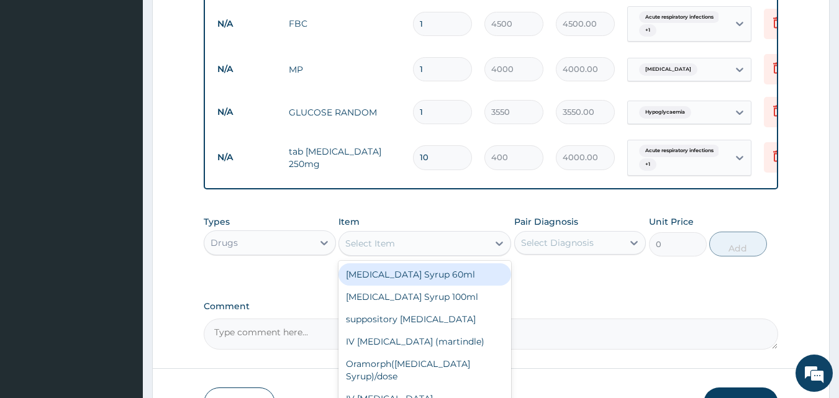
click at [366, 250] on div "Select Item" at bounding box center [370, 243] width 50 height 12
type input "CETI"
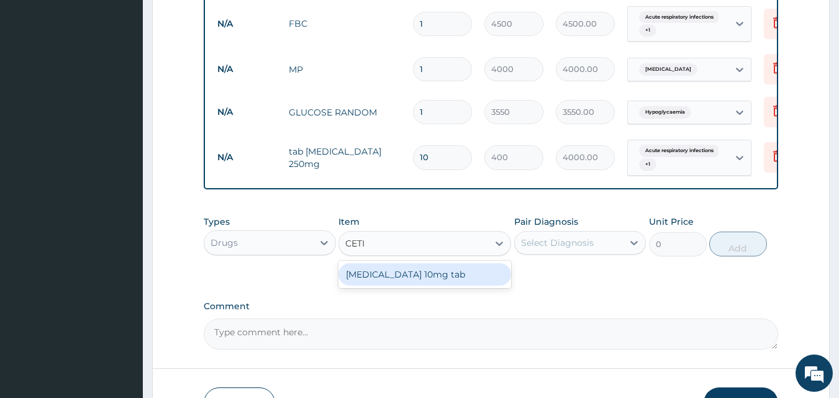
click at [447, 286] on div "Cetirizine 10mg tab" at bounding box center [424, 274] width 173 height 22
type input "80"
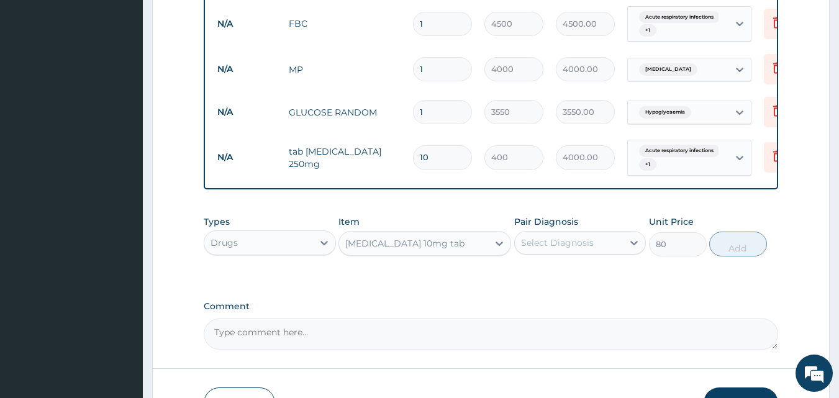
click at [569, 249] on div "Select Diagnosis" at bounding box center [557, 243] width 73 height 12
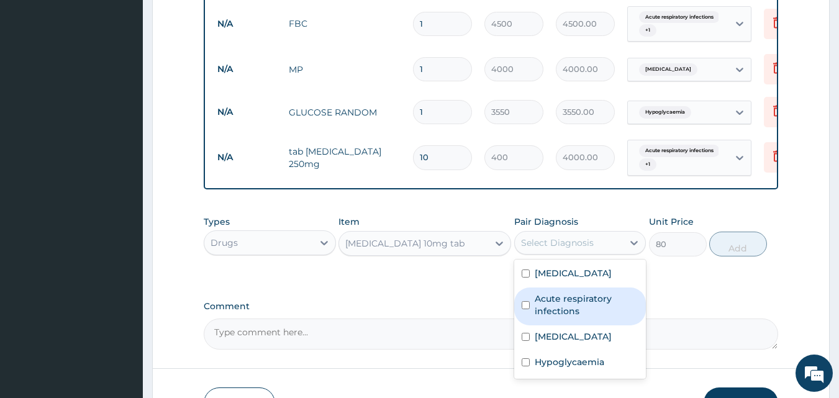
click at [574, 312] on label "Acute respiratory infections" at bounding box center [587, 304] width 104 height 25
checkbox input "true"
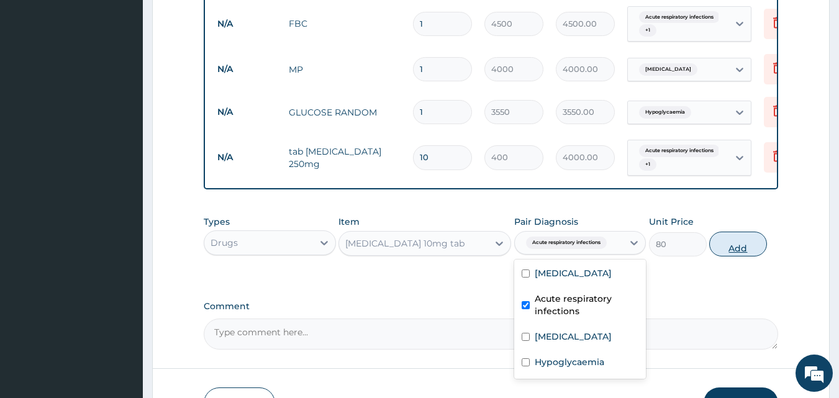
click at [731, 251] on button "Add" at bounding box center [738, 244] width 58 height 25
type input "0"
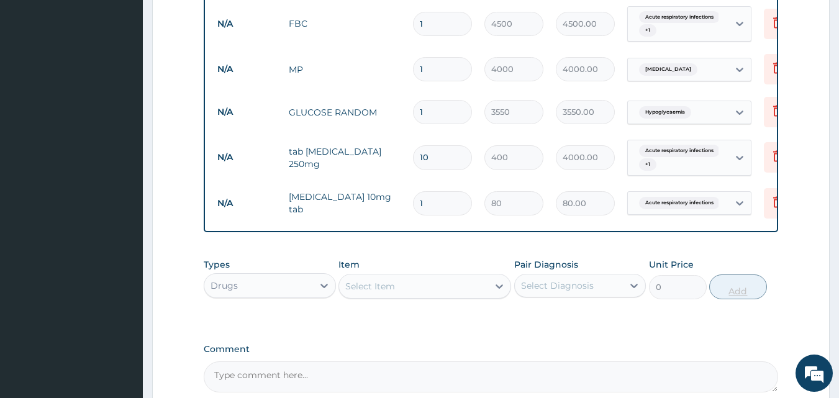
type input "0.00"
type input "2"
type input "160.00"
type input "2"
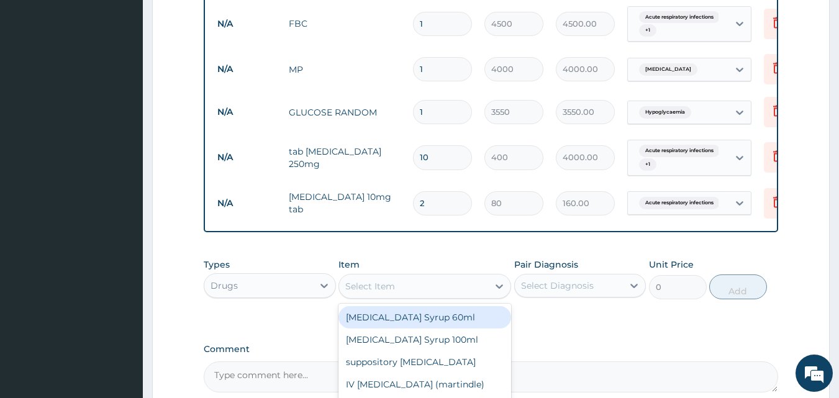
click at [468, 291] on div "Select Item" at bounding box center [413, 286] width 149 height 20
type input "PREDN"
click at [417, 325] on div "Prednisolone 5mg tab" at bounding box center [424, 317] width 173 height 22
type input "100"
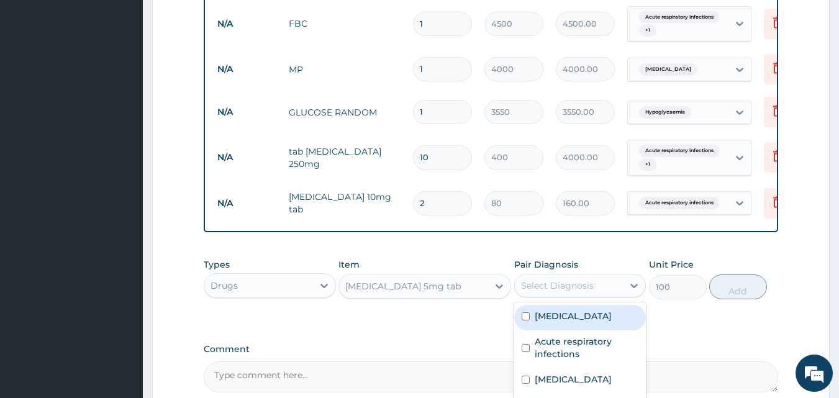
click at [584, 287] on div "Select Diagnosis" at bounding box center [569, 286] width 109 height 20
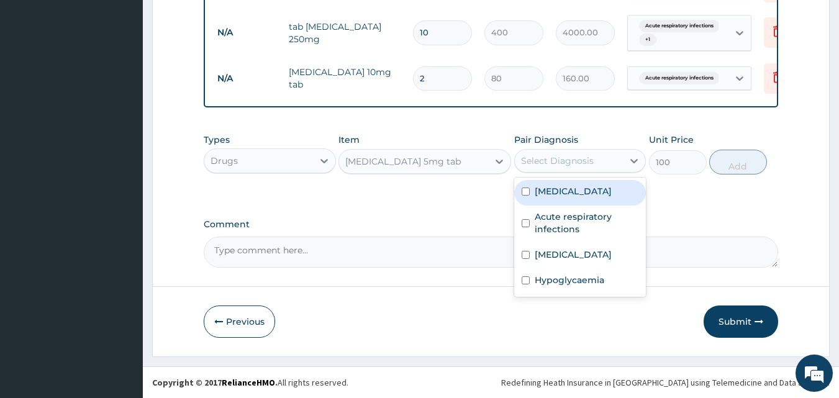
scroll to position [496, 0]
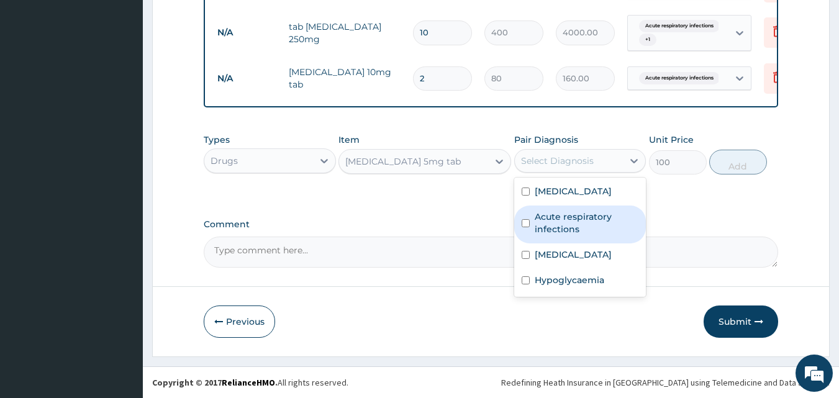
click at [550, 229] on label "Acute respiratory infections" at bounding box center [587, 222] width 104 height 25
checkbox input "true"
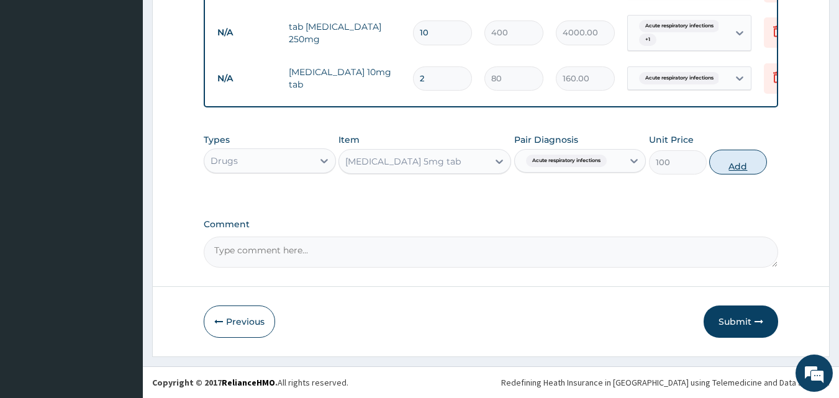
click at [731, 165] on button "Add" at bounding box center [738, 162] width 58 height 25
type input "0"
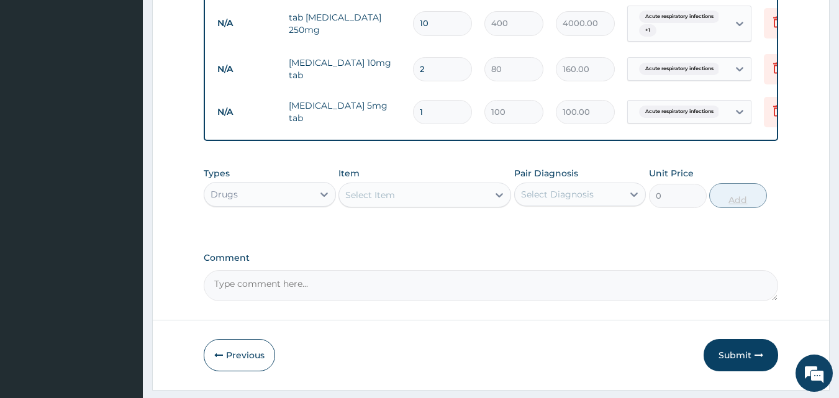
type input "0.00"
type input "9"
type input "900.00"
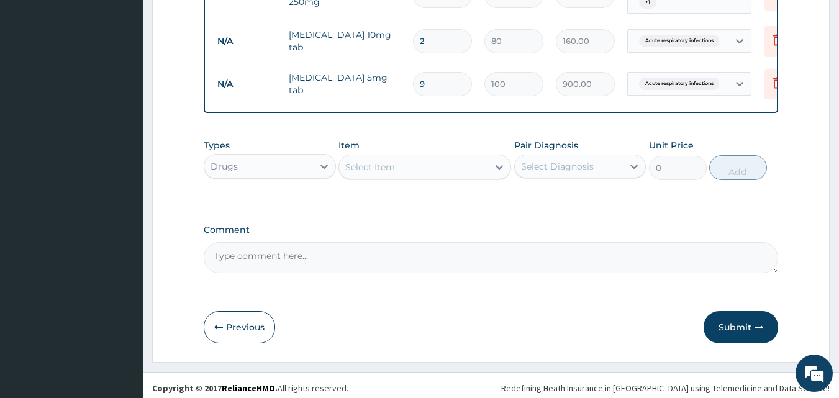
scroll to position [538, 0]
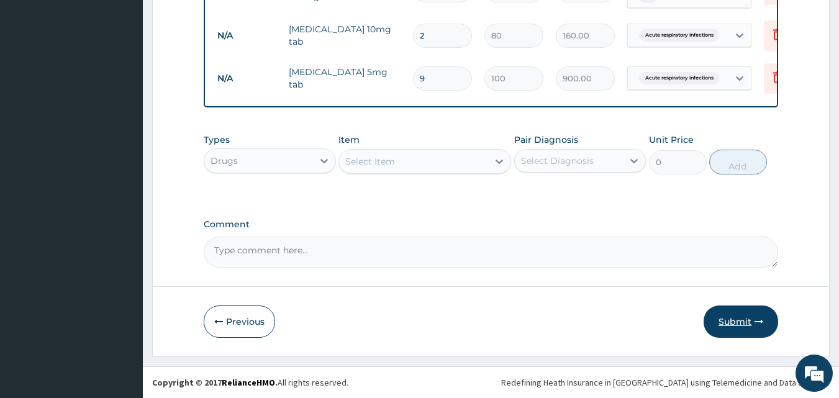
type input "9"
click at [750, 322] on button "Submit" at bounding box center [741, 322] width 75 height 32
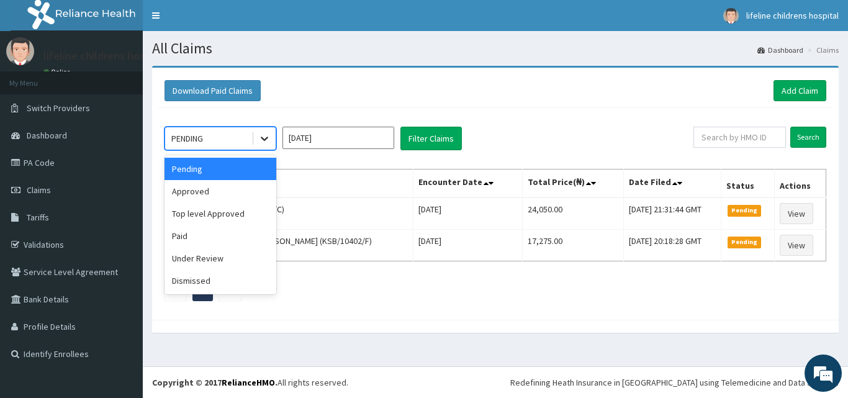
click at [267, 142] on icon at bounding box center [264, 138] width 12 height 12
click at [237, 191] on div "Approved" at bounding box center [221, 191] width 112 height 22
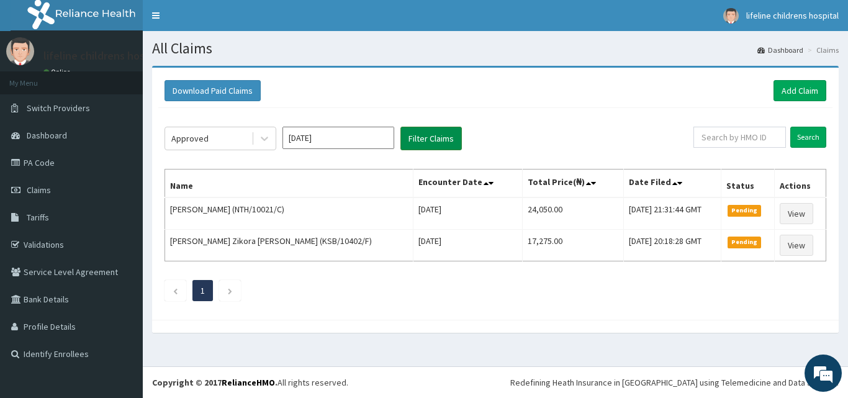
click at [430, 129] on button "Filter Claims" at bounding box center [431, 139] width 61 height 24
